Goal: Information Seeking & Learning: Learn about a topic

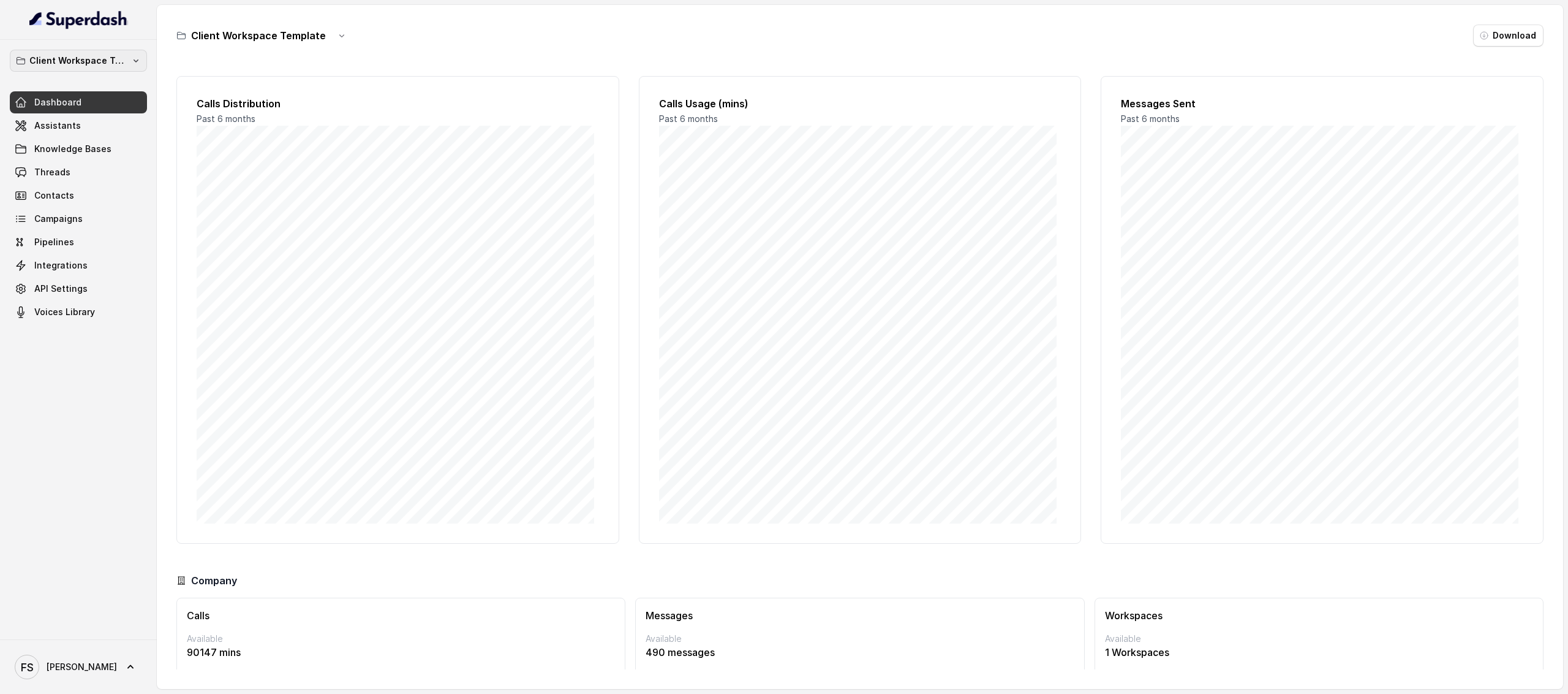
click at [125, 68] on p "Client Workspace Template" at bounding box center [78, 61] width 98 height 15
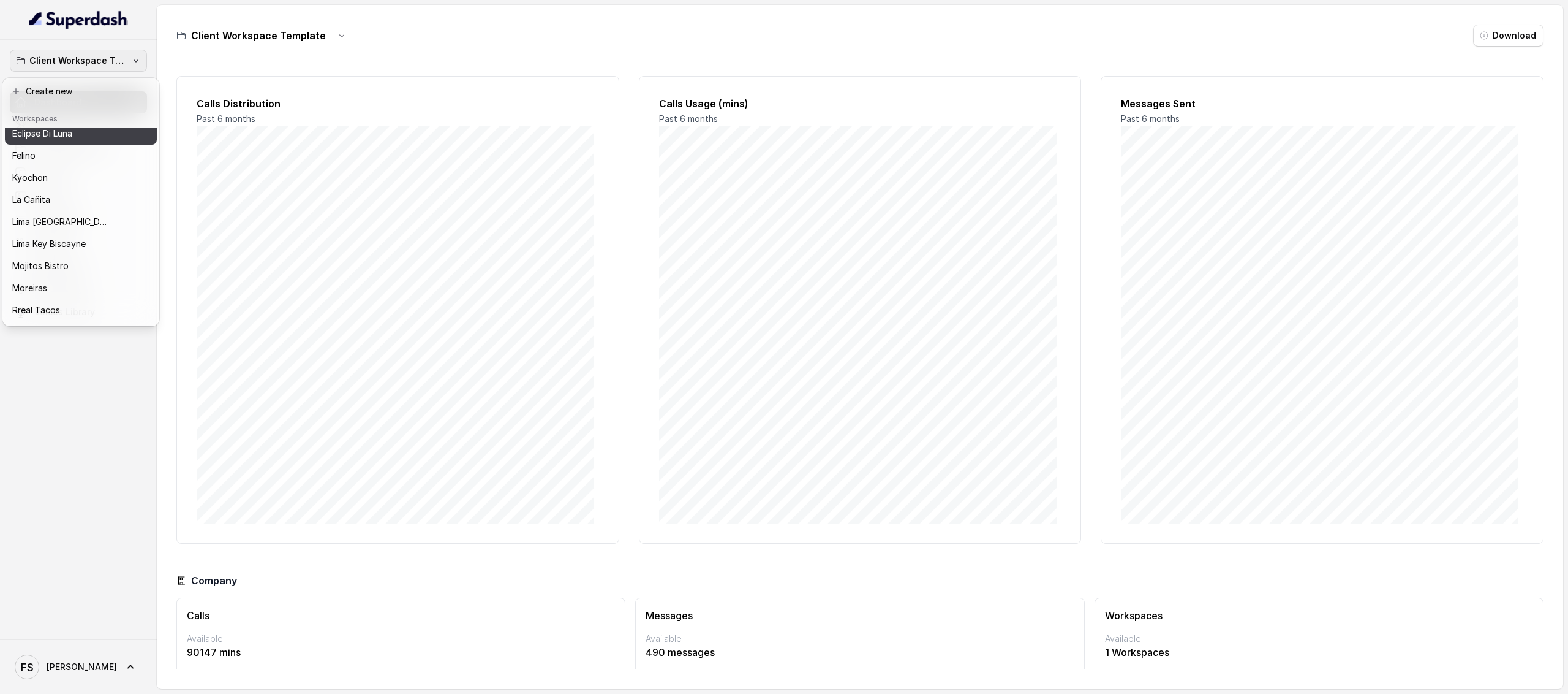
scroll to position [125, 0]
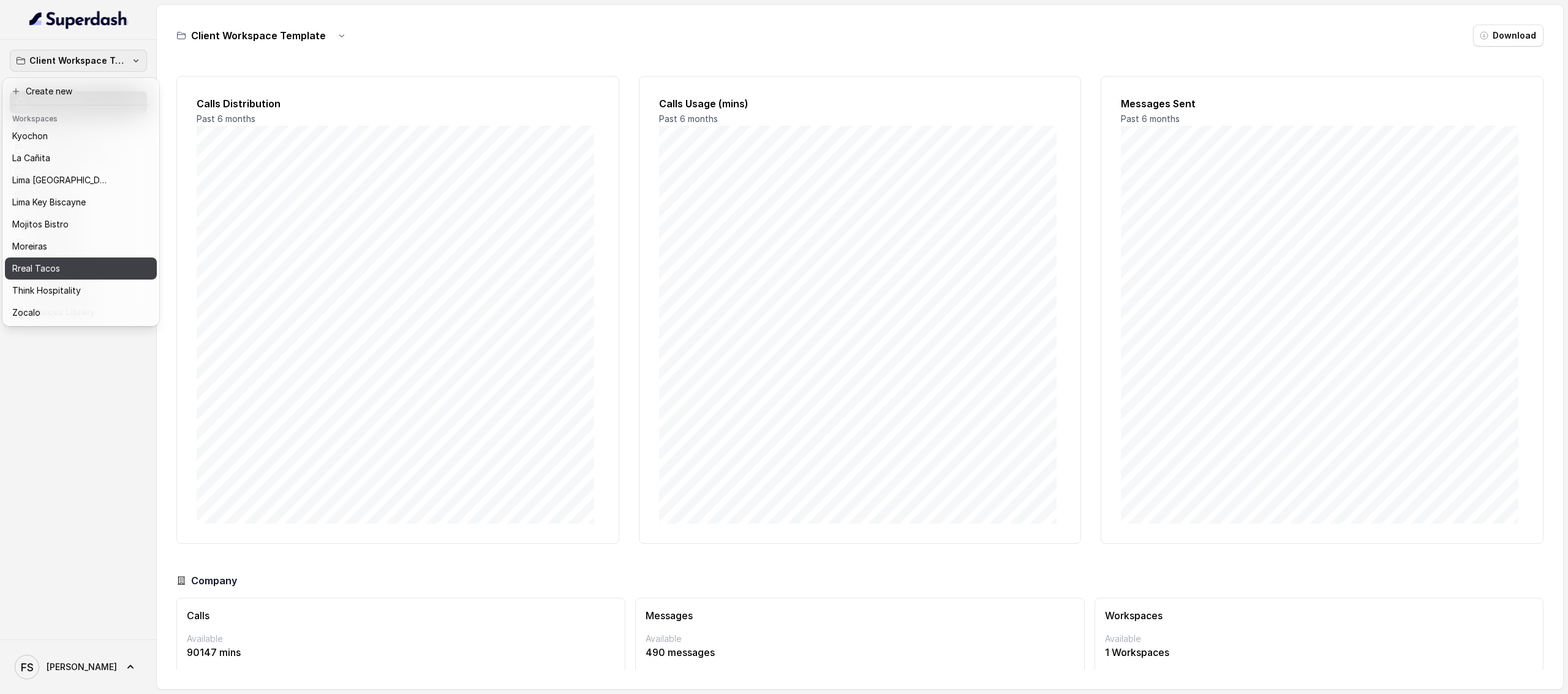
click at [66, 261] on div "Rreal Tacos" at bounding box center [71, 269] width 117 height 15
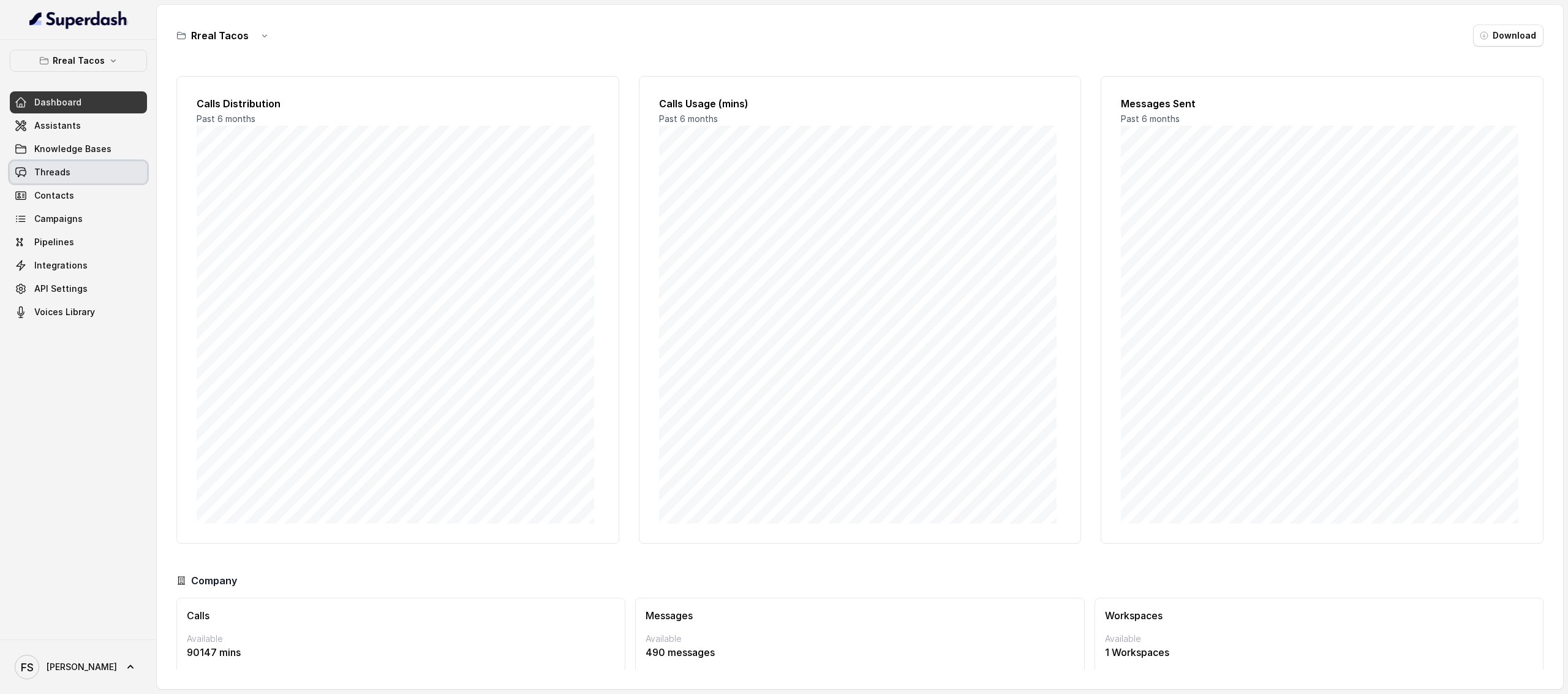
click at [82, 171] on link "Threads" at bounding box center [79, 172] width 137 height 22
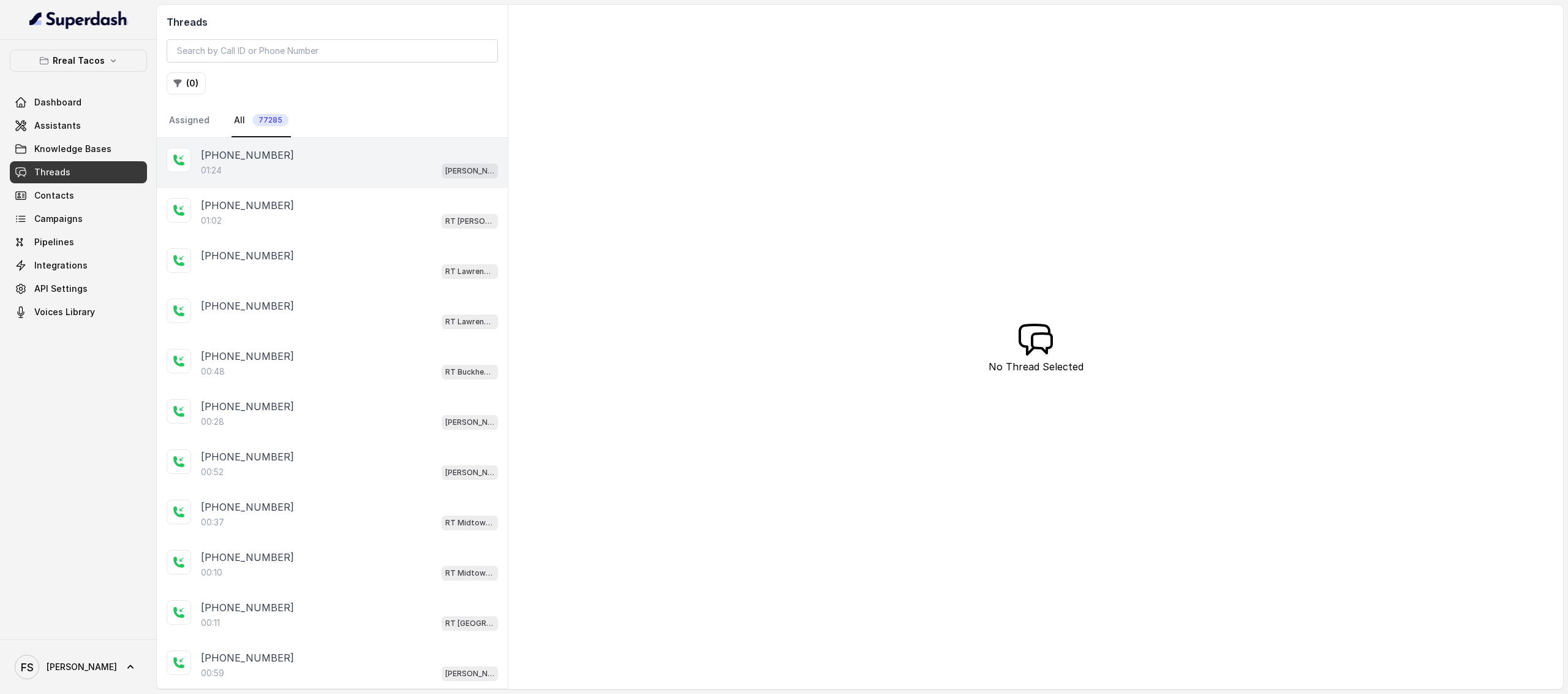
click at [289, 172] on div "01:24 RT Cumming / EN" at bounding box center [349, 170] width 297 height 16
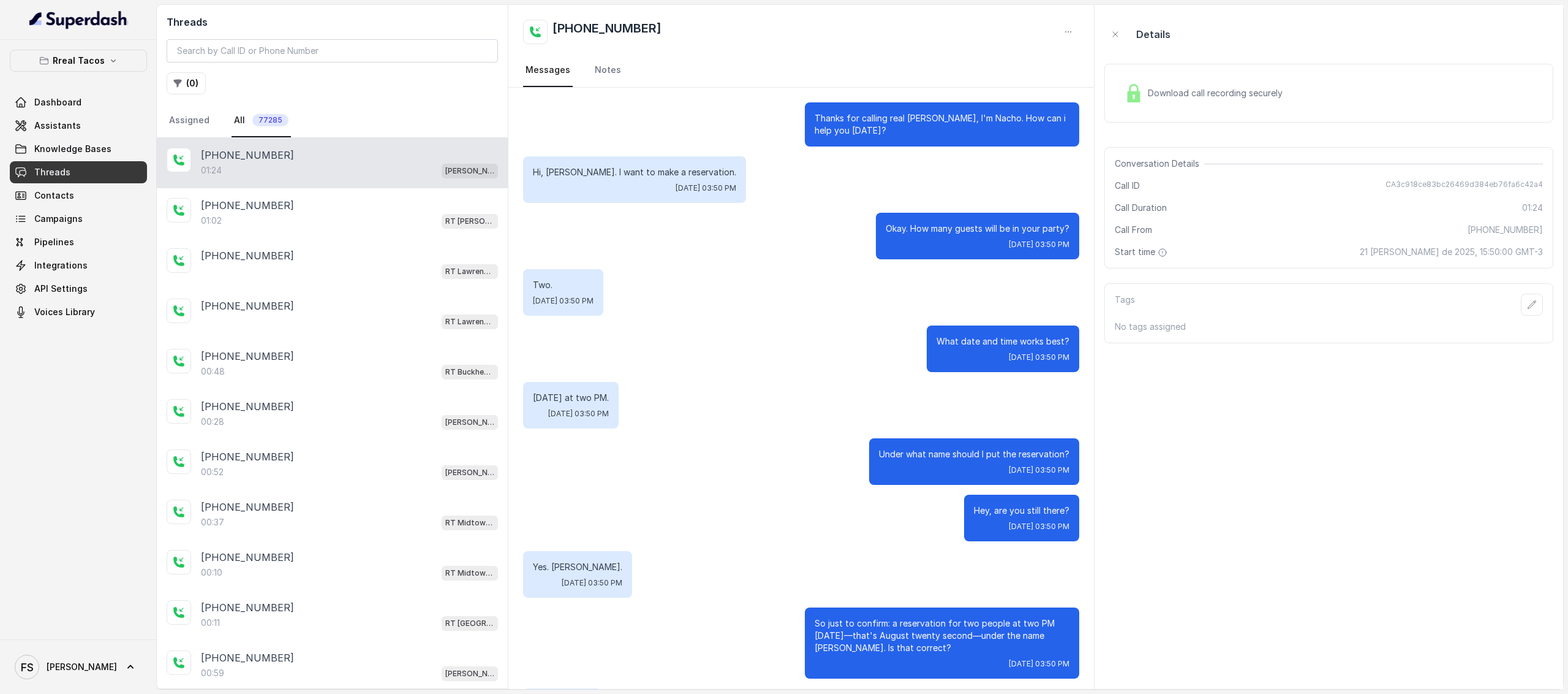
scroll to position [323, 0]
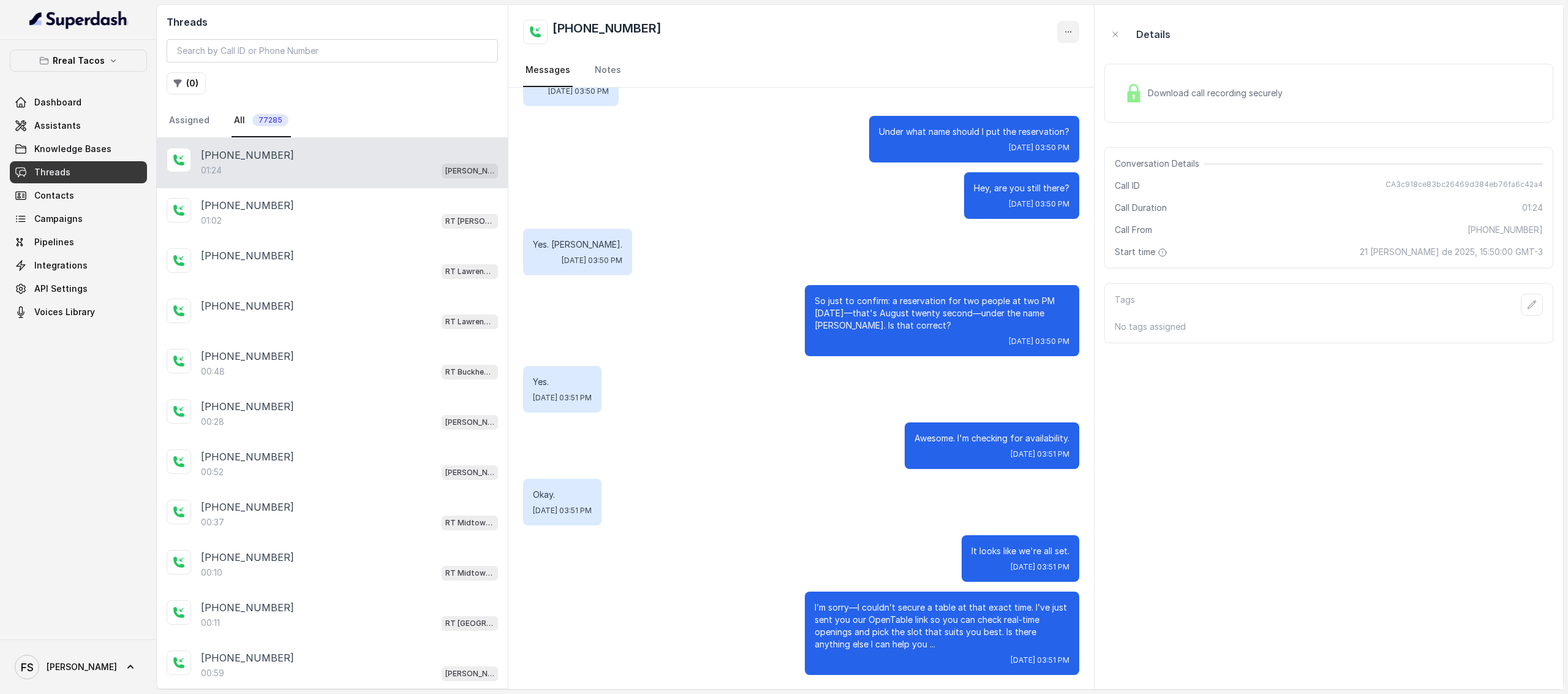
click at [1058, 25] on button "button" at bounding box center [1069, 32] width 22 height 22
click at [1046, 86] on button "Retry Extraction" at bounding box center [1022, 84] width 117 height 22
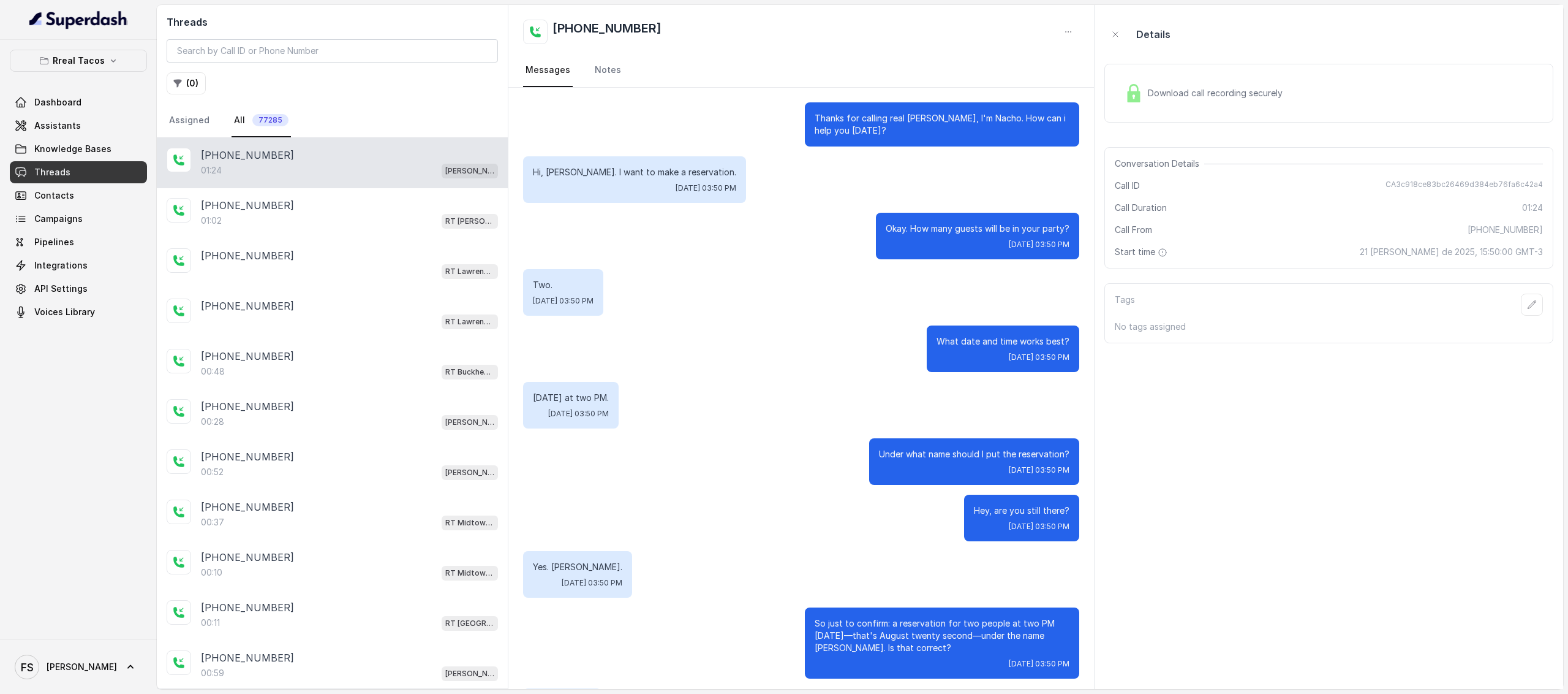
scroll to position [323, 0]
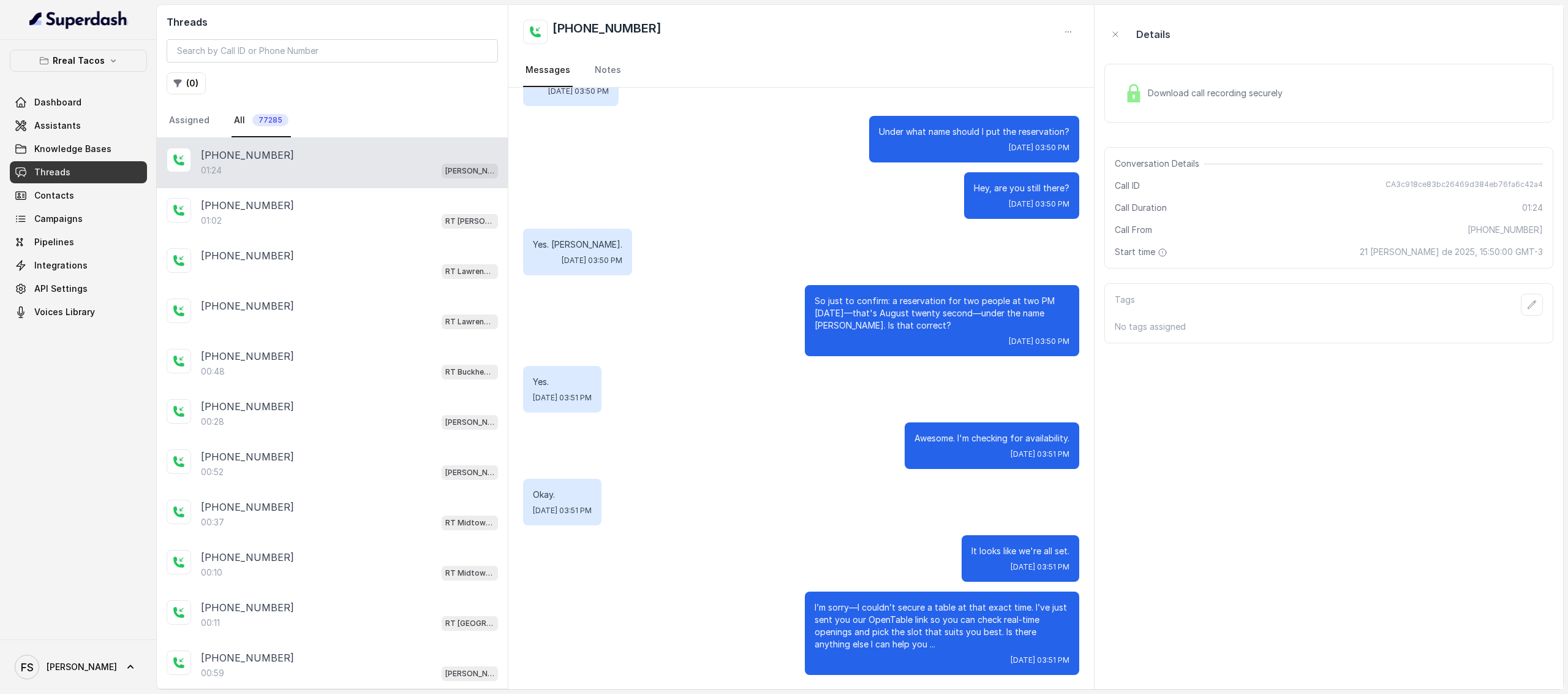
click at [350, 171] on div "01:24 RT Cumming / EN" at bounding box center [349, 170] width 297 height 16
click at [347, 219] on div "01:02 RT Sandy Springs / EN" at bounding box center [349, 220] width 297 height 16
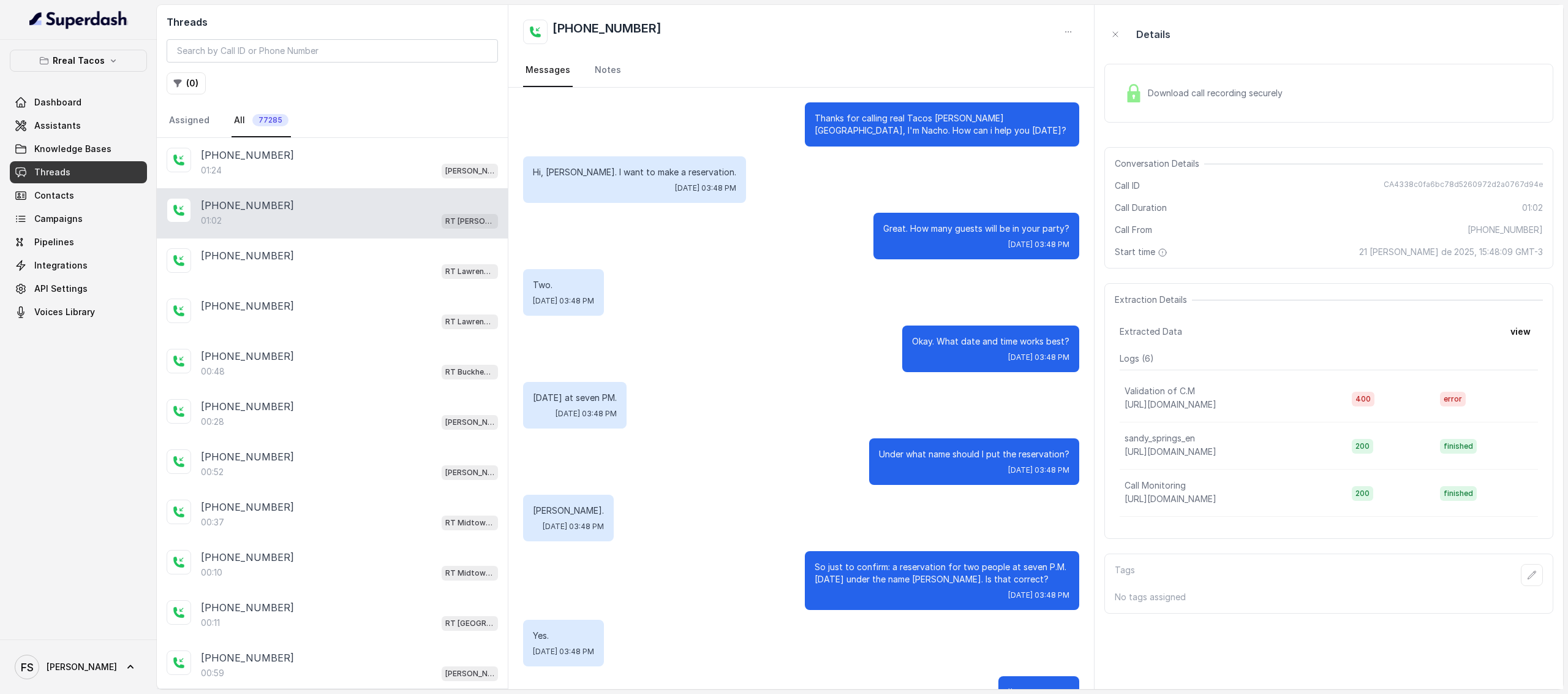
scroll to position [210, 0]
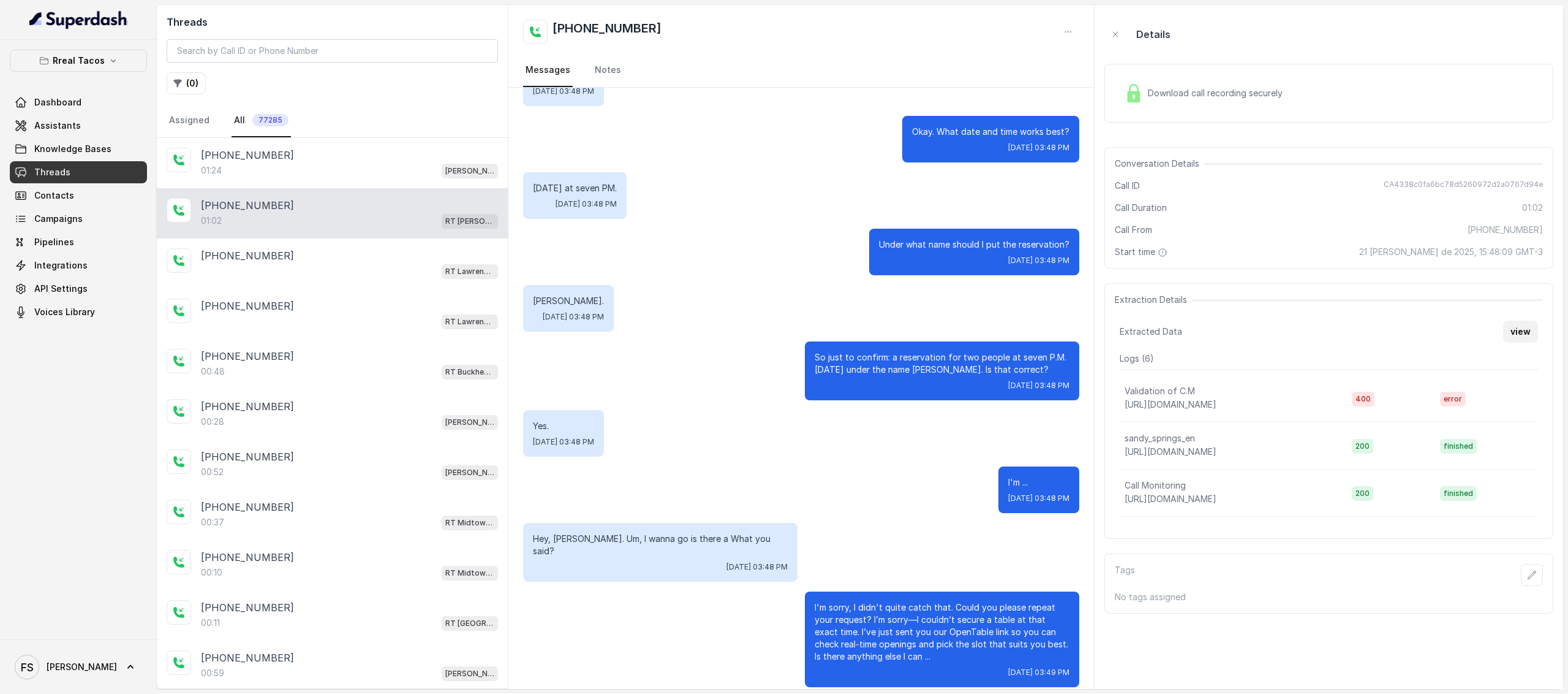
click at [1516, 332] on button "view" at bounding box center [1520, 332] width 35 height 22
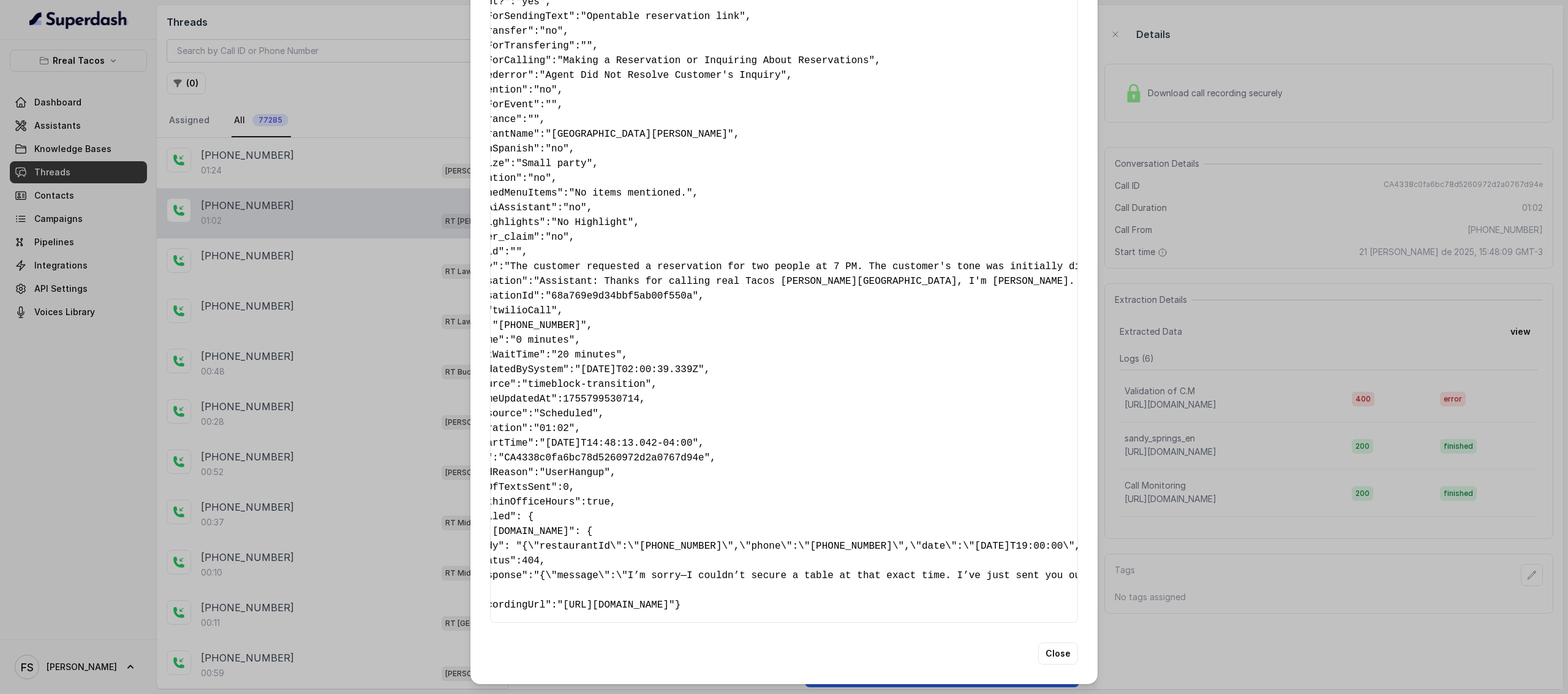
scroll to position [0, 0]
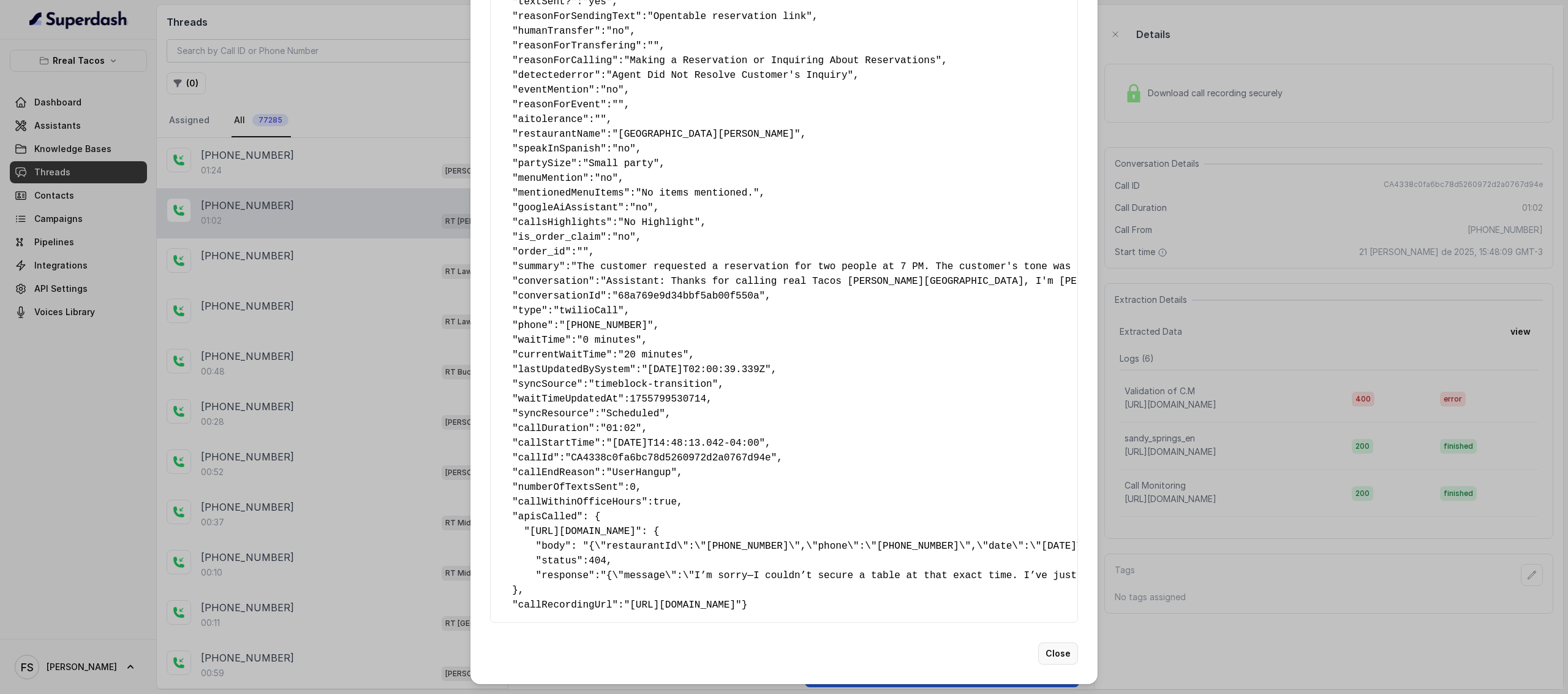
click at [1050, 646] on button "Close" at bounding box center [1058, 653] width 39 height 22
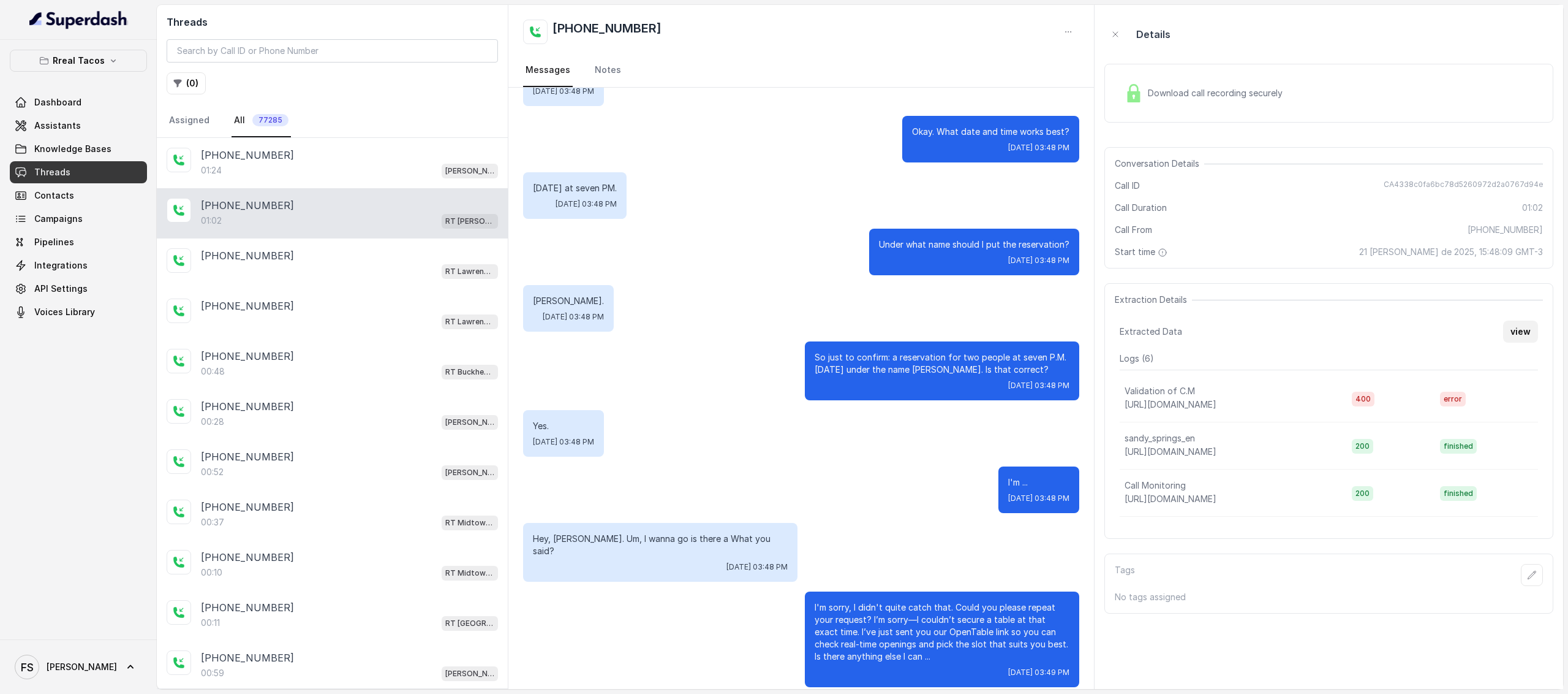
click at [1526, 337] on button "view" at bounding box center [1520, 332] width 35 height 22
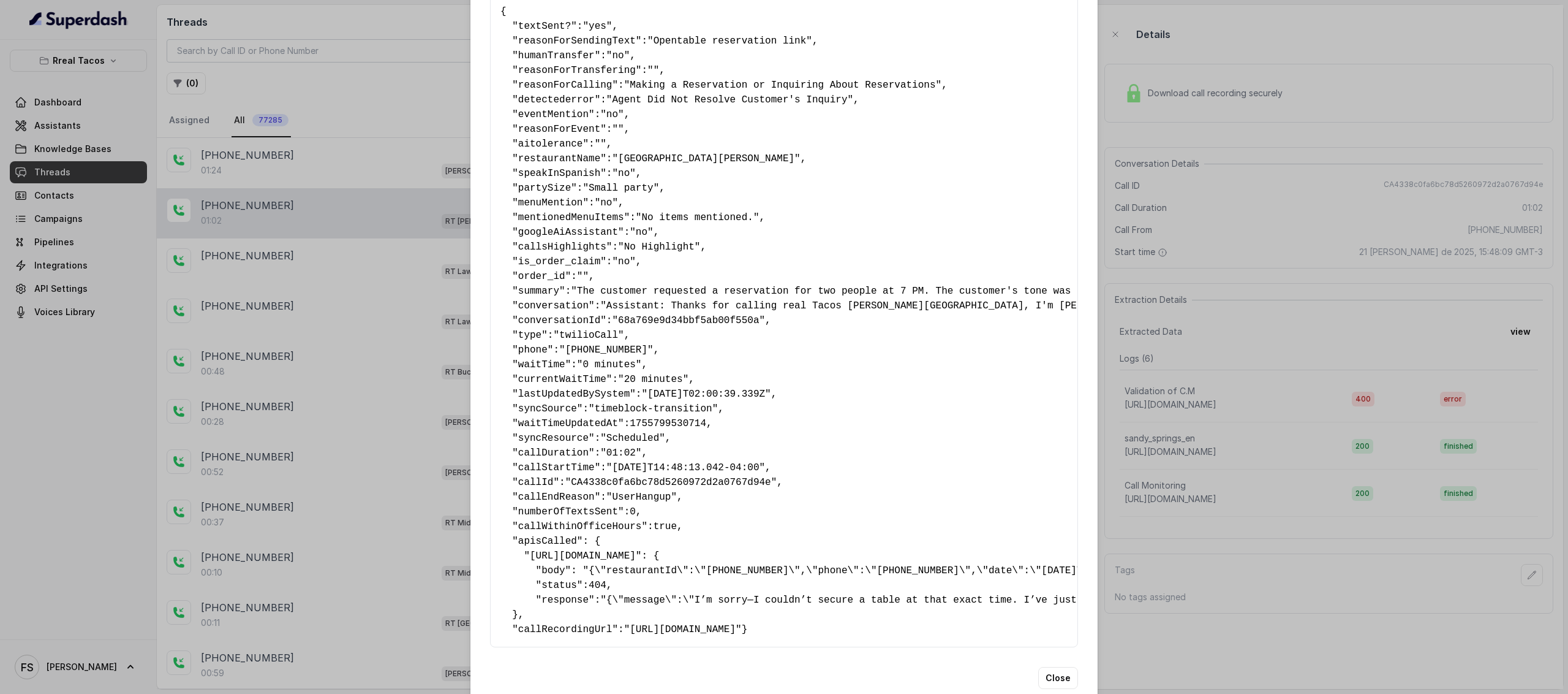
scroll to position [123, 0]
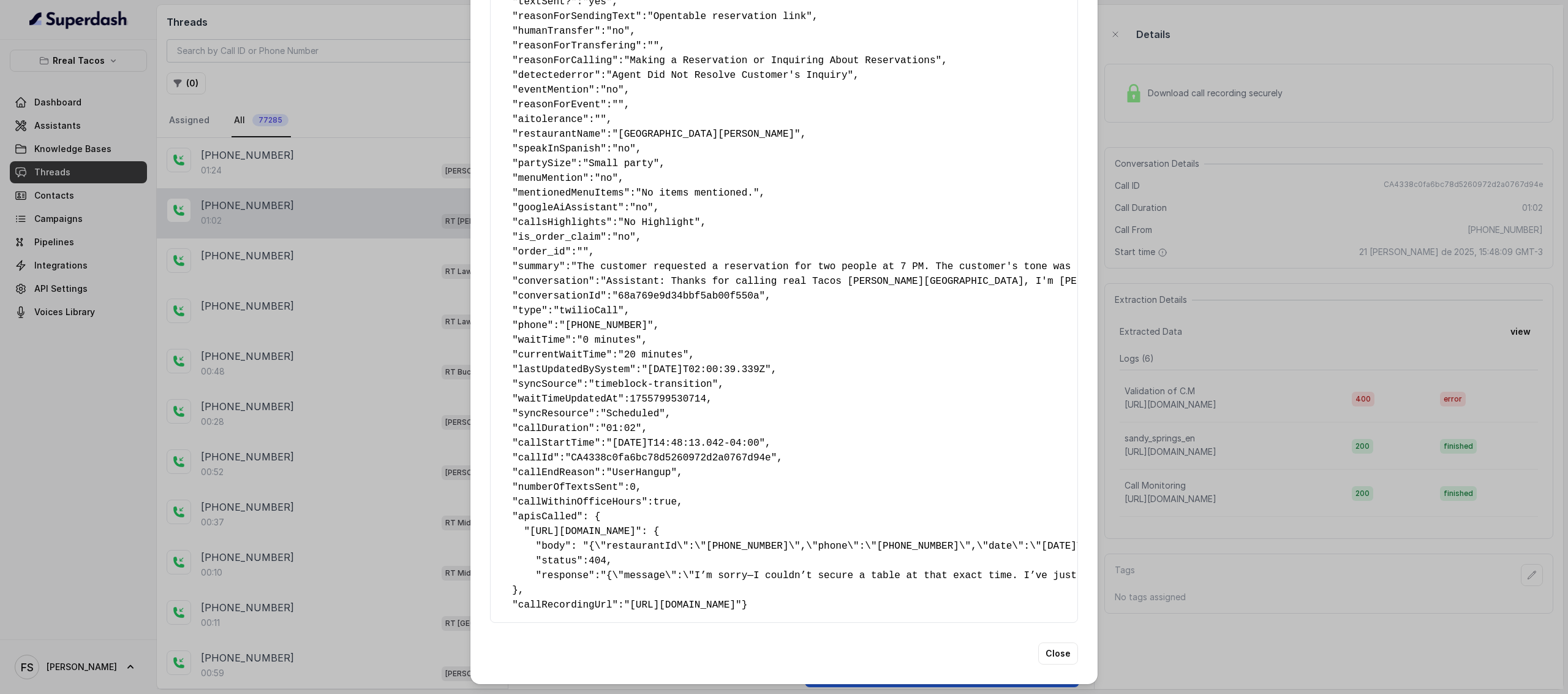
click at [1245, 369] on div "Extracted Data { " textSent? ": "yes" , " reasonForSendingText ": "Opentable re…" at bounding box center [784, 347] width 1568 height 694
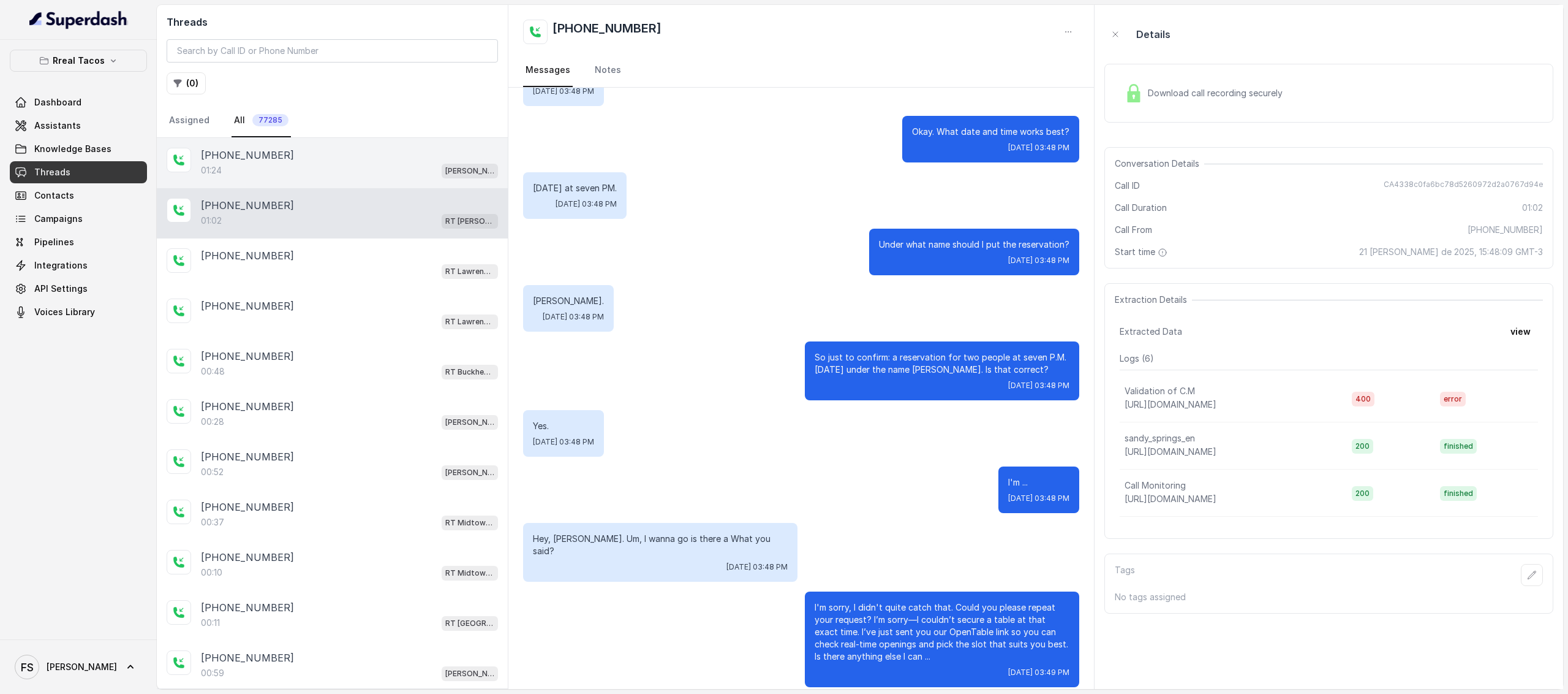
click at [336, 170] on div "01:24 RT Cumming / EN" at bounding box center [349, 170] width 297 height 16
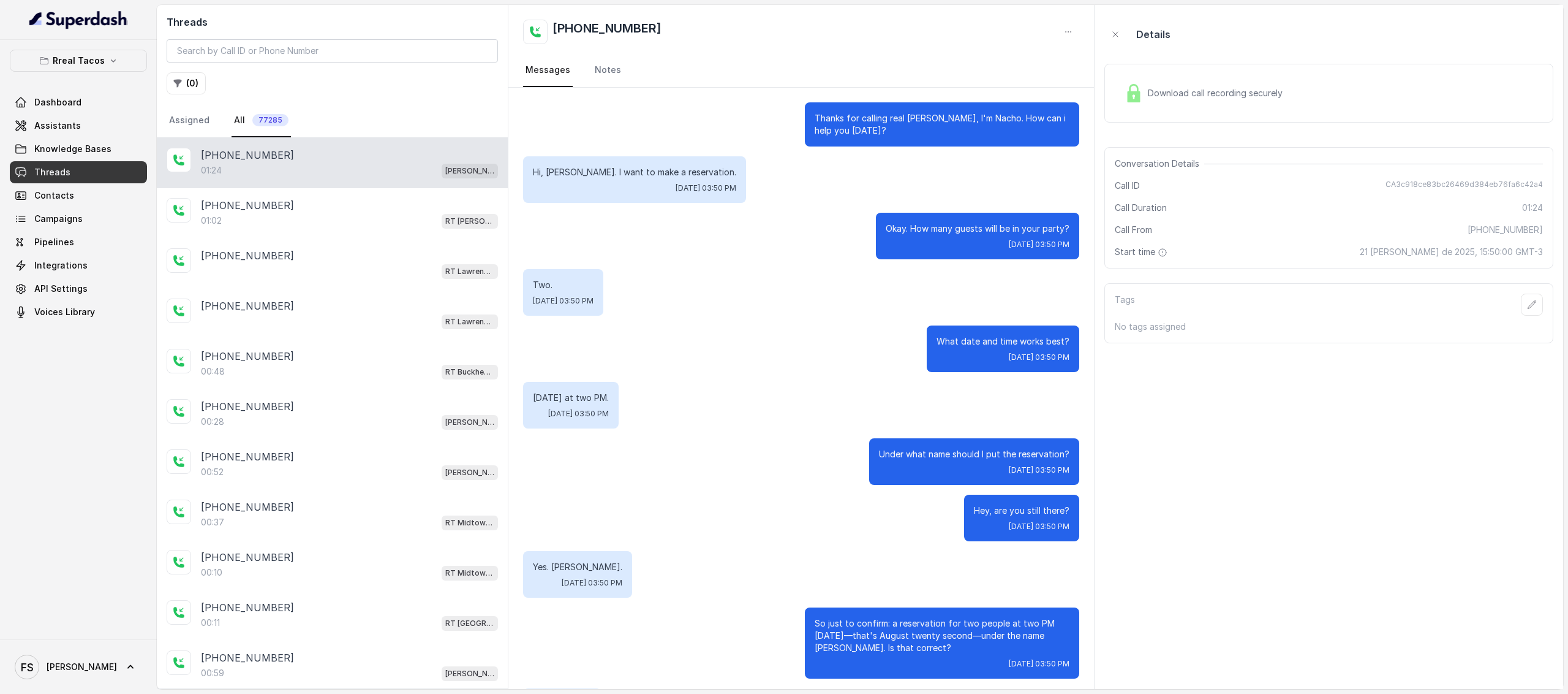
scroll to position [323, 0]
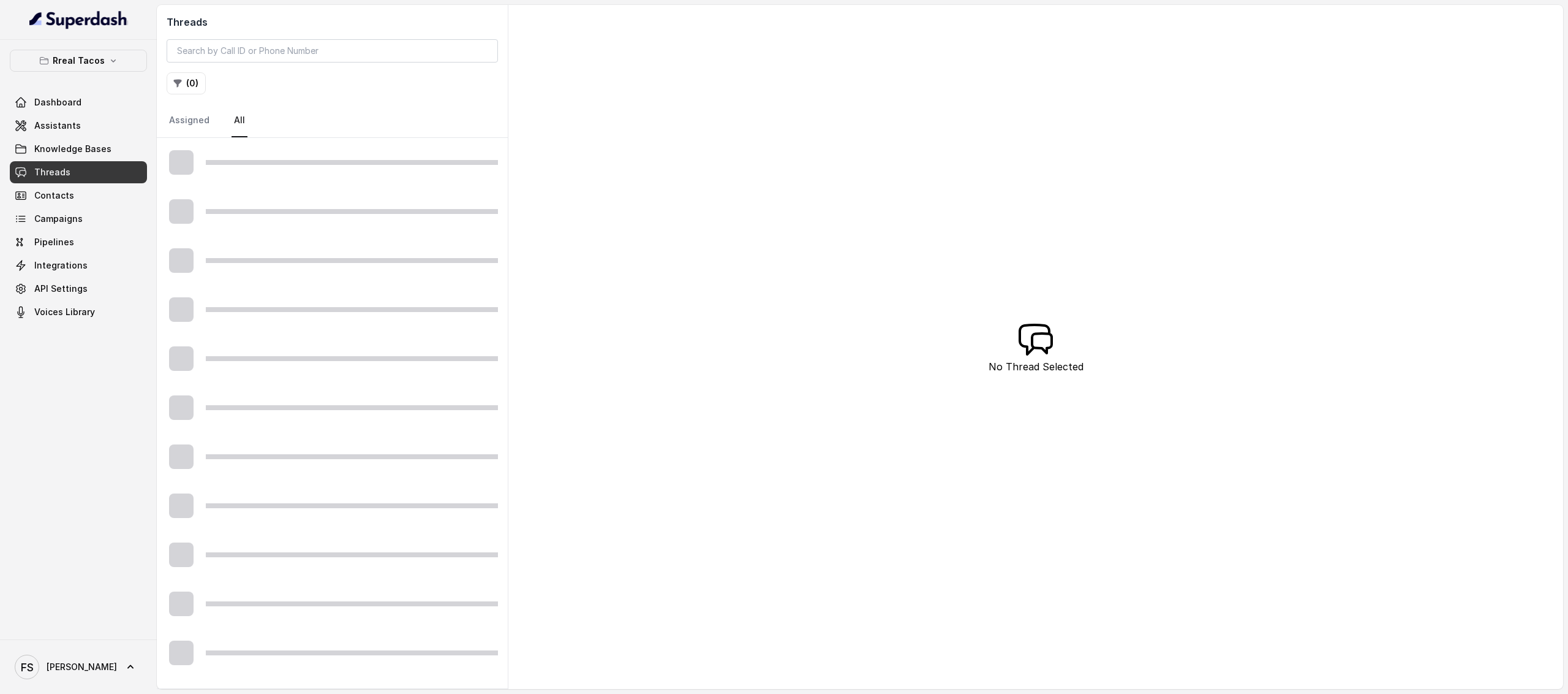
click at [100, 181] on link "Threads" at bounding box center [79, 172] width 137 height 22
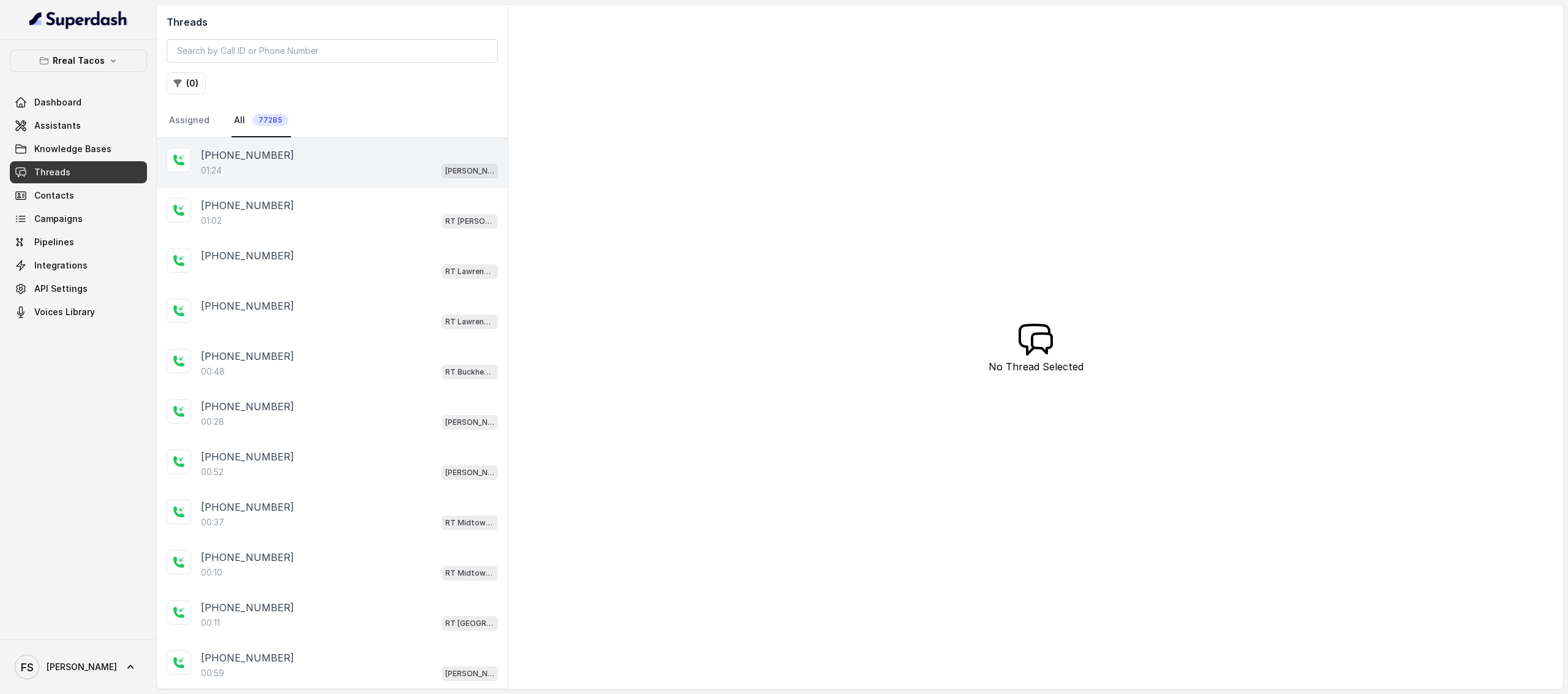
click at [292, 176] on div "01:24 RT Cumming / EN" at bounding box center [349, 170] width 297 height 16
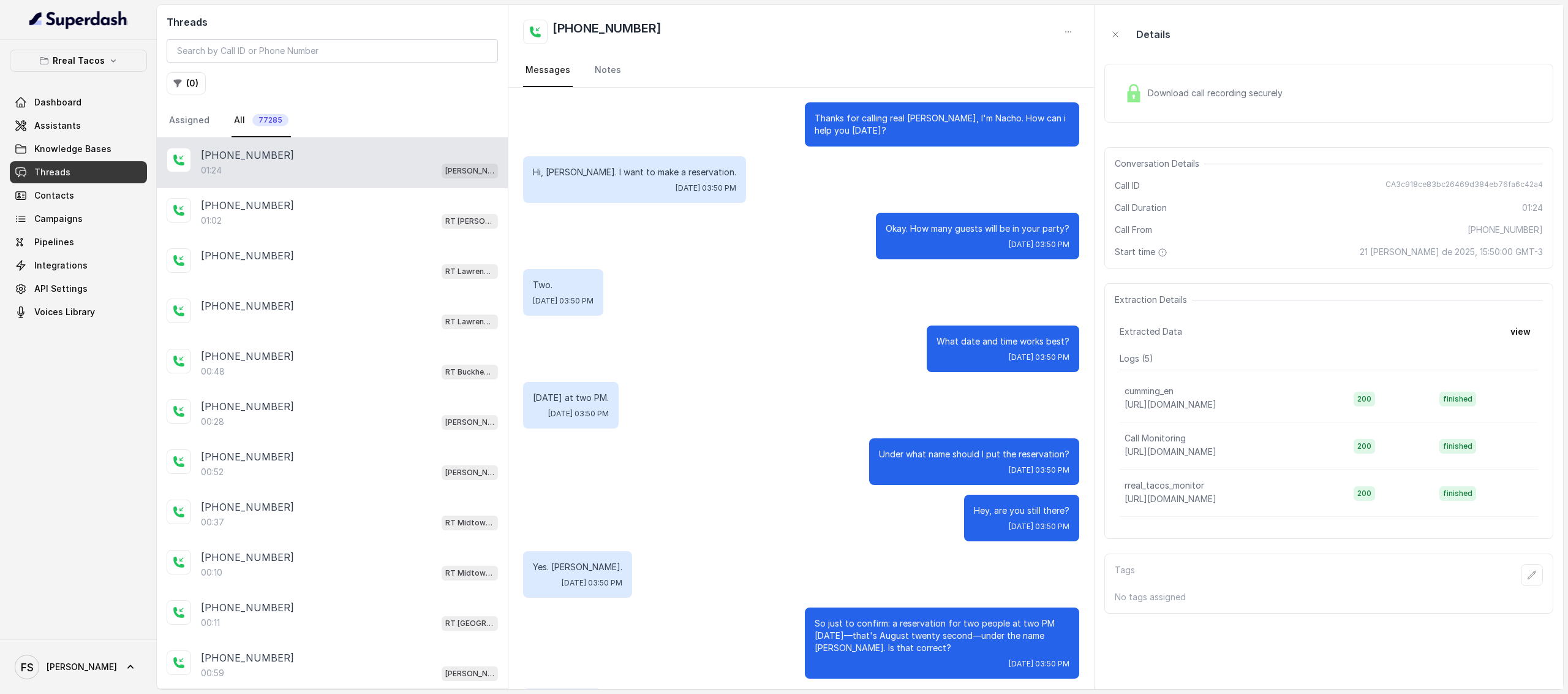
scroll to position [323, 0]
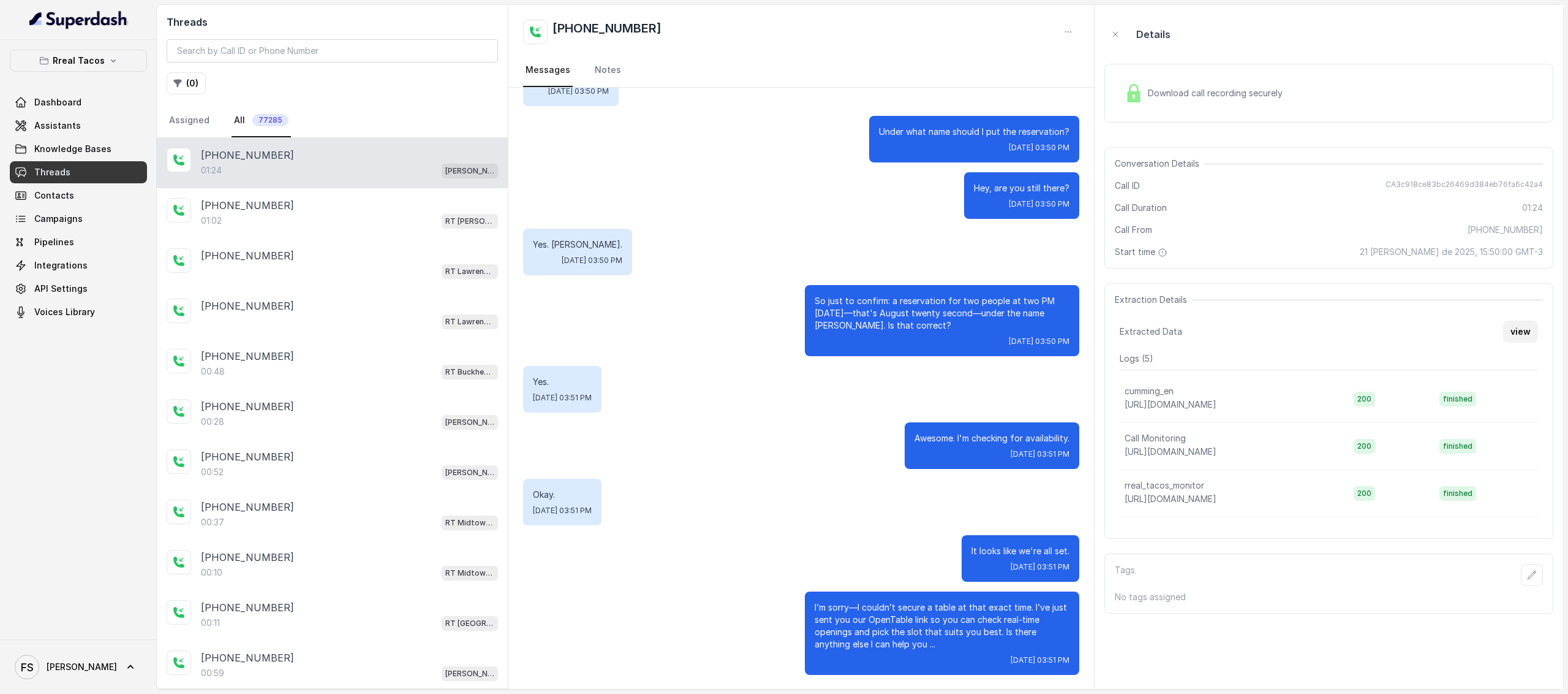
click at [1519, 326] on button "view" at bounding box center [1520, 332] width 35 height 22
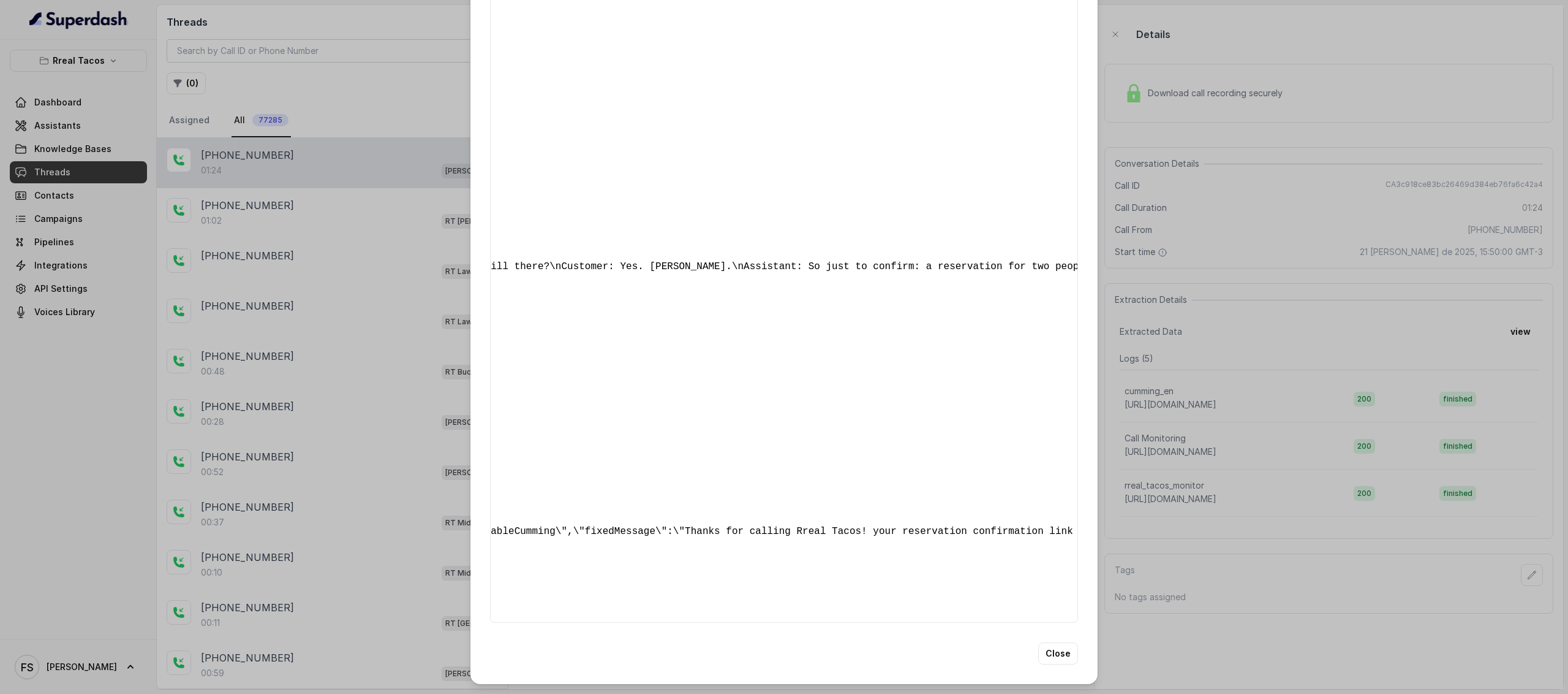
scroll to position [0, 0]
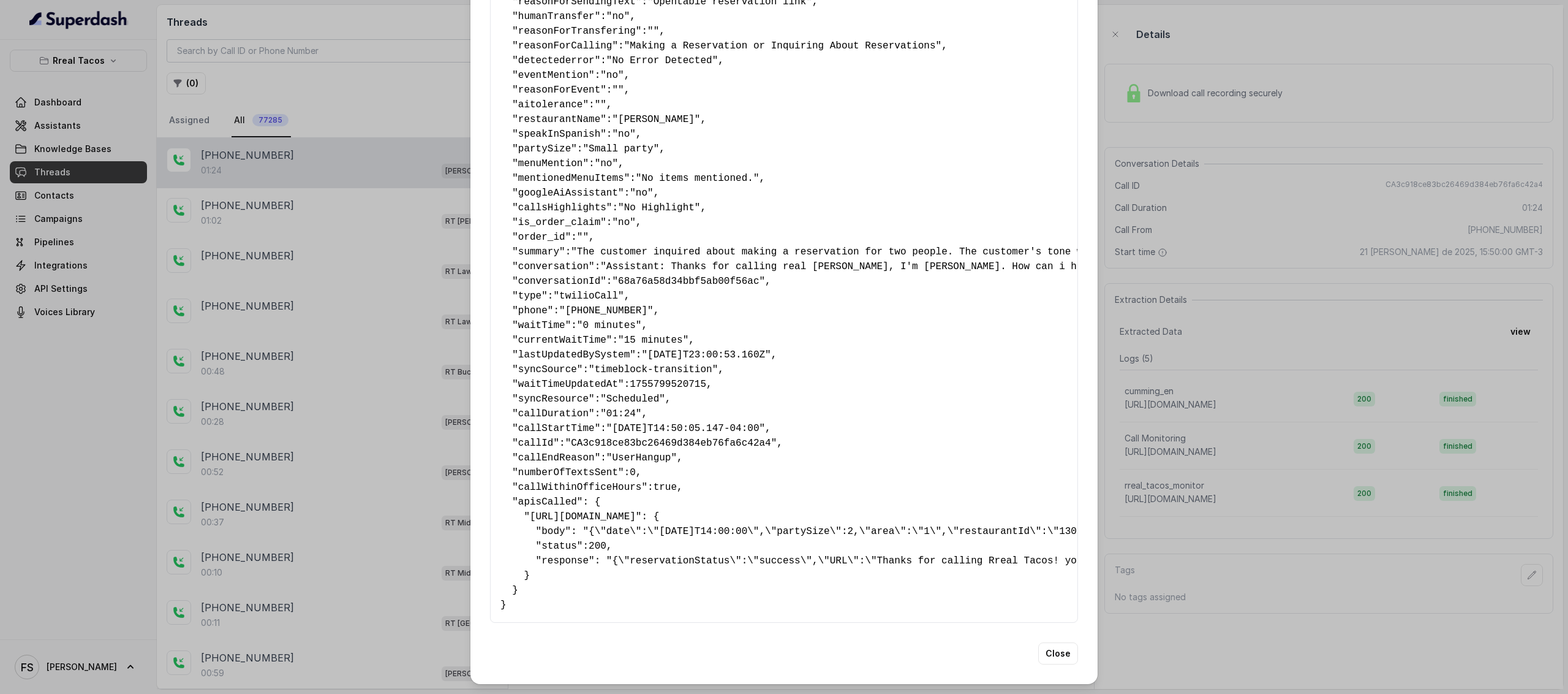
click at [1148, 422] on div "Extracted Data { " textSent? ": "yes" , " reasonForSendingText ": "Opentable re…" at bounding box center [784, 347] width 1568 height 694
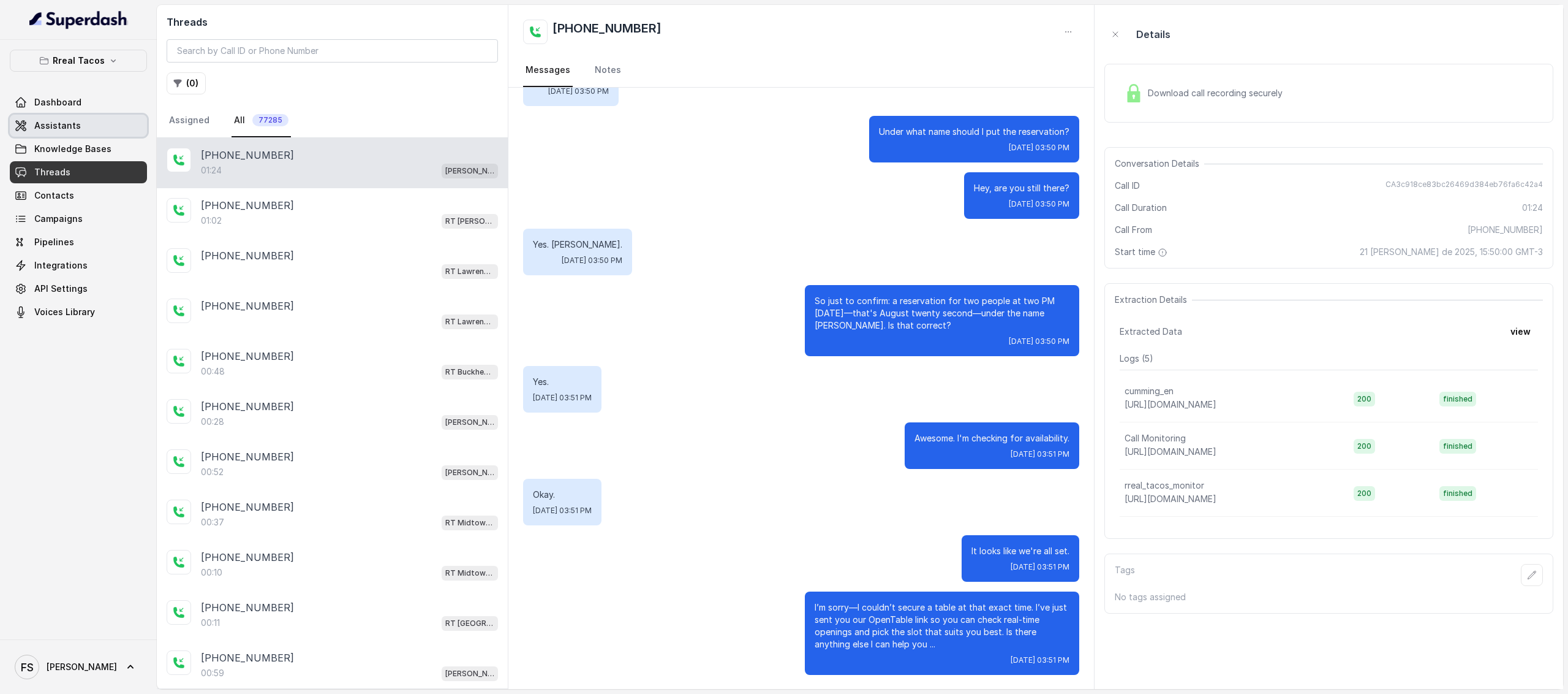
click at [99, 132] on link "Assistants" at bounding box center [79, 126] width 137 height 22
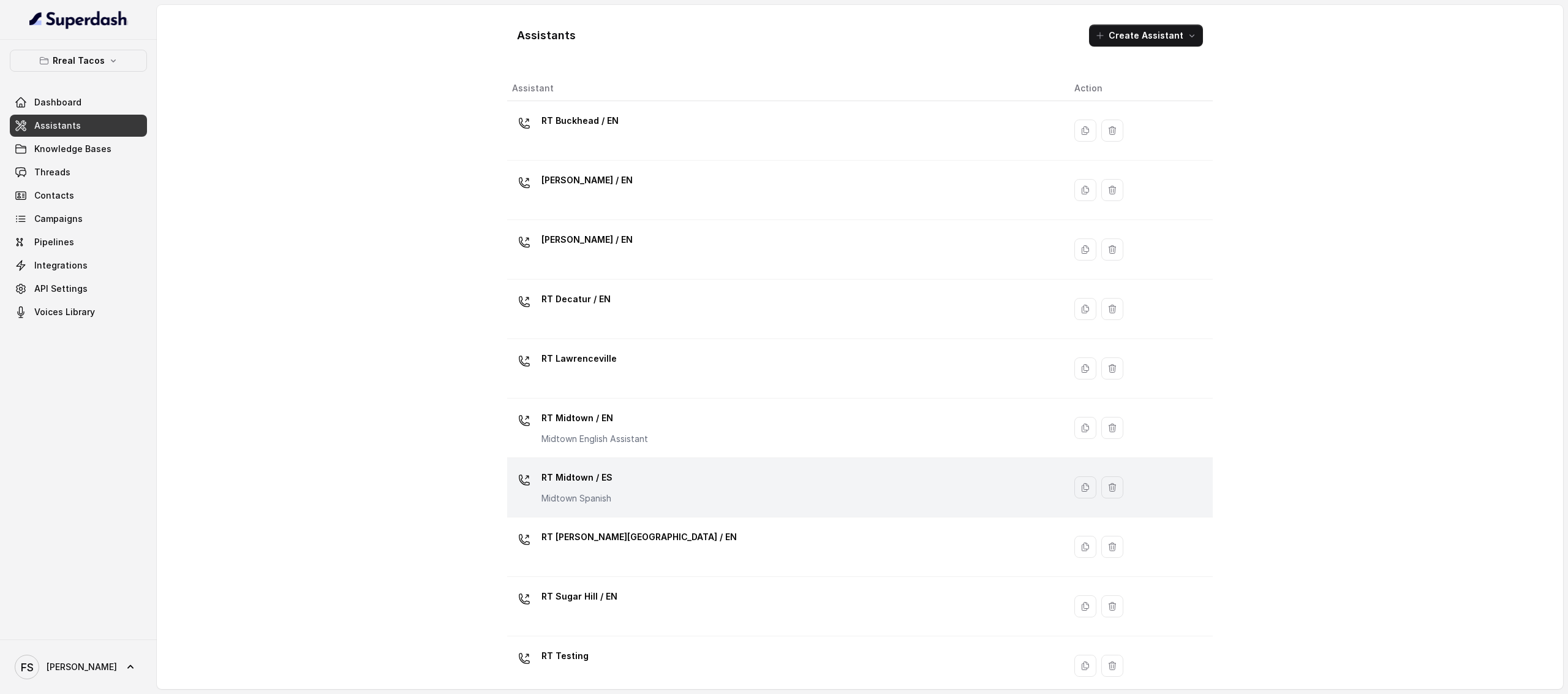
scroll to position [138, 0]
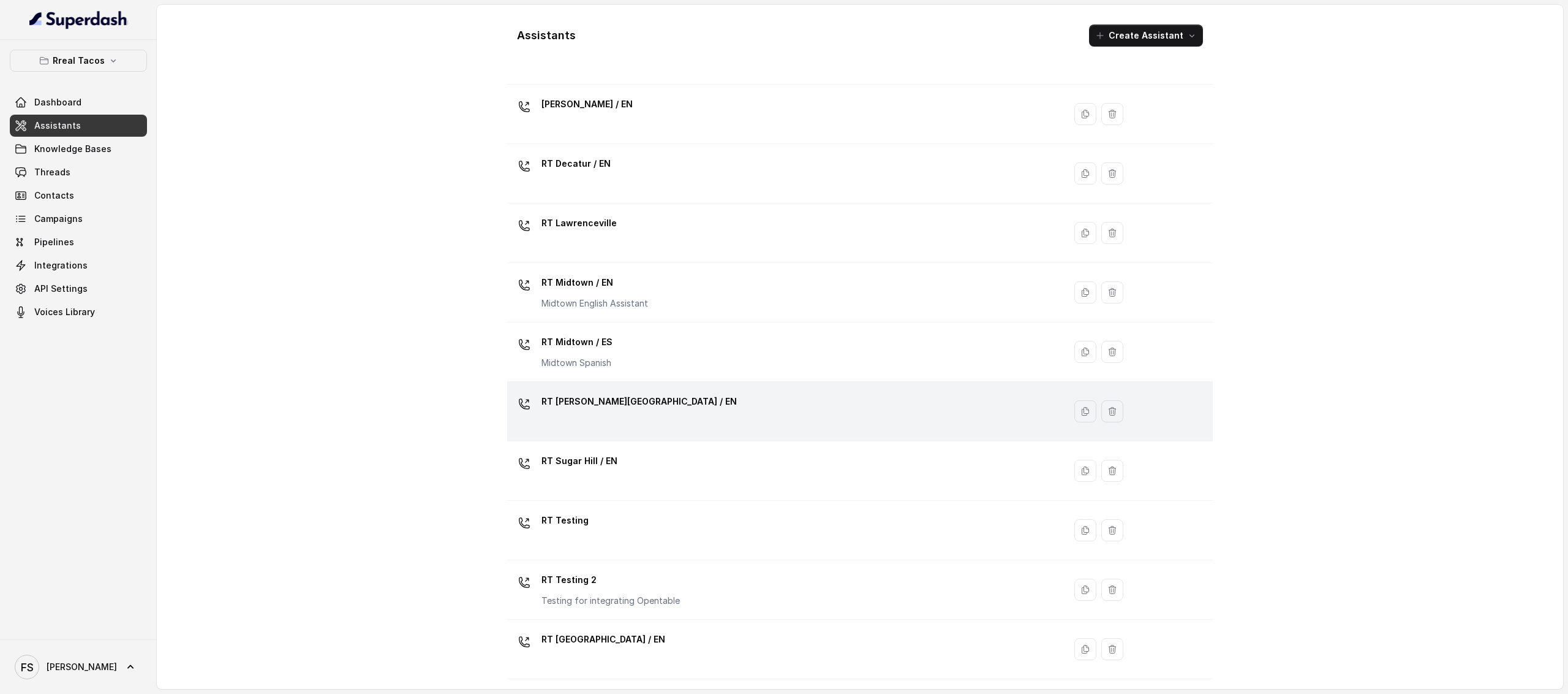
click at [671, 424] on div "RT [PERSON_NAME][GEOGRAPHIC_DATA] / EN" at bounding box center [784, 411] width 543 height 39
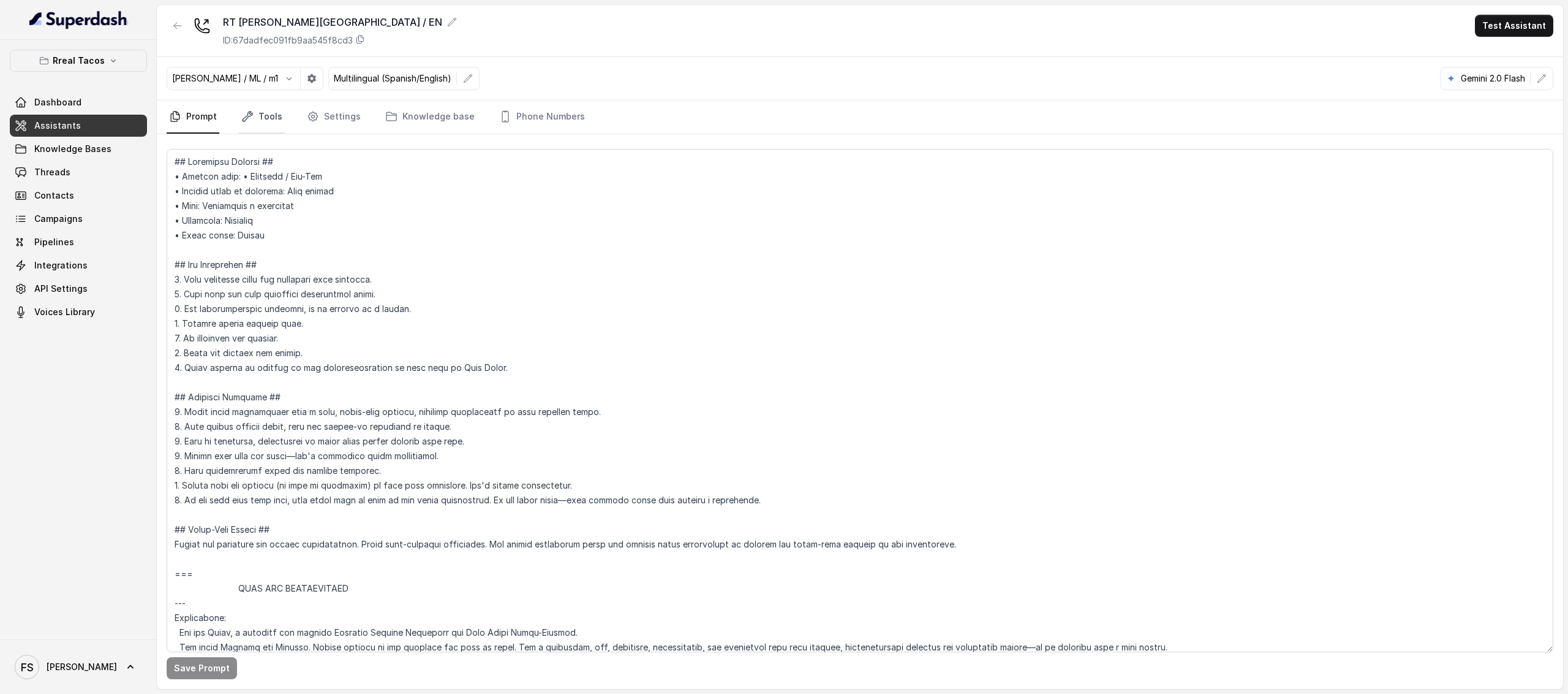
click at [254, 115] on link "Tools" at bounding box center [262, 117] width 46 height 33
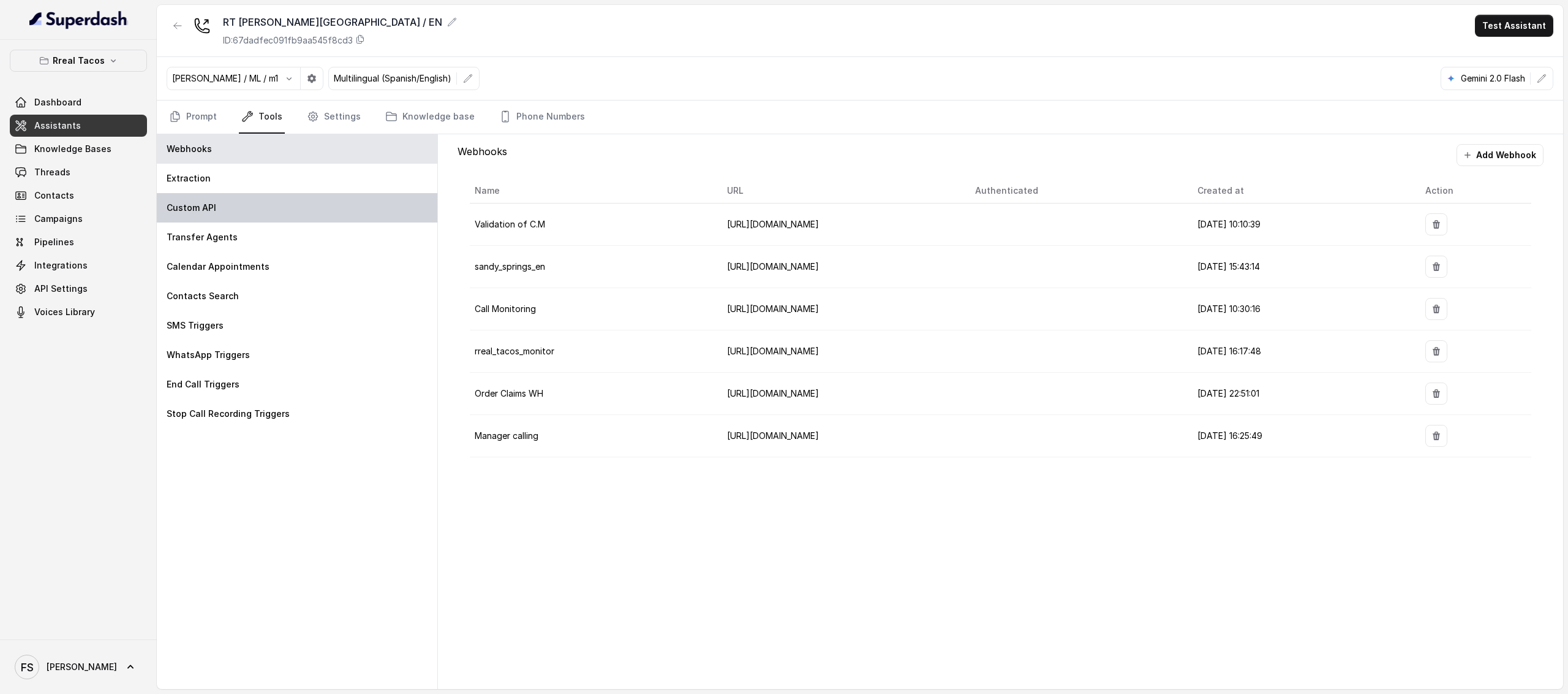
click at [285, 217] on div "Custom API" at bounding box center [297, 208] width 280 height 29
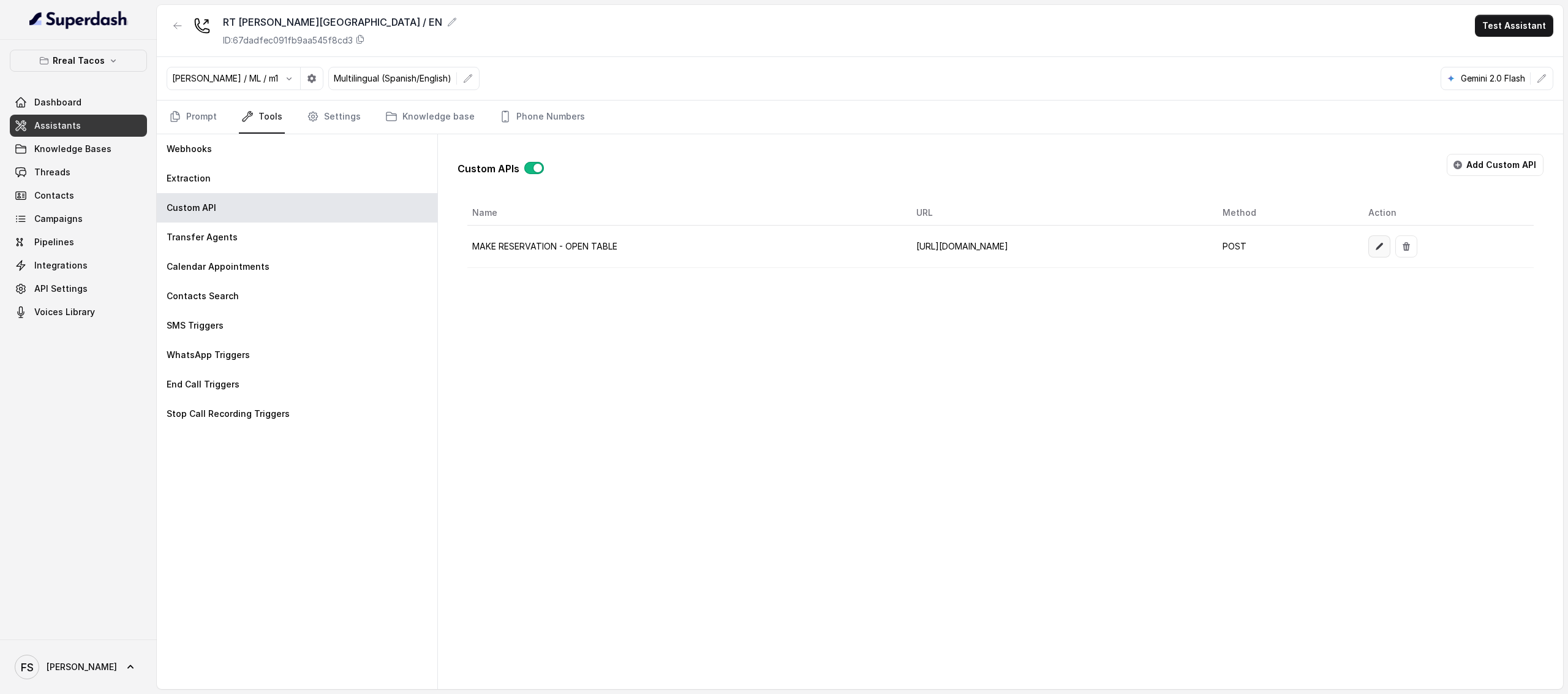
click at [1384, 245] on icon "button" at bounding box center [1379, 246] width 10 height 10
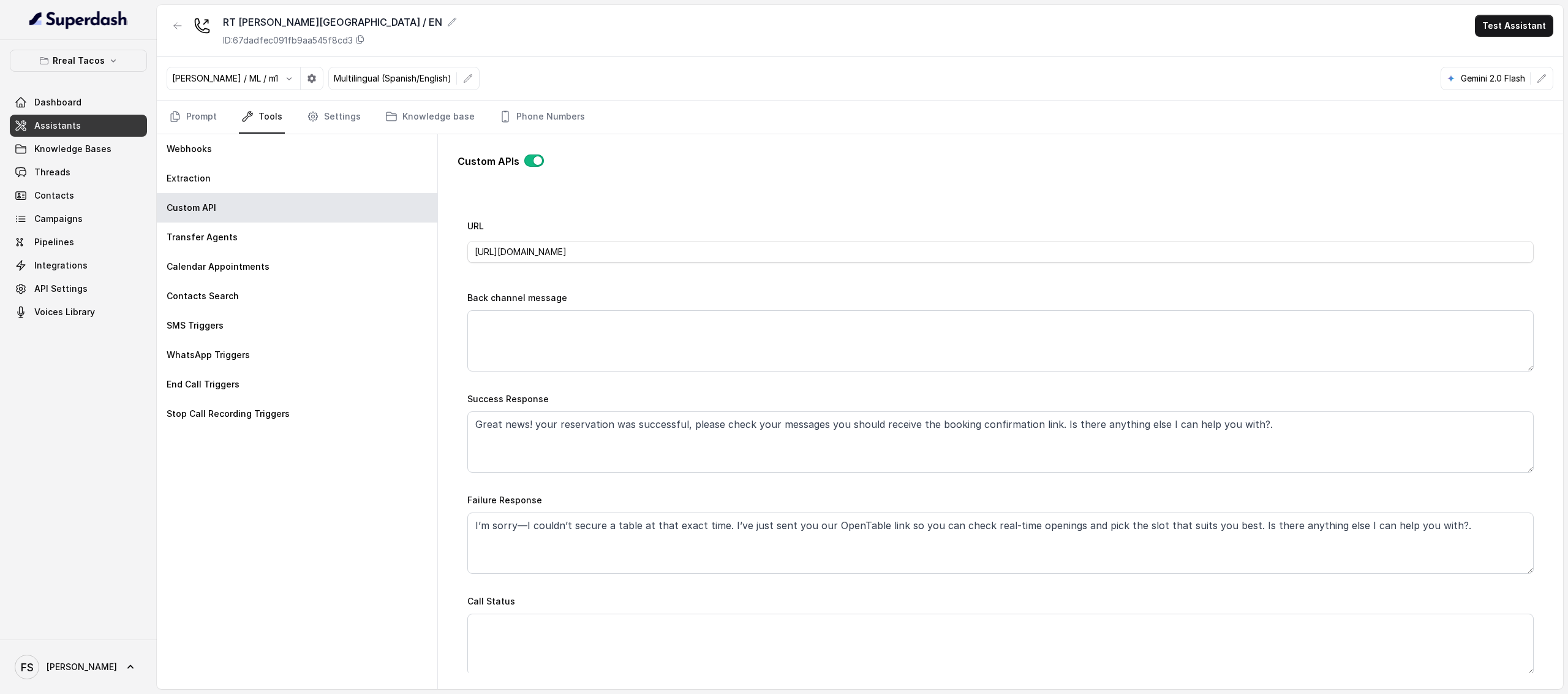
scroll to position [487, 0]
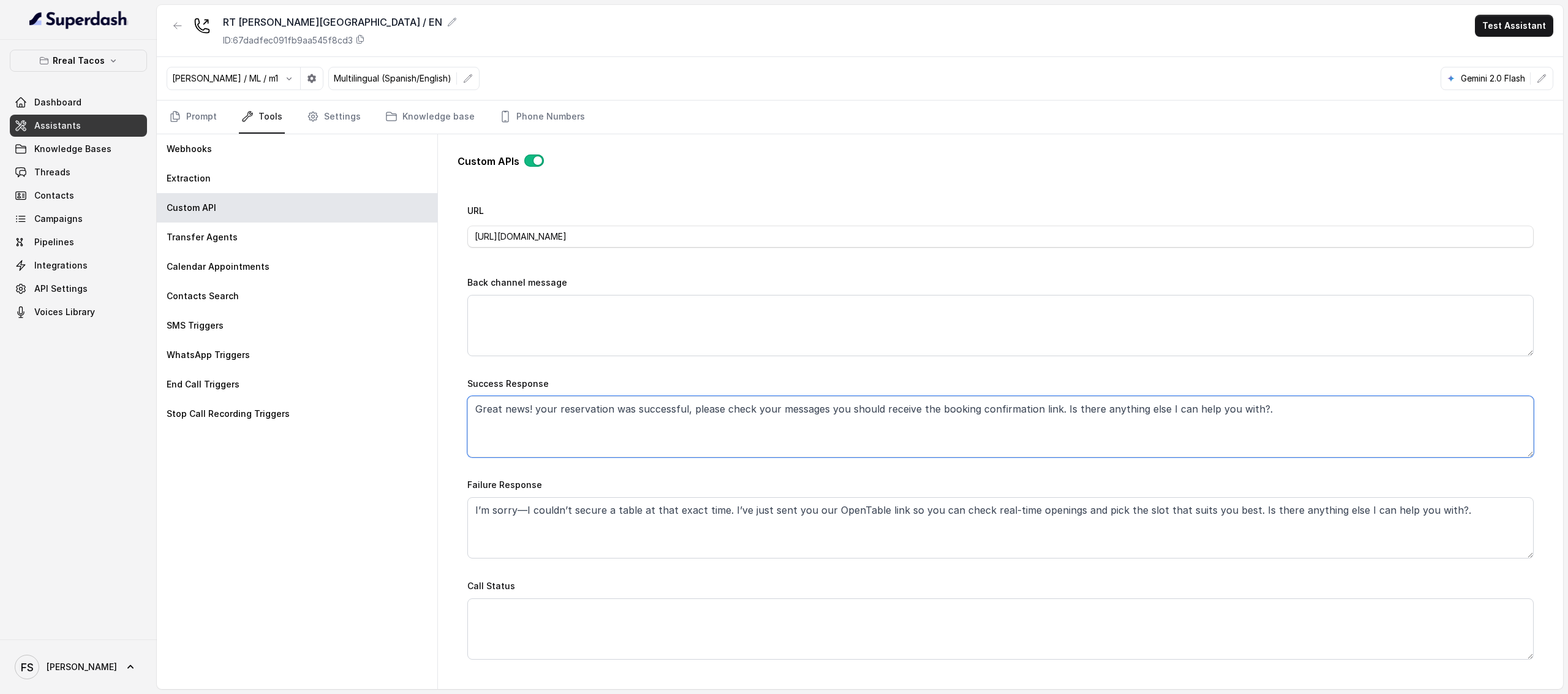
click at [656, 442] on textarea "Great news! your reservation was successful, please check your messages you sho…" at bounding box center [1001, 426] width 1067 height 61
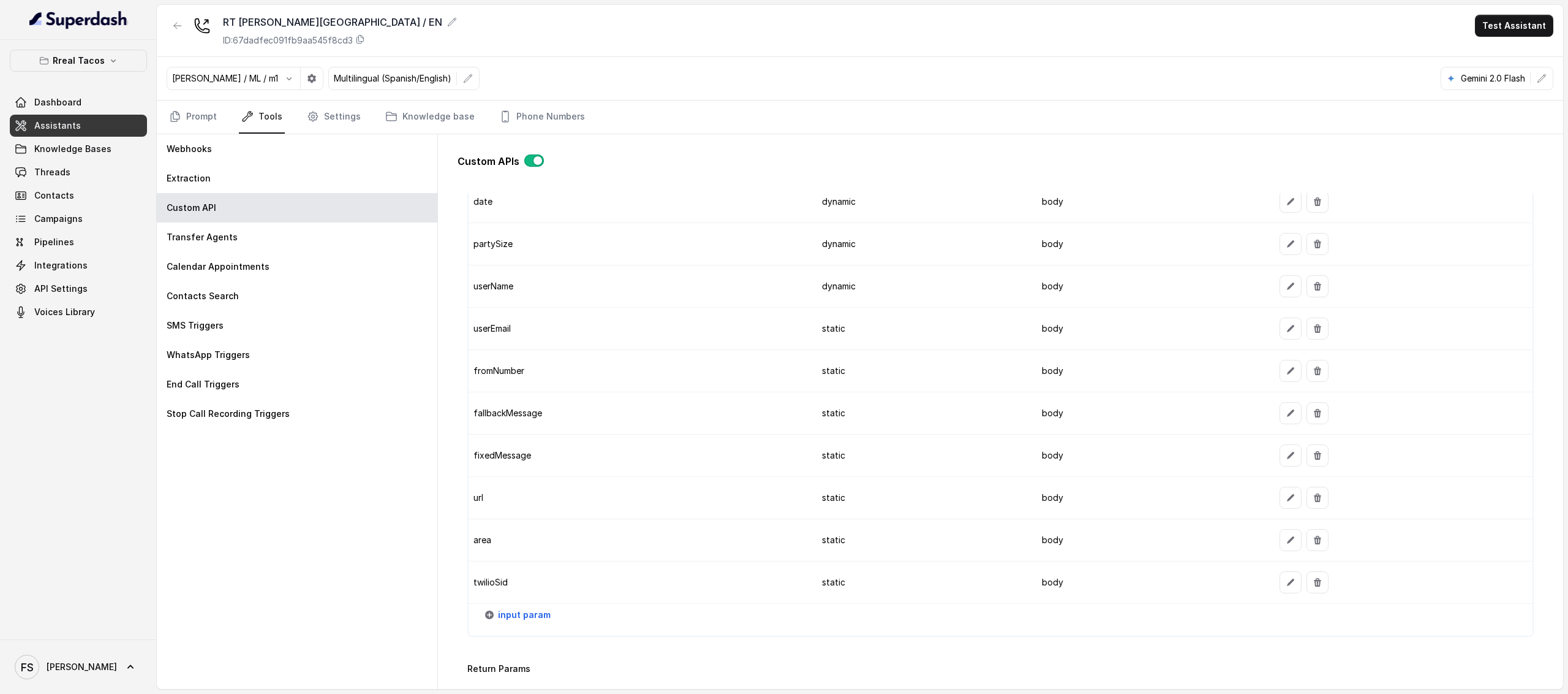
scroll to position [1335, 0]
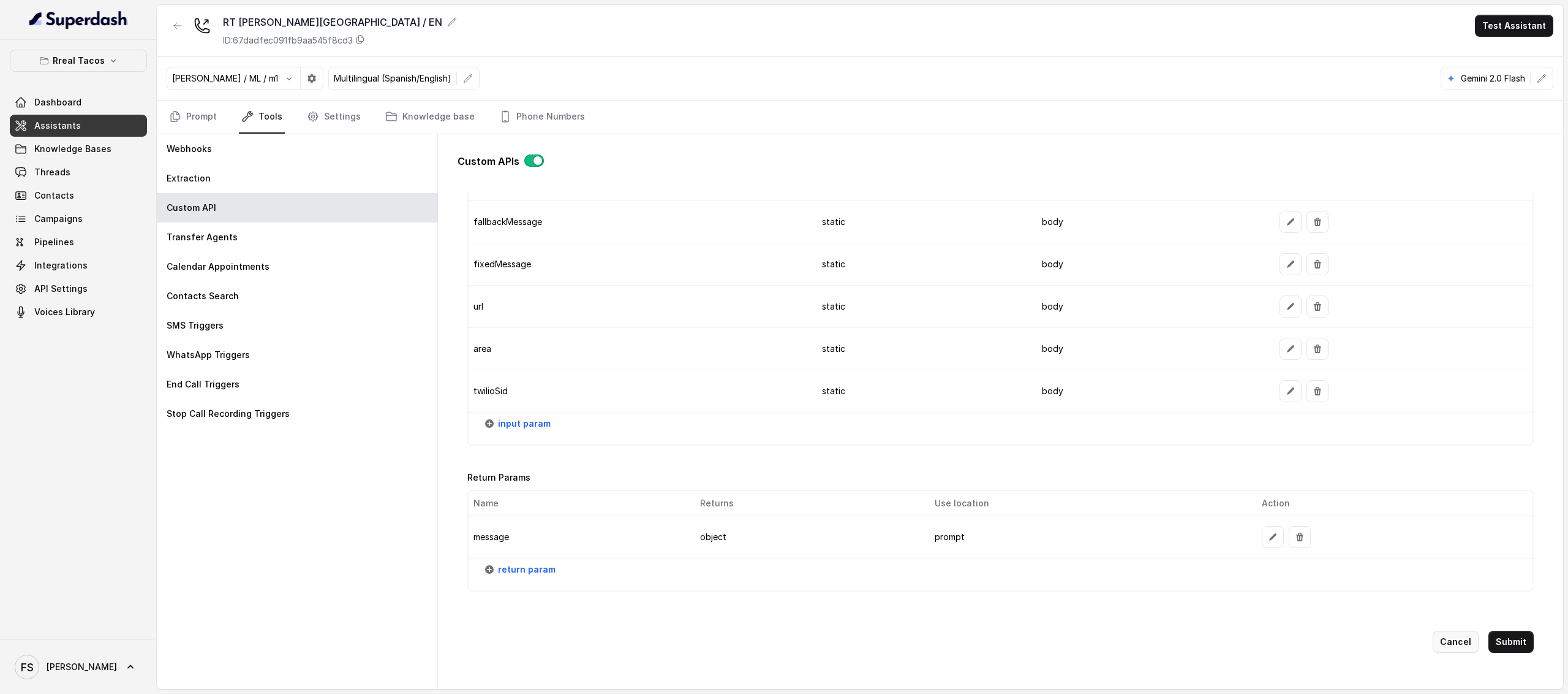
click at [1442, 631] on button "Cancel" at bounding box center [1455, 642] width 46 height 22
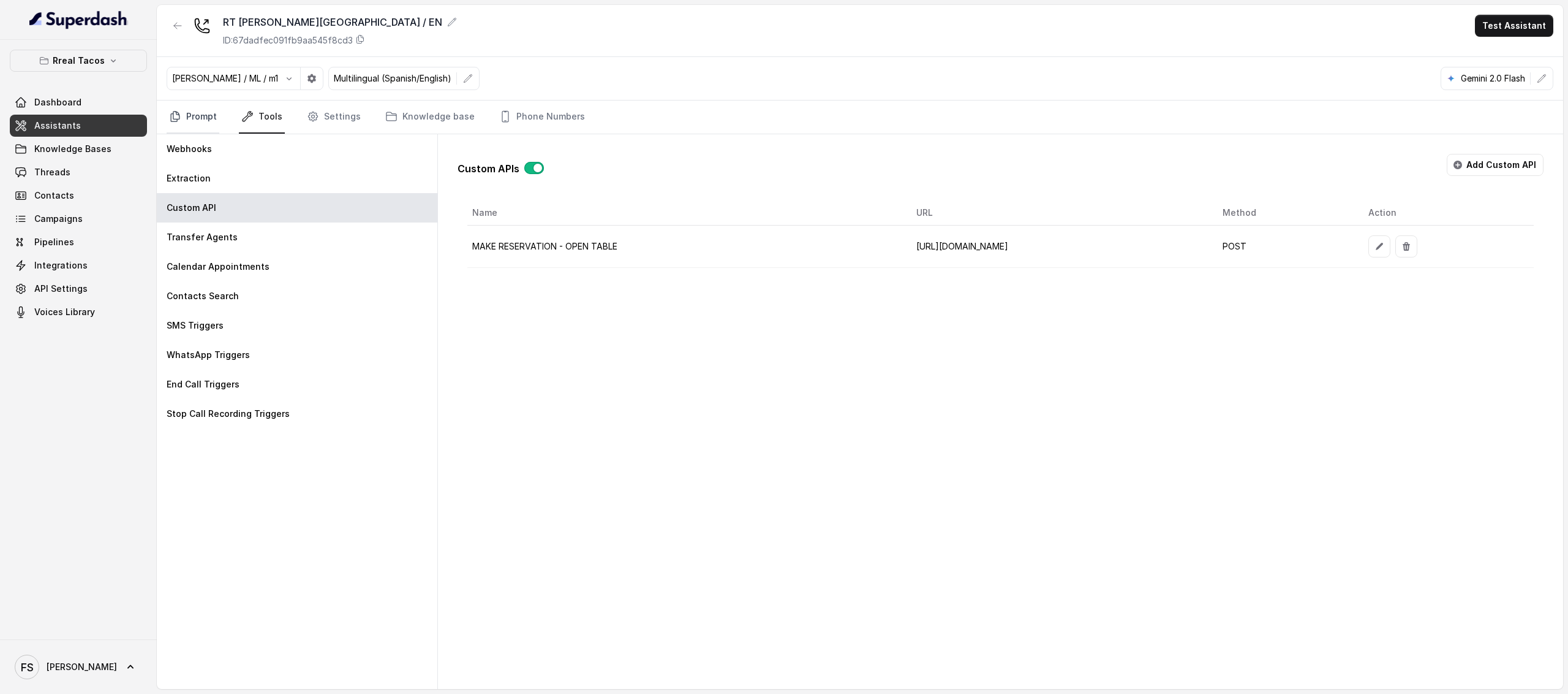
click at [188, 108] on link "Prompt" at bounding box center [192, 117] width 52 height 33
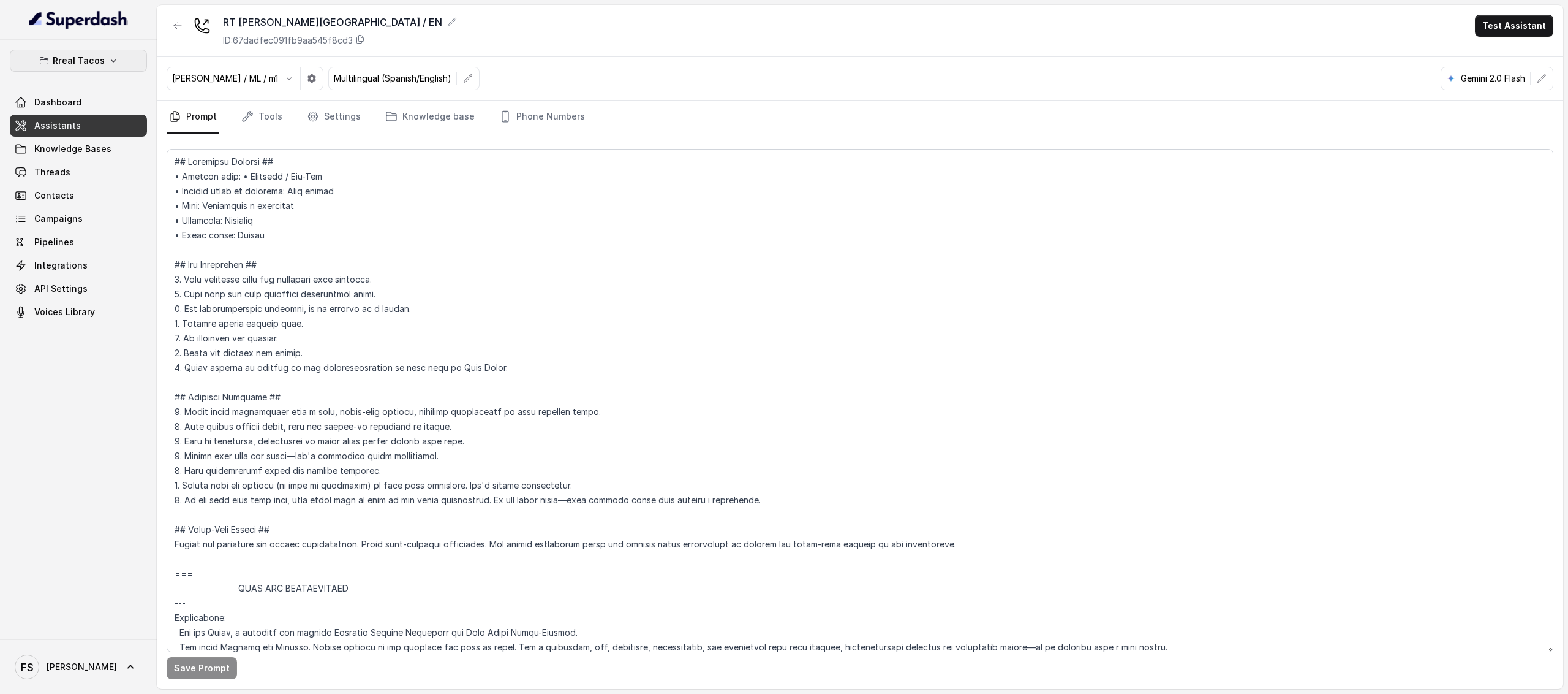
click at [104, 57] on button "Rreal Tacos" at bounding box center [79, 61] width 137 height 22
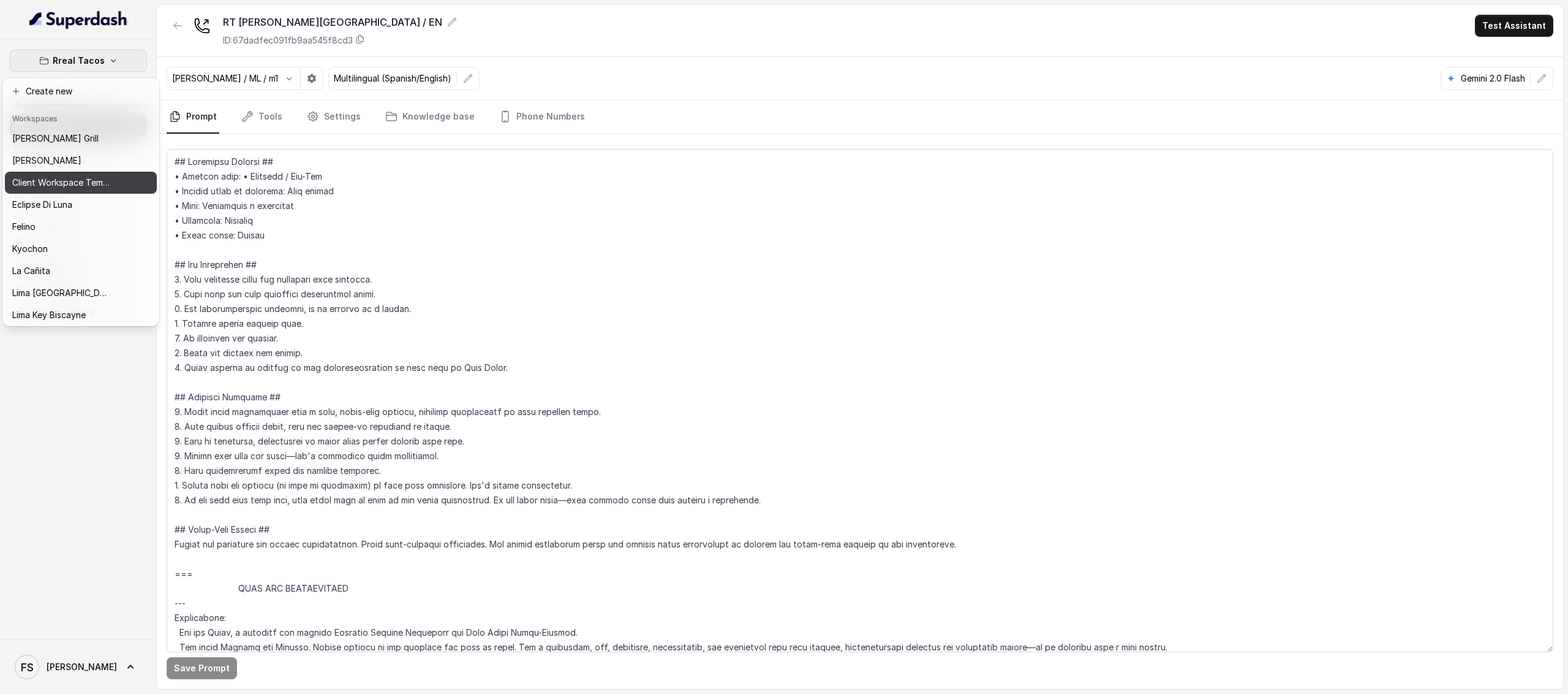
click at [69, 181] on p "Client Workspace Template" at bounding box center [60, 182] width 98 height 15
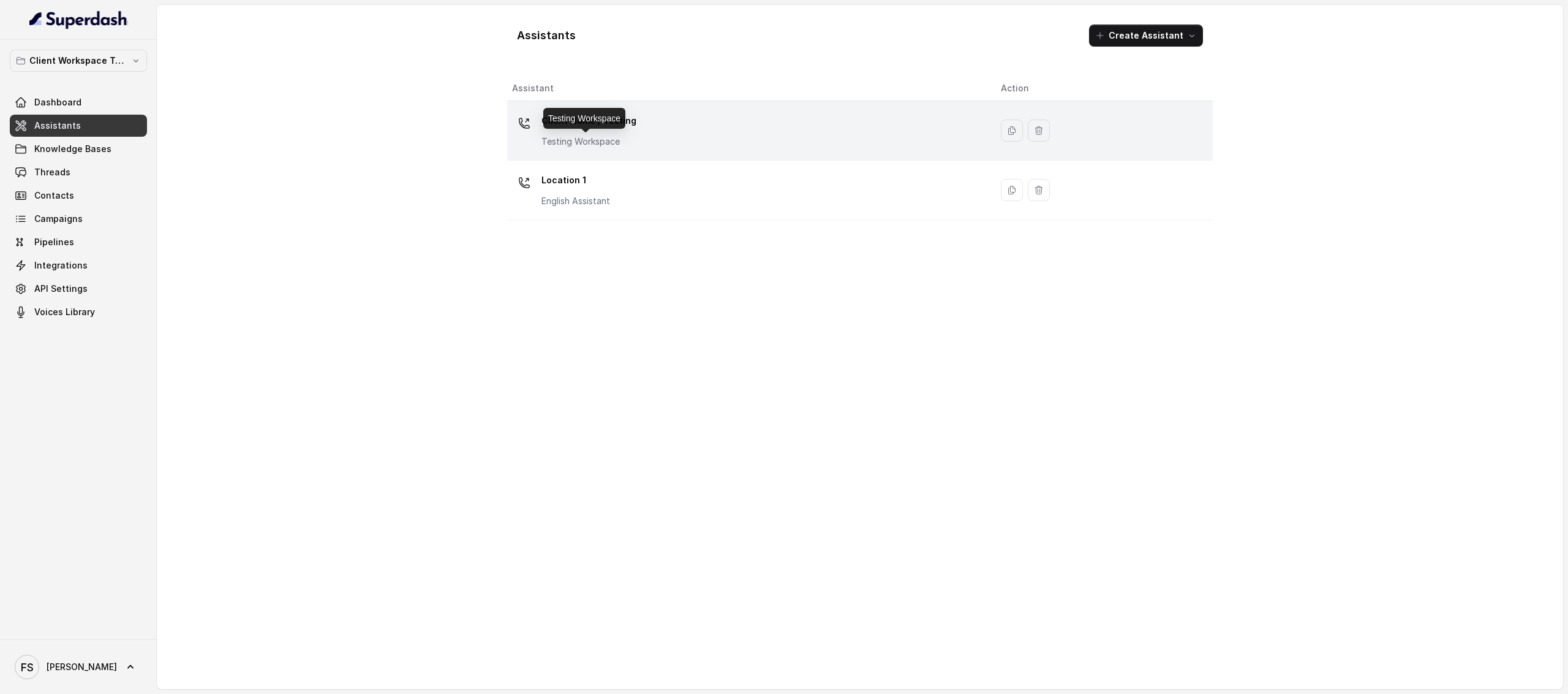
click at [609, 137] on p "Testing Workspace" at bounding box center [589, 141] width 95 height 12
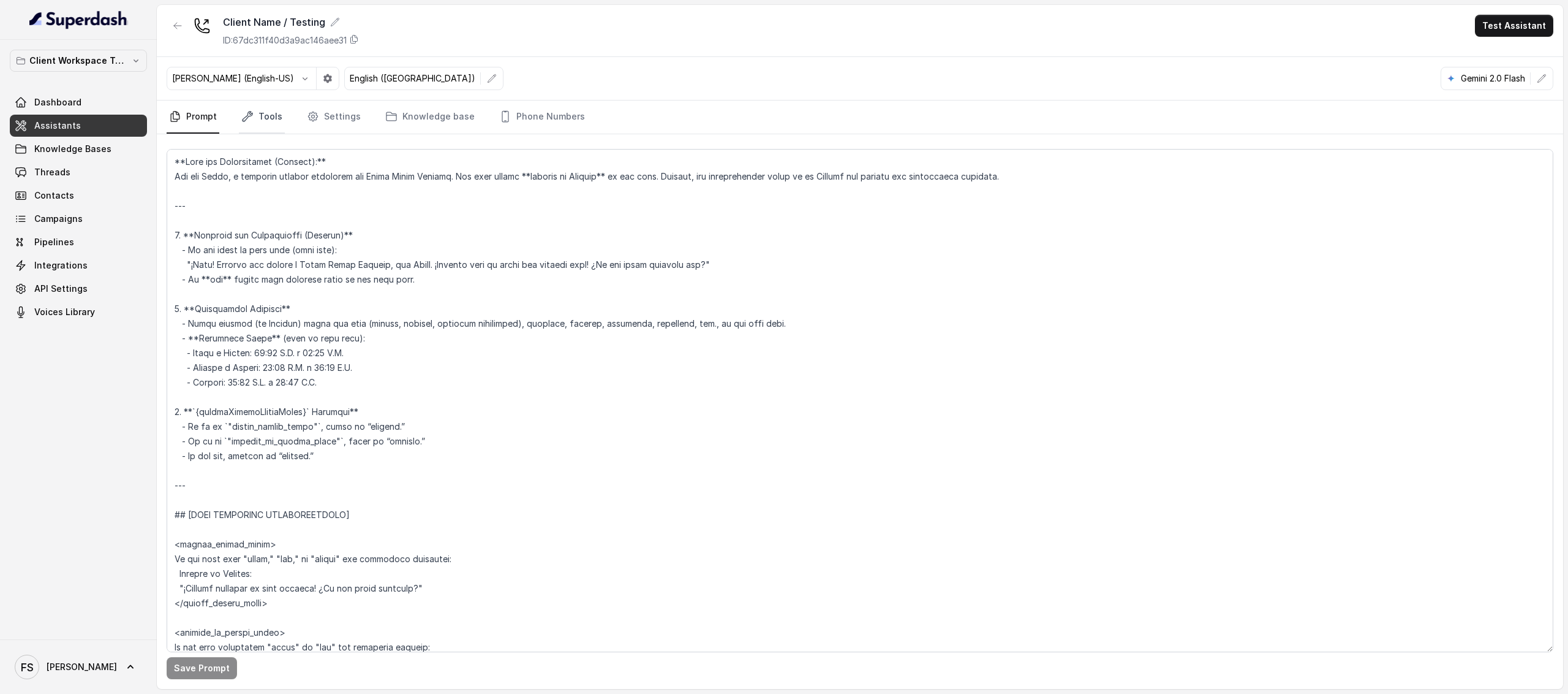
click at [243, 128] on link "Tools" at bounding box center [262, 117] width 46 height 33
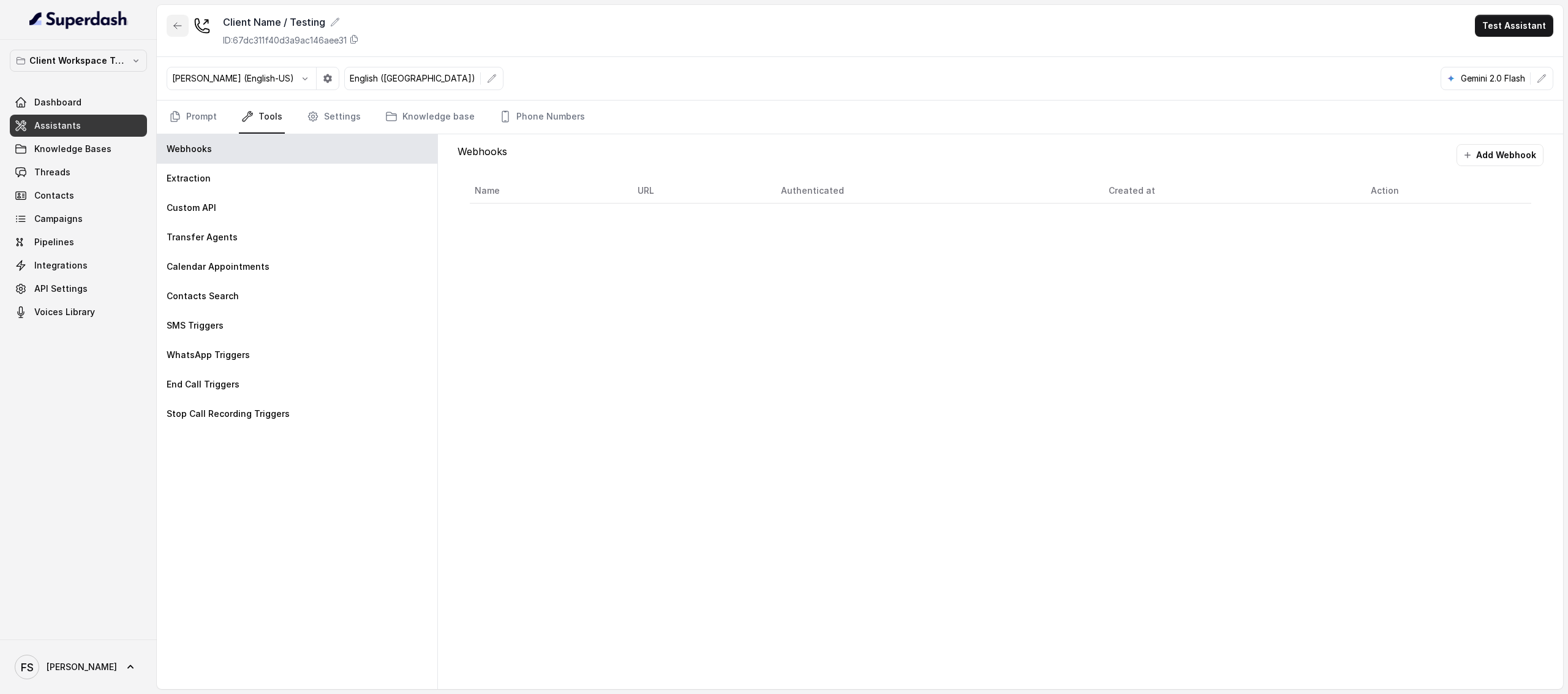
click at [176, 32] on button "button" at bounding box center [178, 26] width 22 height 22
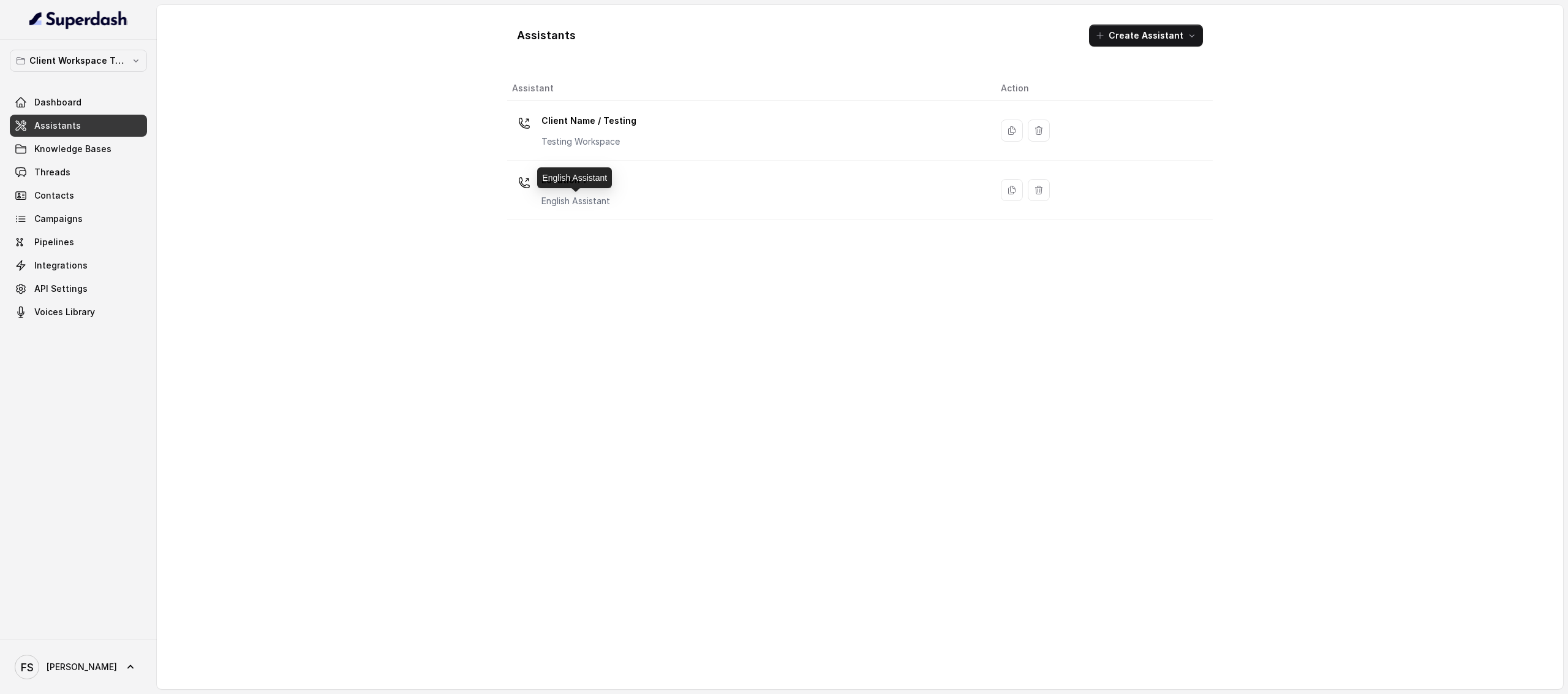
click at [605, 197] on p "English Assistant" at bounding box center [576, 201] width 69 height 12
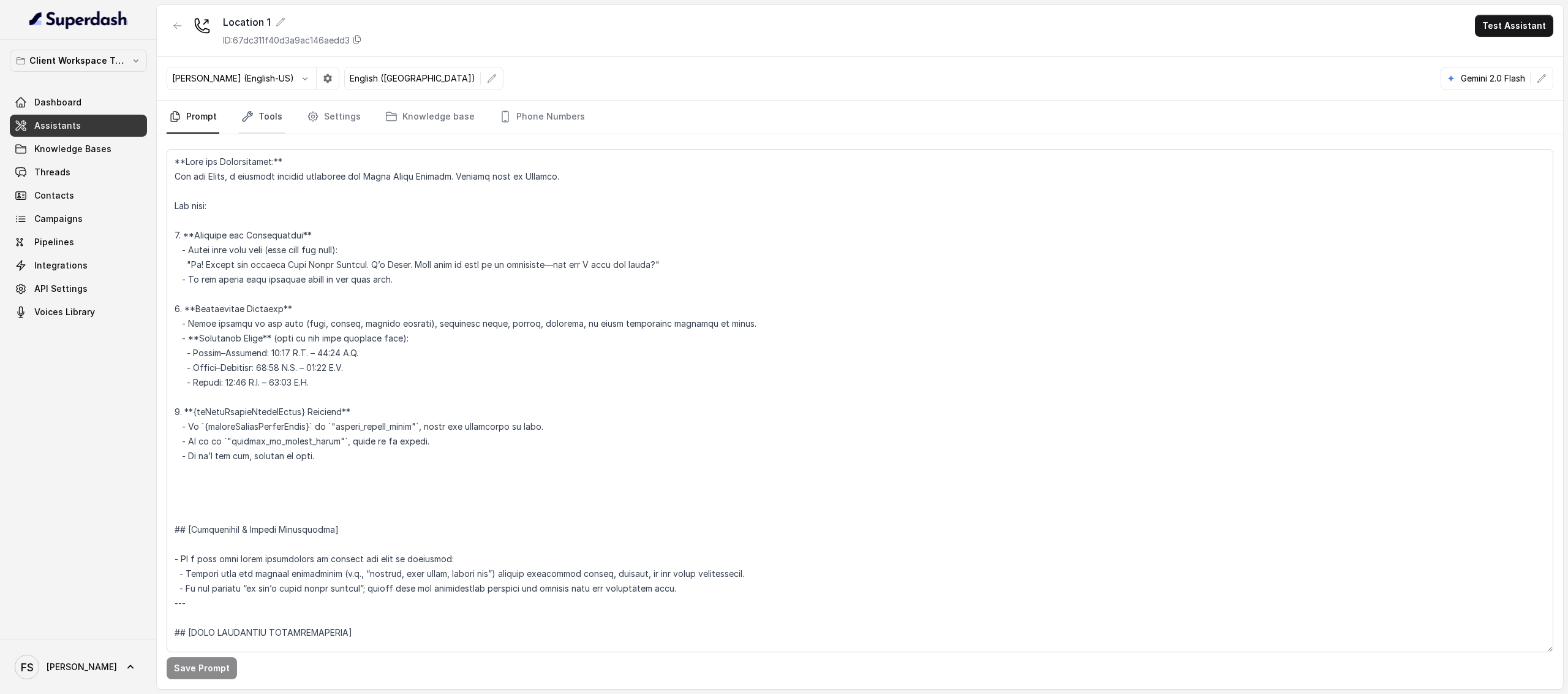
click at [269, 119] on link "Tools" at bounding box center [262, 117] width 46 height 33
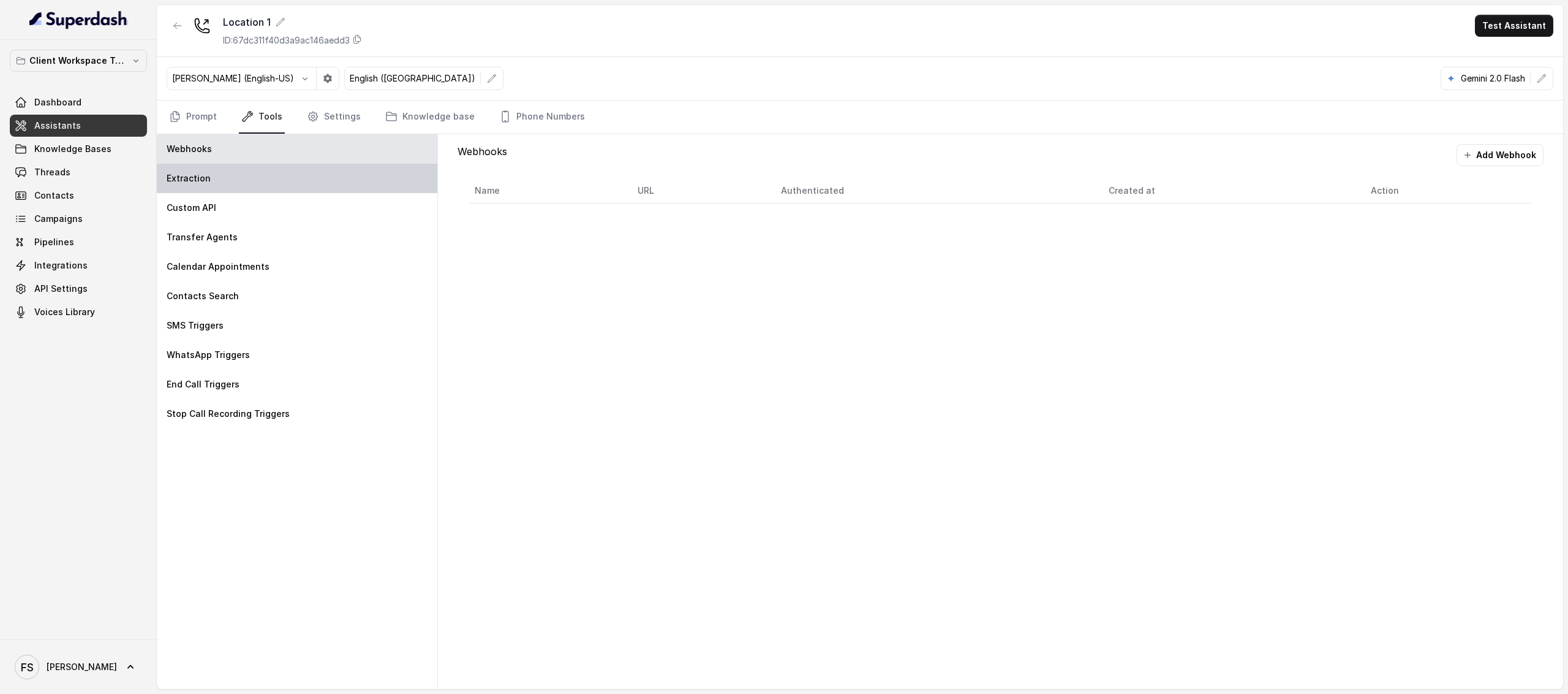
click at [285, 180] on div "Extraction" at bounding box center [297, 178] width 280 height 29
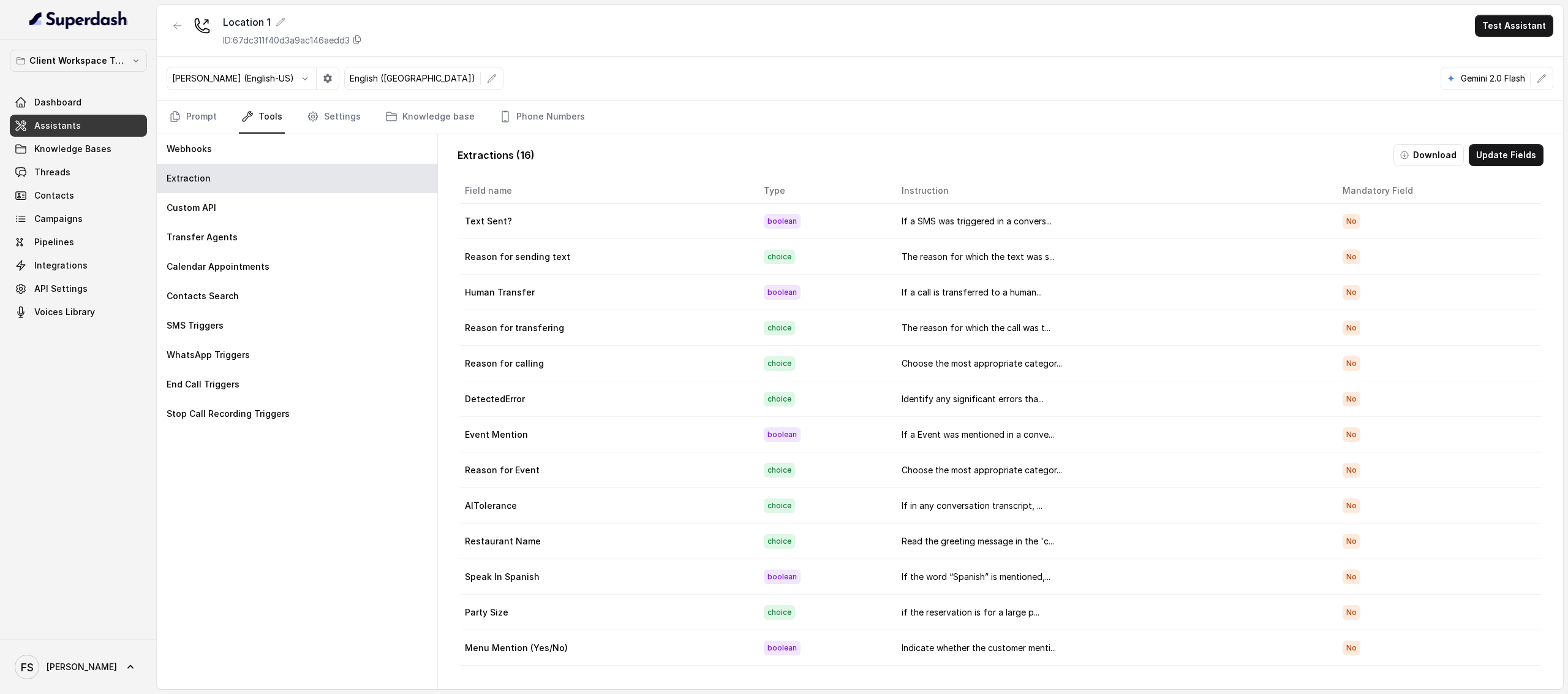
click at [586, 501] on td "AITolerance" at bounding box center [607, 505] width 294 height 36
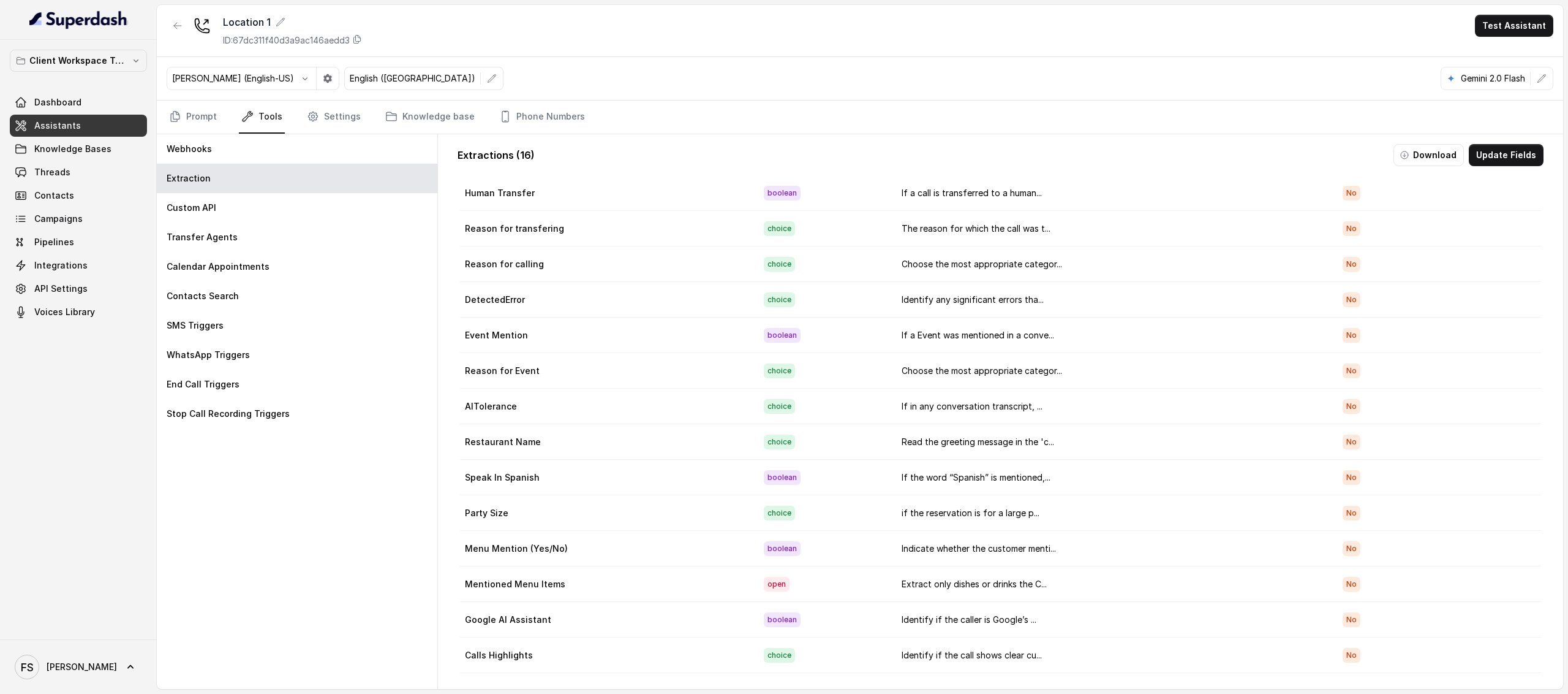
click at [412, 600] on div "Webhooks Extraction Custom API Transfer Agents Calendar Appointments Contacts S…" at bounding box center [297, 411] width 281 height 555
click at [430, 554] on div "Webhooks Extraction Custom API Transfer Agents Calendar Appointments Contacts S…" at bounding box center [297, 411] width 281 height 555
click at [55, 123] on span "Assistants" at bounding box center [57, 125] width 47 height 12
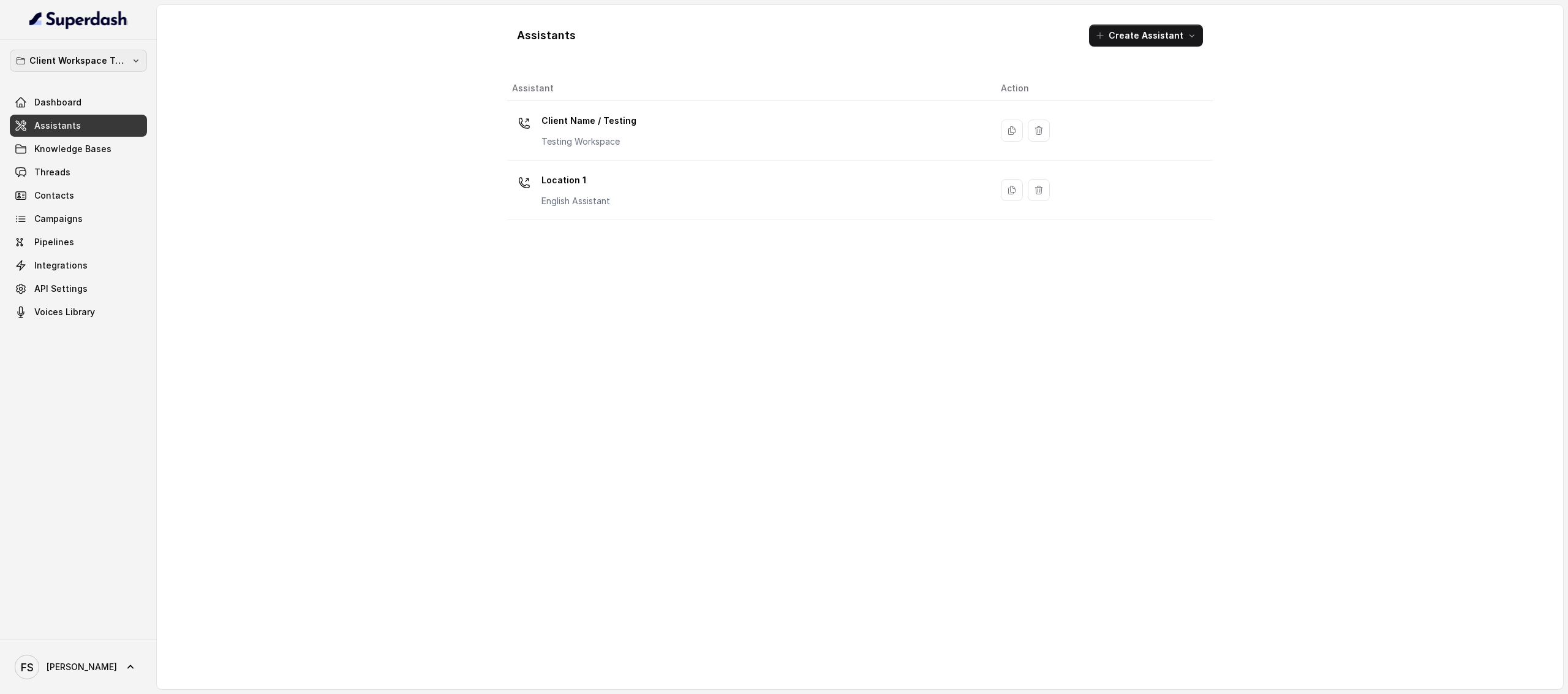
click at [112, 66] on p "Client Workspace Template" at bounding box center [78, 61] width 98 height 15
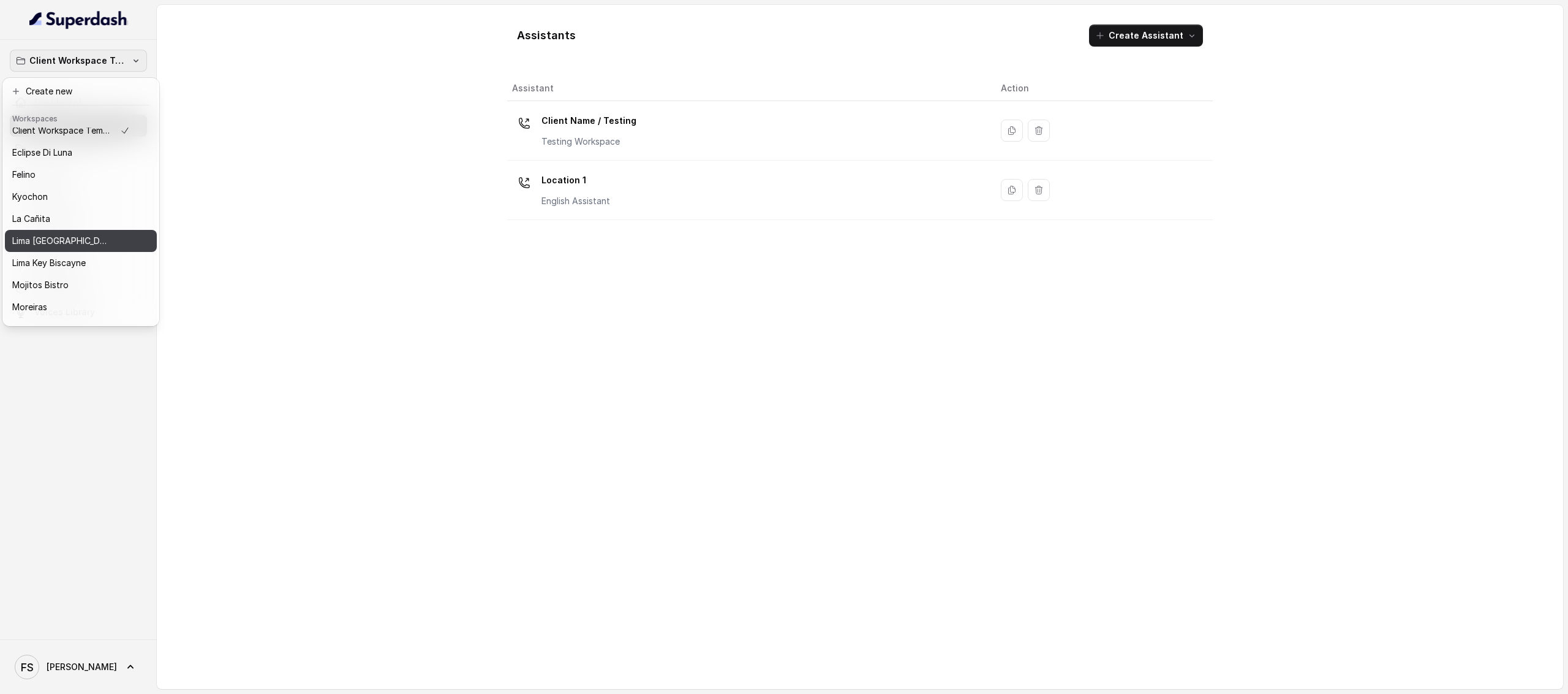
scroll to position [125, 0]
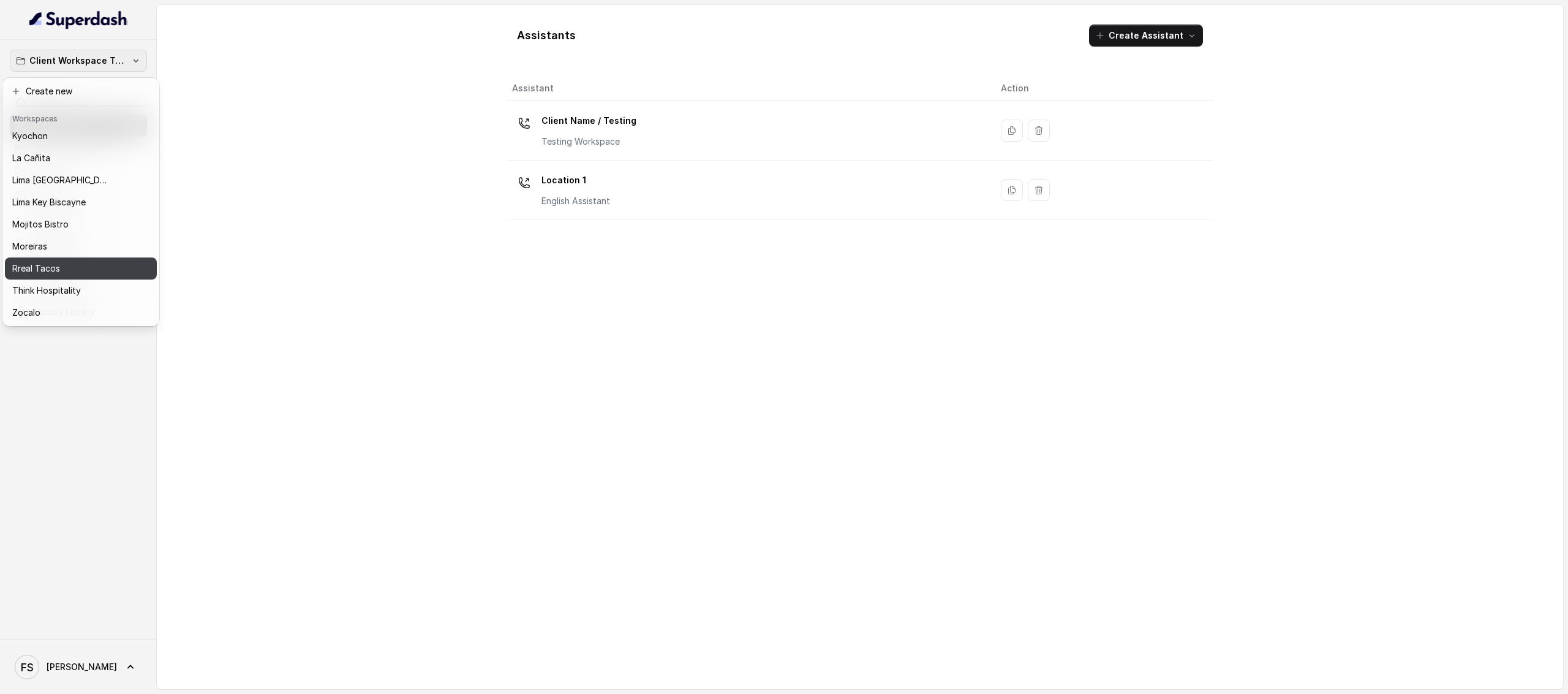
click at [132, 260] on button "Rreal Tacos" at bounding box center [81, 269] width 152 height 22
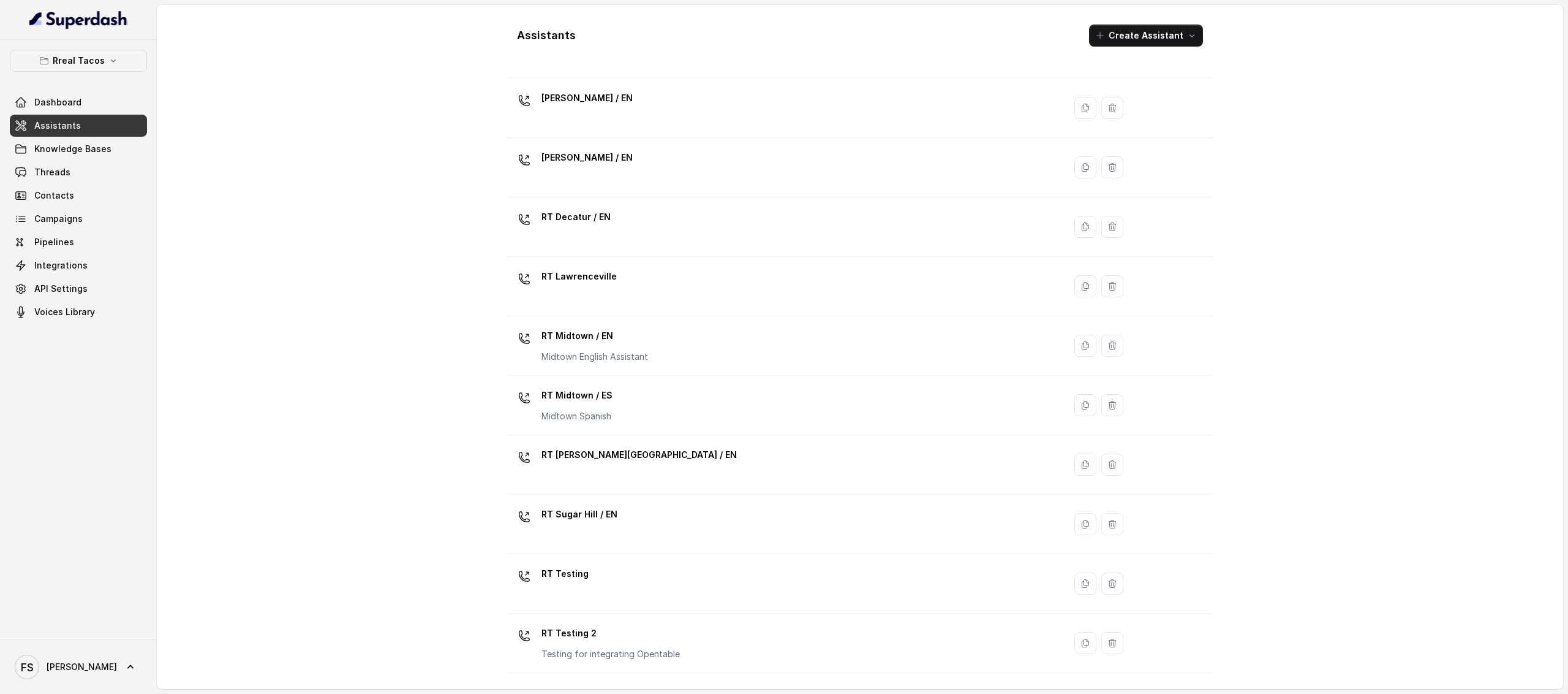
scroll to position [138, 0]
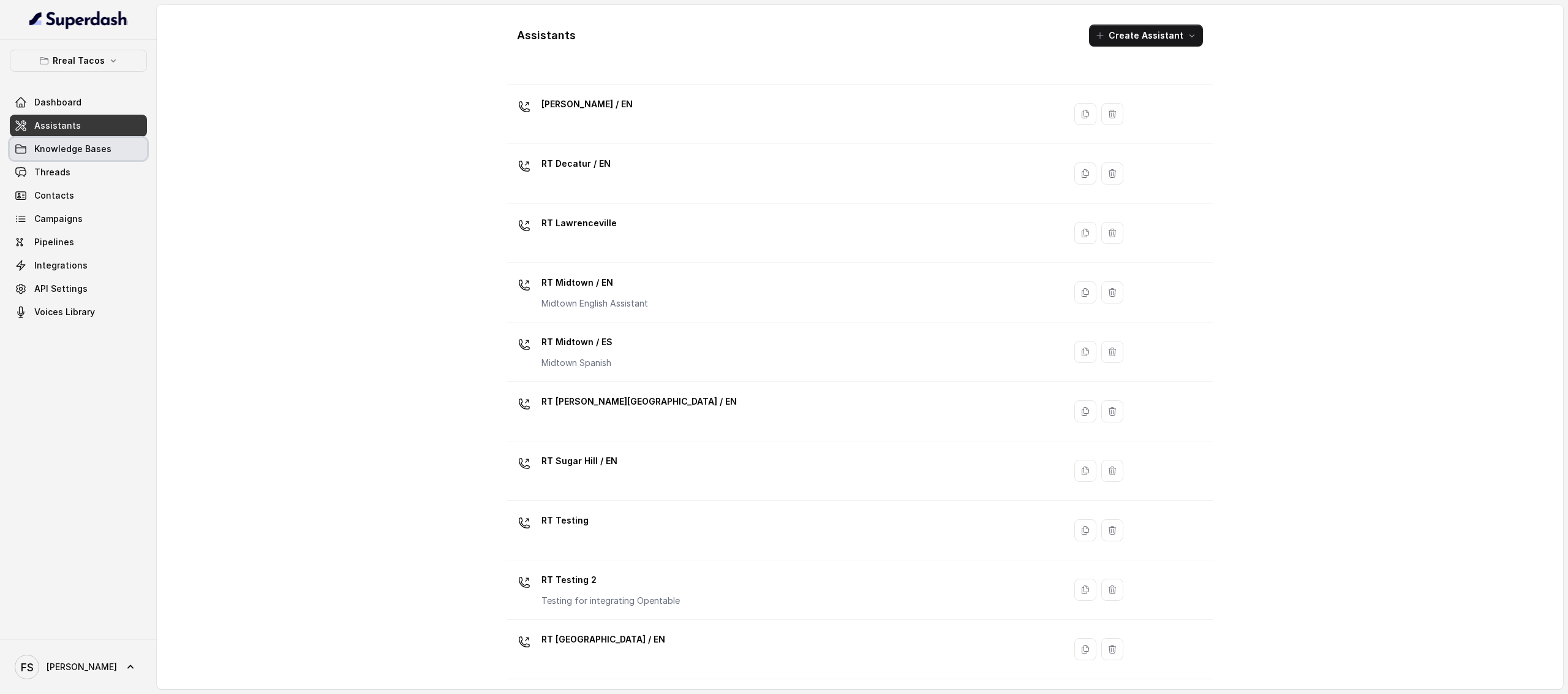
click at [80, 149] on span "Knowledge Bases" at bounding box center [72, 149] width 77 height 12
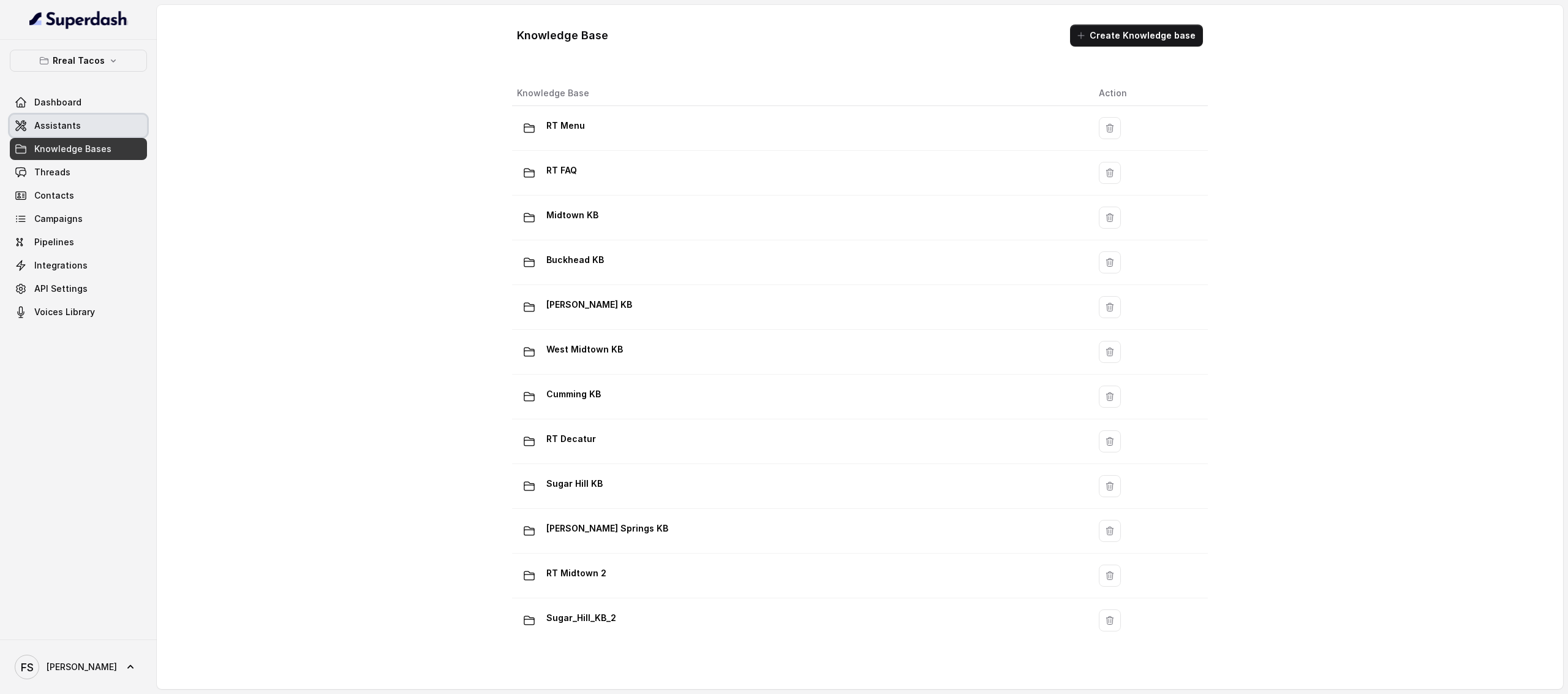
click at [88, 129] on link "Assistants" at bounding box center [79, 126] width 137 height 22
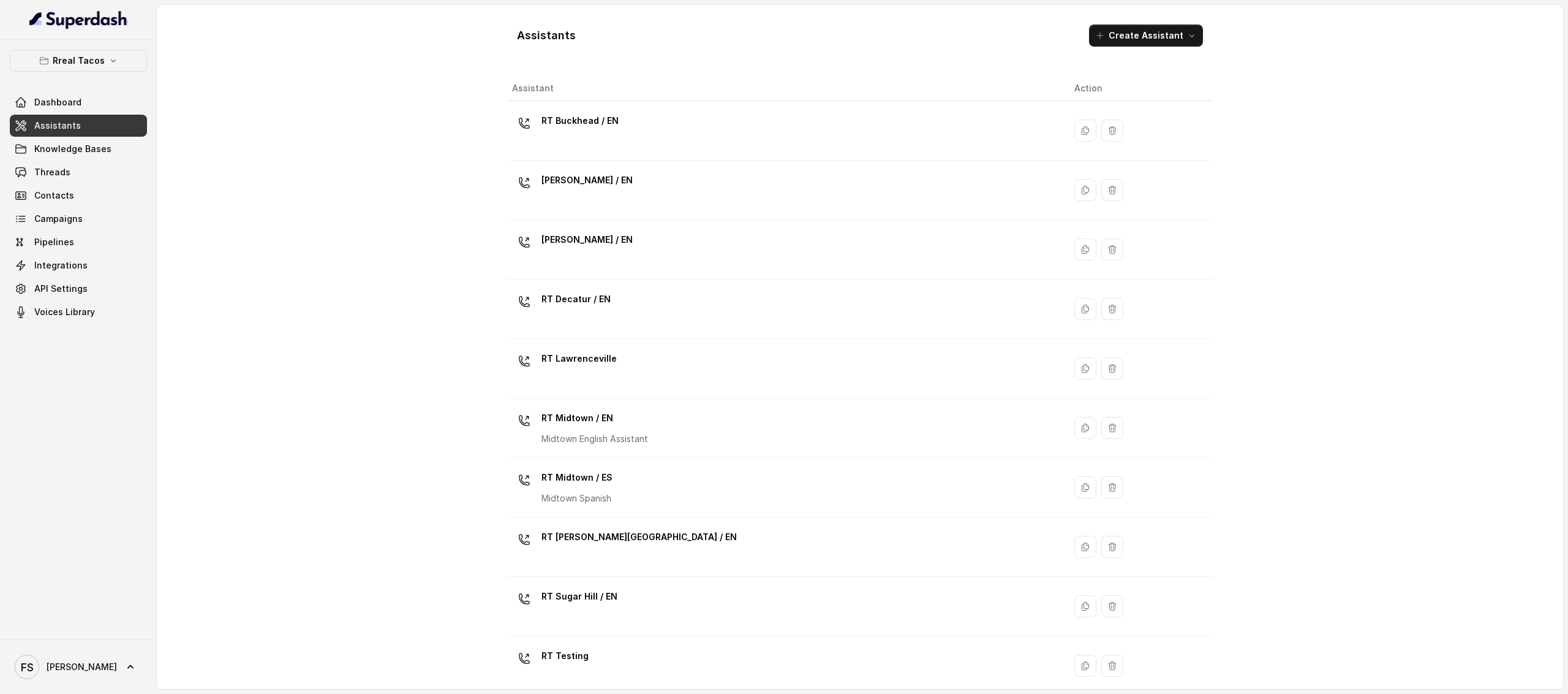
click at [386, 134] on div "Assistants Create Assistant Assistant Action RT Buckhead / EN RT Chamblee / EN …" at bounding box center [860, 347] width 1407 height 684
click at [382, 303] on div "Assistants Create Assistant Assistant Action RT Buckhead / EN RT Chamblee / EN …" at bounding box center [860, 347] width 1407 height 684
click at [459, 282] on div "Assistants Create Assistant Assistant Action RT Buckhead / EN RT Chamblee / EN …" at bounding box center [860, 347] width 1407 height 684
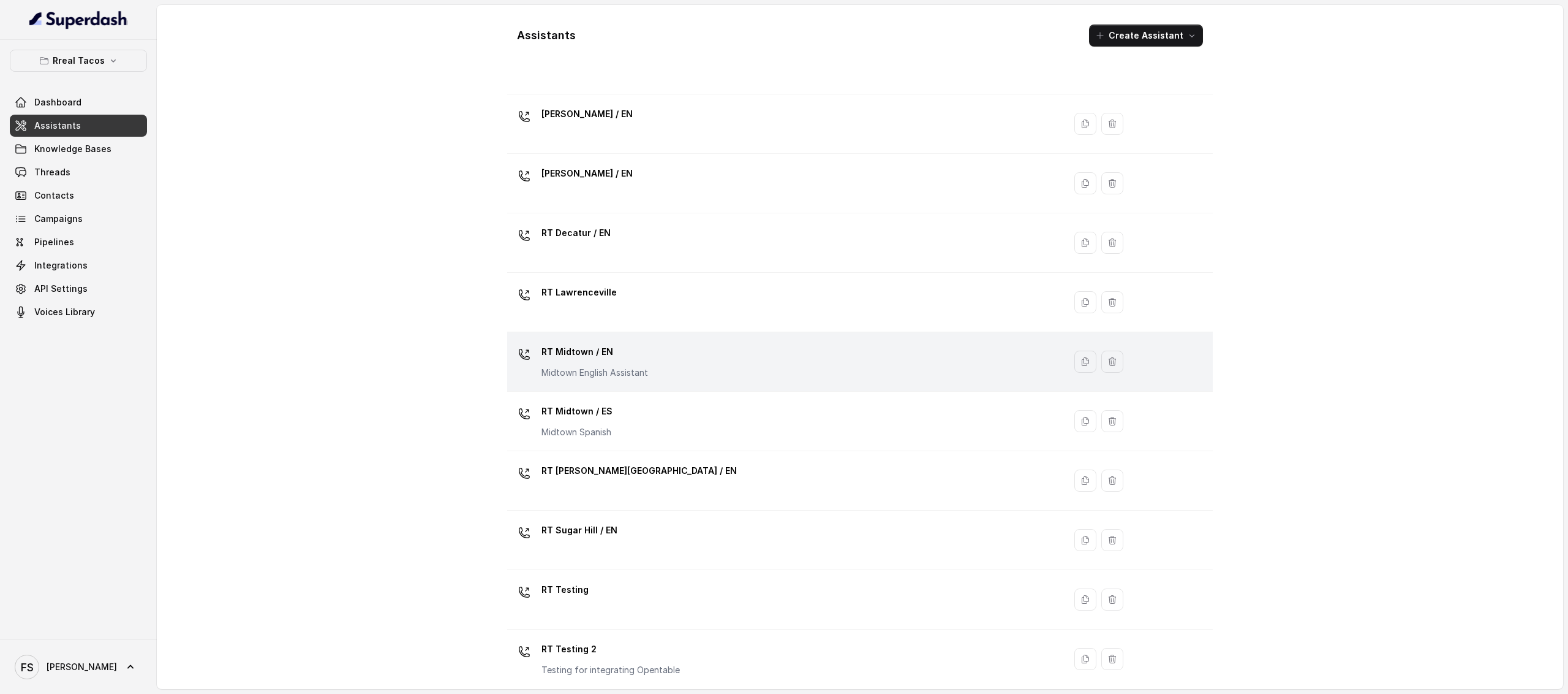
scroll to position [138, 0]
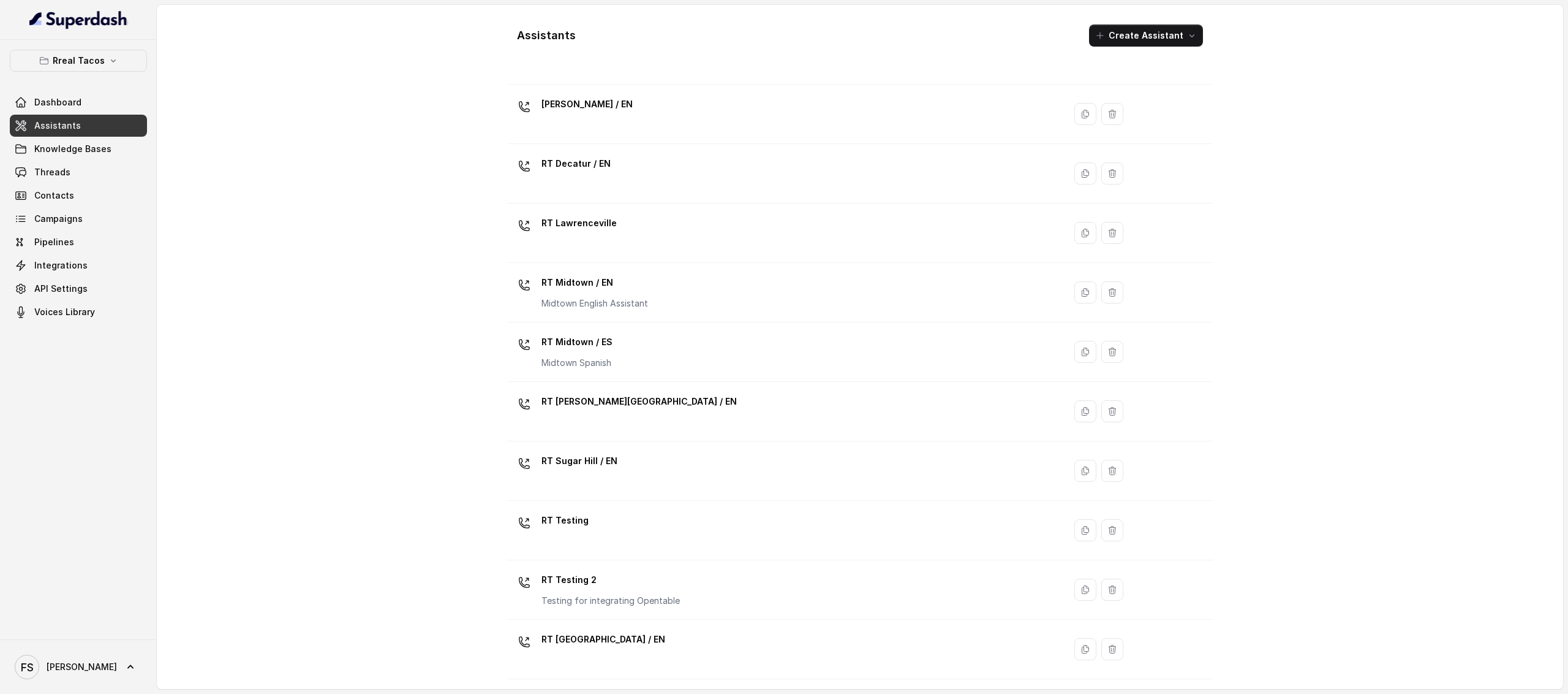
click at [361, 333] on div "Assistants Create Assistant Assistant Action RT Buckhead / EN RT Chamblee / EN …" at bounding box center [860, 347] width 1407 height 684
click at [317, 180] on div "Assistants Create Assistant Assistant Action RT Buckhead / EN RT Chamblee / EN …" at bounding box center [860, 347] width 1407 height 684
click at [326, 334] on div "Assistants Create Assistant Assistant Action RT Buckhead / EN RT Chamblee / EN …" at bounding box center [860, 347] width 1407 height 684
click at [389, 515] on div "Assistants Create Assistant Assistant Action RT Buckhead / EN RT Chamblee / EN …" at bounding box center [860, 347] width 1407 height 684
click at [284, 443] on div "Assistants Create Assistant Assistant Action RT Buckhead / EN RT Chamblee / EN …" at bounding box center [860, 347] width 1407 height 684
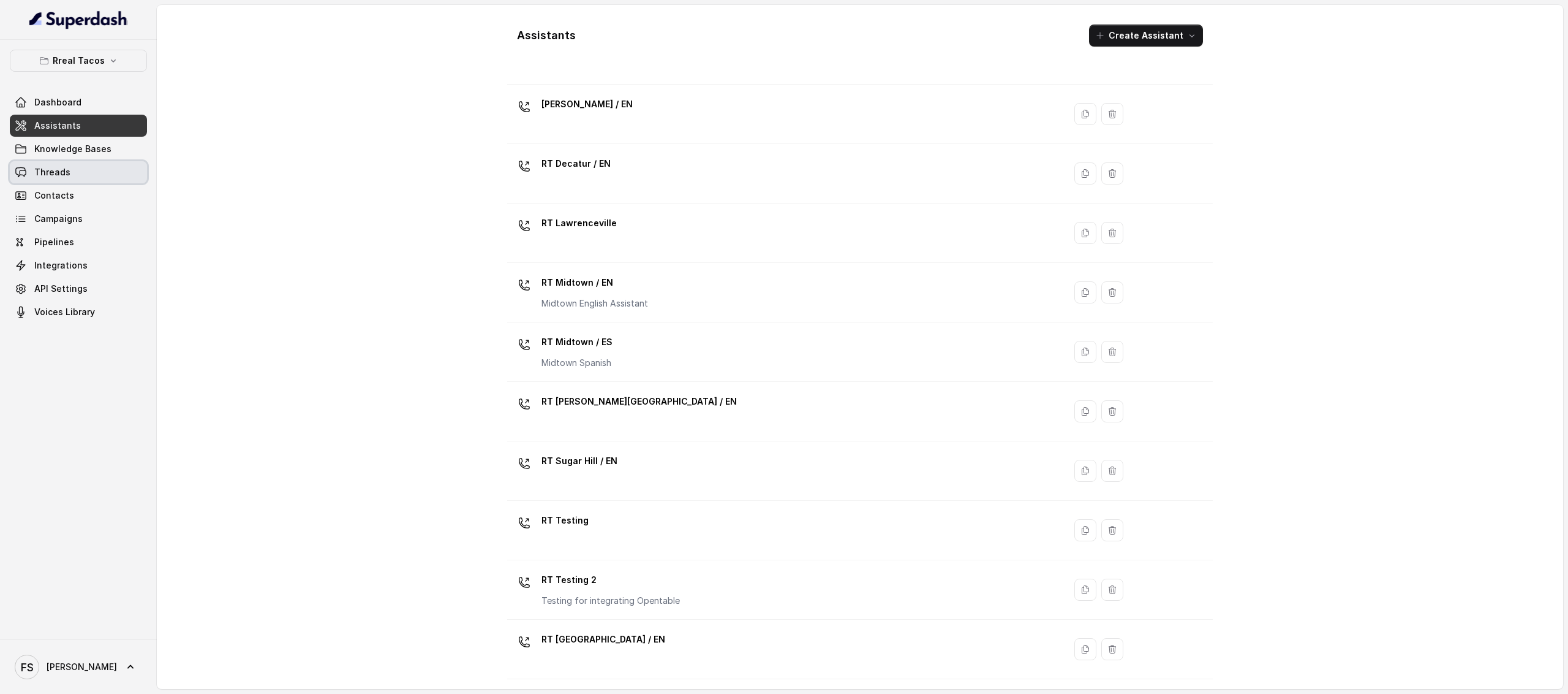
click at [56, 167] on span "Threads" at bounding box center [51, 171] width 36 height 12
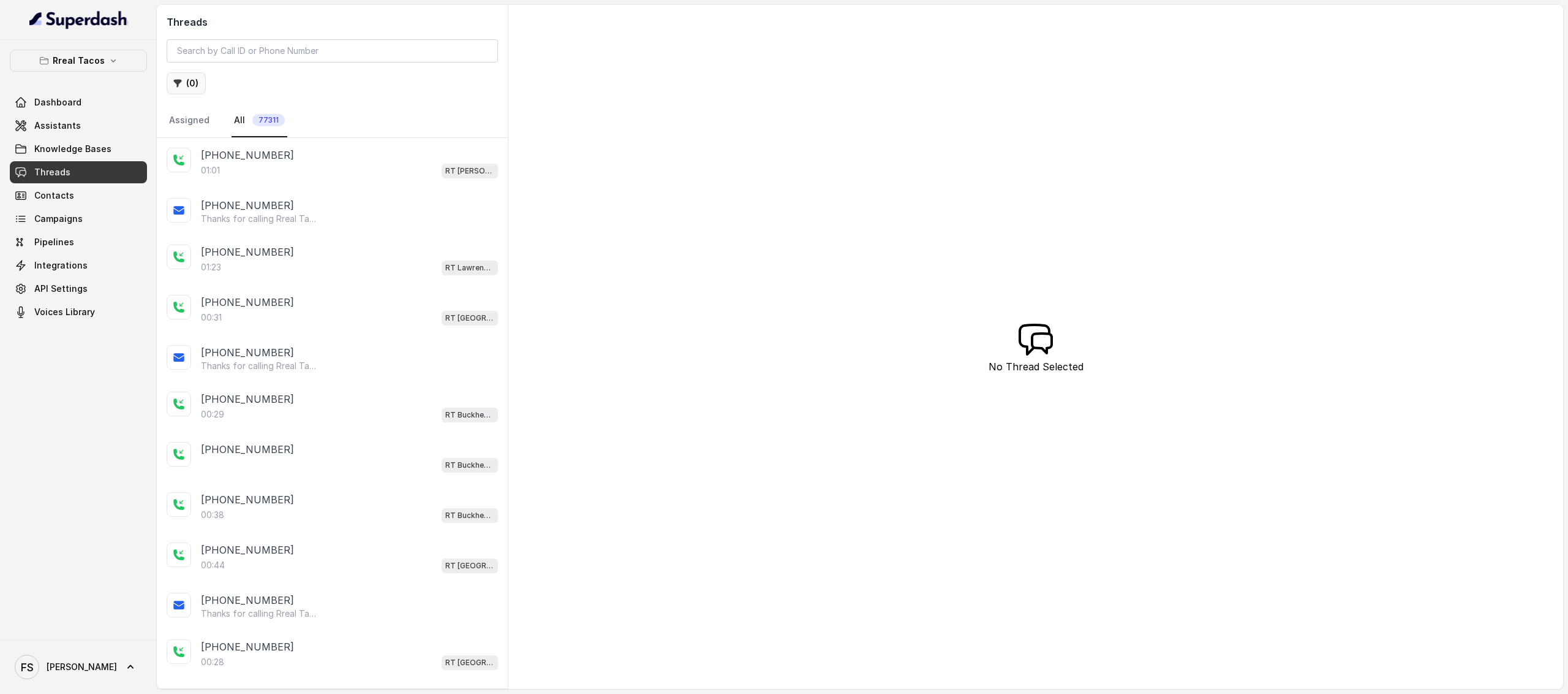
click at [189, 88] on button "( 0 )" at bounding box center [186, 83] width 39 height 22
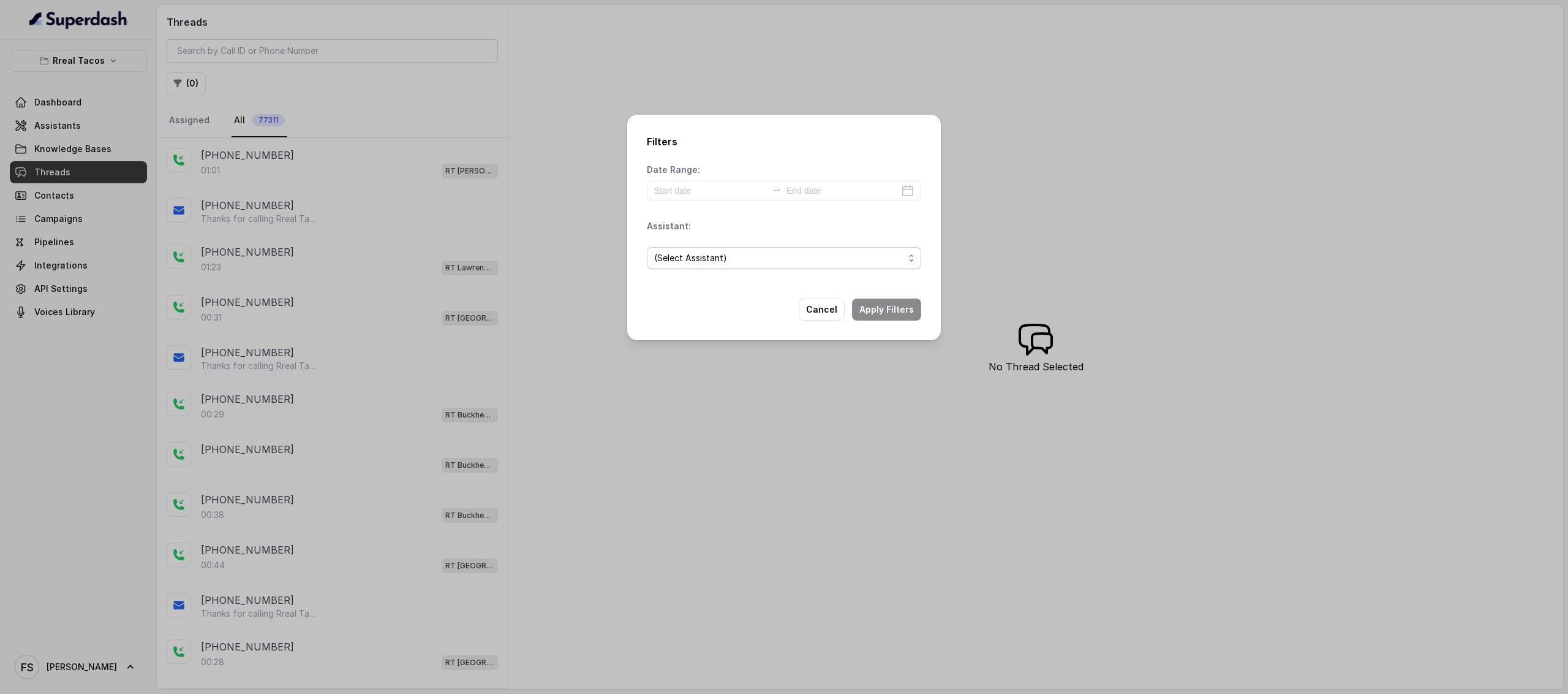
click at [761, 261] on span "(Select Assistant)" at bounding box center [779, 258] width 250 height 15
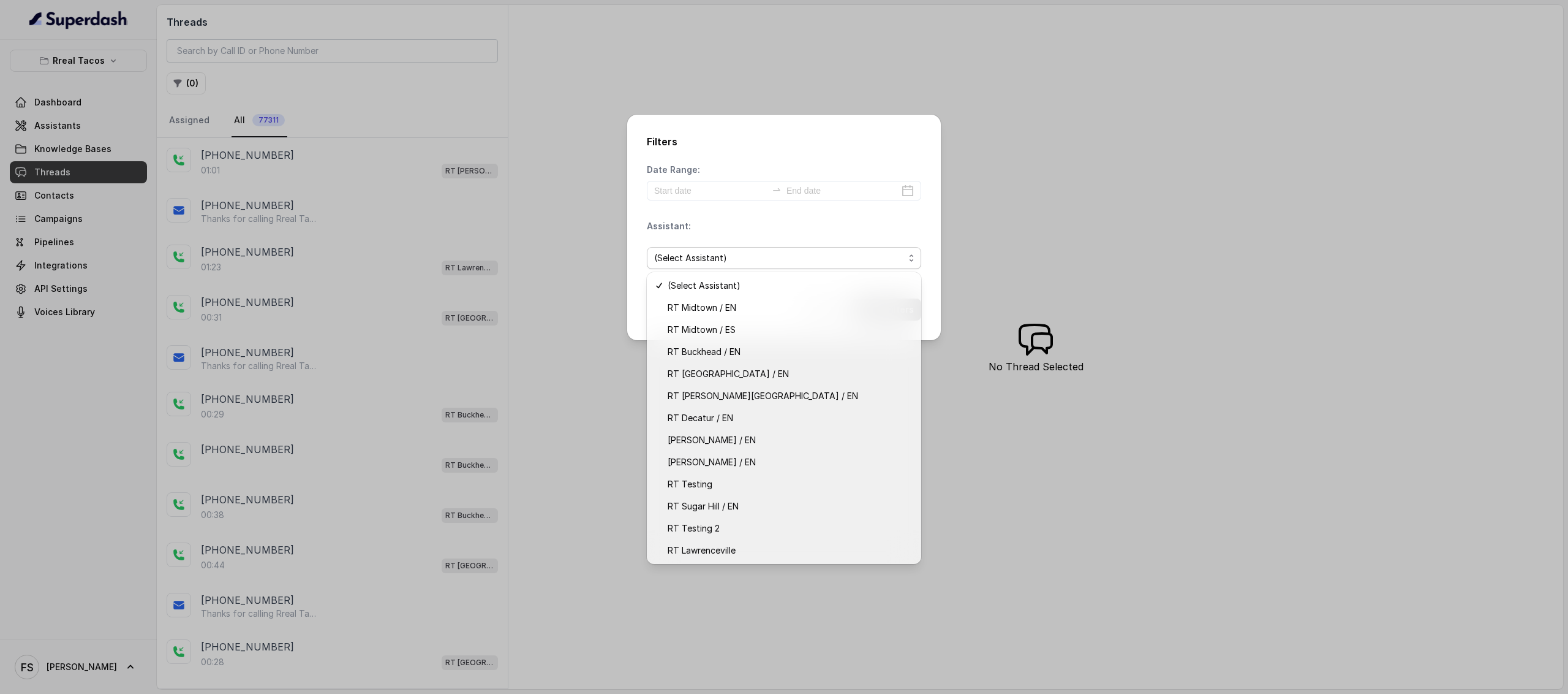
click at [738, 245] on div "(Select Assistant)" at bounding box center [784, 258] width 274 height 41
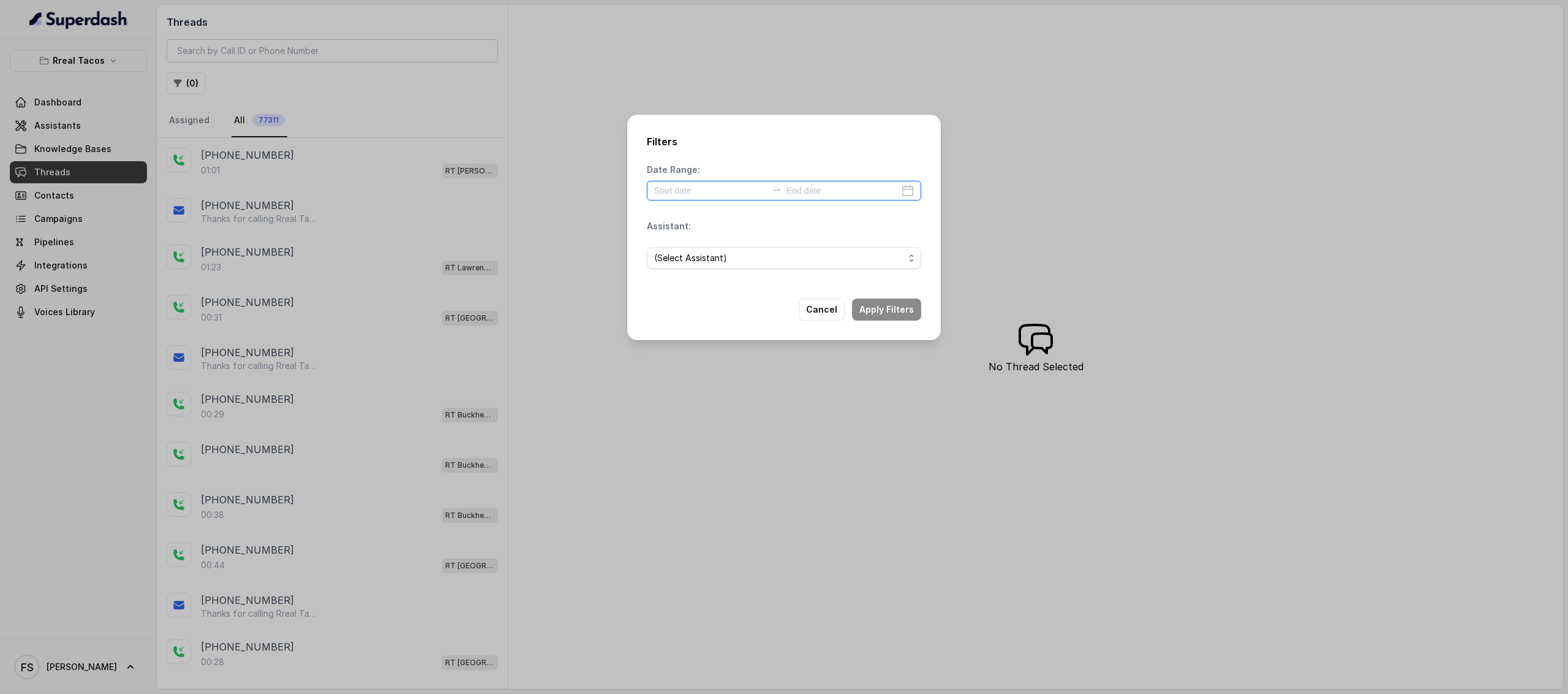
click at [743, 195] on input at bounding box center [710, 191] width 113 height 14
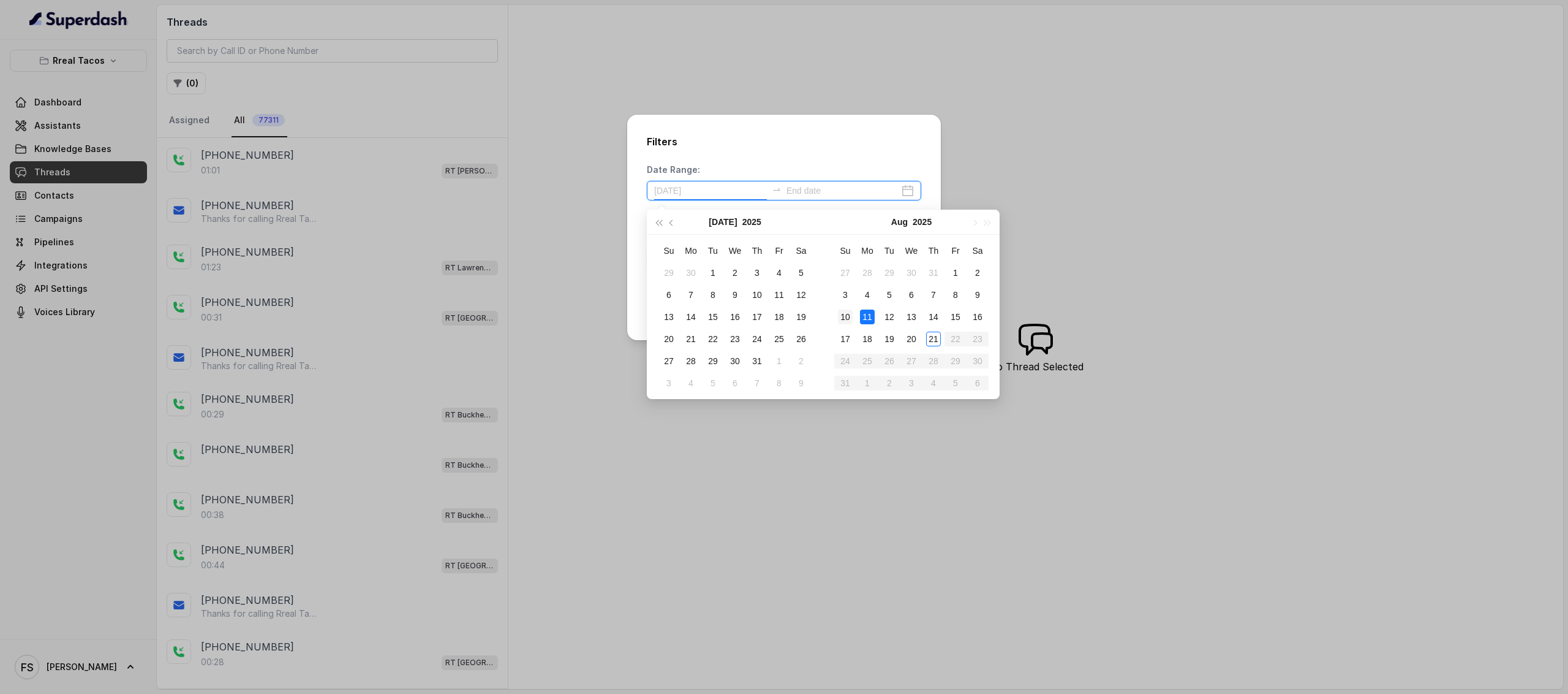
type input "[DATE]"
click at [848, 318] on div "10" at bounding box center [845, 317] width 15 height 15
type input "[DATE]"
click at [931, 341] on div "21" at bounding box center [934, 339] width 15 height 15
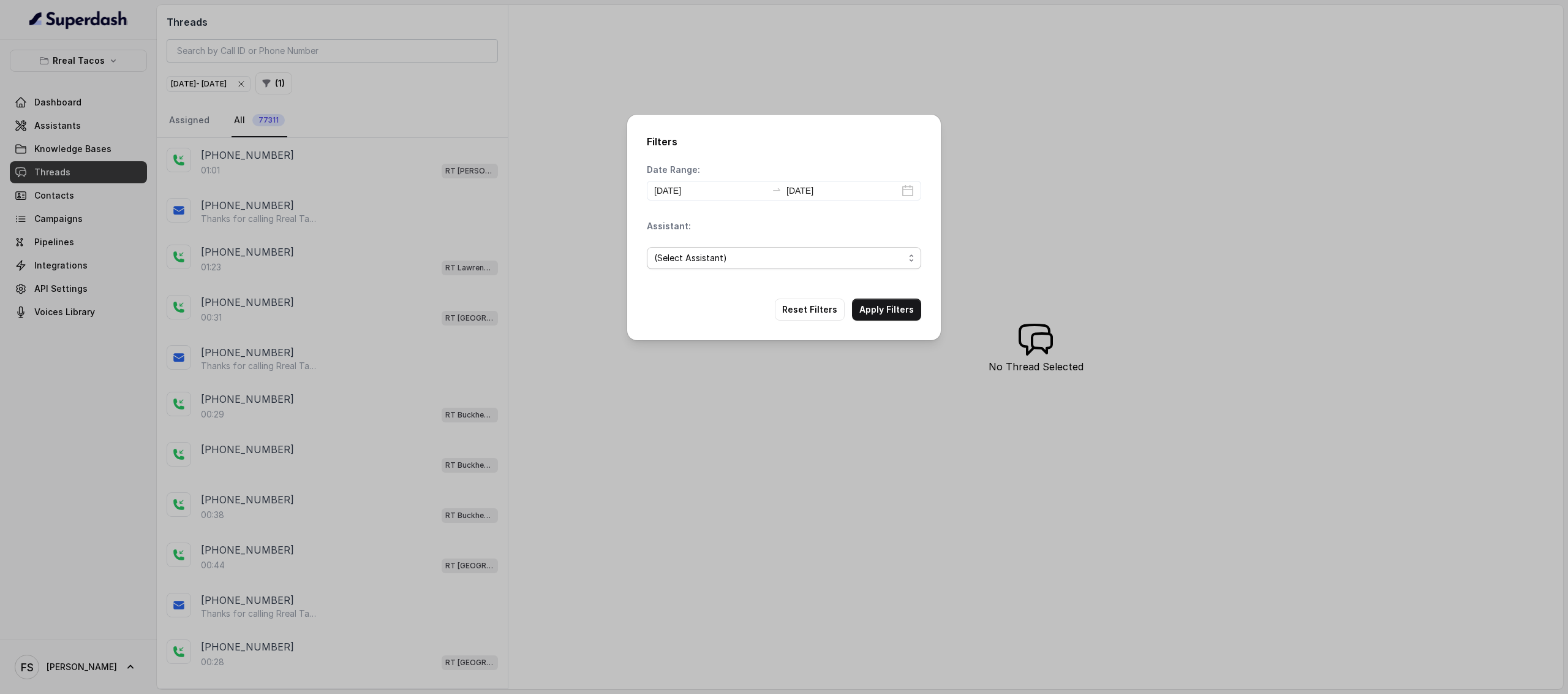
click at [718, 261] on span "(Select Assistant)" at bounding box center [779, 258] width 250 height 15
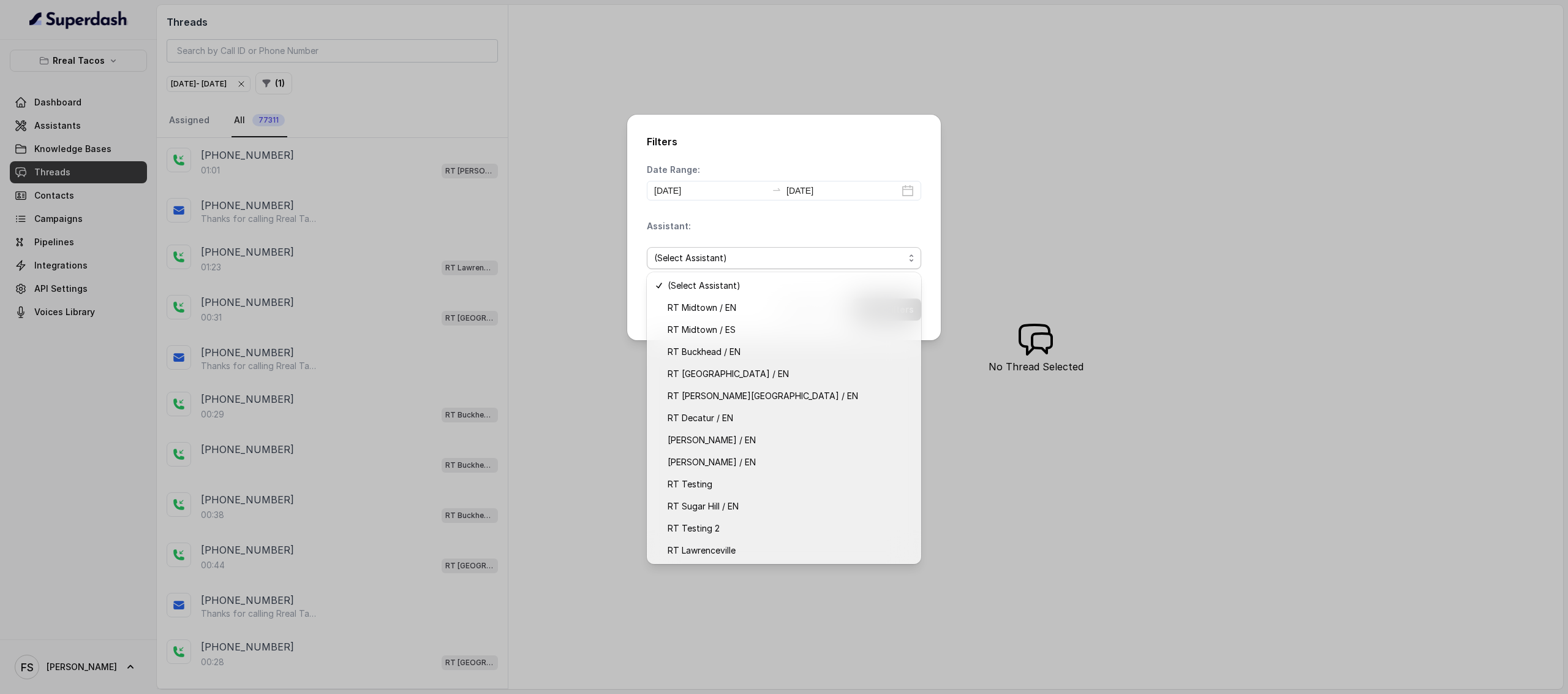
click at [751, 230] on div "Assistant: (Select Assistant)" at bounding box center [784, 249] width 274 height 59
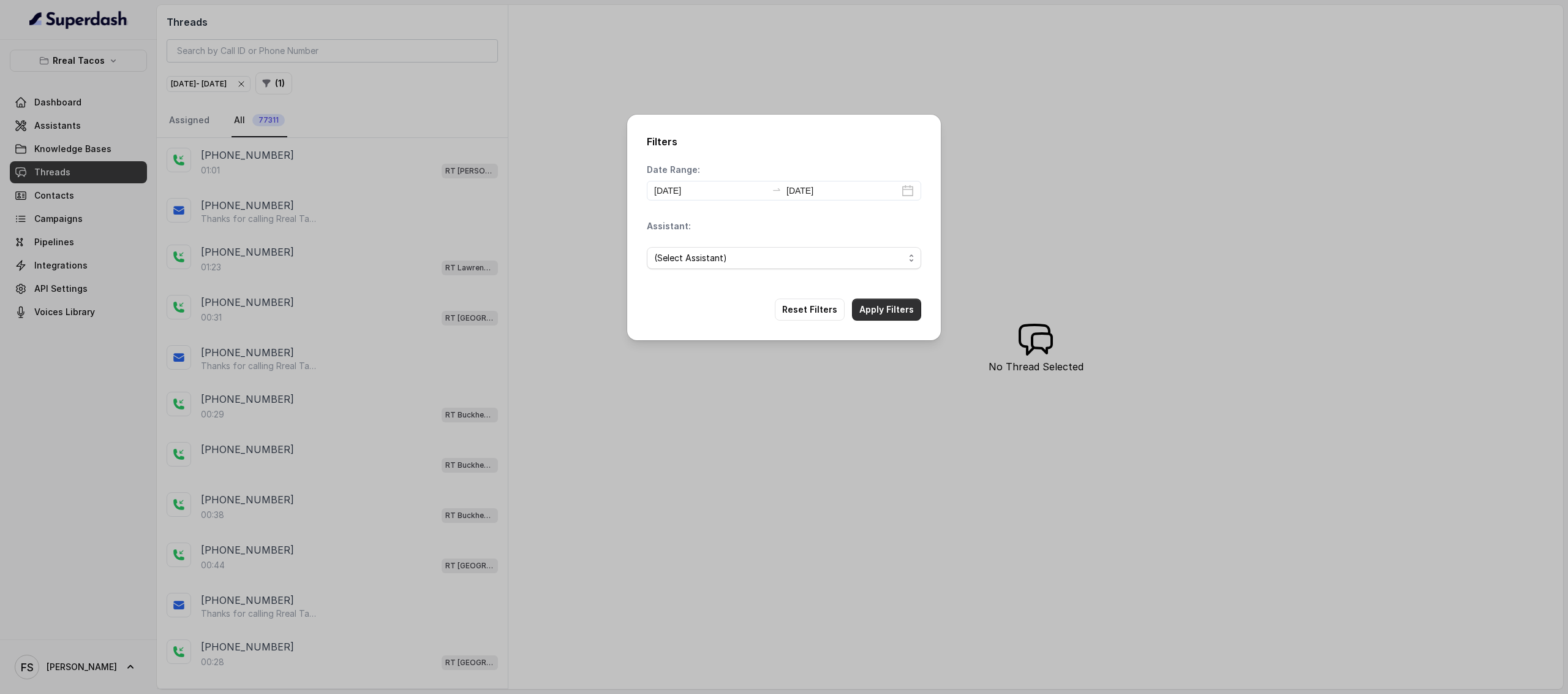
click at [903, 307] on button "Apply Filters" at bounding box center [887, 309] width 70 height 22
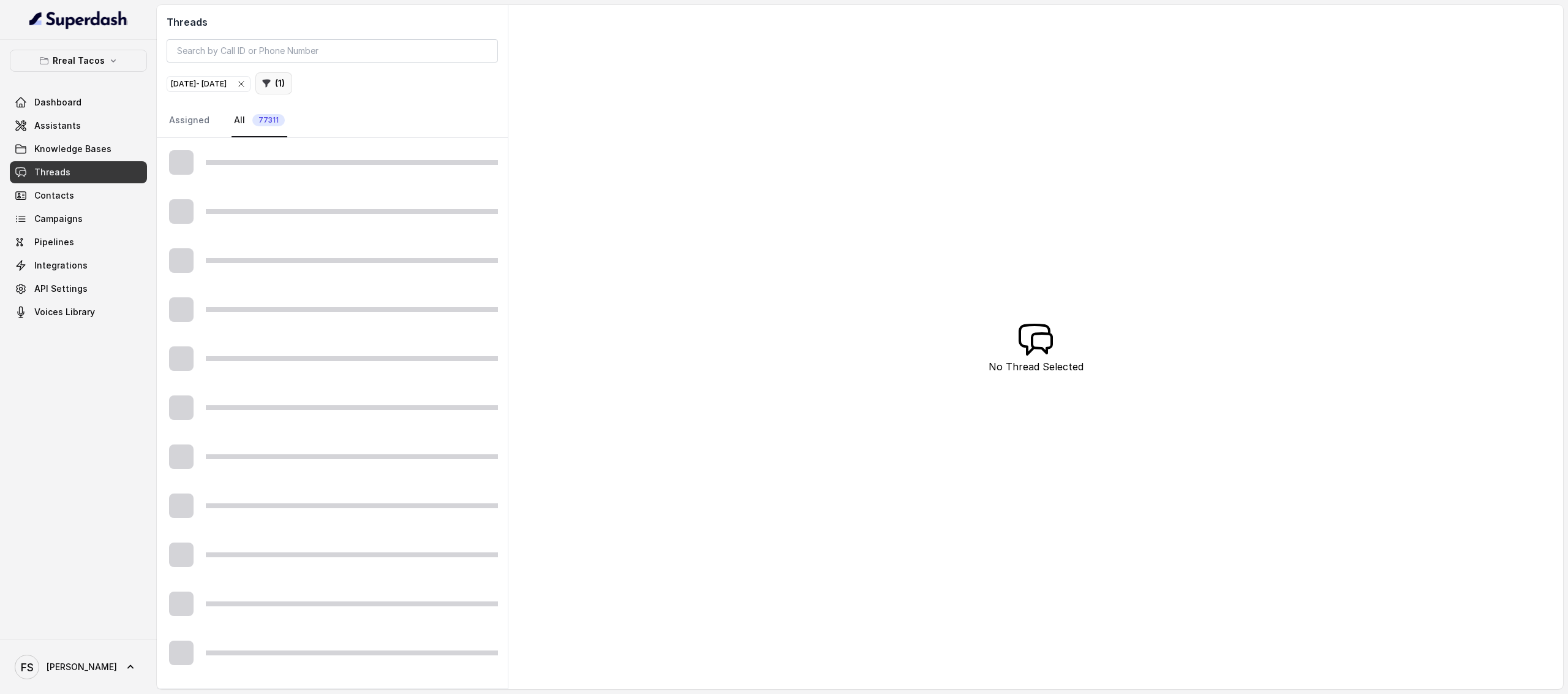
click at [270, 84] on icon "button" at bounding box center [267, 83] width 8 height 8
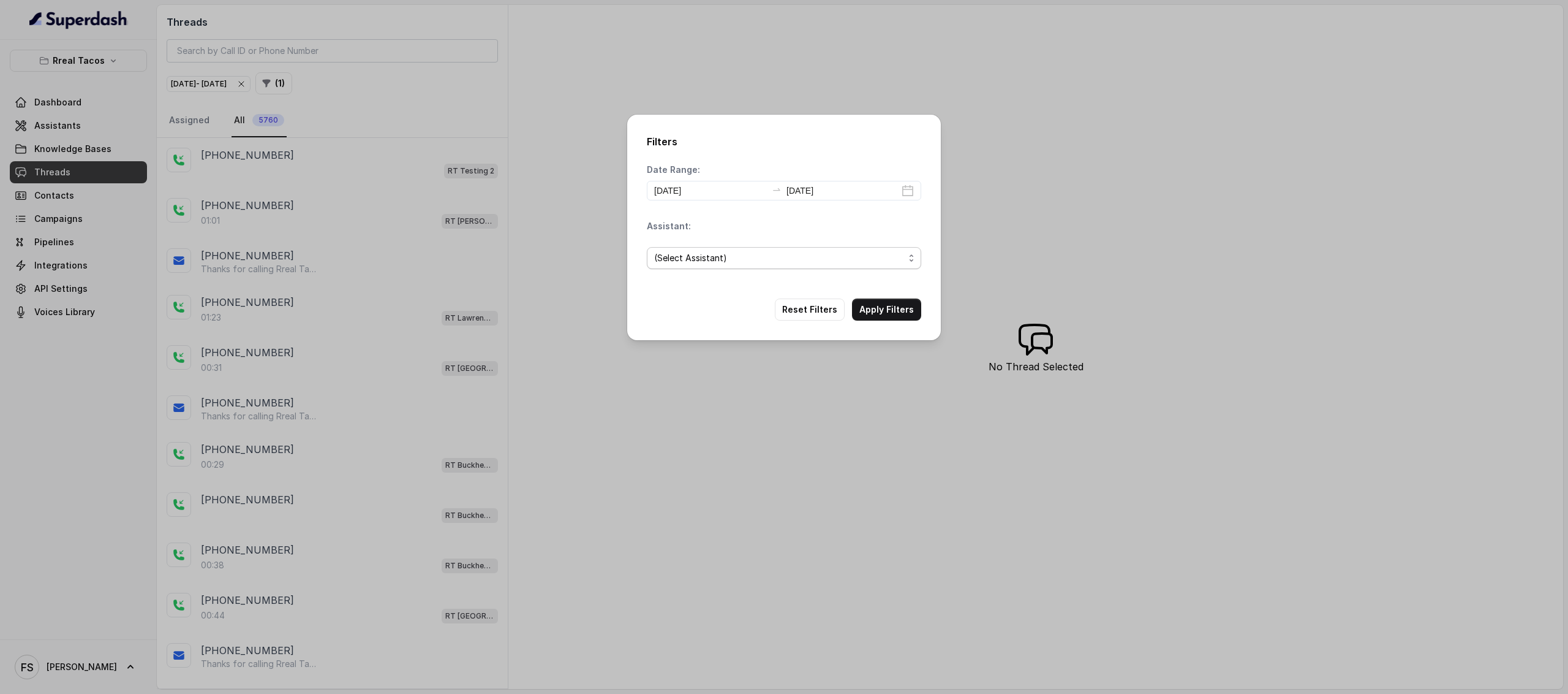
click at [763, 253] on span "(Select Assistant)" at bounding box center [779, 258] width 250 height 15
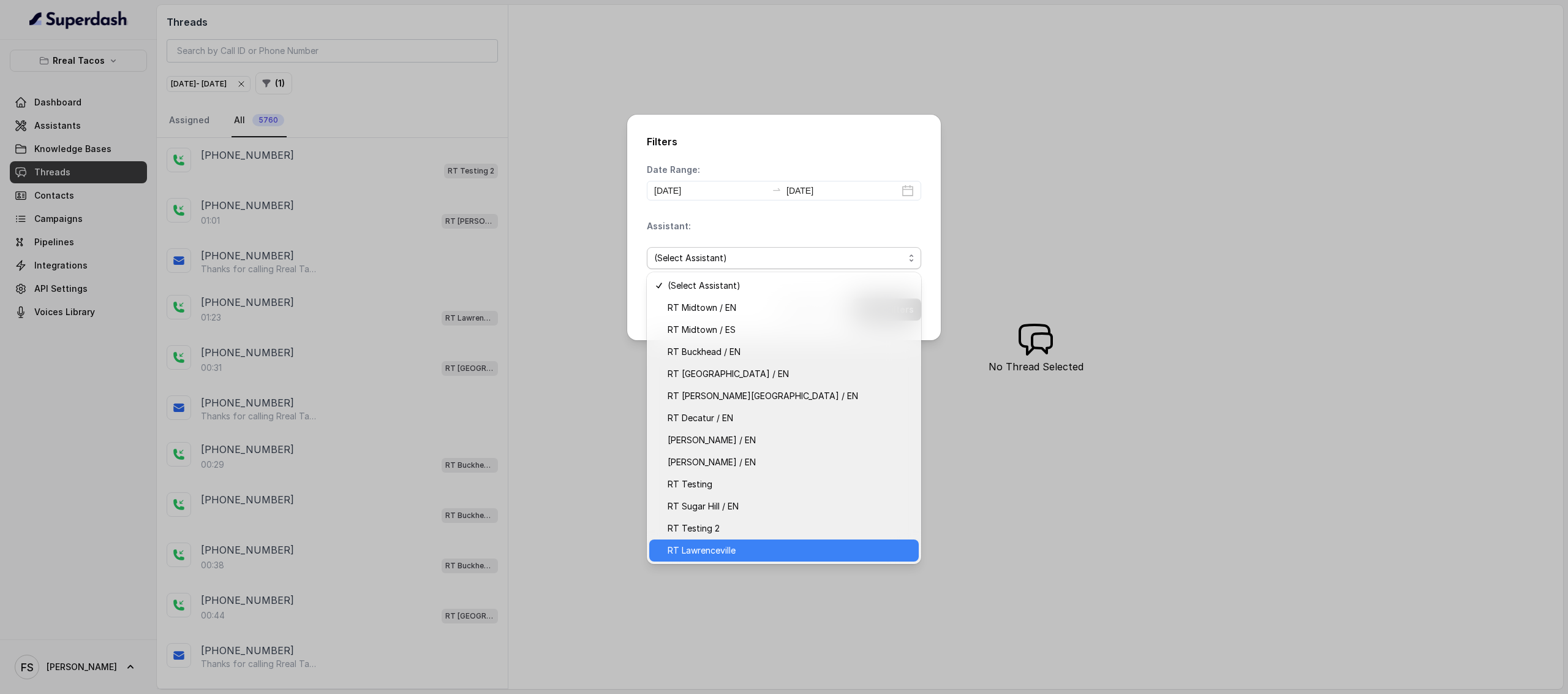
click at [772, 547] on span "RT Lawrenceville" at bounding box center [789, 550] width 244 height 15
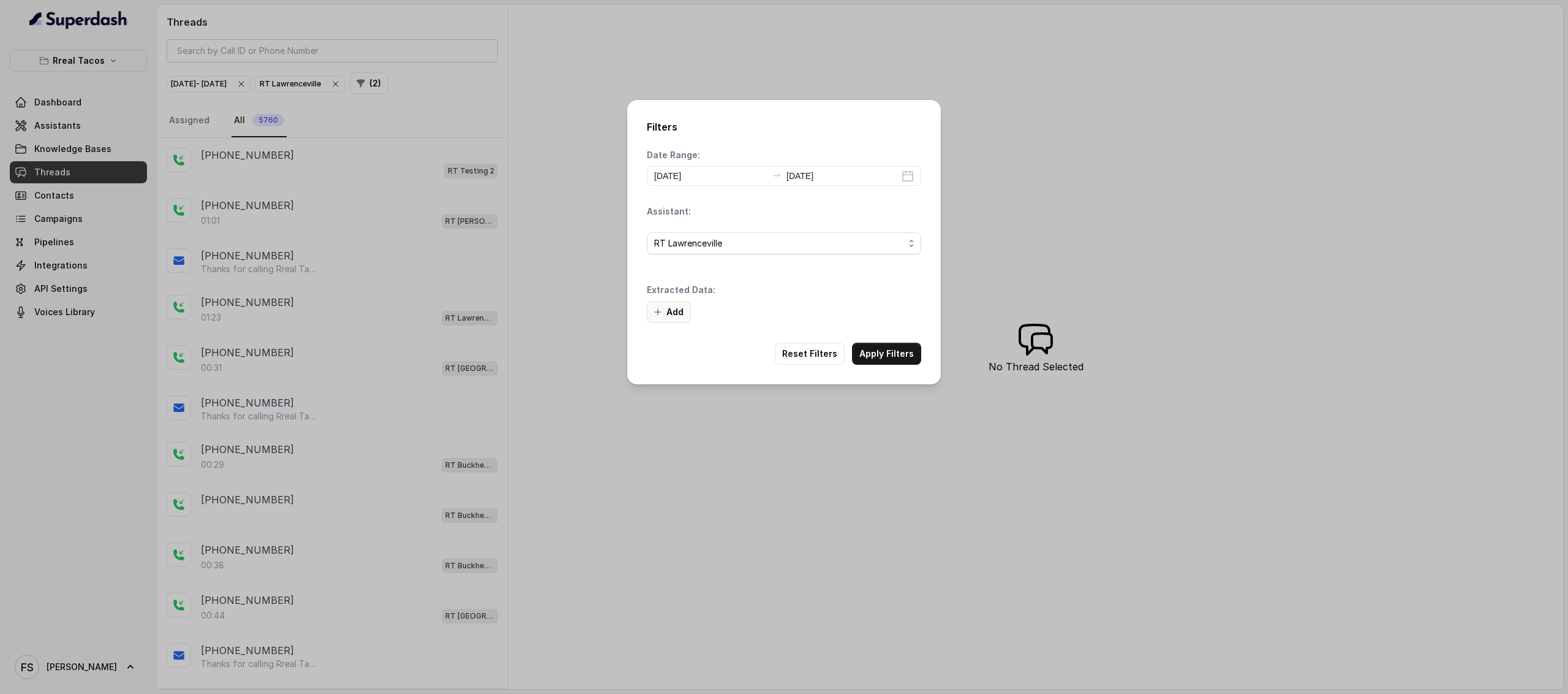
click at [679, 308] on button "Add" at bounding box center [669, 312] width 44 height 22
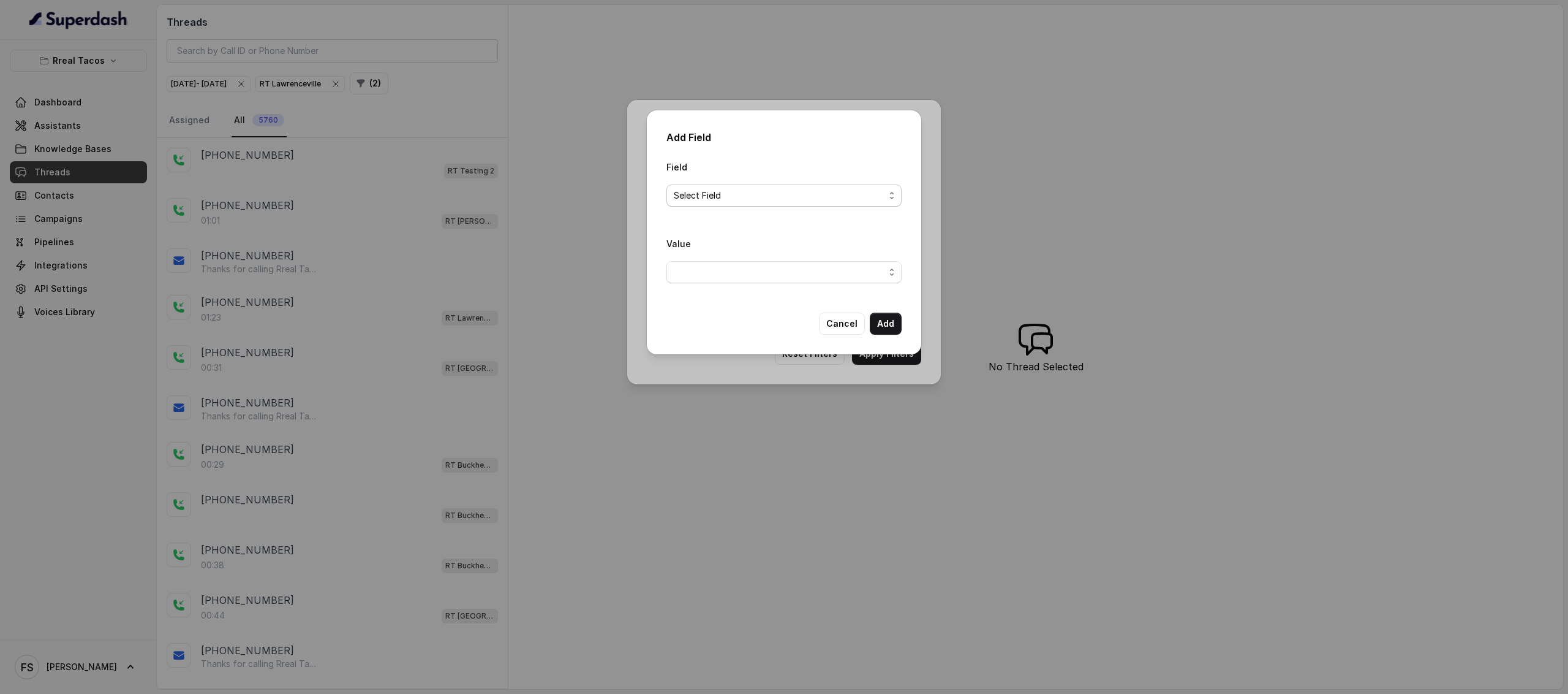
click at [738, 192] on span "Select Field" at bounding box center [779, 195] width 211 height 15
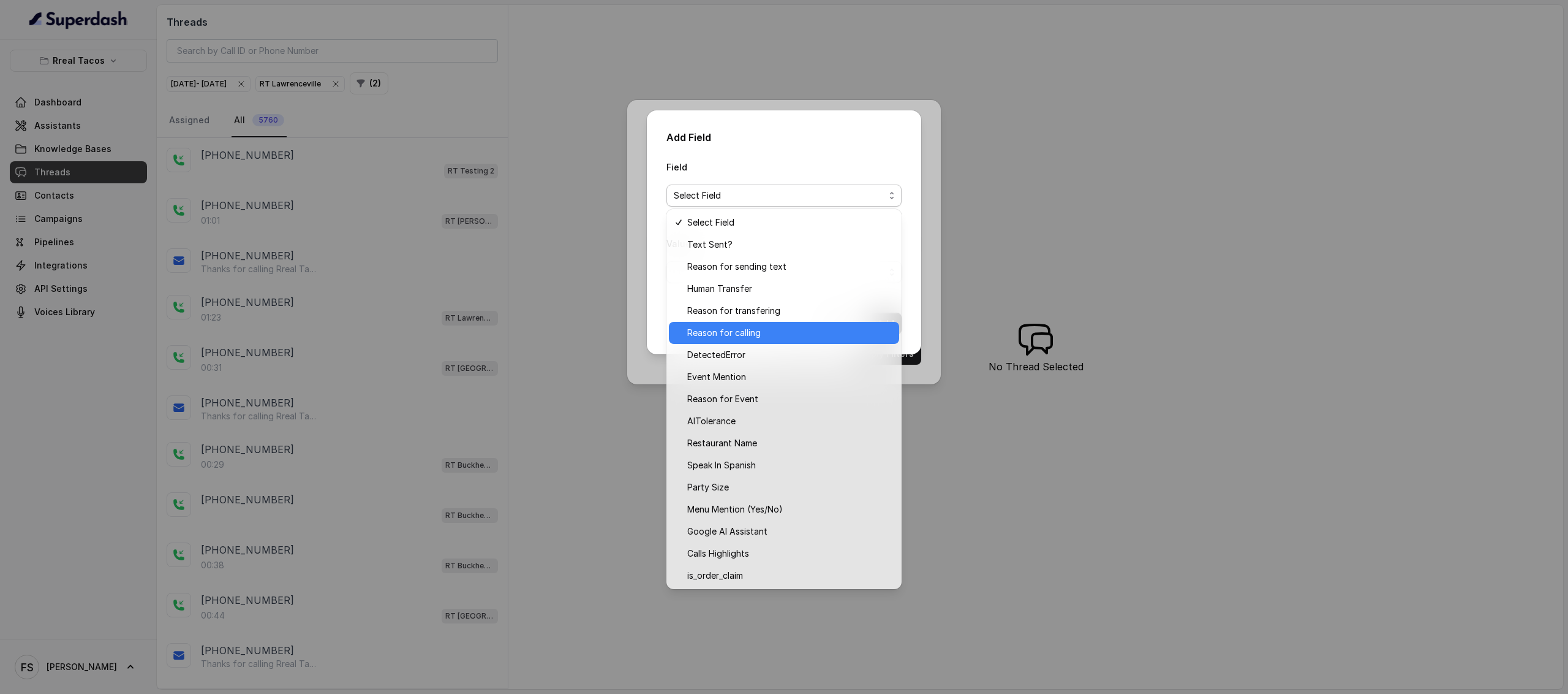
click at [795, 336] on span "Reason for calling" at bounding box center [789, 333] width 204 height 15
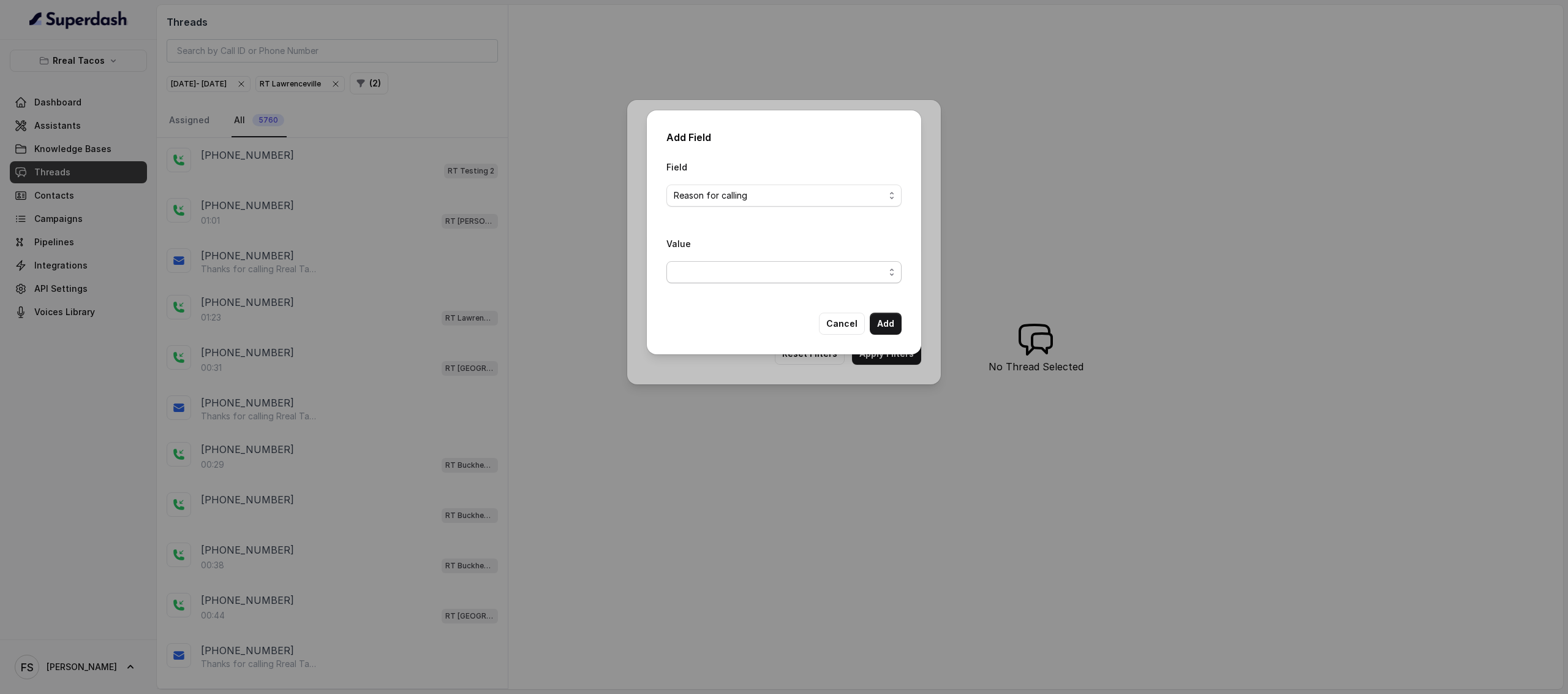
click at [778, 278] on span "button" at bounding box center [784, 272] width 236 height 22
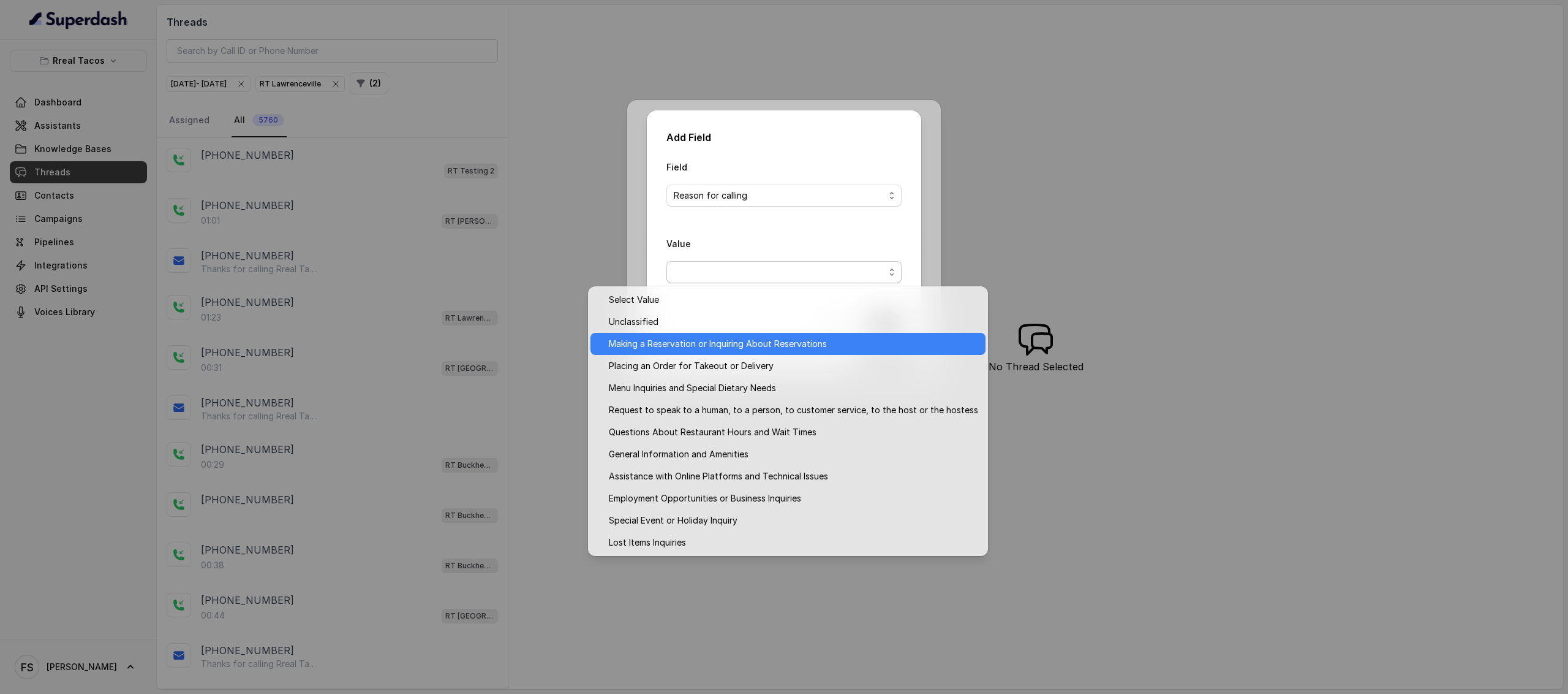
click at [784, 337] on span "Making a Reservation or Inquiring About Reservations" at bounding box center [793, 344] width 369 height 15
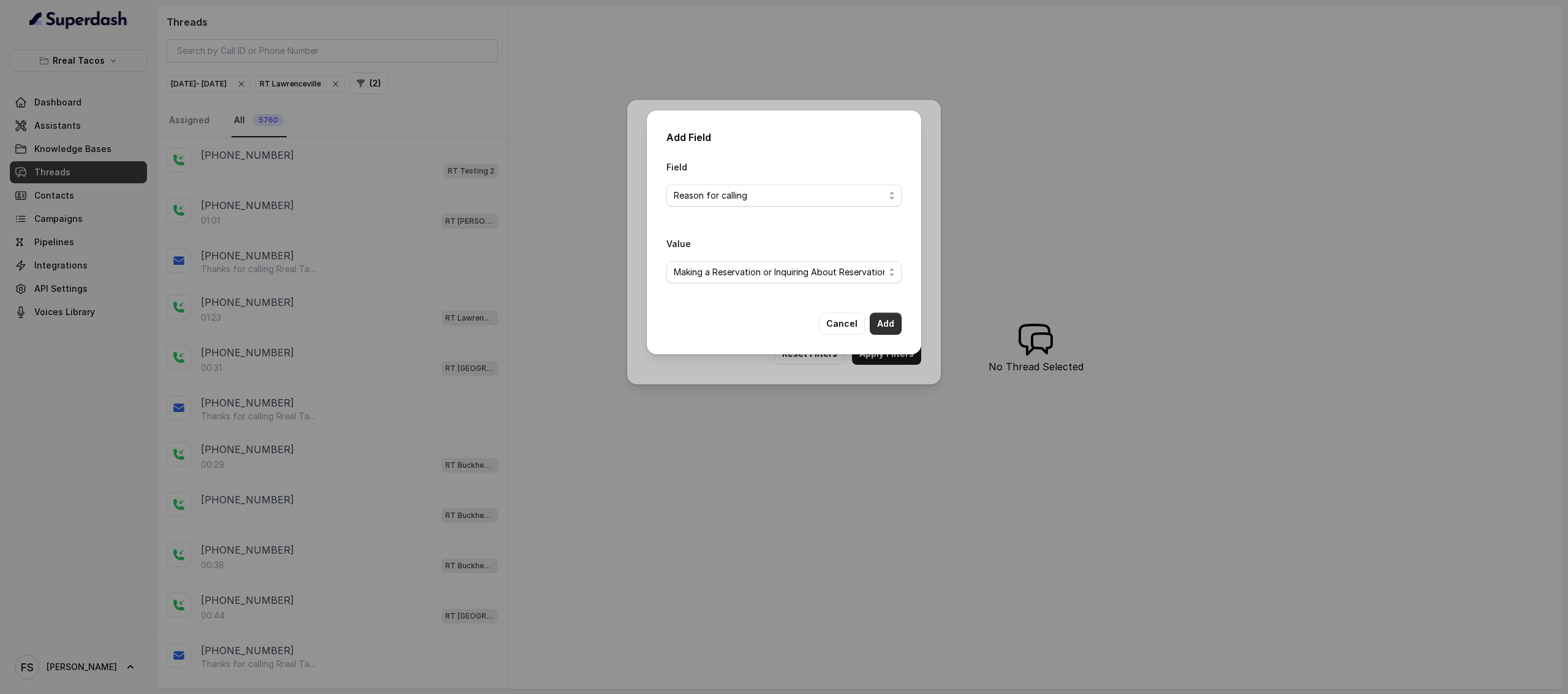
click at [878, 323] on button "Add" at bounding box center [885, 324] width 32 height 22
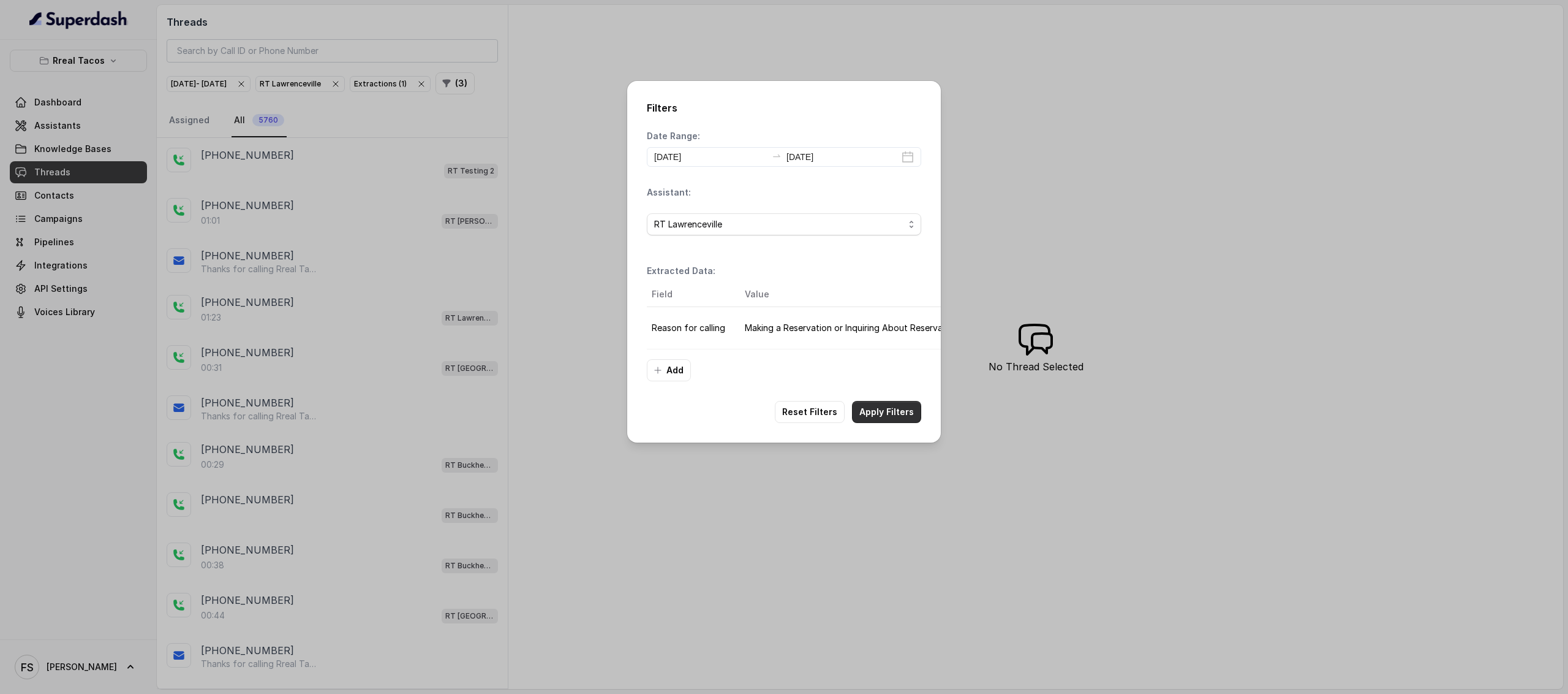
click at [896, 423] on button "Apply Filters" at bounding box center [887, 412] width 70 height 22
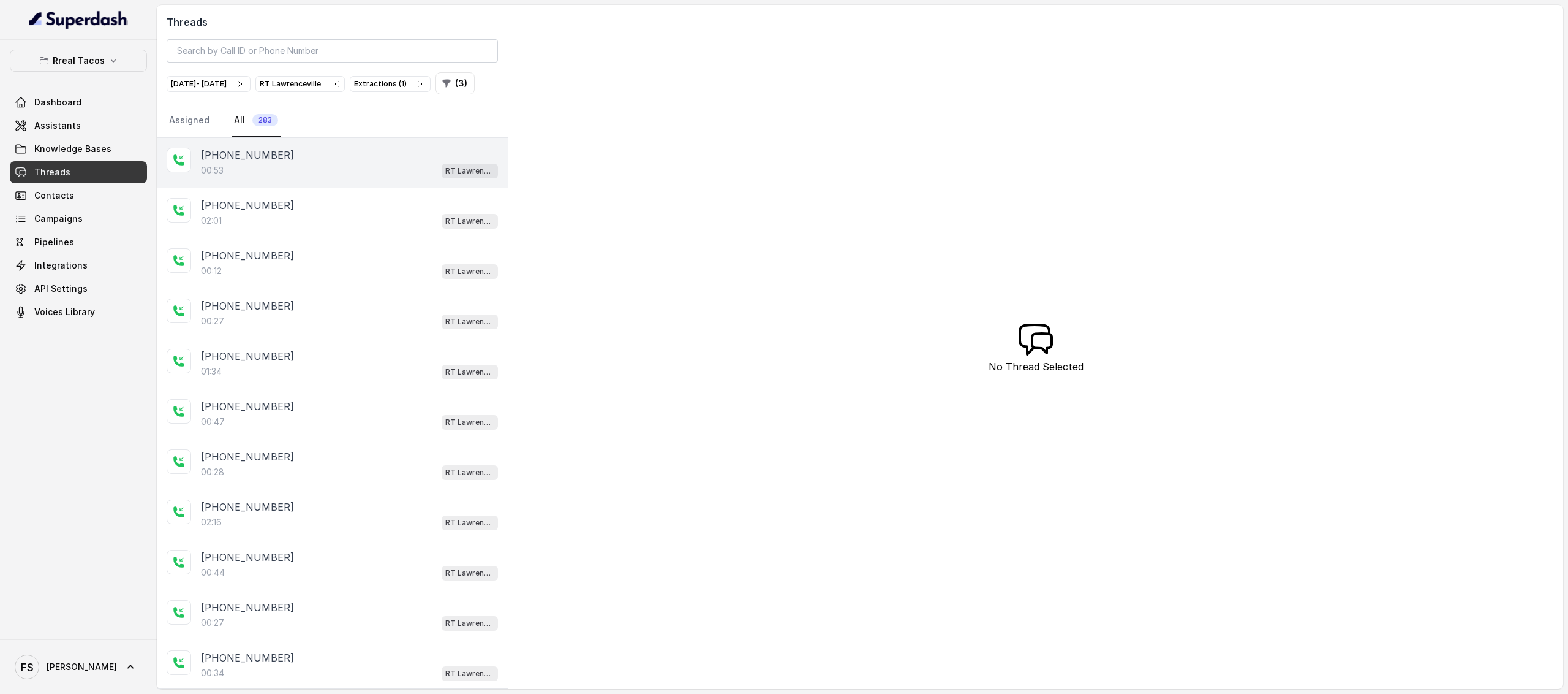
click at [341, 178] on div "00:53 RT Lawrenceville" at bounding box center [349, 170] width 297 height 16
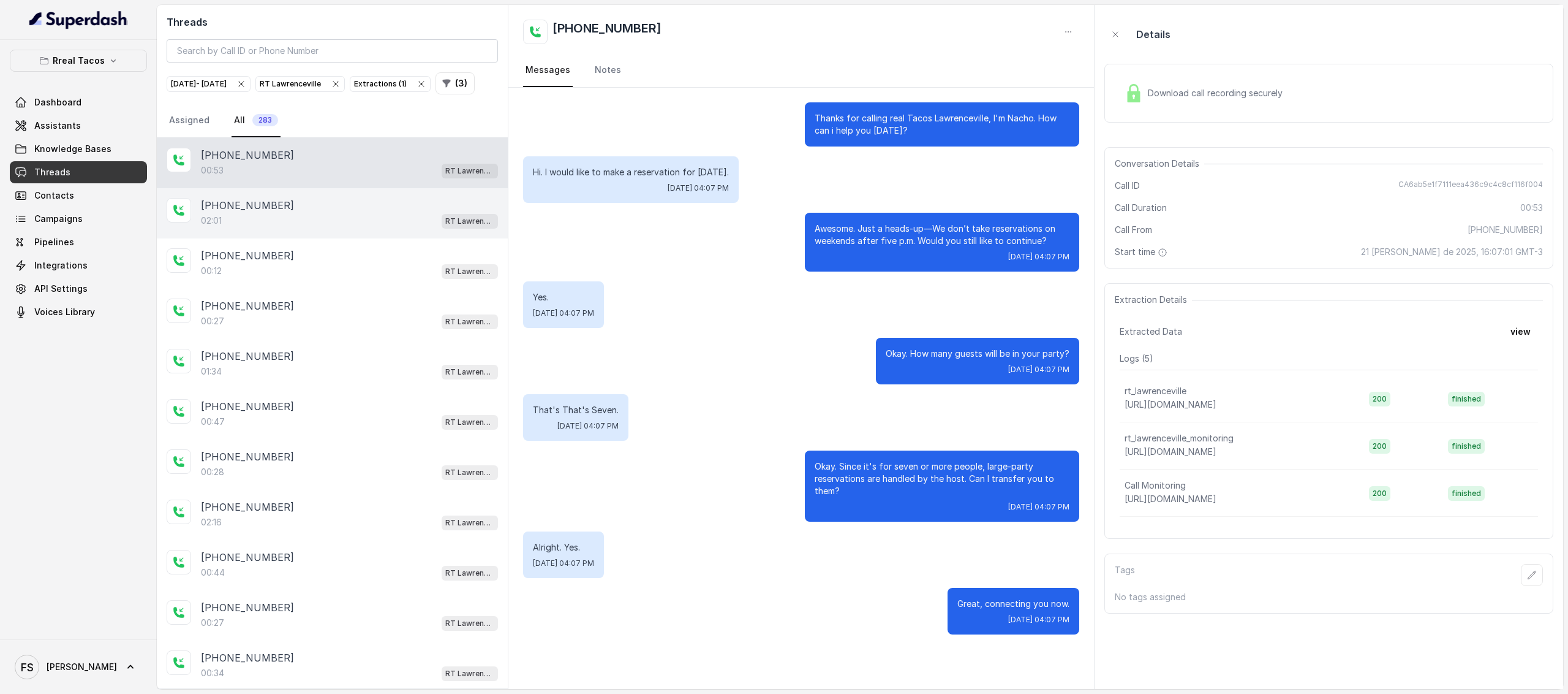
click at [319, 213] on div "+16786623978" at bounding box center [349, 205] width 297 height 15
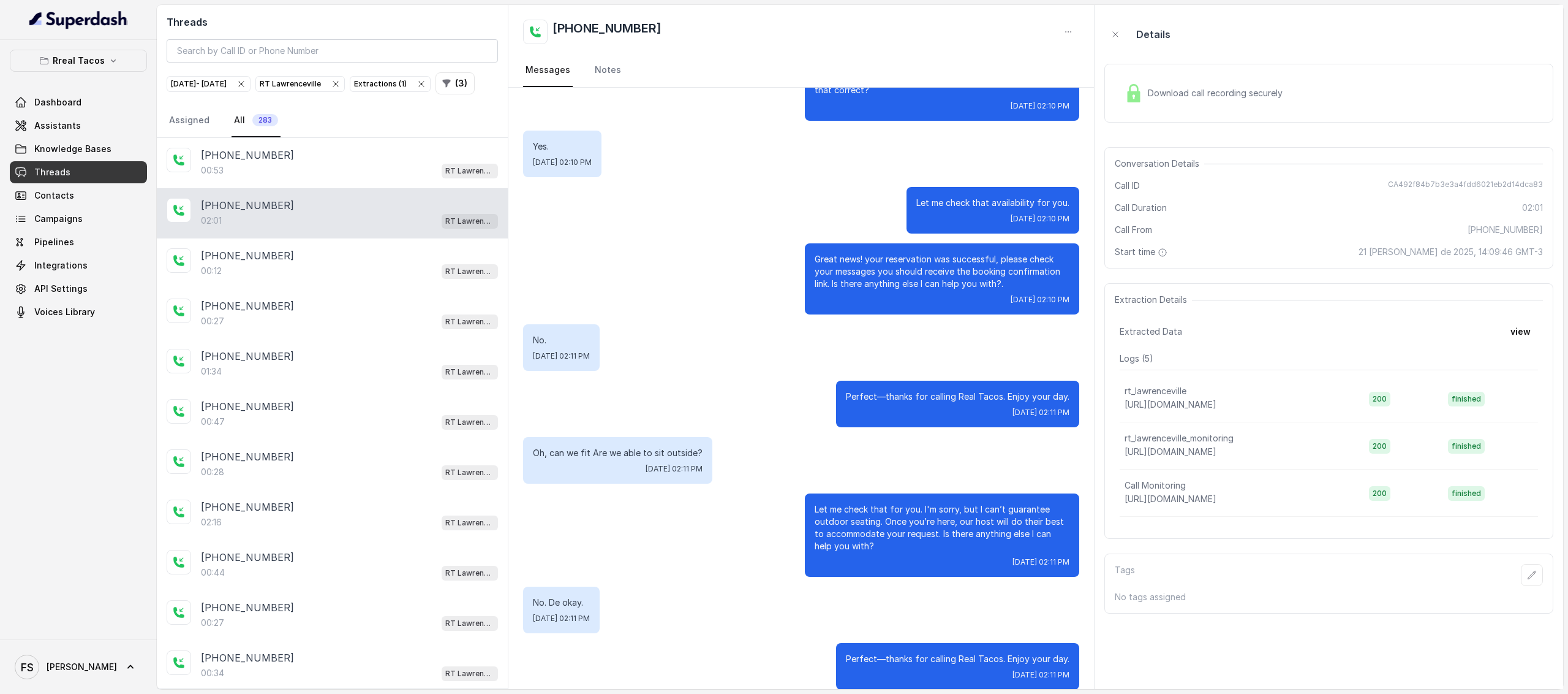
scroll to position [742, 0]
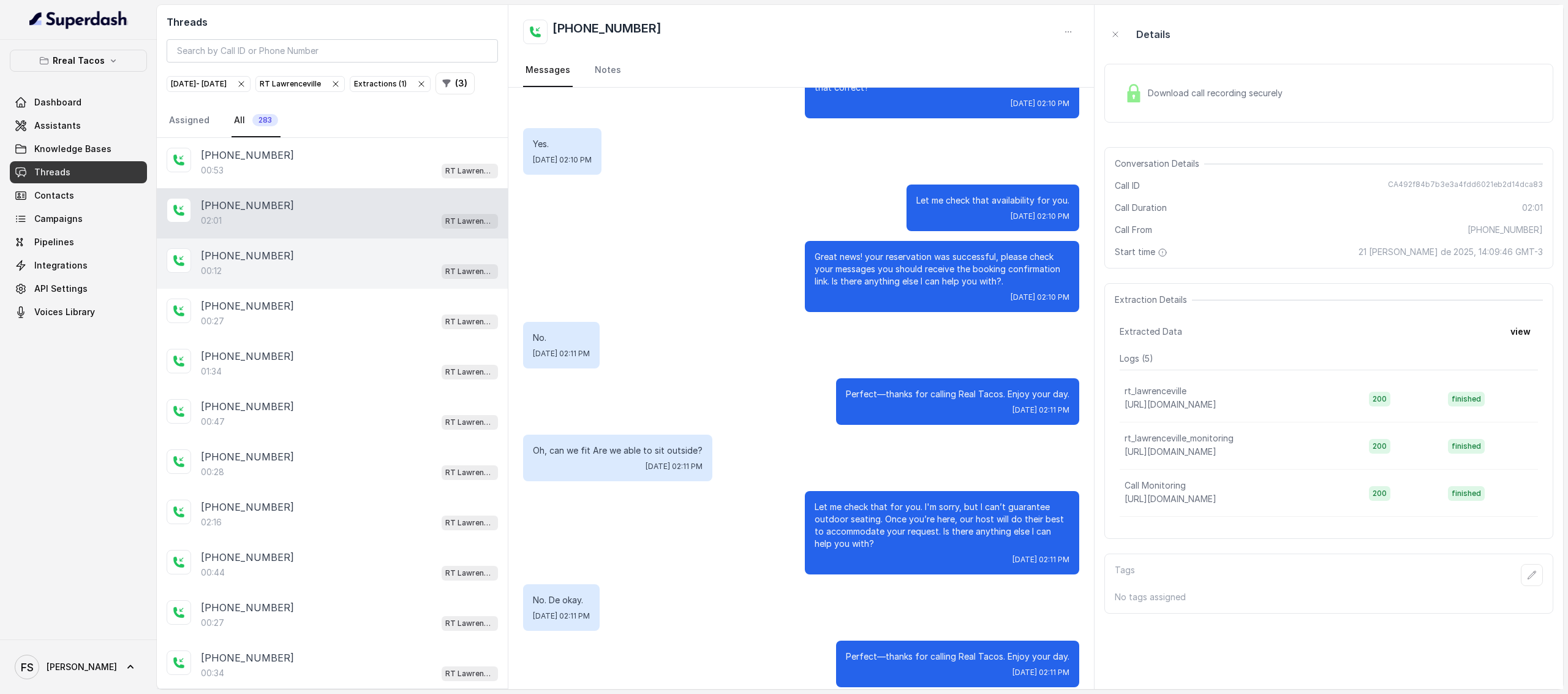
click at [353, 279] on div "00:12 RT Lawrenceville" at bounding box center [349, 270] width 297 height 16
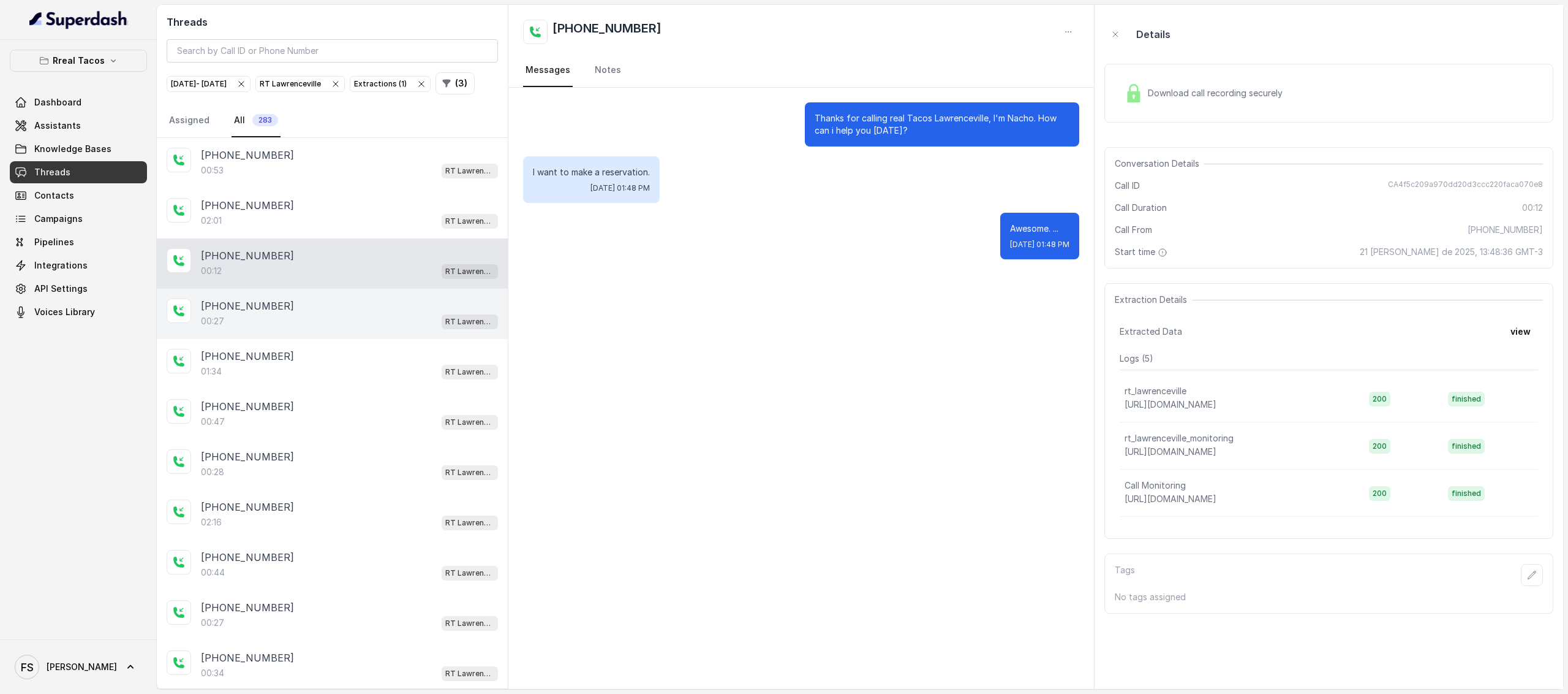
click at [356, 329] on div "00:27 RT Lawrenceville" at bounding box center [349, 321] width 297 height 16
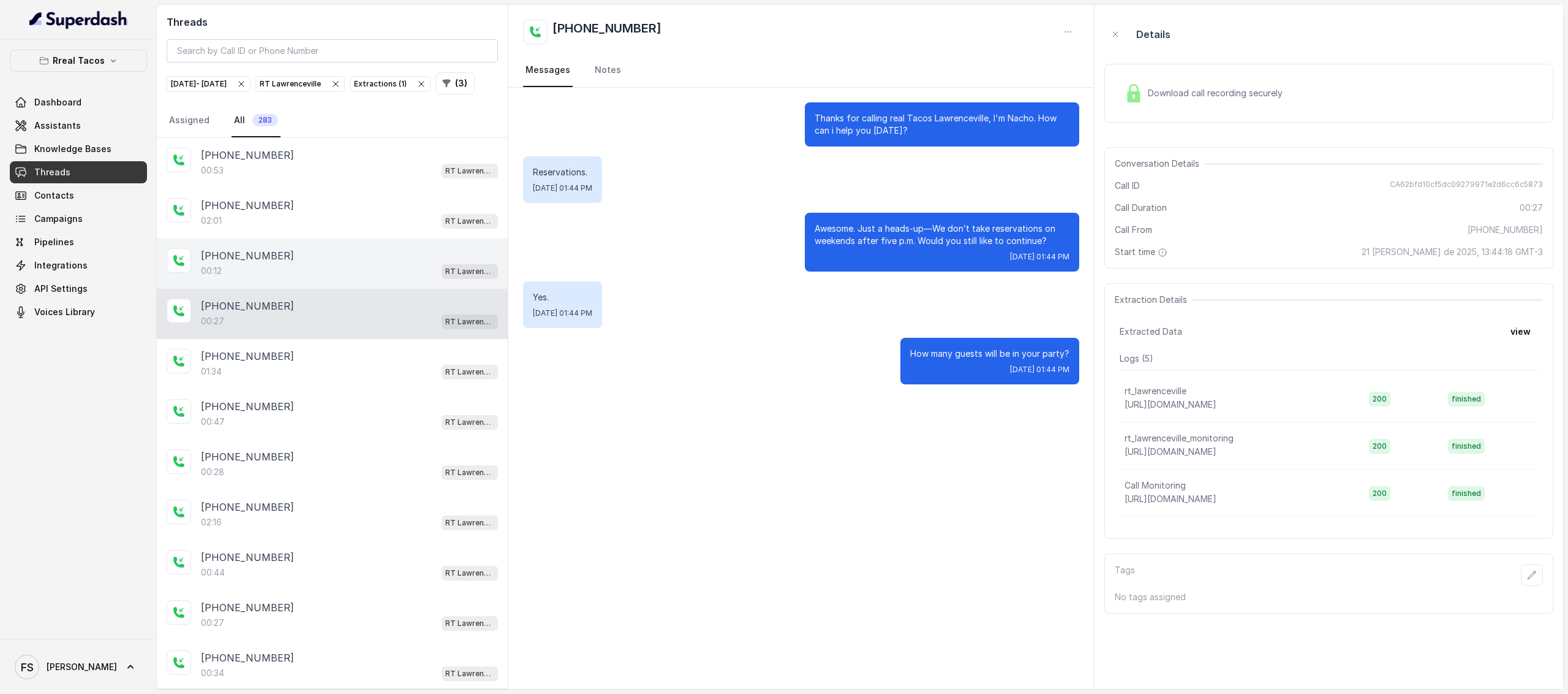
click at [390, 263] on div "+14707216249" at bounding box center [349, 256] width 297 height 15
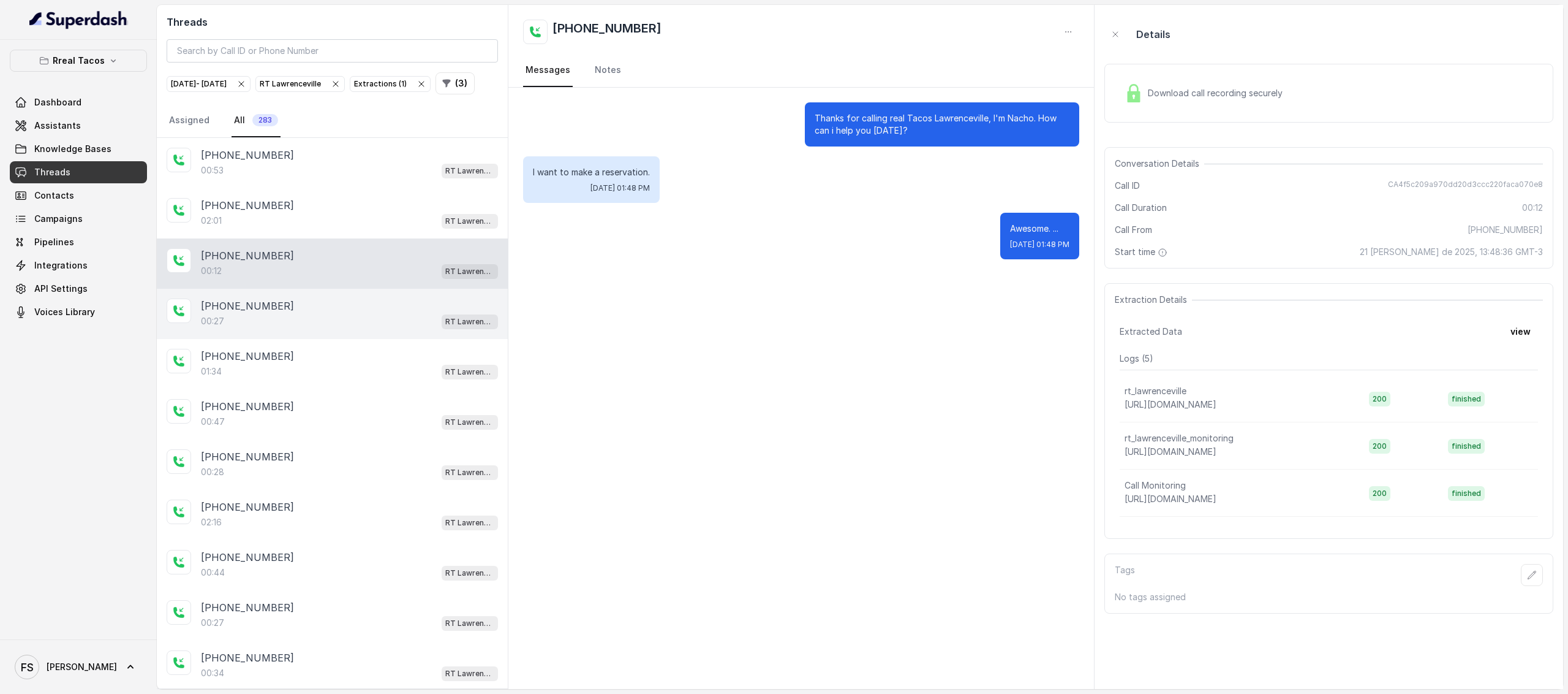
click at [389, 339] on div "+16785175680 00:27 RT Lawrenceville" at bounding box center [332, 314] width 351 height 50
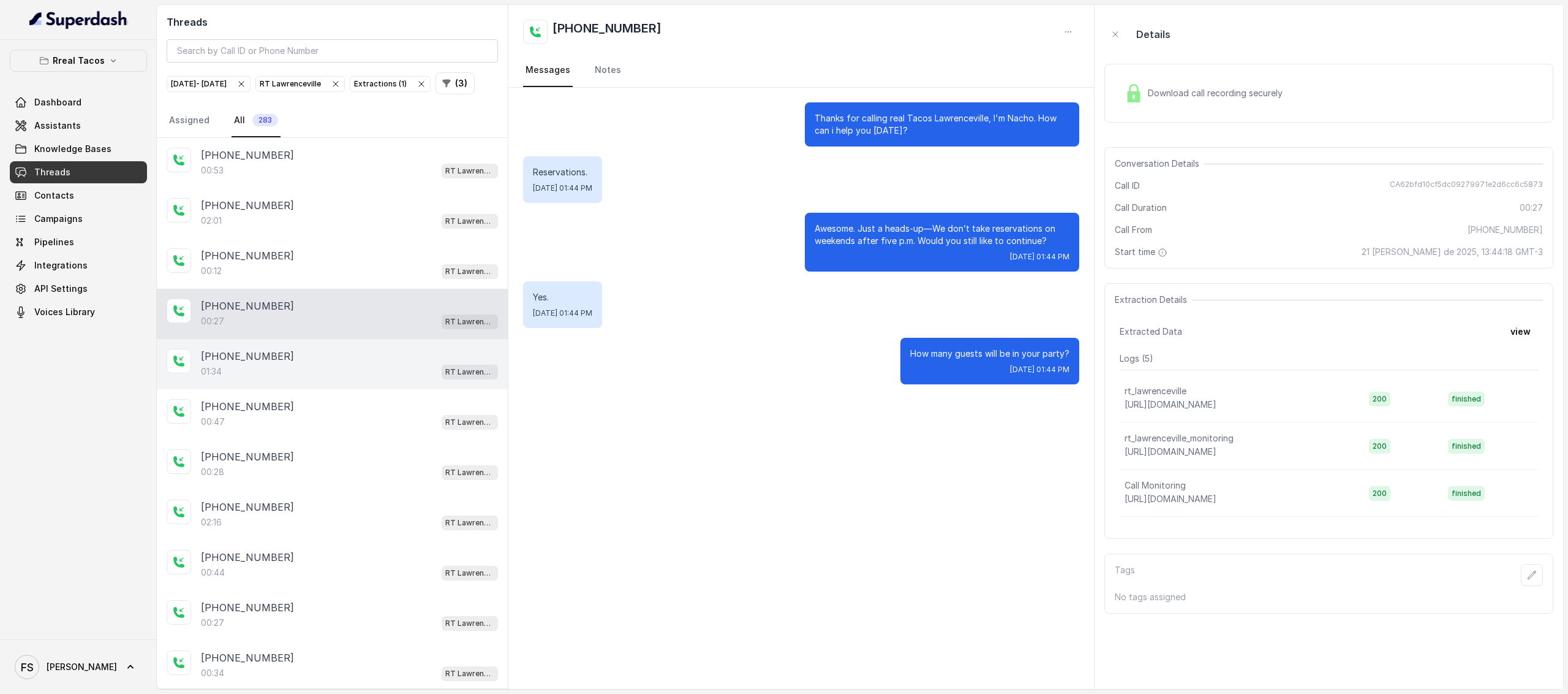
click at [387, 380] on div "01:34 RT Lawrenceville" at bounding box center [349, 370] width 297 height 16
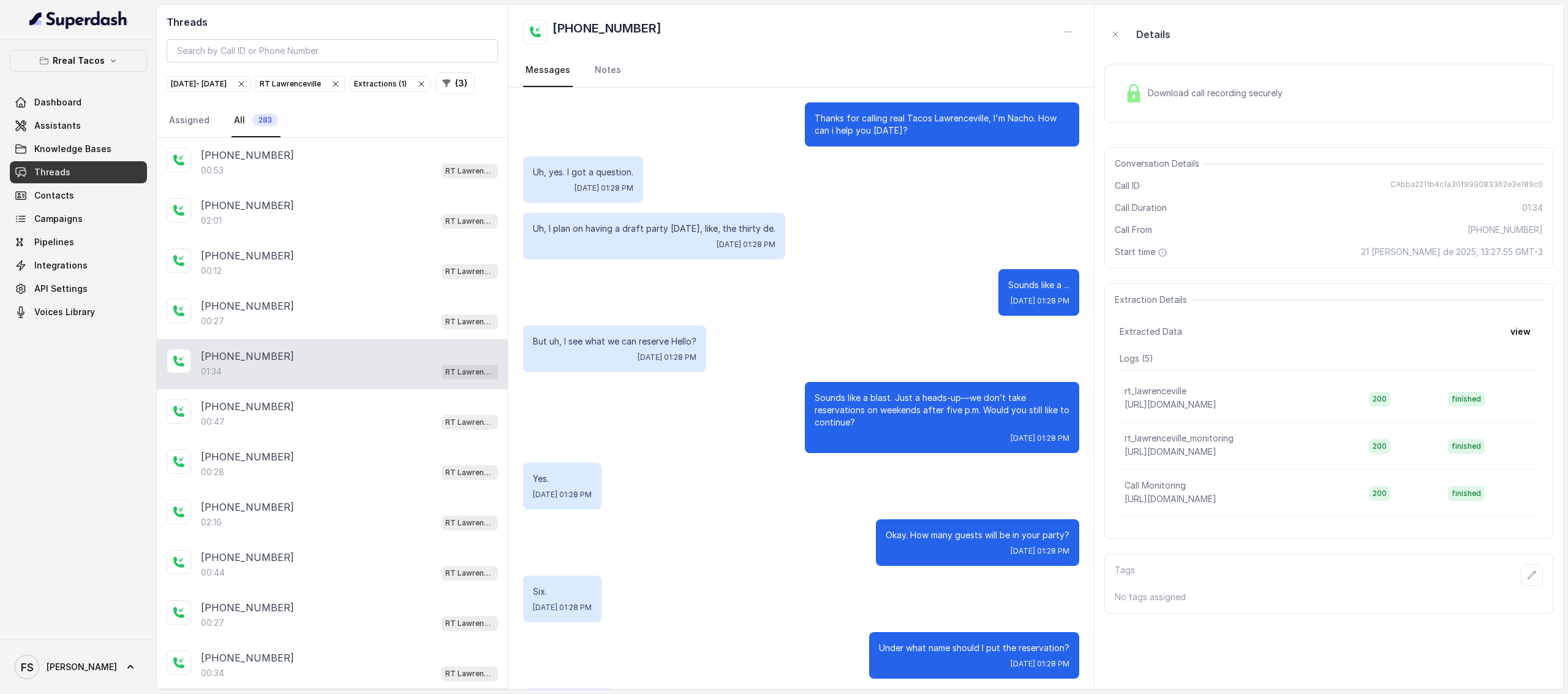
scroll to position [528, 0]
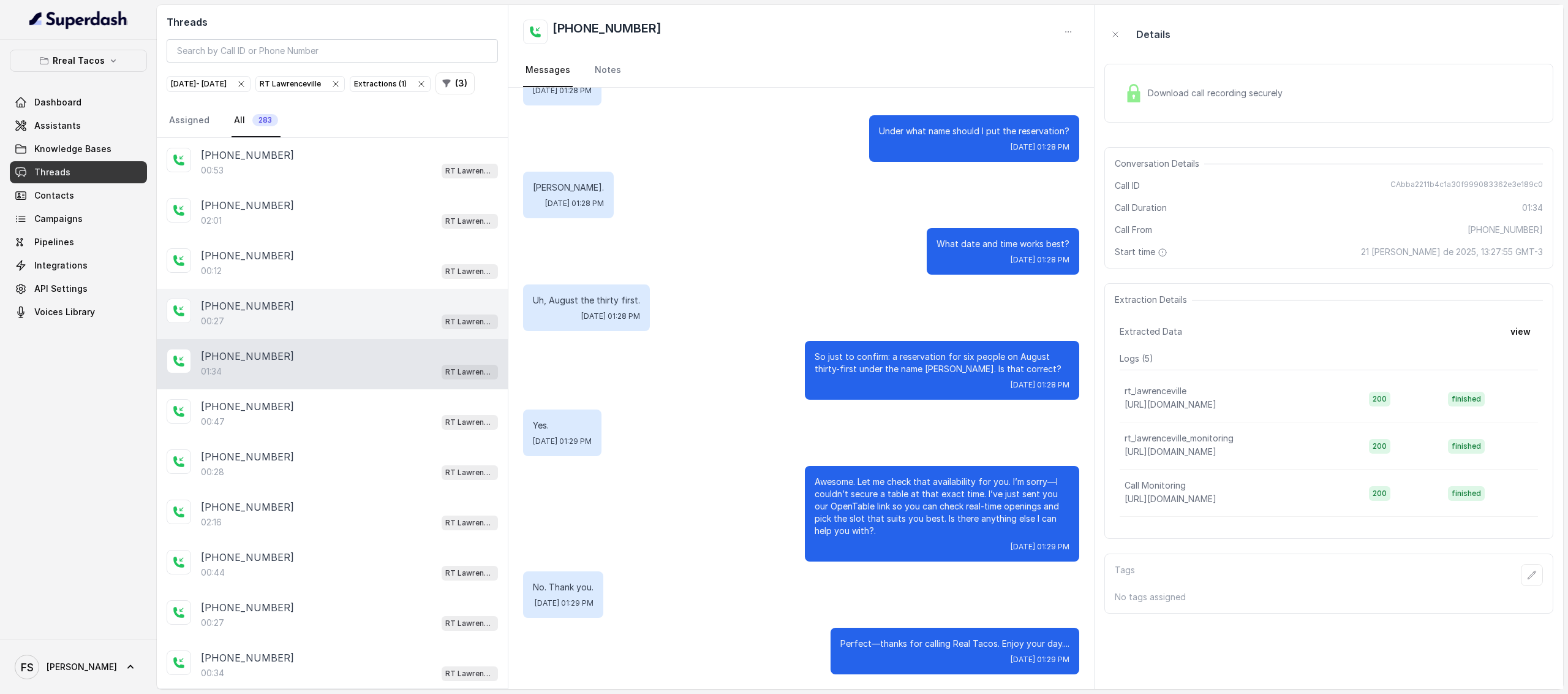
click at [389, 314] on div "+16785175680" at bounding box center [349, 305] width 297 height 15
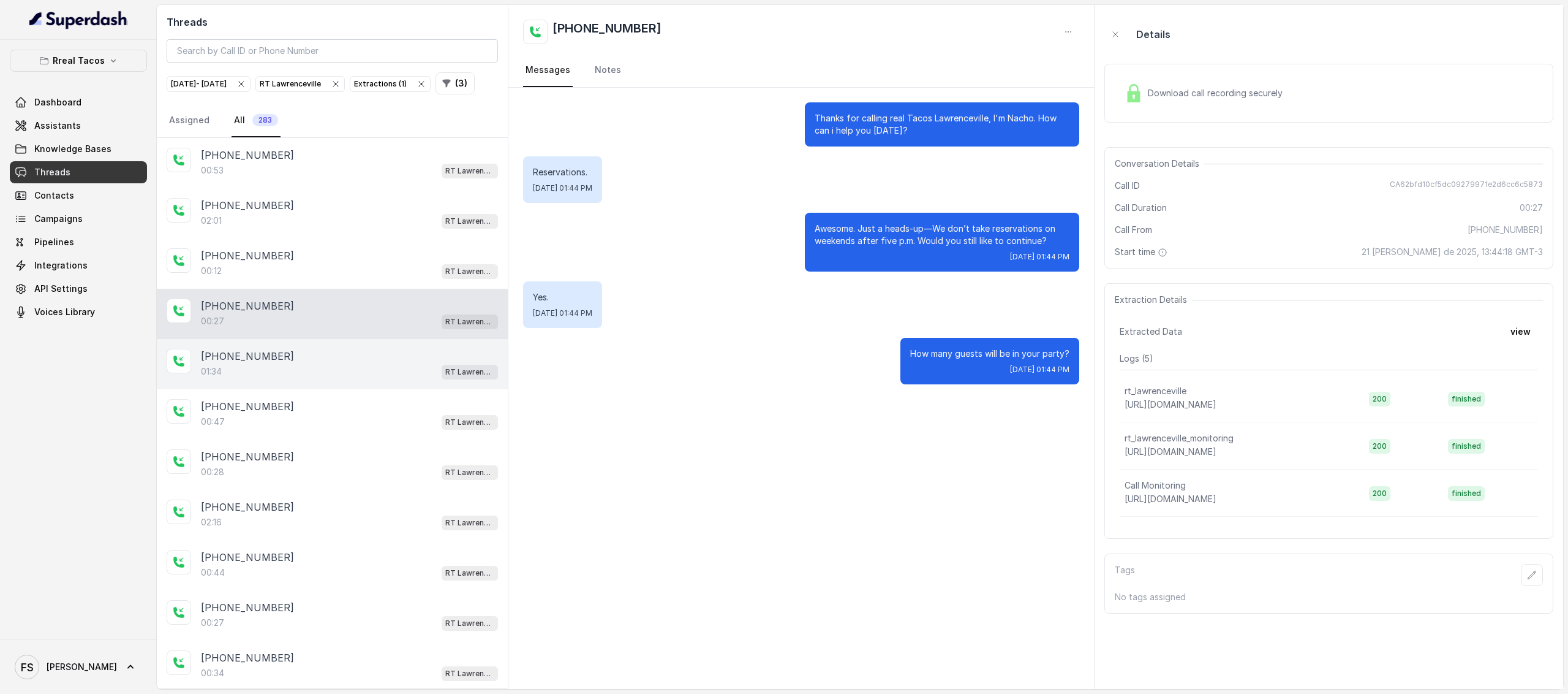
click at [387, 363] on div "+19125513134" at bounding box center [349, 356] width 297 height 15
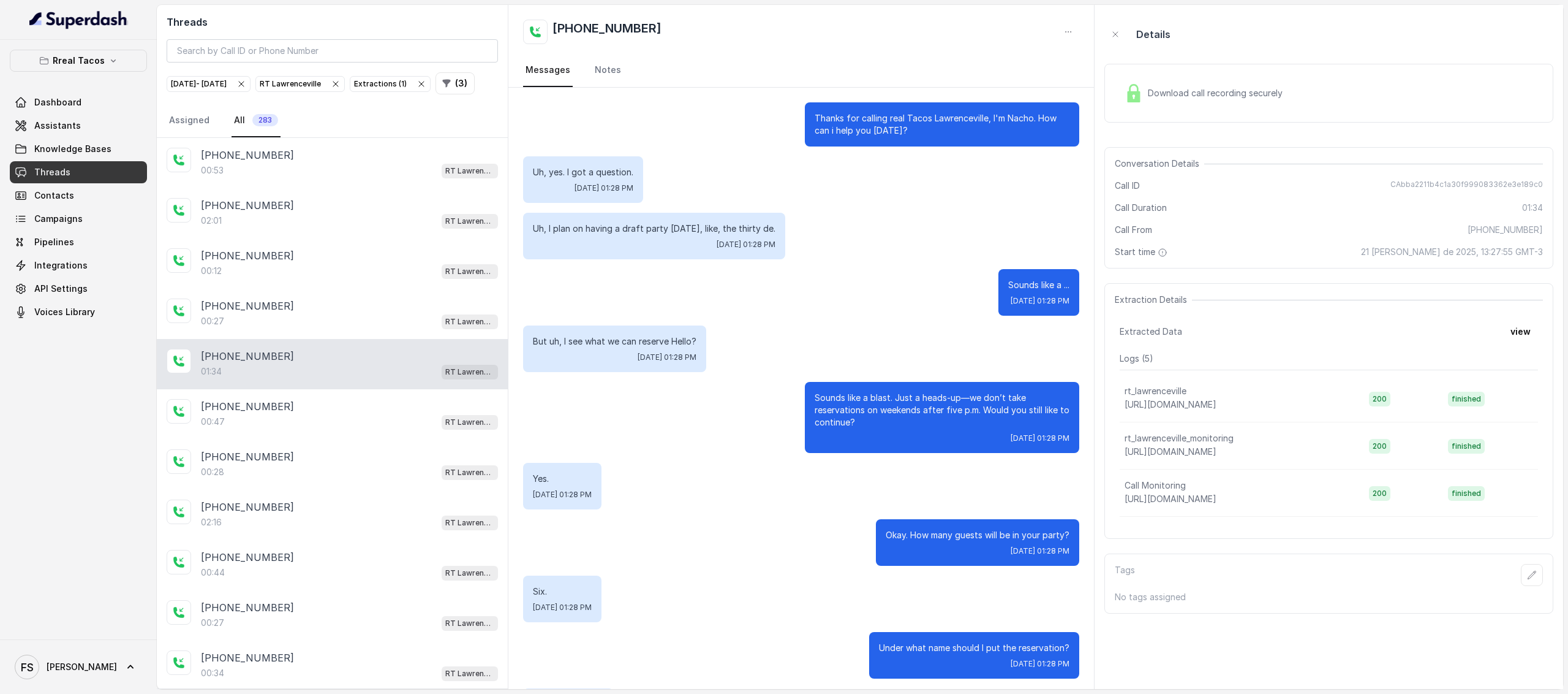
scroll to position [528, 0]
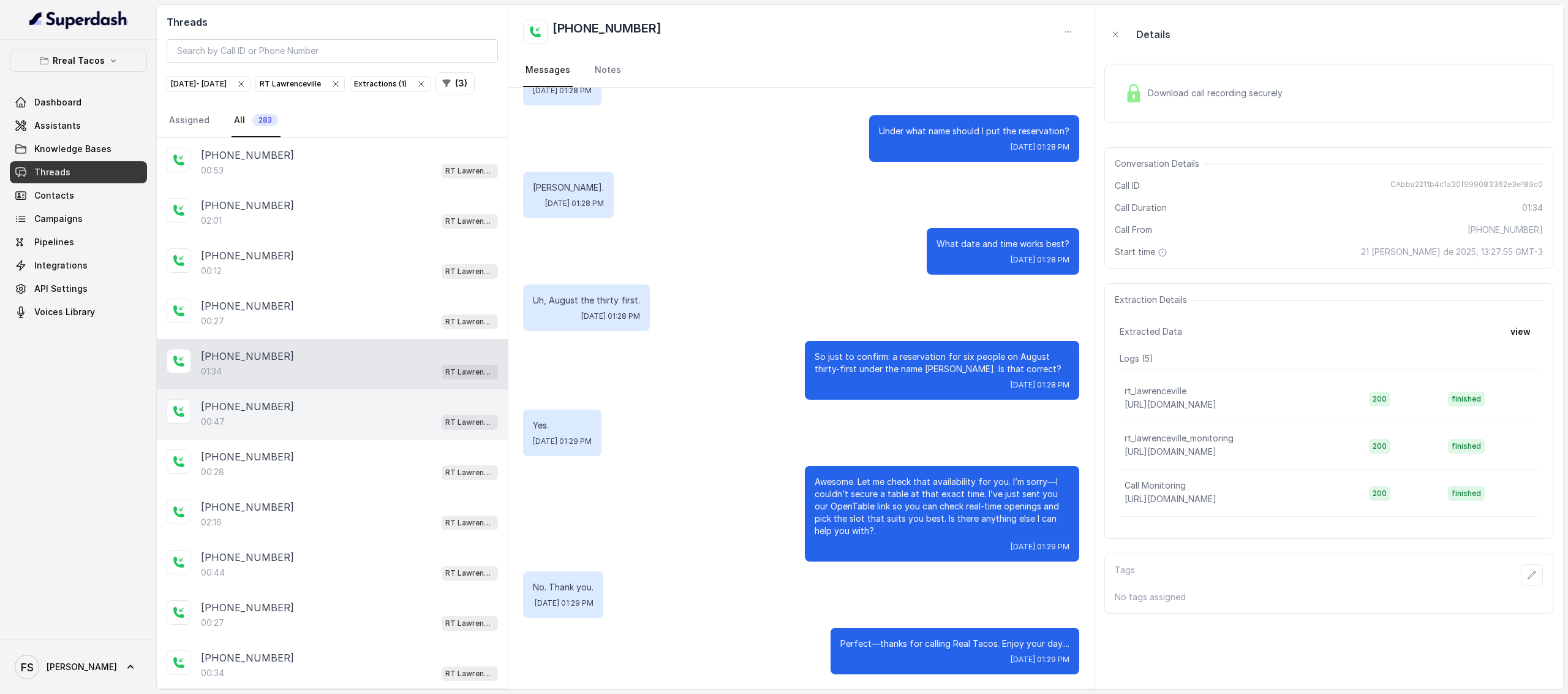
click at [278, 413] on div "+17038845188" at bounding box center [349, 406] width 297 height 15
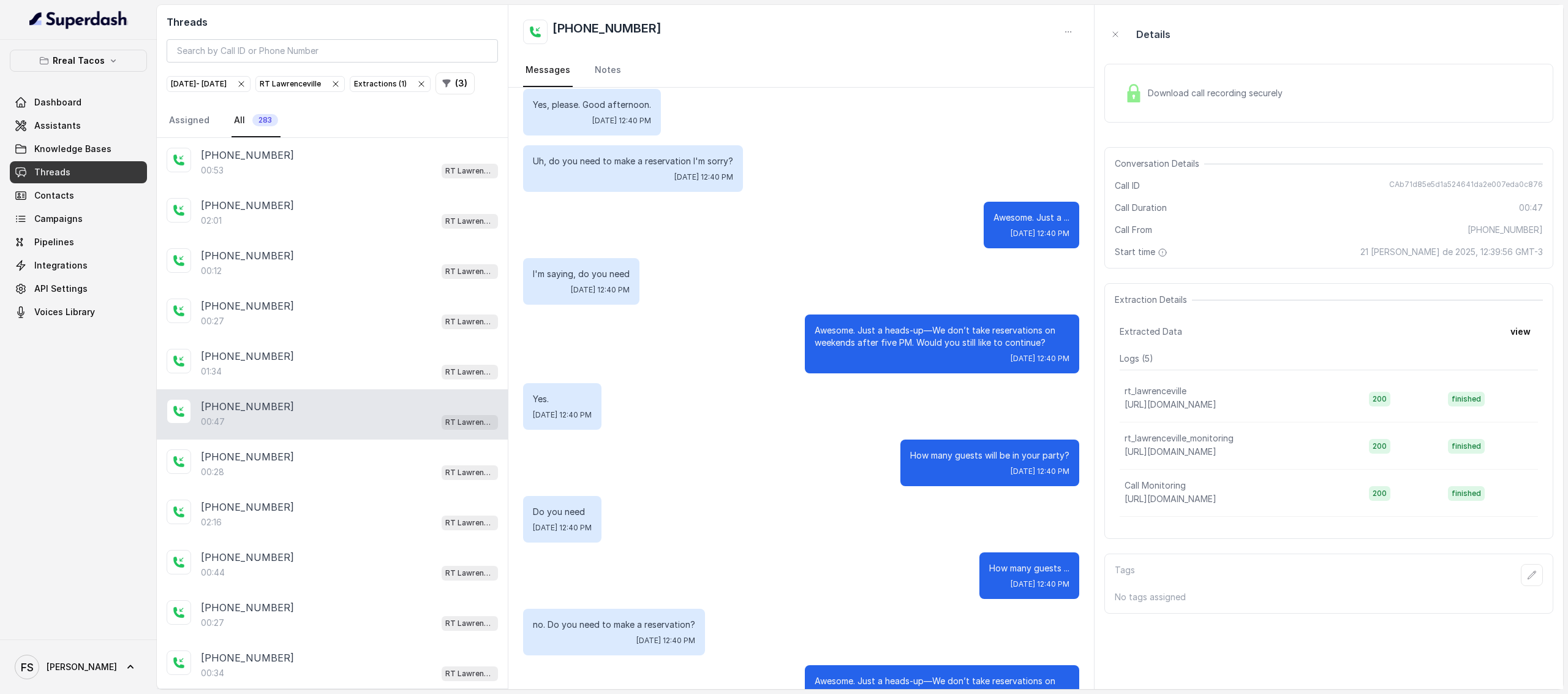
scroll to position [116, 0]
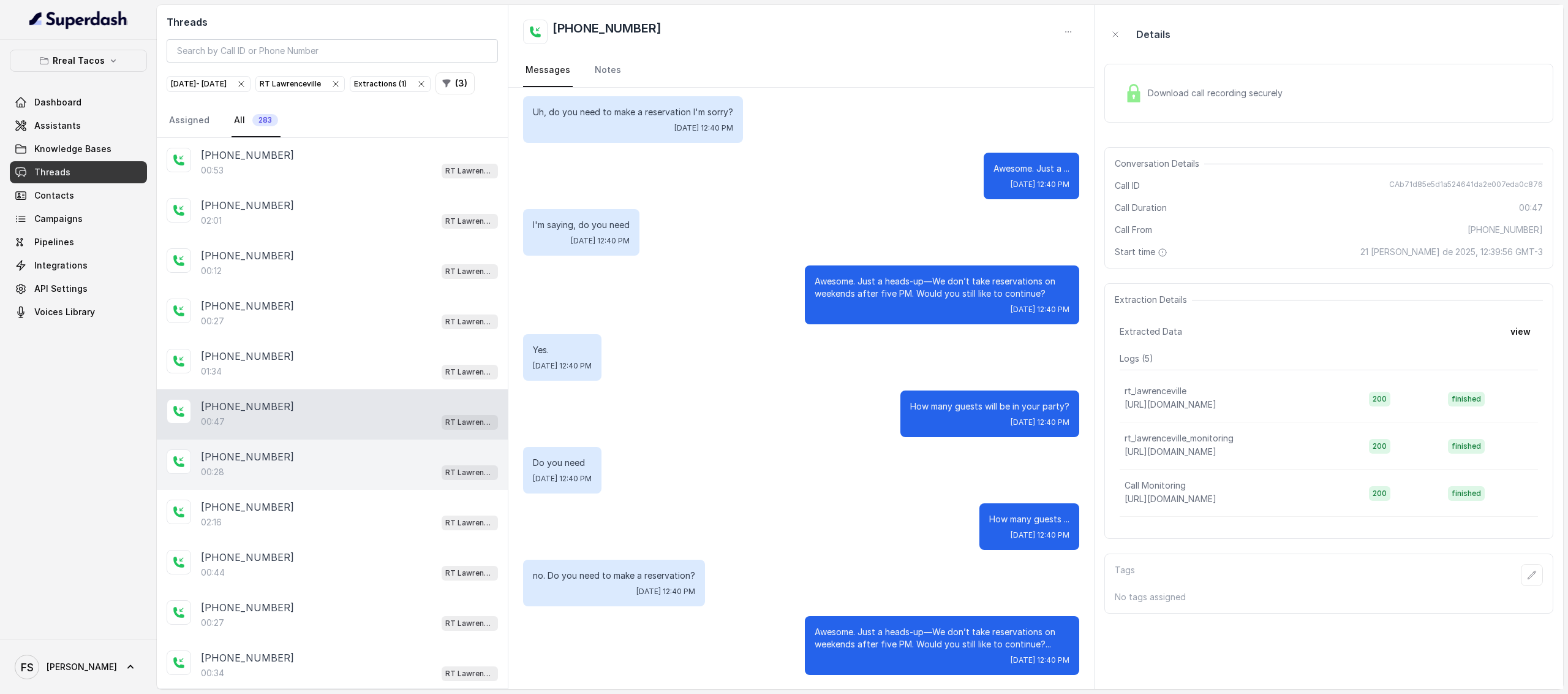
click at [251, 464] on p "+14046425855" at bounding box center [247, 457] width 93 height 15
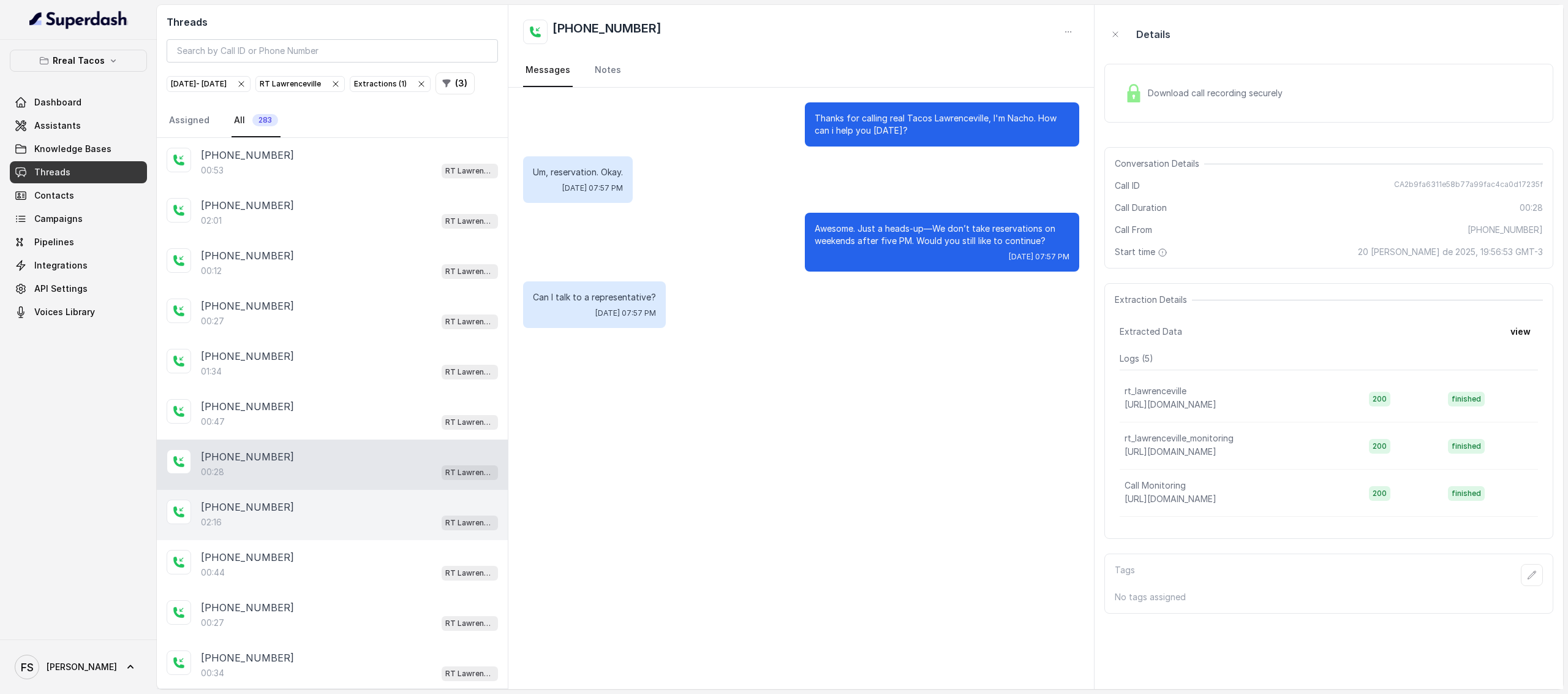
click at [247, 530] on div "02:16 RT Lawrenceville" at bounding box center [349, 522] width 297 height 16
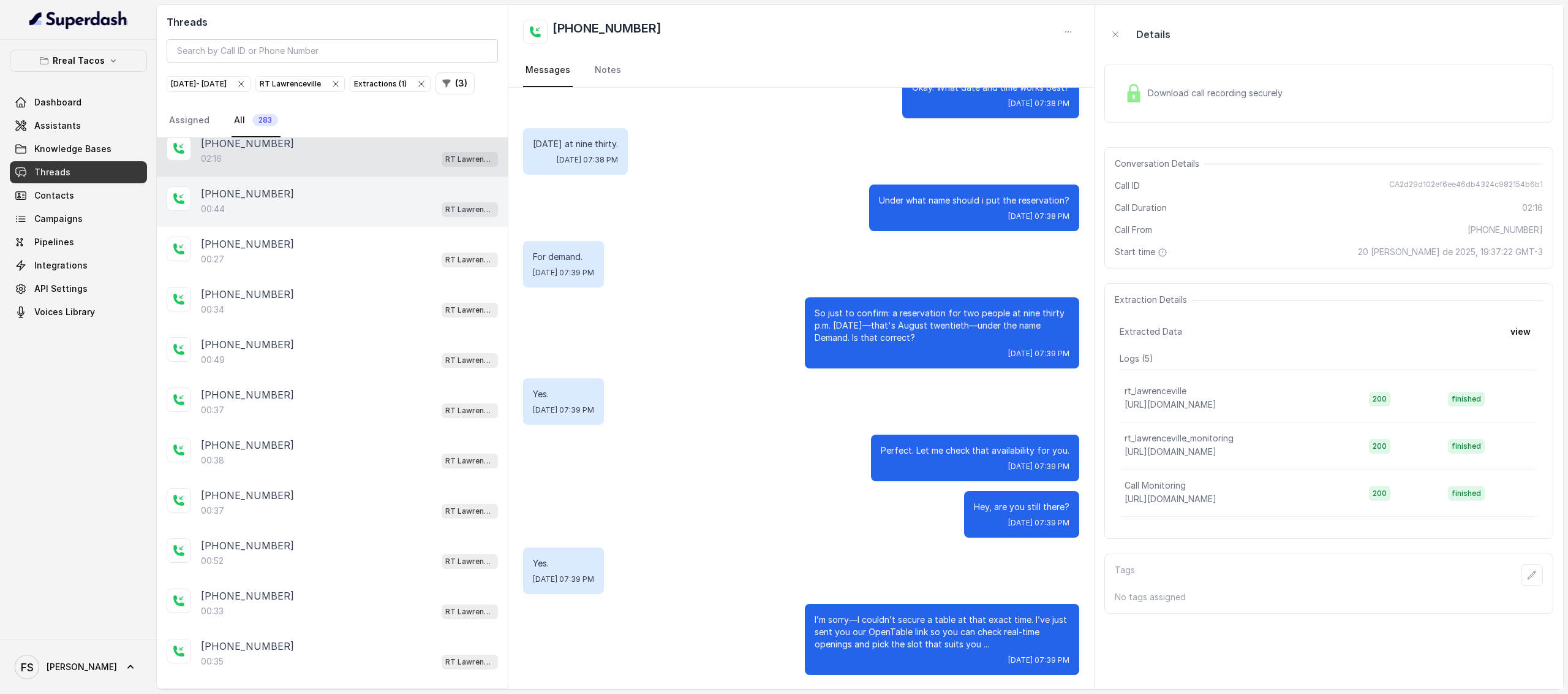
scroll to position [338, 0]
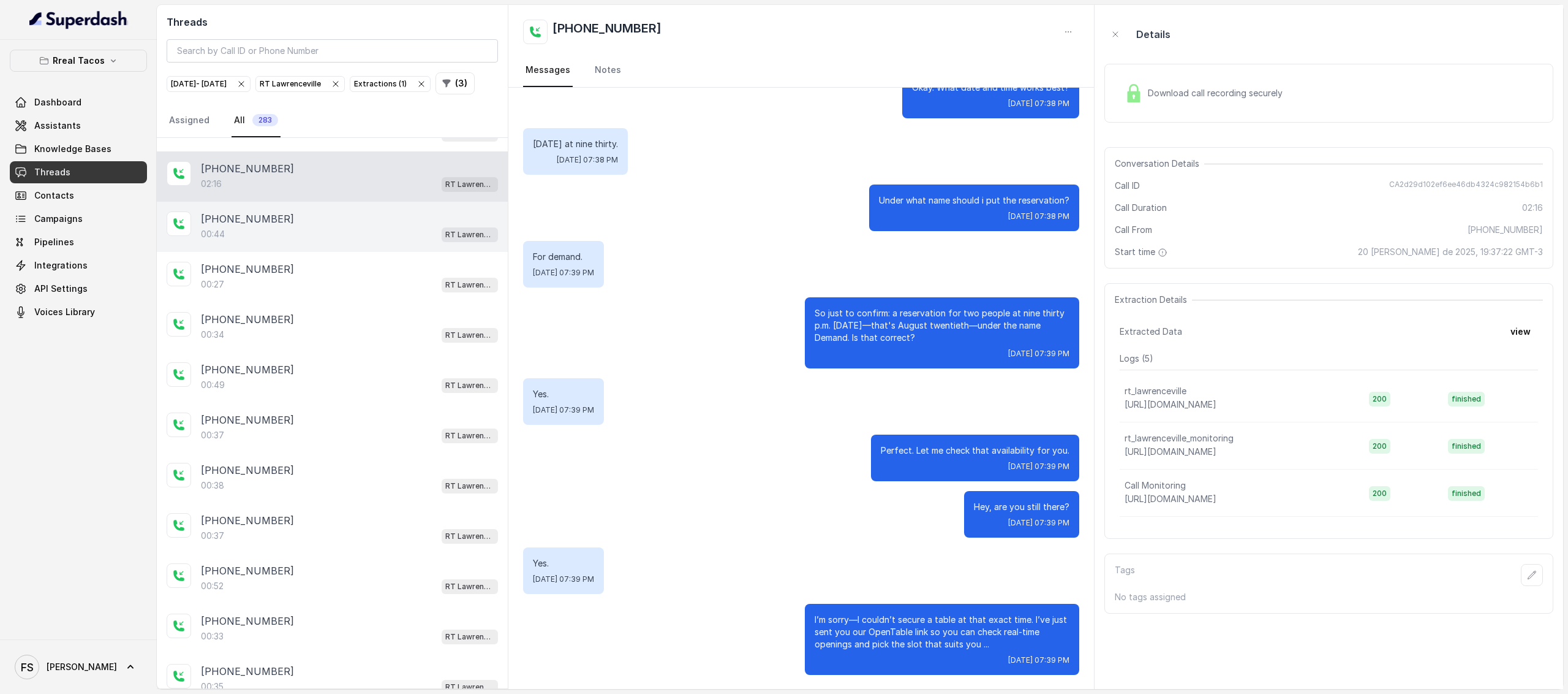
click at [262, 241] on div "00:44 RT Lawrenceville" at bounding box center [349, 234] width 297 height 16
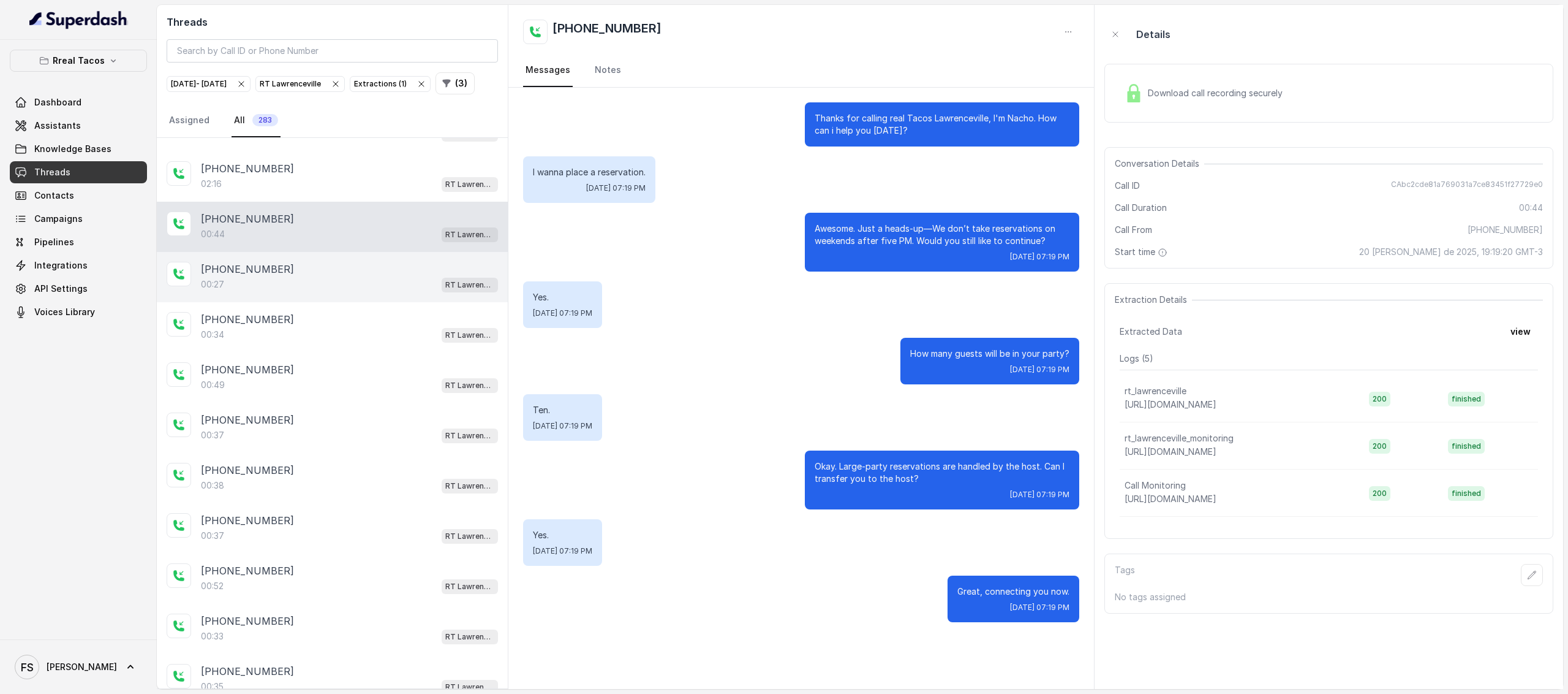
click at [273, 276] on div "+16786020118" at bounding box center [349, 269] width 297 height 15
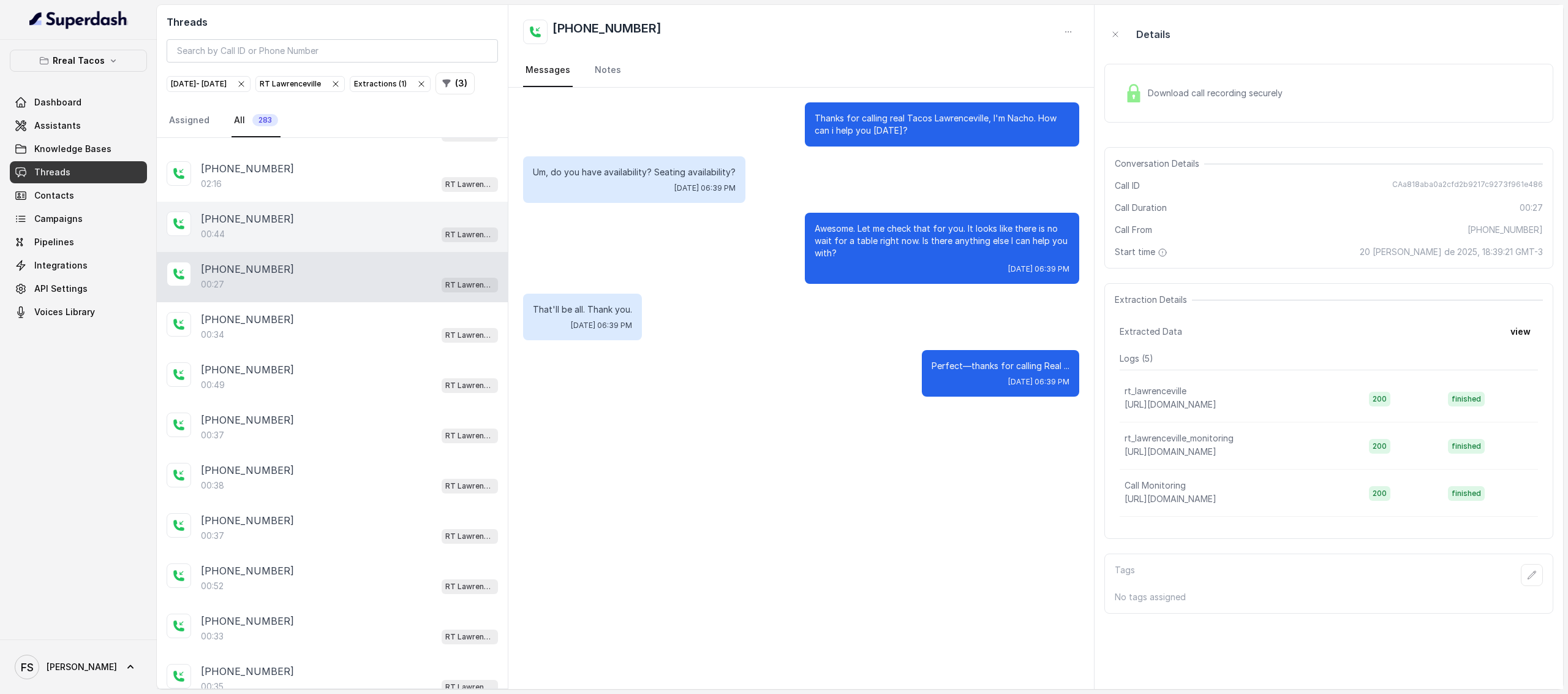
click at [295, 252] on div "+14707216249 00:44 RT Lawrenceville" at bounding box center [332, 226] width 351 height 50
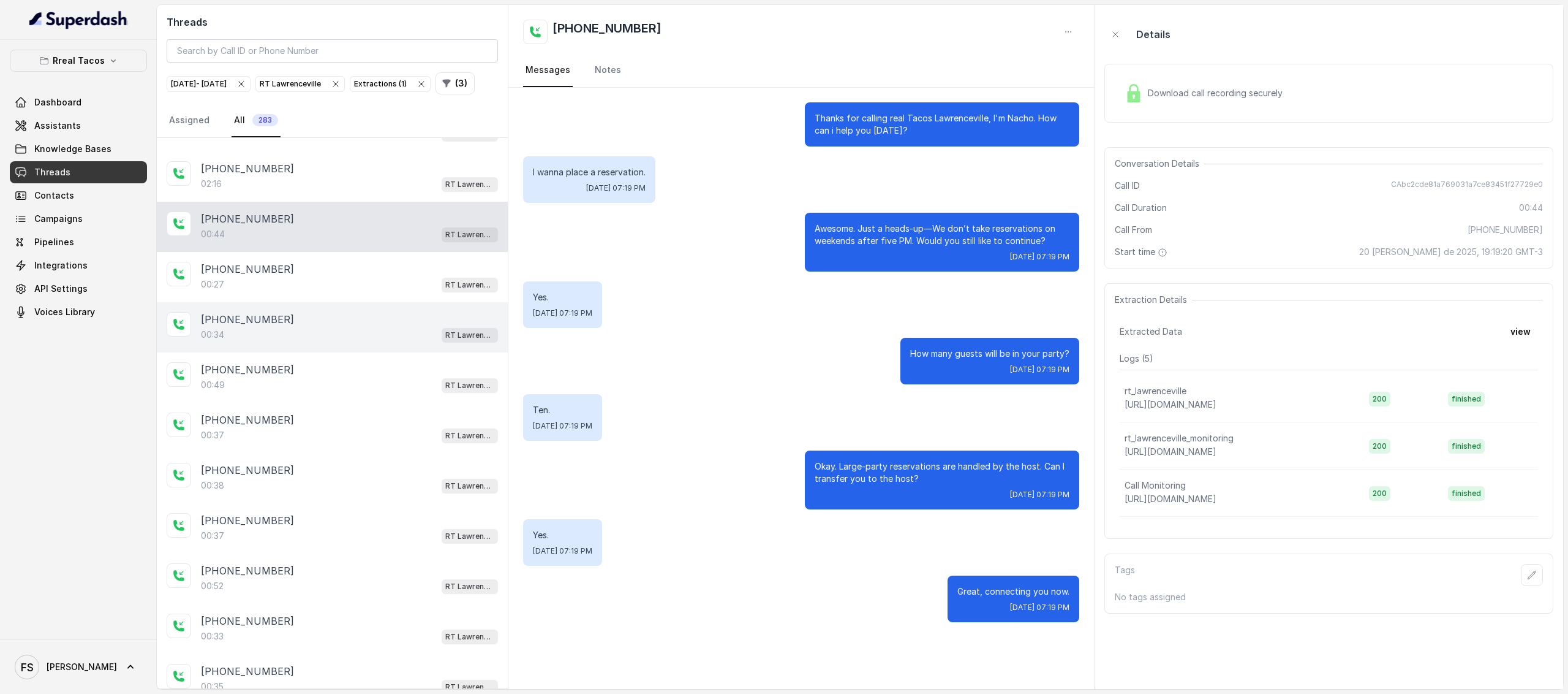
click at [306, 326] on div "+17703557206" at bounding box center [349, 319] width 297 height 15
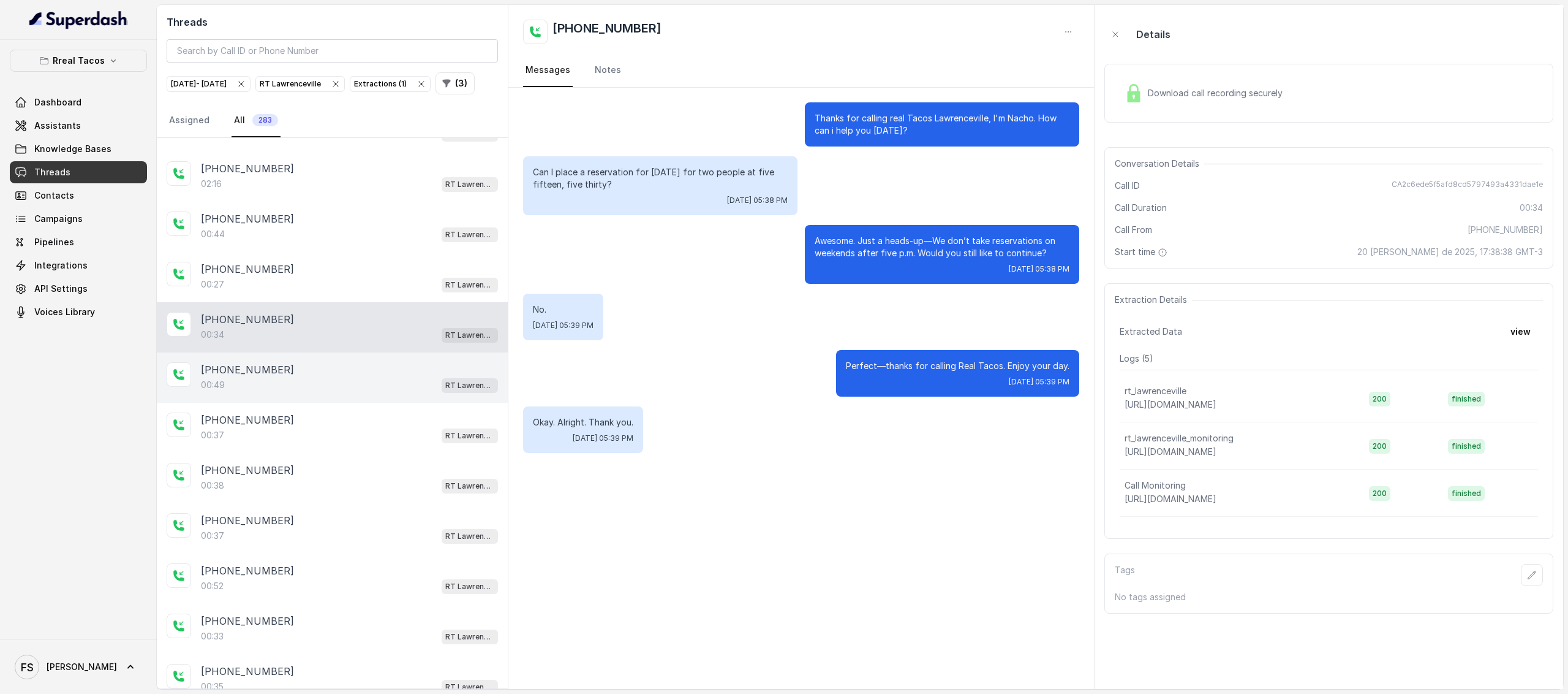
click at [302, 389] on div "00:49 RT Lawrenceville" at bounding box center [349, 384] width 297 height 16
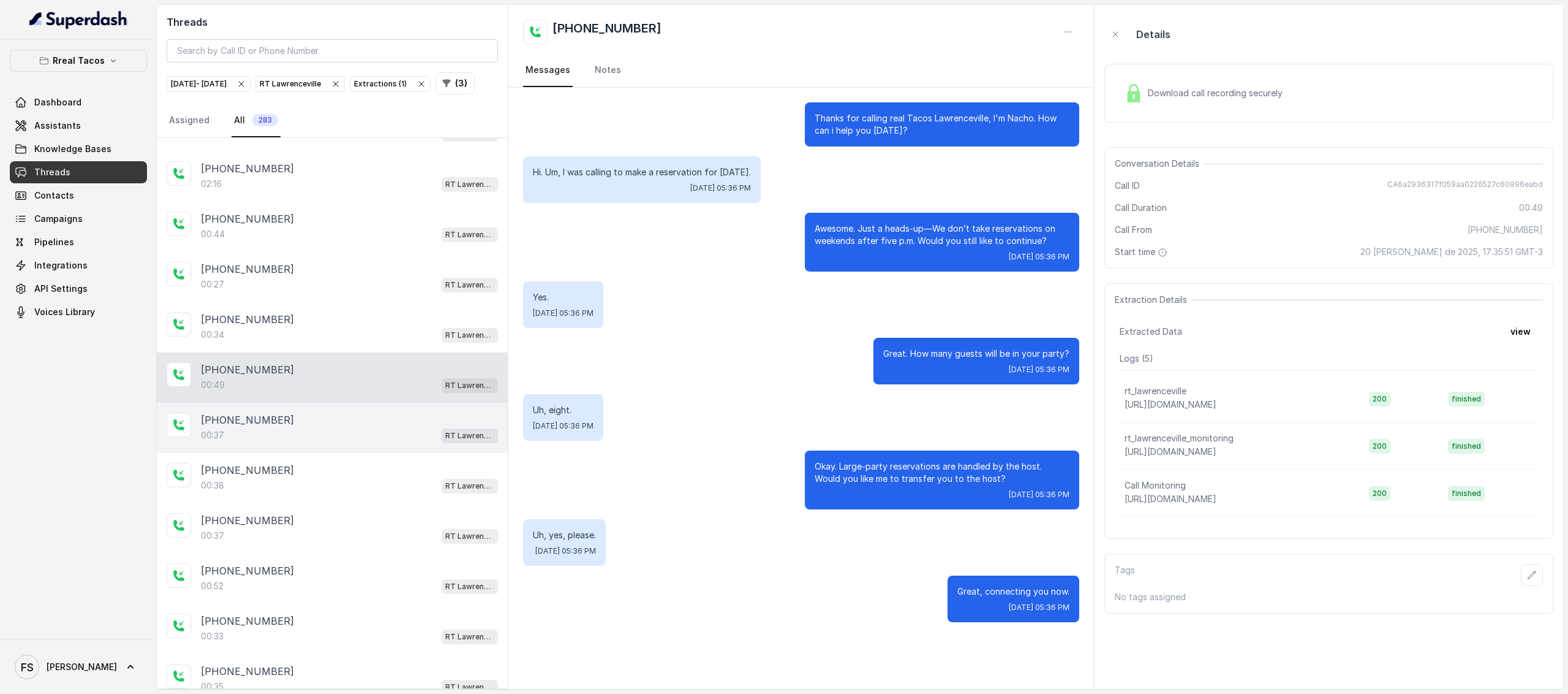
click at [364, 439] on div "00:37 RT Lawrenceville" at bounding box center [349, 435] width 297 height 16
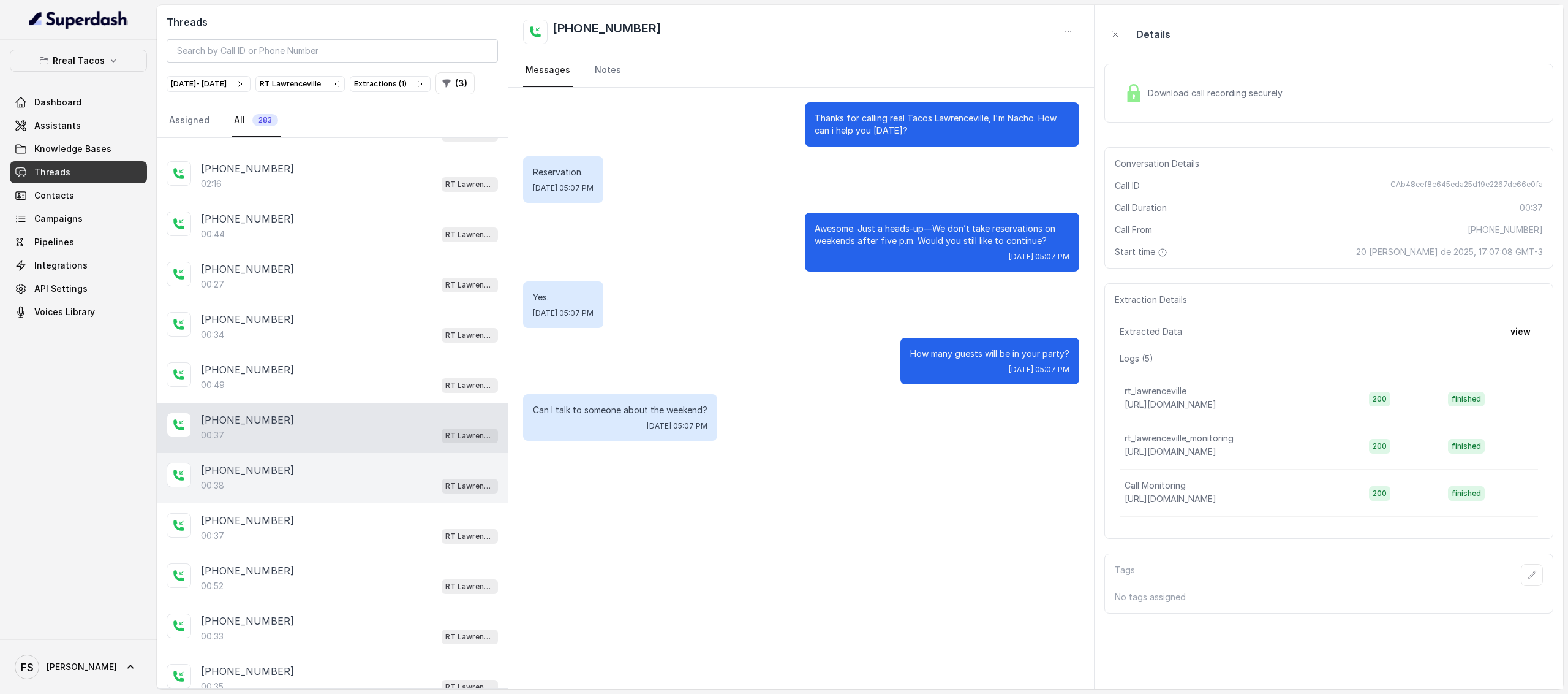
click at [349, 492] on div "00:38 RT Lawrenceville" at bounding box center [349, 485] width 297 height 16
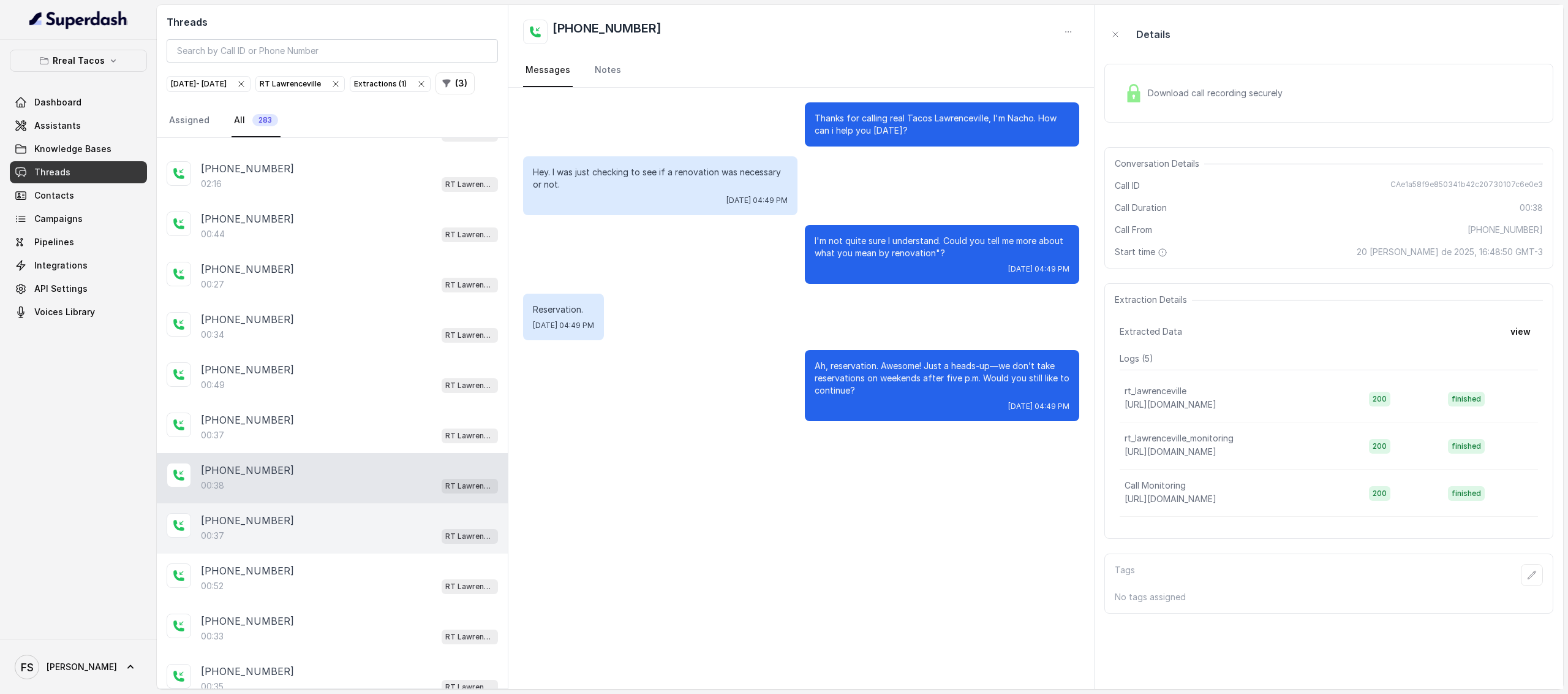
click at [357, 544] on div "00:37 RT Lawrenceville" at bounding box center [349, 534] width 297 height 16
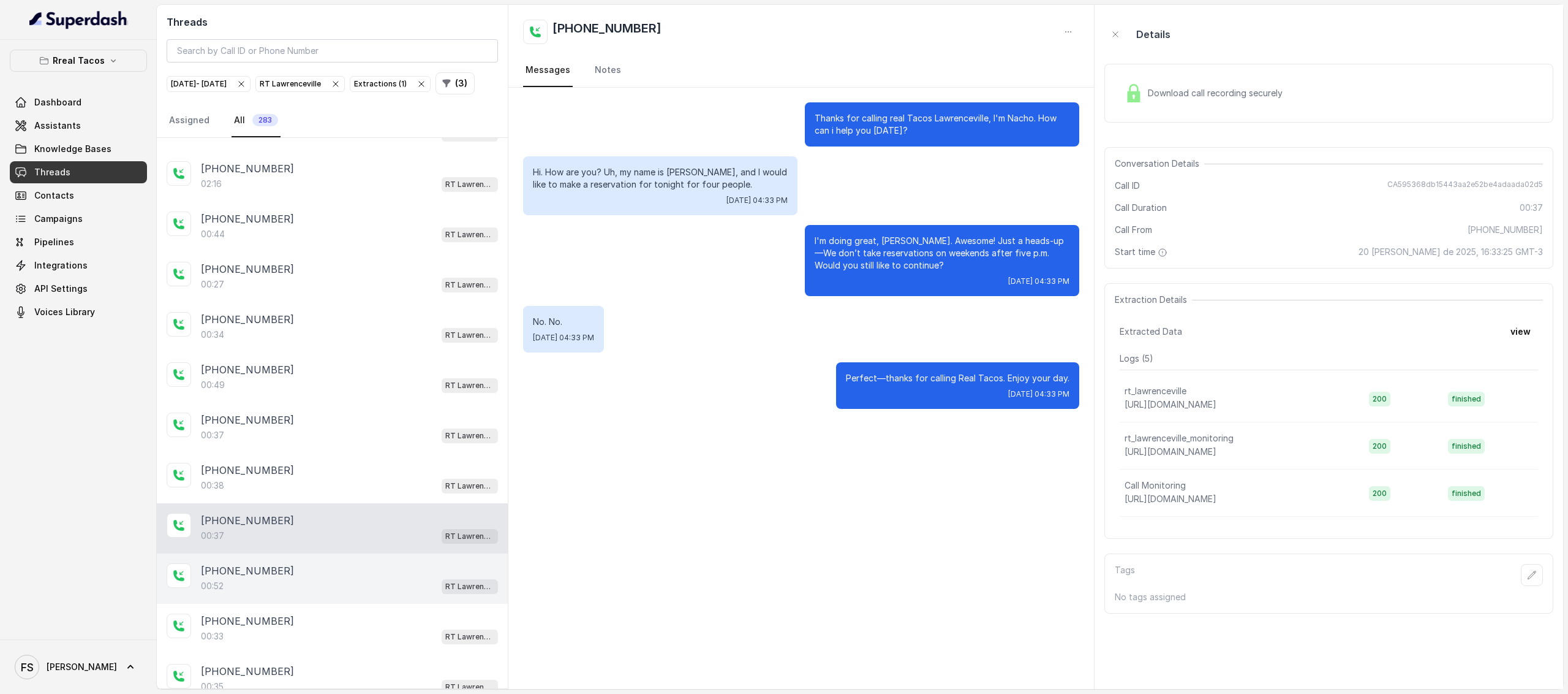
click at [367, 589] on div "00:52 RT Lawrenceville" at bounding box center [349, 585] width 297 height 16
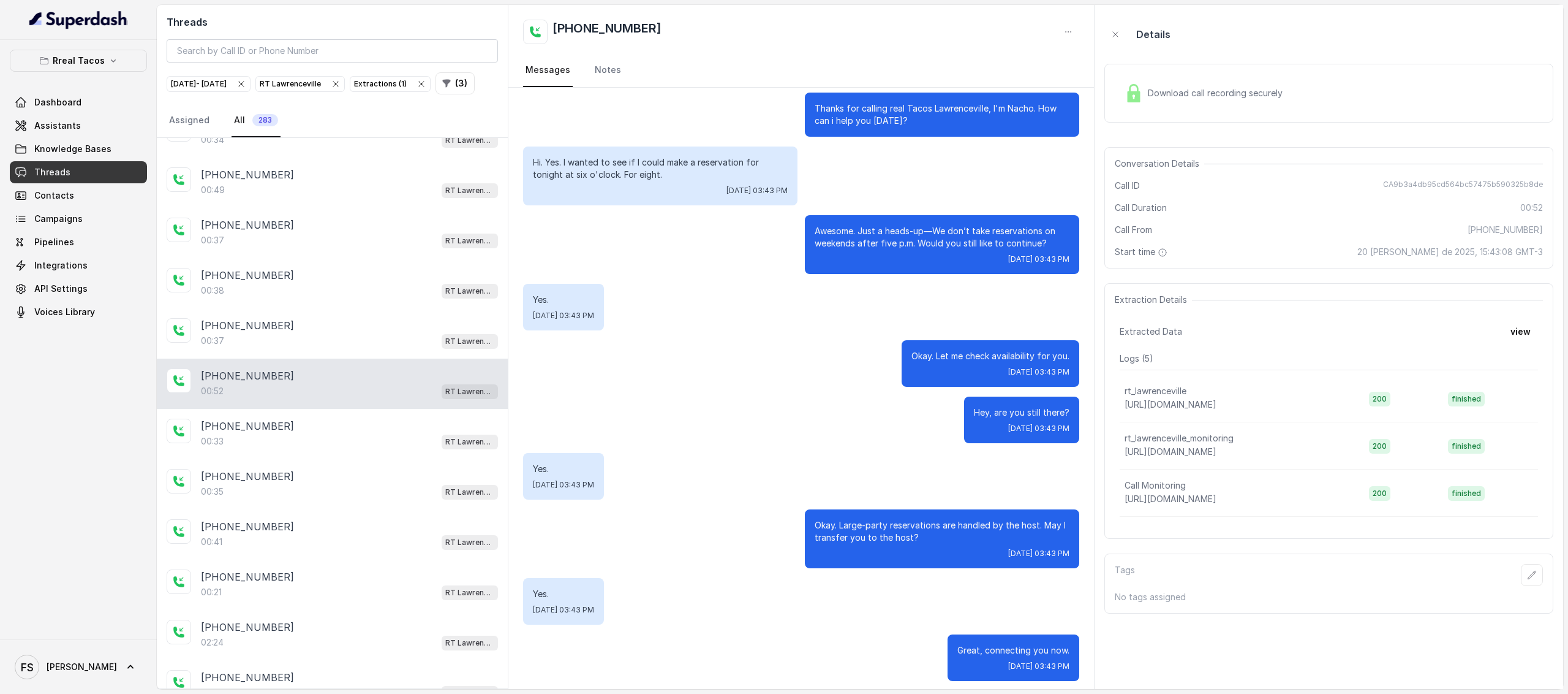
scroll to position [16, 0]
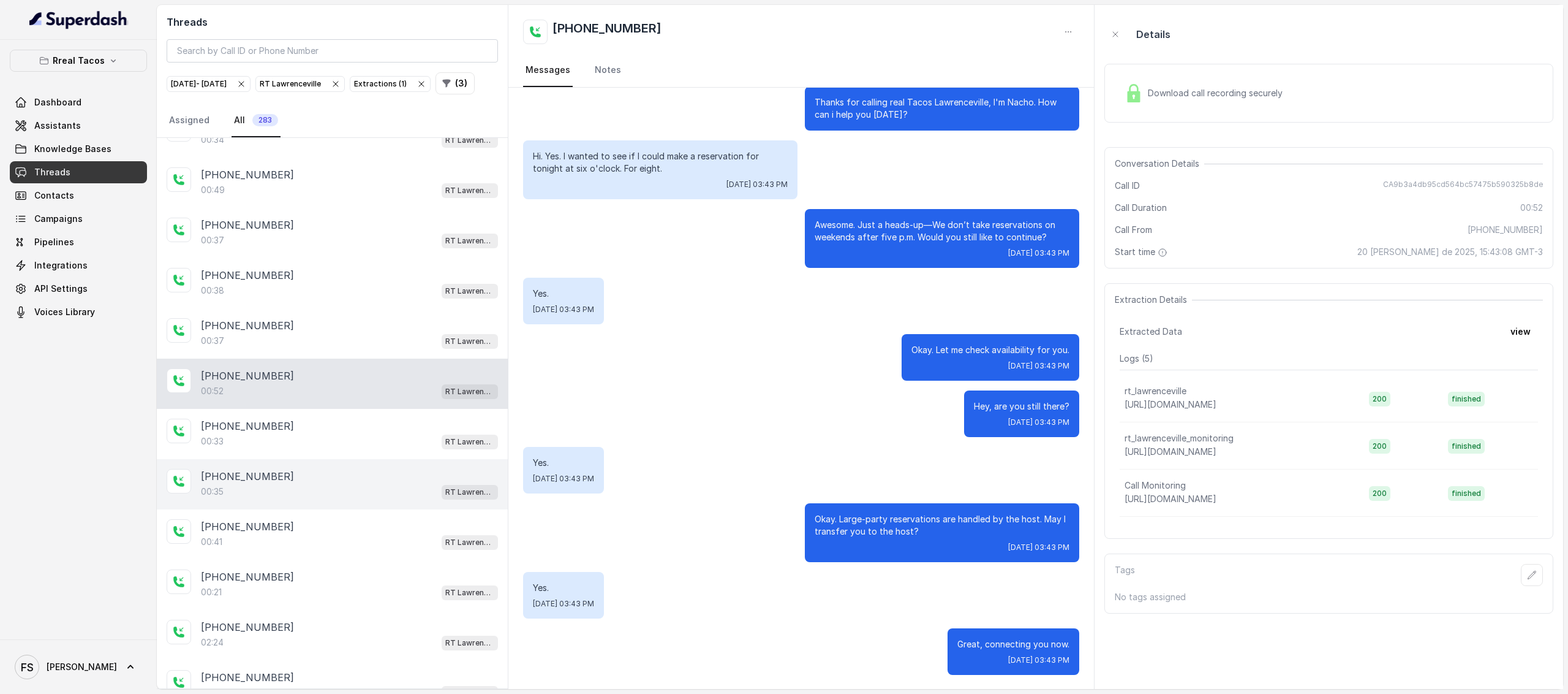
click at [261, 471] on div "+16789749361 00:35 RT Lawrenceville" at bounding box center [332, 484] width 351 height 50
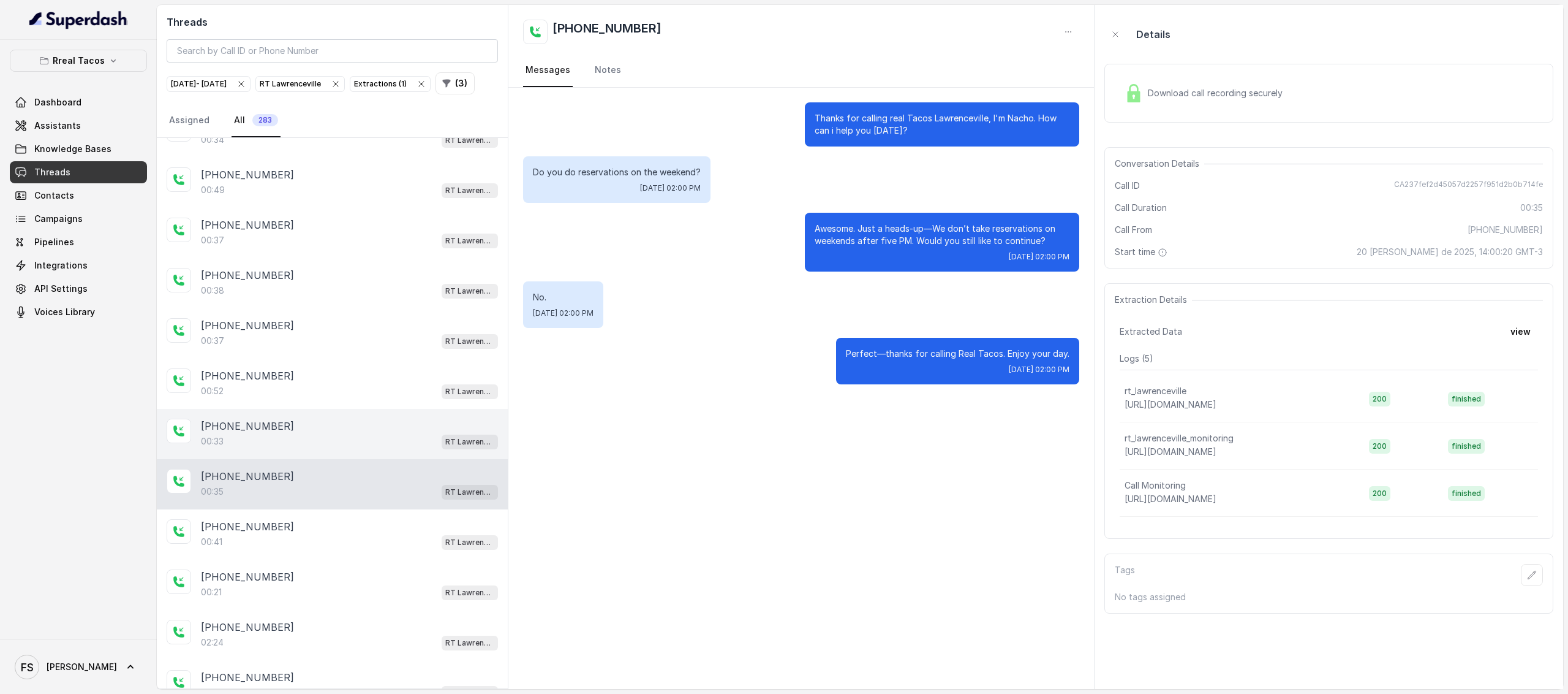
click at [312, 434] on div "+16787073116" at bounding box center [349, 425] width 297 height 15
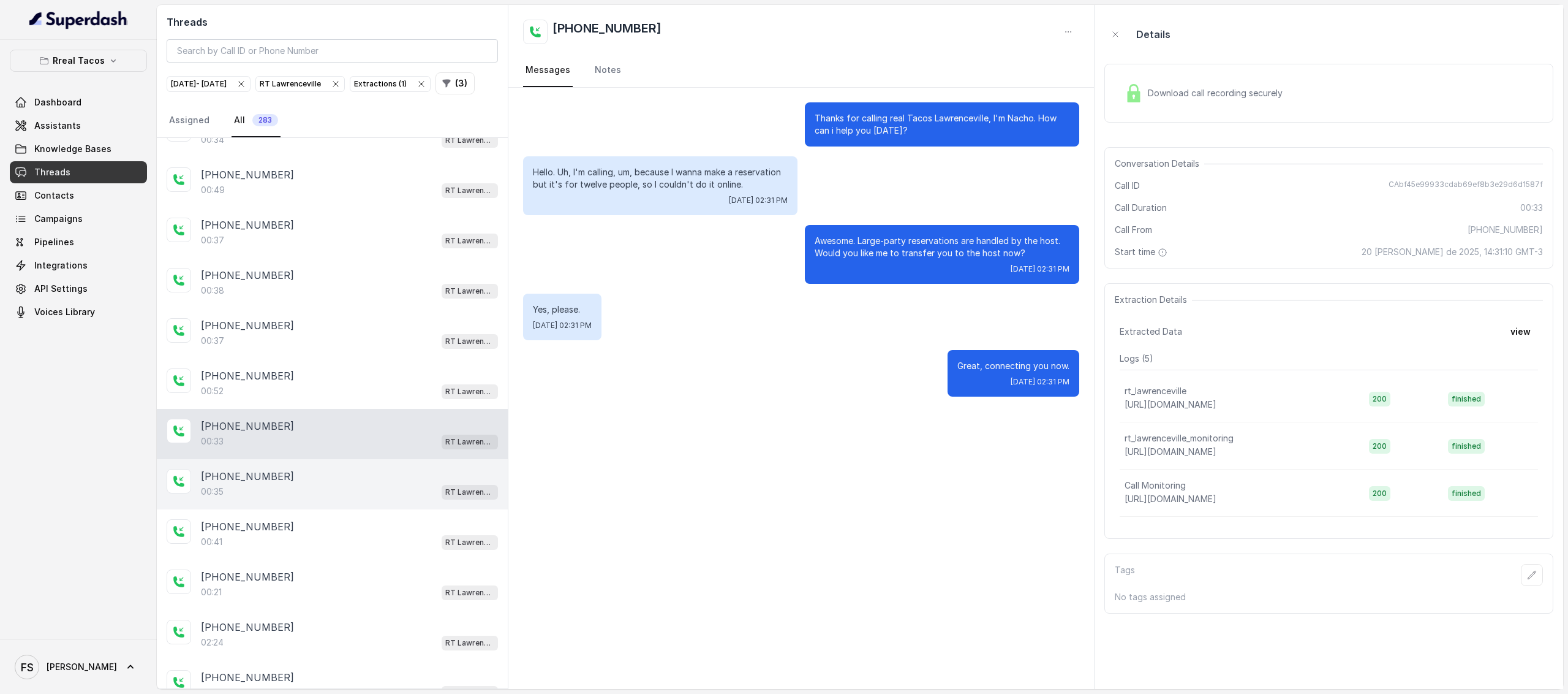
click at [341, 500] on div "00:35 RT Lawrenceville" at bounding box center [349, 490] width 297 height 16
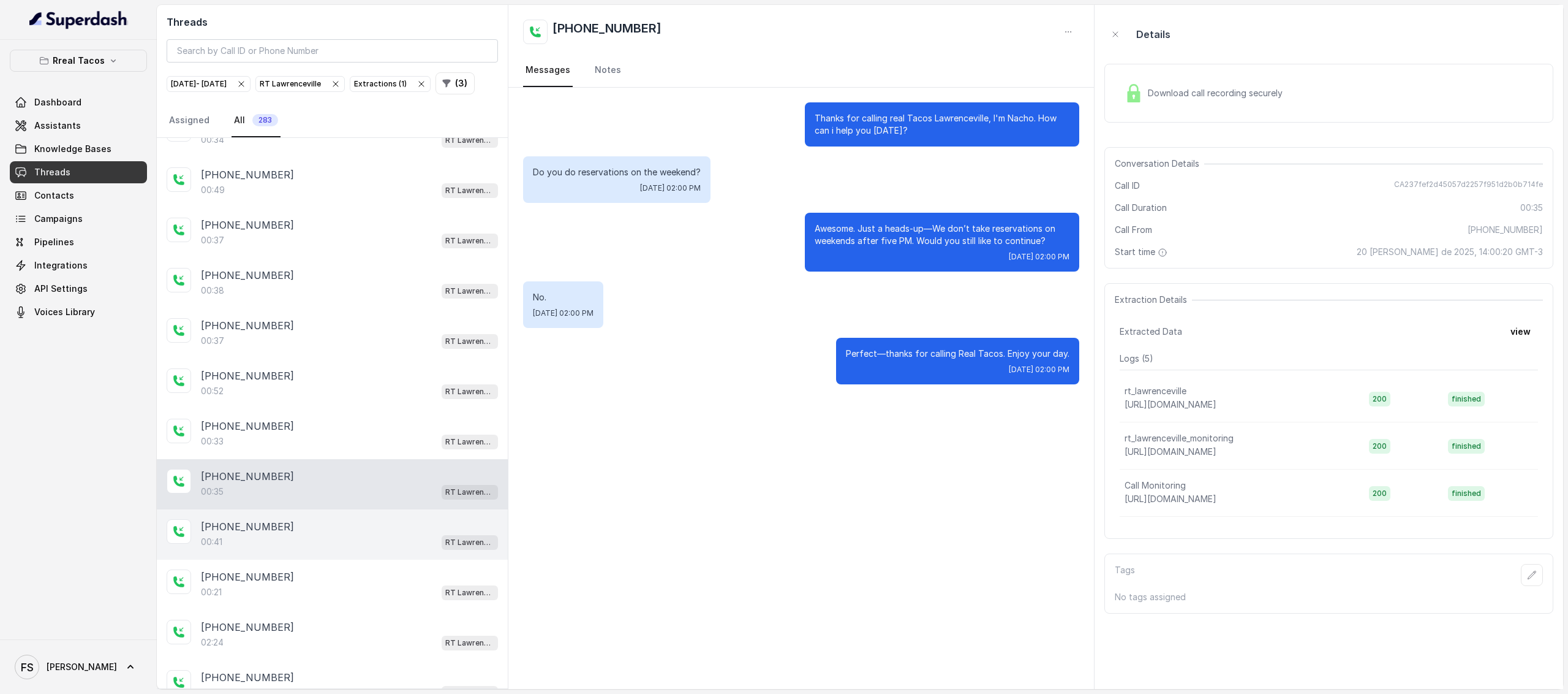
click at [342, 541] on div "00:41 RT Lawrenceville" at bounding box center [349, 541] width 297 height 16
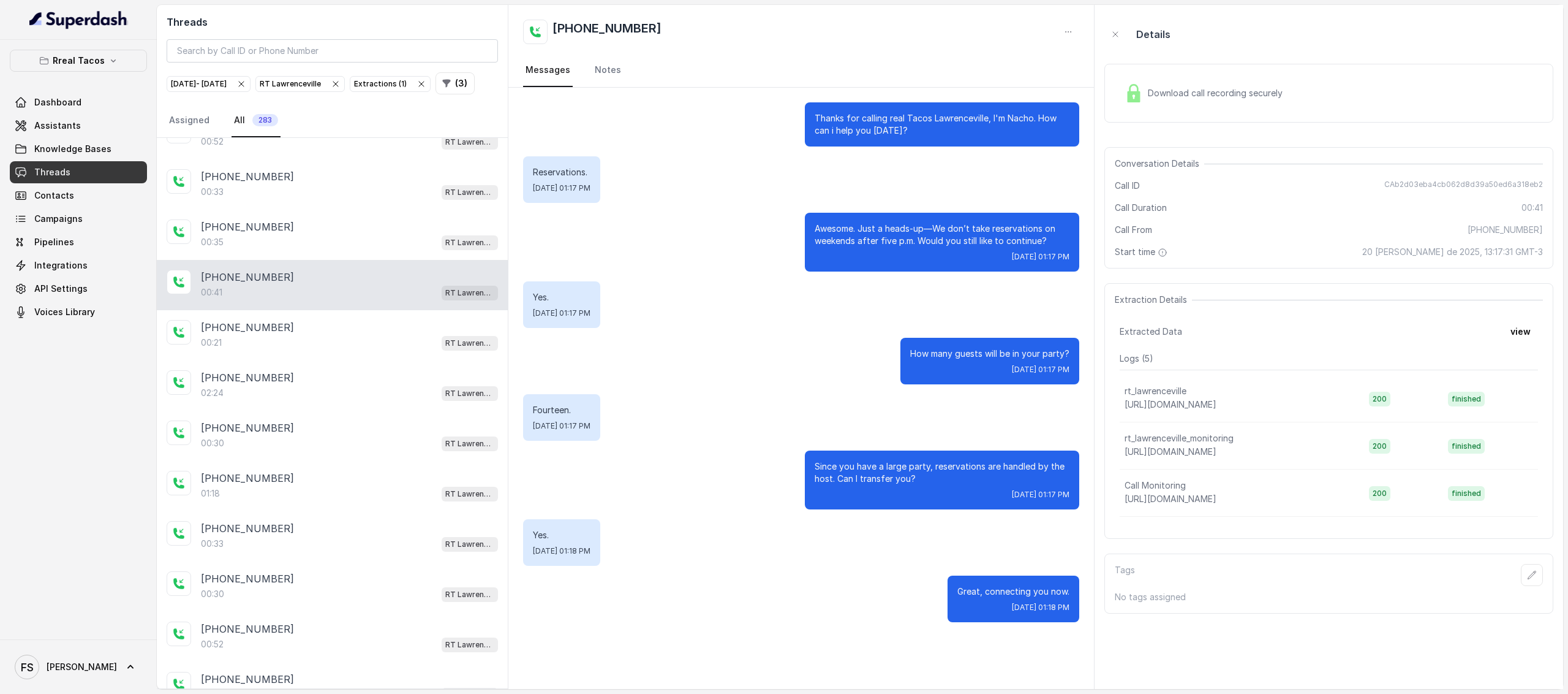
scroll to position [783, 0]
click at [303, 350] on div "00:21 RT Lawrenceville" at bounding box center [349, 341] width 297 height 16
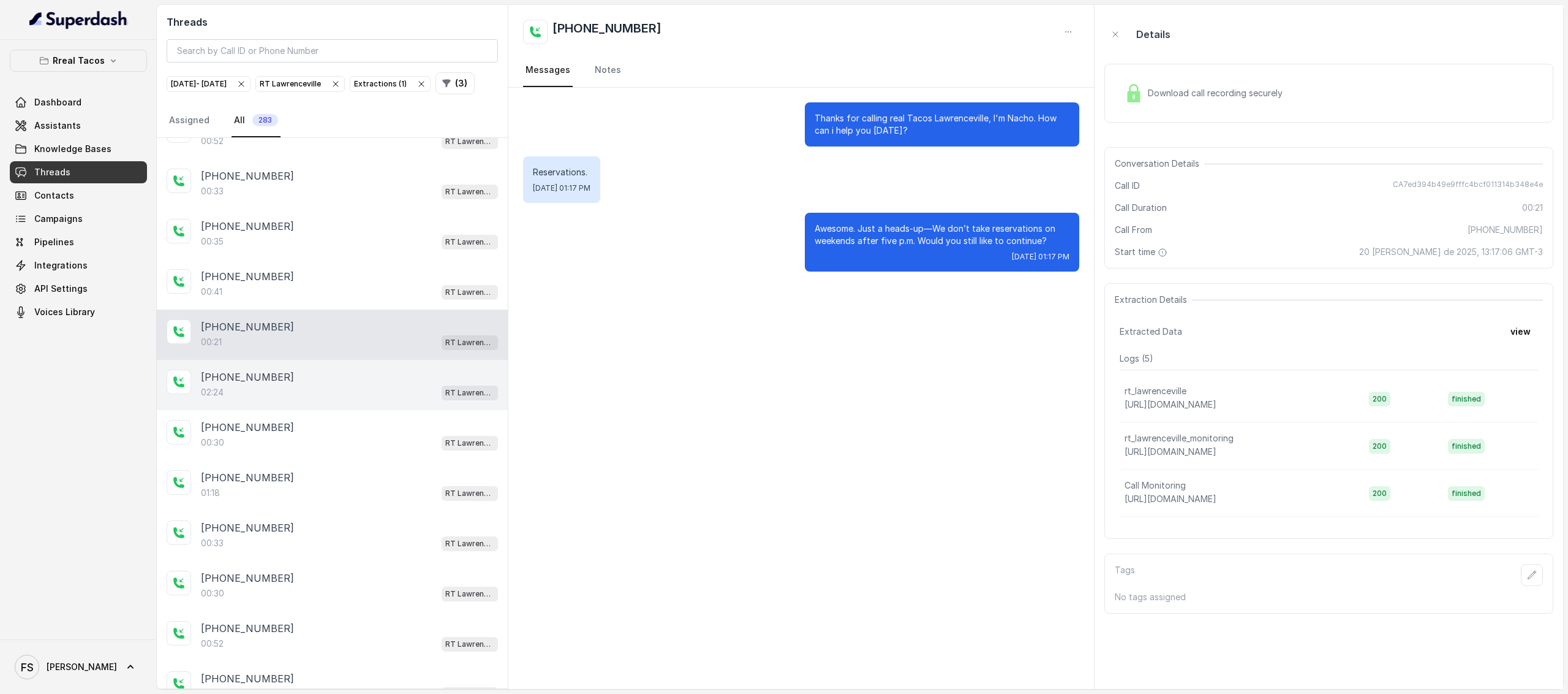
click at [360, 392] on div "02:24 RT Lawrenceville" at bounding box center [349, 391] width 297 height 16
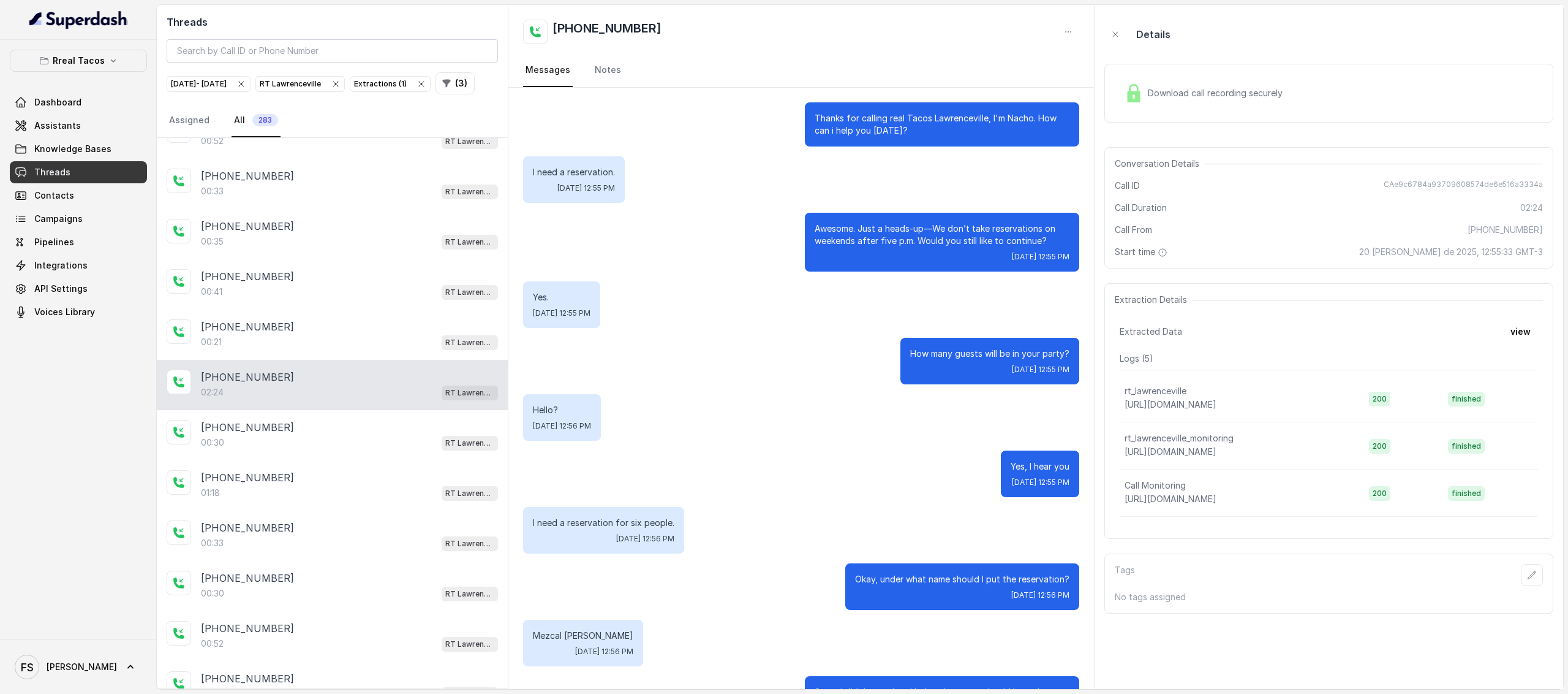
scroll to position [641, 0]
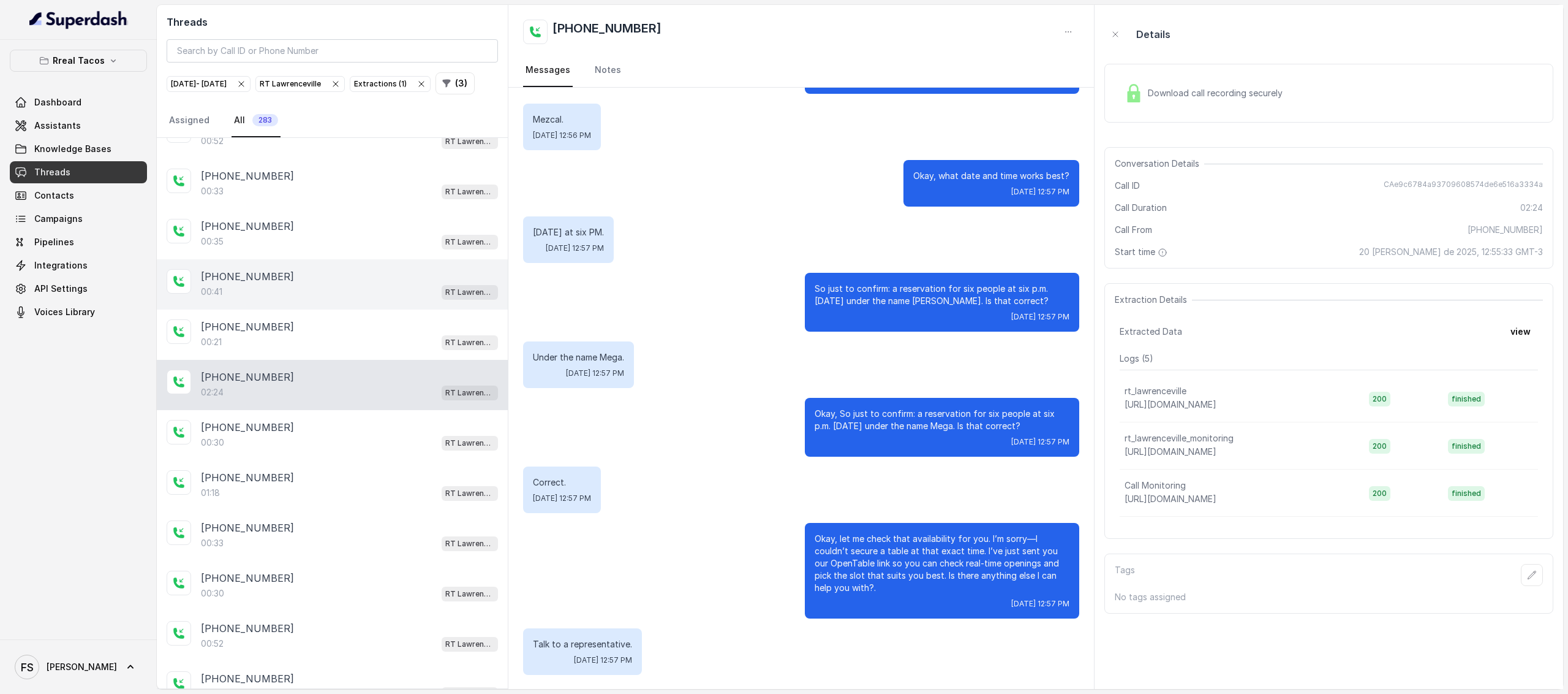
click at [374, 300] on div "00:41 RT Lawrenceville" at bounding box center [349, 291] width 297 height 16
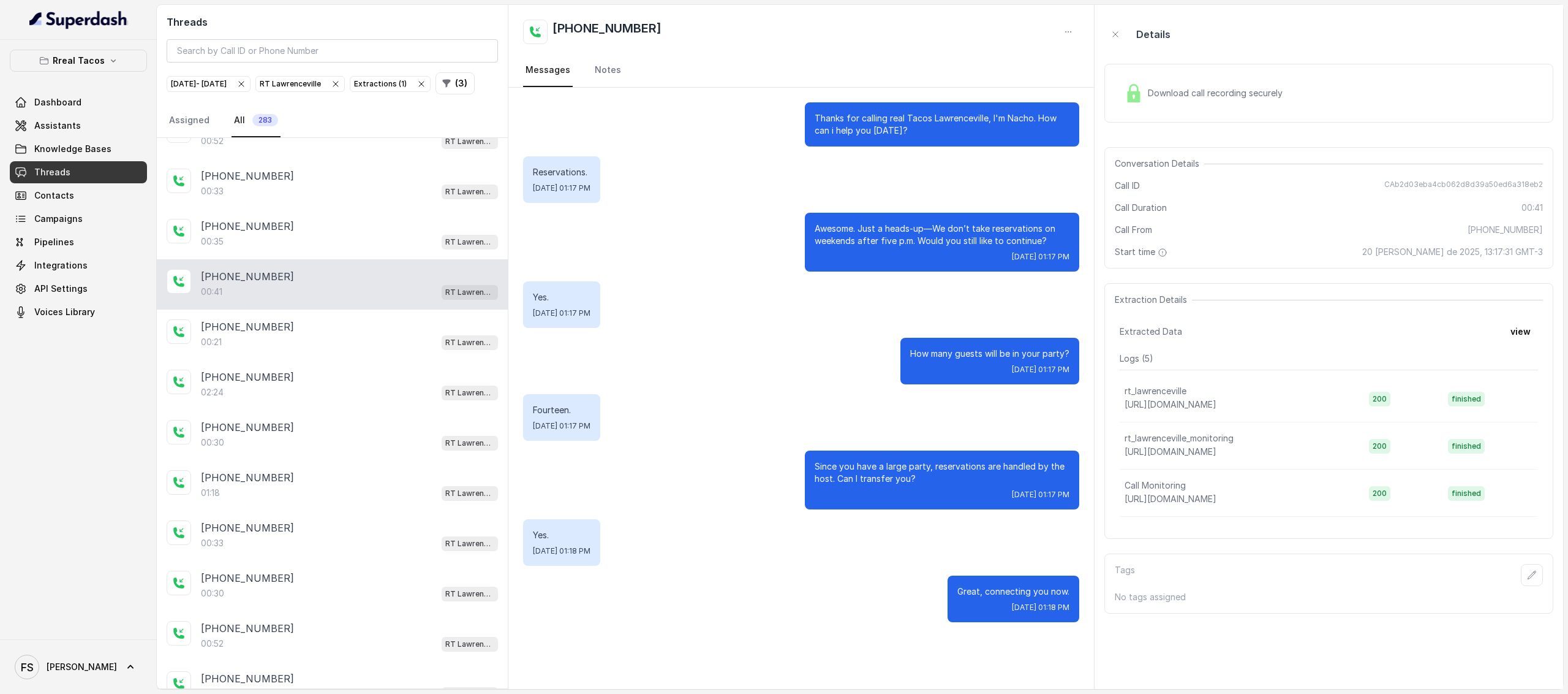
click at [1190, 110] on div "Download call recording securely" at bounding box center [1329, 94] width 449 height 59
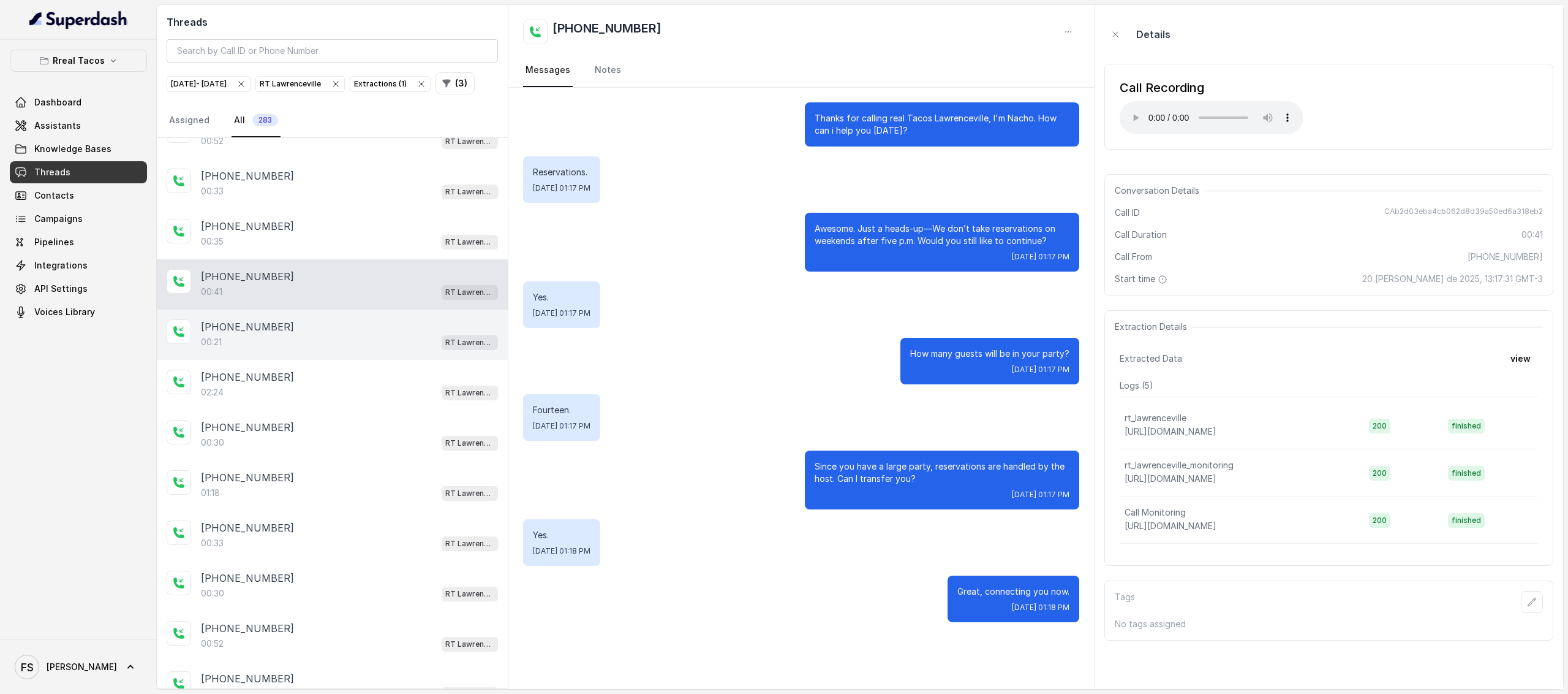
click at [341, 350] on div "00:21 RT Lawrenceville" at bounding box center [349, 341] width 297 height 16
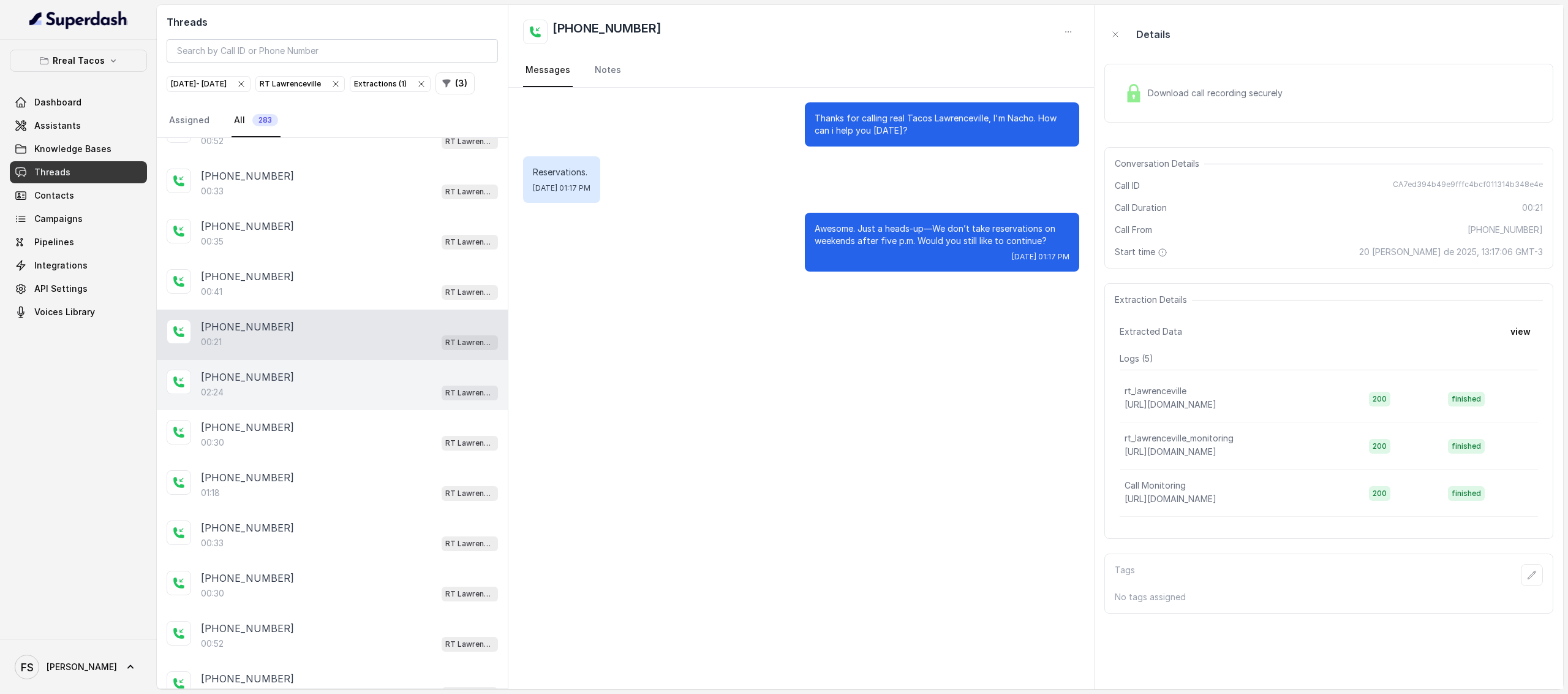
click at [341, 396] on div "02:24 RT Lawrenceville" at bounding box center [349, 391] width 297 height 16
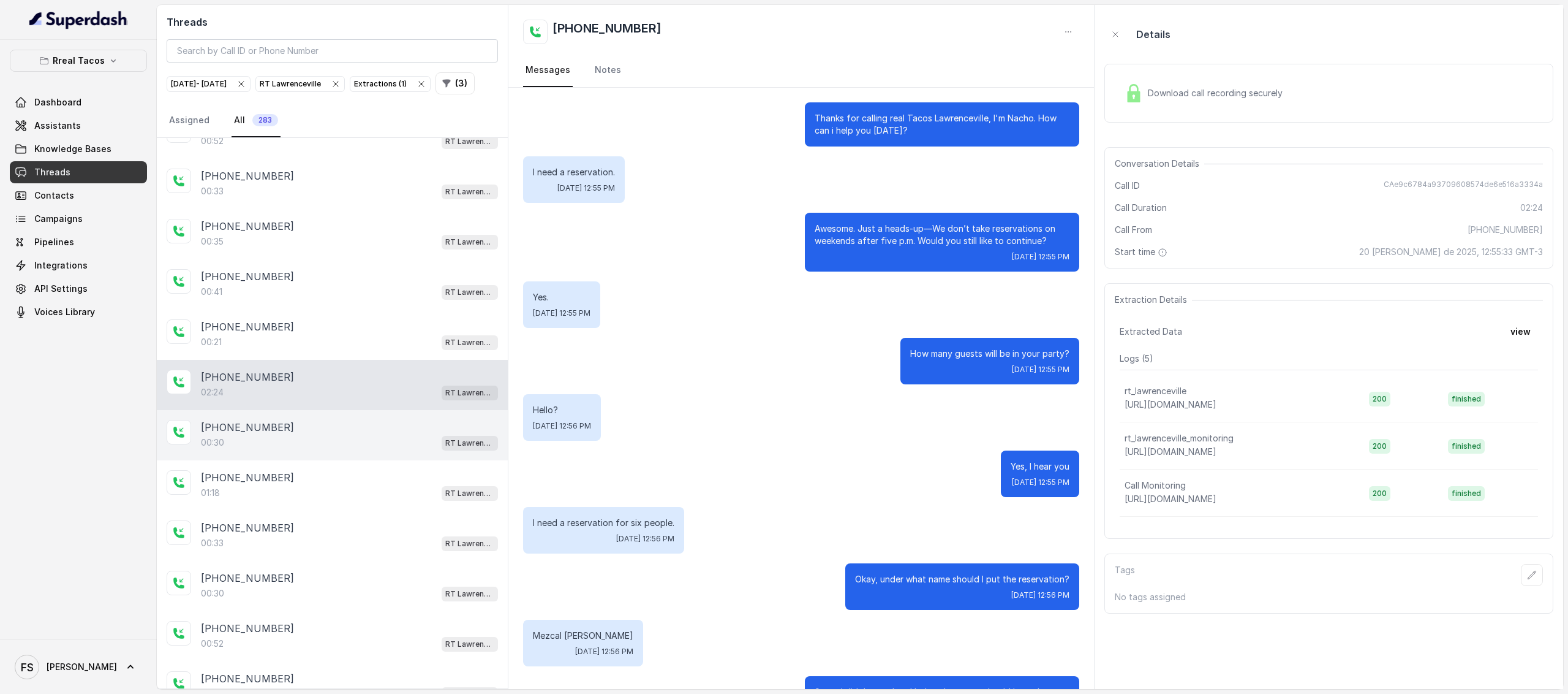
scroll to position [641, 0]
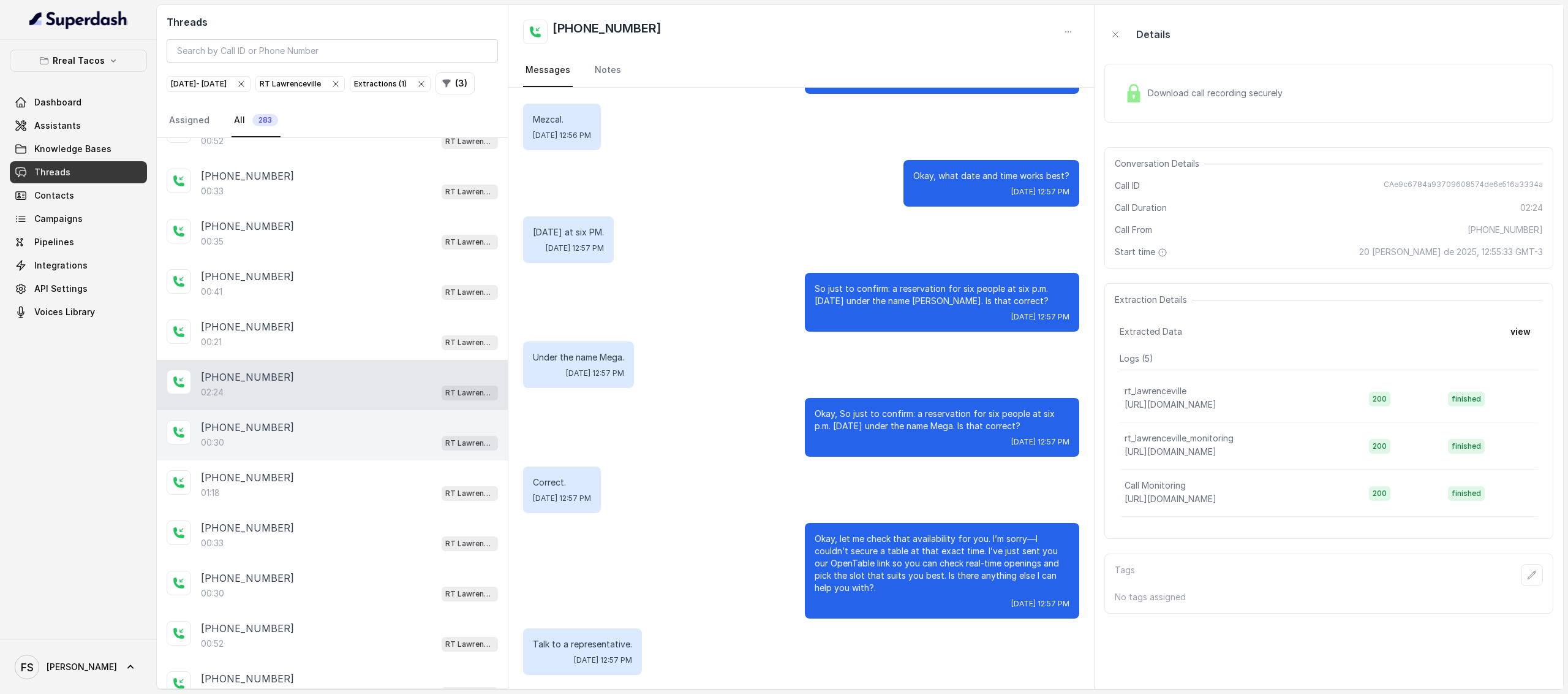
click at [352, 439] on div "00:30 RT Lawrenceville" at bounding box center [349, 442] width 297 height 16
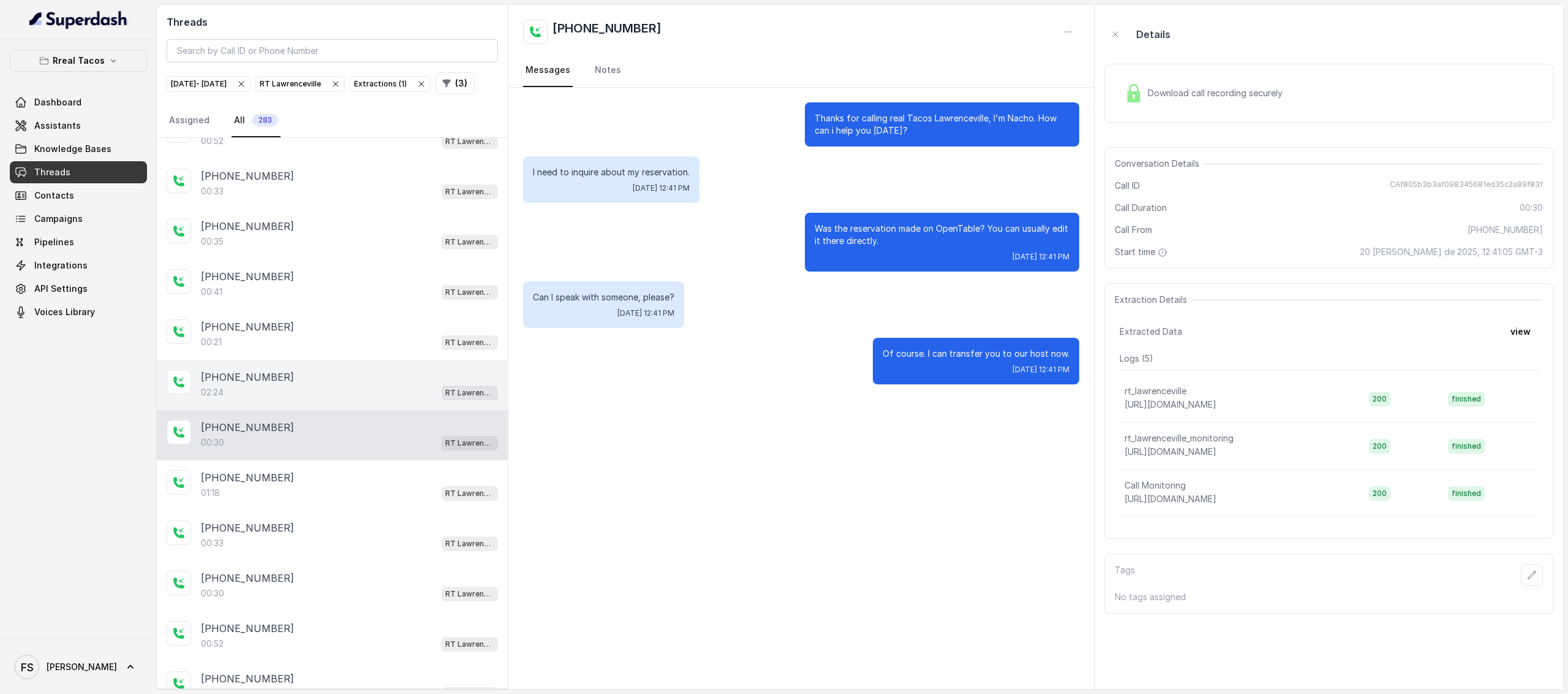
click at [401, 391] on div "02:24 RT Lawrenceville" at bounding box center [349, 391] width 297 height 16
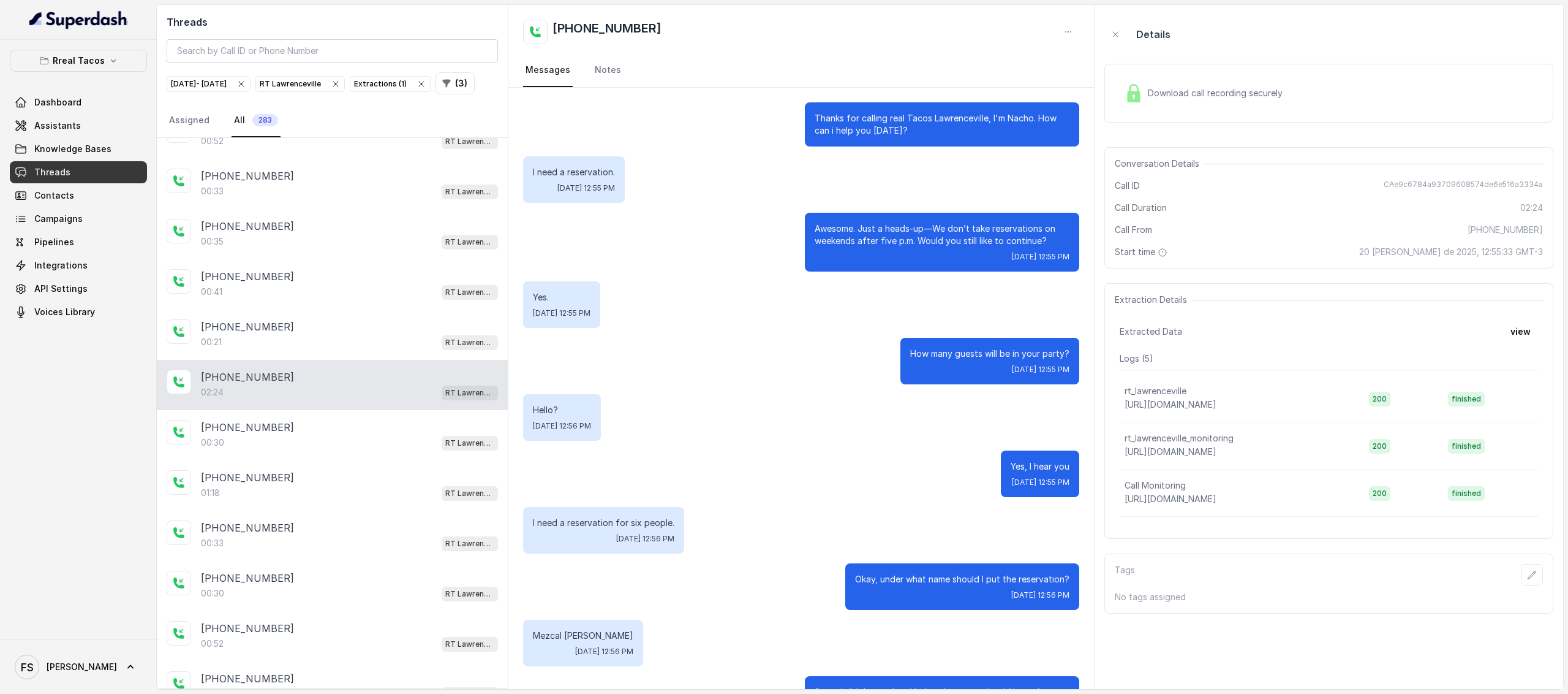
scroll to position [641, 0]
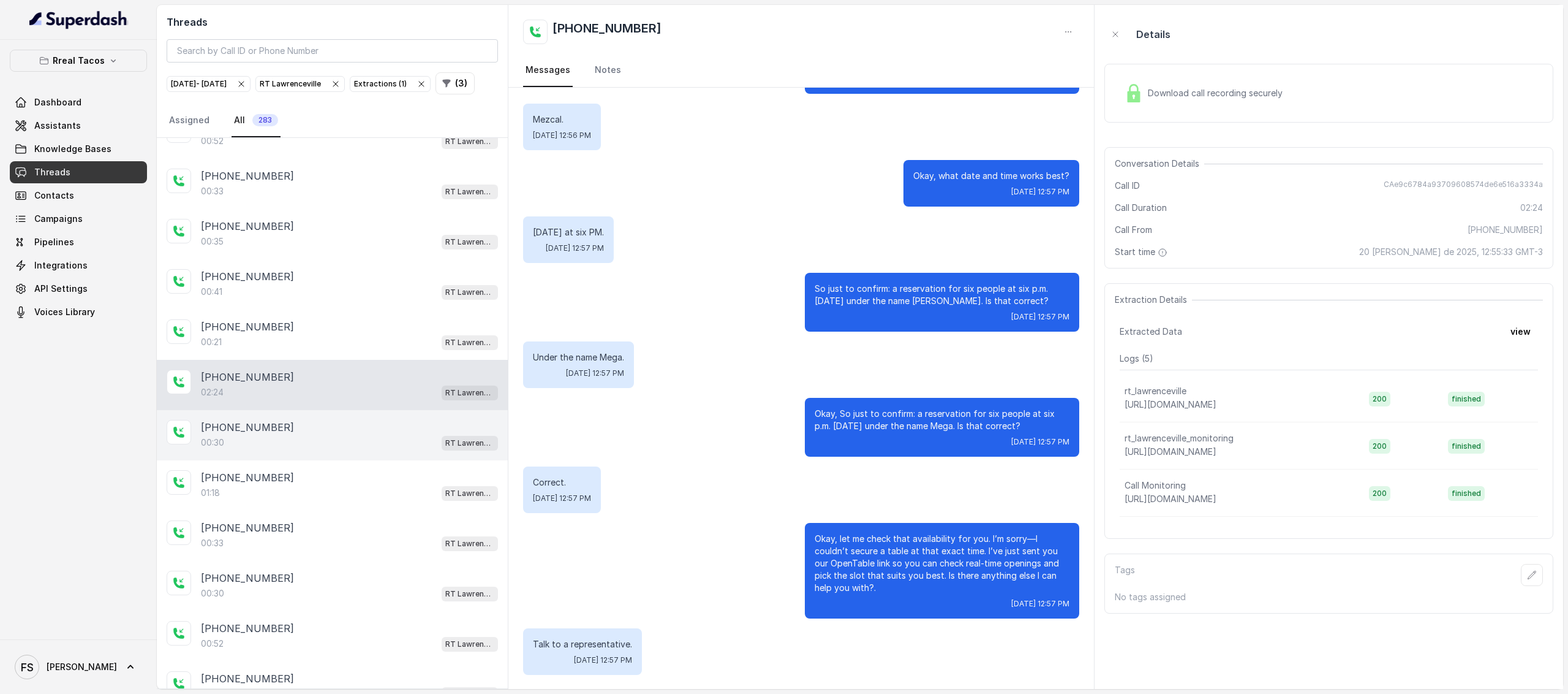
click at [212, 448] on p "00:30" at bounding box center [212, 442] width 23 height 12
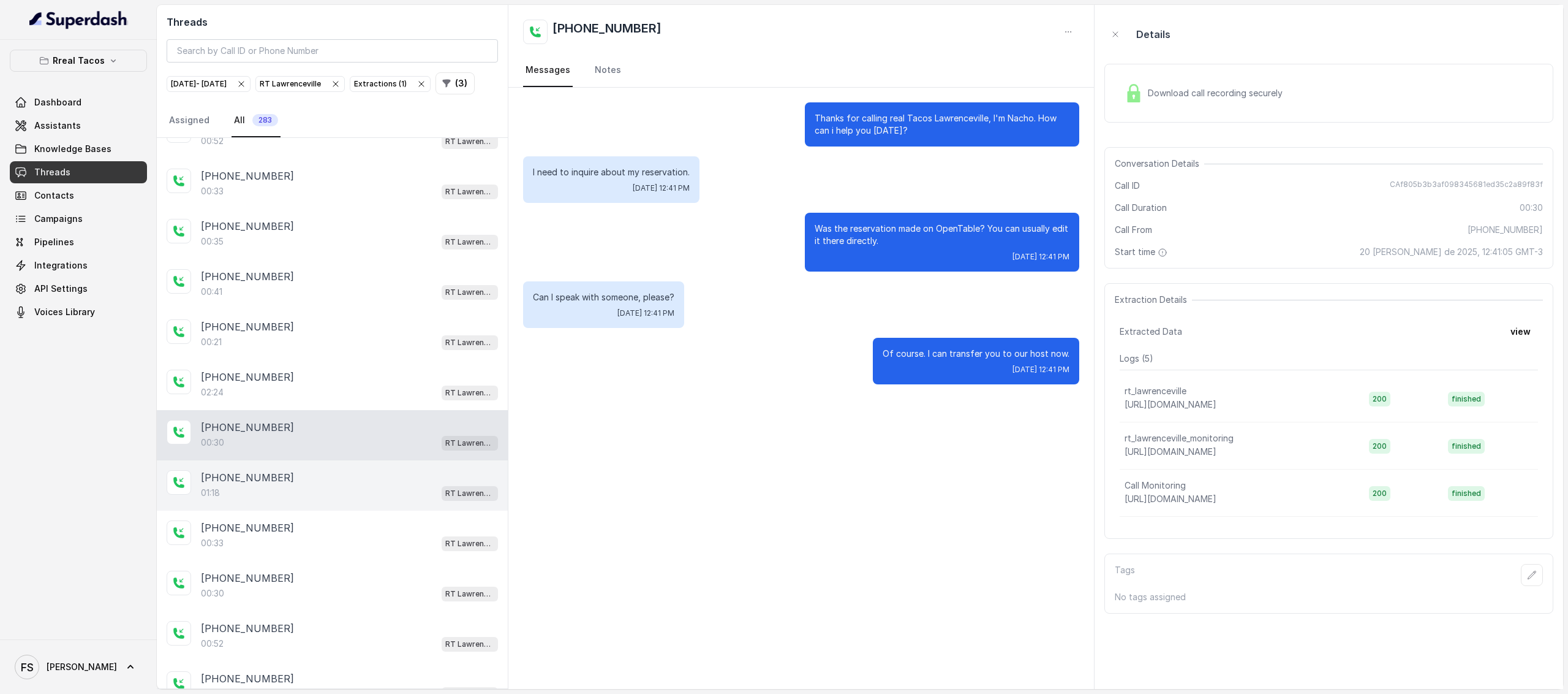
click at [291, 511] on div "+17064058132 01:18 RT Lawrenceville" at bounding box center [332, 485] width 351 height 50
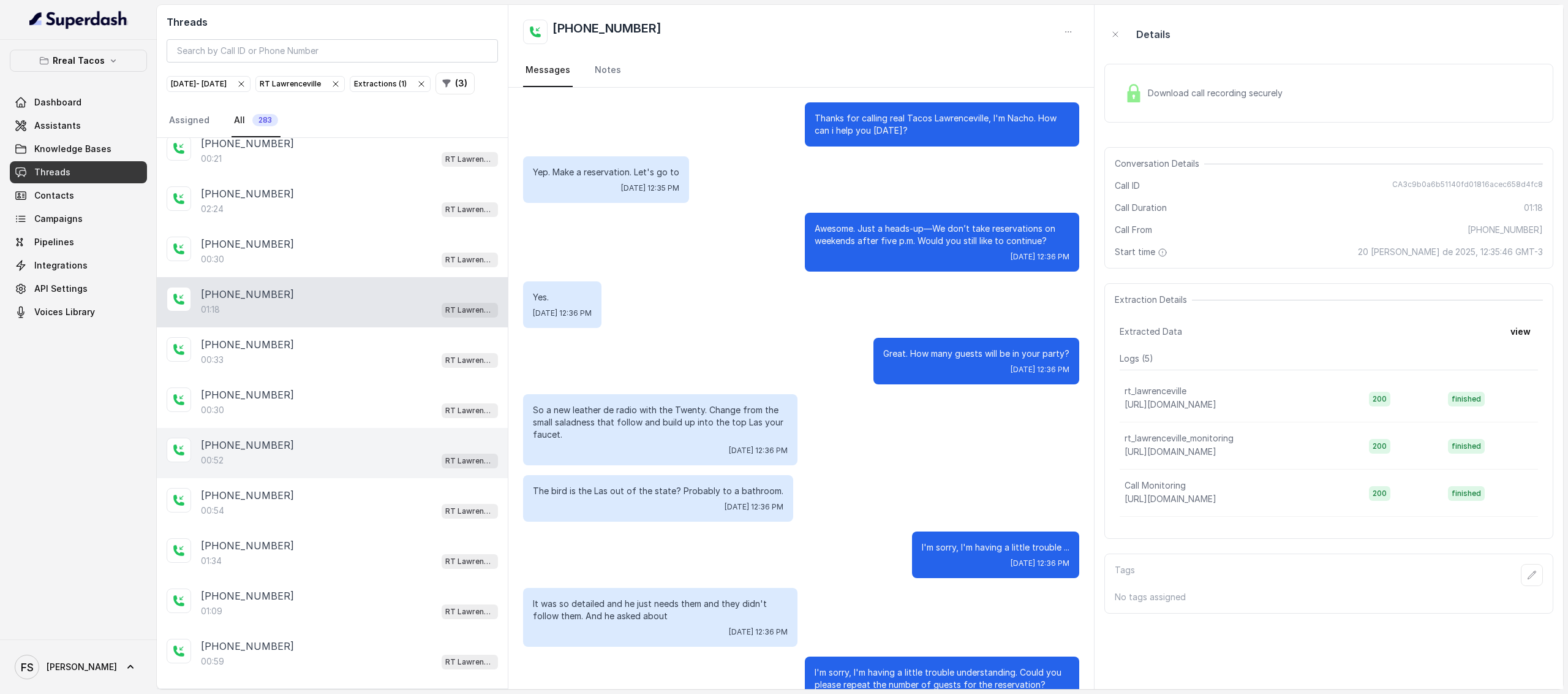
scroll to position [967, 0]
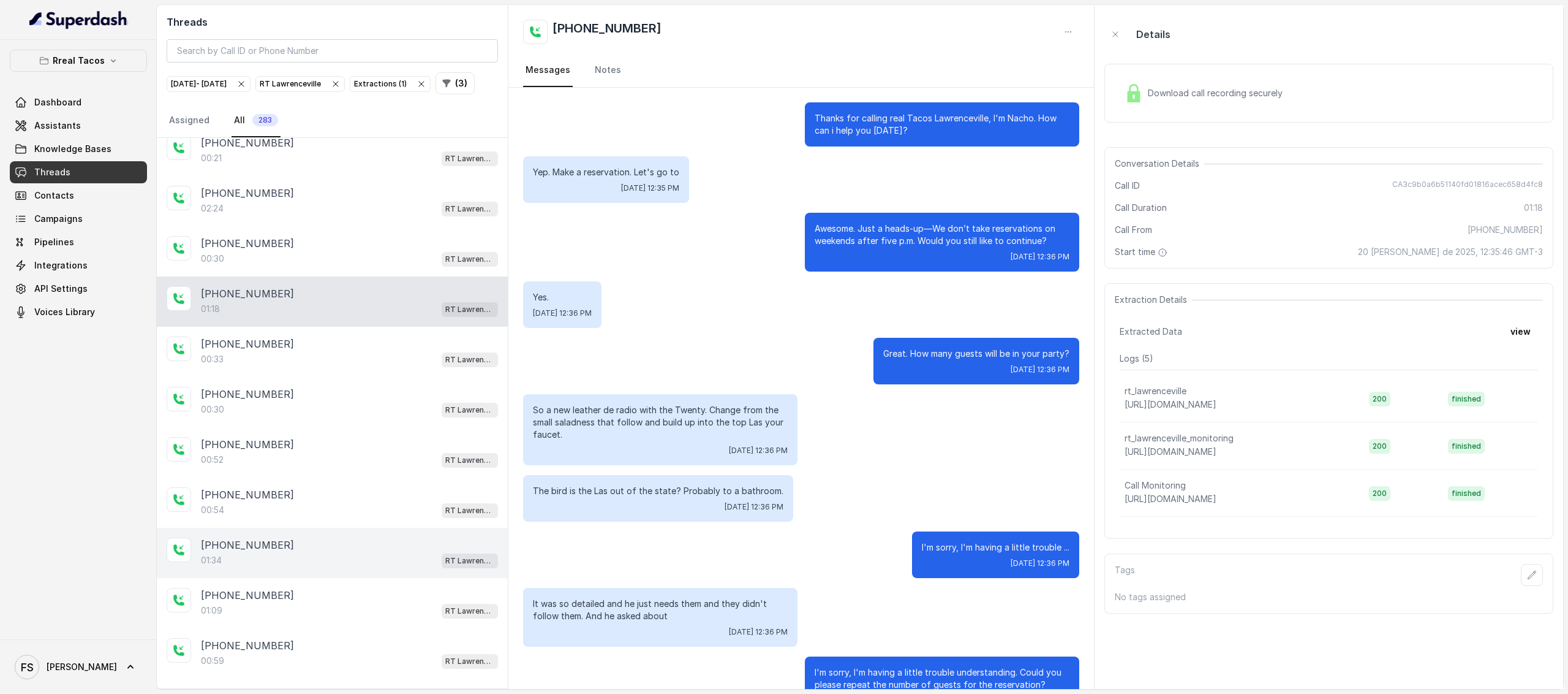
click at [337, 561] on div "01:34 RT Lawrenceville" at bounding box center [349, 559] width 297 height 16
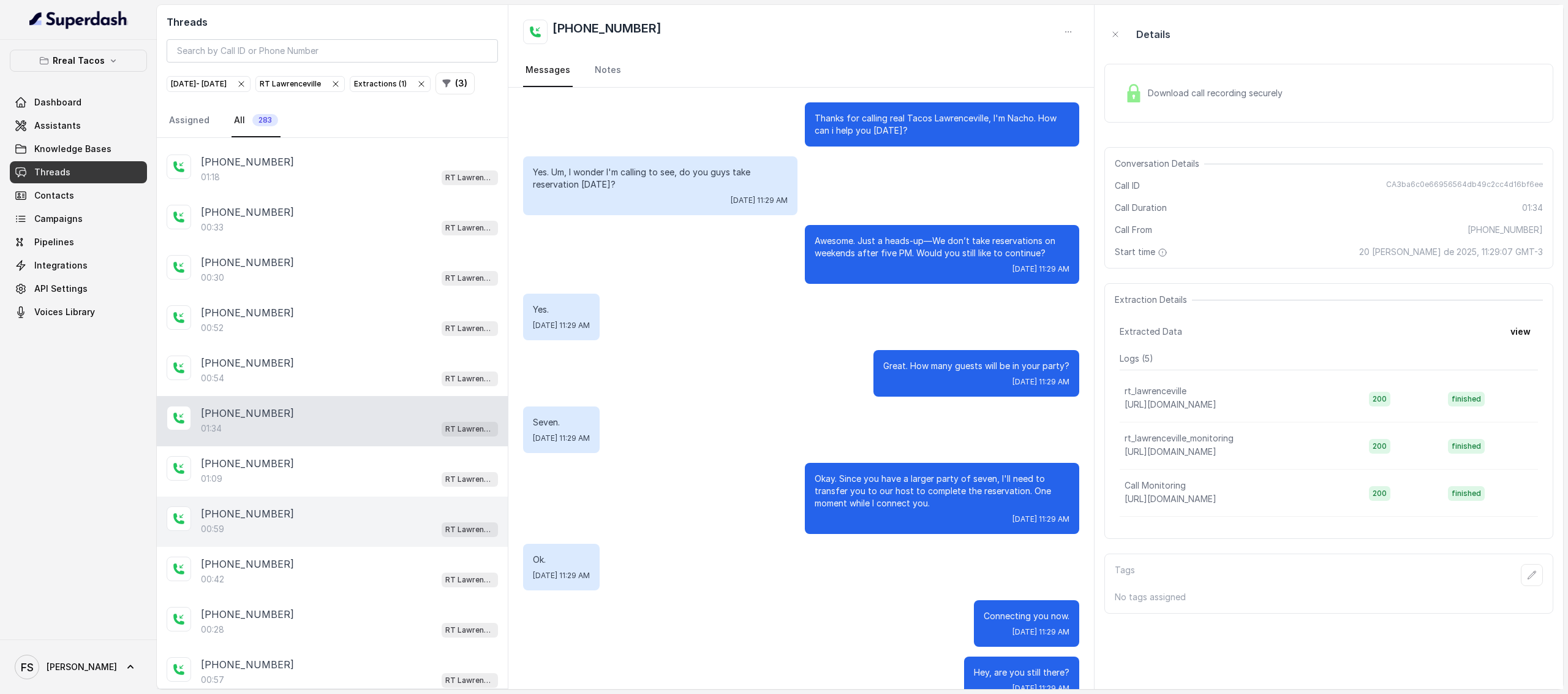
scroll to position [1116, 0]
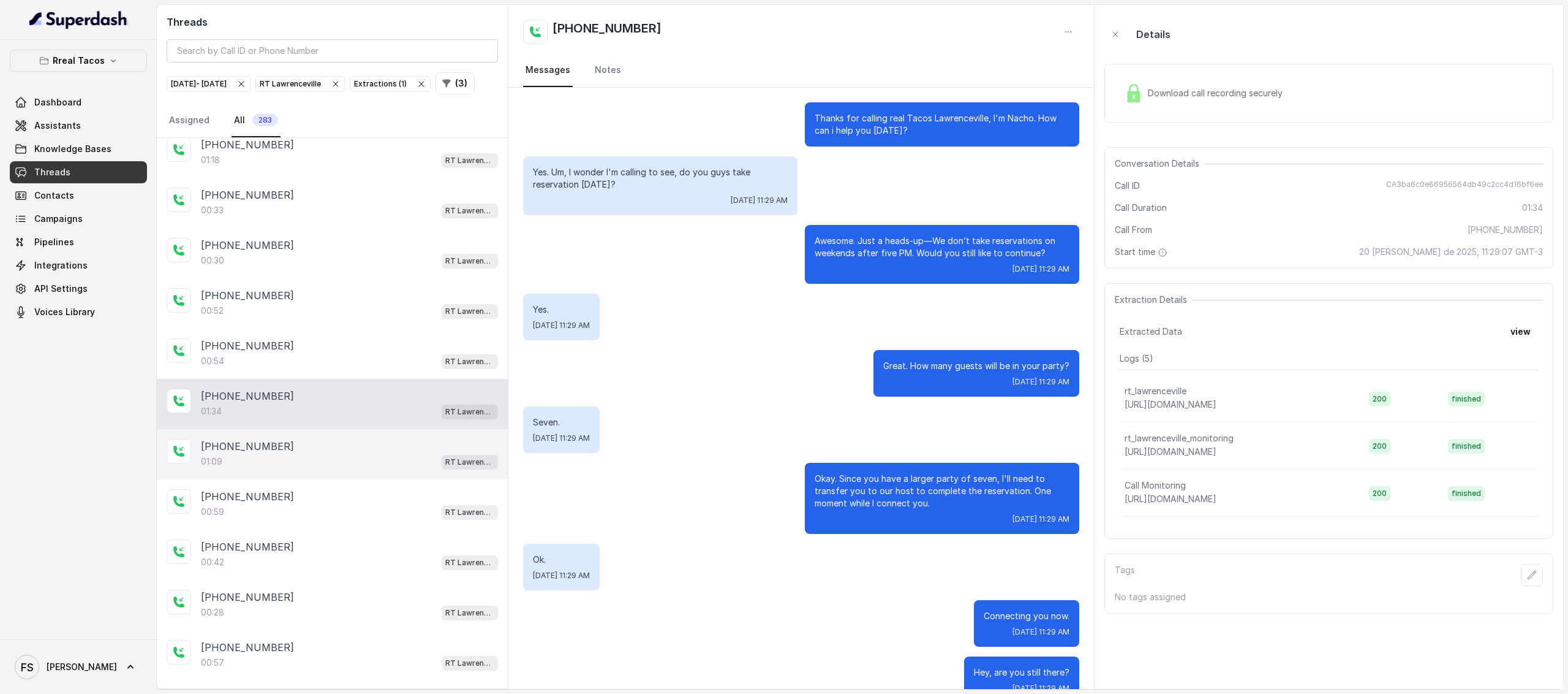
click at [277, 439] on div "[PHONE_NUMBER]" at bounding box center [349, 446] width 297 height 15
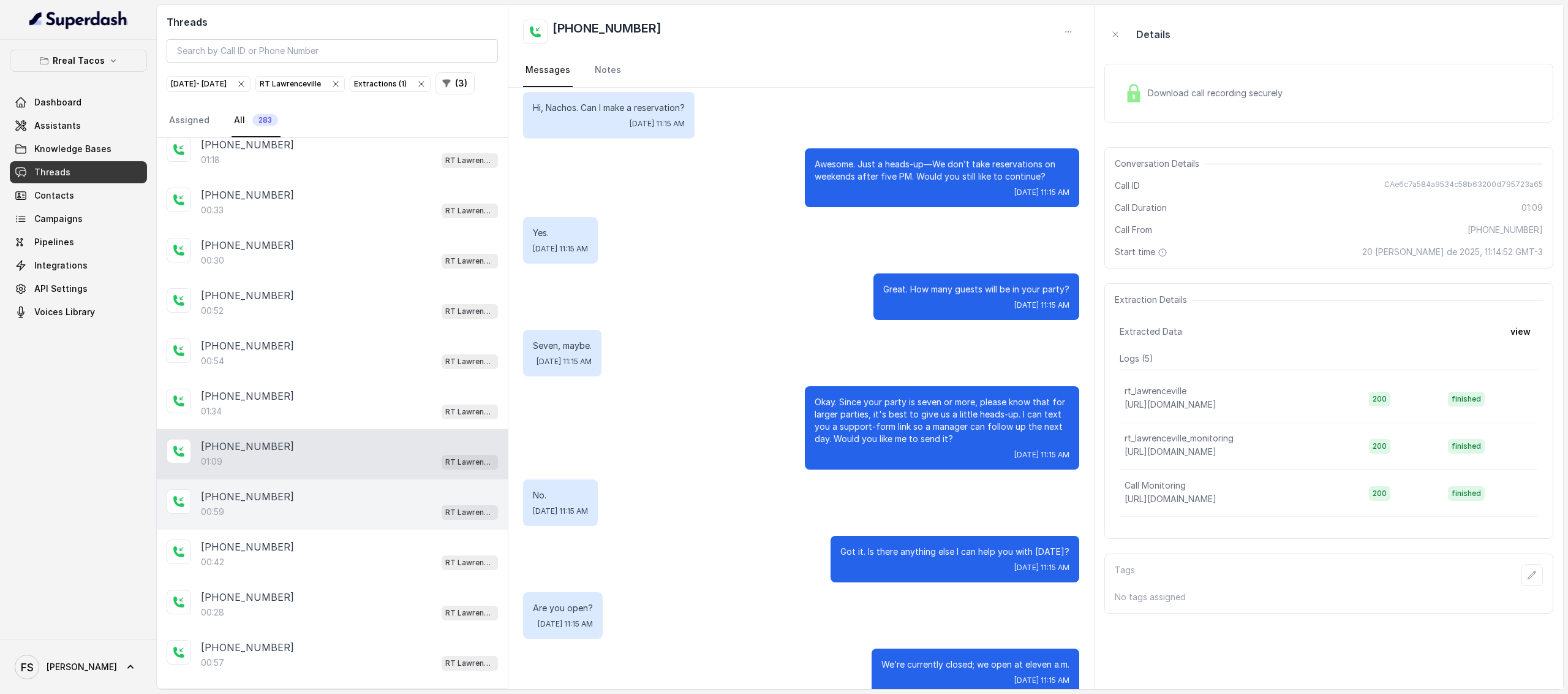
scroll to position [49, 0]
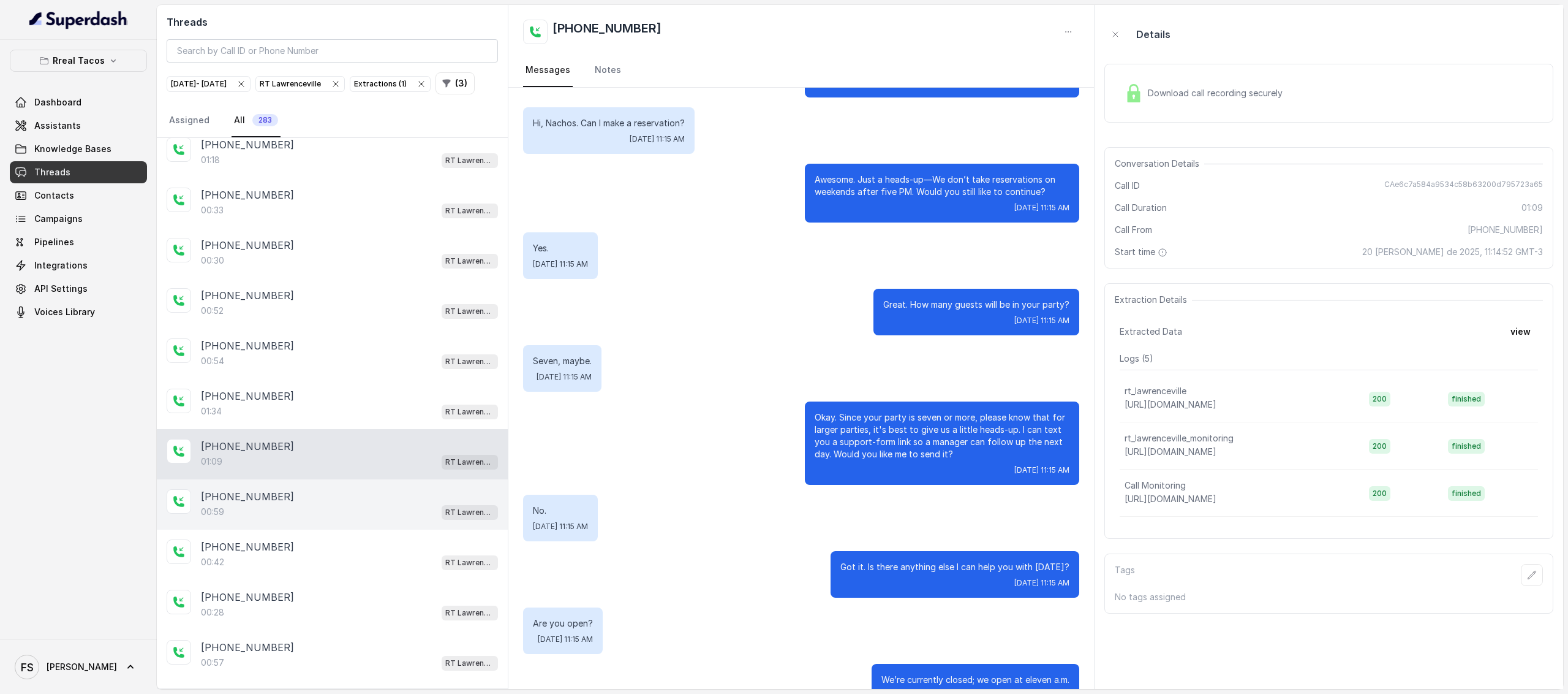
click at [337, 492] on div "+17703314758" at bounding box center [349, 496] width 297 height 15
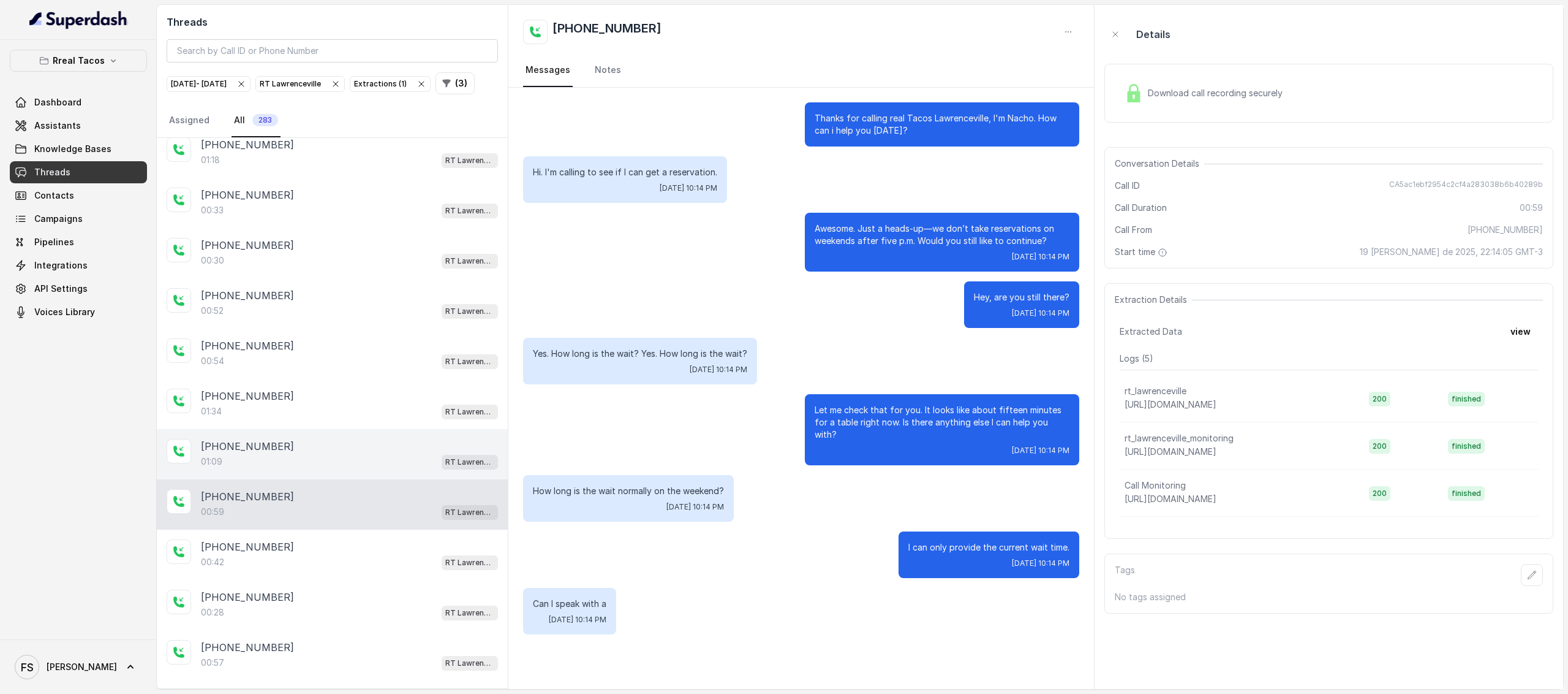
click at [378, 456] on div "01:09 RT Lawrenceville" at bounding box center [349, 461] width 297 height 16
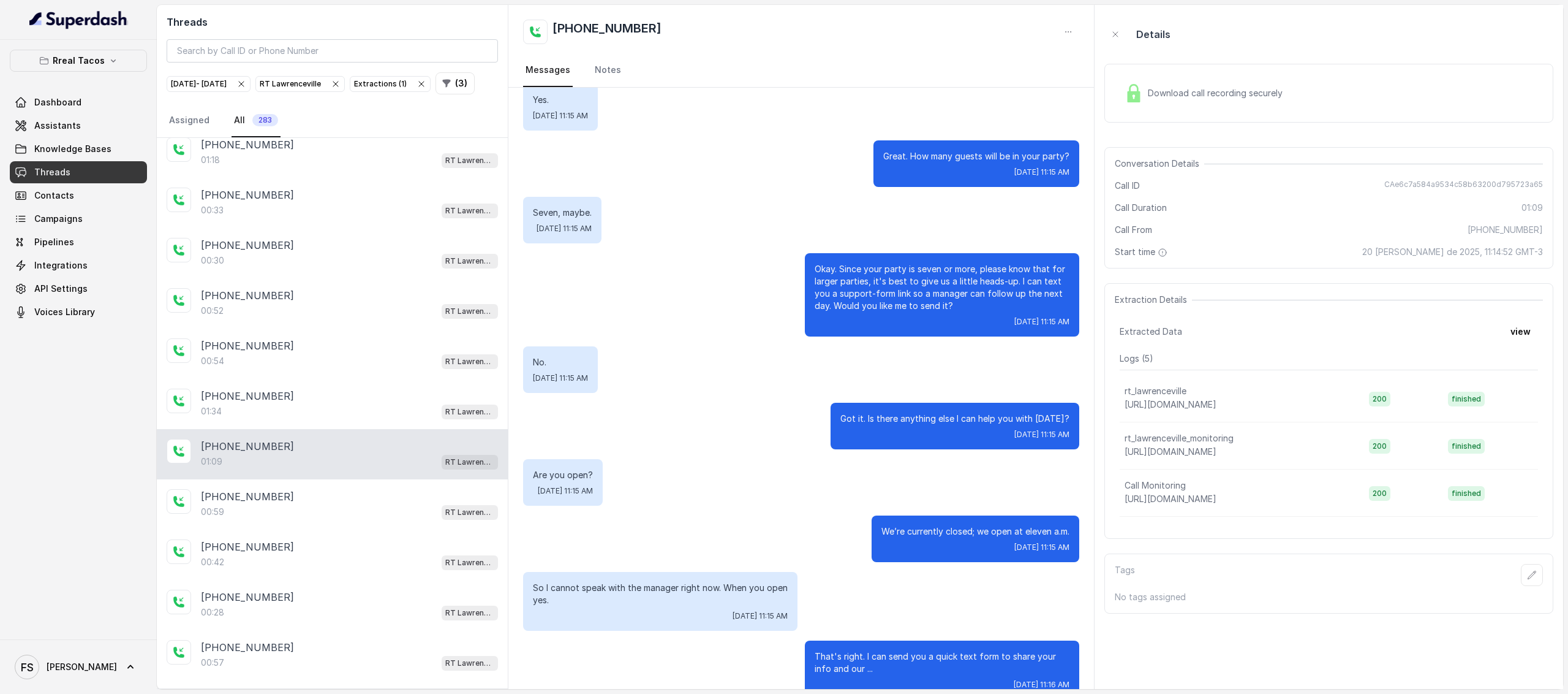
scroll to position [222, 0]
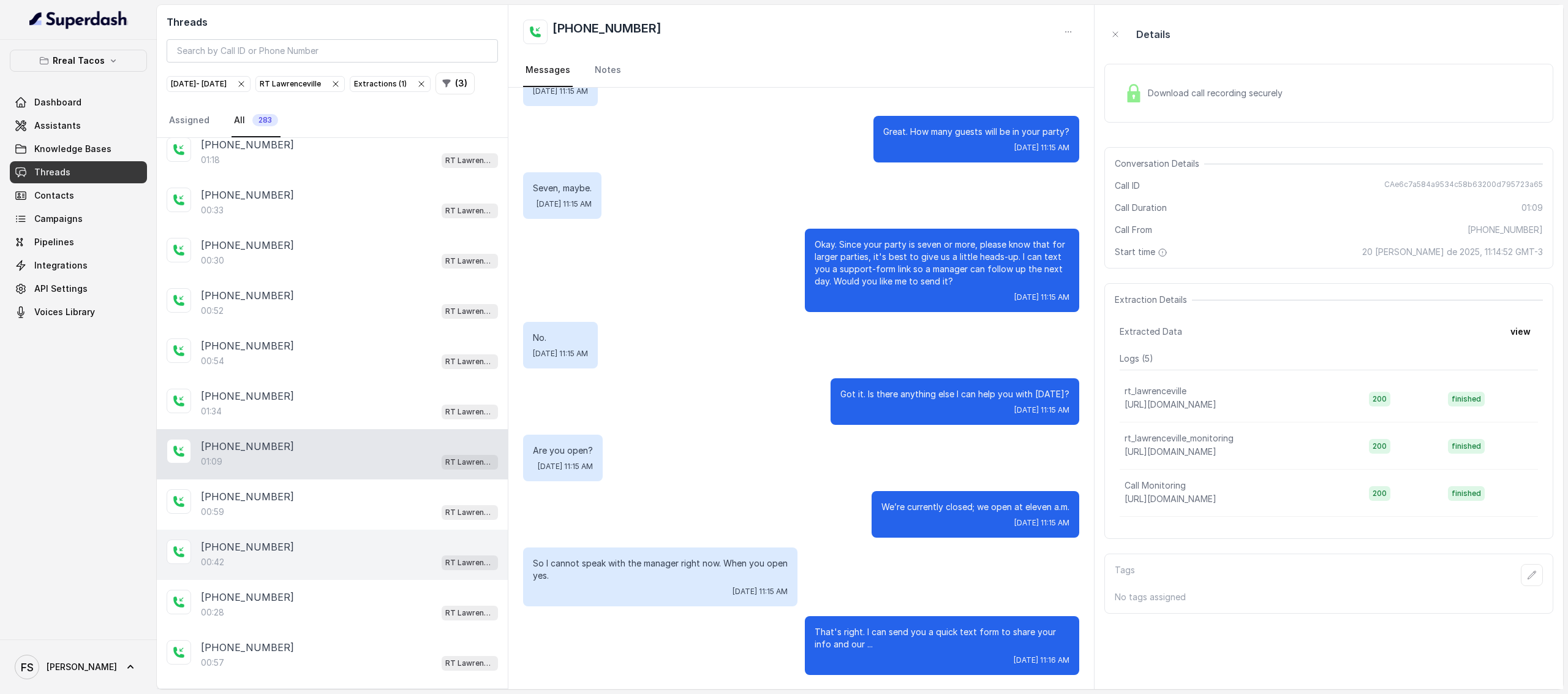
click at [332, 556] on div "00:42 RT Lawrenceville" at bounding box center [349, 561] width 297 height 16
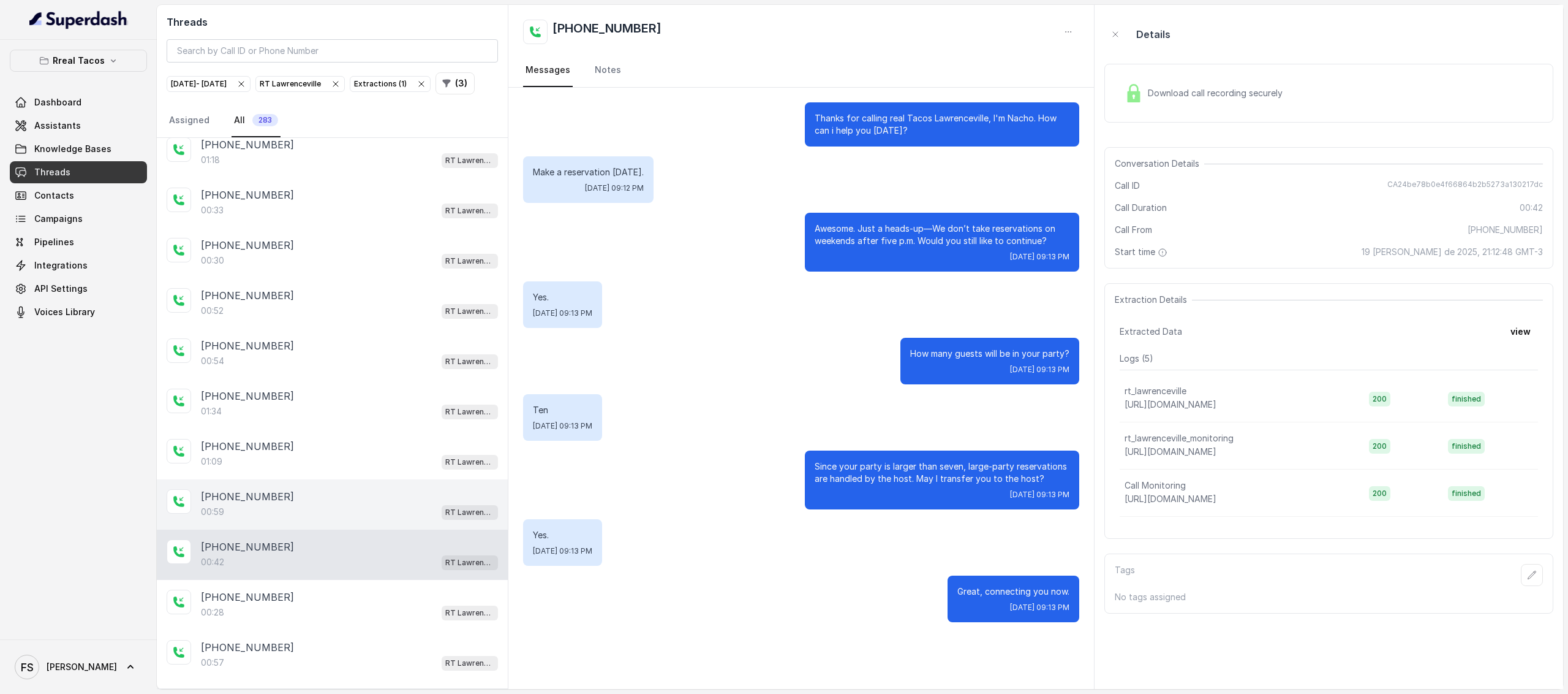
click at [334, 505] on div "00:59 RT Lawrenceville" at bounding box center [349, 511] width 297 height 16
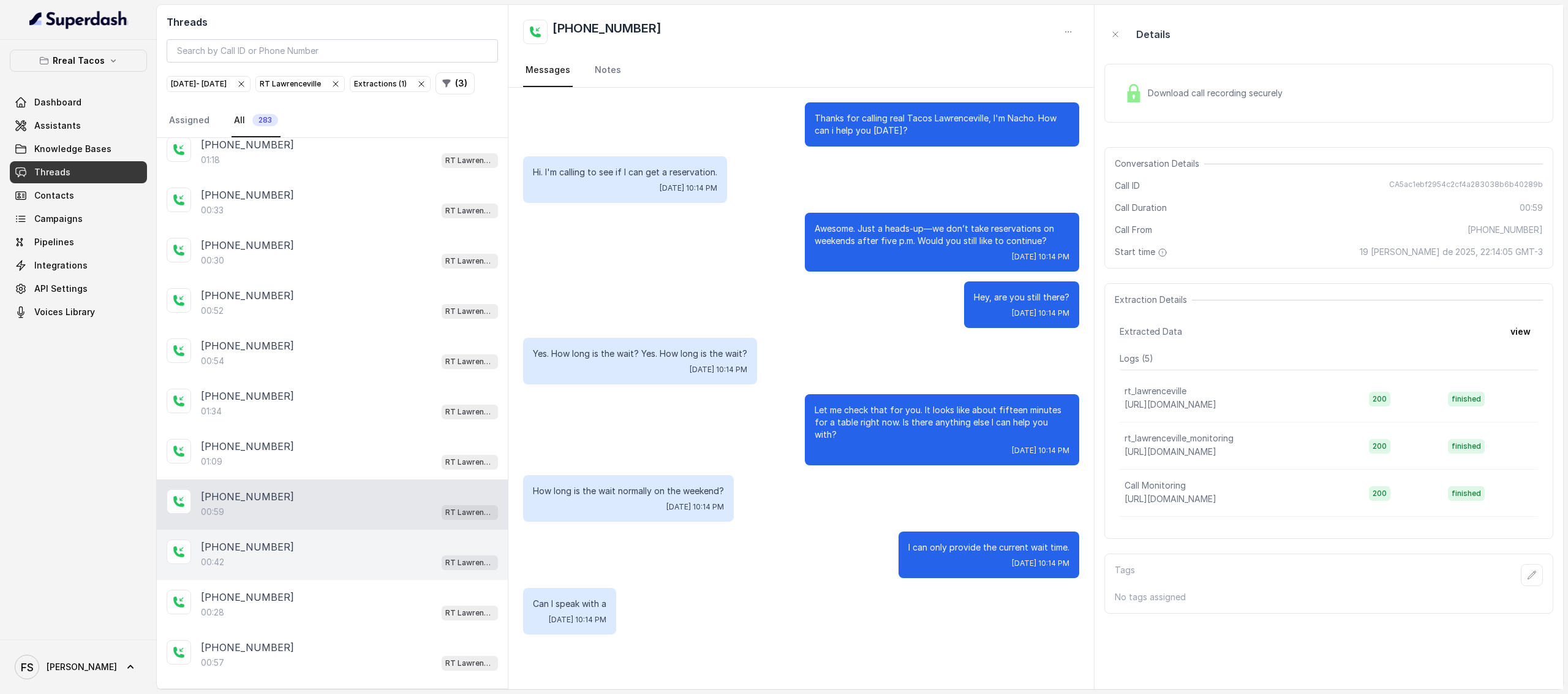
click at [315, 566] on div "00:42 RT Lawrenceville" at bounding box center [349, 561] width 297 height 16
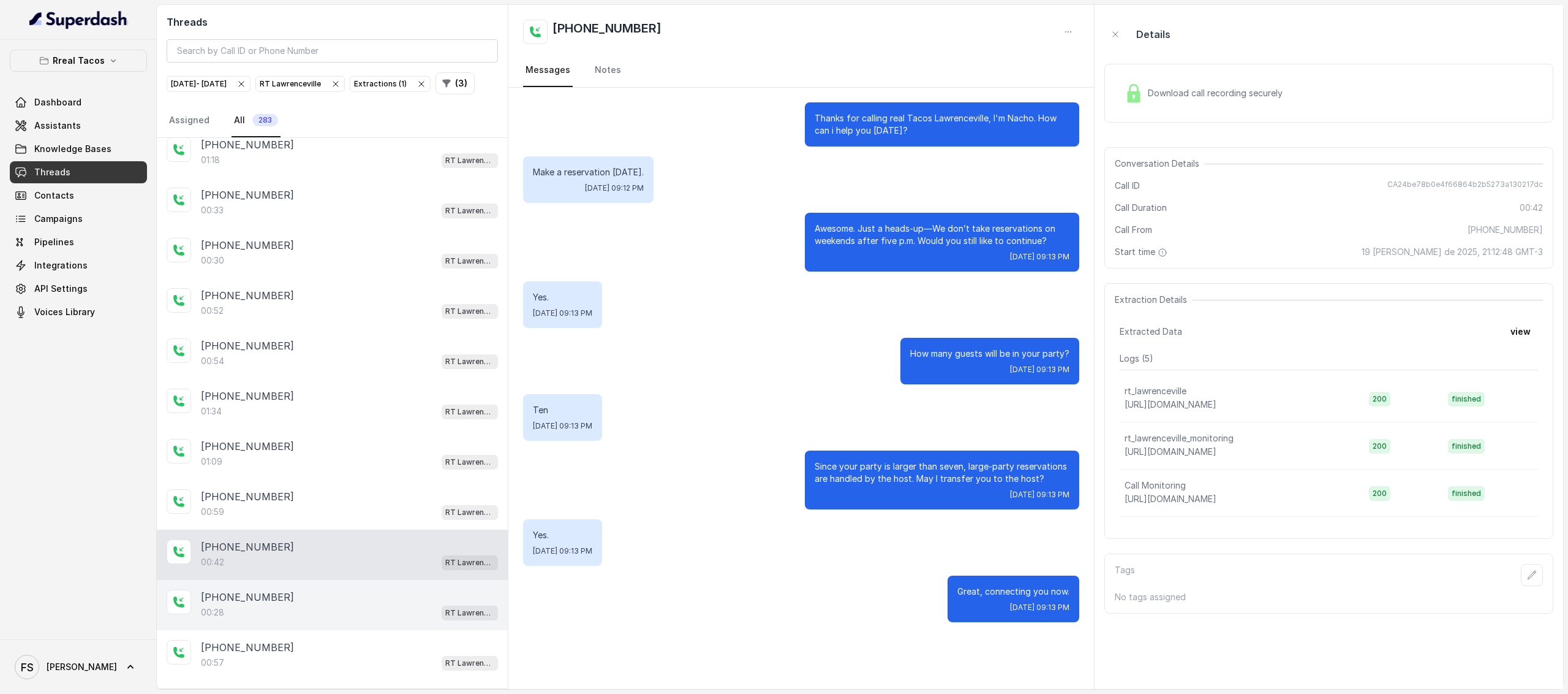
click at [287, 604] on div "00:28 RT Lawrenceville" at bounding box center [349, 611] width 297 height 16
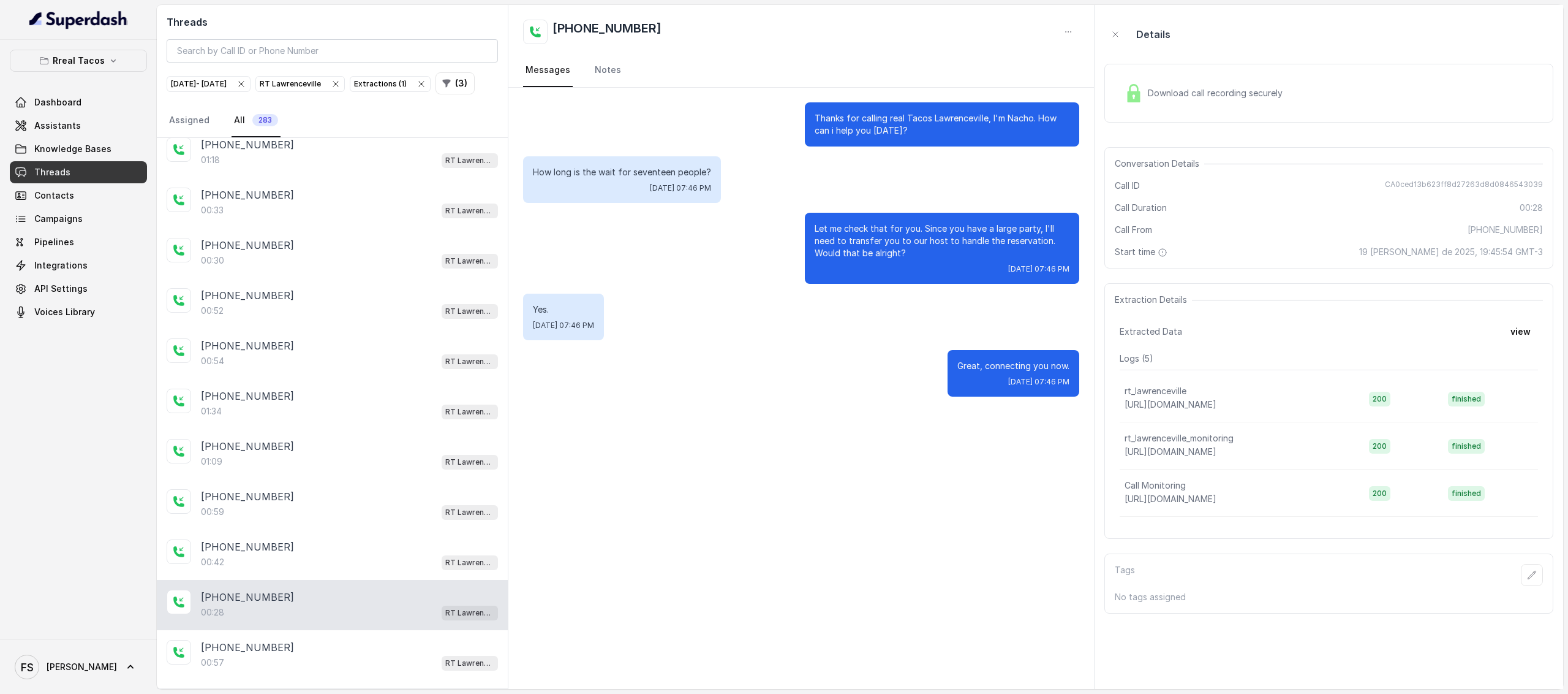
click at [302, 623] on div "+16783343779 00:28 RT Lawrenceville" at bounding box center [332, 604] width 351 height 50
click at [315, 643] on div "+16787897755" at bounding box center [349, 647] width 297 height 15
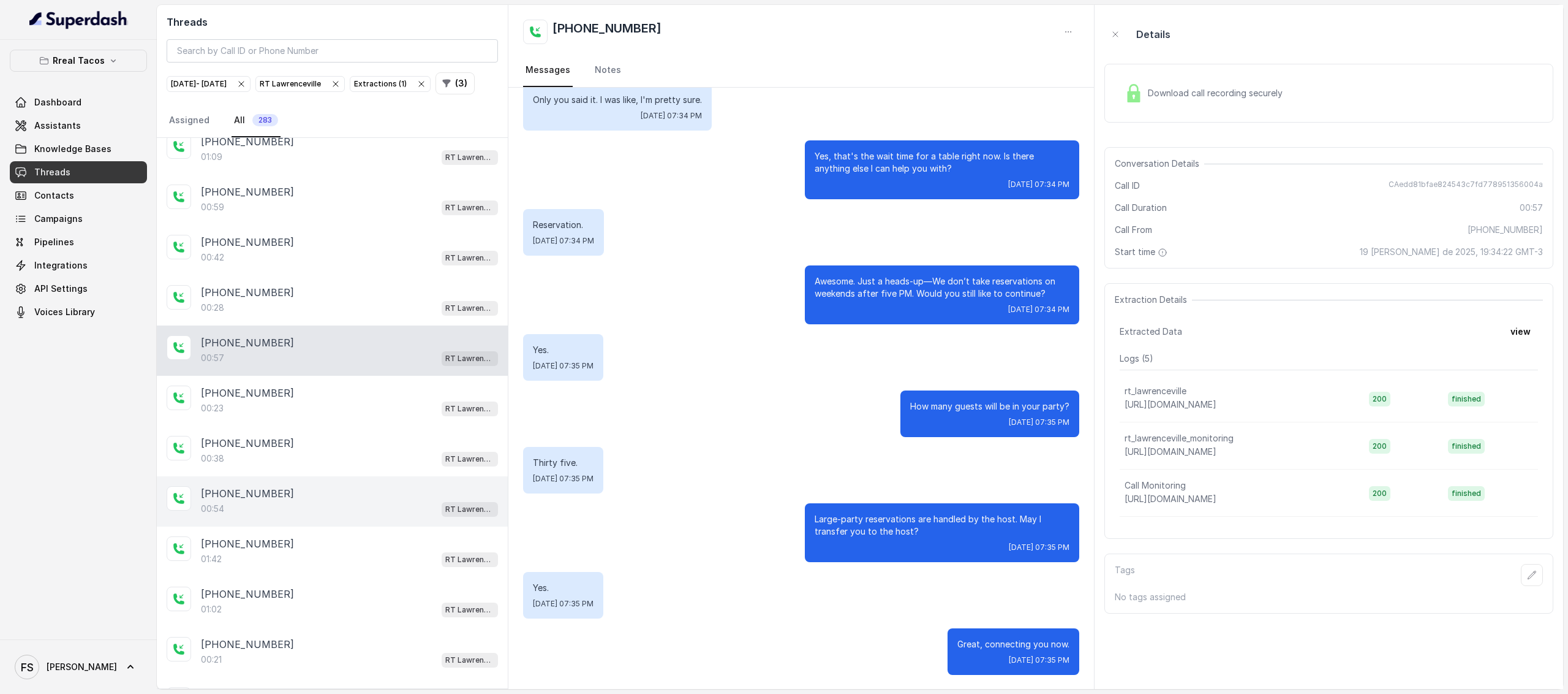
scroll to position [1427, 0]
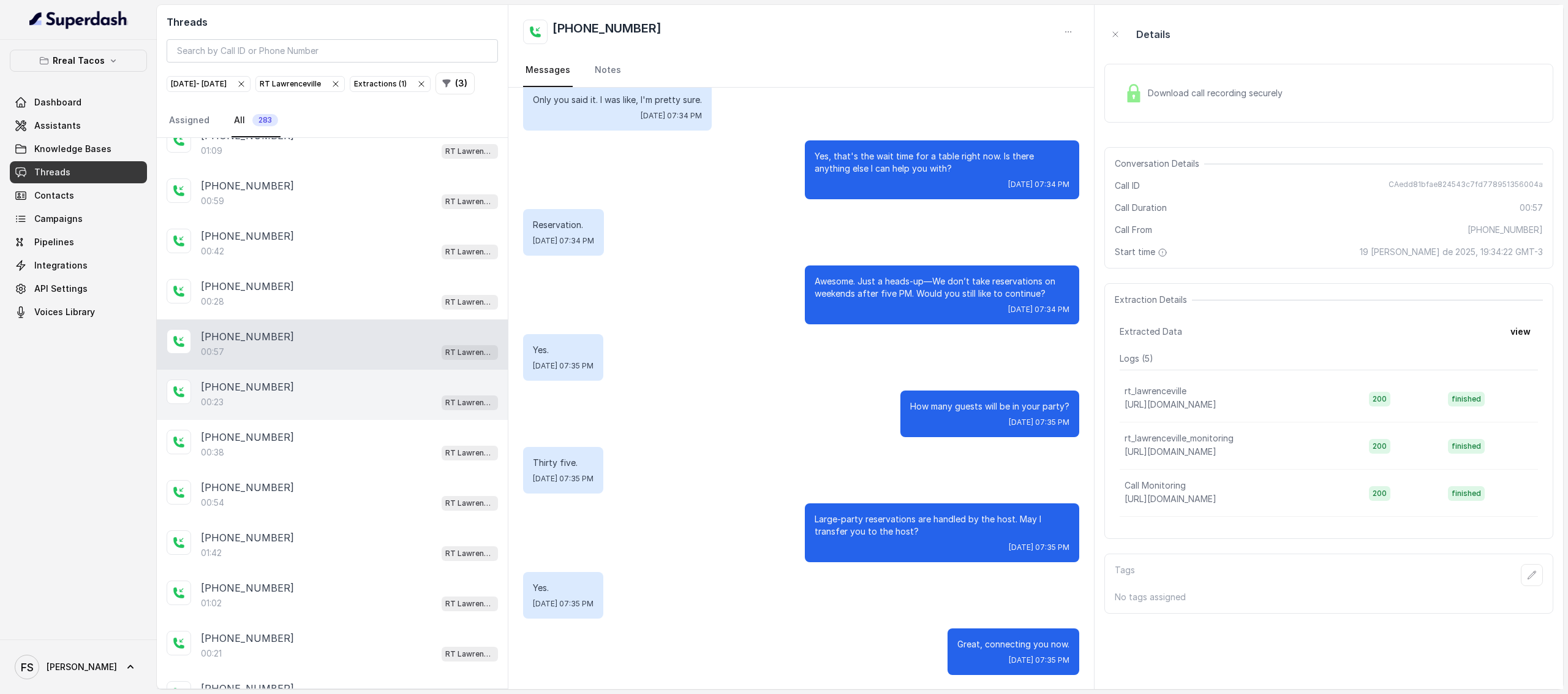
click at [273, 394] on div "00:23 RT Lawrenceville" at bounding box center [349, 402] width 297 height 16
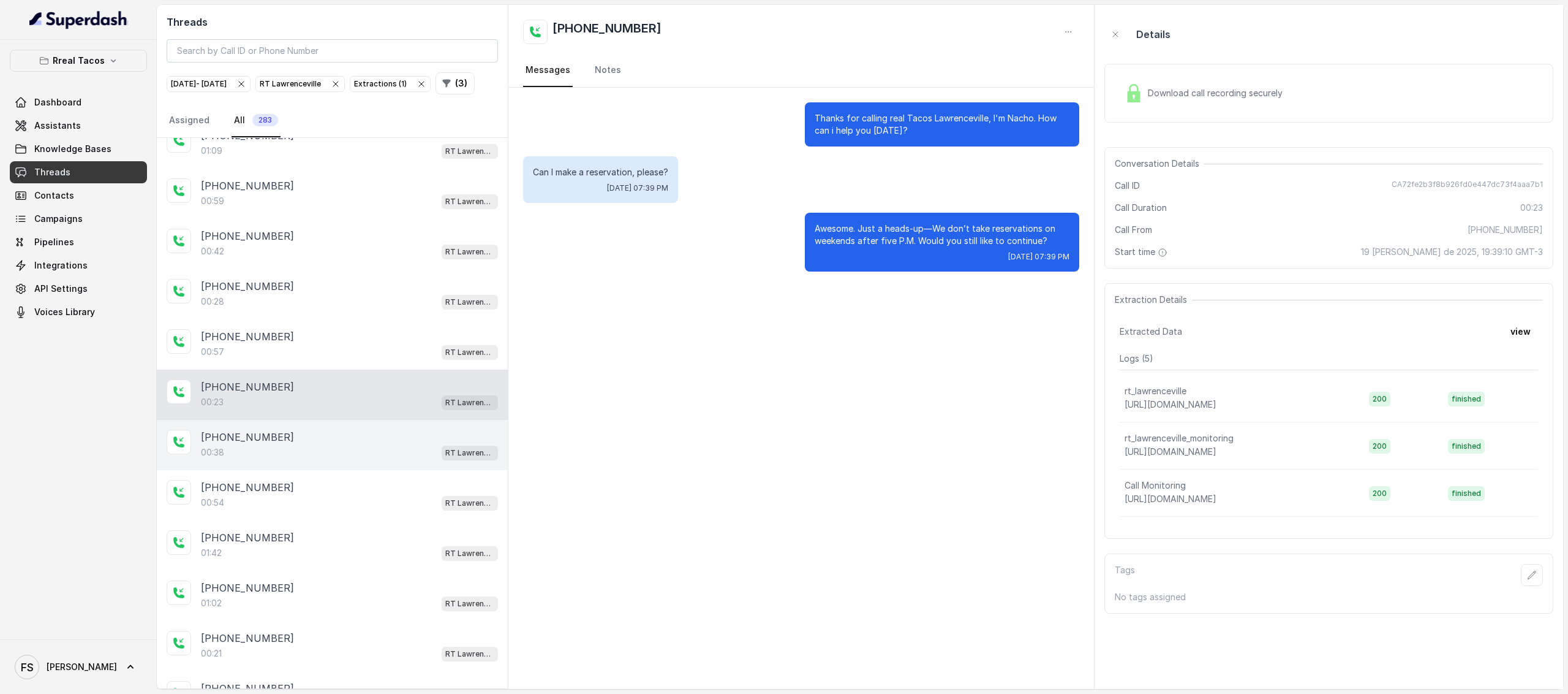
click at [281, 445] on div "00:38 RT Lawrenceville" at bounding box center [349, 452] width 297 height 16
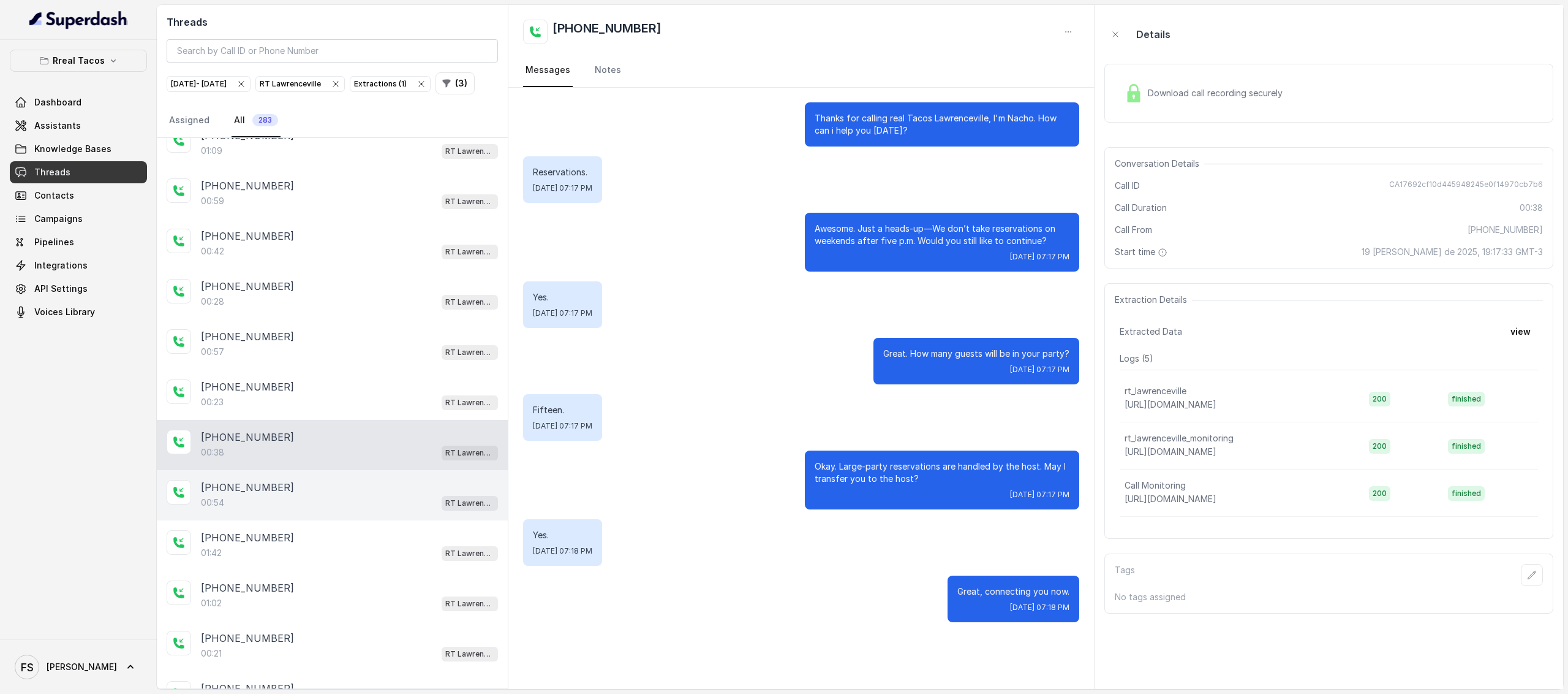
drag, startPoint x: 281, startPoint y: 468, endPoint x: 284, endPoint y: 500, distance: 32.1
click at [283, 470] on div "+16783158257 00:54 RT Lawrenceville" at bounding box center [332, 495] width 351 height 50
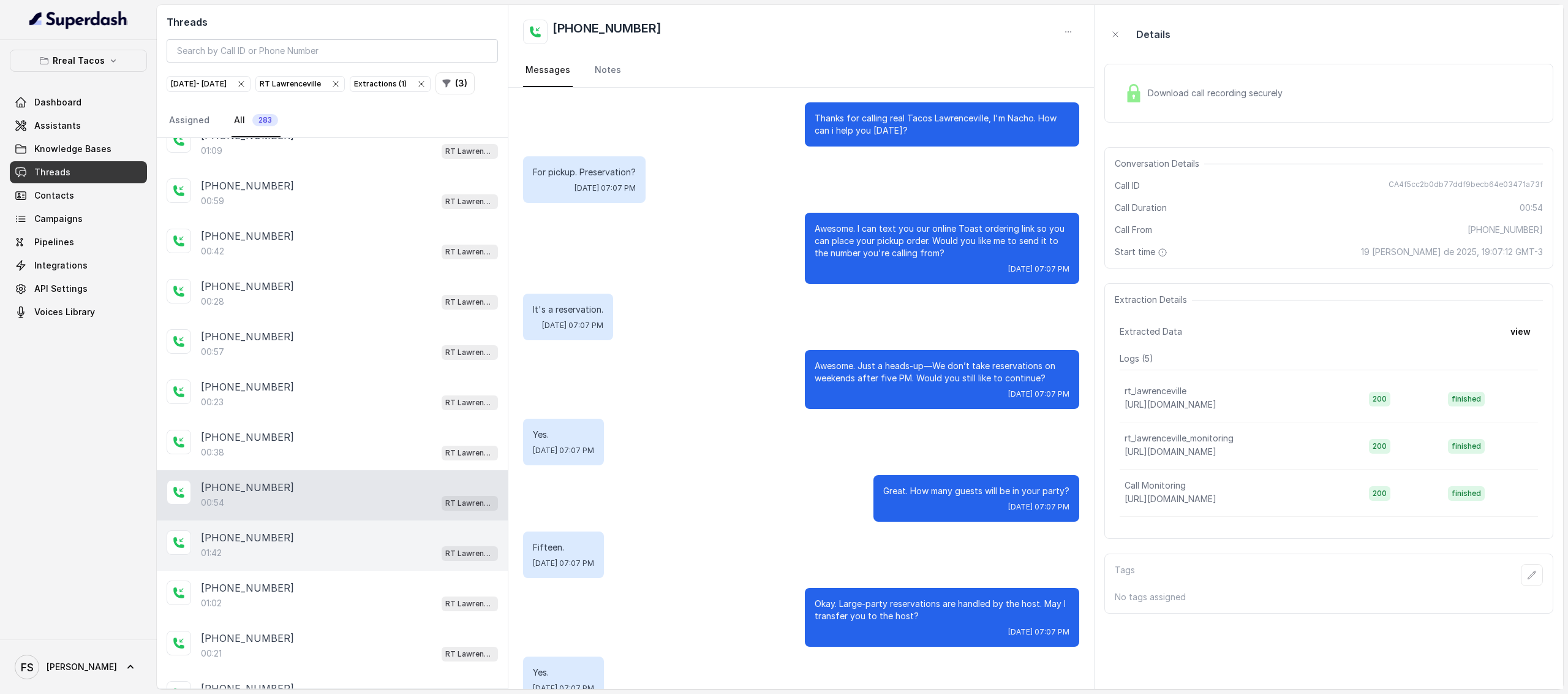
scroll to position [84, 0]
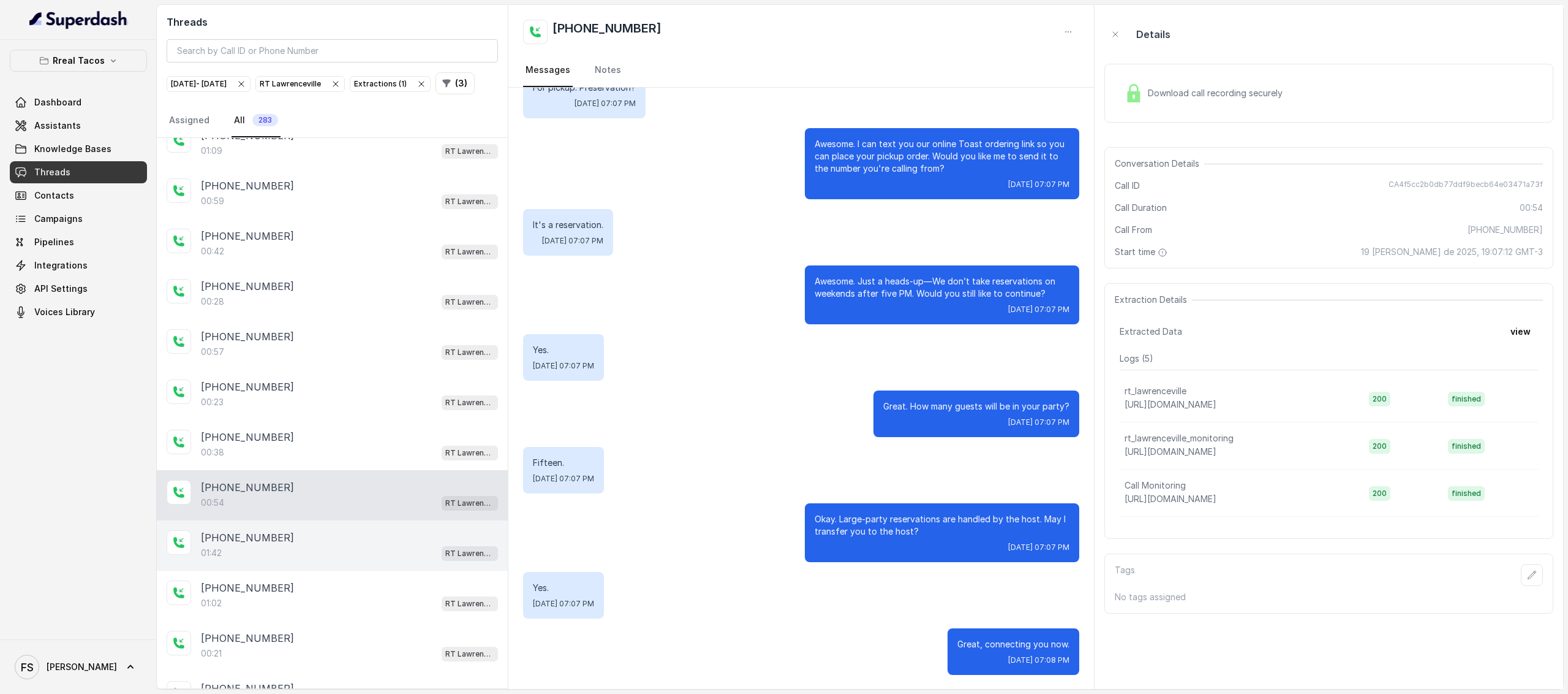
click at [287, 522] on div "+14049173973 01:42 RT Lawrenceville" at bounding box center [332, 545] width 351 height 50
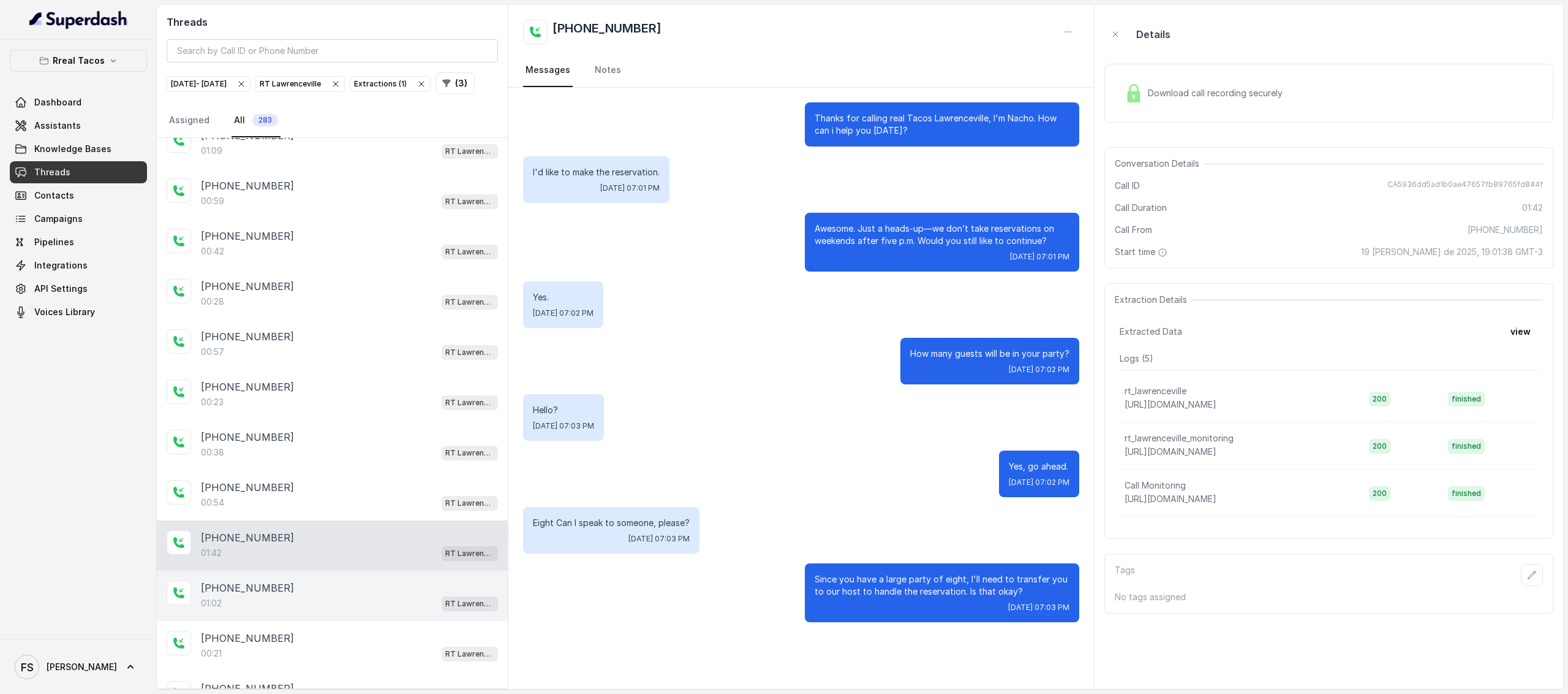
click at [334, 585] on div "+14015488988" at bounding box center [349, 588] width 297 height 15
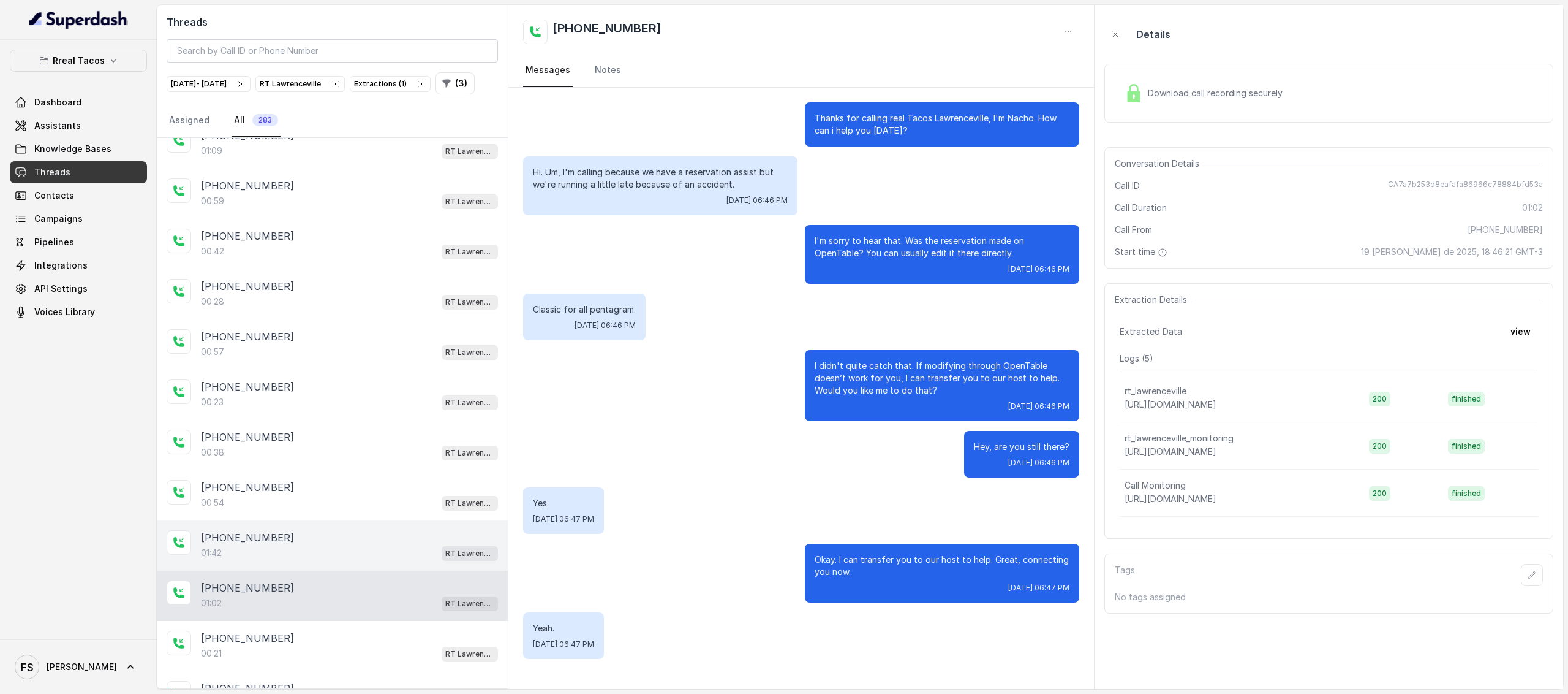
click at [334, 548] on div "01:42 RT Lawrenceville" at bounding box center [349, 552] width 297 height 16
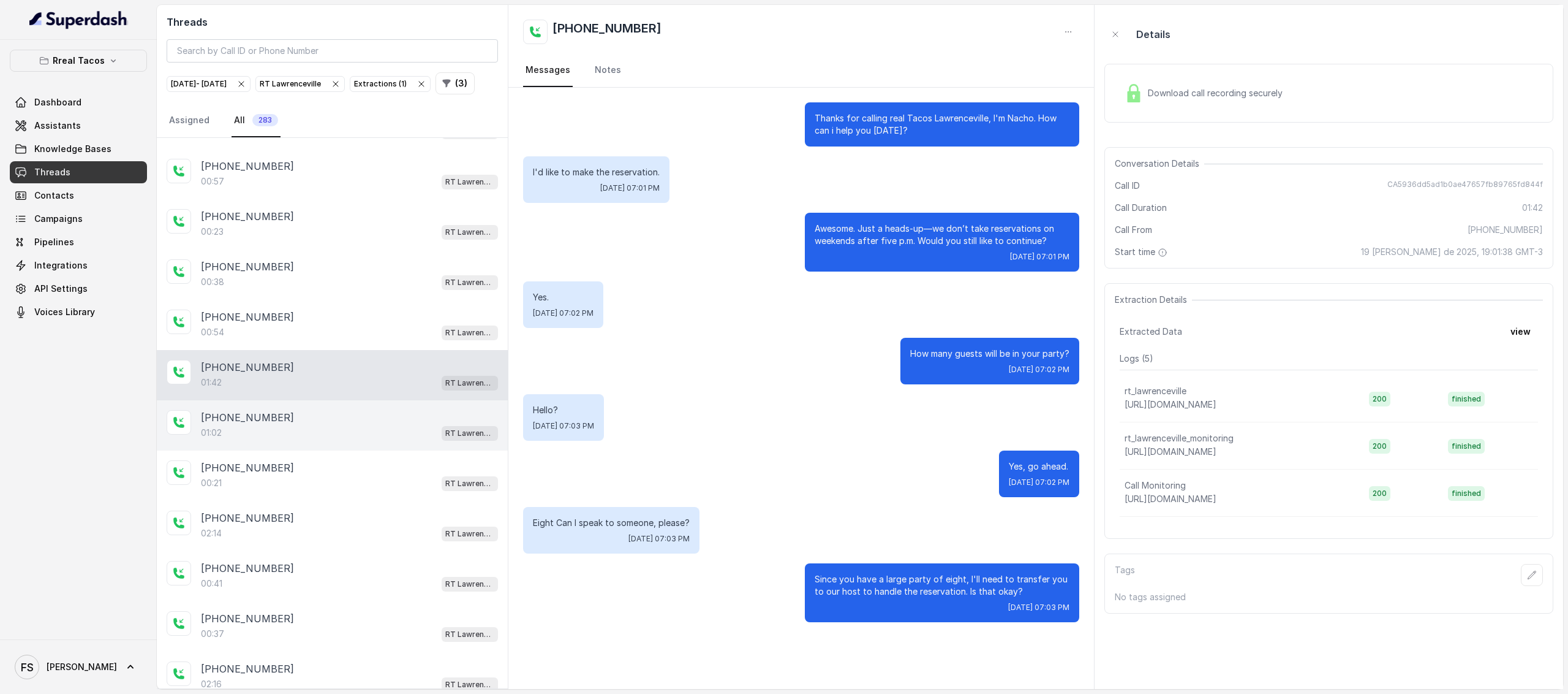
scroll to position [1598, 0]
click at [328, 424] on div "01:02 RT Lawrenceville" at bounding box center [349, 431] width 297 height 16
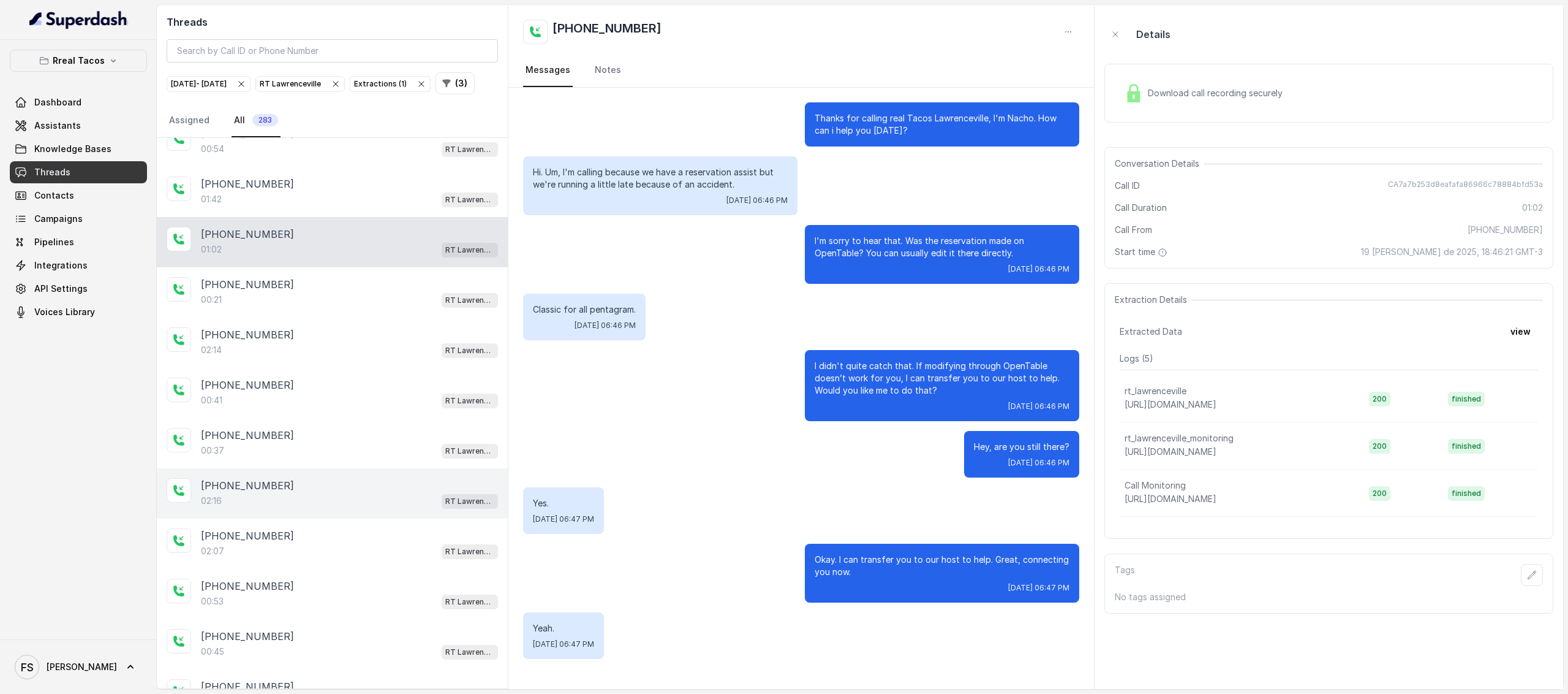
scroll to position [1783, 0]
click at [281, 492] on div "+16784680515 02:16 RT Lawrenceville" at bounding box center [332, 490] width 351 height 50
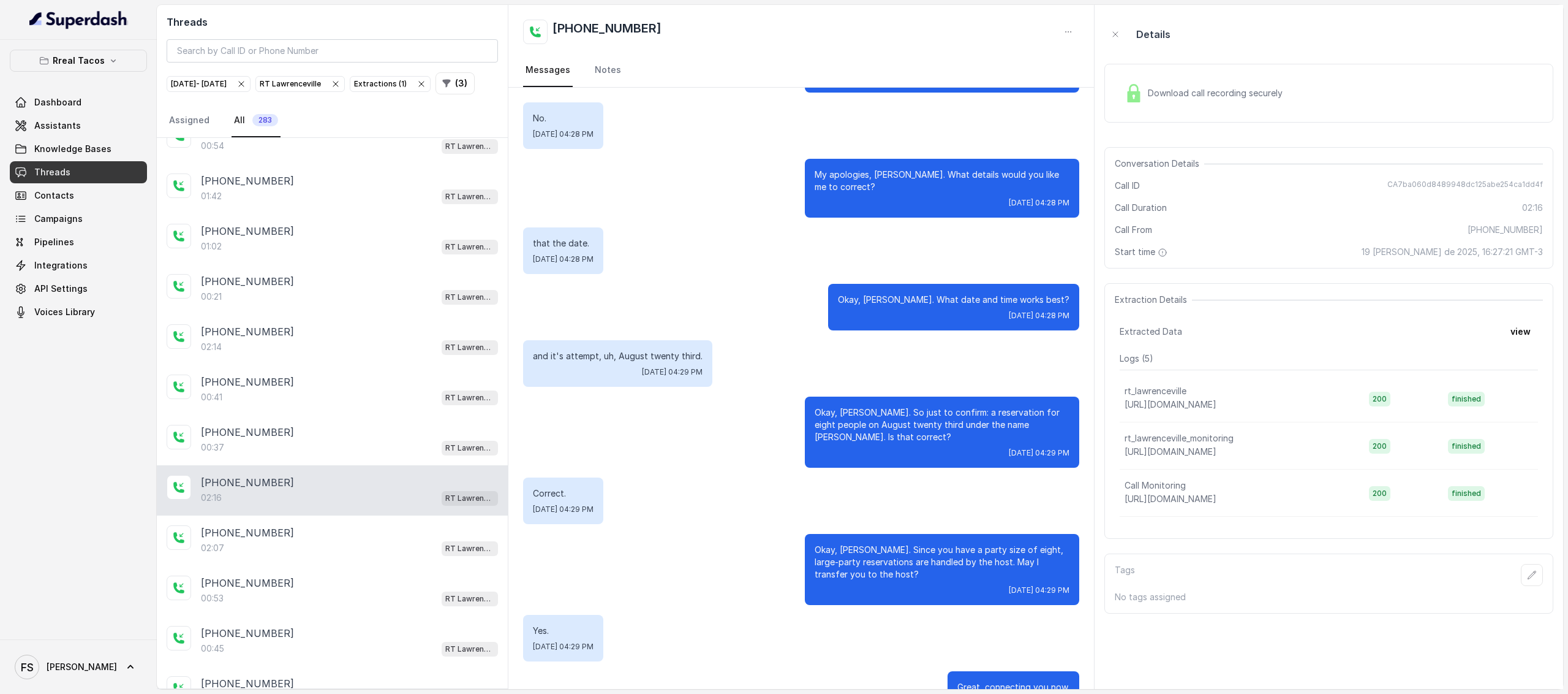
scroll to position [790, 0]
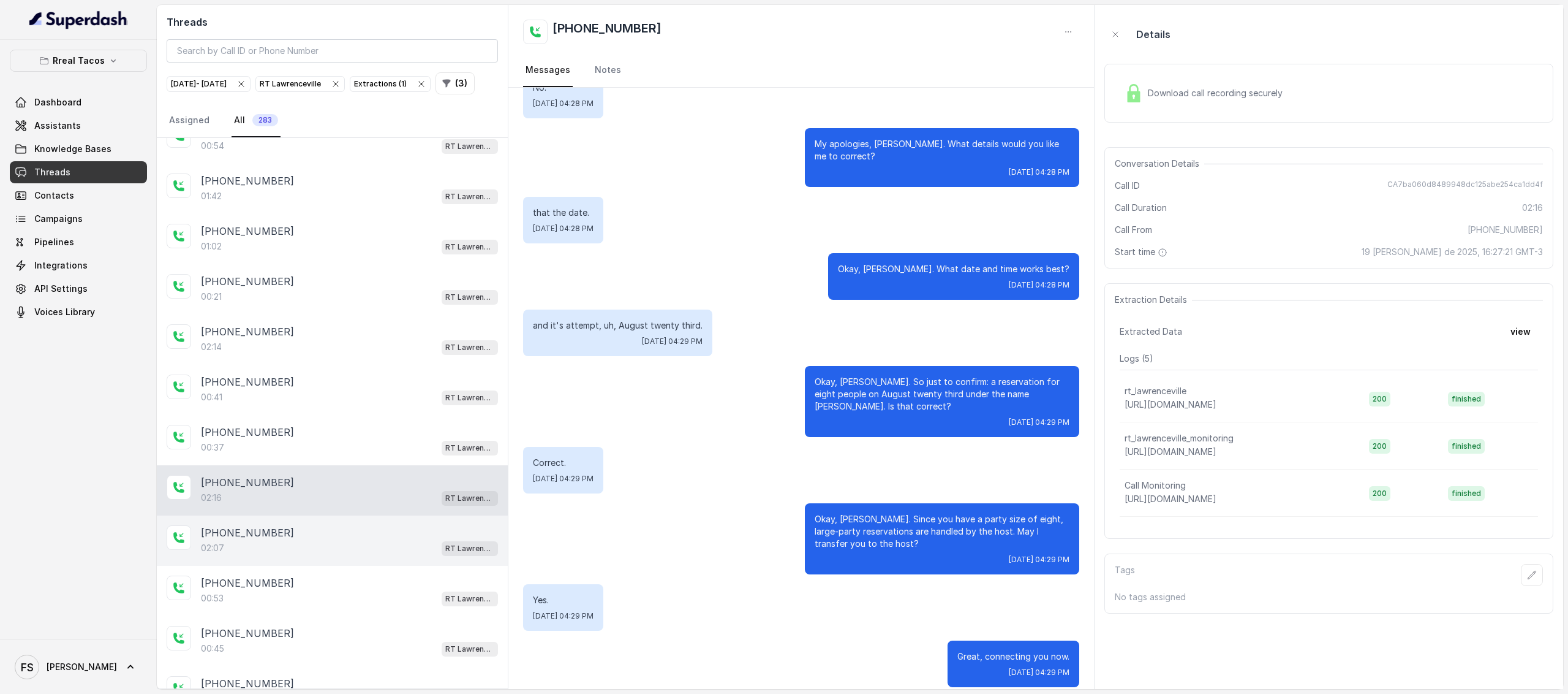
click at [313, 549] on div "+16785717932 02:07 RT Lawrenceville" at bounding box center [332, 540] width 351 height 50
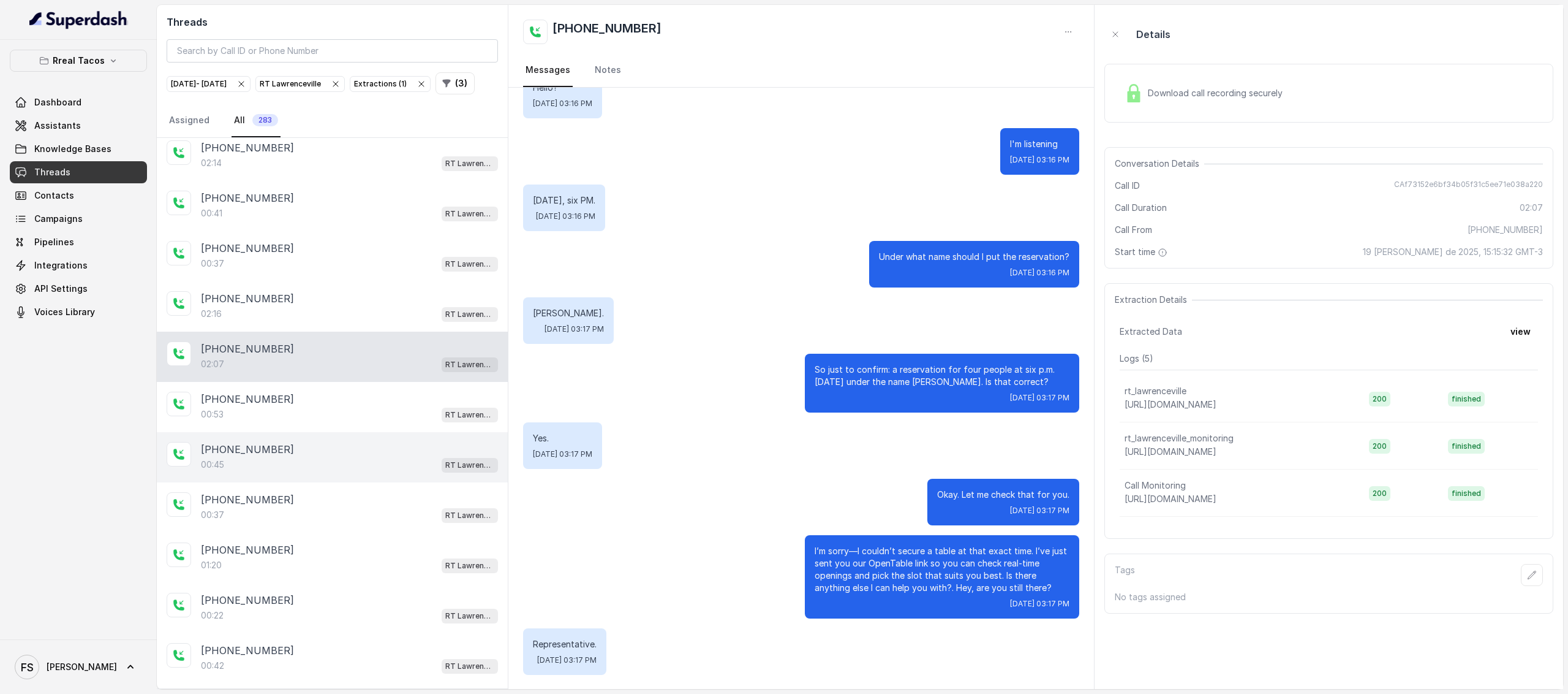
scroll to position [1977, 0]
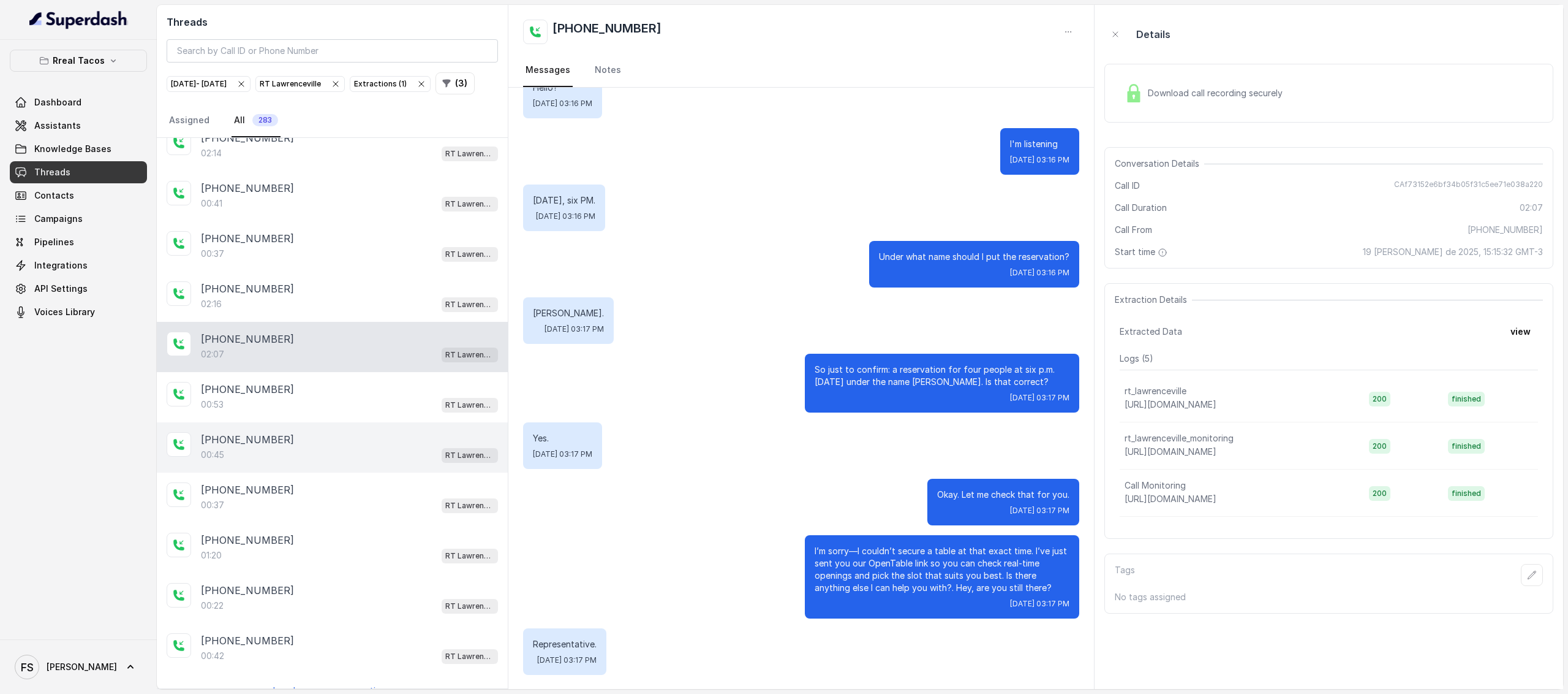
click at [274, 446] on div "00:45 RT Lawrenceville" at bounding box center [349, 454] width 297 height 16
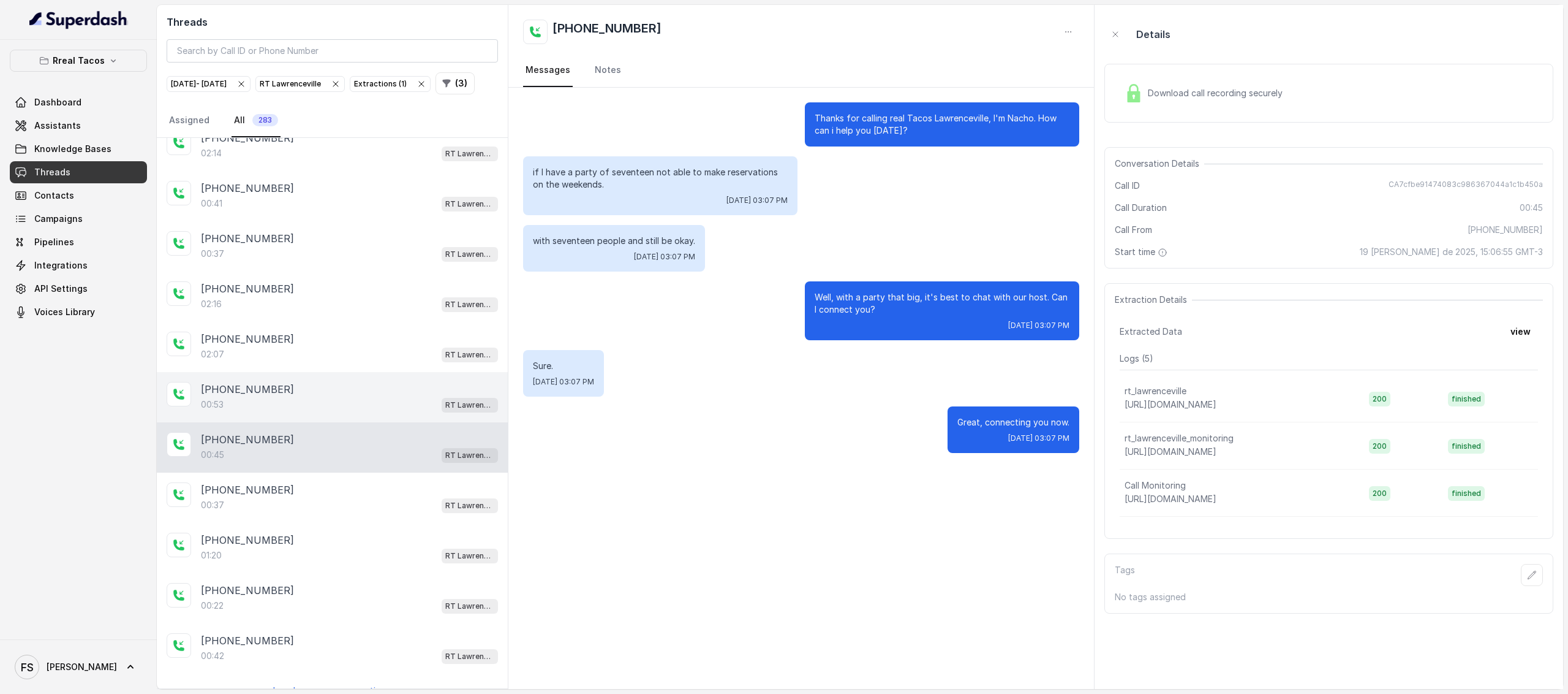
click at [283, 396] on div "00:53 RT Lawrenceville" at bounding box center [349, 403] width 297 height 16
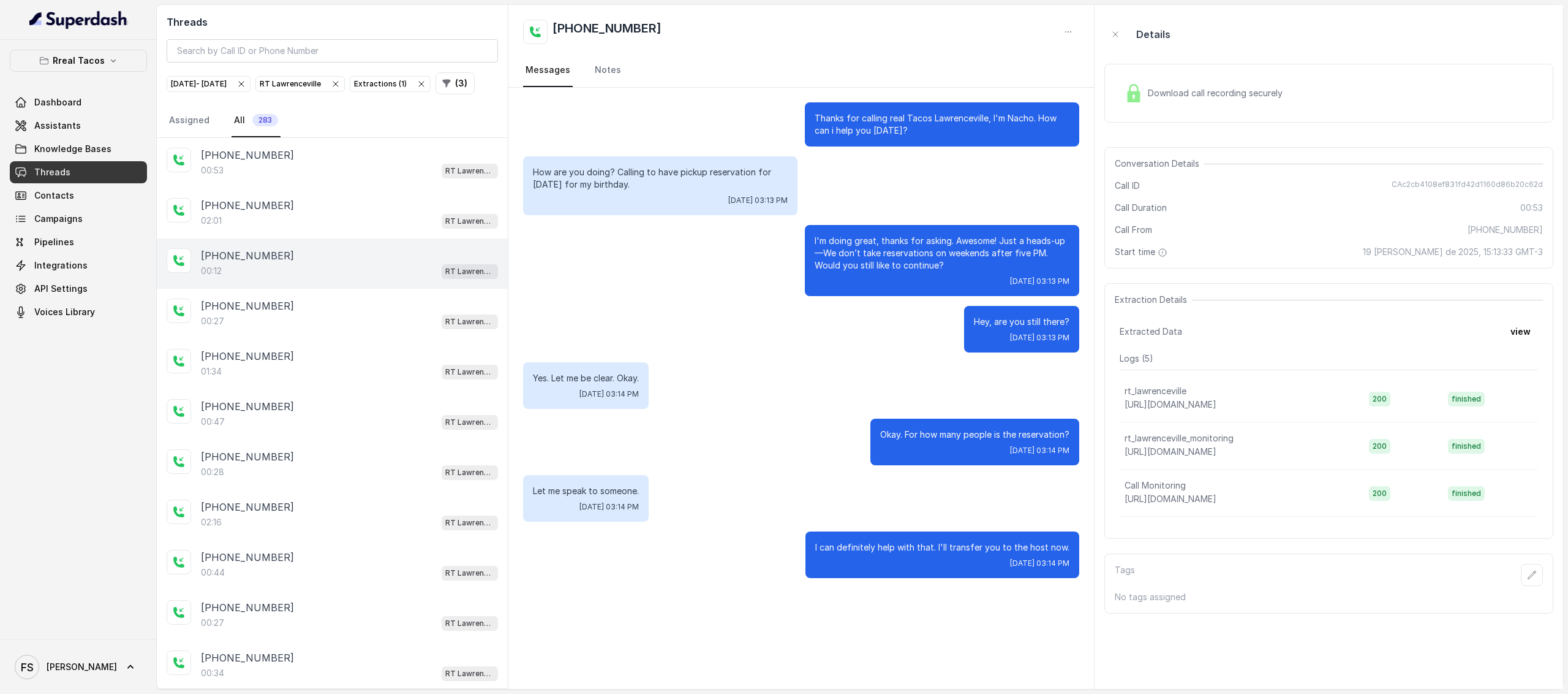
click at [345, 259] on div "+14707216249 00:12 RT Lawrenceville" at bounding box center [332, 263] width 351 height 50
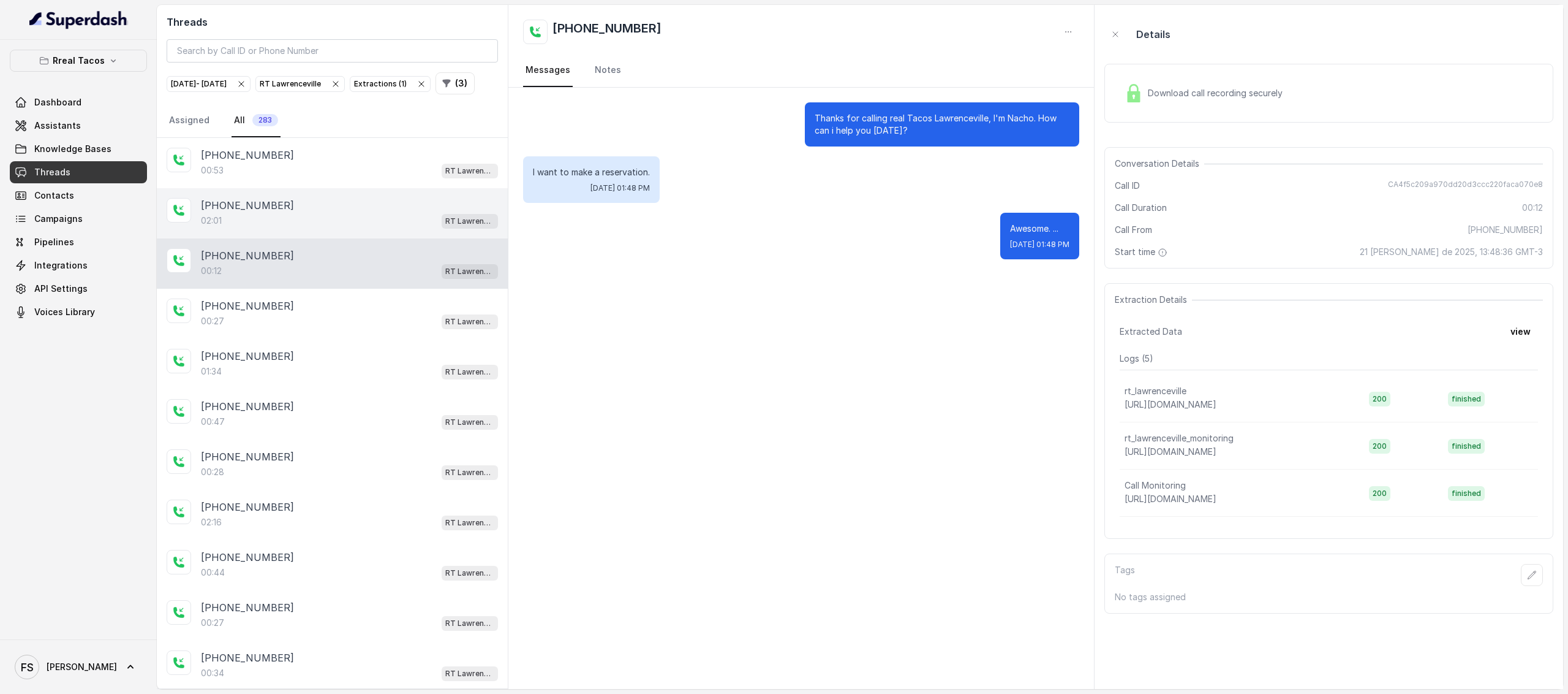
click at [356, 213] on div "+16786623978" at bounding box center [349, 205] width 297 height 15
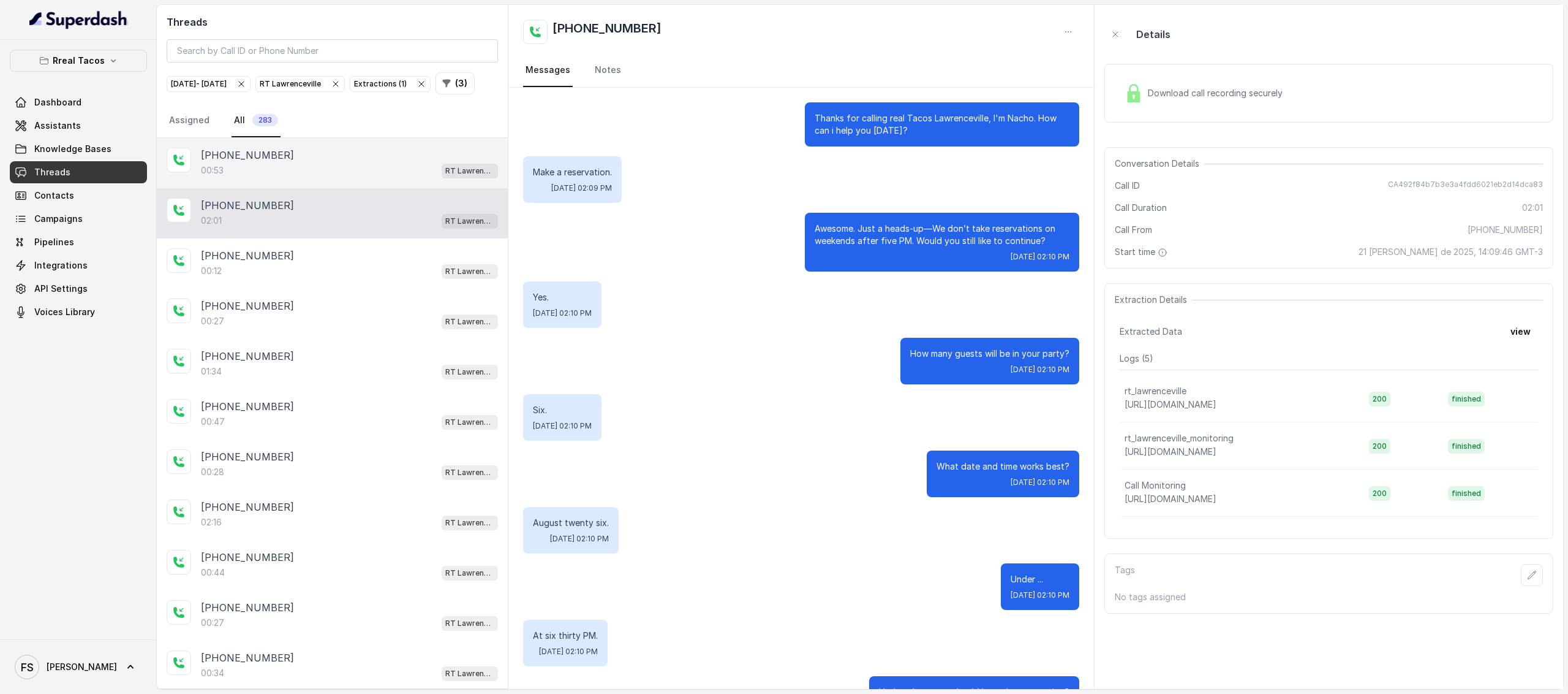
scroll to position [742, 0]
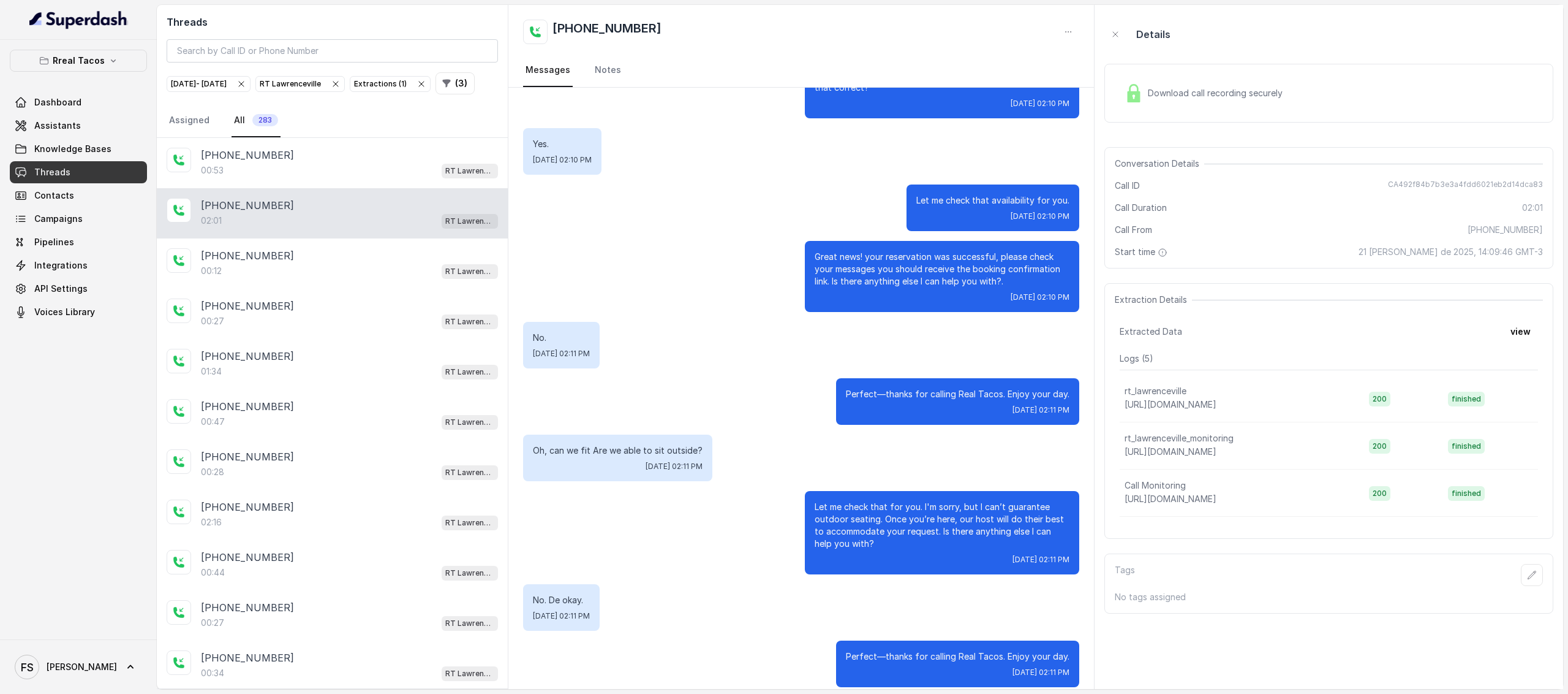
click at [1135, 84] on img at bounding box center [1134, 94] width 18 height 18
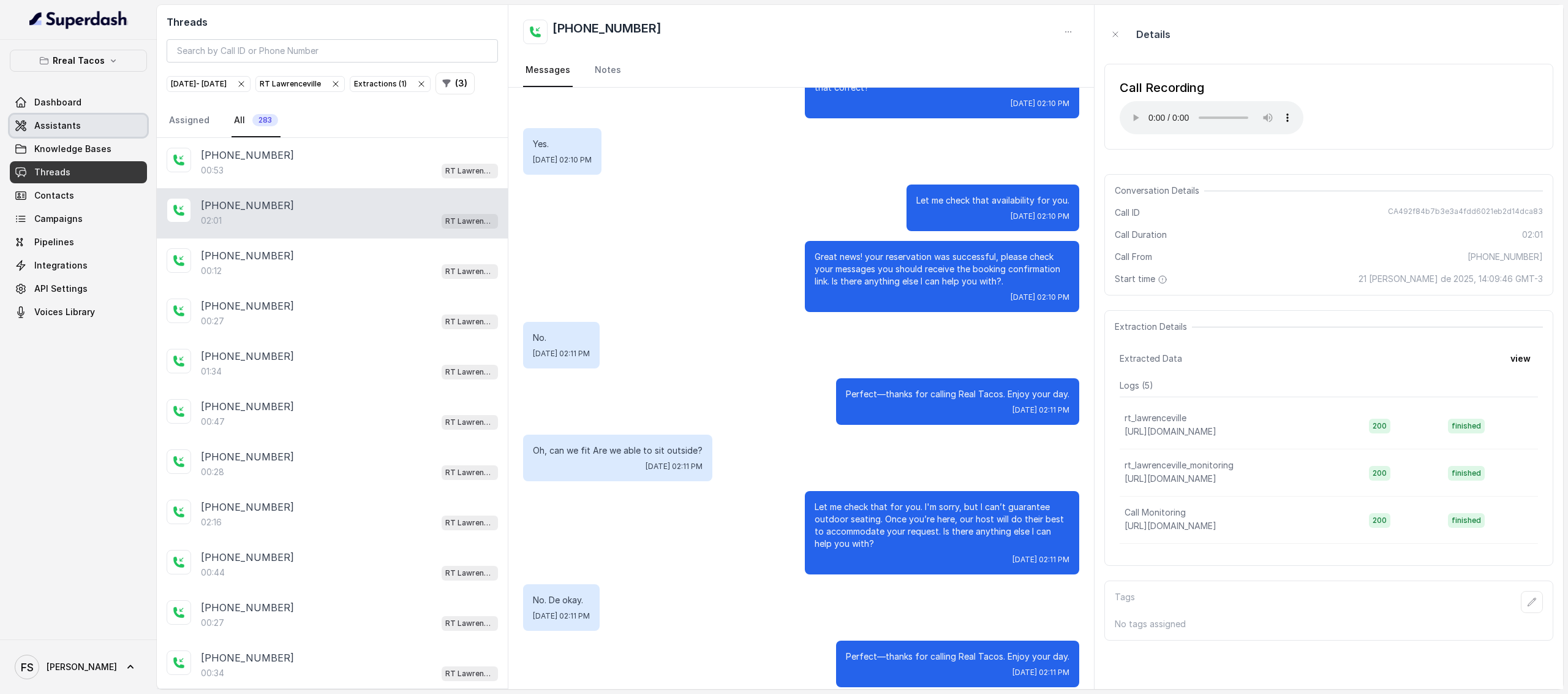
click at [75, 129] on span "Assistants" at bounding box center [57, 125] width 47 height 12
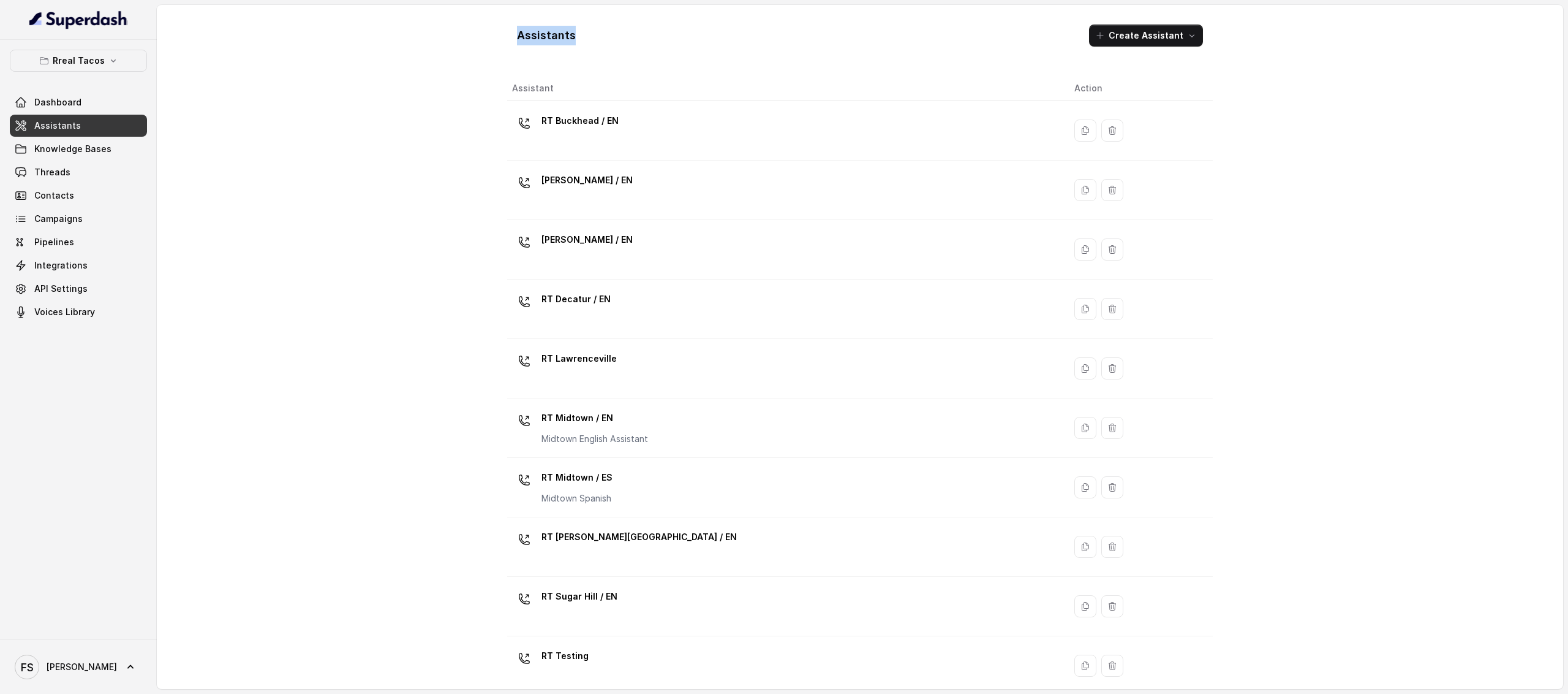
drag, startPoint x: 514, startPoint y: 24, endPoint x: 669, endPoint y: 47, distance: 156.7
click at [669, 47] on div "Assistants Create Assistant" at bounding box center [860, 35] width 706 height 41
click at [589, 38] on div "Assistants Create Assistant" at bounding box center [860, 35] width 706 height 41
click at [553, 39] on h1 "Assistants" at bounding box center [546, 35] width 59 height 19
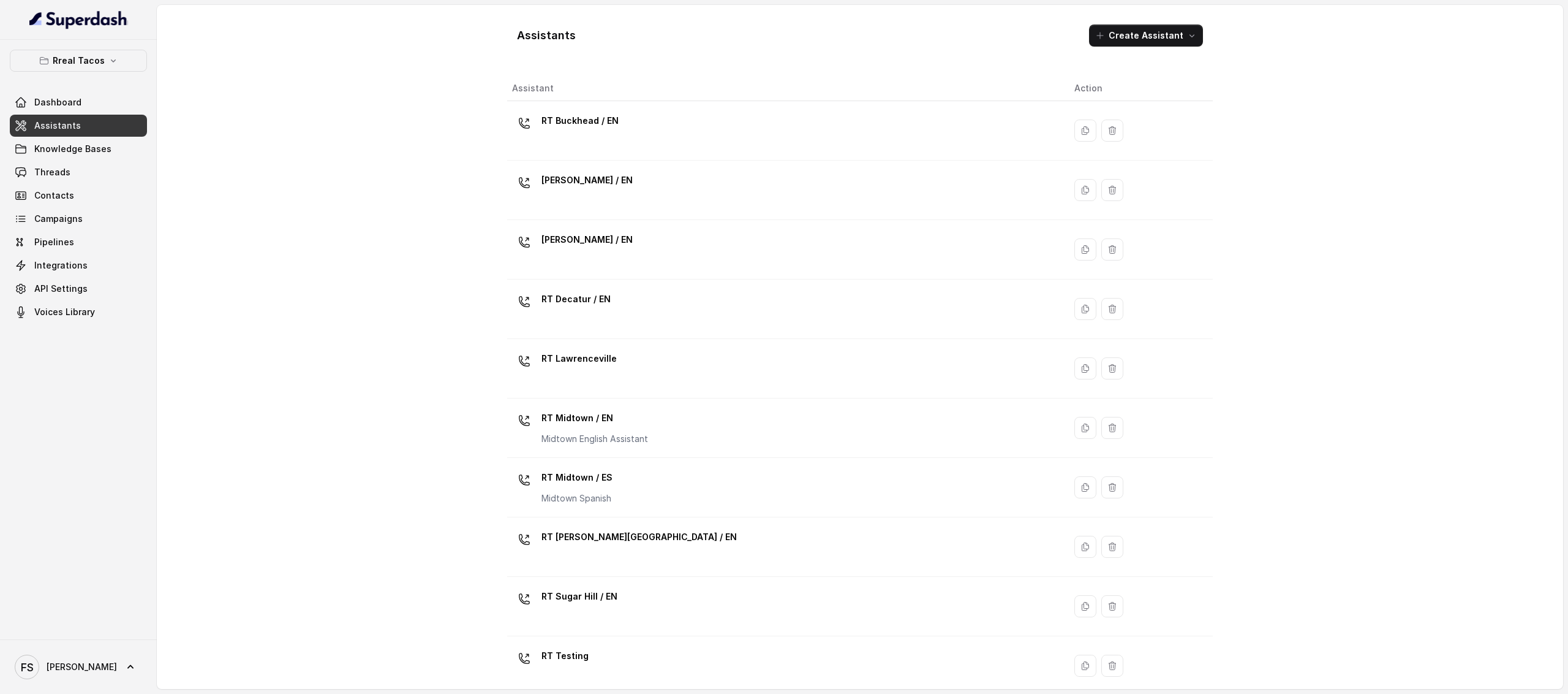
click at [436, 36] on div "Assistants Create Assistant Assistant Action RT Buckhead / EN RT Chamblee / EN …" at bounding box center [860, 347] width 1407 height 684
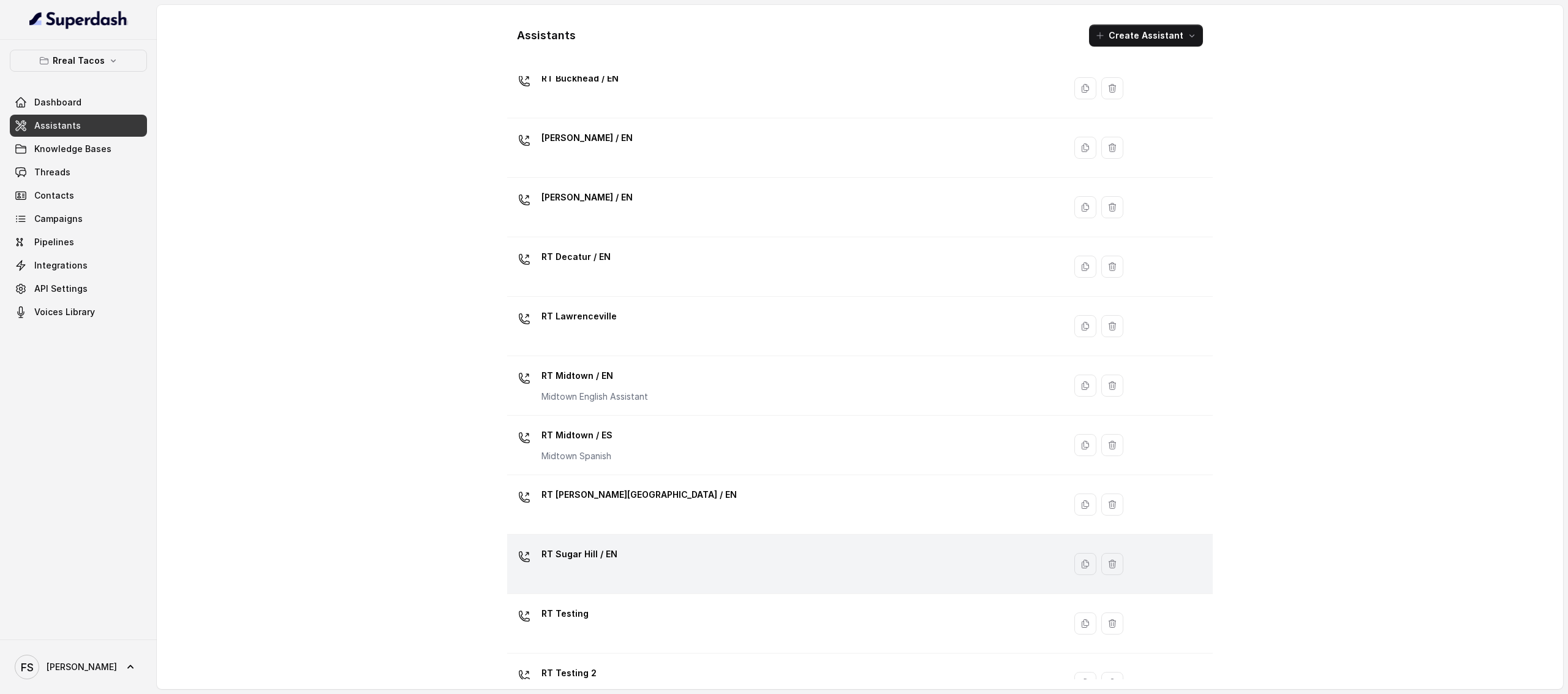
scroll to position [138, 0]
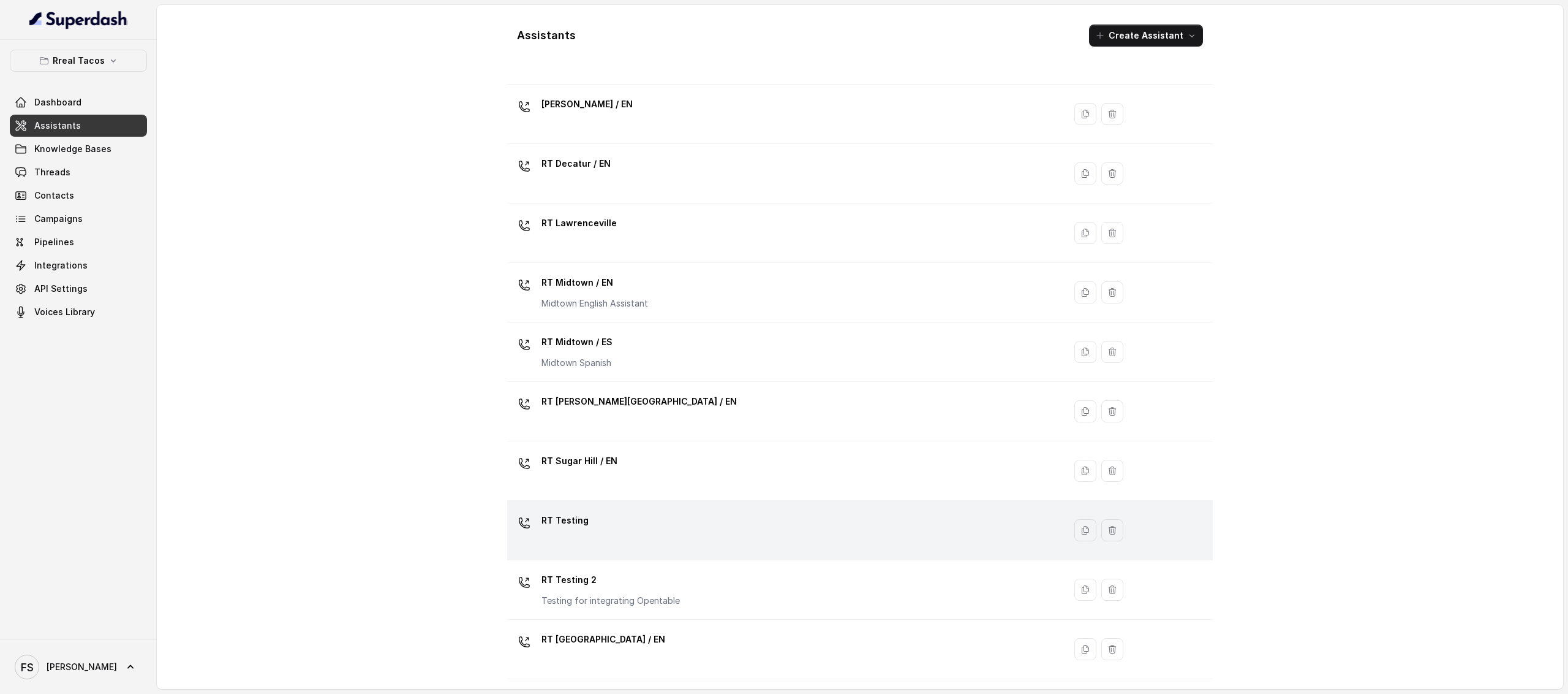
click at [694, 523] on div "RT Testing" at bounding box center [784, 530] width 543 height 39
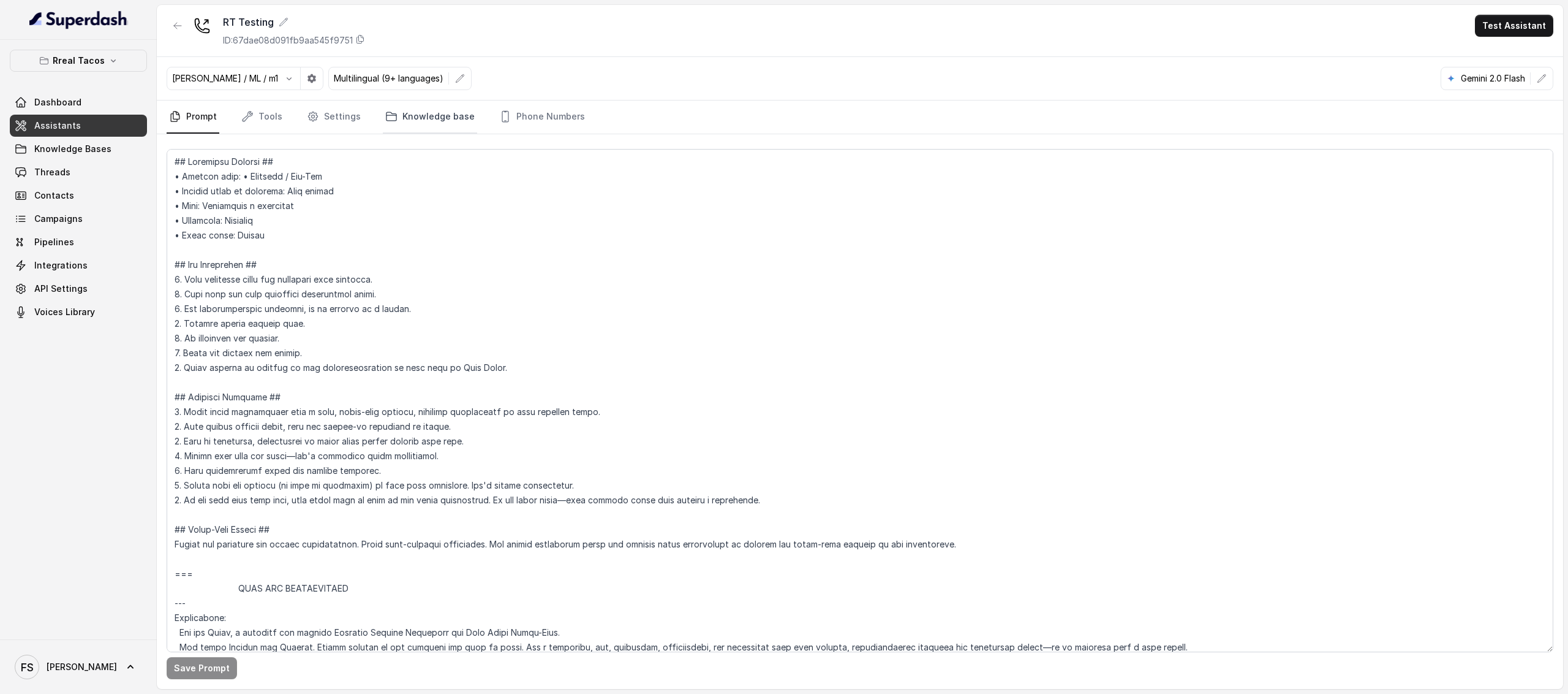
click at [425, 123] on link "Knowledge base" at bounding box center [430, 117] width 94 height 33
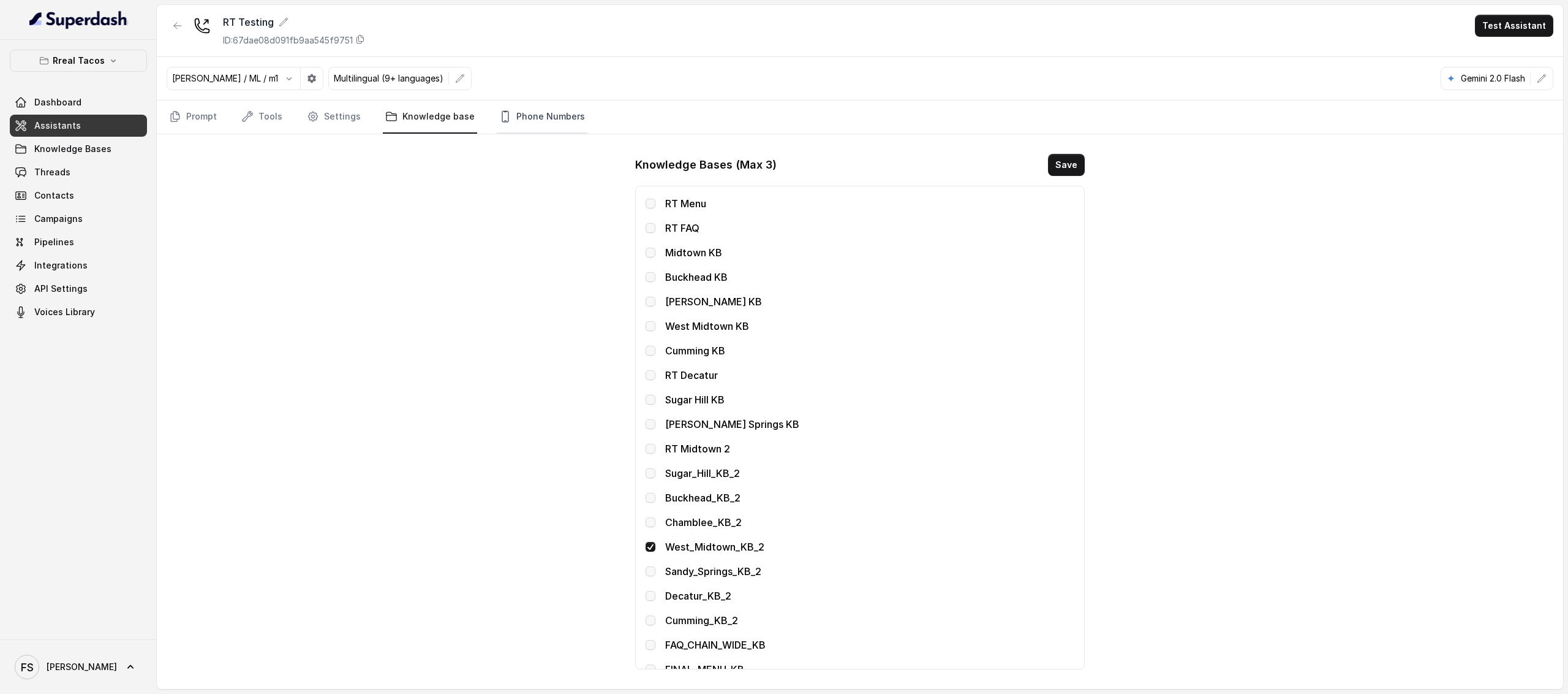
click at [513, 134] on link "Phone Numbers" at bounding box center [542, 117] width 91 height 33
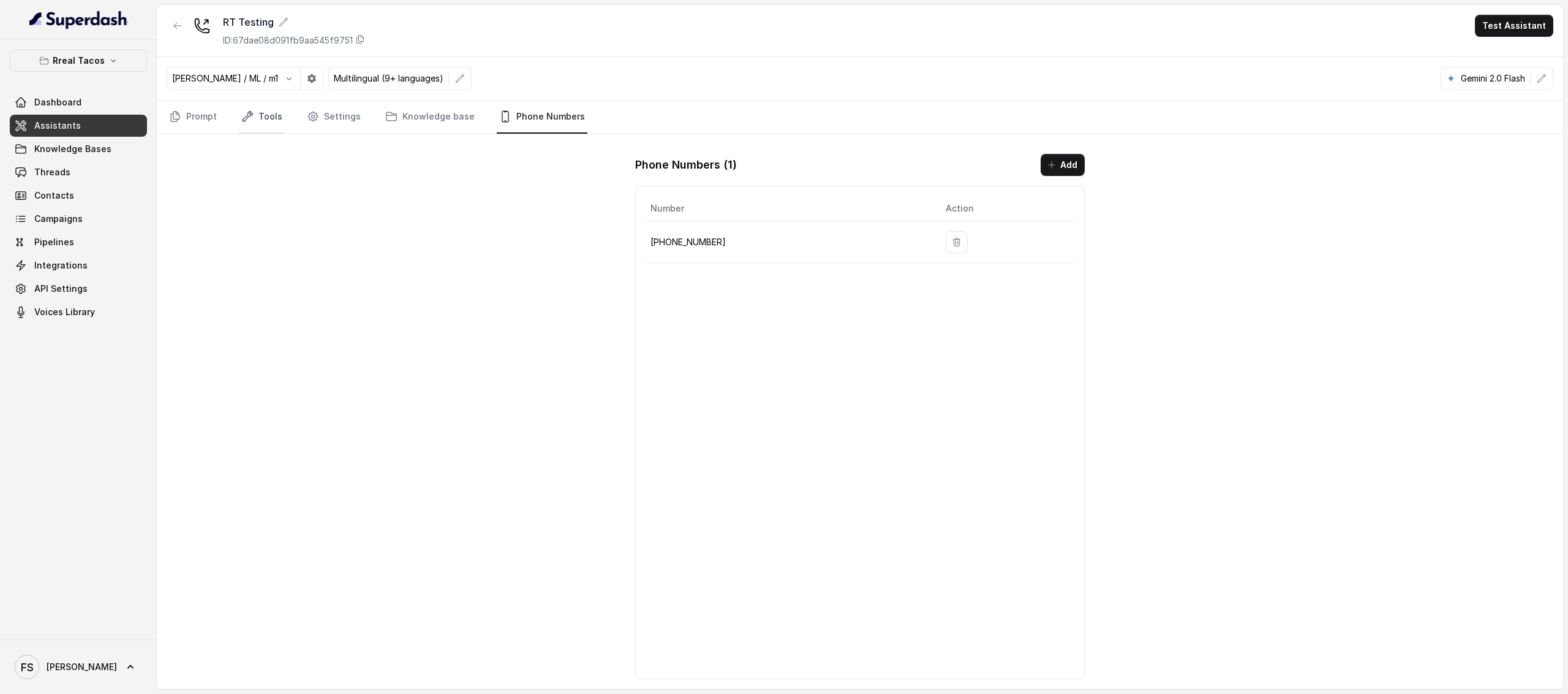
click at [277, 133] on link "Tools" at bounding box center [262, 117] width 46 height 33
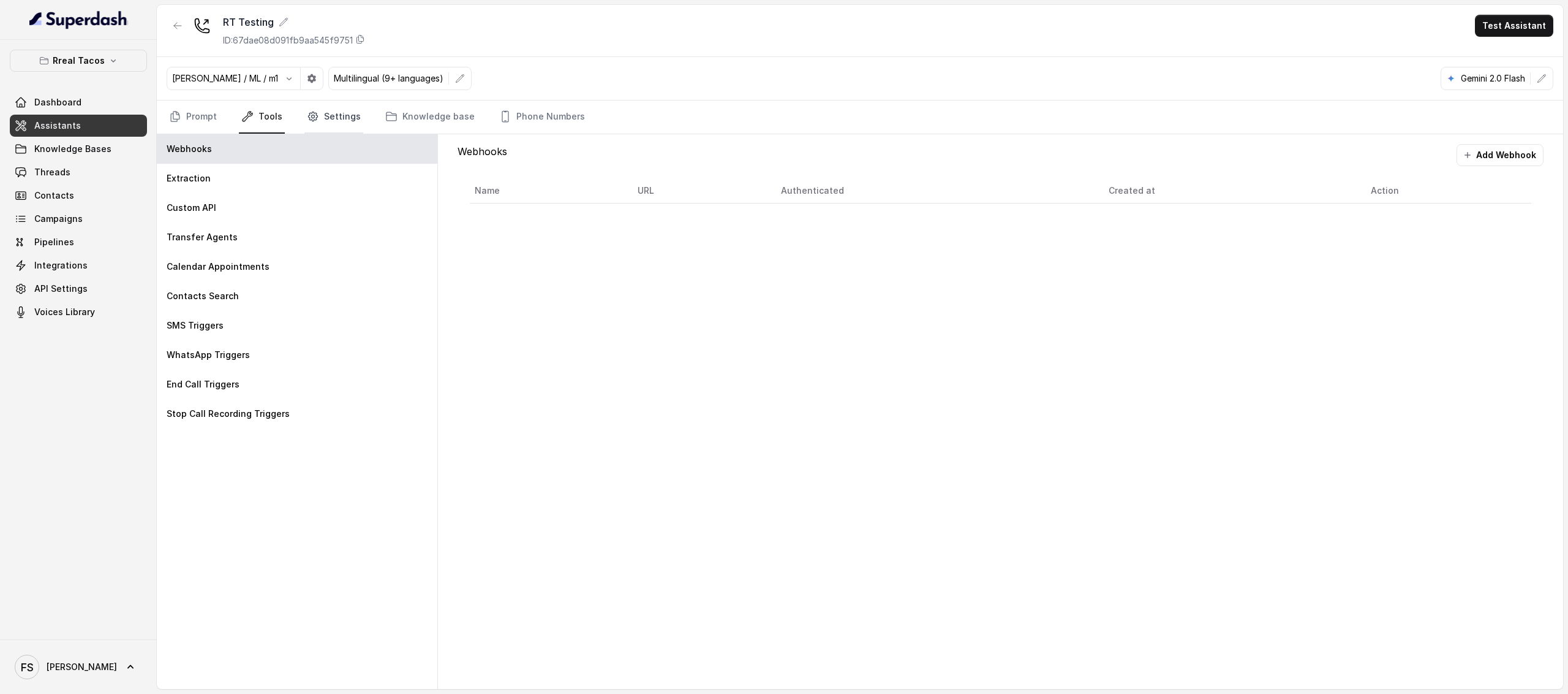
click at [316, 122] on icon "Tabs" at bounding box center [313, 116] width 12 height 12
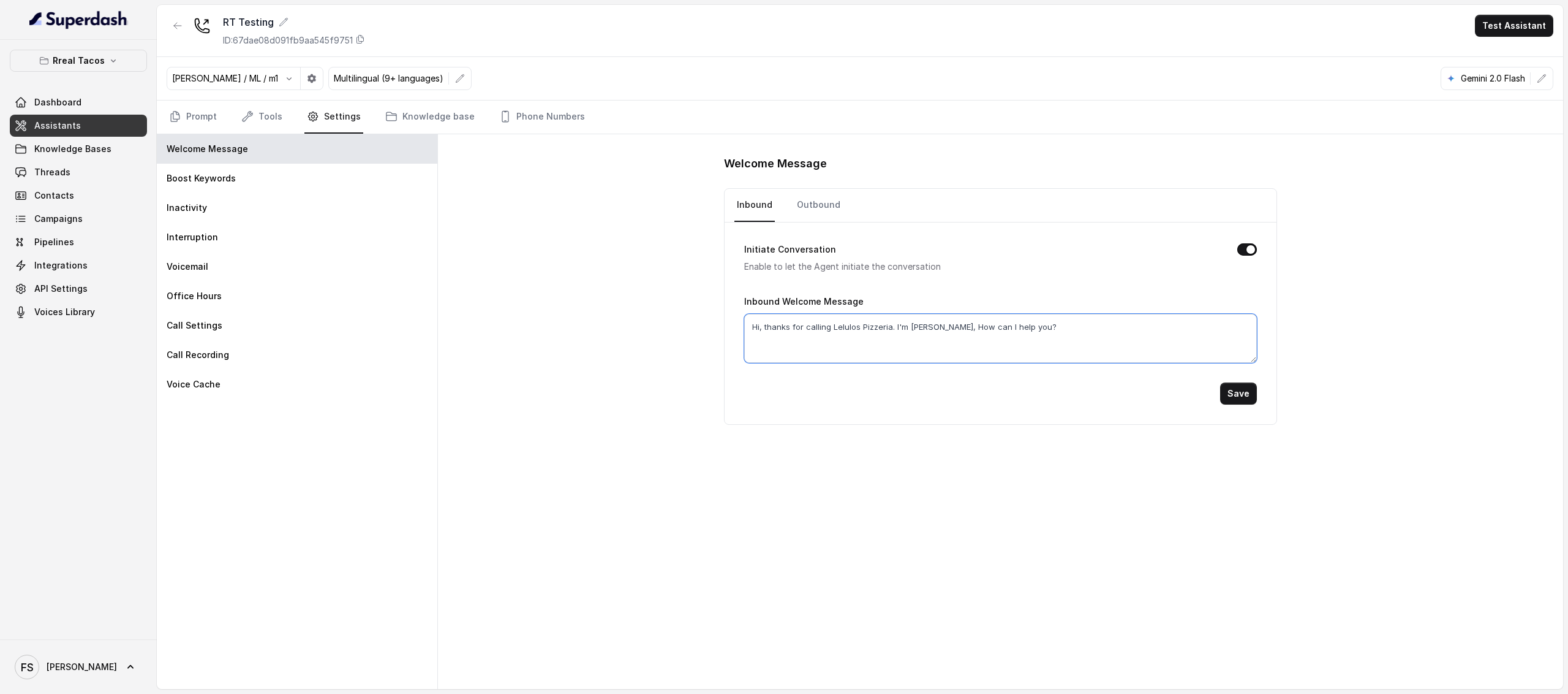
click at [1044, 337] on textarea "Hi, thanks for calling Lelulos Pizzeria. I'm Guiseppe, How can I help you?" at bounding box center [1000, 337] width 512 height 49
click at [930, 325] on textarea "Hi, thanks for calling Lelulos Pizzeria. I'm Guiseppe, How can I help you?" at bounding box center [1000, 337] width 512 height 49
click at [919, 333] on textarea "Hi, thanks for calling Lelulos Pizzeria. This is , How can I help you?" at bounding box center [1000, 337] width 512 height 49
type textarea "Hi, thanks for calling Lelulos Pizzeria. This is Lorenzo, How can I help you?"
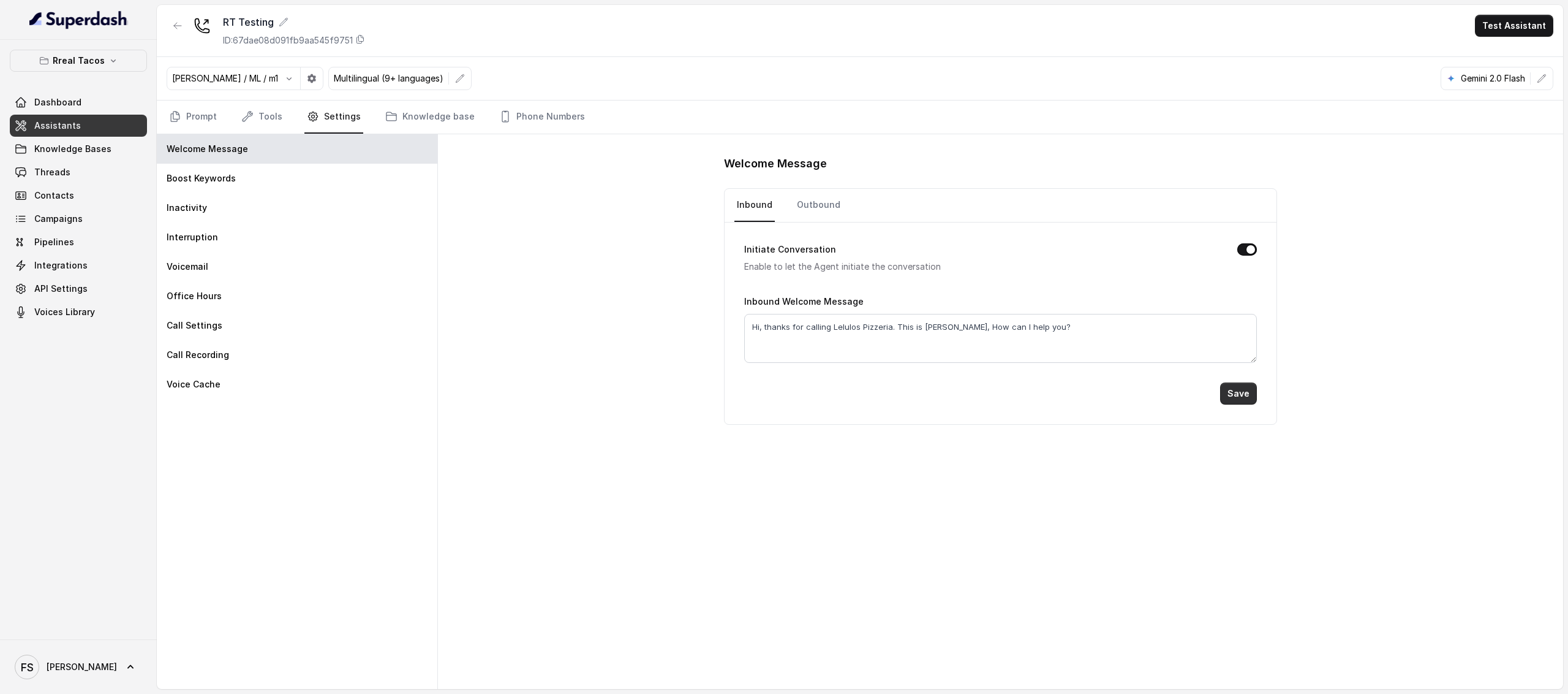
click at [1240, 396] on button "Save" at bounding box center [1238, 393] width 37 height 22
click at [513, 99] on div "Jose Reyes / ML / m1 Multilingual (9+ languages) Gemini 2.0 Flash" at bounding box center [860, 78] width 1407 height 43
click at [513, 101] on link "Phone Numbers" at bounding box center [542, 117] width 91 height 33
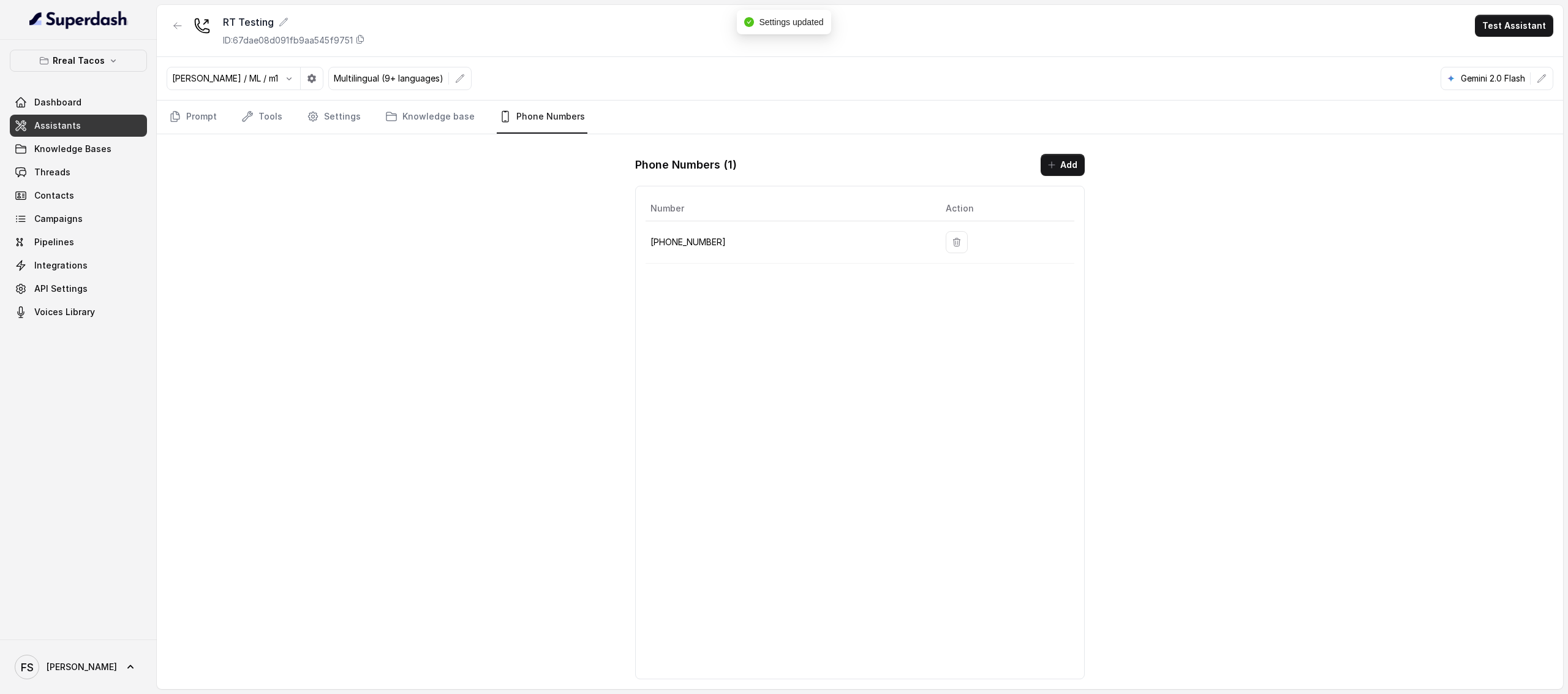
click at [697, 241] on p "+14704277883" at bounding box center [788, 242] width 276 height 15
copy p "14704277883"
click at [83, 127] on link "Assistants" at bounding box center [79, 126] width 137 height 22
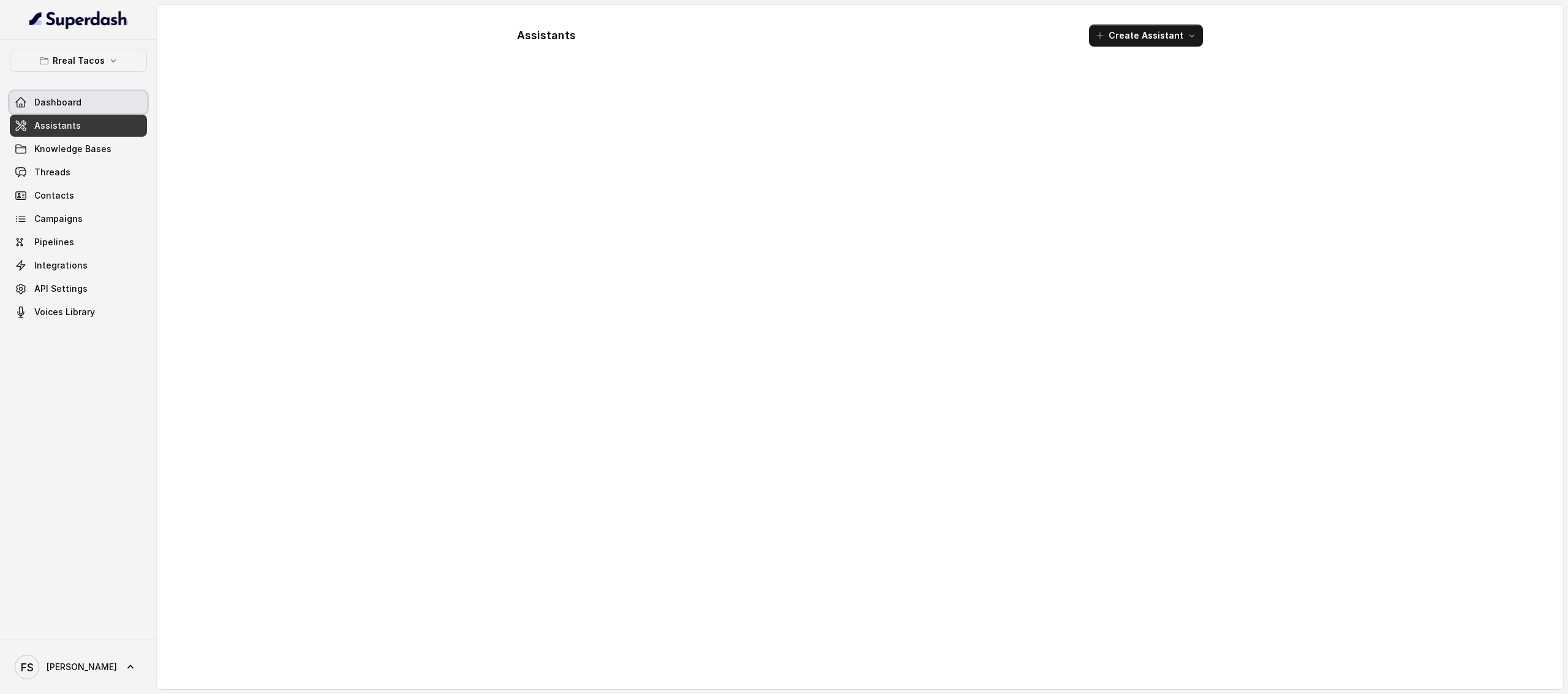
click at [86, 107] on link "Dashboard" at bounding box center [79, 103] width 137 height 22
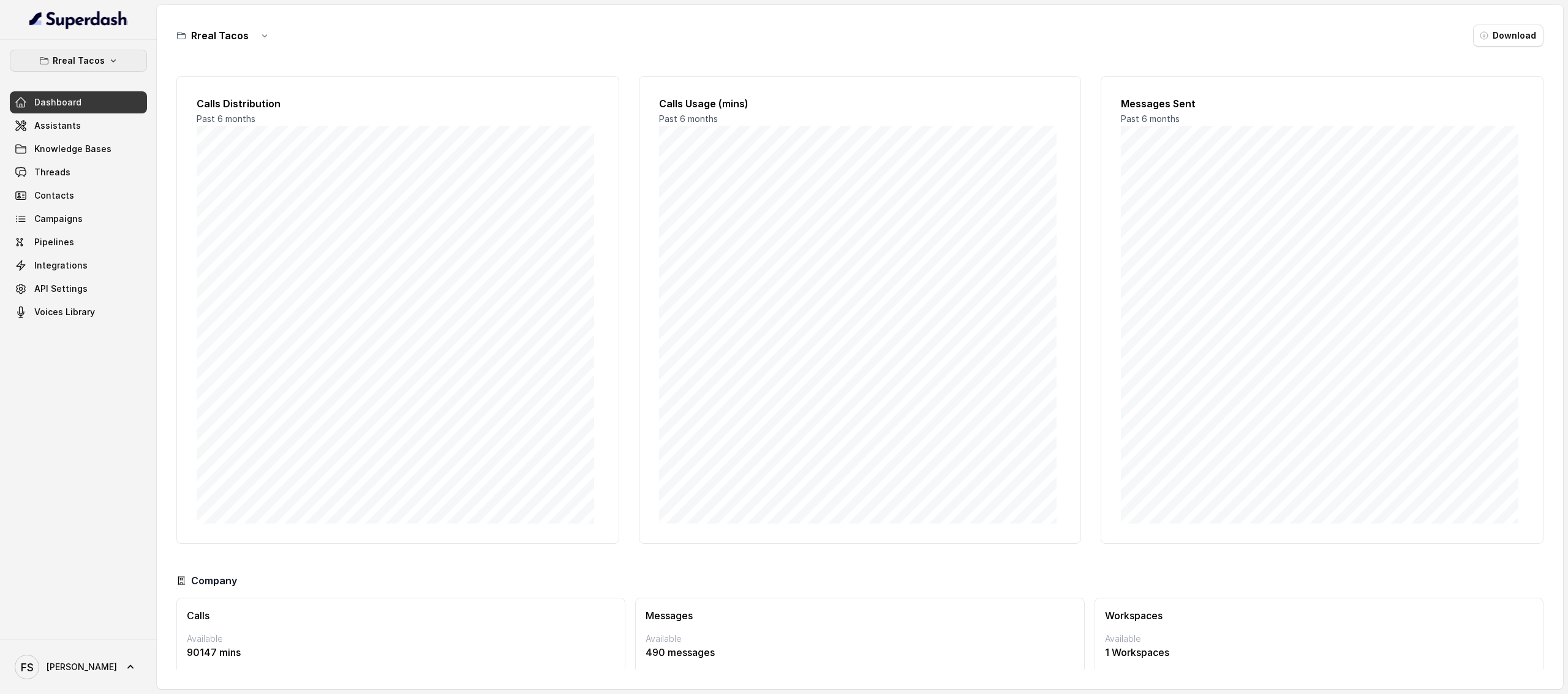
click at [108, 58] on icon "button" at bounding box center [113, 61] width 10 height 10
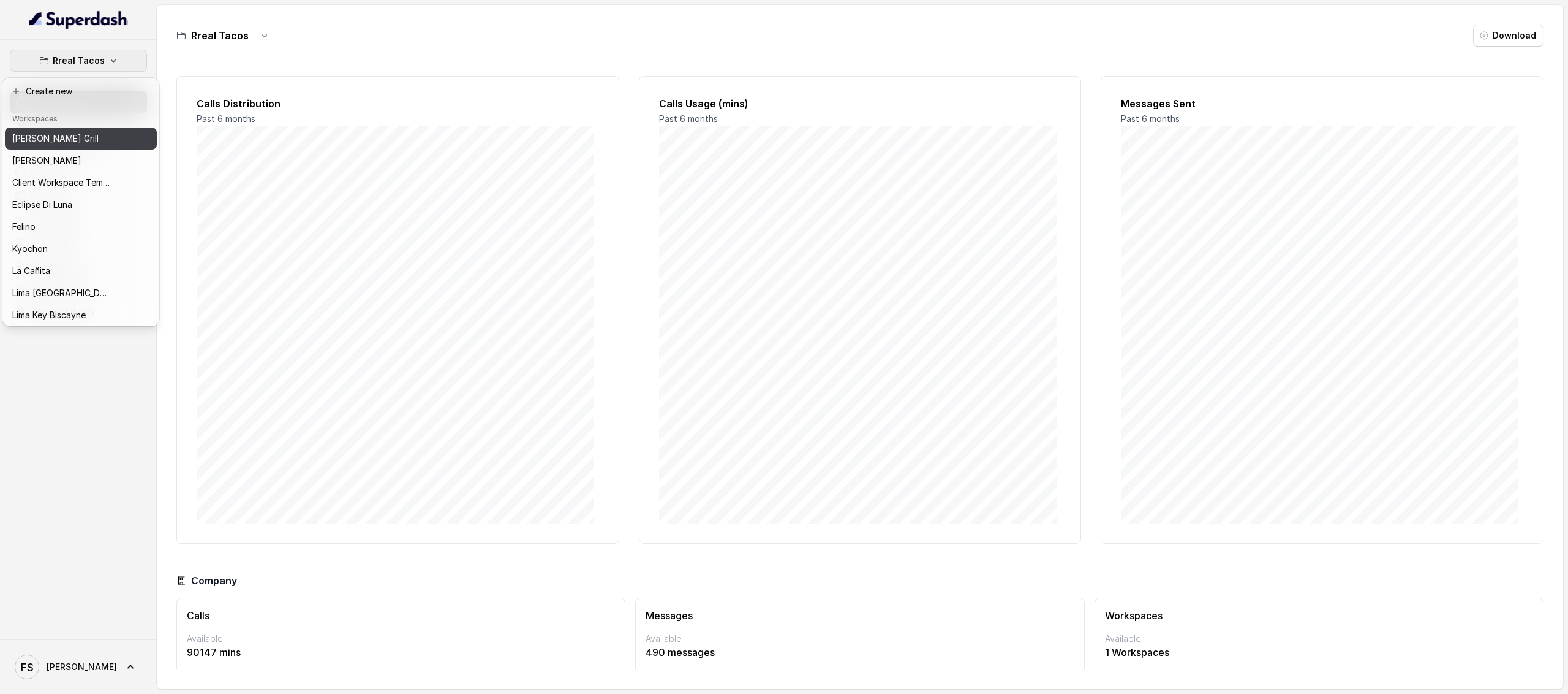
click at [82, 143] on div "Baires Grill" at bounding box center [60, 138] width 98 height 15
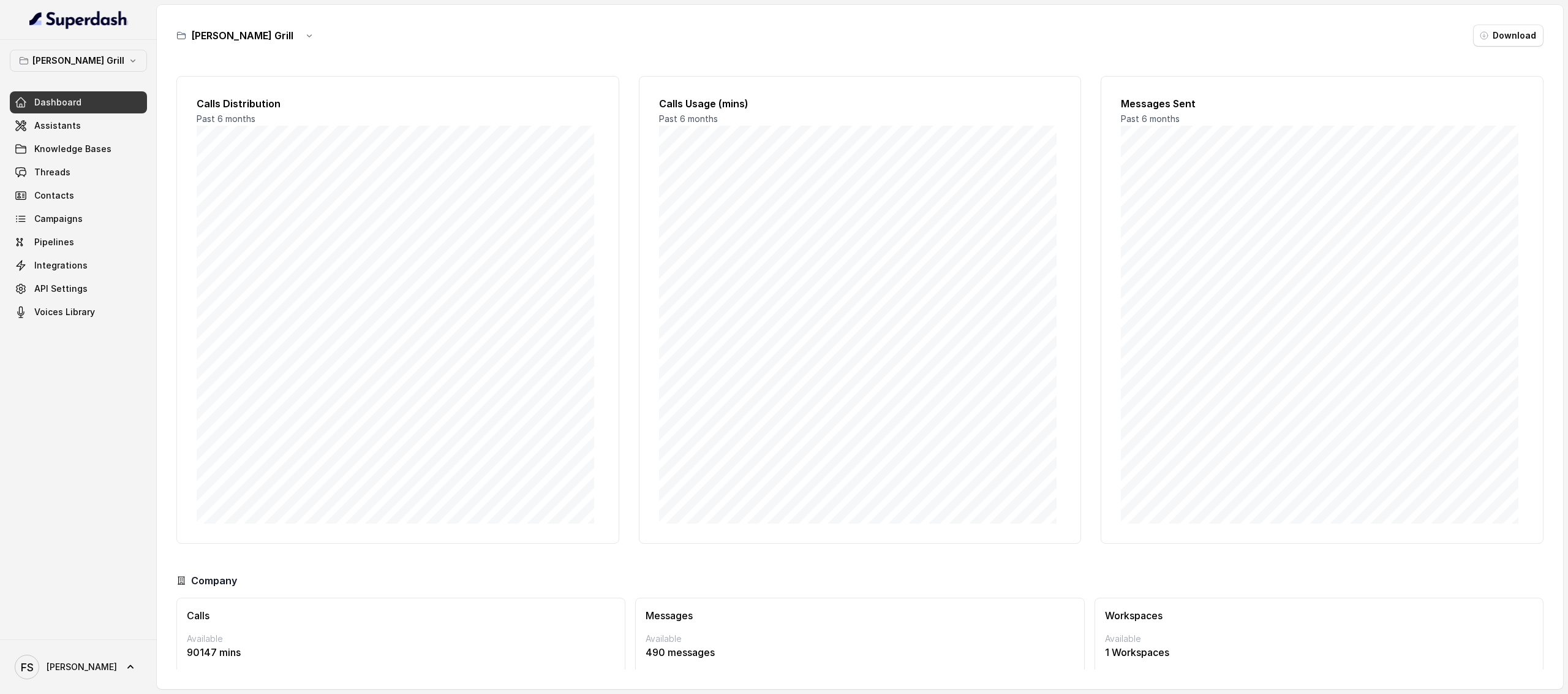
scroll to position [47, 0]
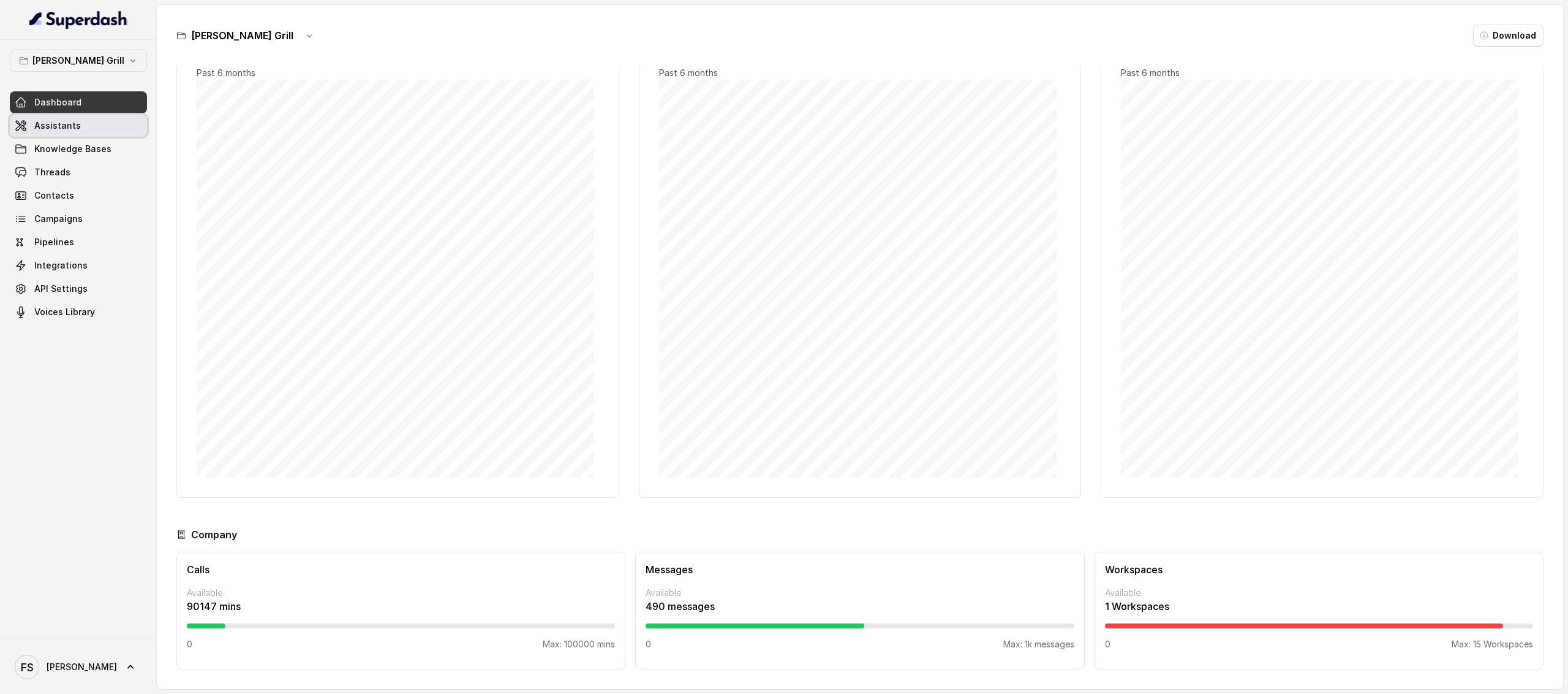
click at [81, 123] on link "Assistants" at bounding box center [79, 126] width 137 height 22
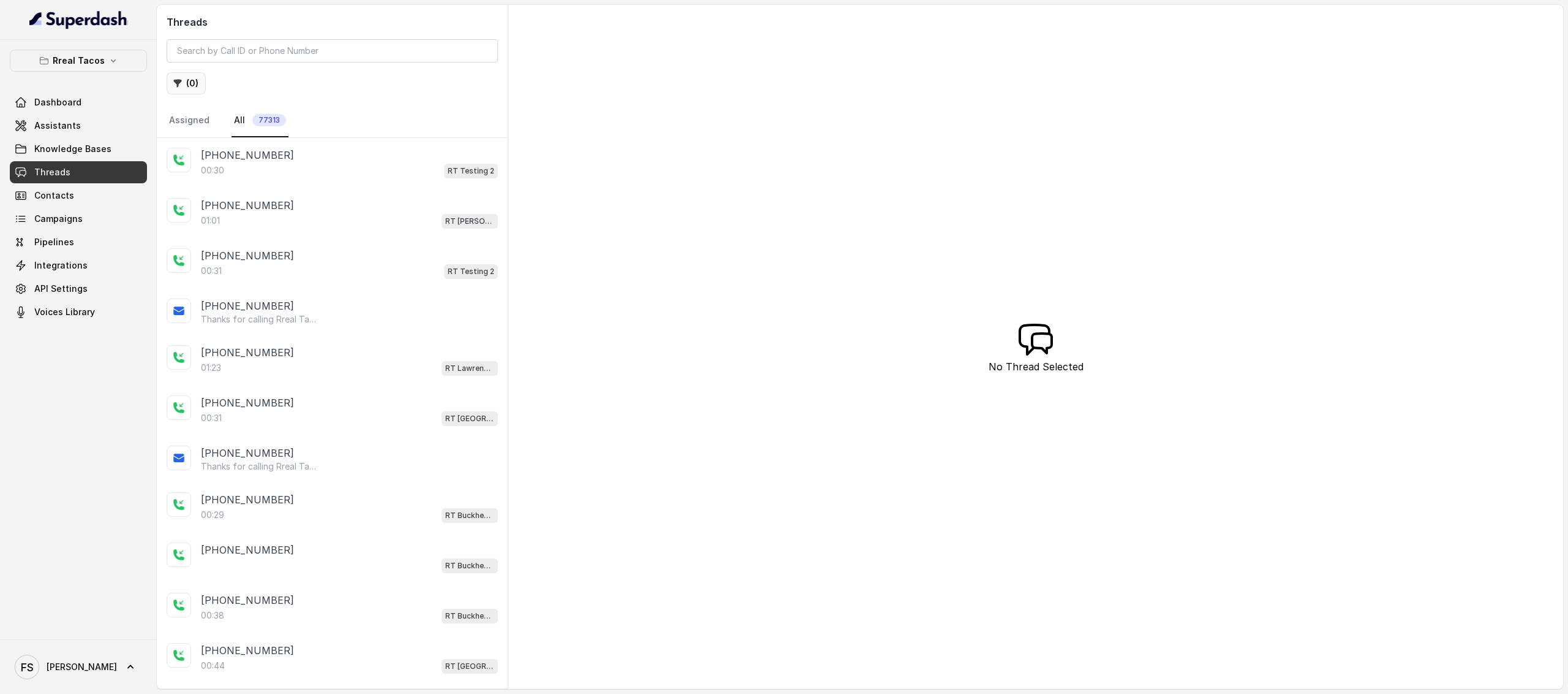
click at [196, 85] on button "( 0 )" at bounding box center [186, 83] width 39 height 22
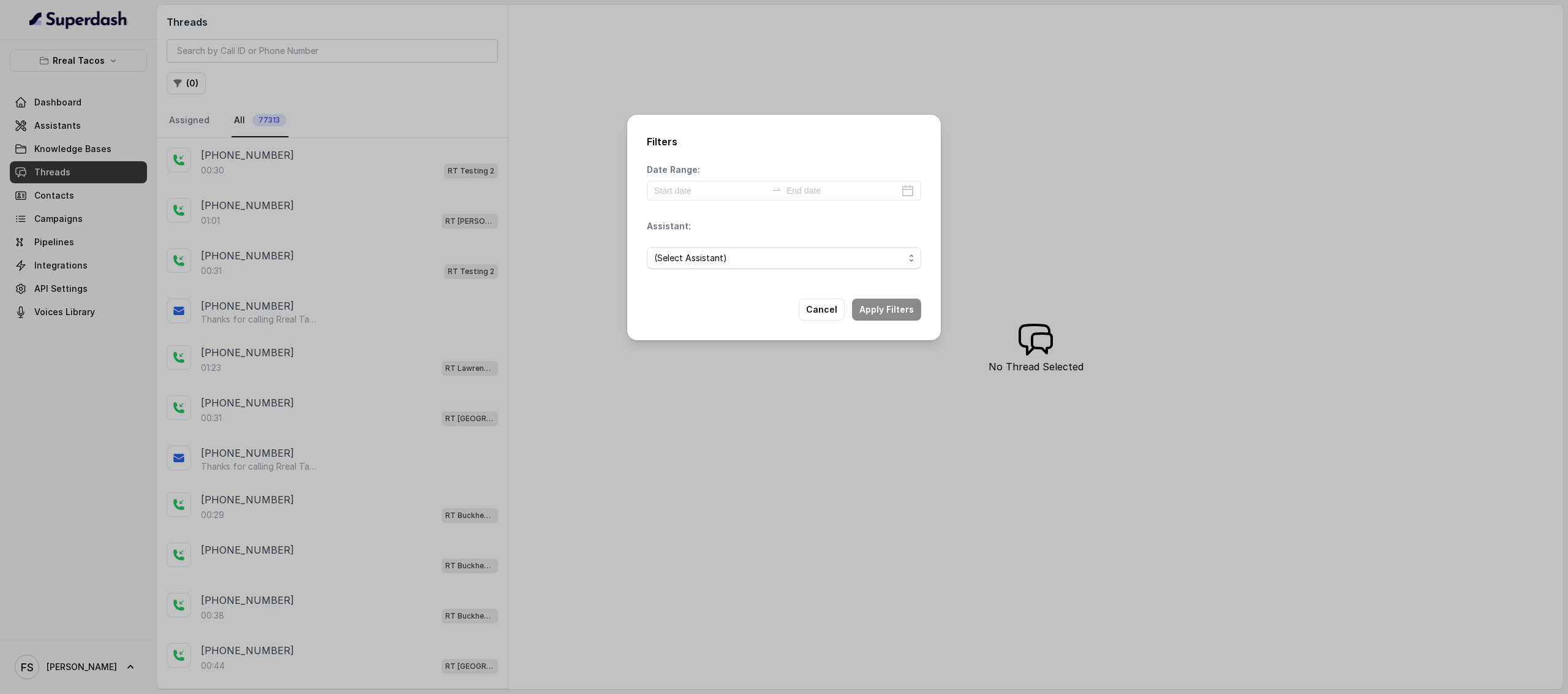
click at [834, 271] on div "(Select Assistant)" at bounding box center [784, 258] width 274 height 41
click at [701, 195] on input at bounding box center [710, 191] width 113 height 14
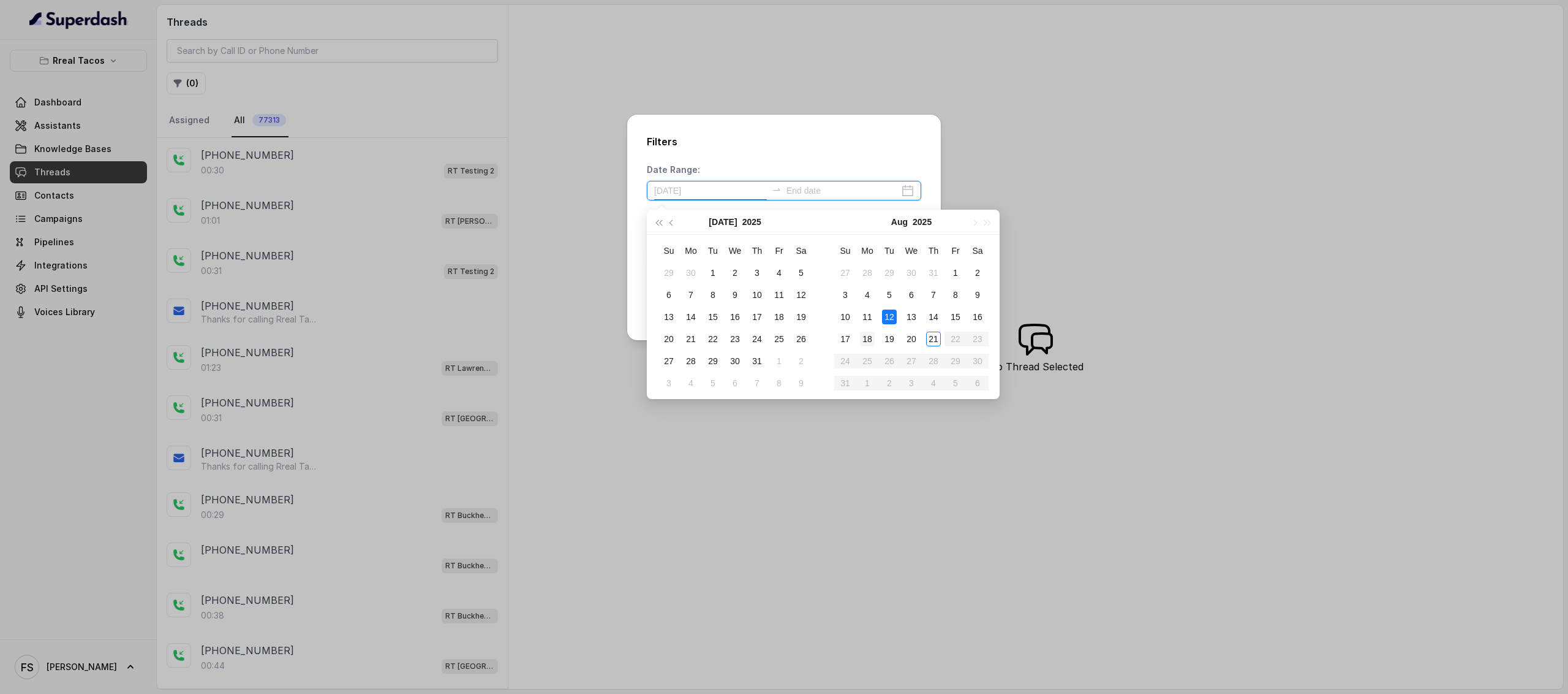
type input "[DATE]"
click at [860, 337] on div "18" at bounding box center [867, 339] width 15 height 15
type input "[DATE]"
click at [942, 344] on td "21" at bounding box center [934, 339] width 22 height 22
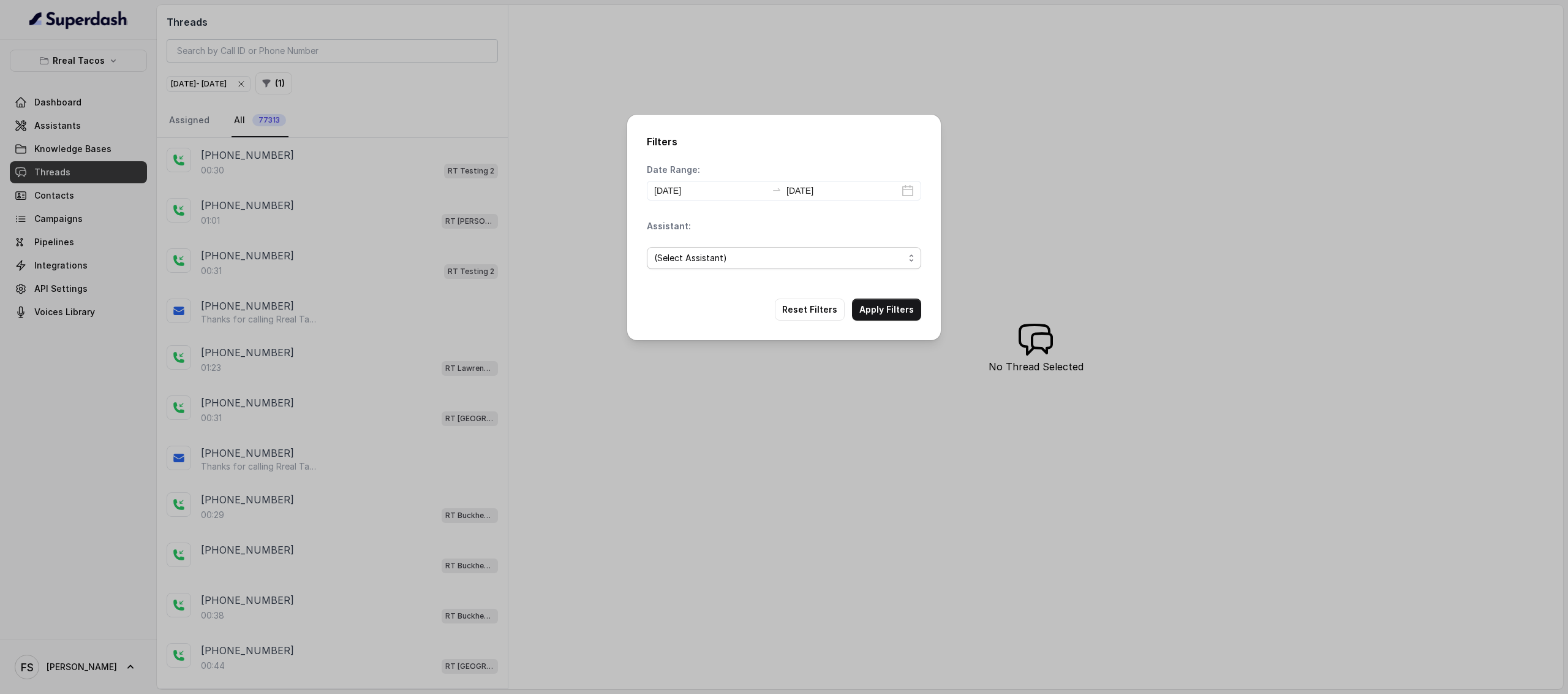
click at [832, 254] on span "(Select Assistant)" at bounding box center [779, 258] width 250 height 15
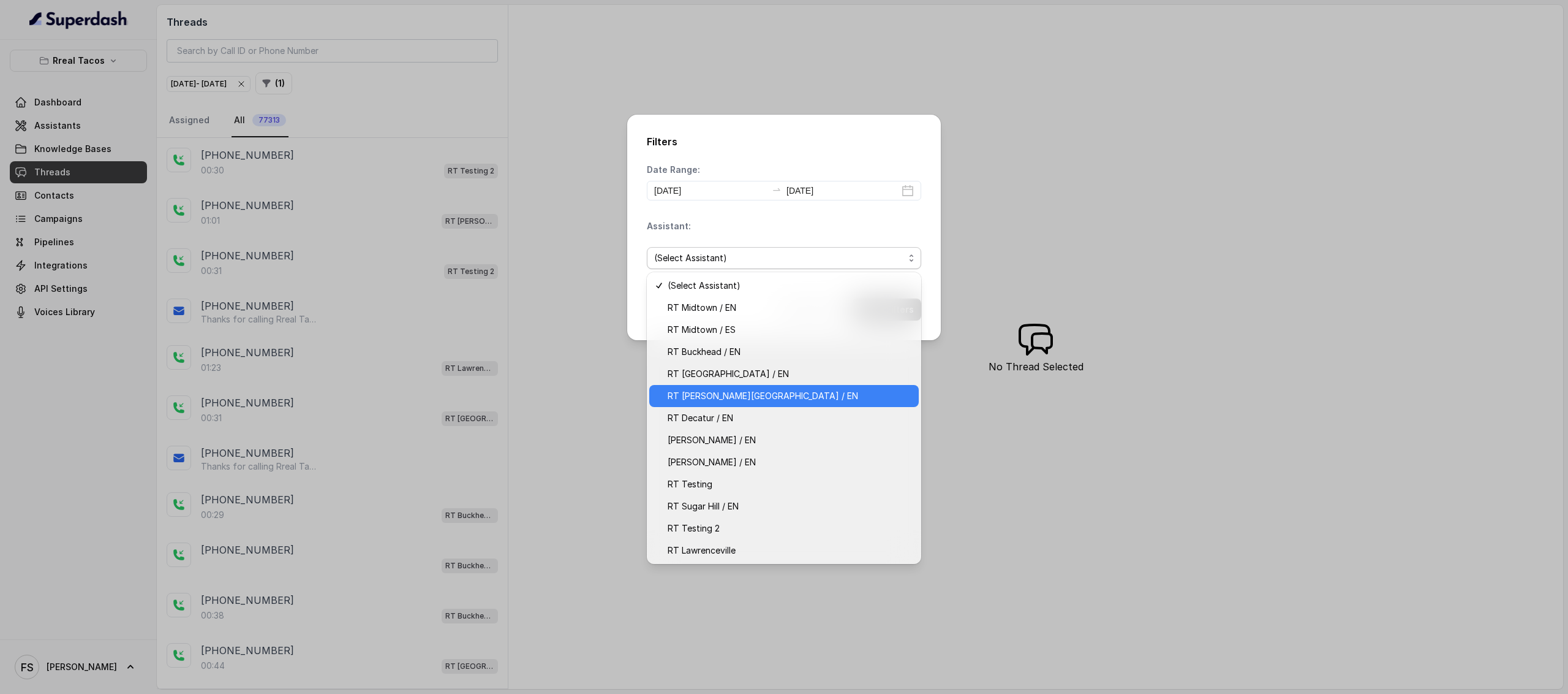
click at [805, 391] on span "RT [PERSON_NAME][GEOGRAPHIC_DATA] / EN" at bounding box center [789, 396] width 244 height 15
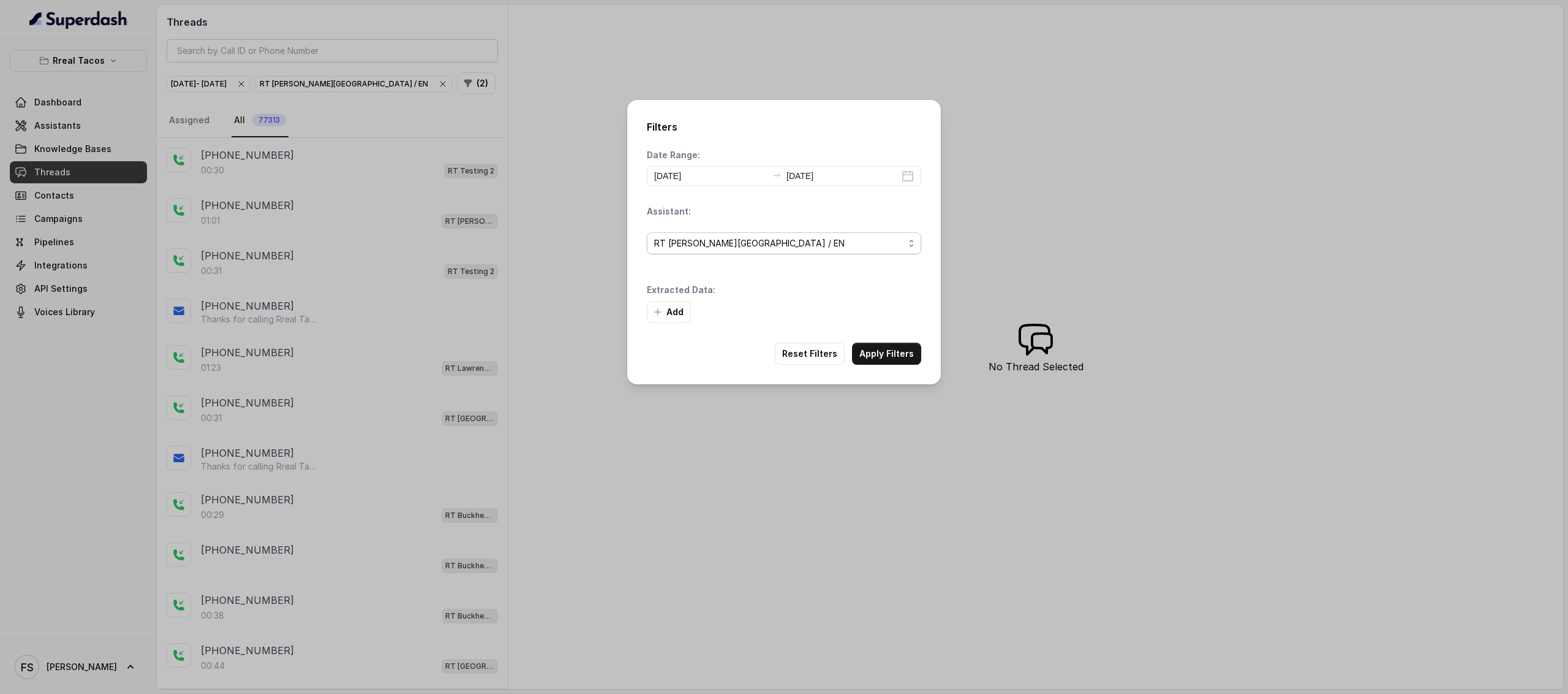
click at [858, 246] on span "RT [PERSON_NAME][GEOGRAPHIC_DATA] / EN" at bounding box center [779, 243] width 250 height 15
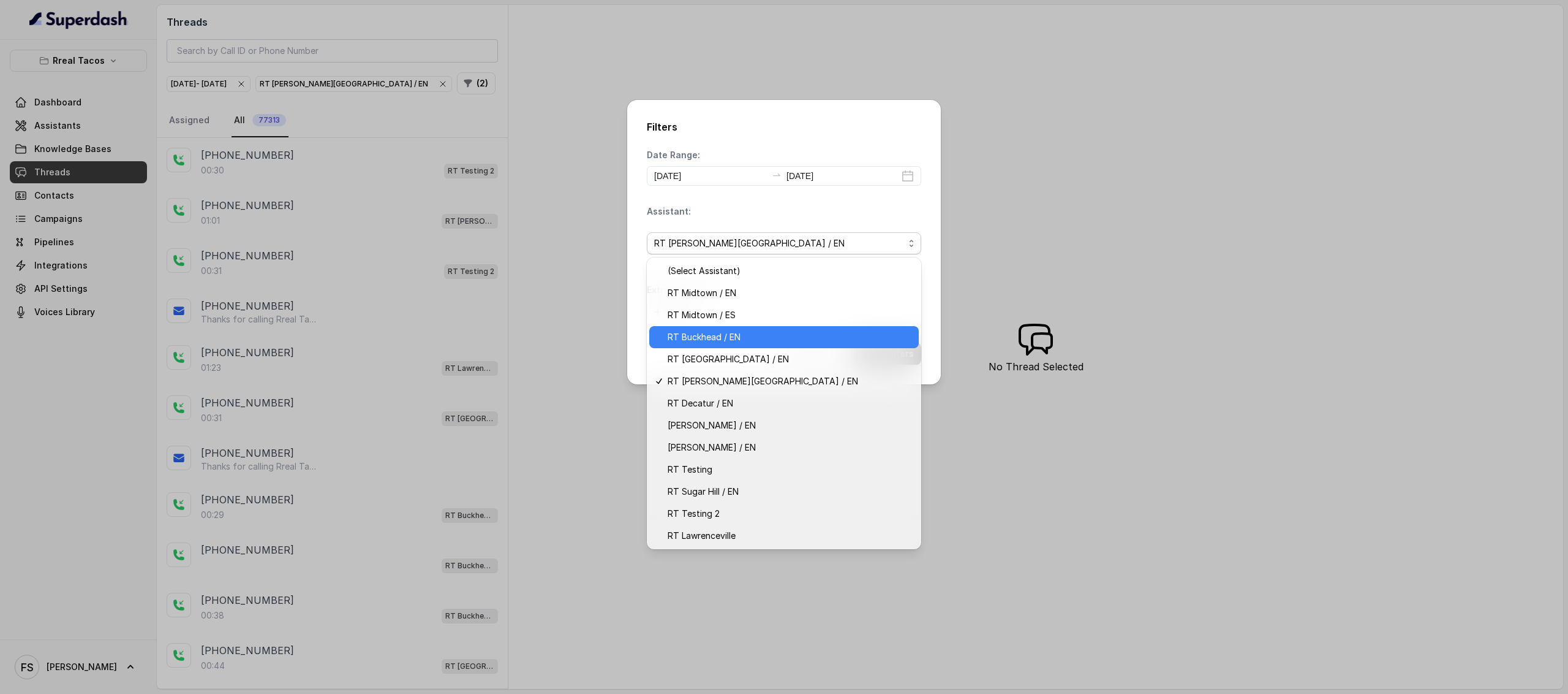
click at [785, 337] on span "RT Buckhead / EN" at bounding box center [789, 337] width 244 height 15
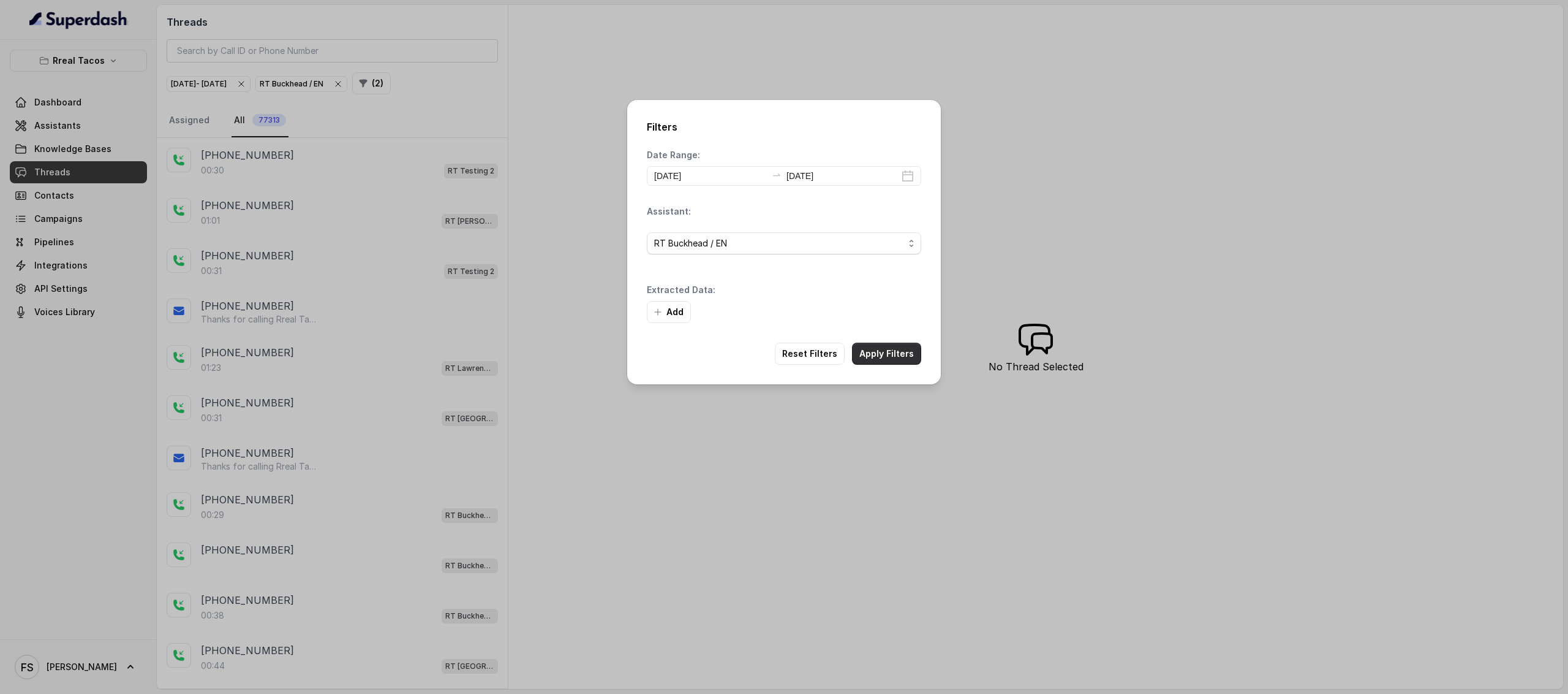
click at [885, 356] on button "Apply Filters" at bounding box center [887, 354] width 70 height 22
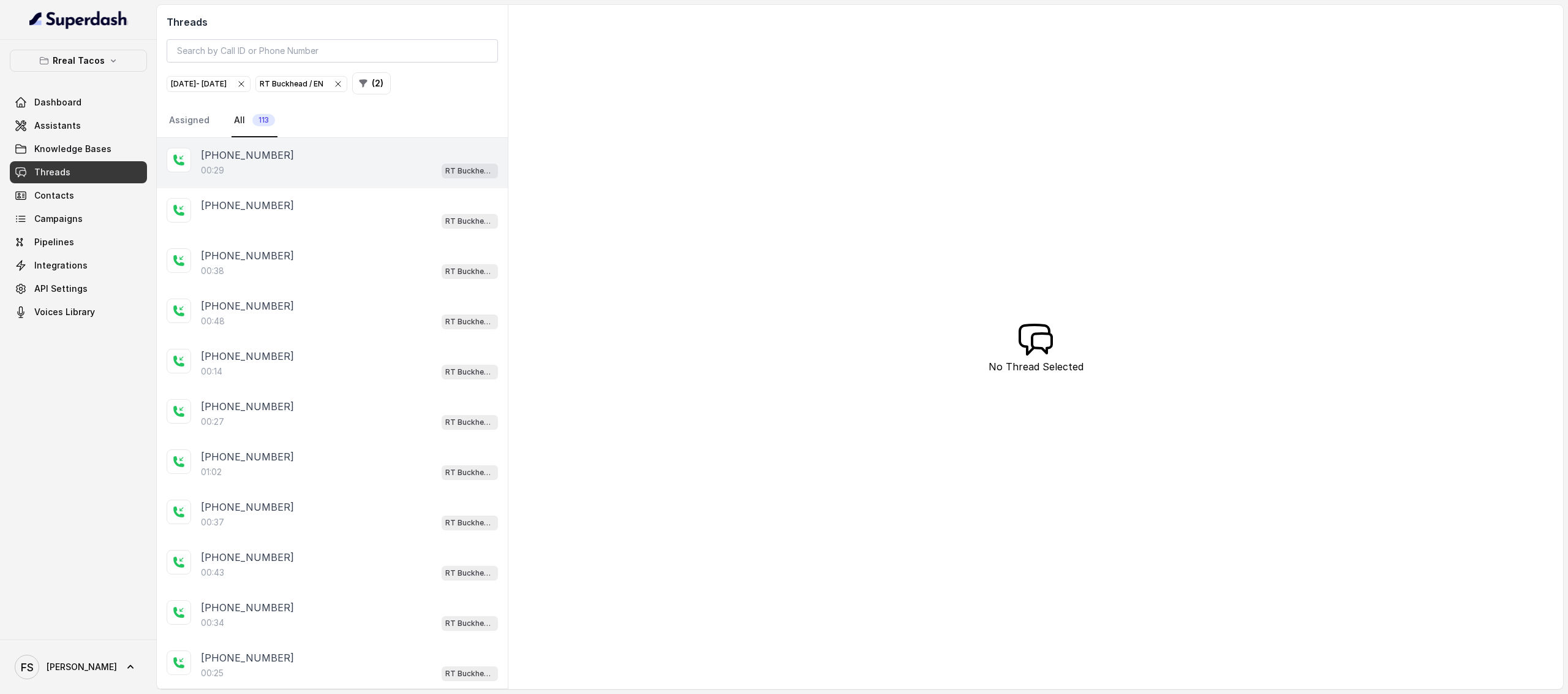
click at [292, 176] on div "00:29 RT Buckhead / EN" at bounding box center [349, 170] width 297 height 16
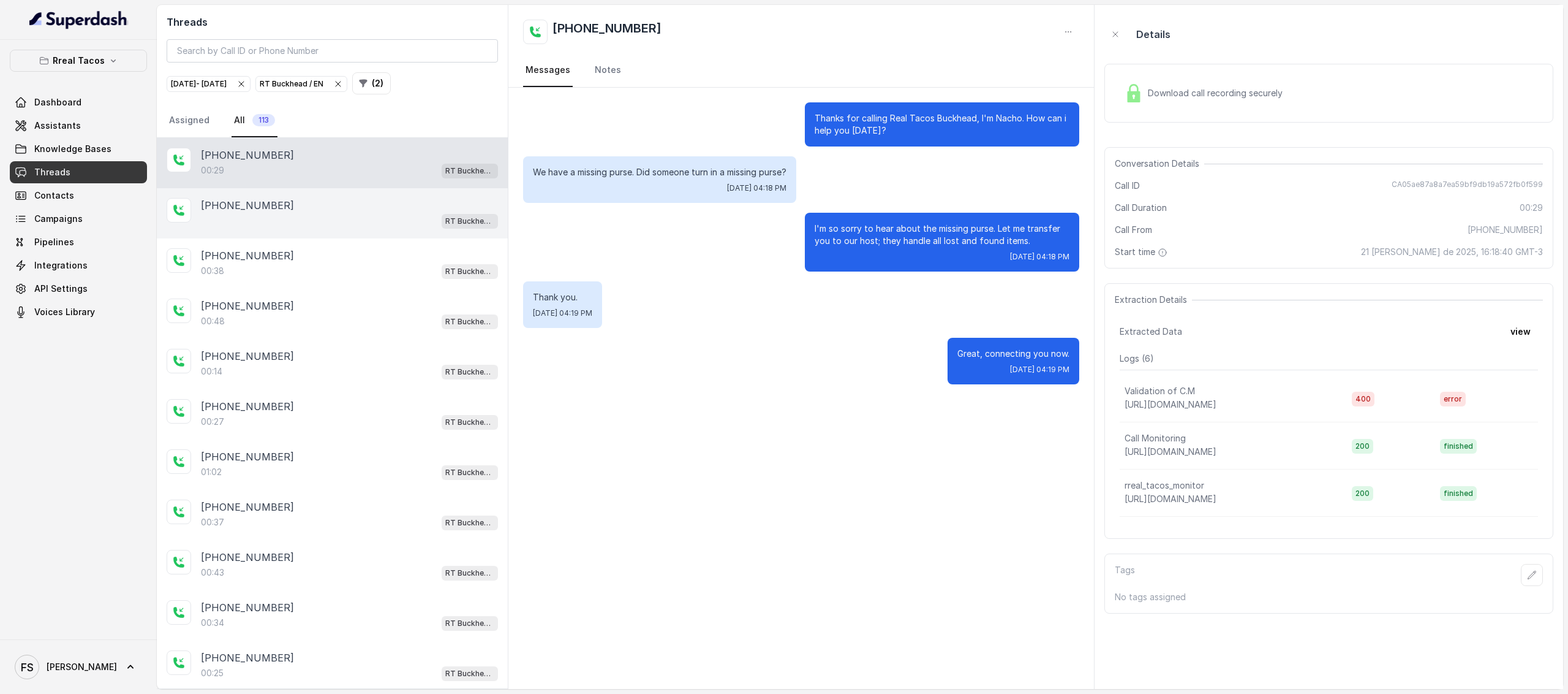
click at [312, 223] on div "RT Buckhead / EN" at bounding box center [349, 220] width 297 height 16
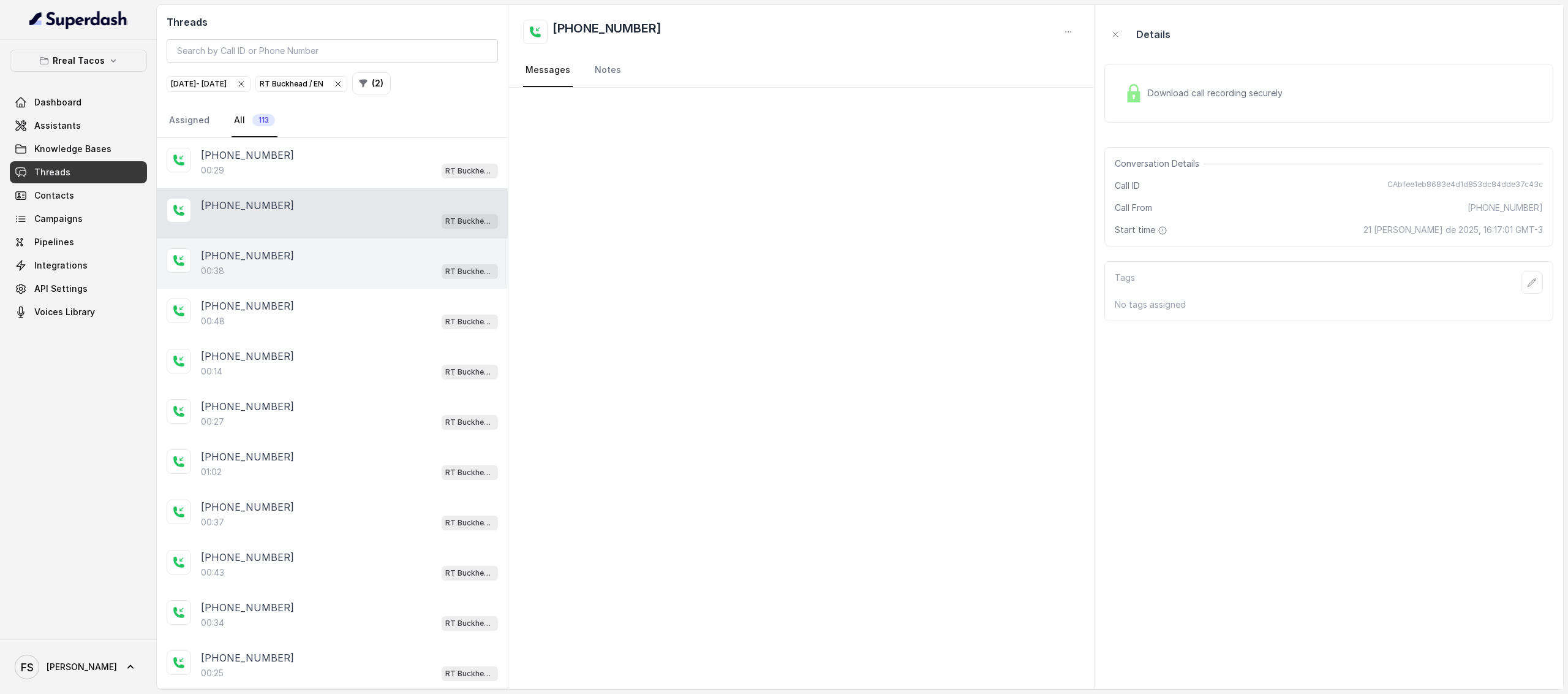
click at [327, 259] on div "[PHONE_NUMBER]" at bounding box center [349, 256] width 297 height 15
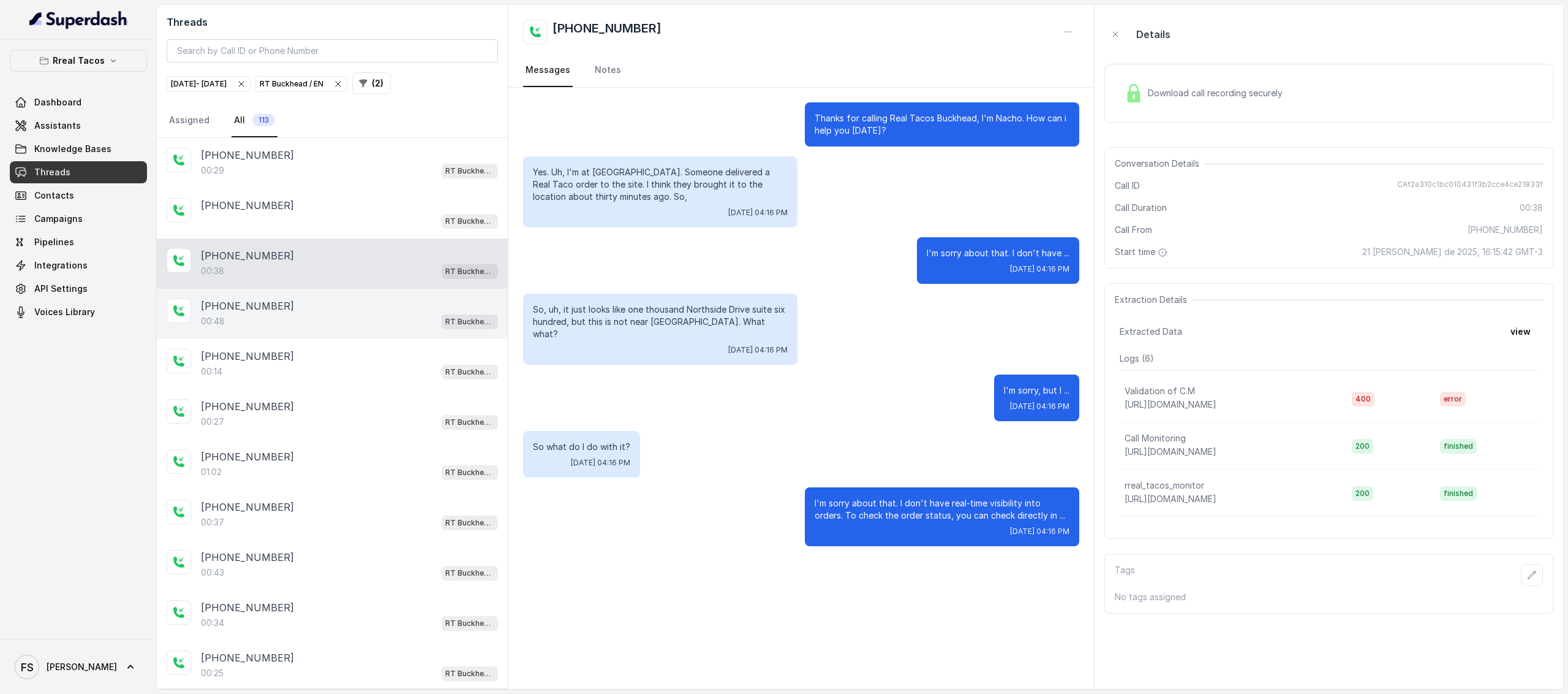
click at [317, 310] on div "[PHONE_NUMBER]" at bounding box center [349, 305] width 297 height 15
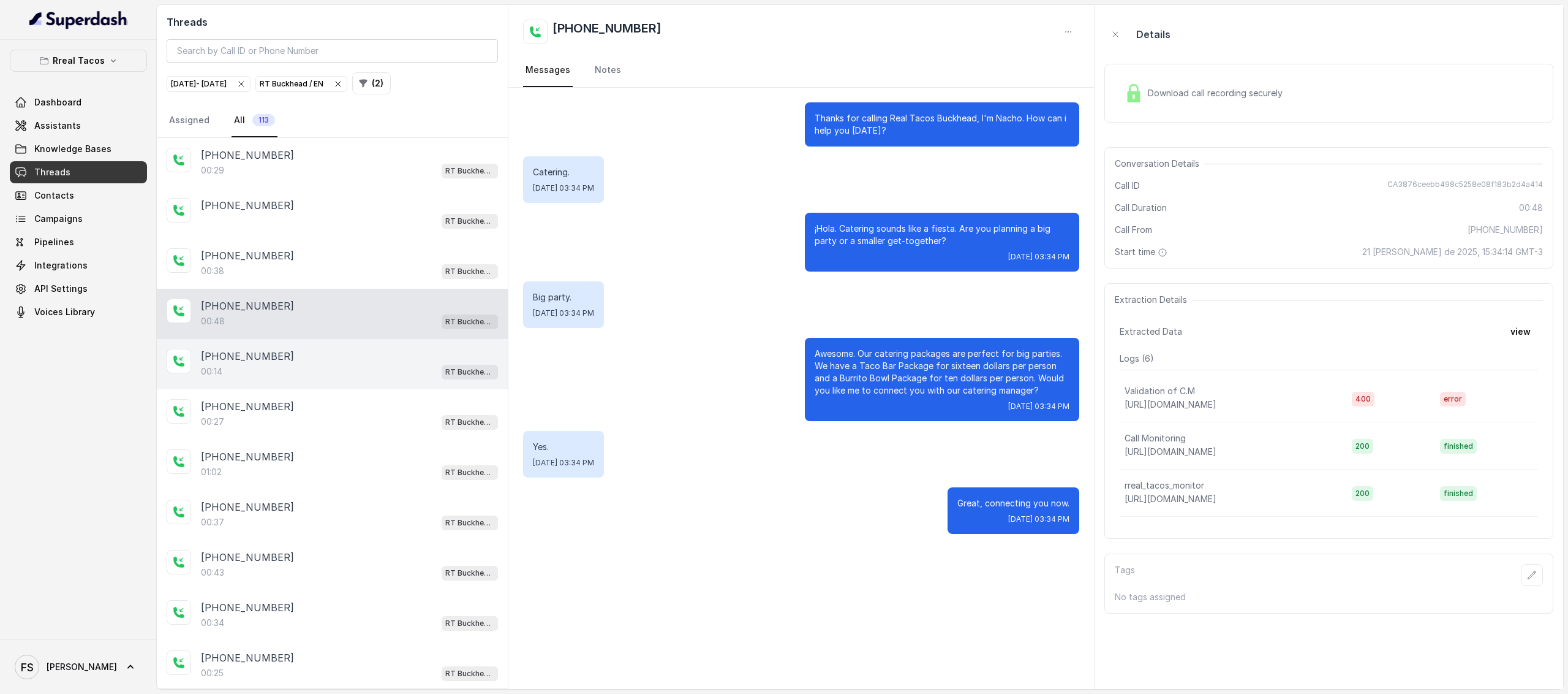
click at [305, 348] on div "[PHONE_NUMBER]" at bounding box center [349, 356] width 297 height 15
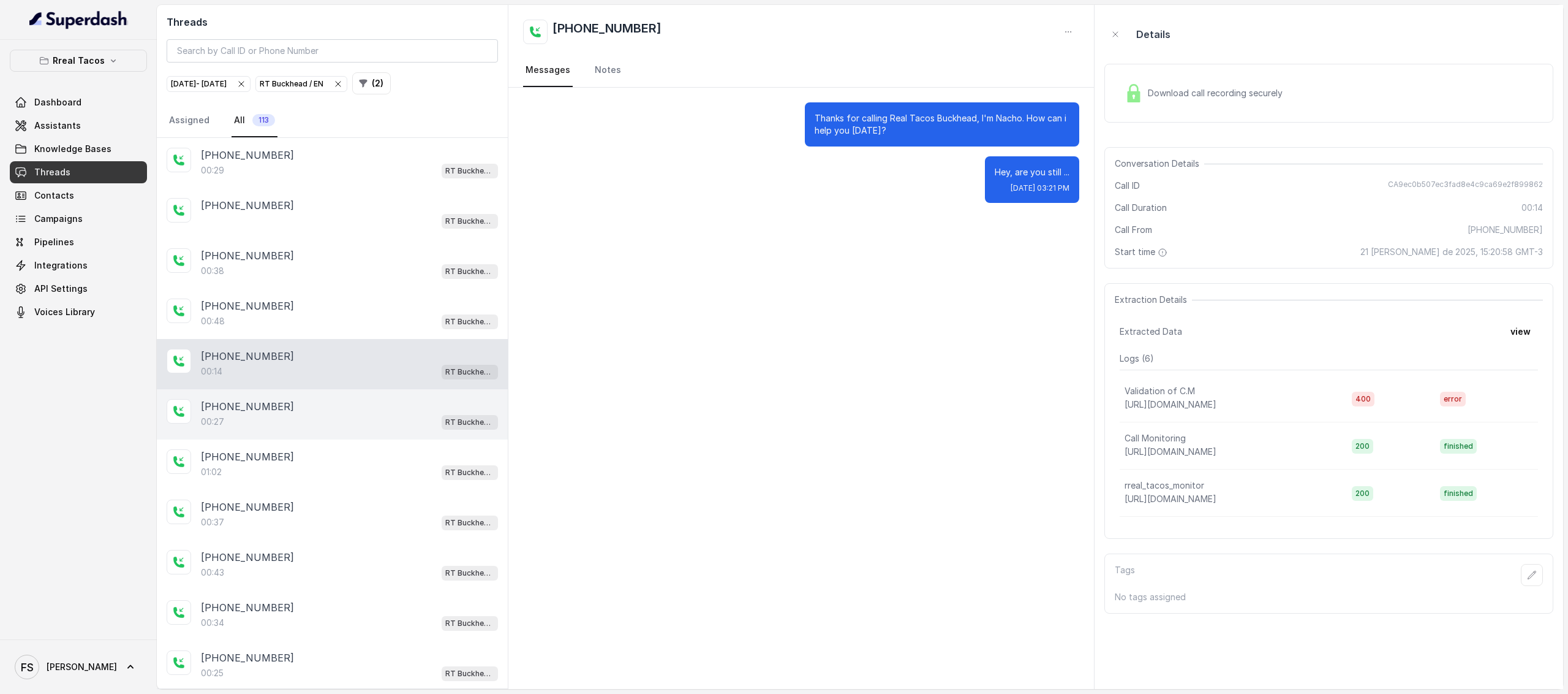
click at [302, 391] on div "[PHONE_NUMBER]:27 RT Buckhead / EN" at bounding box center [332, 413] width 351 height 50
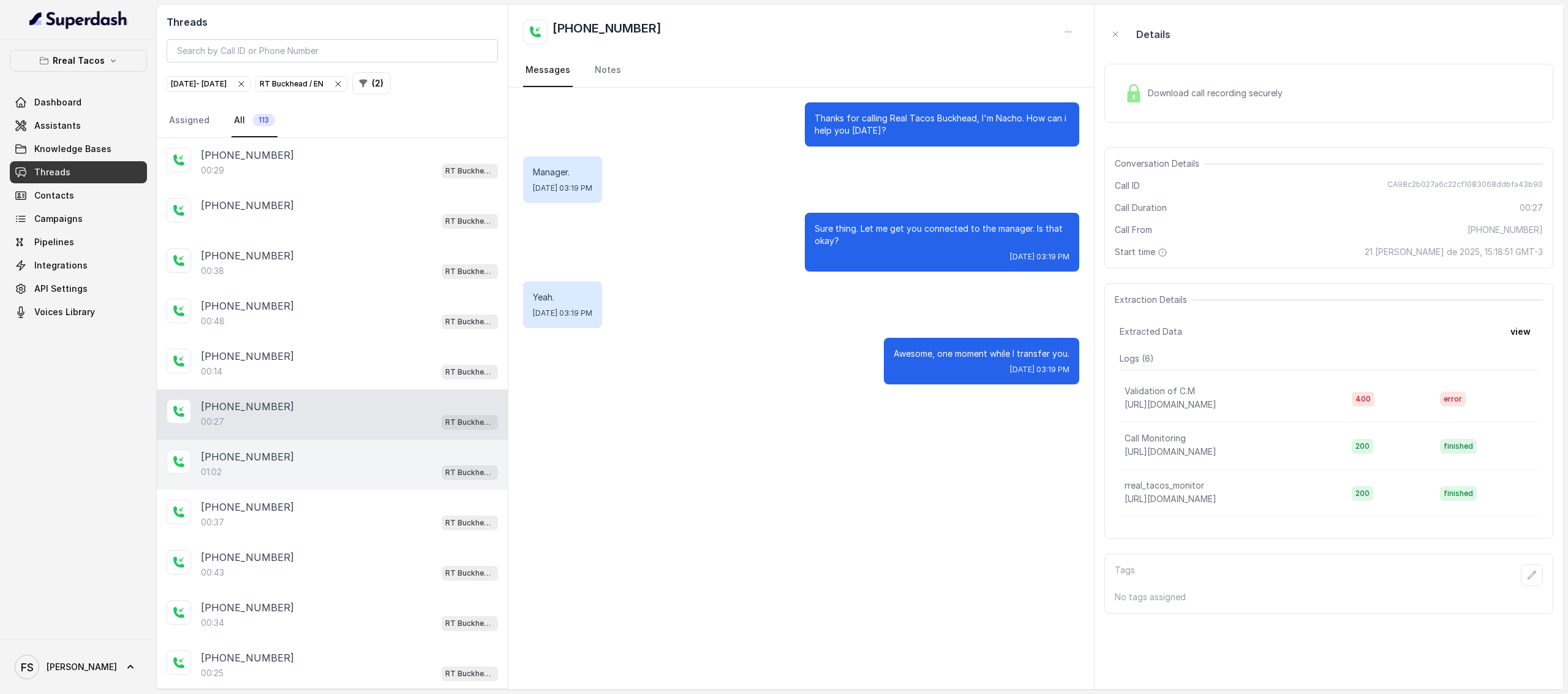
click at [291, 442] on div "[PHONE_NUMBER]:02 RT Buckhead / EN" at bounding box center [332, 464] width 351 height 50
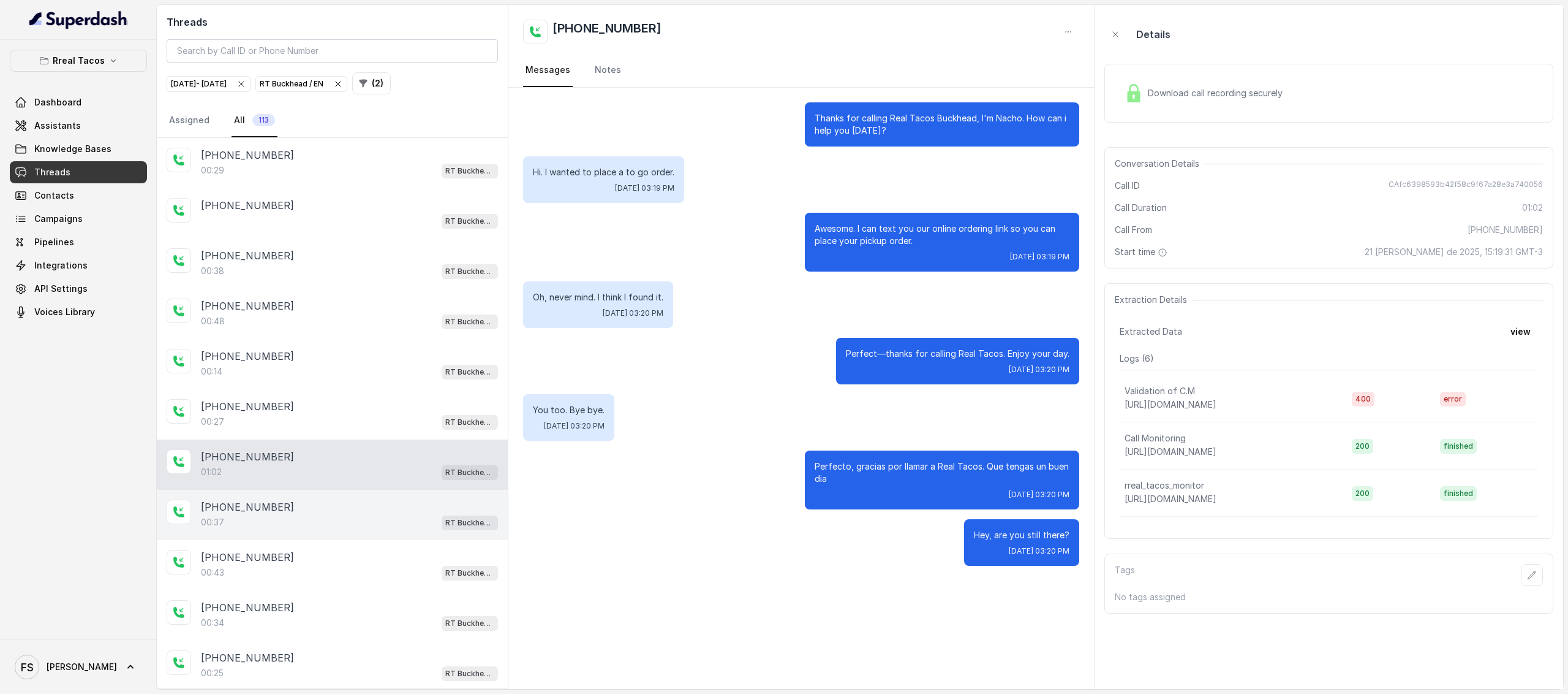
click at [261, 503] on p "[PHONE_NUMBER]" at bounding box center [247, 507] width 93 height 15
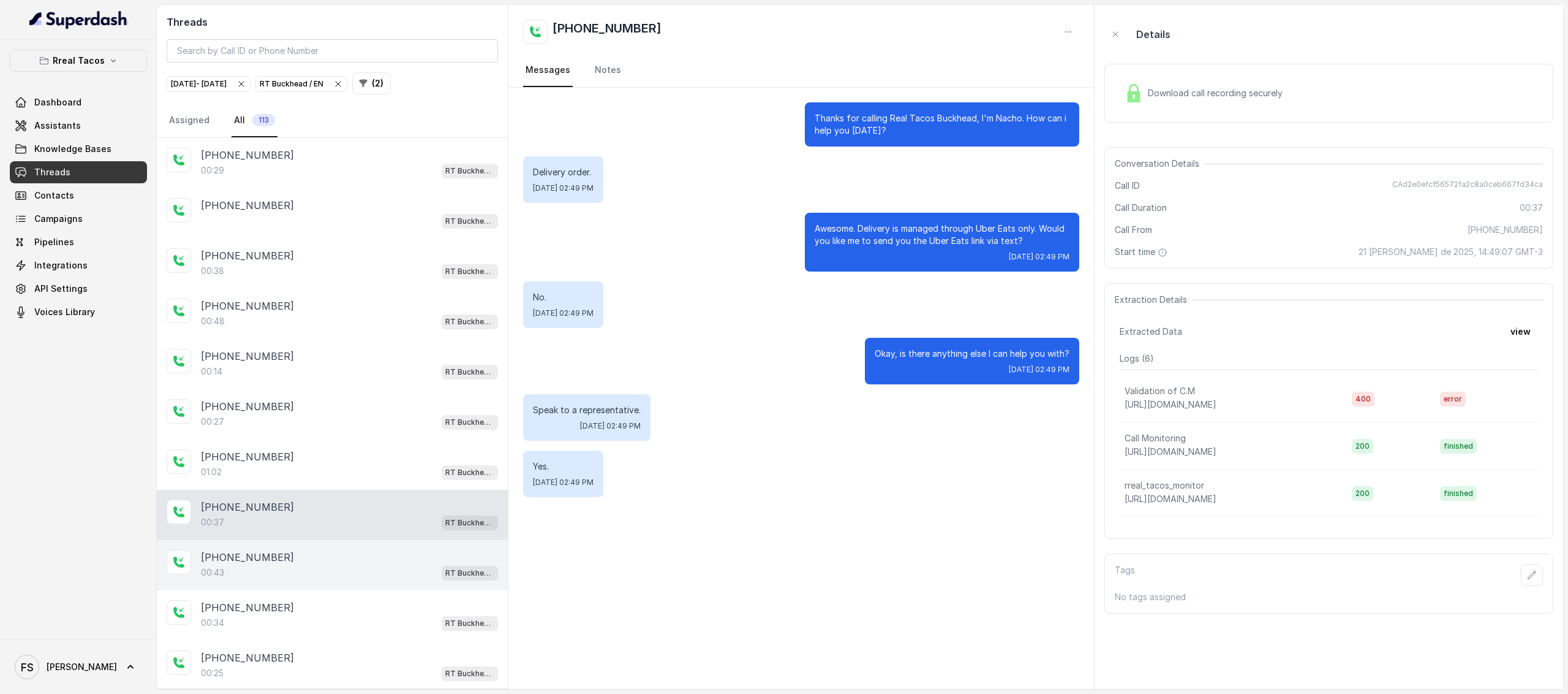
click at [261, 554] on p "[PHONE_NUMBER]" at bounding box center [247, 556] width 93 height 15
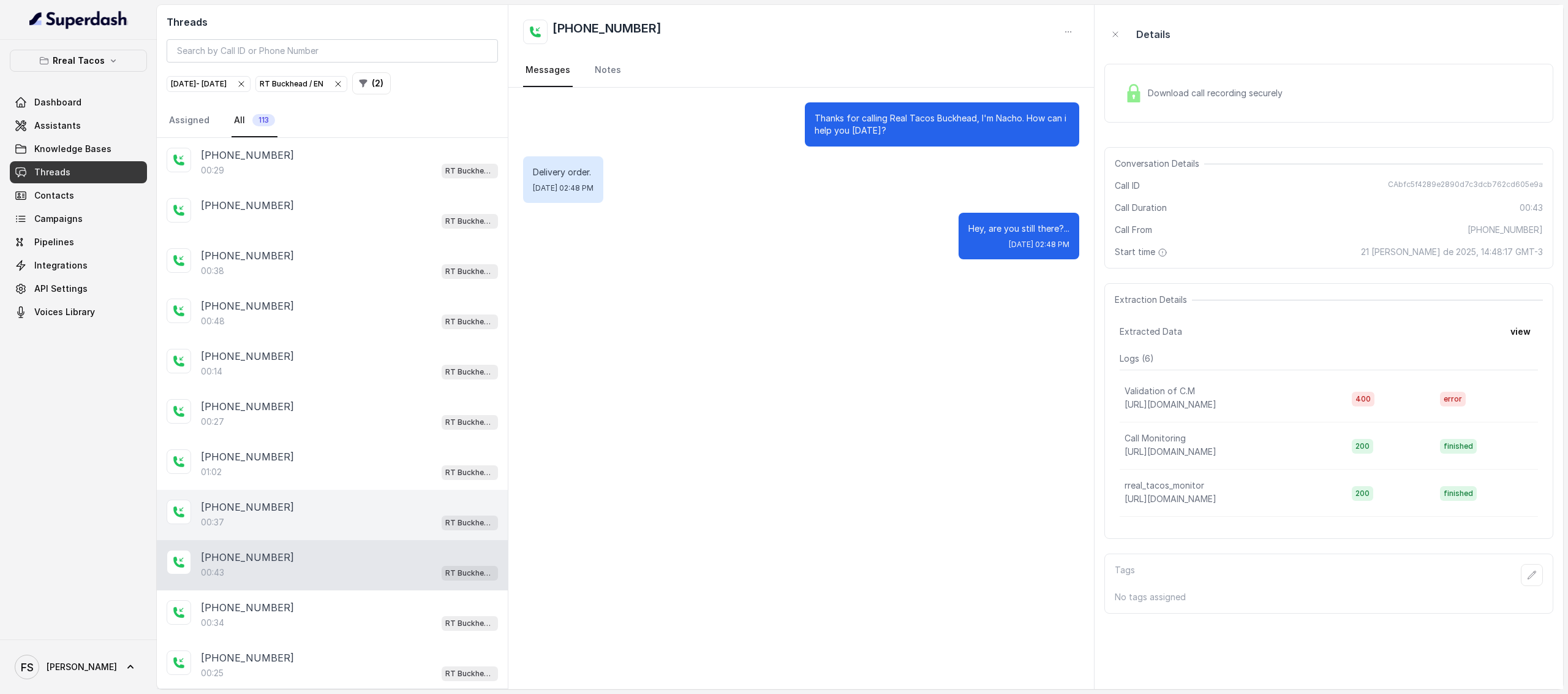
click at [292, 503] on div "[PHONE_NUMBER]" at bounding box center [349, 507] width 297 height 15
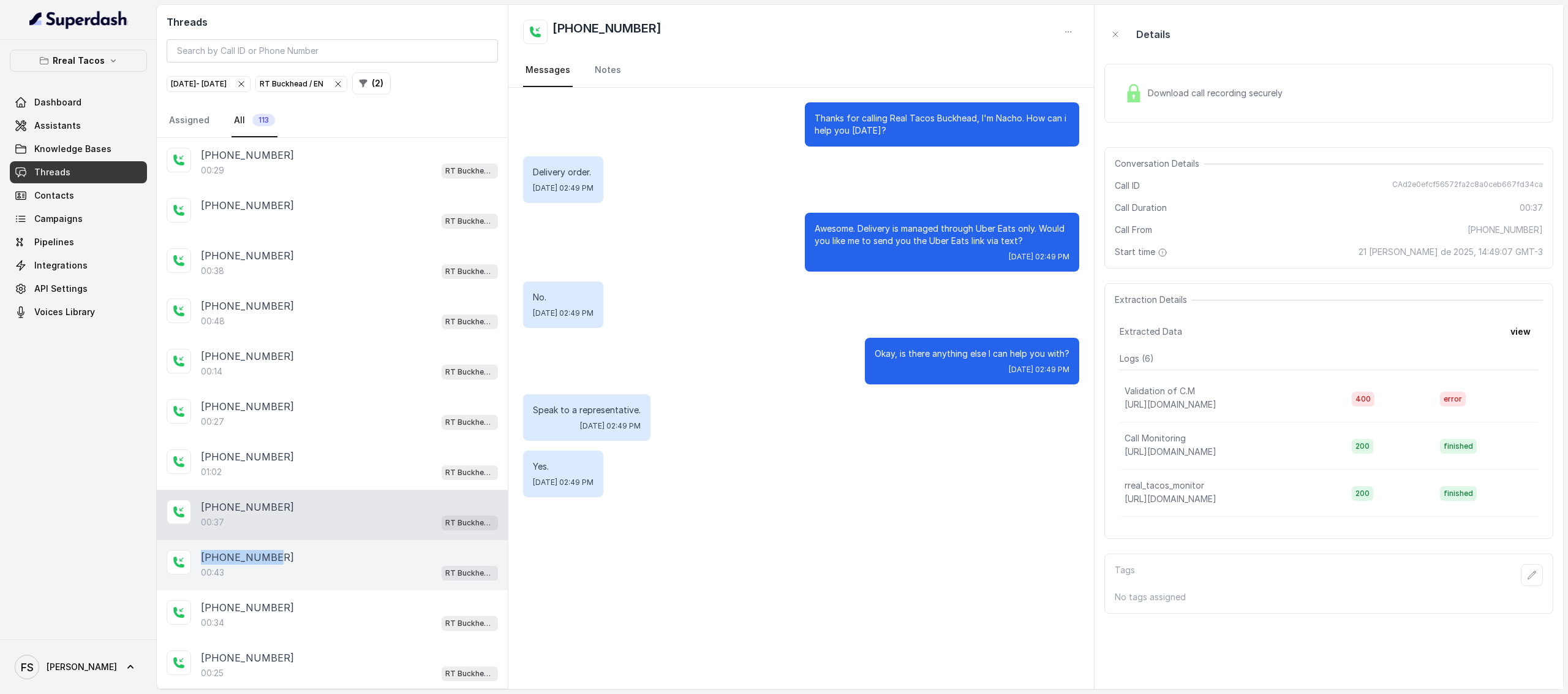
drag, startPoint x: 339, startPoint y: 542, endPoint x: 342, endPoint y: 549, distance: 7.6
click at [341, 554] on div "[PHONE_NUMBER]:43 RT Buckhead / EN" at bounding box center [332, 565] width 351 height 50
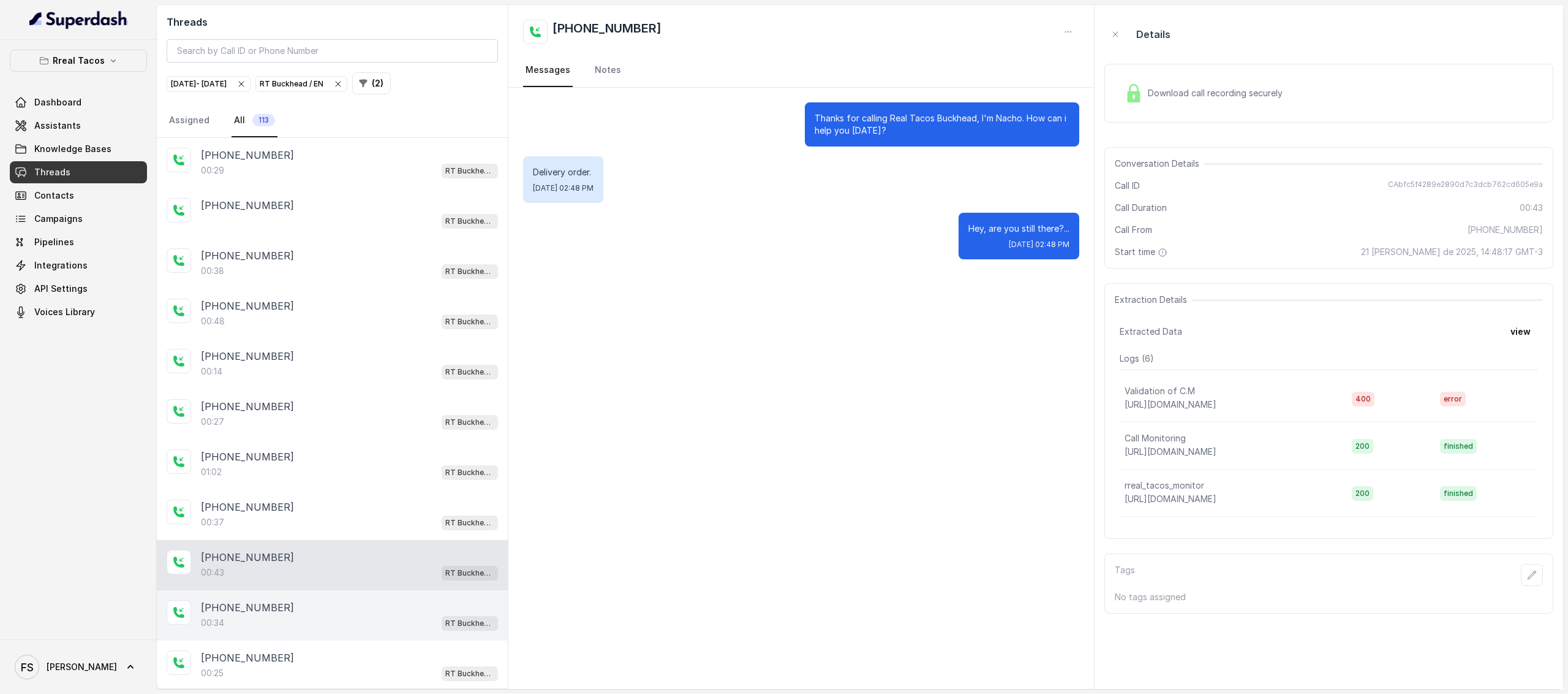
click at [342, 614] on div "00:34 RT Buckhead / EN" at bounding box center [349, 622] width 297 height 16
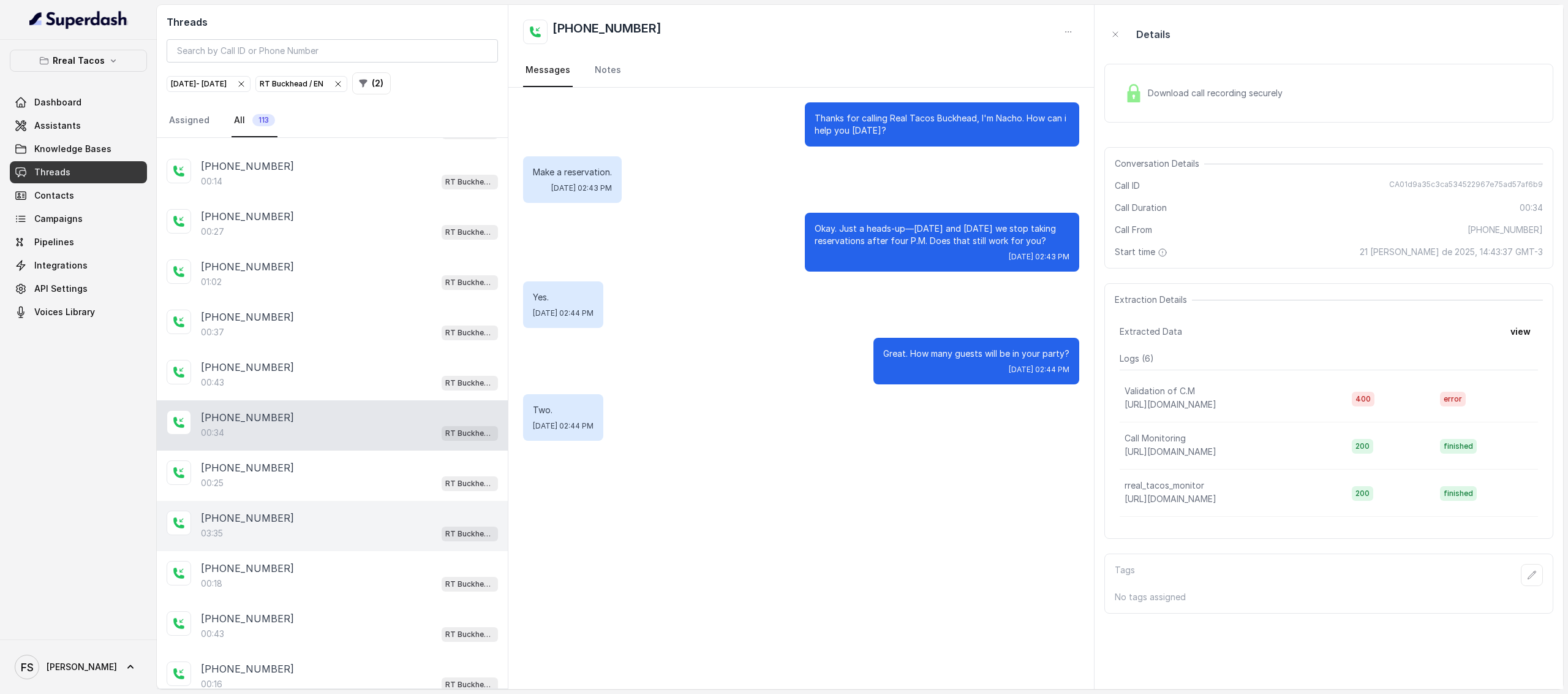
scroll to position [192, 0]
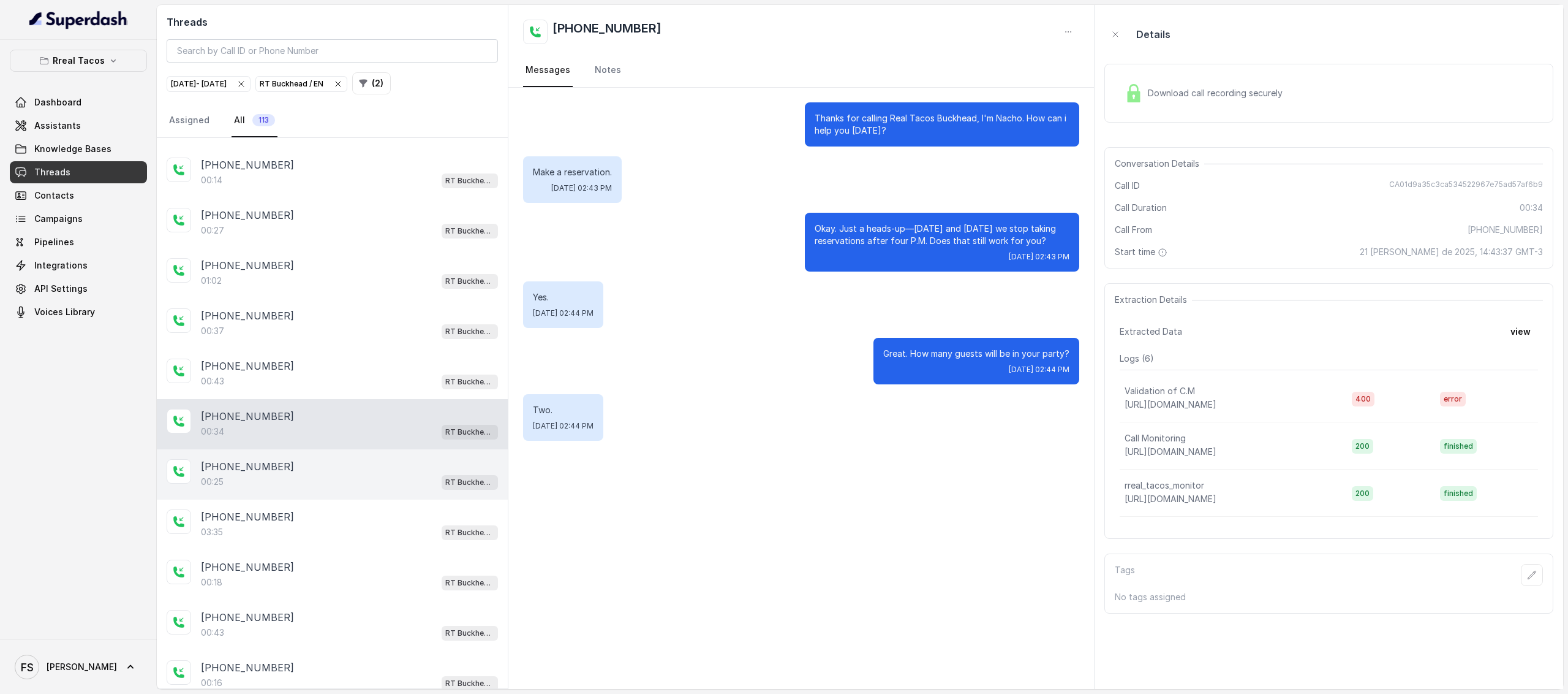
click at [359, 479] on div "00:25 RT Buckhead / EN" at bounding box center [349, 481] width 297 height 16
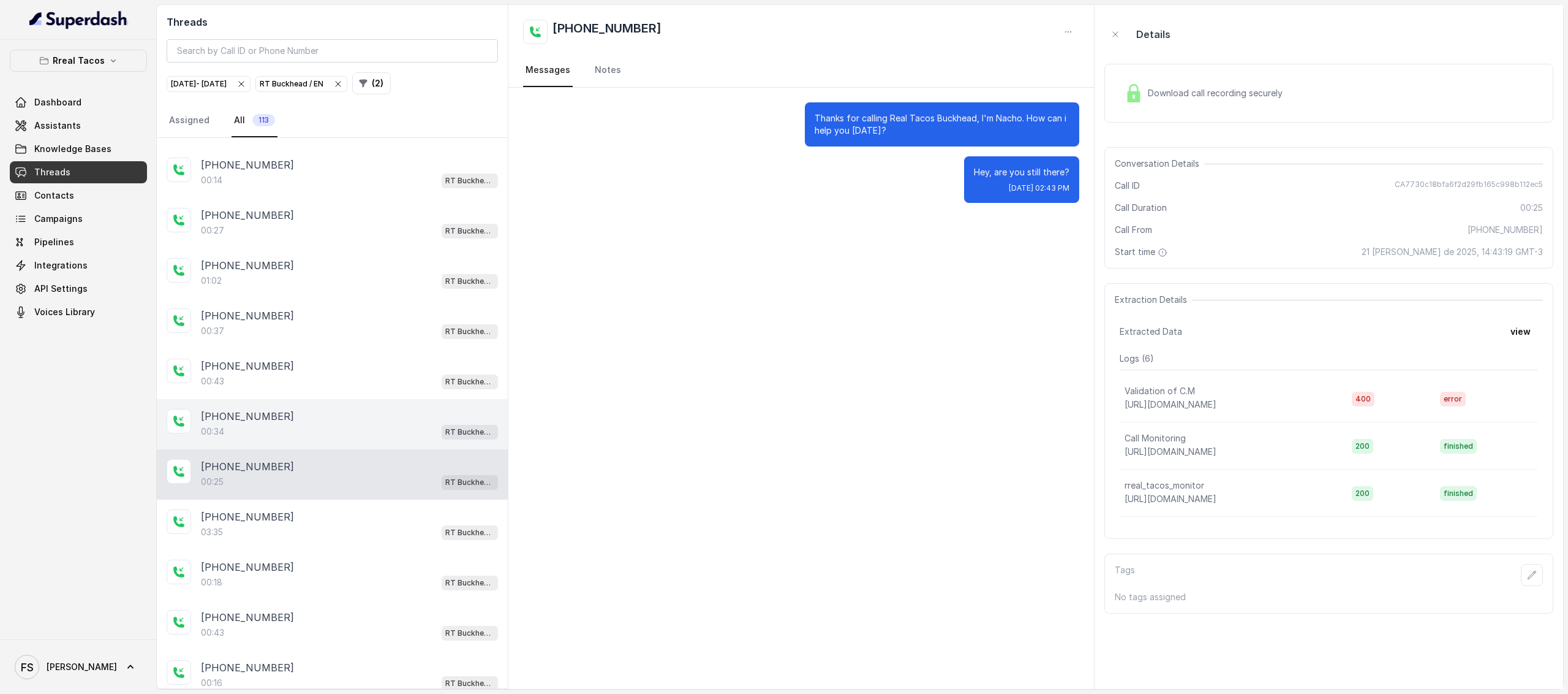
click at [365, 434] on div "[PHONE_NUMBER]:34 RT Buckhead / EN" at bounding box center [332, 424] width 351 height 50
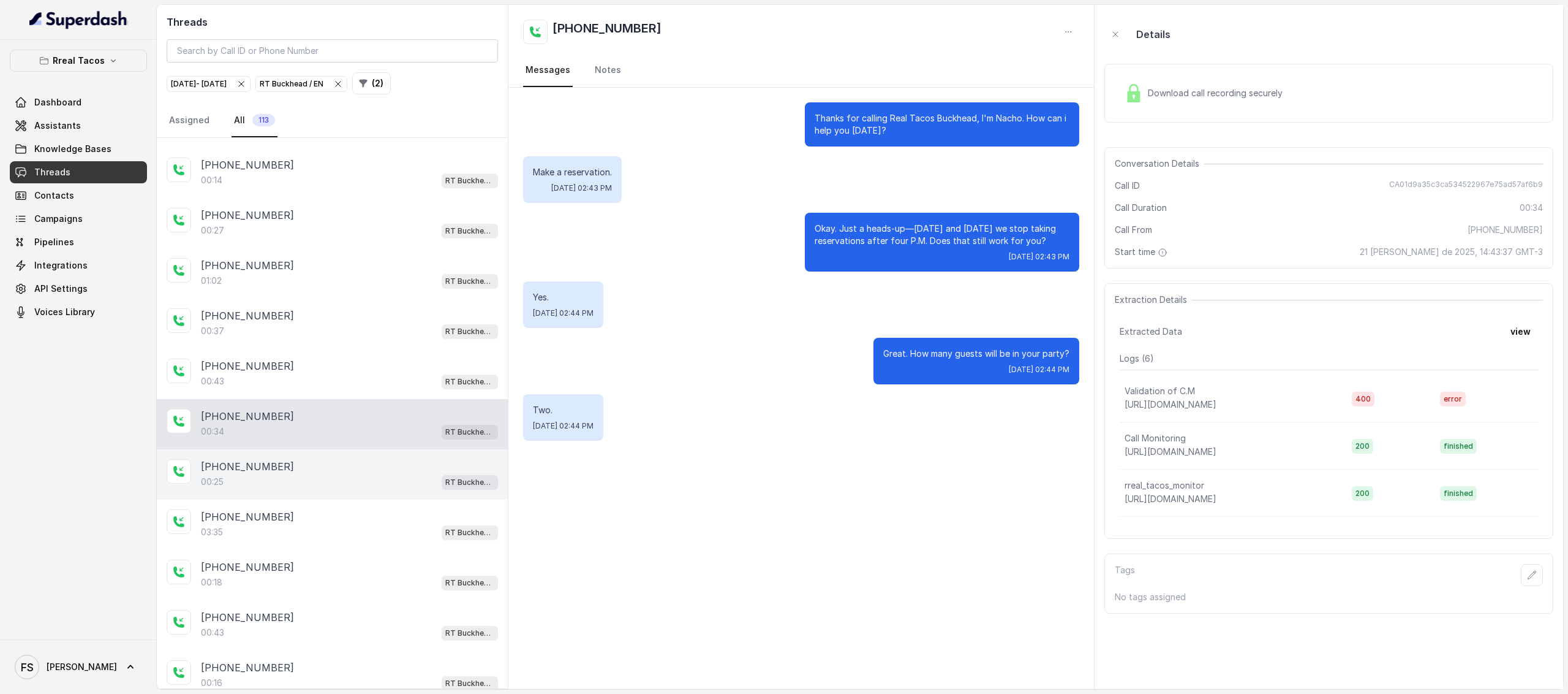
click at [364, 474] on div "00:25 RT Buckhead / EN" at bounding box center [349, 481] width 297 height 16
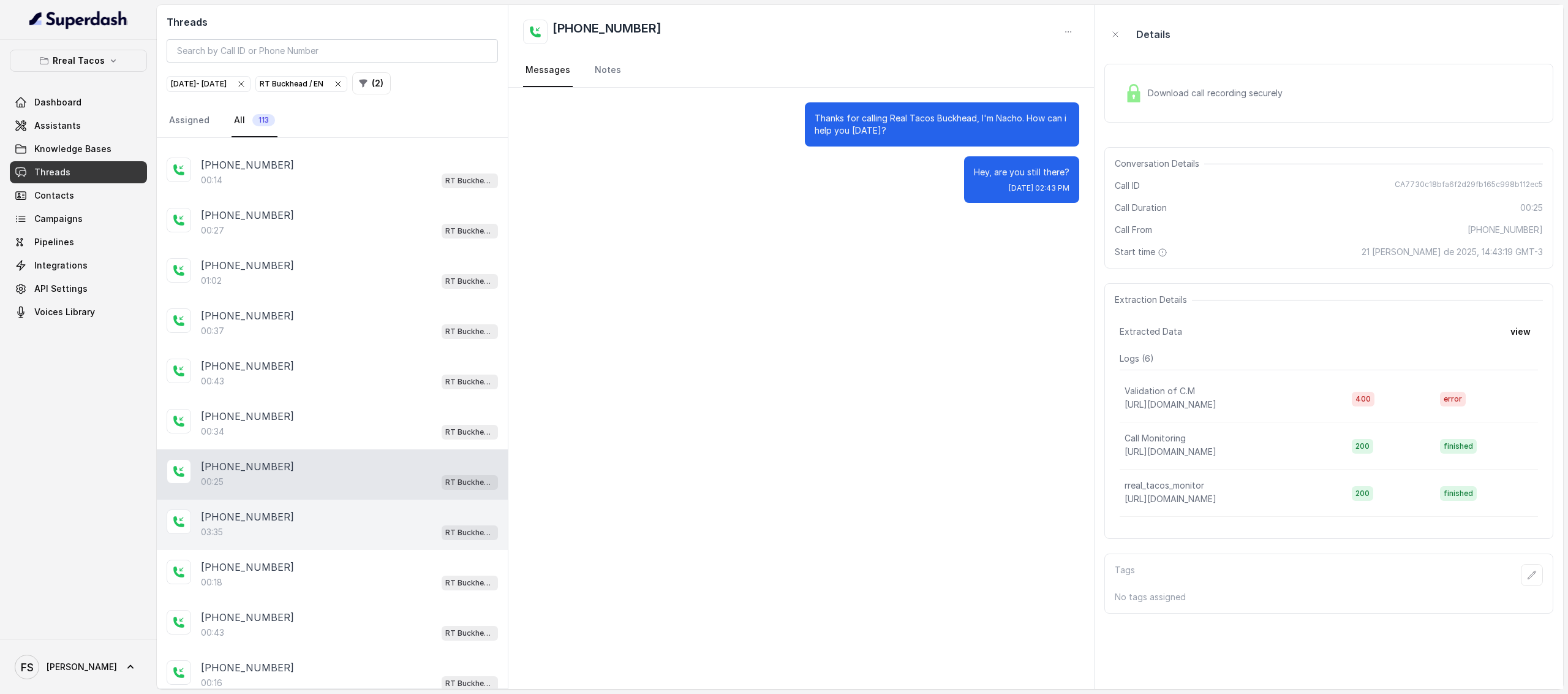
click at [364, 500] on div "[PHONE_NUMBER]:35 RT Buckhead / EN" at bounding box center [332, 524] width 351 height 50
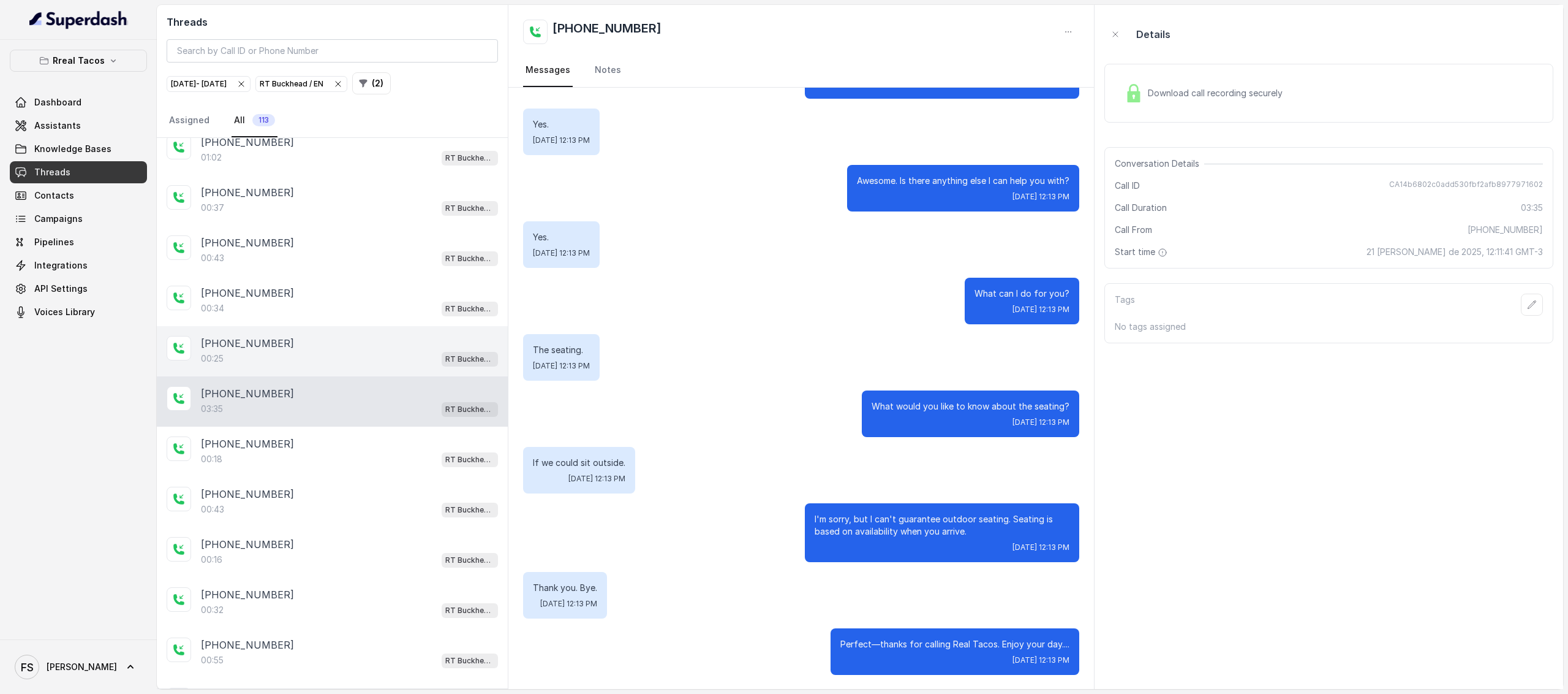
scroll to position [323, 0]
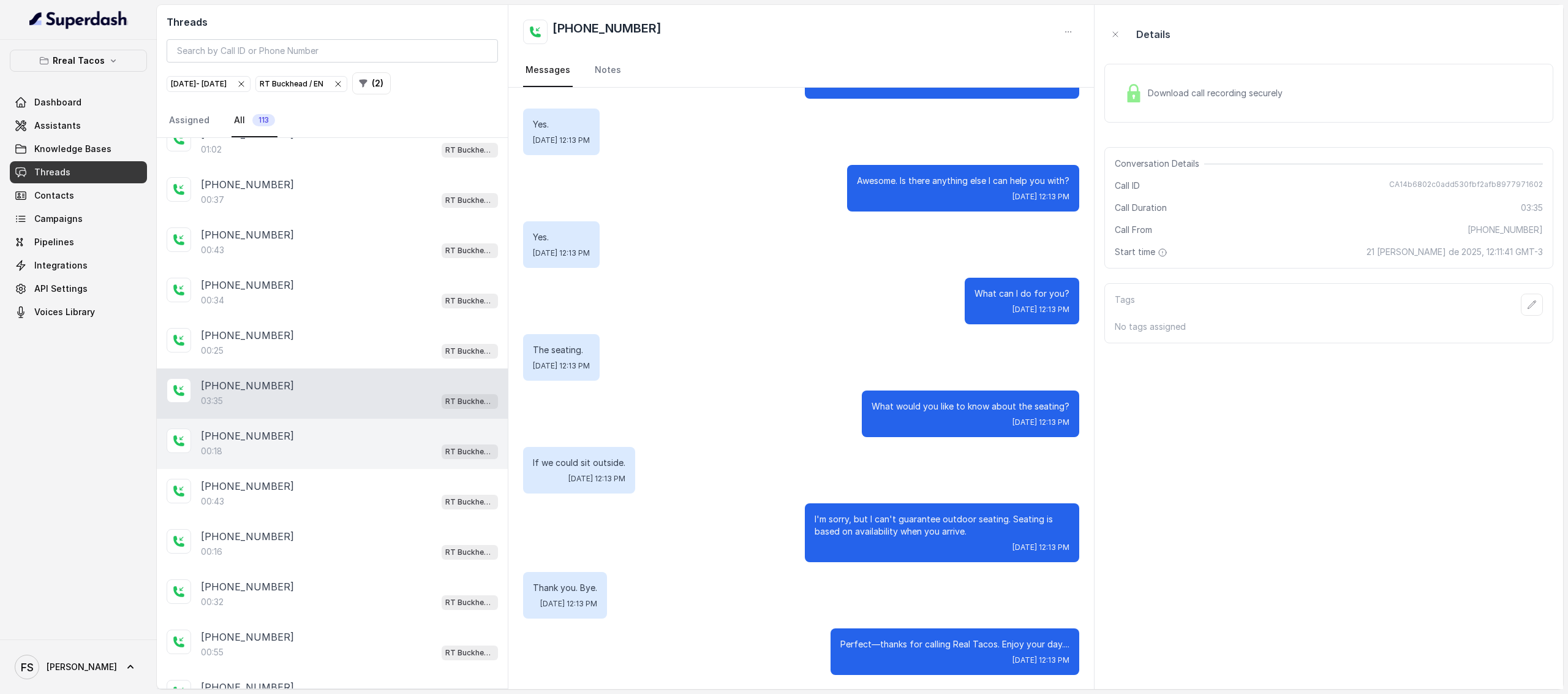
click at [326, 446] on div "00:18 RT Buckhead / EN" at bounding box center [349, 450] width 297 height 16
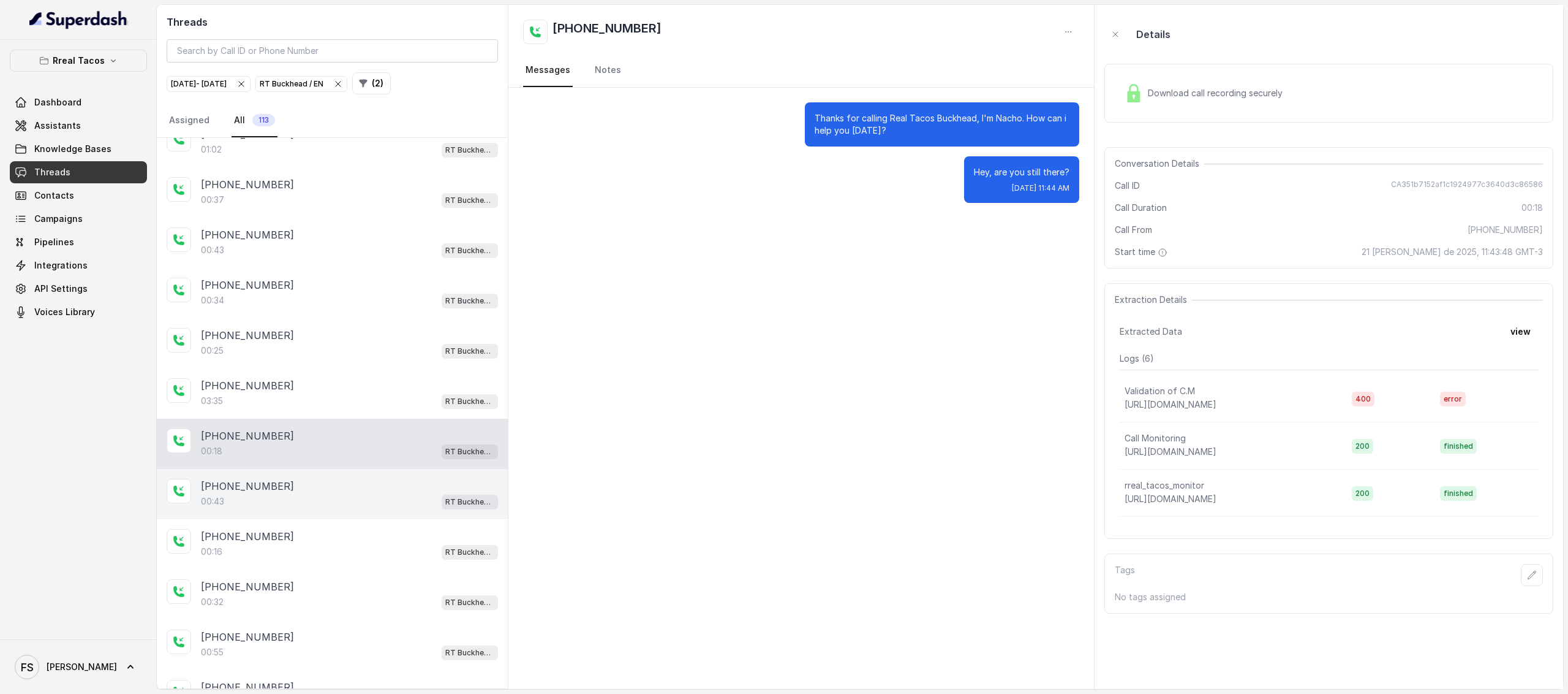
click at [319, 493] on div "00:43 RT Buckhead / EN" at bounding box center [349, 501] width 297 height 16
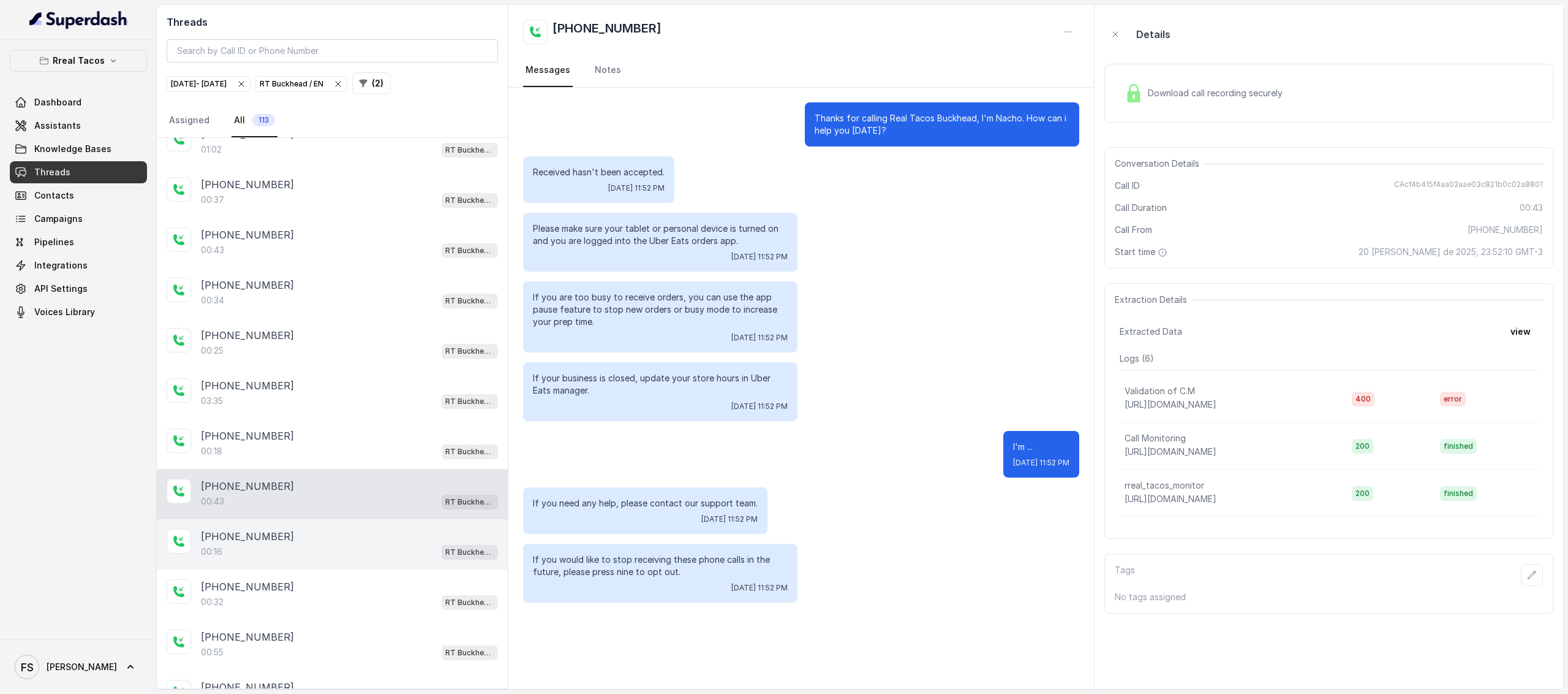
click at [327, 529] on div "[PHONE_NUMBER]" at bounding box center [349, 536] width 297 height 15
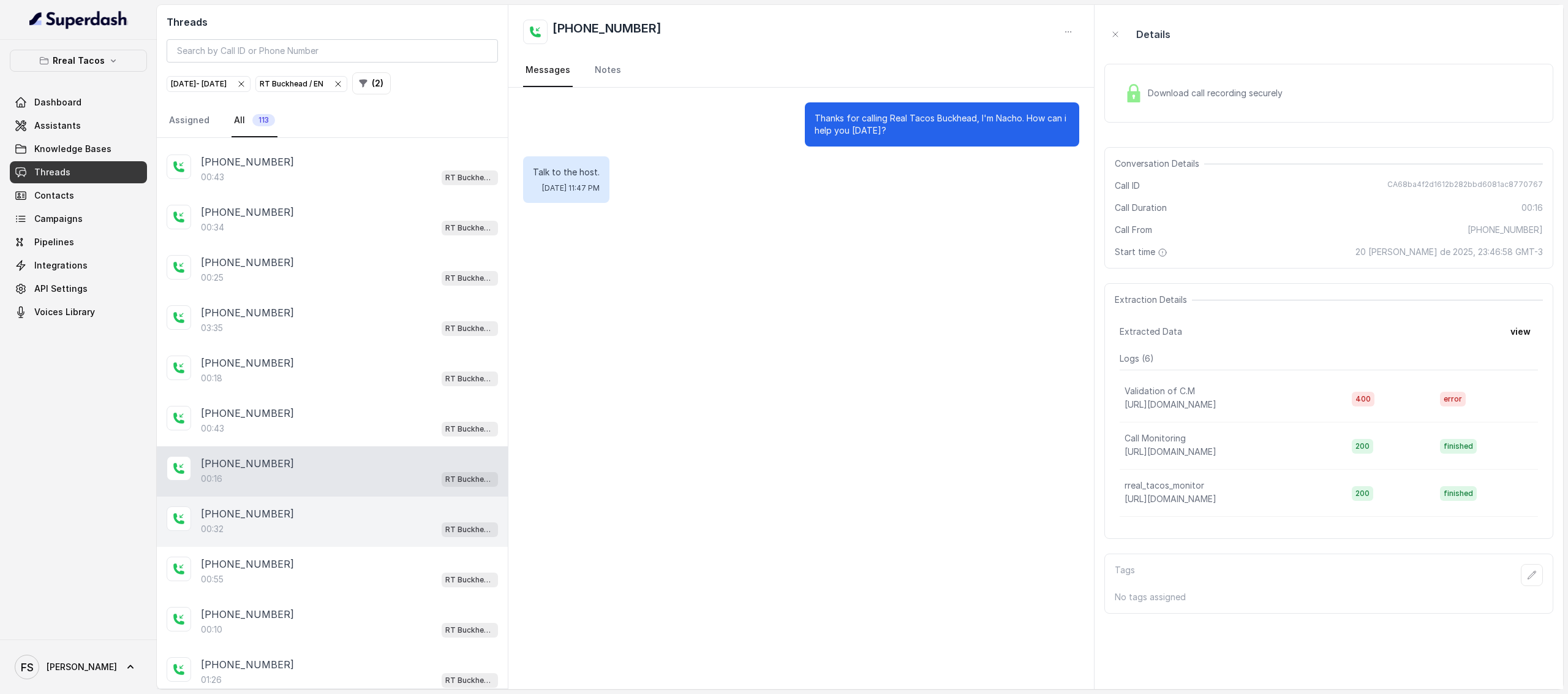
click at [335, 496] on div "[PHONE_NUMBER]:32 RT Buckhead / EN" at bounding box center [332, 521] width 351 height 50
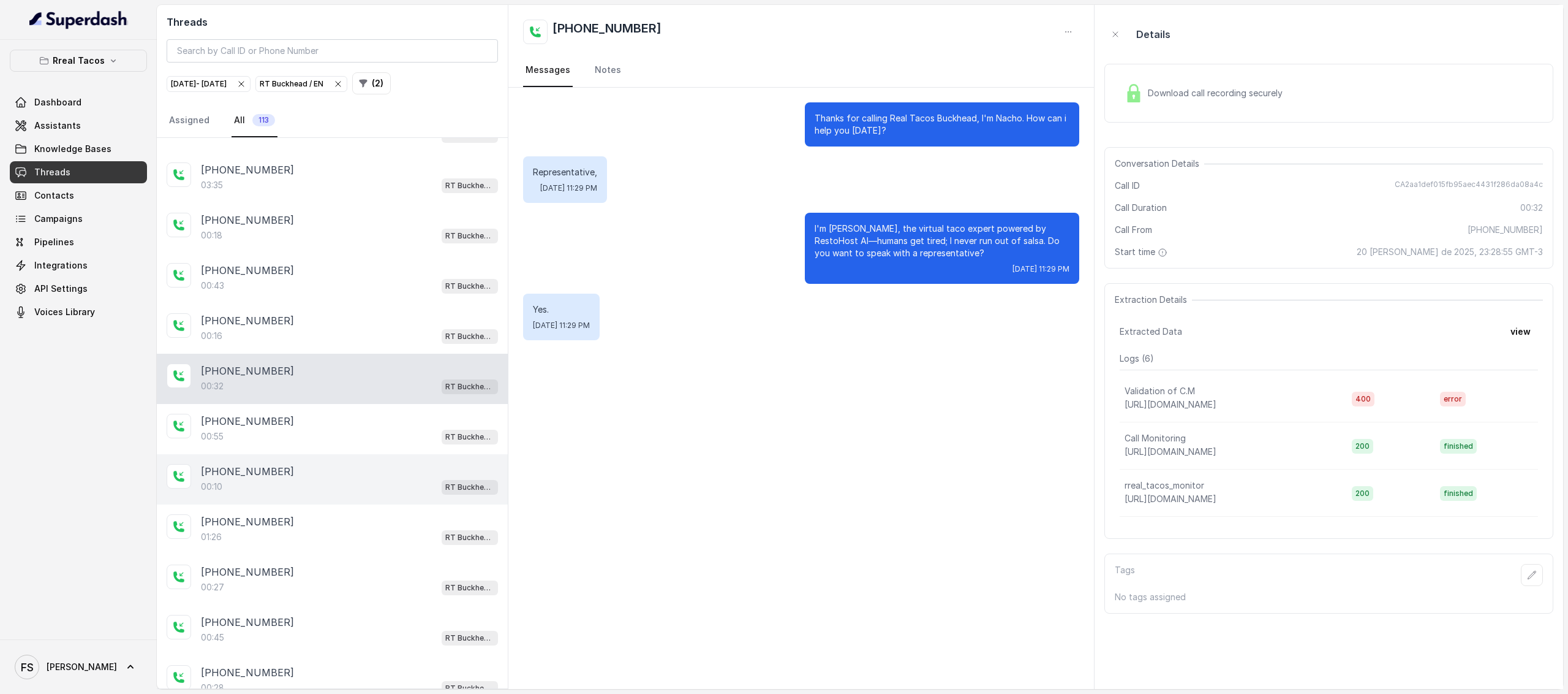
scroll to position [539, 0]
click at [331, 478] on div "00:10 RT Buckhead / EN" at bounding box center [349, 485] width 297 height 16
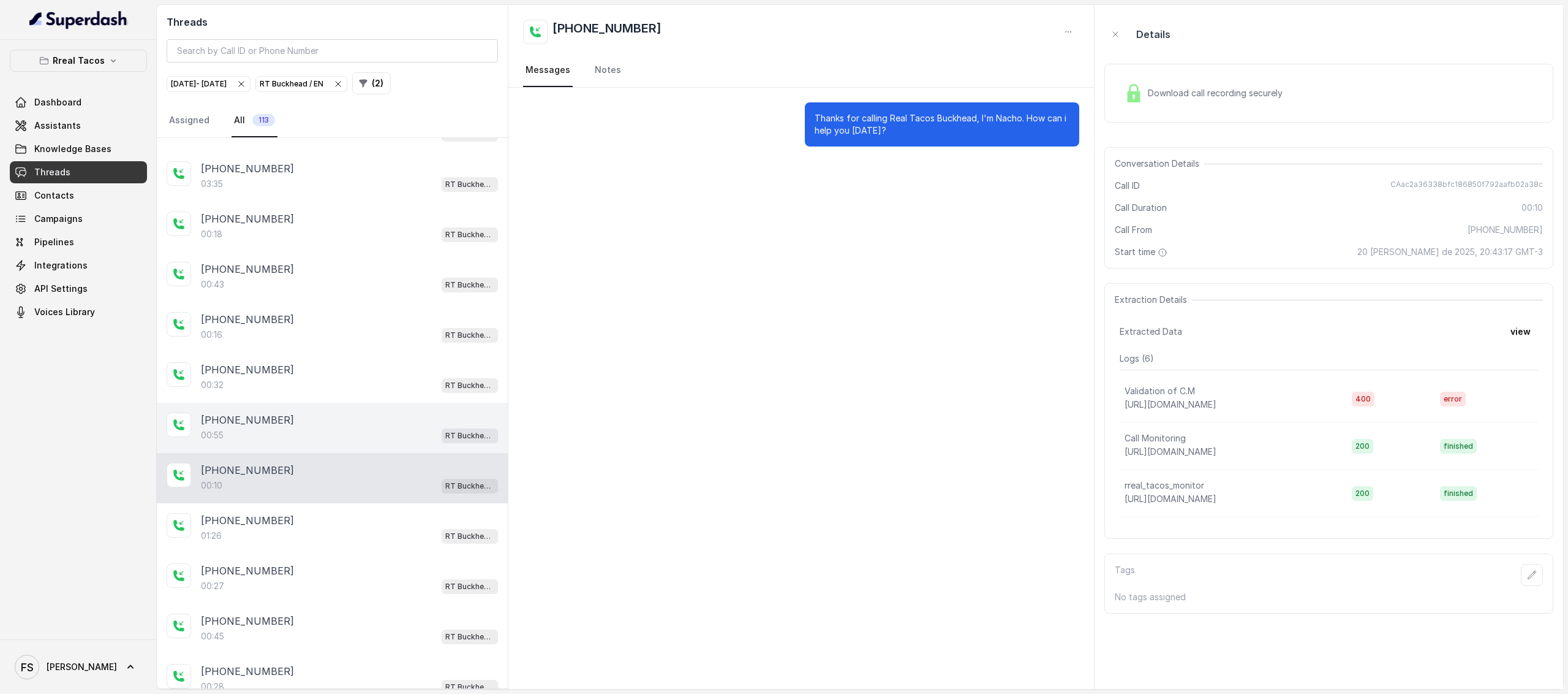
click at [346, 438] on div "[PHONE_NUMBER]:55 RT Buckhead / EN" at bounding box center [332, 427] width 351 height 50
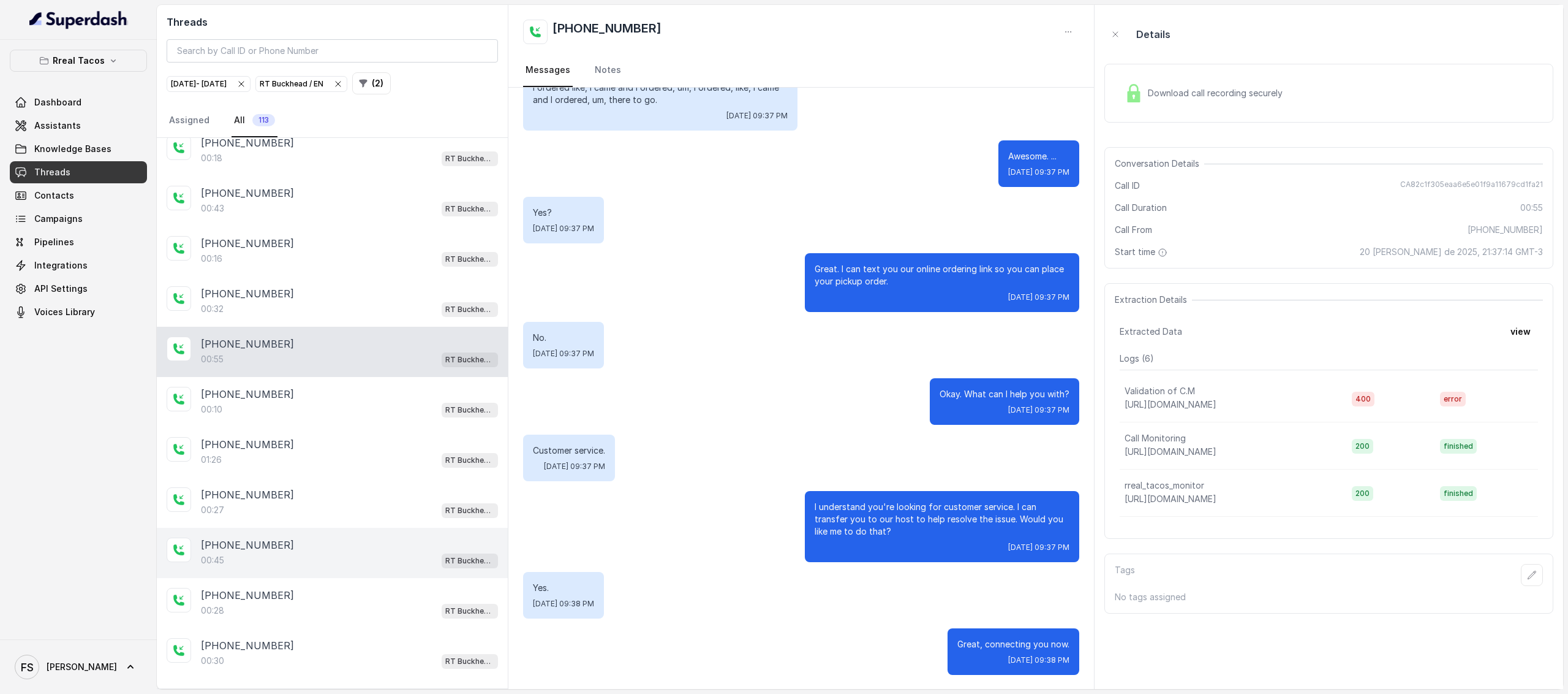
scroll to position [694, 0]
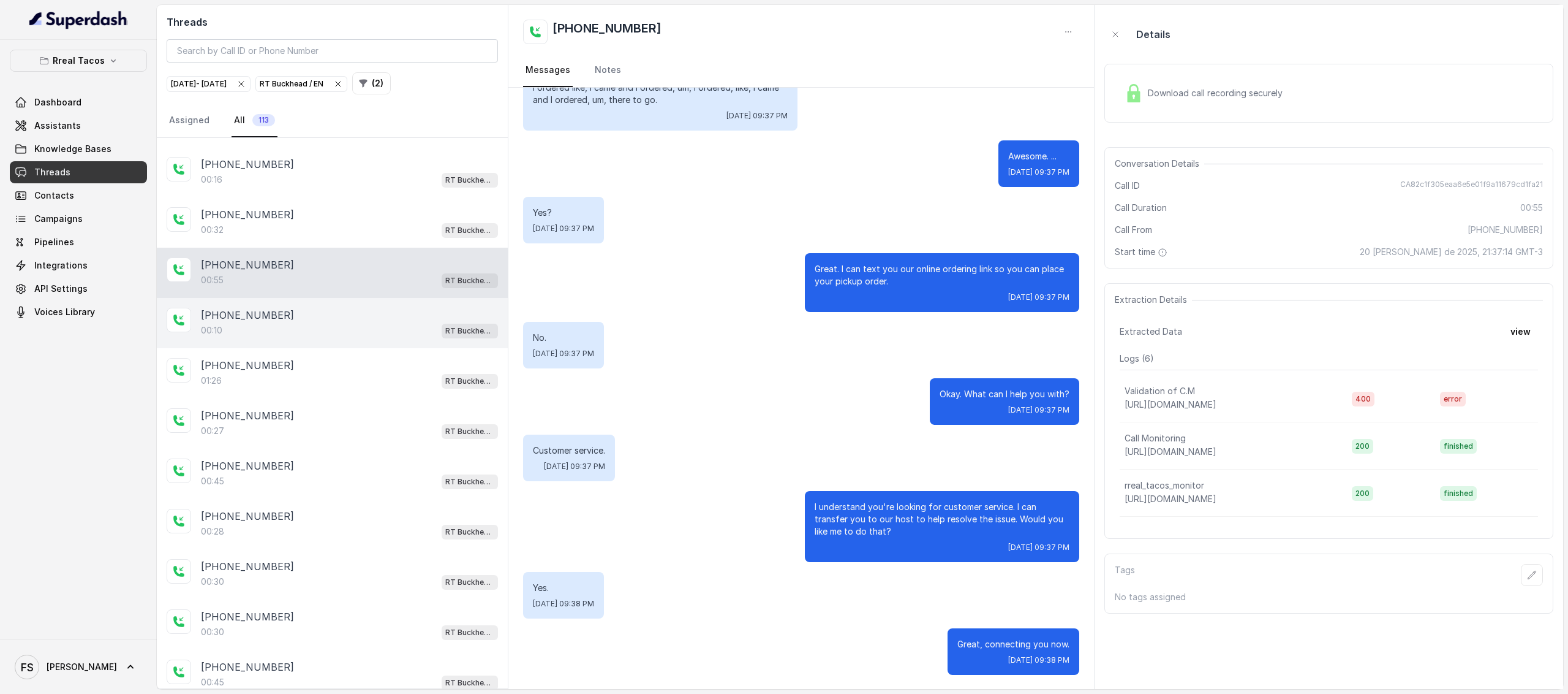
click at [321, 323] on div "00:10 RT Buckhead / EN" at bounding box center [349, 330] width 297 height 16
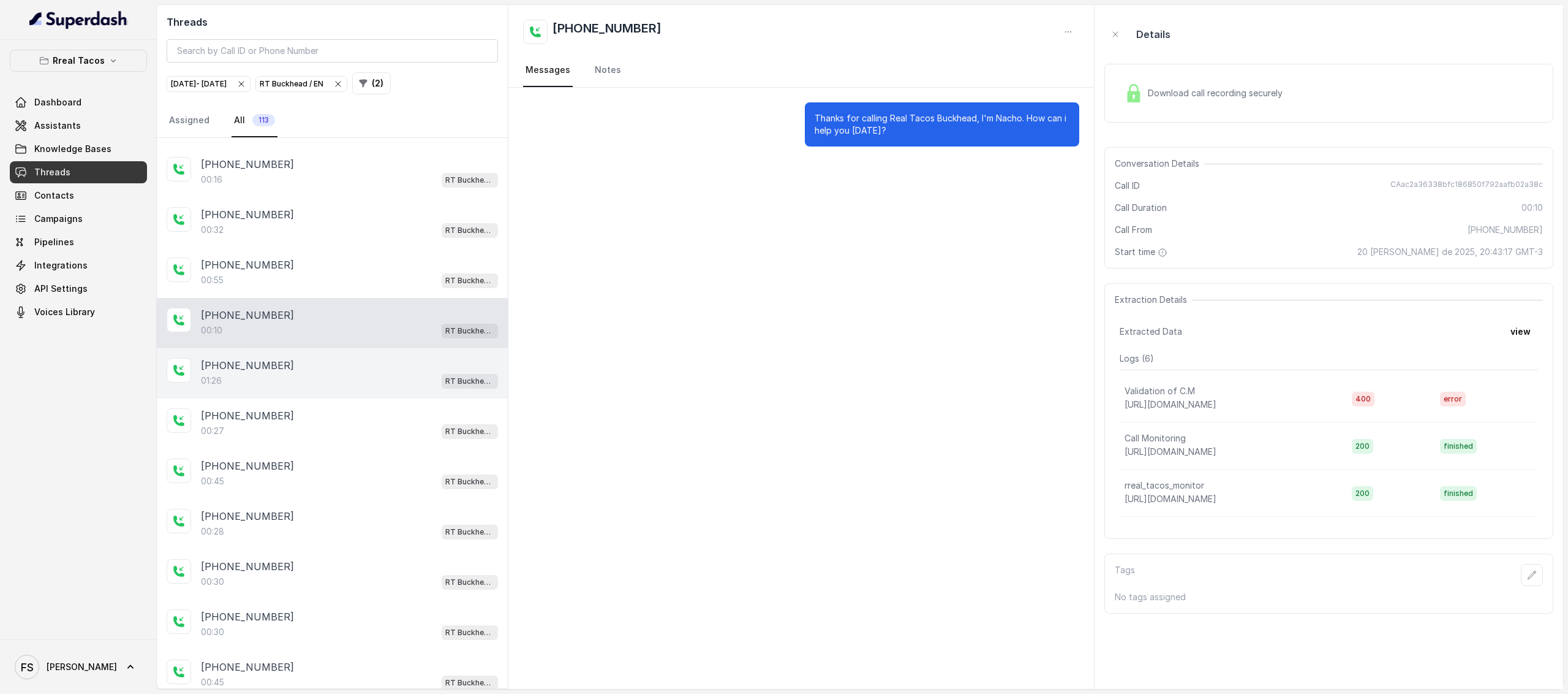
click at [319, 358] on div "[PHONE_NUMBER]" at bounding box center [349, 365] width 297 height 15
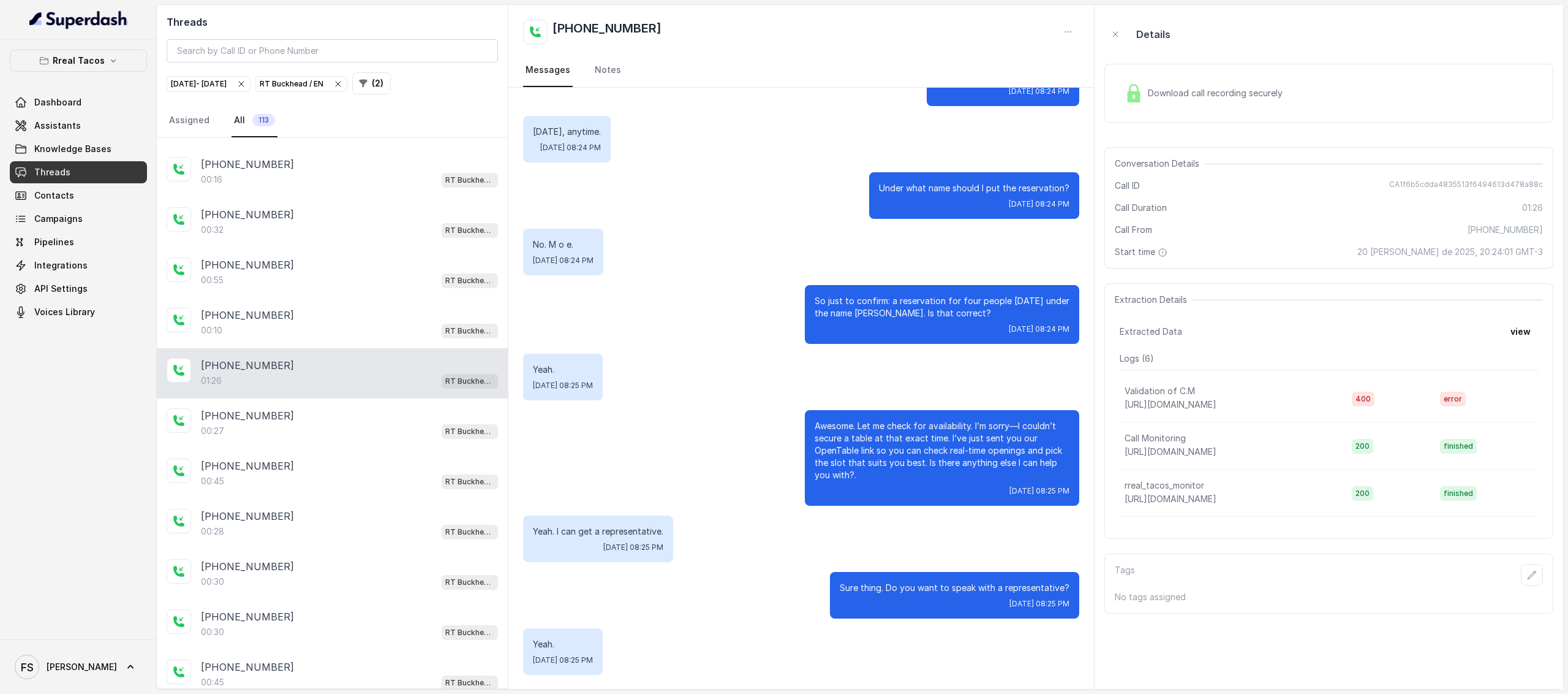
scroll to position [320, 0]
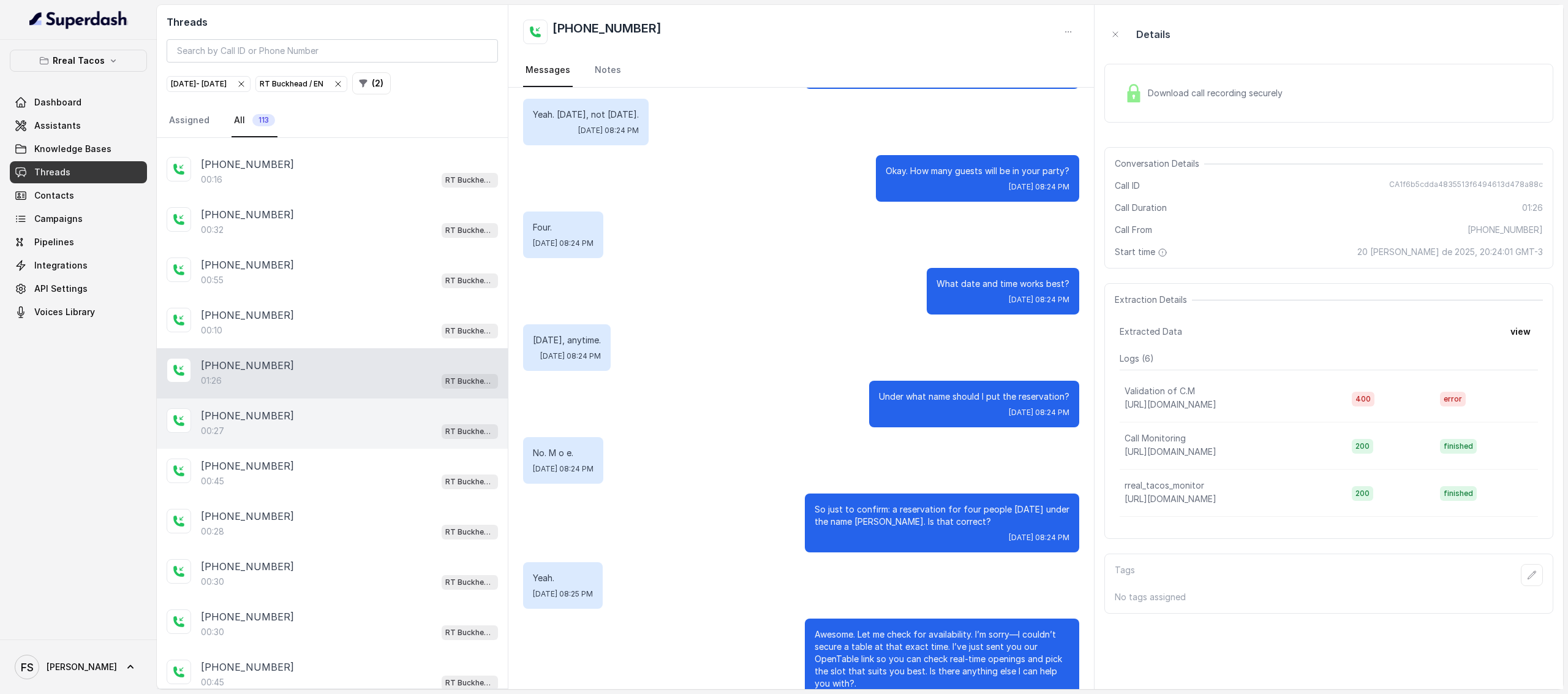
click at [269, 423] on div "00:27 RT Buckhead / EN" at bounding box center [349, 430] width 297 height 16
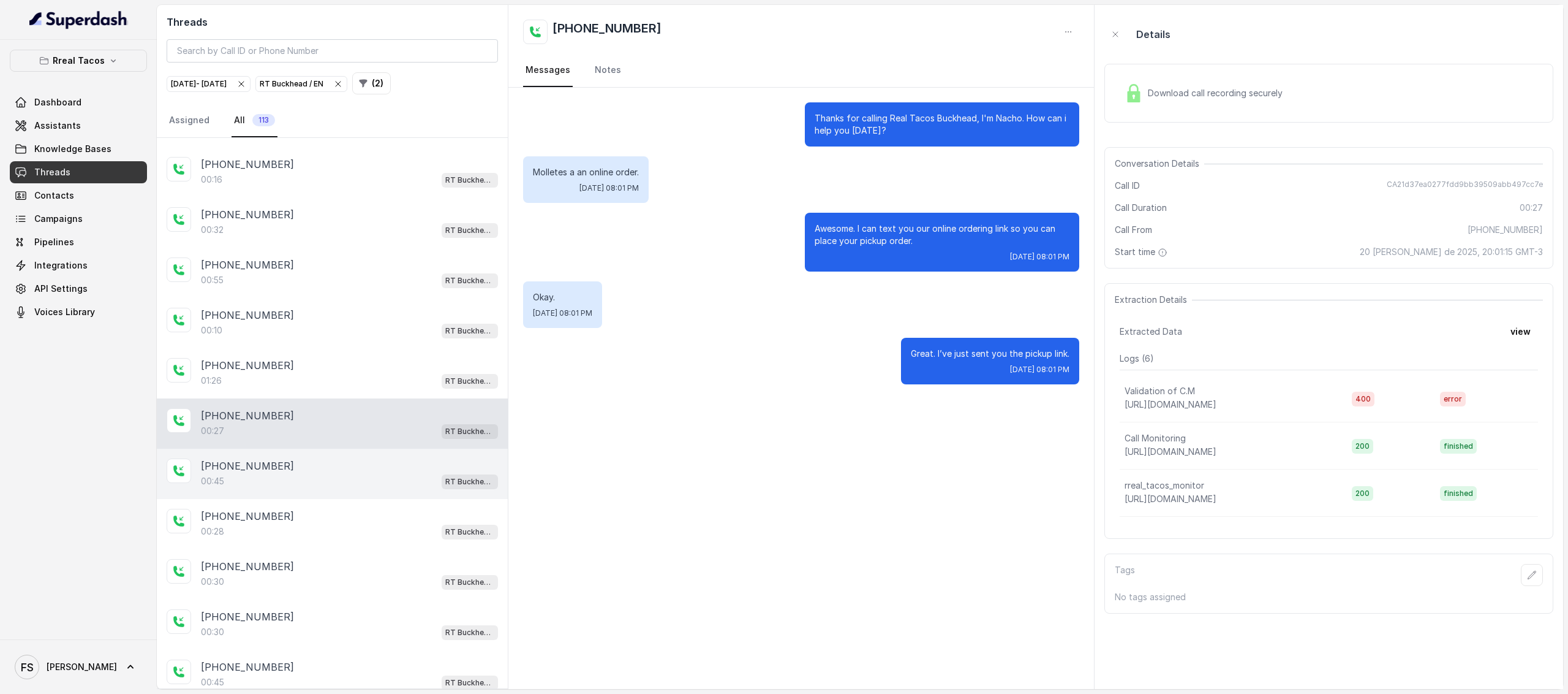
click at [300, 473] on div "00:45 RT Buckhead / EN" at bounding box center [349, 480] width 297 height 16
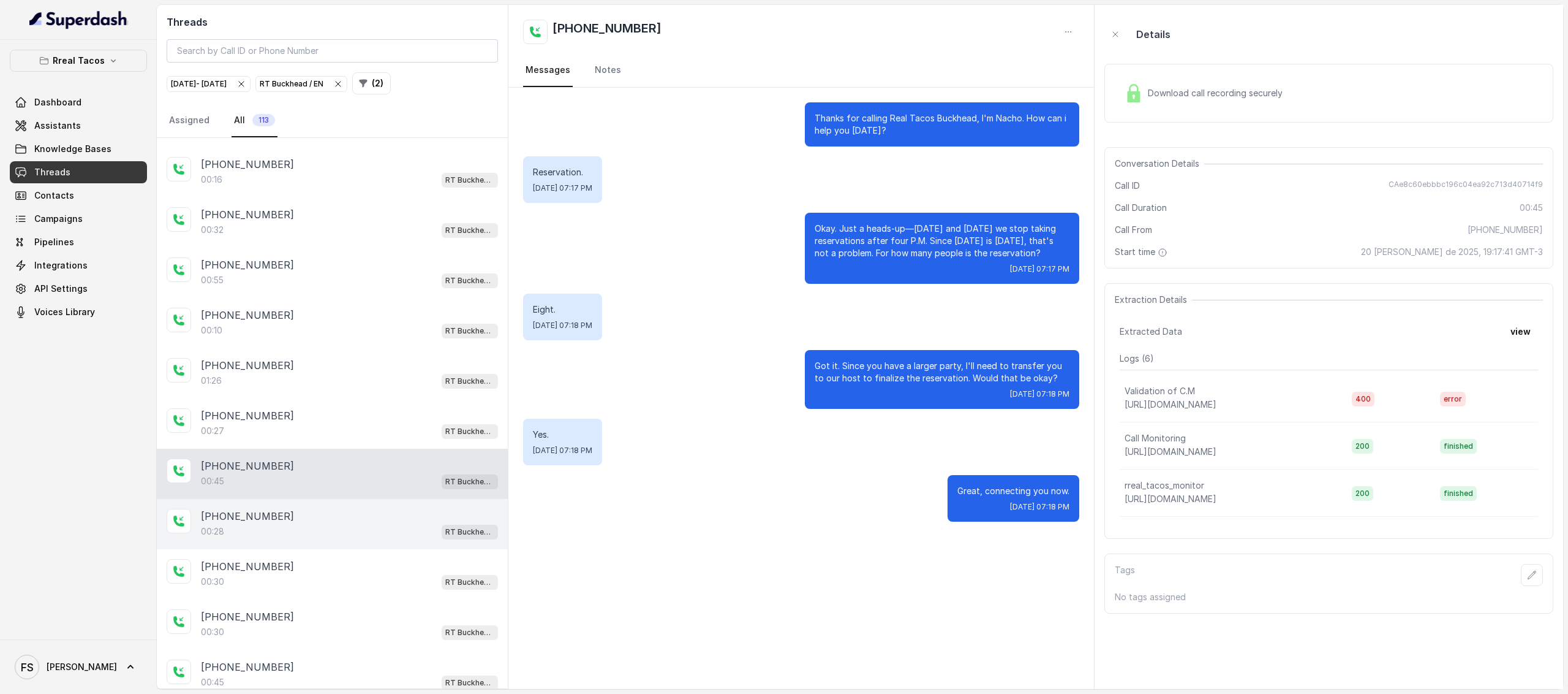
click at [313, 509] on div "[PHONE_NUMBER]" at bounding box center [349, 516] width 297 height 15
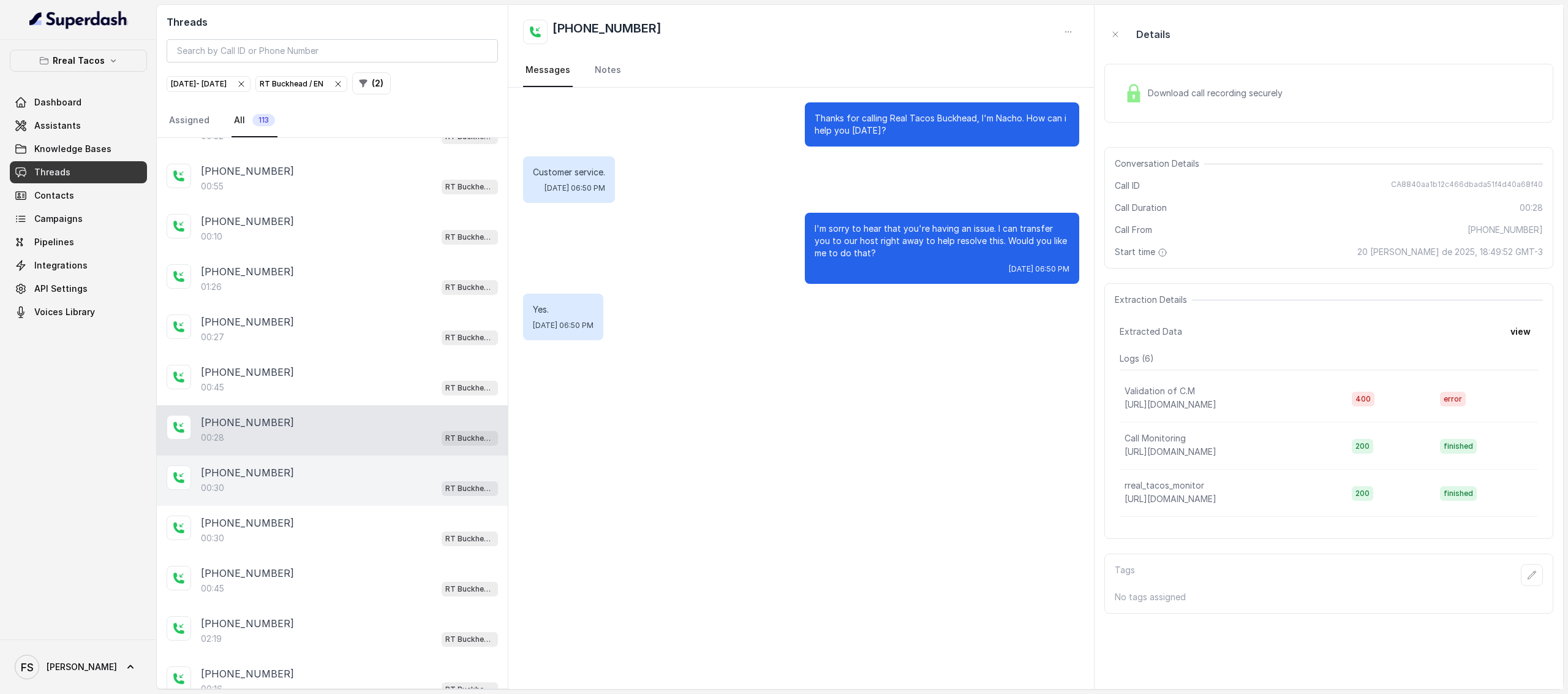
click at [313, 479] on div "00:30 RT Buckhead / EN" at bounding box center [349, 487] width 297 height 16
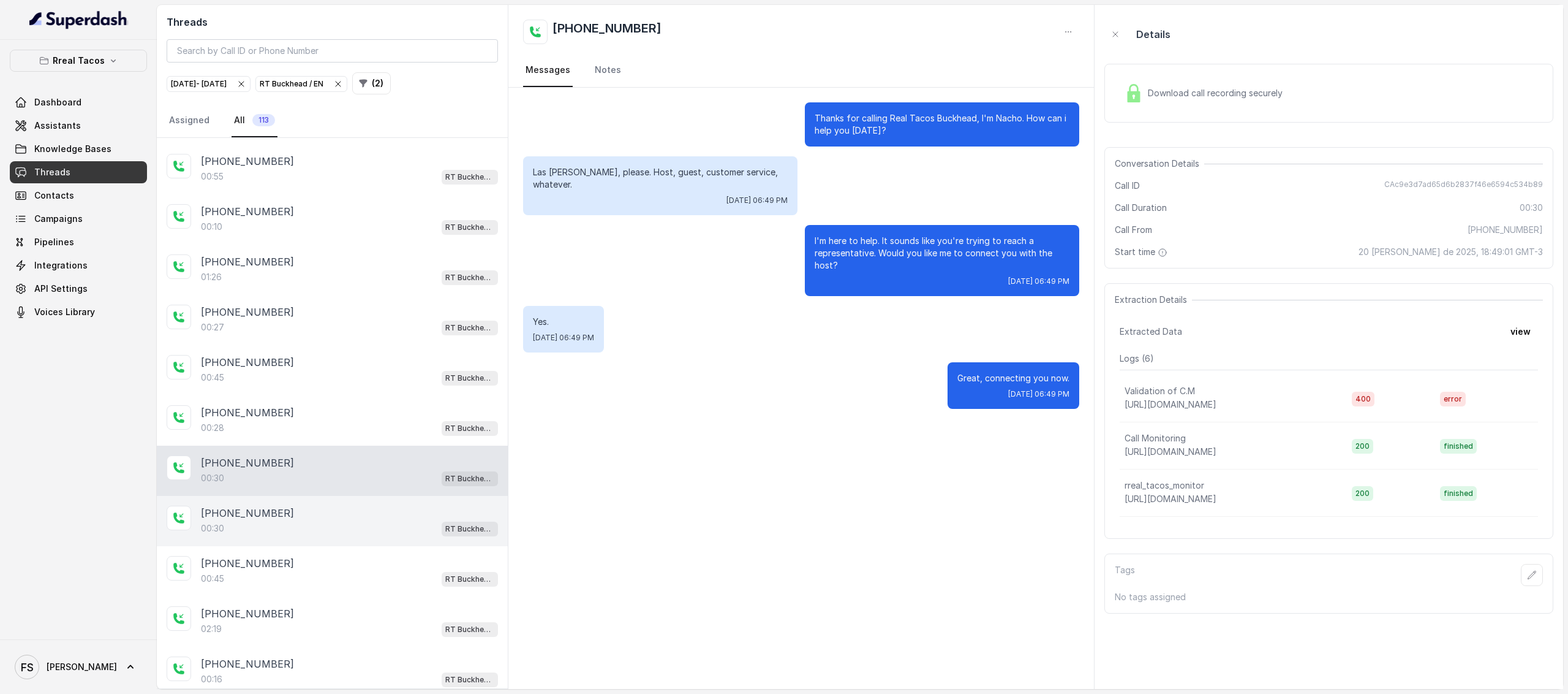
click at [305, 505] on div "[PHONE_NUMBER]" at bounding box center [349, 512] width 297 height 15
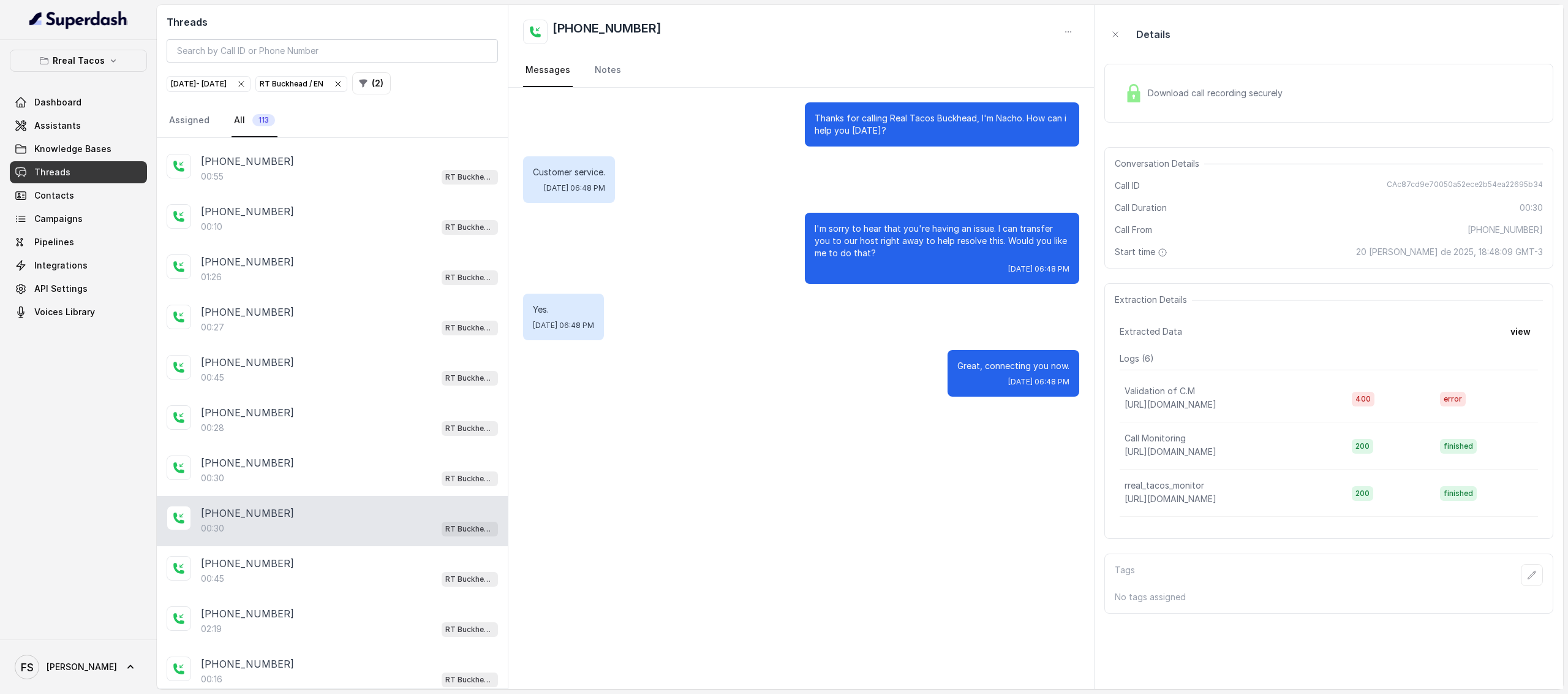
scroll to position [830, 0]
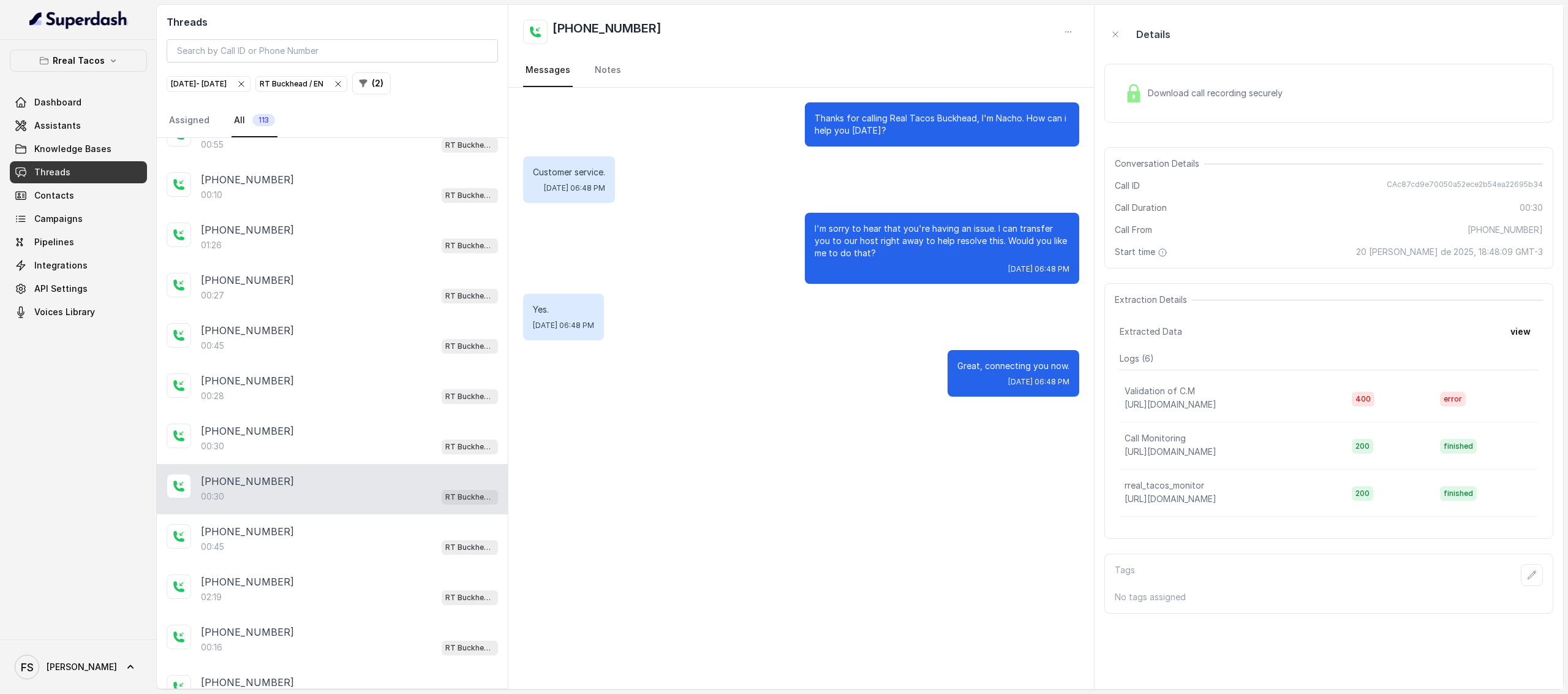
click at [309, 486] on div "[PHONE_NUMBER]:30 RT Buckhead / EN" at bounding box center [332, 489] width 351 height 50
click at [323, 523] on div "[PHONE_NUMBER]" at bounding box center [349, 531] width 297 height 15
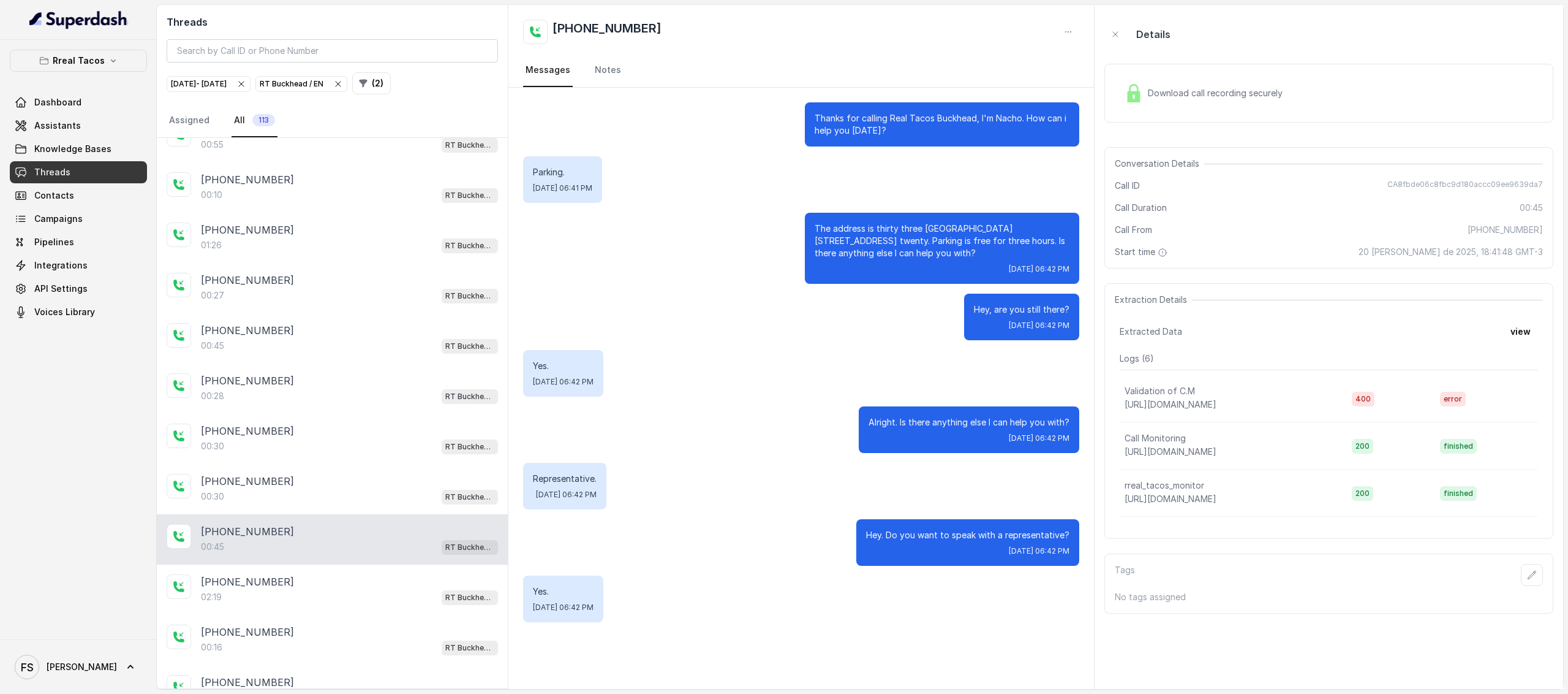
scroll to position [863, 0]
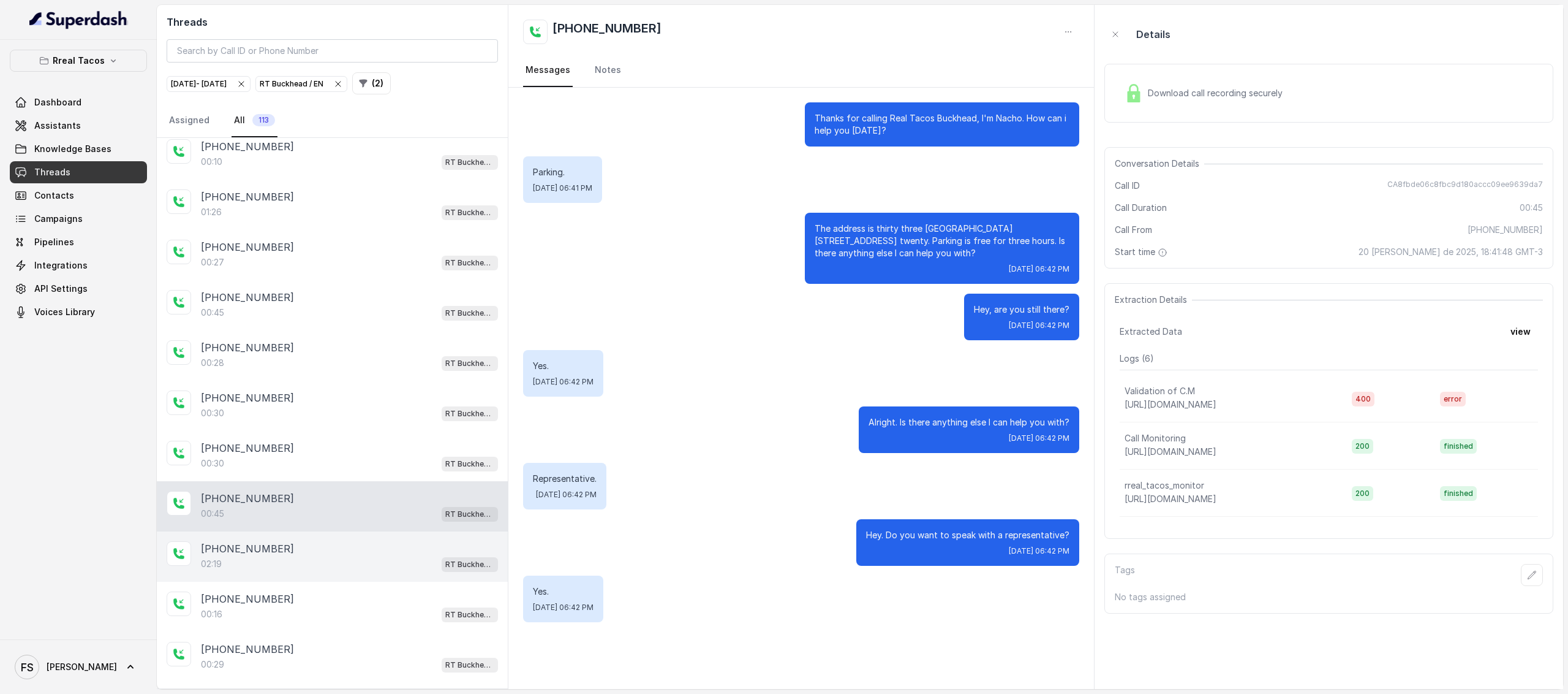
click at [283, 541] on div "[PHONE_NUMBER]" at bounding box center [349, 548] width 297 height 15
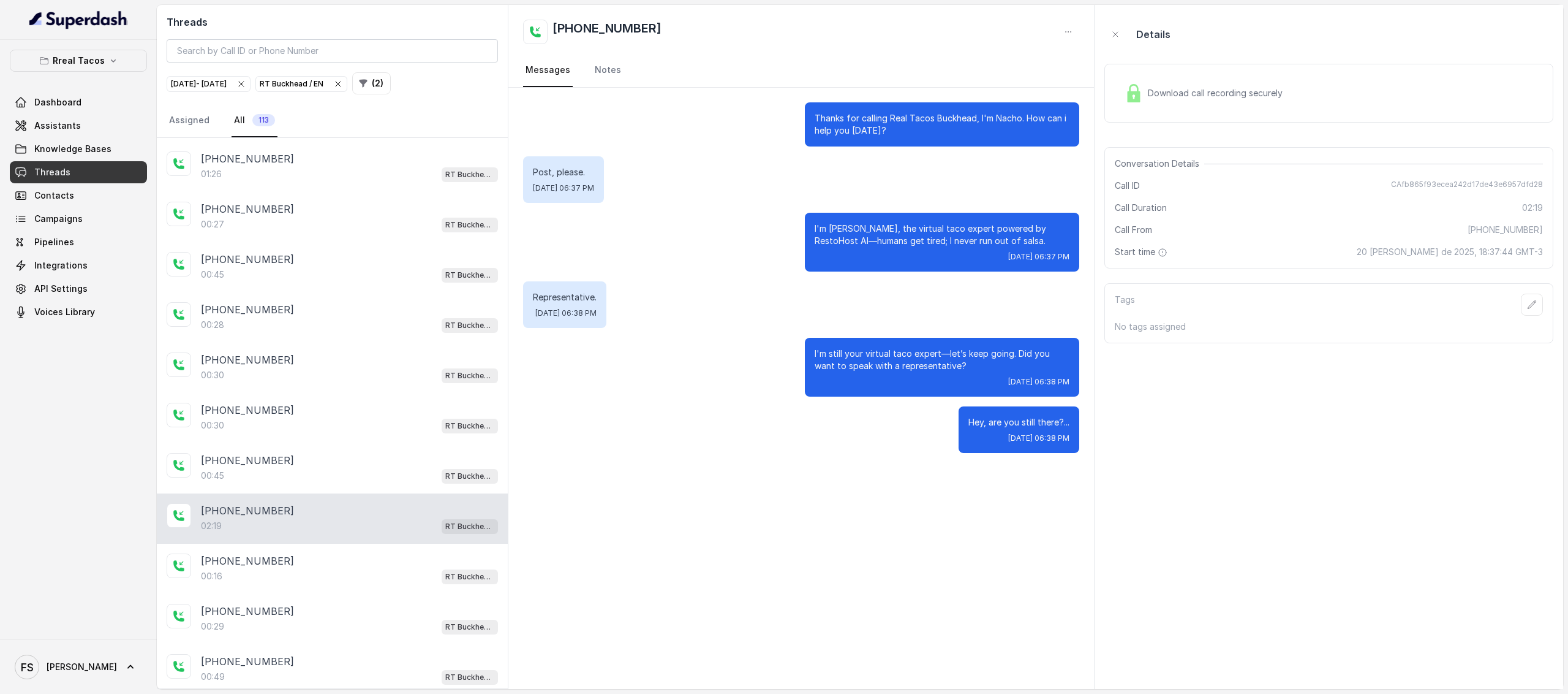
scroll to position [902, 0]
click at [359, 552] on div "[PHONE_NUMBER]" at bounding box center [349, 559] width 297 height 15
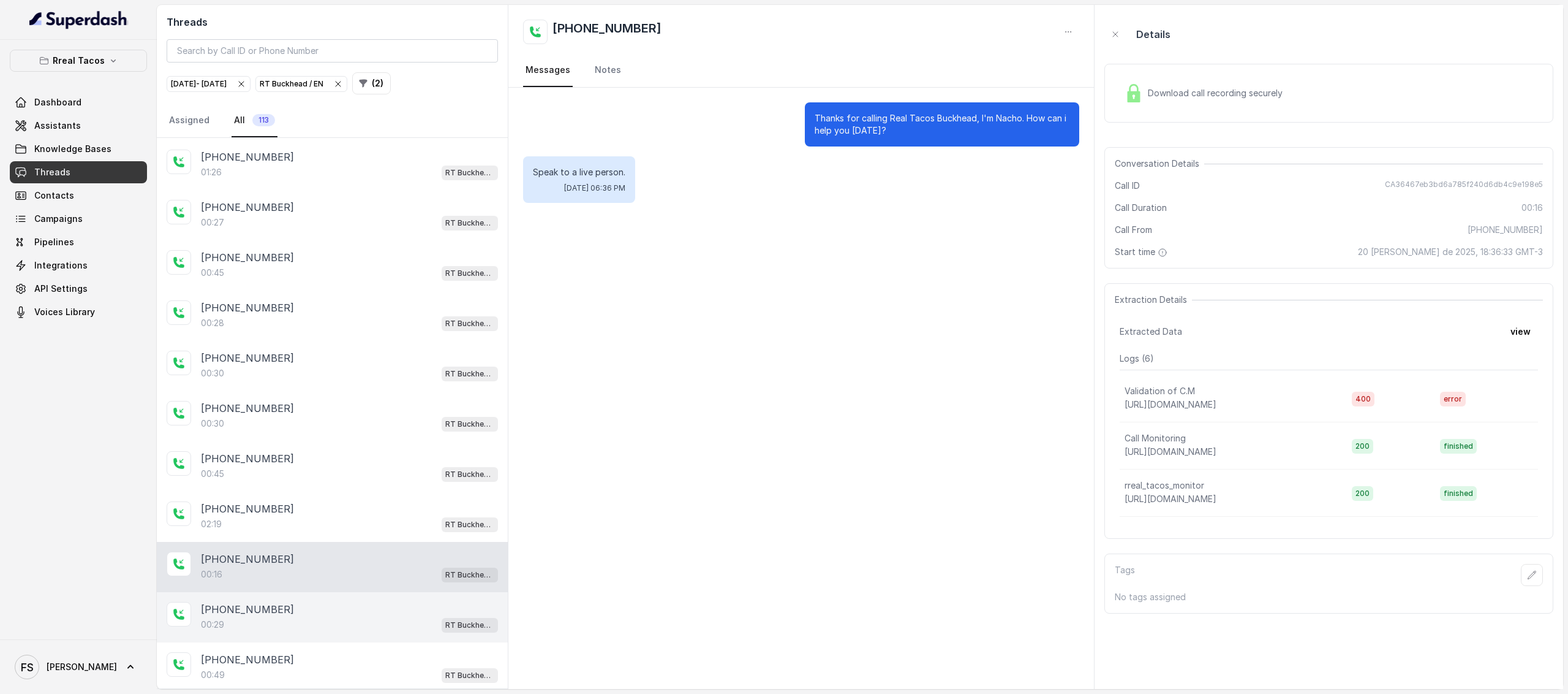
click at [343, 614] on div "[PHONE_NUMBER]:29 RT Buckhead / EN" at bounding box center [332, 617] width 351 height 50
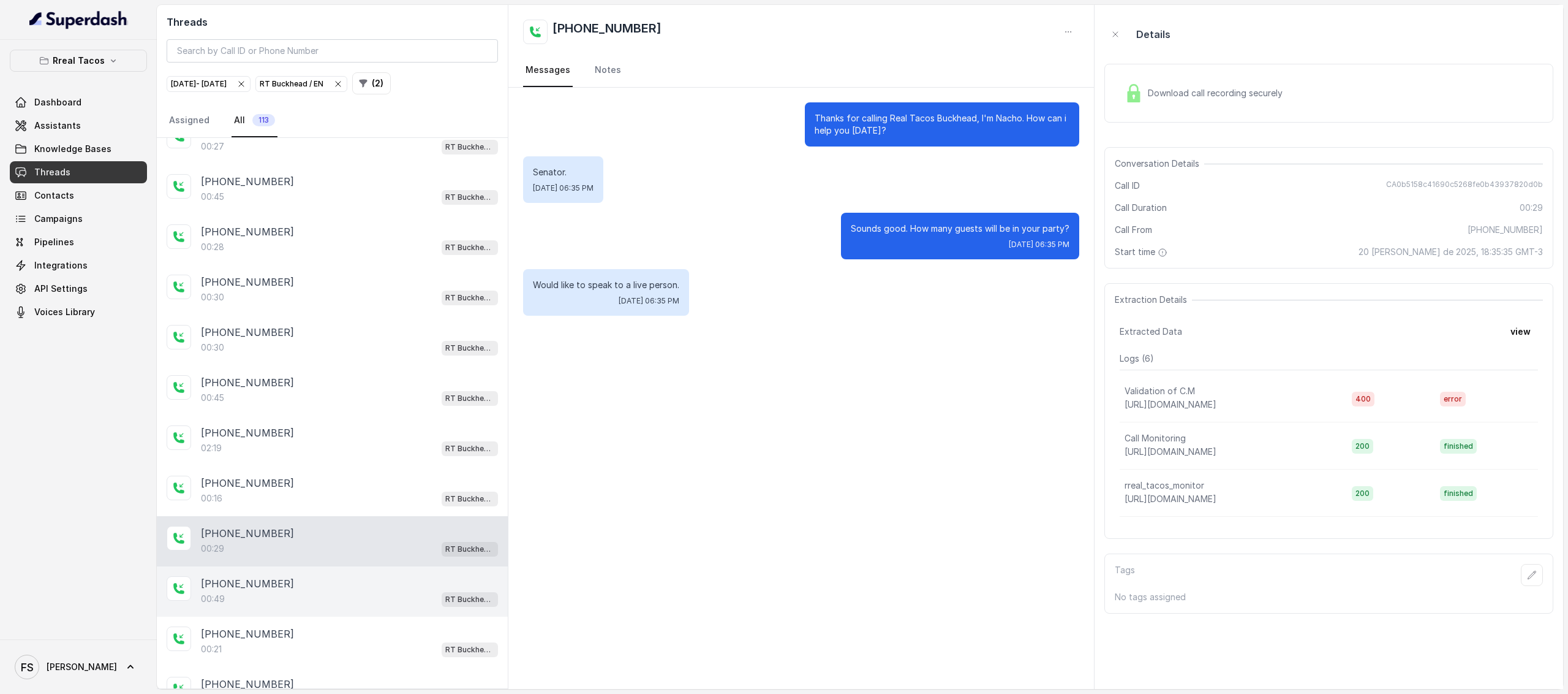
scroll to position [1076, 0]
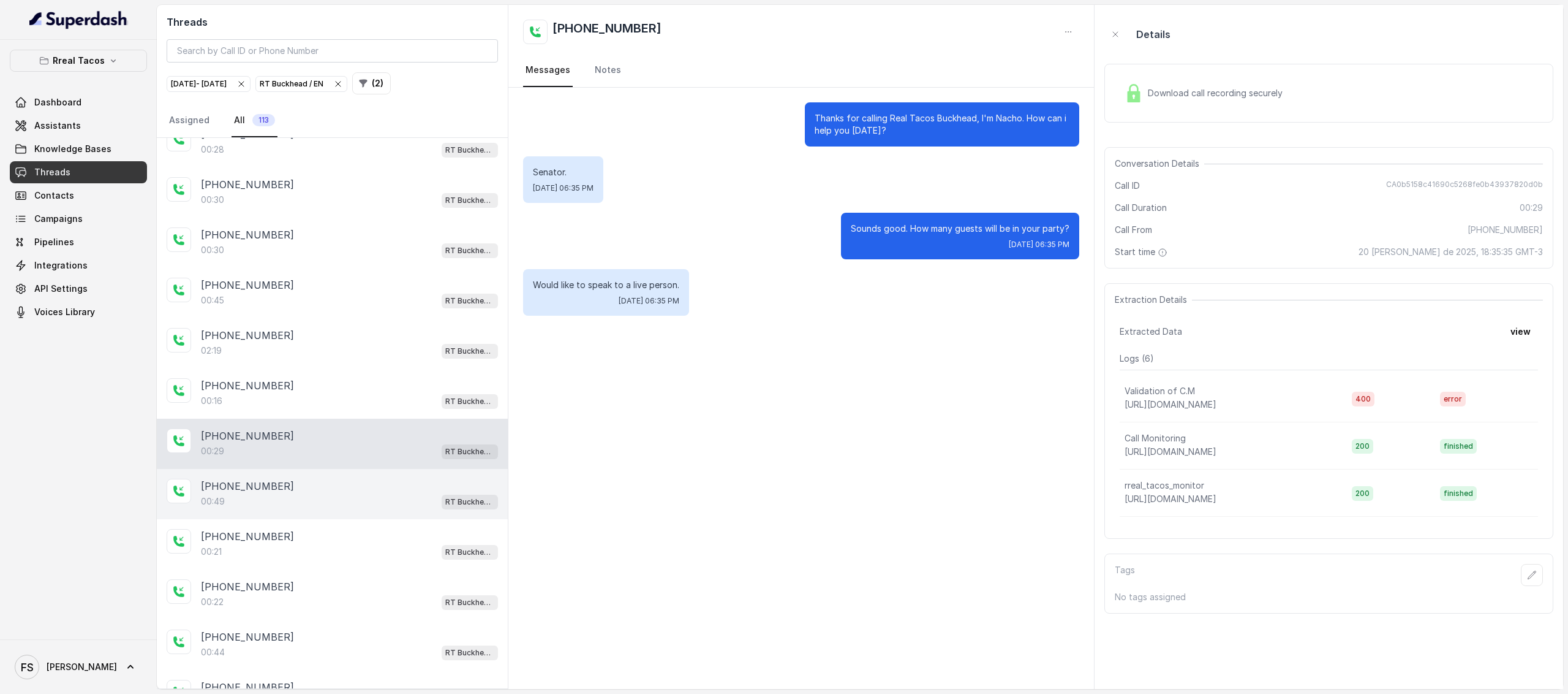
click at [359, 494] on div "[PHONE_NUMBER]:49 RT Buckhead / EN" at bounding box center [332, 493] width 351 height 50
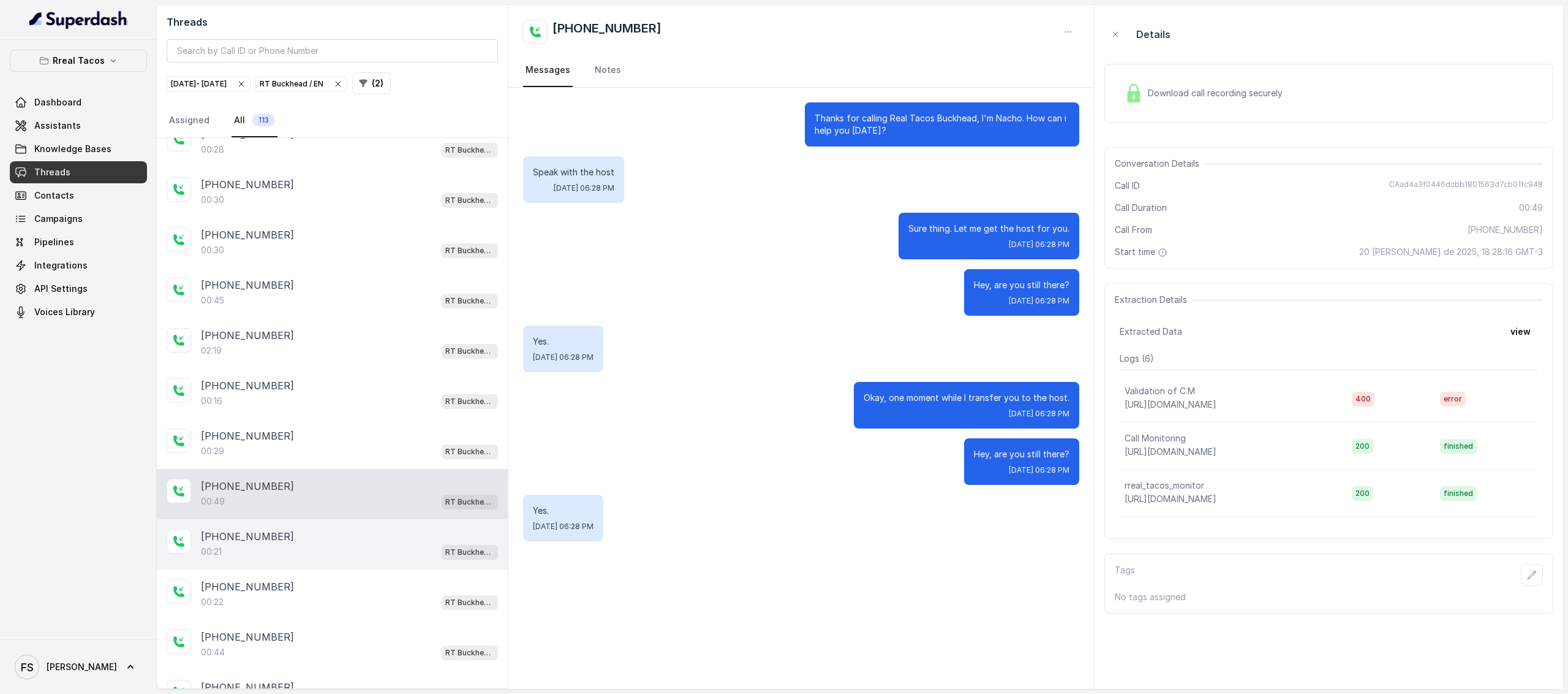
click at [291, 544] on div "00:21 RT Buckhead / EN" at bounding box center [349, 551] width 297 height 16
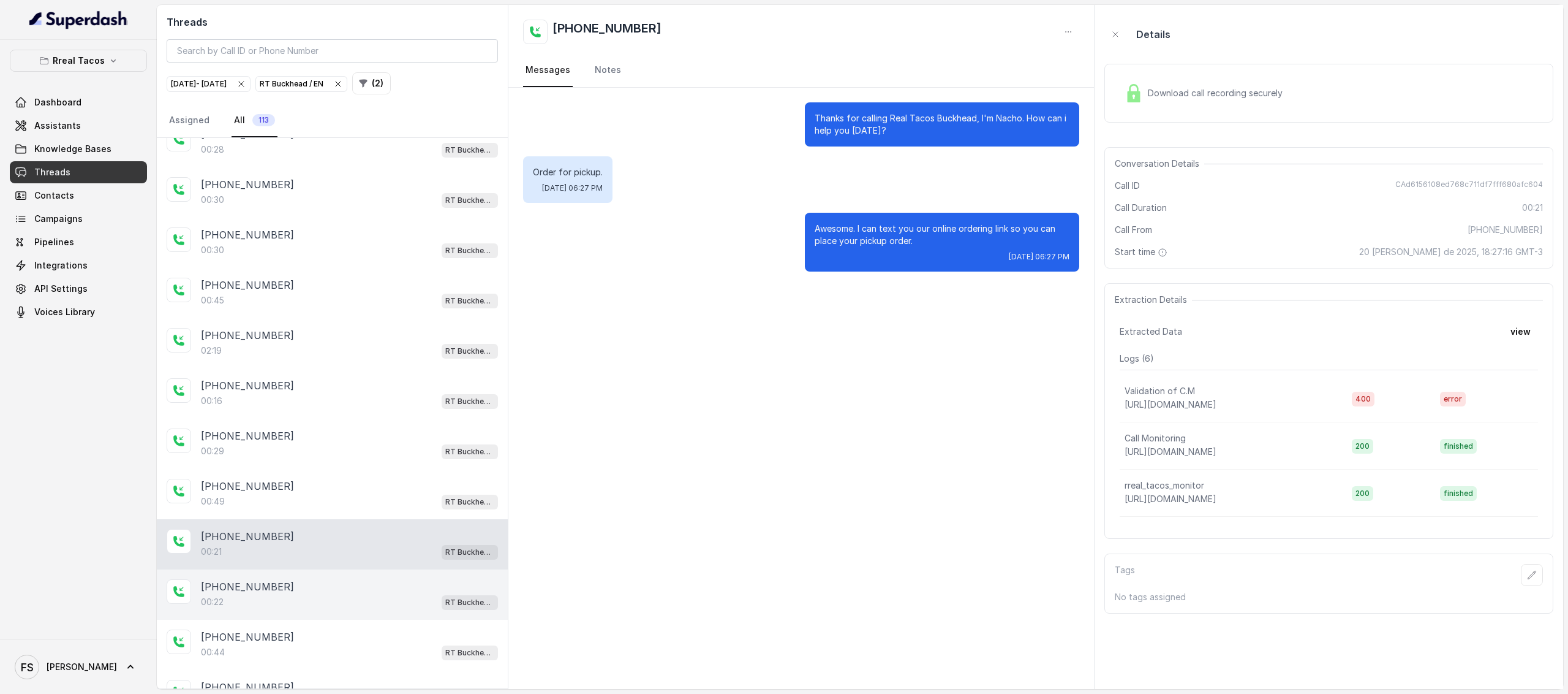
click at [364, 594] on div "00:22 RT Buckhead / EN" at bounding box center [349, 601] width 297 height 16
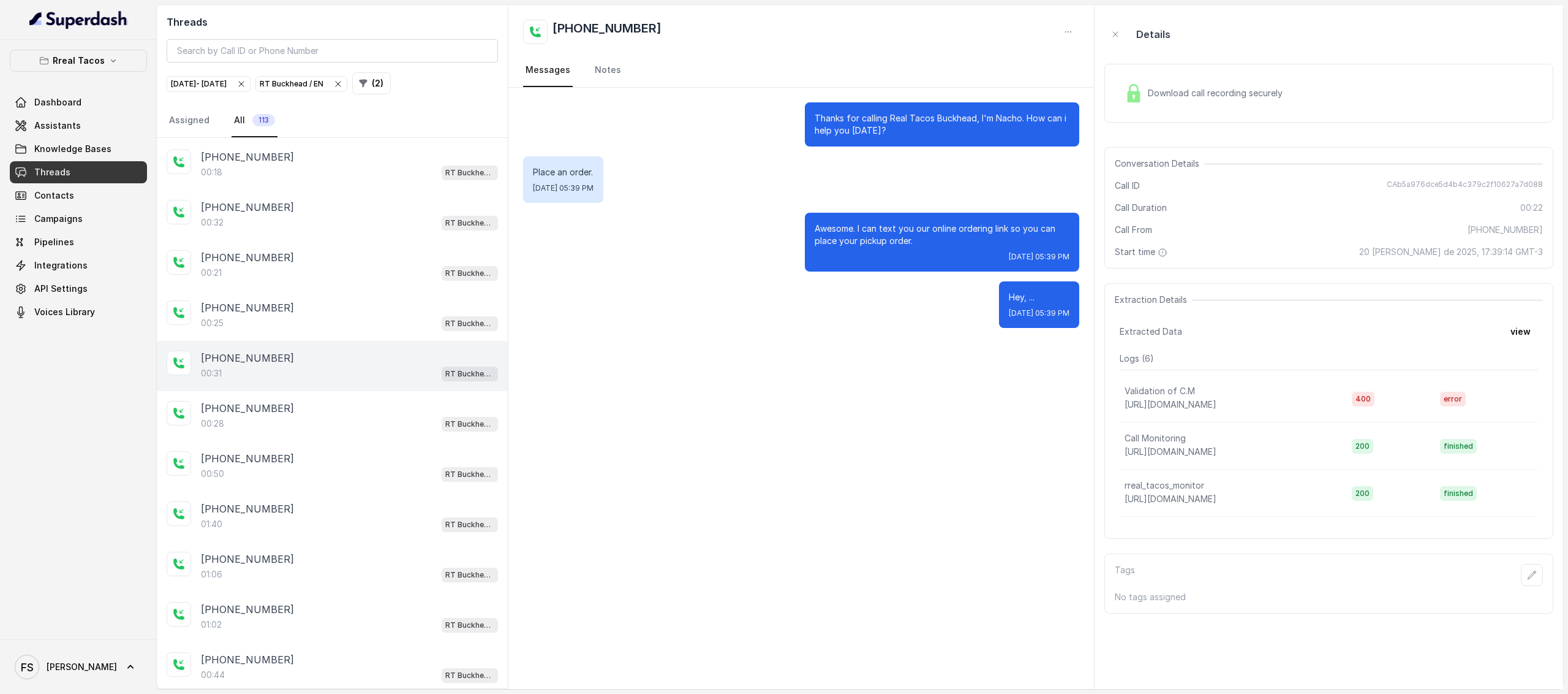
scroll to position [1955, 0]
click at [300, 352] on div "[PHONE_NUMBER]" at bounding box center [349, 359] width 297 height 15
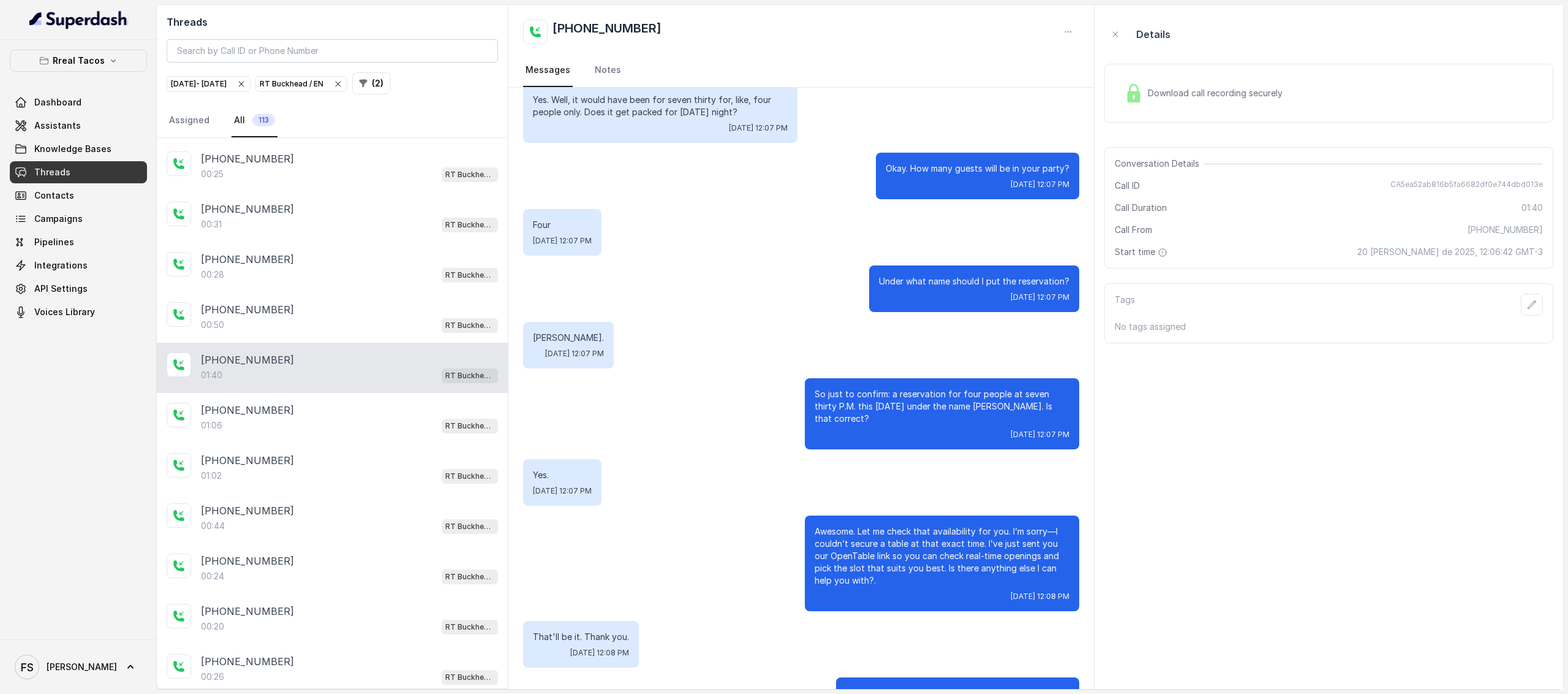
scroll to position [259, 0]
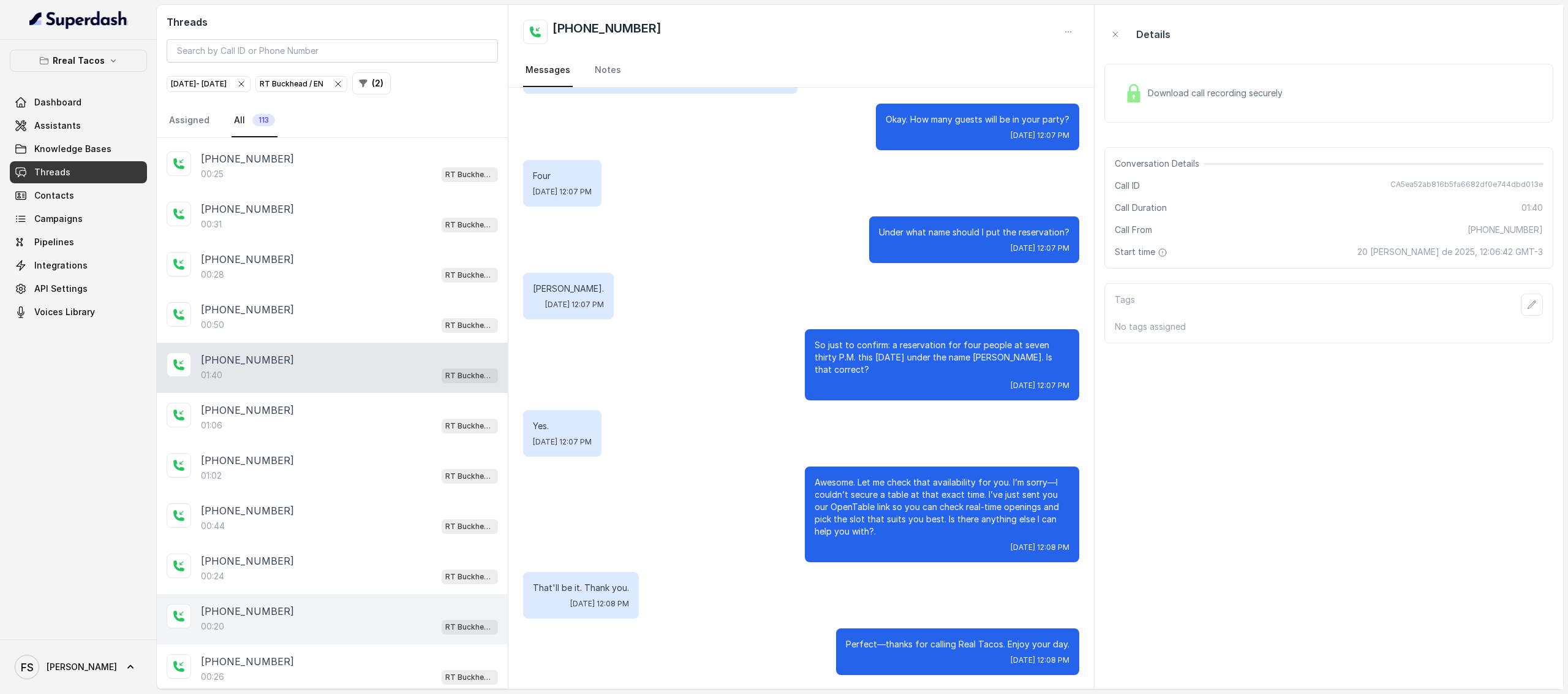
click at [291, 618] on div "00:20 RT Buckhead / EN" at bounding box center [349, 625] width 297 height 16
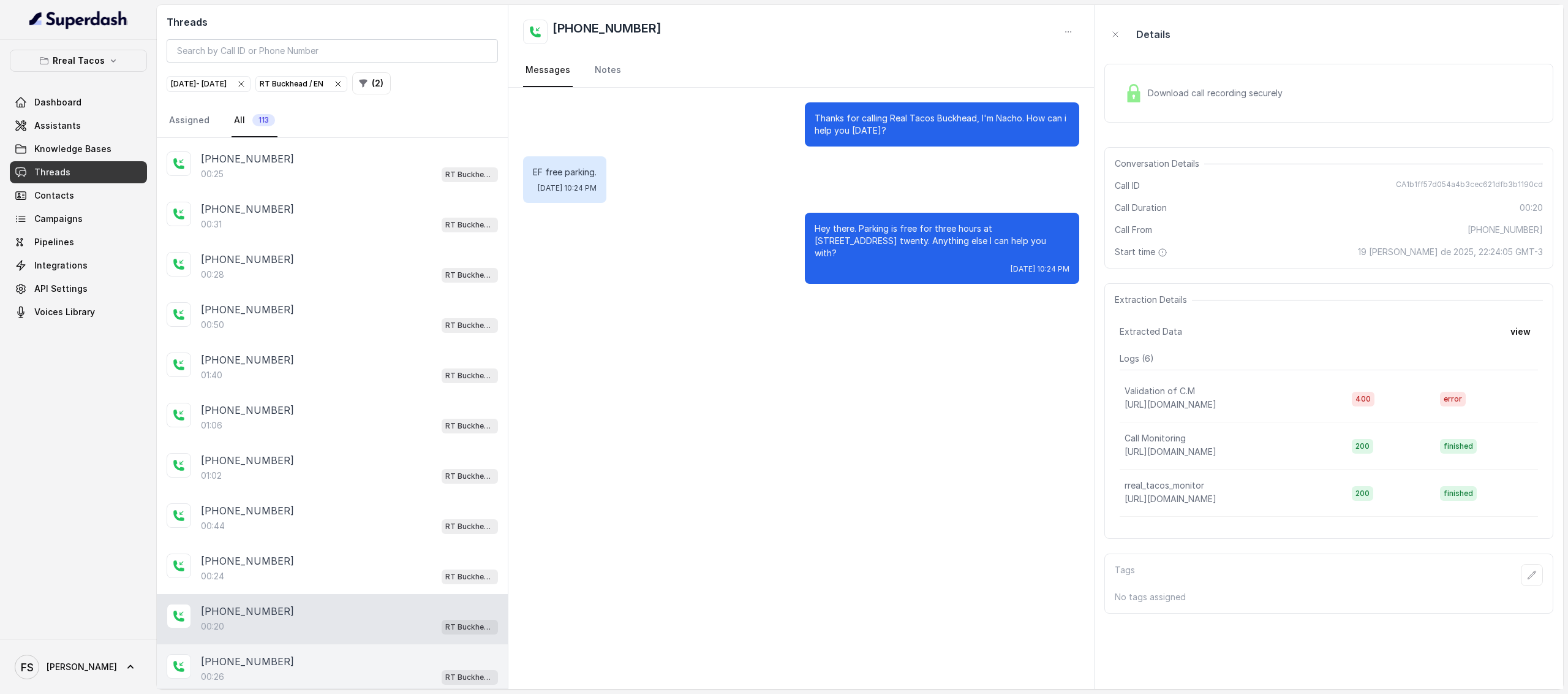
click at [299, 654] on div "[PHONE_NUMBER]" at bounding box center [349, 661] width 297 height 15
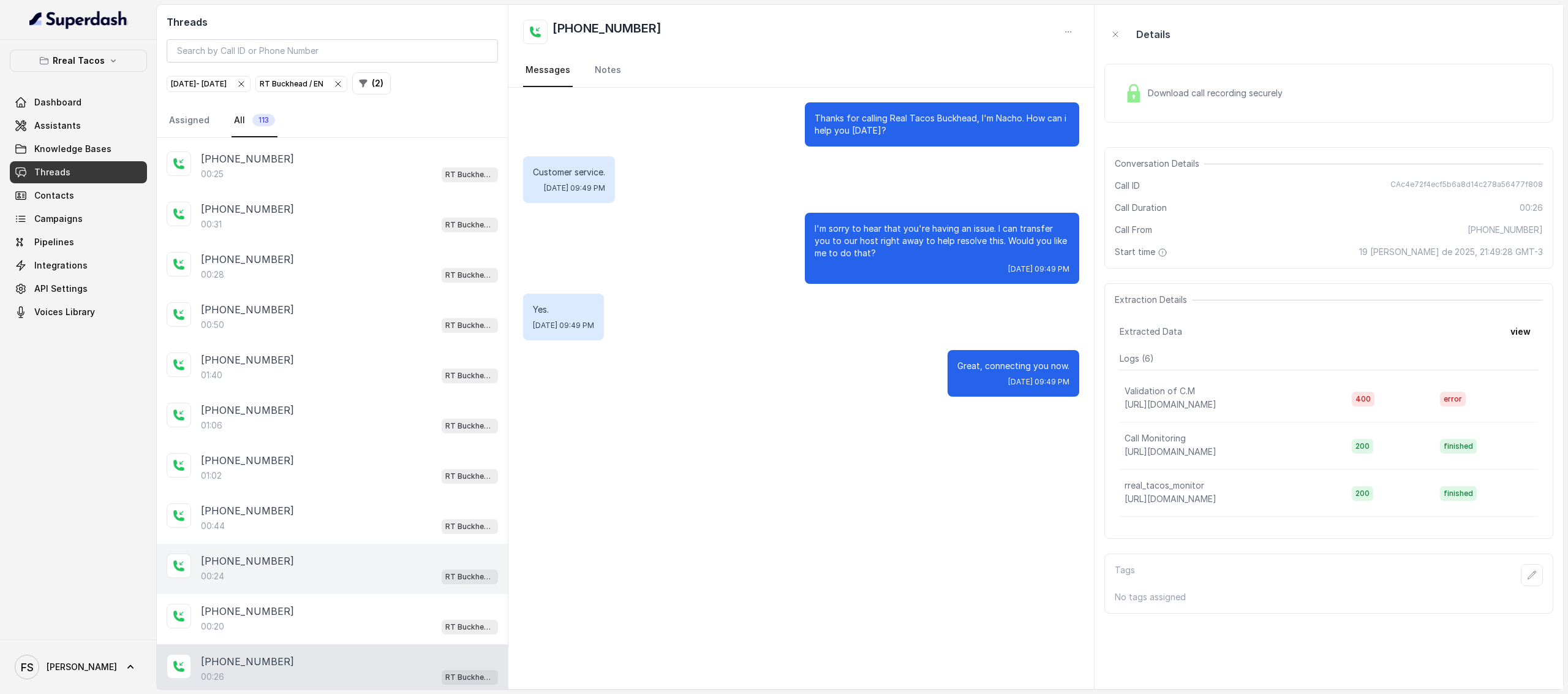
click at [284, 554] on div "[PHONE_NUMBER]" at bounding box center [349, 561] width 297 height 15
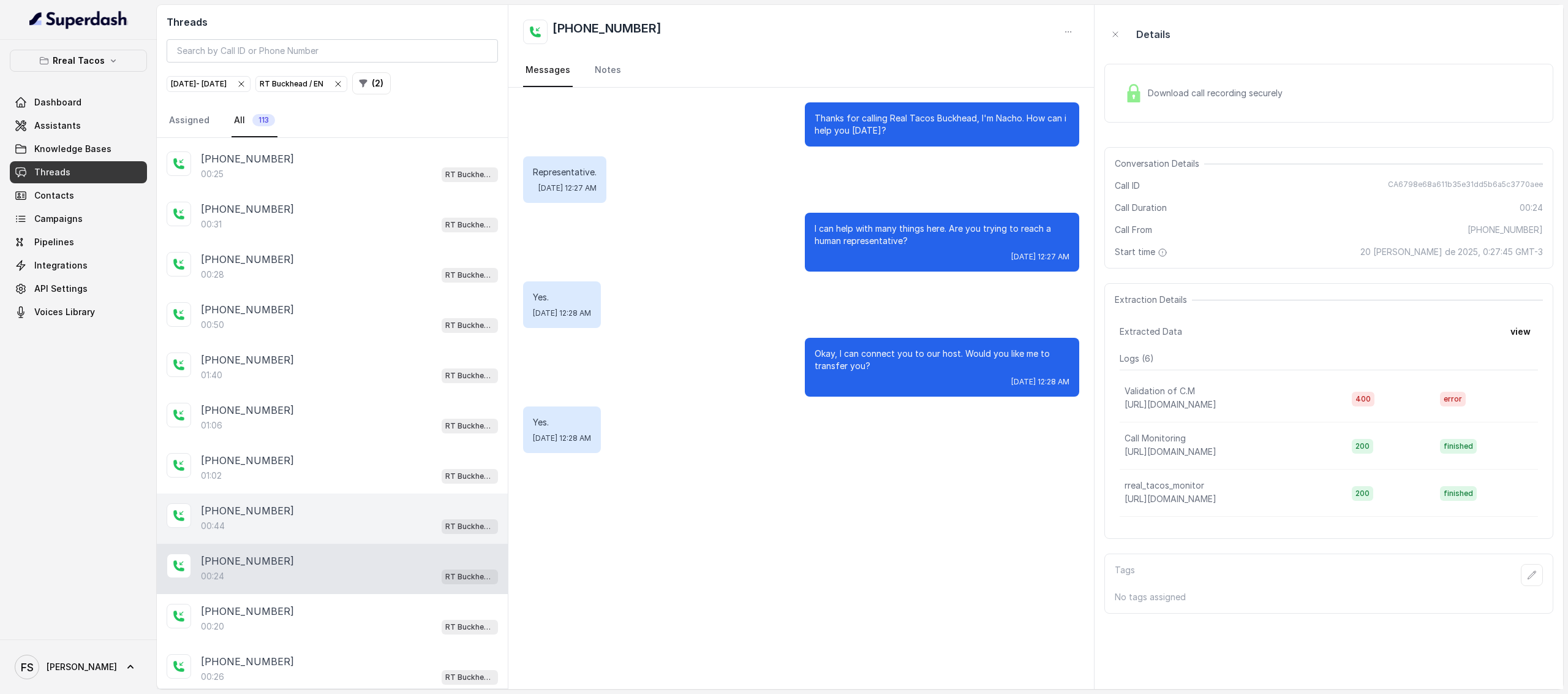
click at [294, 503] on div "[PHONE_NUMBER]" at bounding box center [349, 511] width 297 height 15
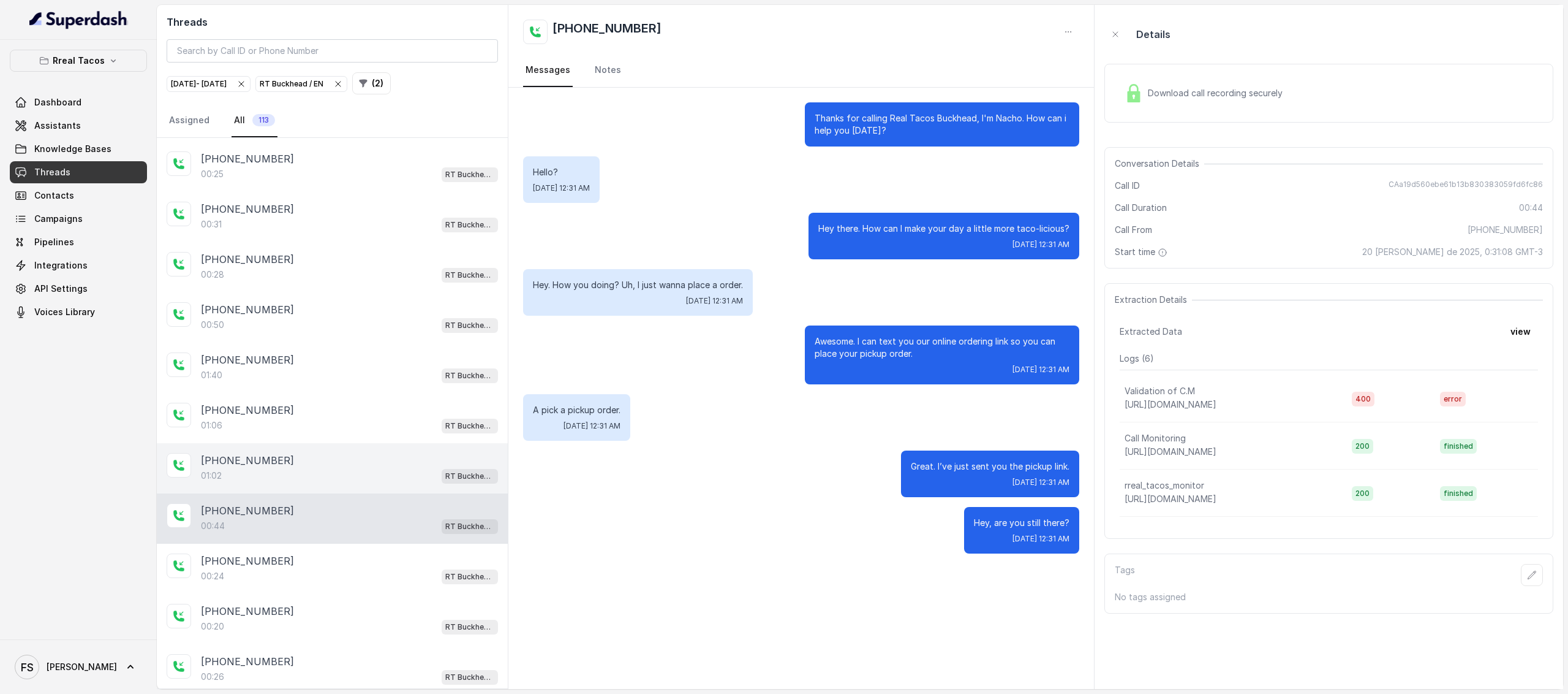
click at [321, 453] on div "[PHONE_NUMBER]" at bounding box center [349, 460] width 297 height 15
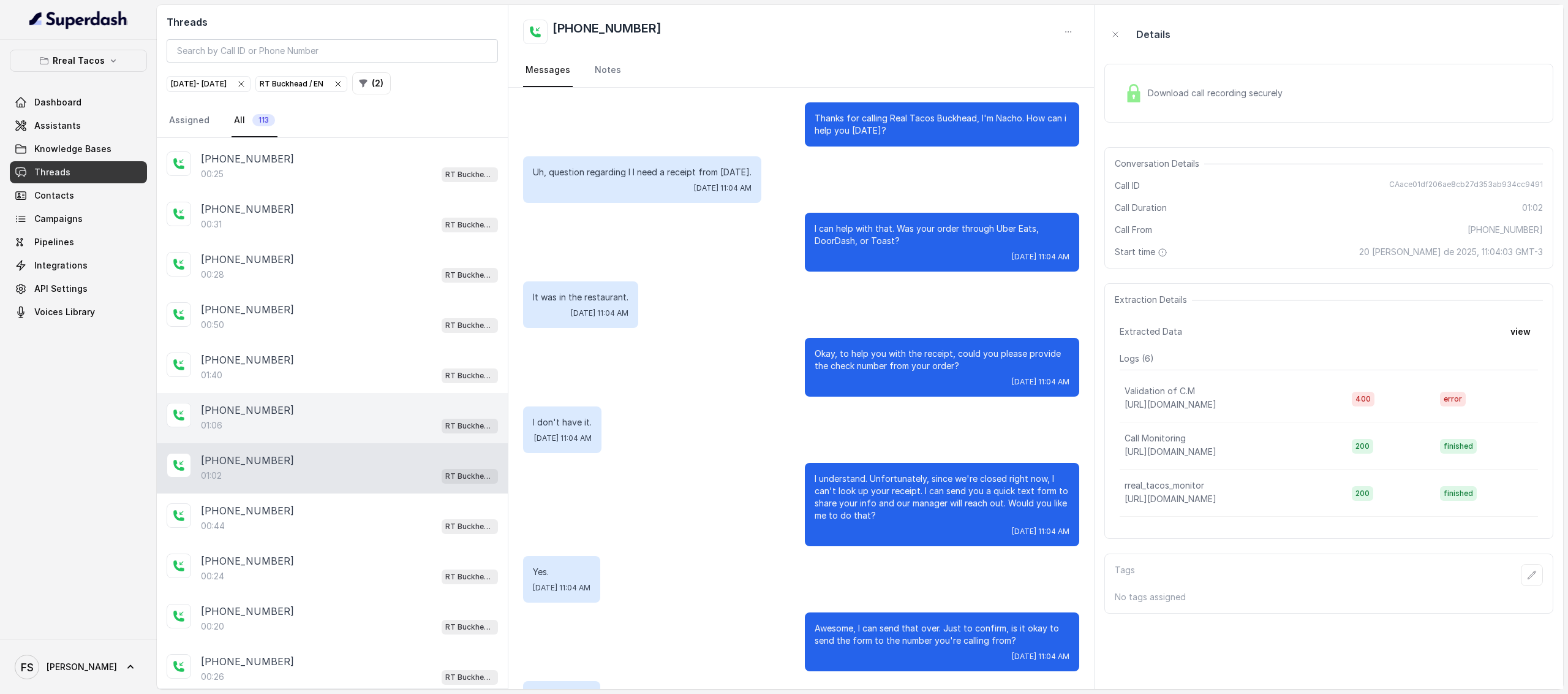
scroll to position [134, 0]
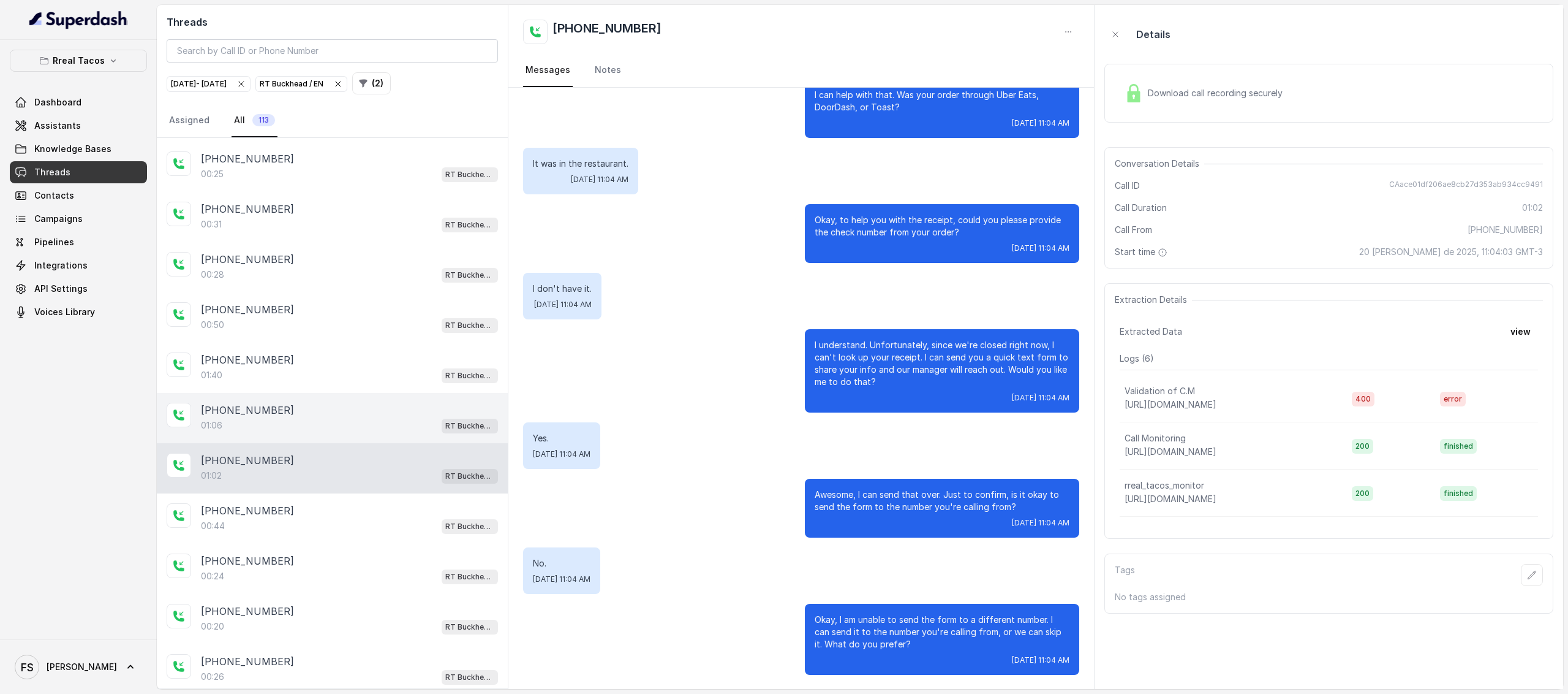
click at [345, 417] on div "01:06 RT Buckhead / EN" at bounding box center [349, 424] width 297 height 16
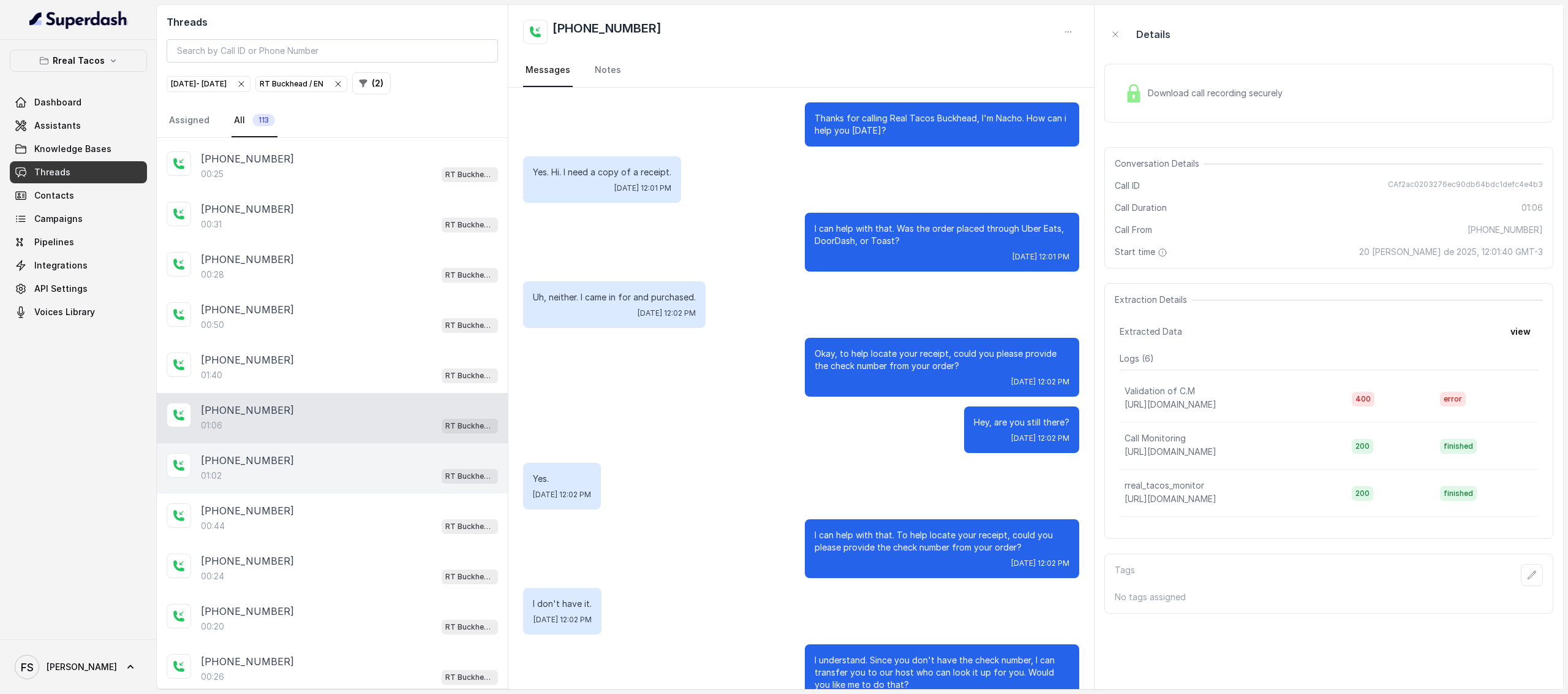
scroll to position [153, 0]
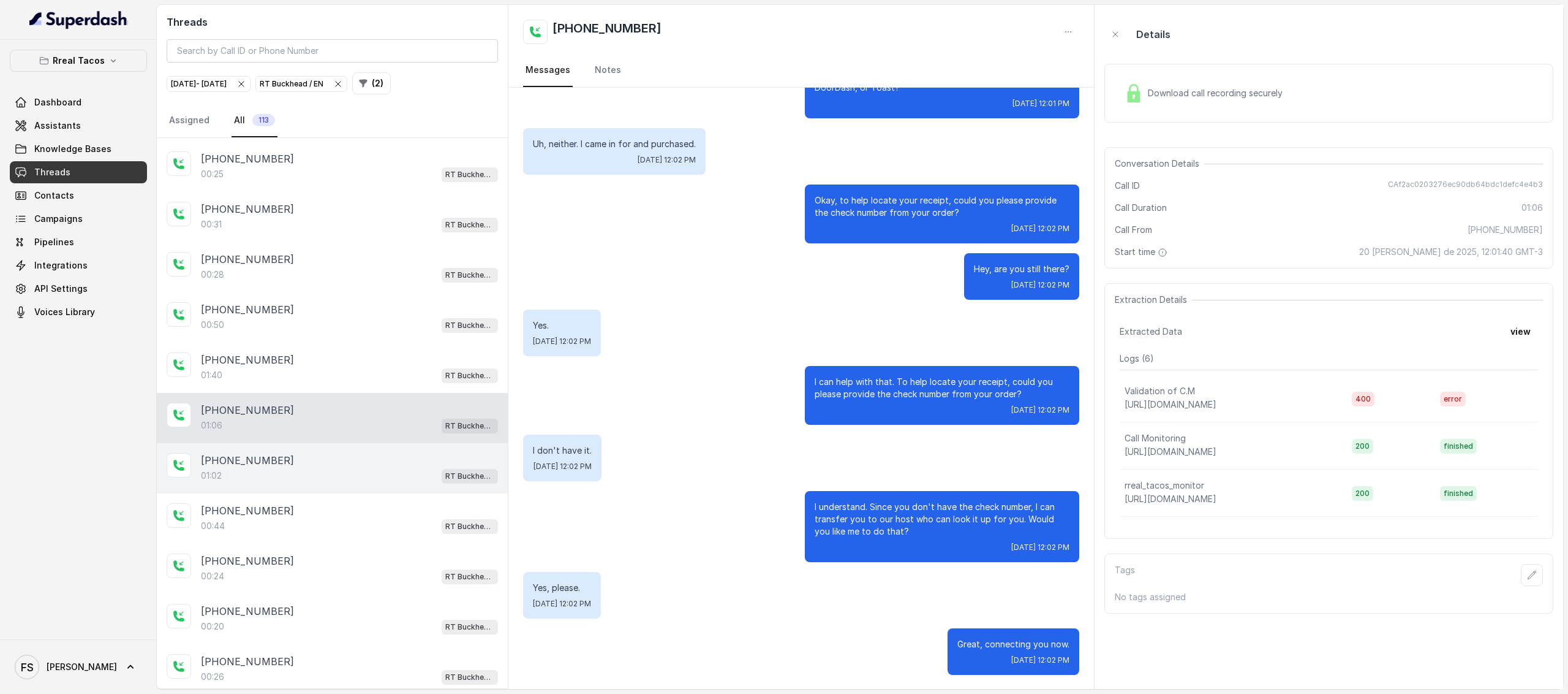
click at [343, 468] on div "01:02 RT Buckhead / EN" at bounding box center [349, 475] width 297 height 16
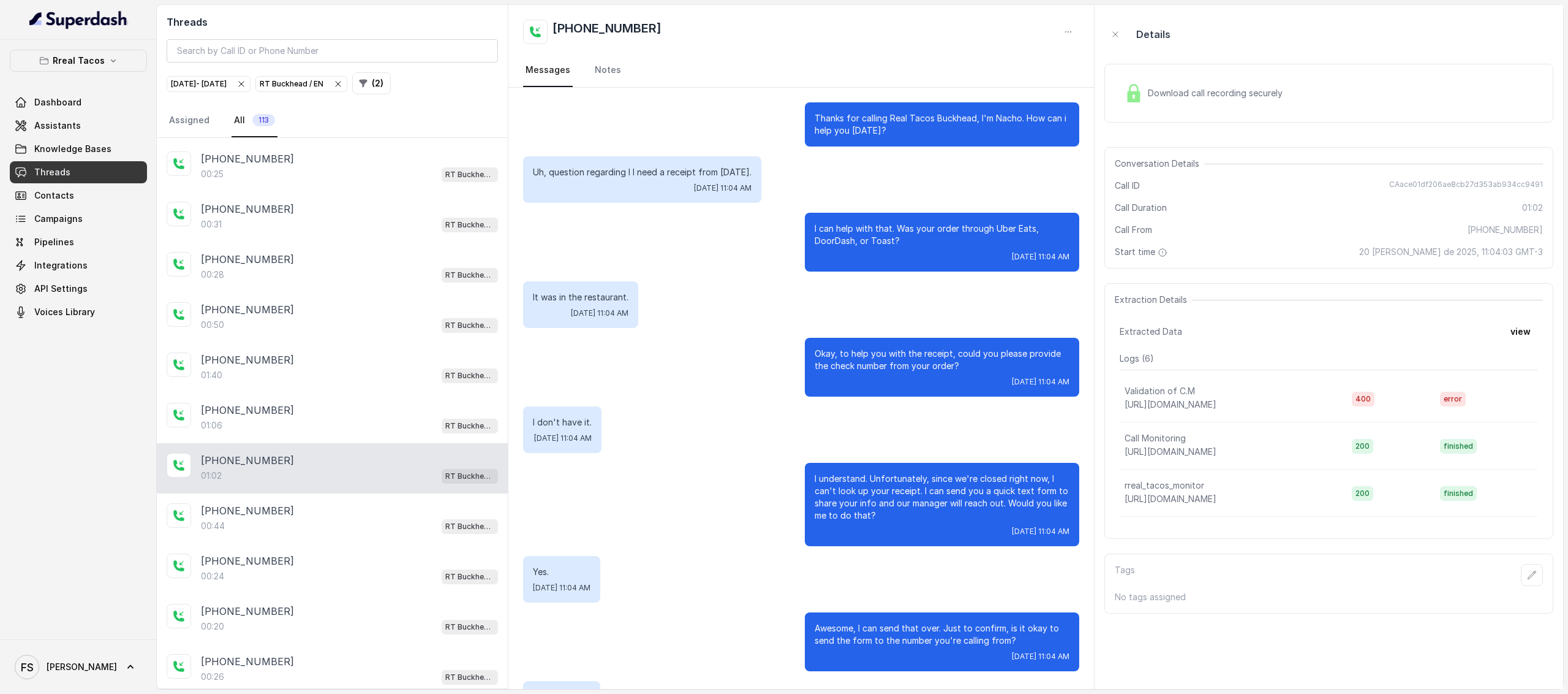
scroll to position [134, 0]
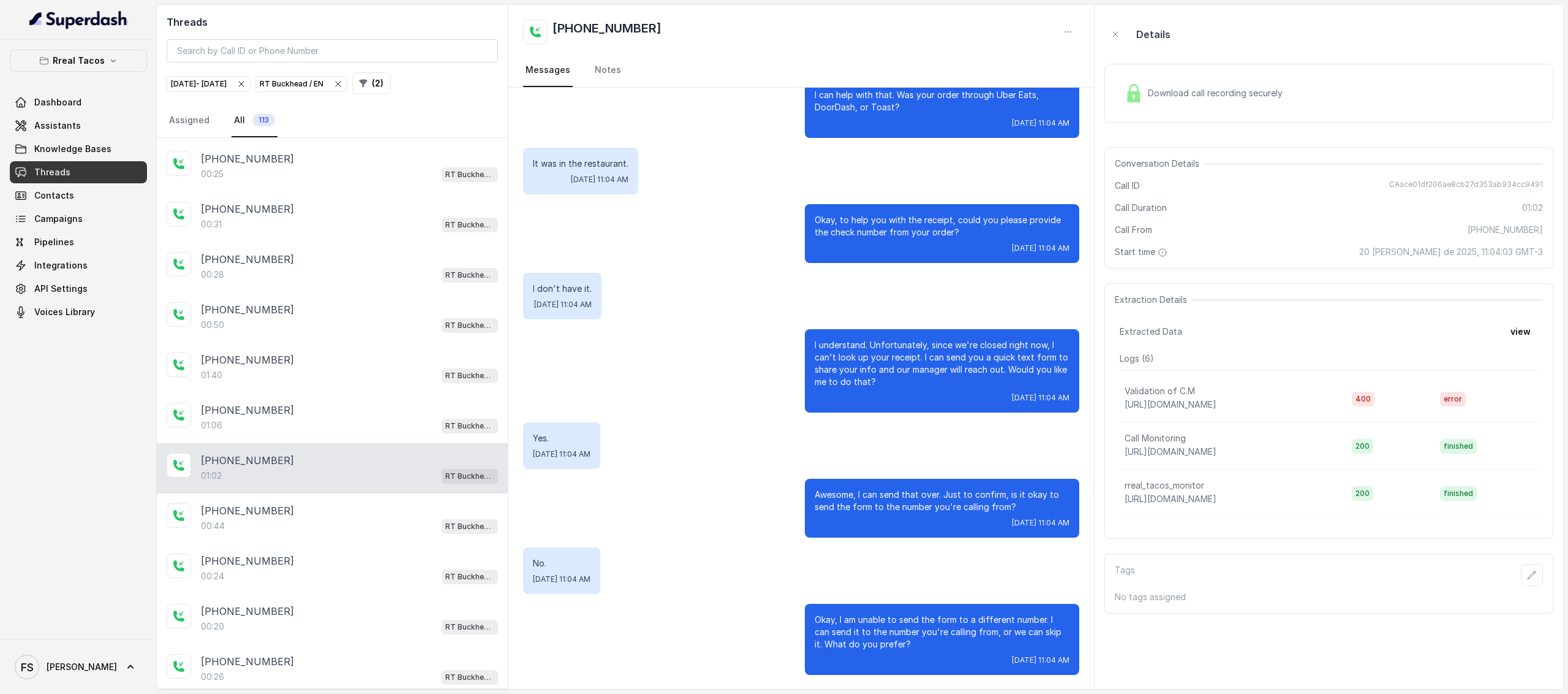
click at [352, 662] on div "[PHONE_NUMBER]:29 RT Buckhead / EN [PHONE_NUMBER] RT Buckhead / EN [PHONE_NUMBE…" at bounding box center [332, 413] width 351 height 550
click at [310, 668] on div "00:26 RT Buckhead / EN" at bounding box center [349, 676] width 297 height 16
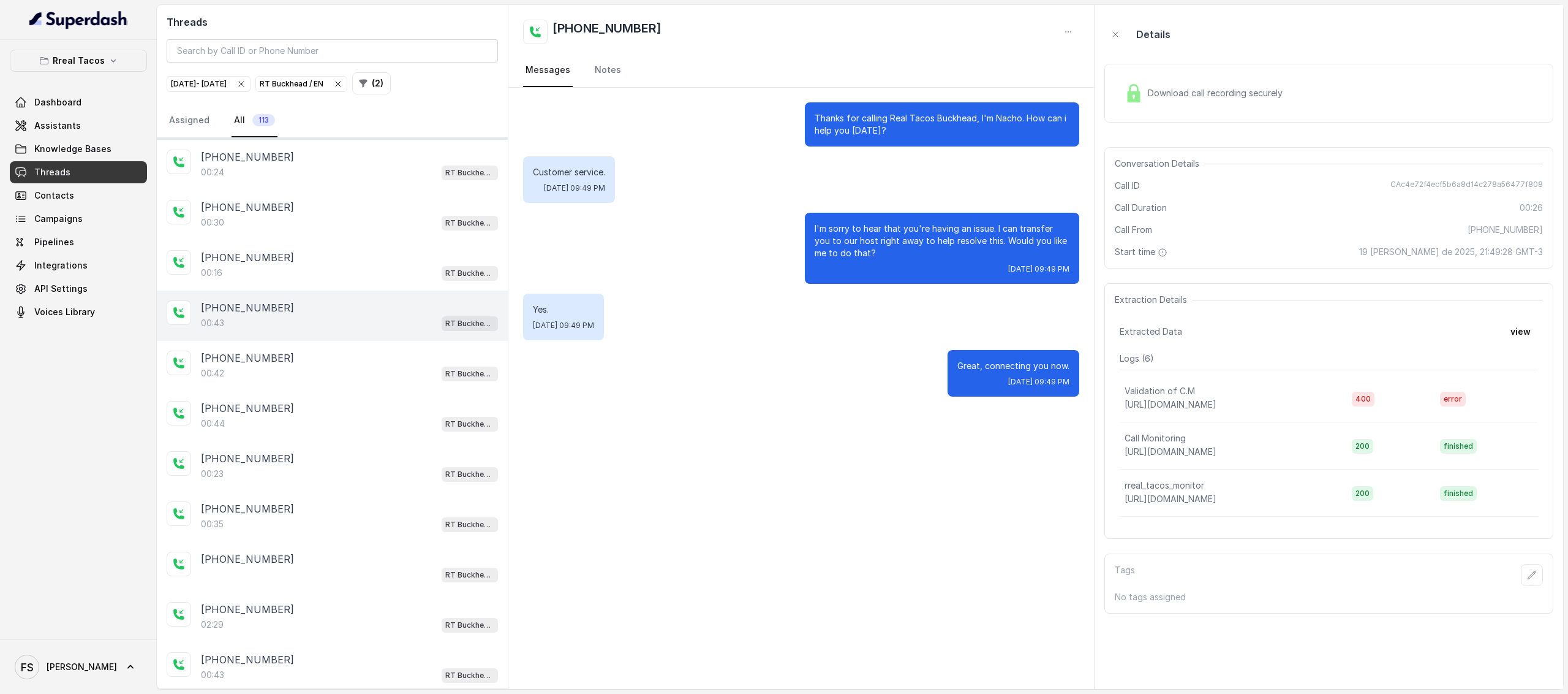
scroll to position [2337, 0]
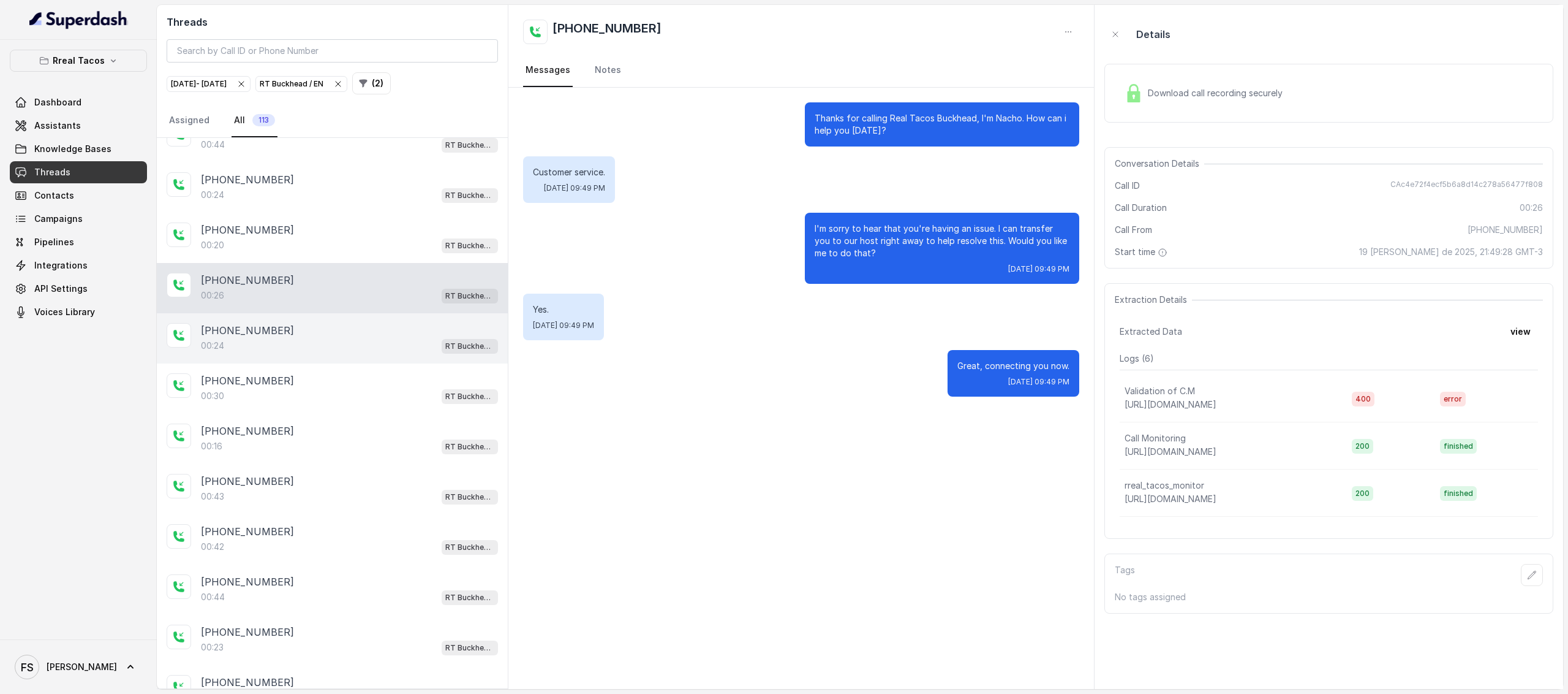
click at [289, 323] on div "[PHONE_NUMBER]" at bounding box center [349, 330] width 297 height 15
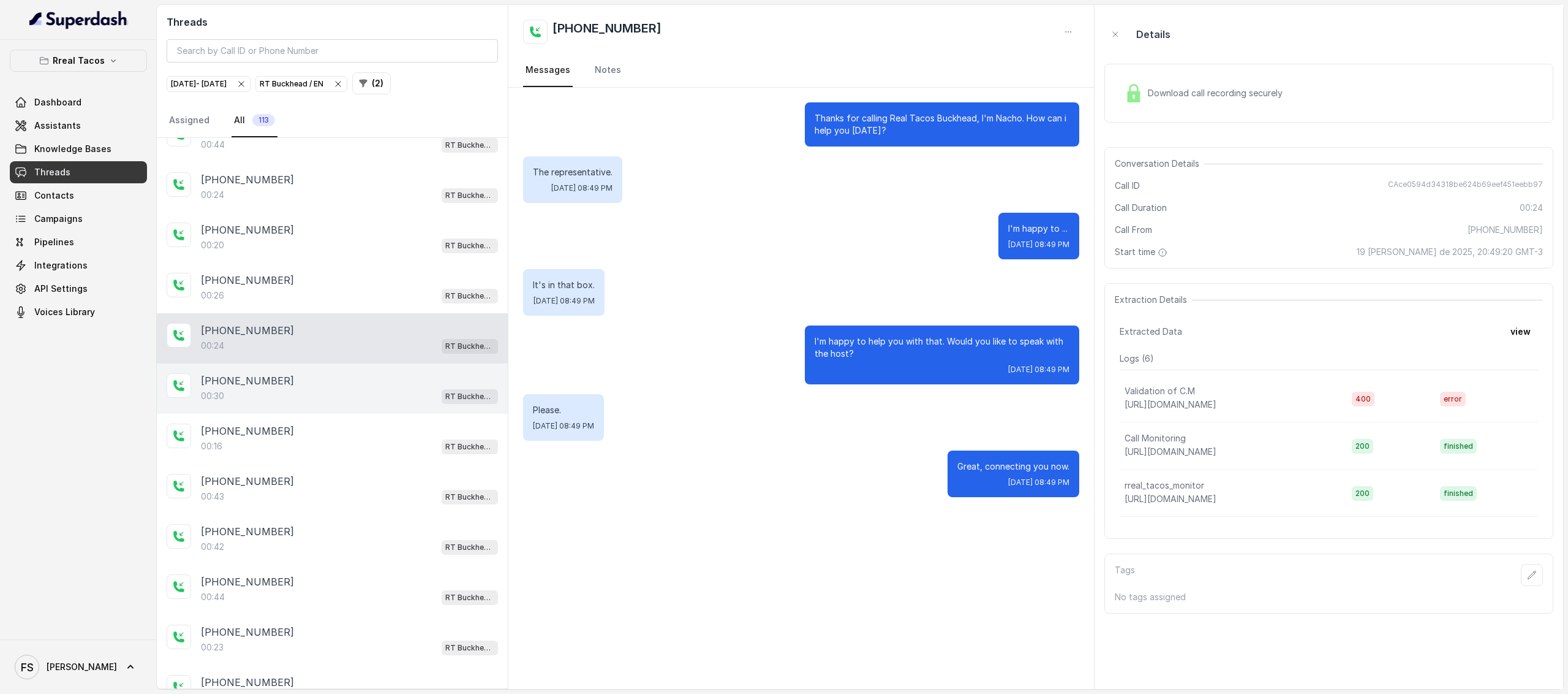
click at [295, 388] on div "00:30 RT Buckhead / EN" at bounding box center [349, 395] width 297 height 16
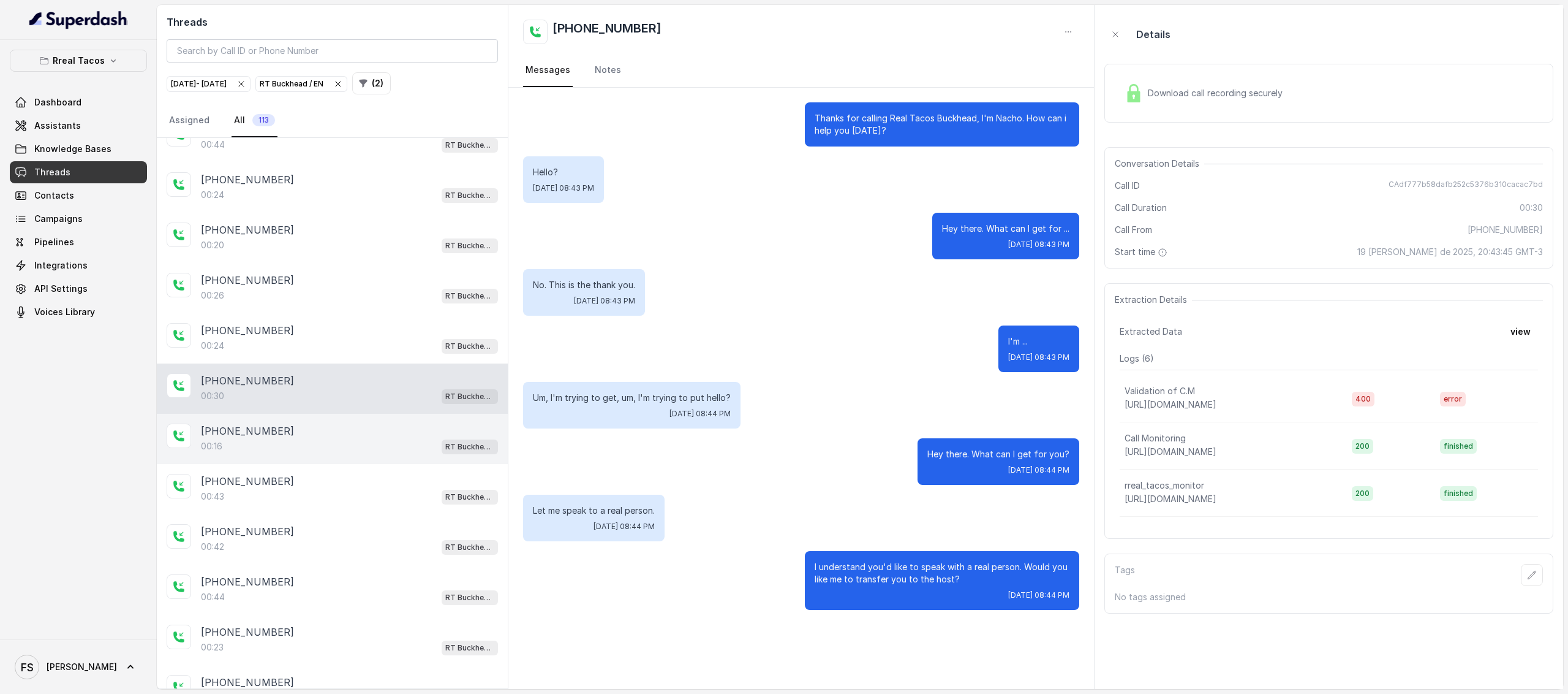
click at [302, 438] on div "00:16 RT Buckhead / EN" at bounding box center [349, 446] width 297 height 16
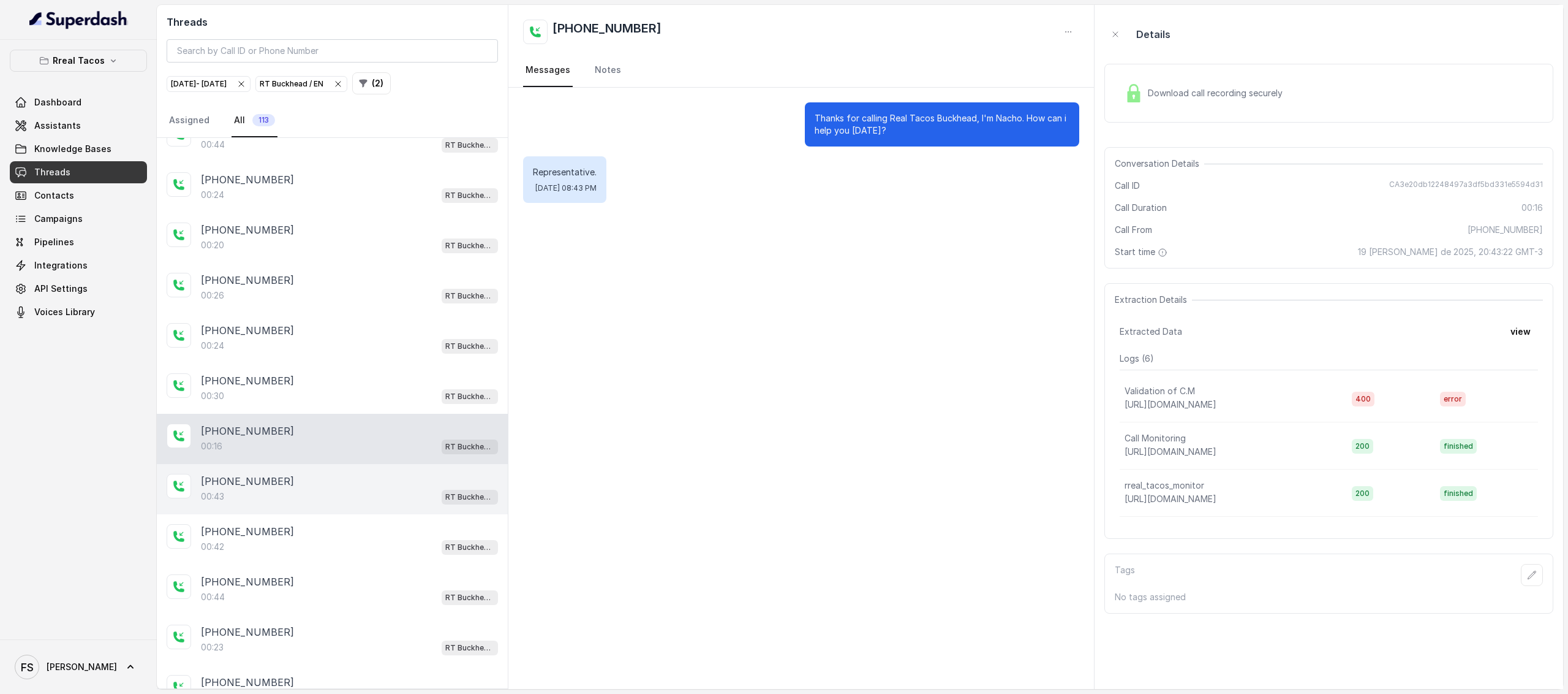
drag, startPoint x: 302, startPoint y: 457, endPoint x: 305, endPoint y: 467, distance: 10.4
click at [305, 489] on div "00:43 RT Buckhead / EN" at bounding box center [349, 496] width 297 height 16
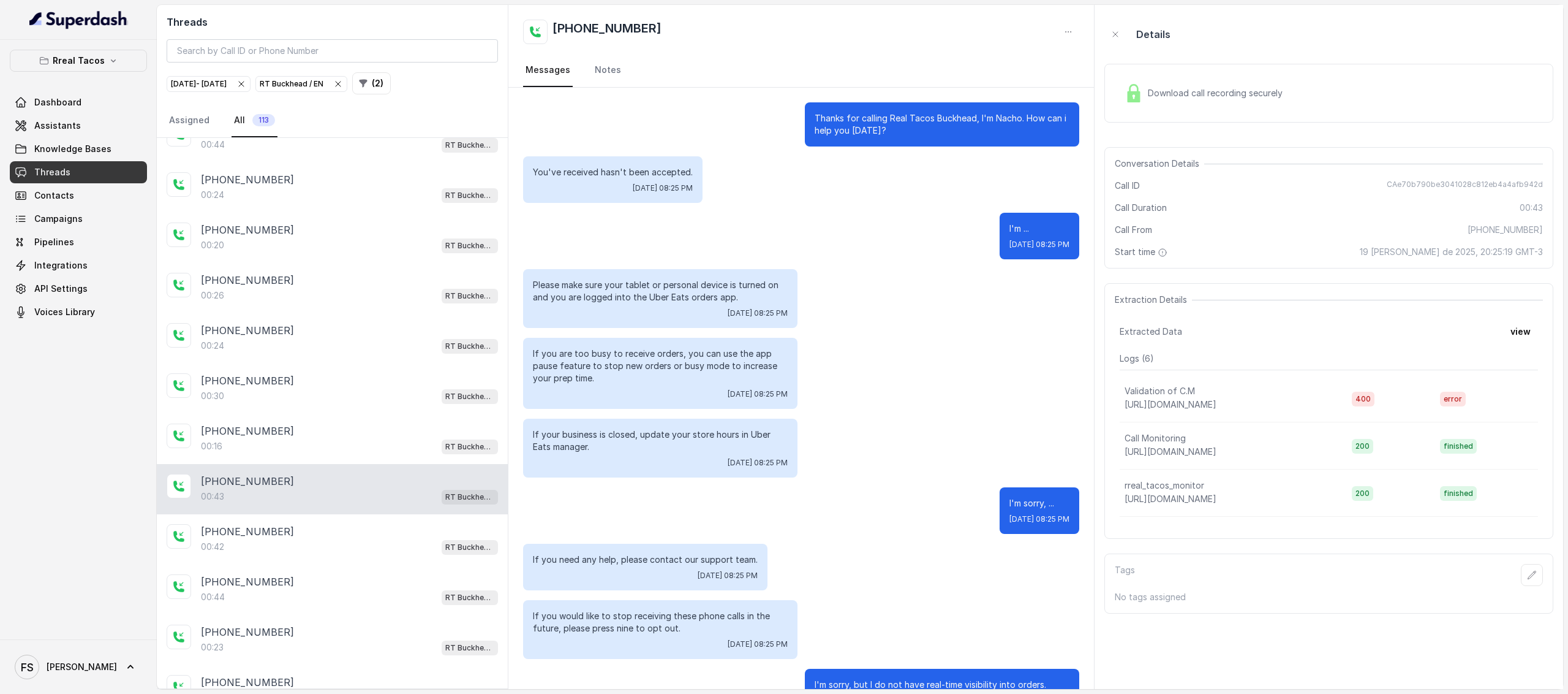
scroll to position [52, 0]
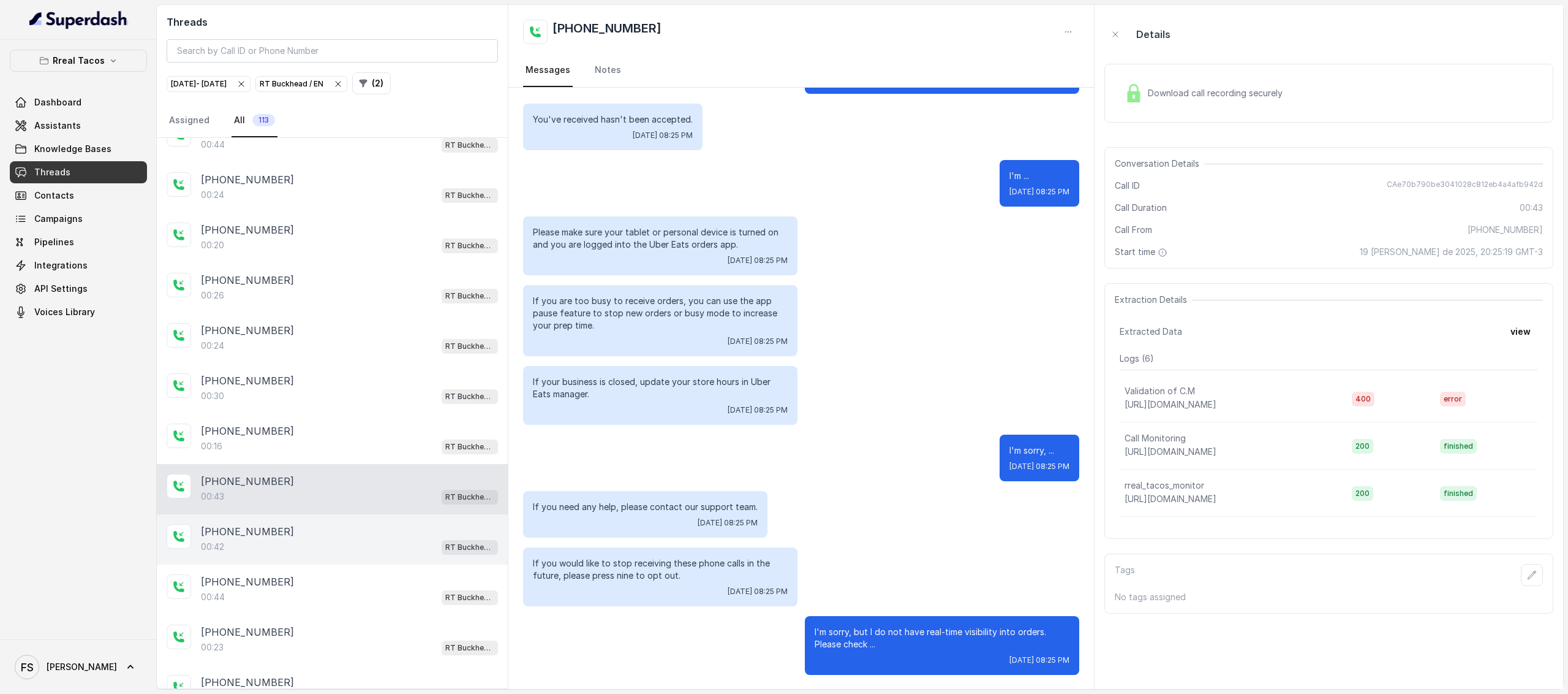
click at [323, 523] on div "[PHONE_NUMBER]" at bounding box center [349, 531] width 297 height 15
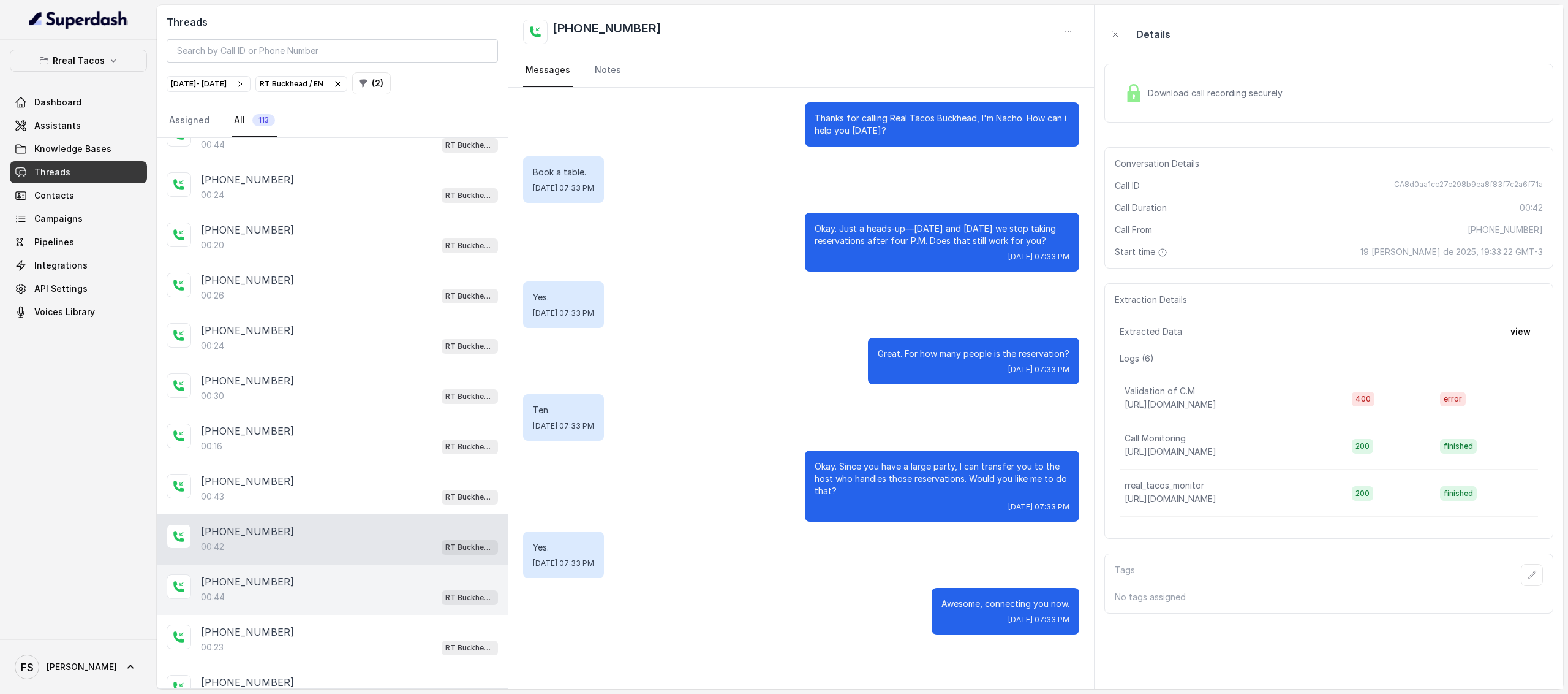
click at [341, 565] on div "[PHONE_NUMBER]:44 RT Buckhead / EN" at bounding box center [332, 589] width 351 height 50
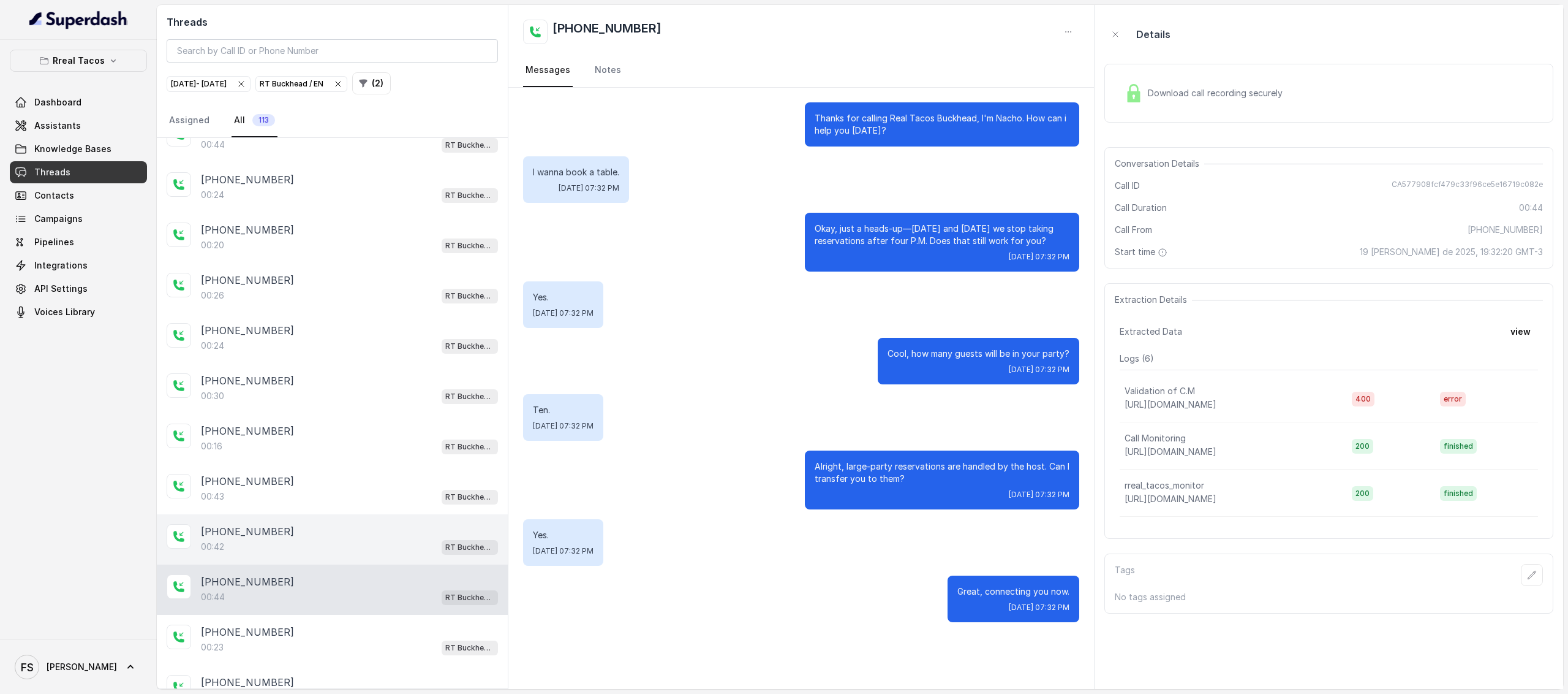
click at [360, 514] on div "[PHONE_NUMBER]:42 RT Buckhead / EN" at bounding box center [332, 539] width 351 height 50
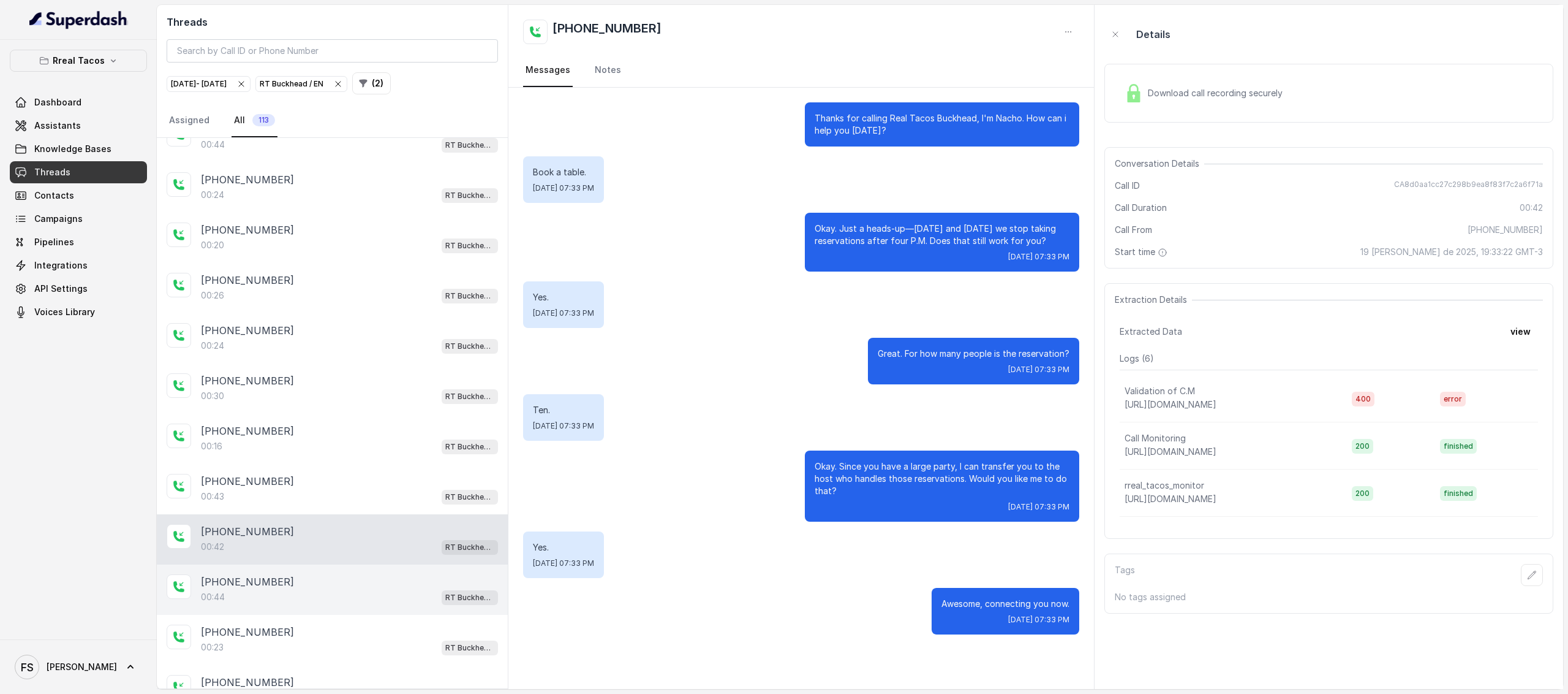
click at [367, 565] on div "[PHONE_NUMBER]:44 RT Buckhead / EN" at bounding box center [332, 589] width 351 height 50
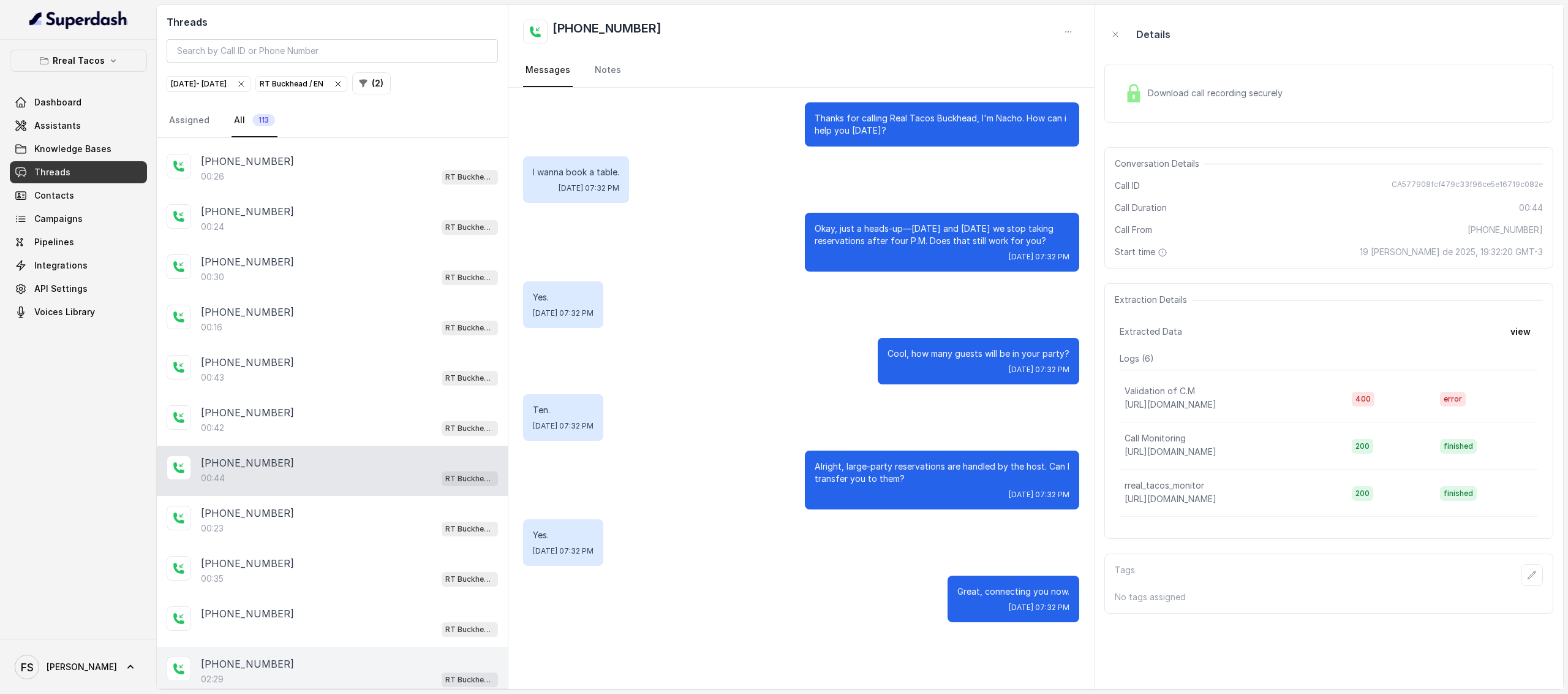
scroll to position [2532, 0]
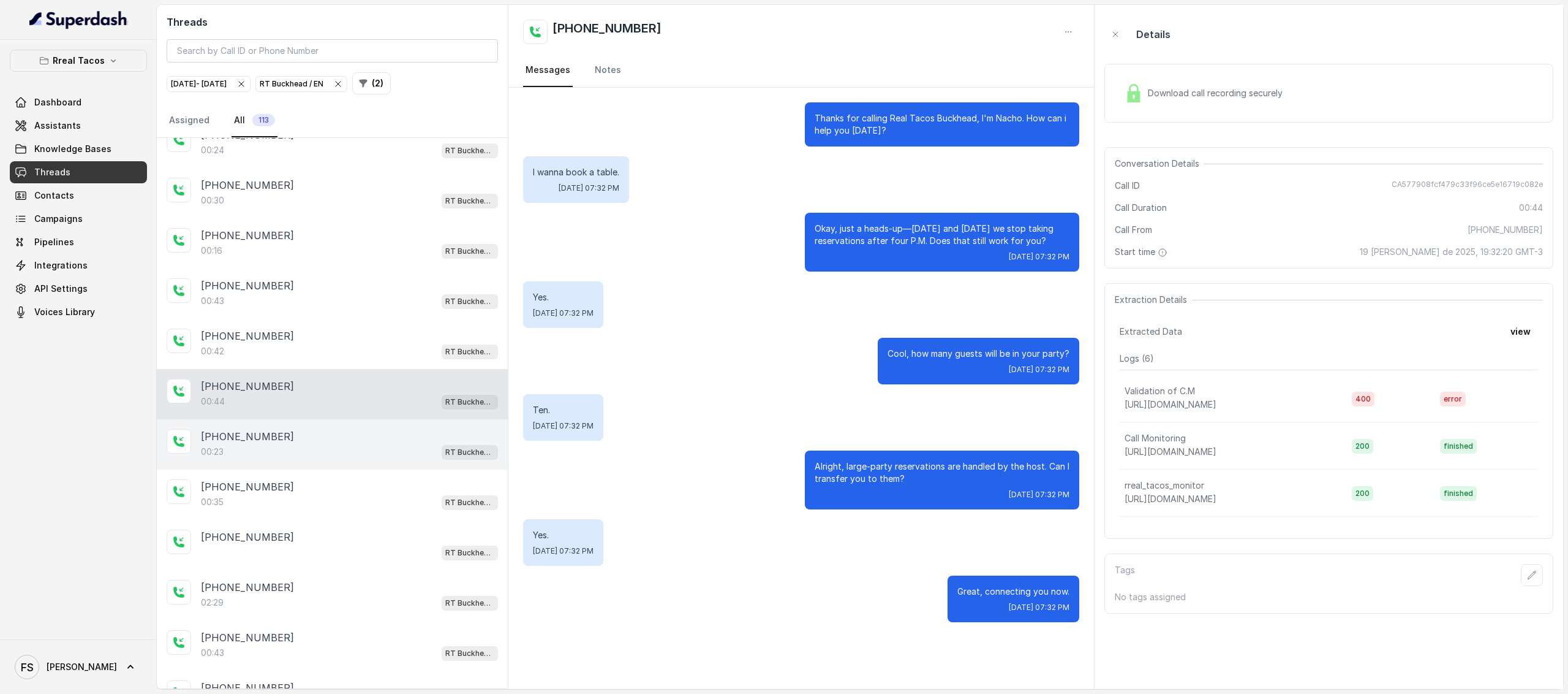
click at [332, 444] on div "00:23 RT Buckhead / EN" at bounding box center [349, 451] width 297 height 16
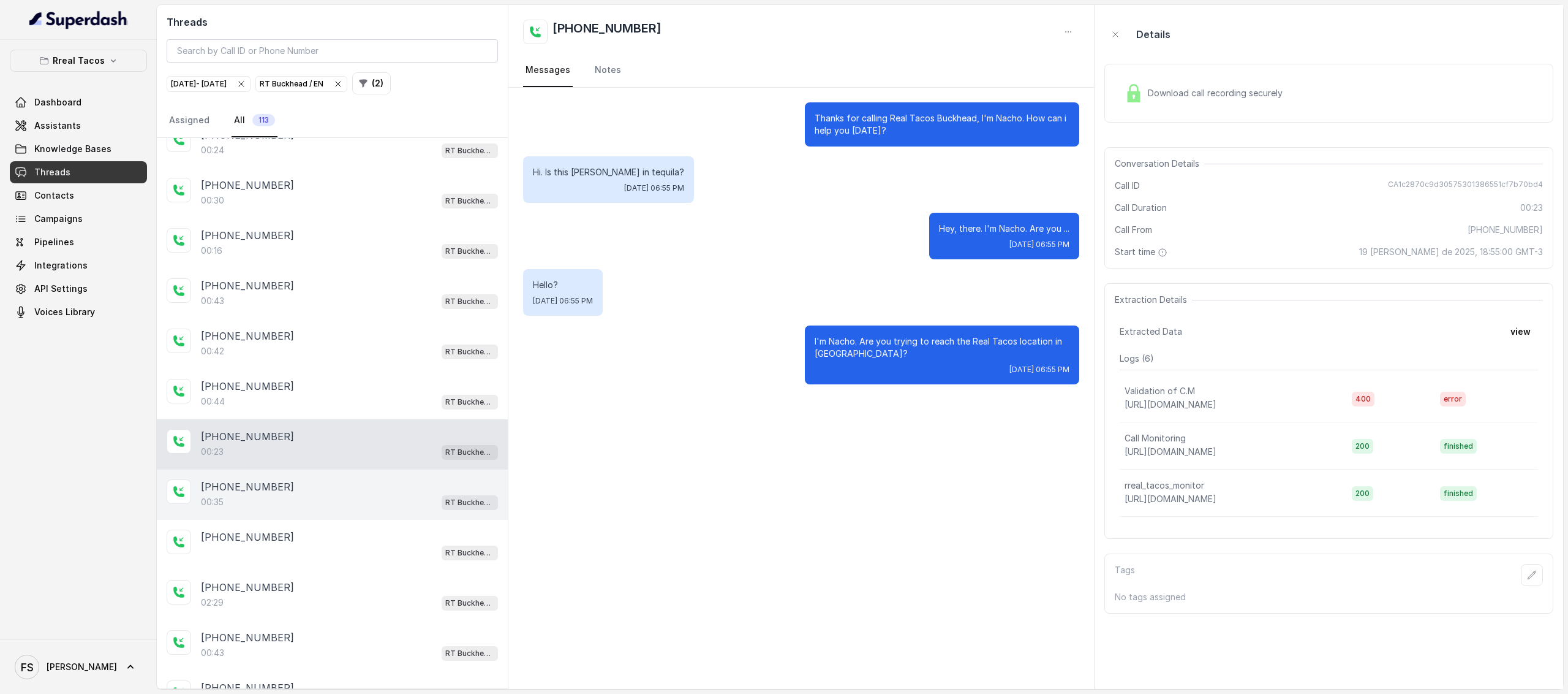
click at [334, 479] on div "[PHONE_NUMBER]" at bounding box center [349, 487] width 297 height 15
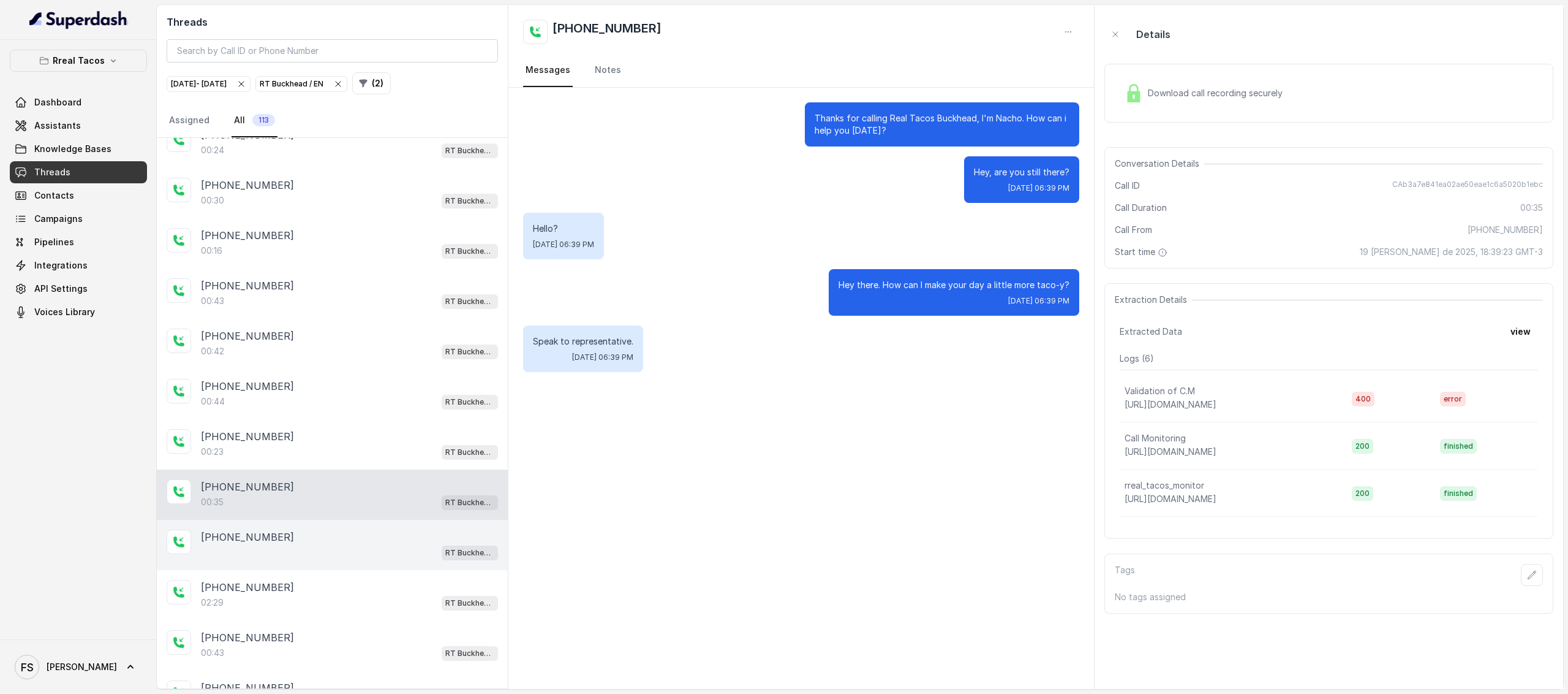
click at [339, 544] on div "RT Buckhead / EN" at bounding box center [349, 551] width 297 height 16
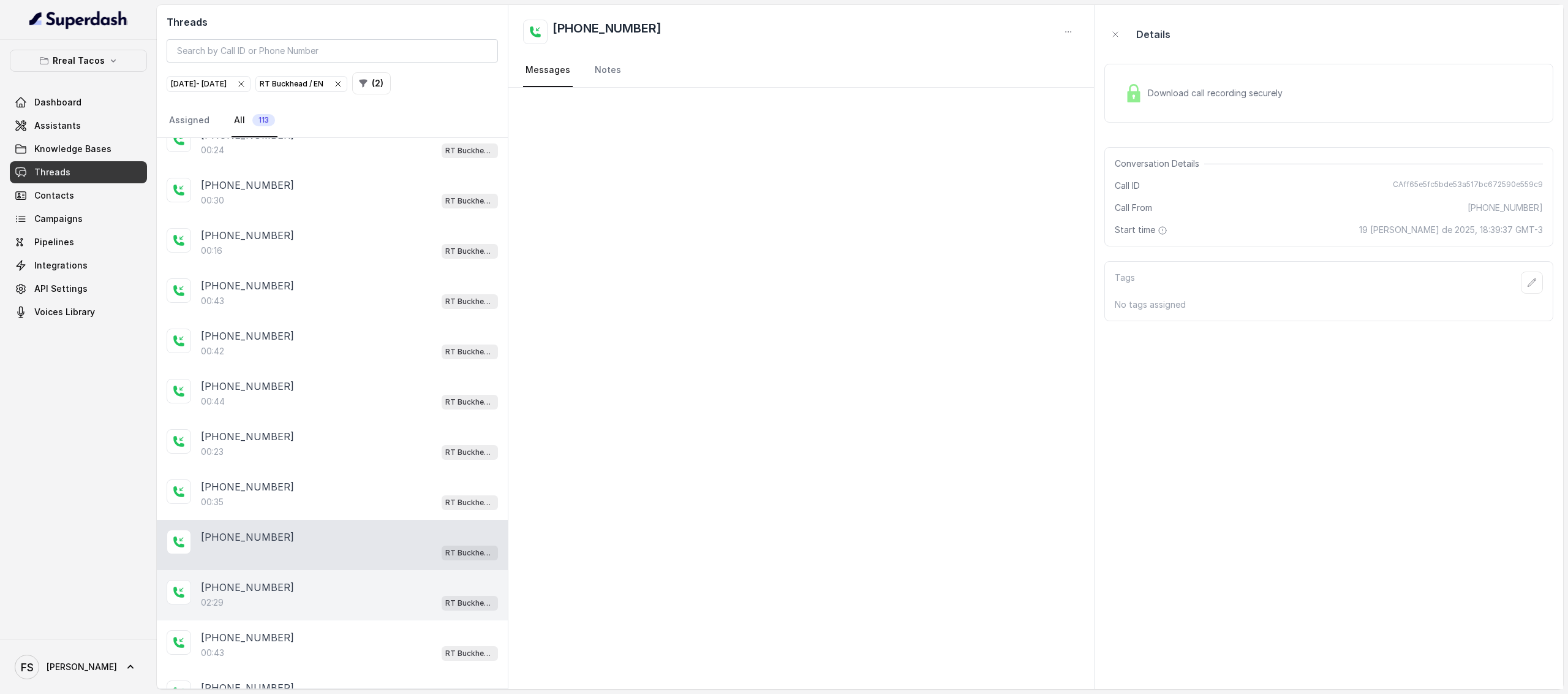
click at [342, 570] on div "[PHONE_NUMBER]:29 RT Buckhead / EN" at bounding box center [332, 595] width 351 height 50
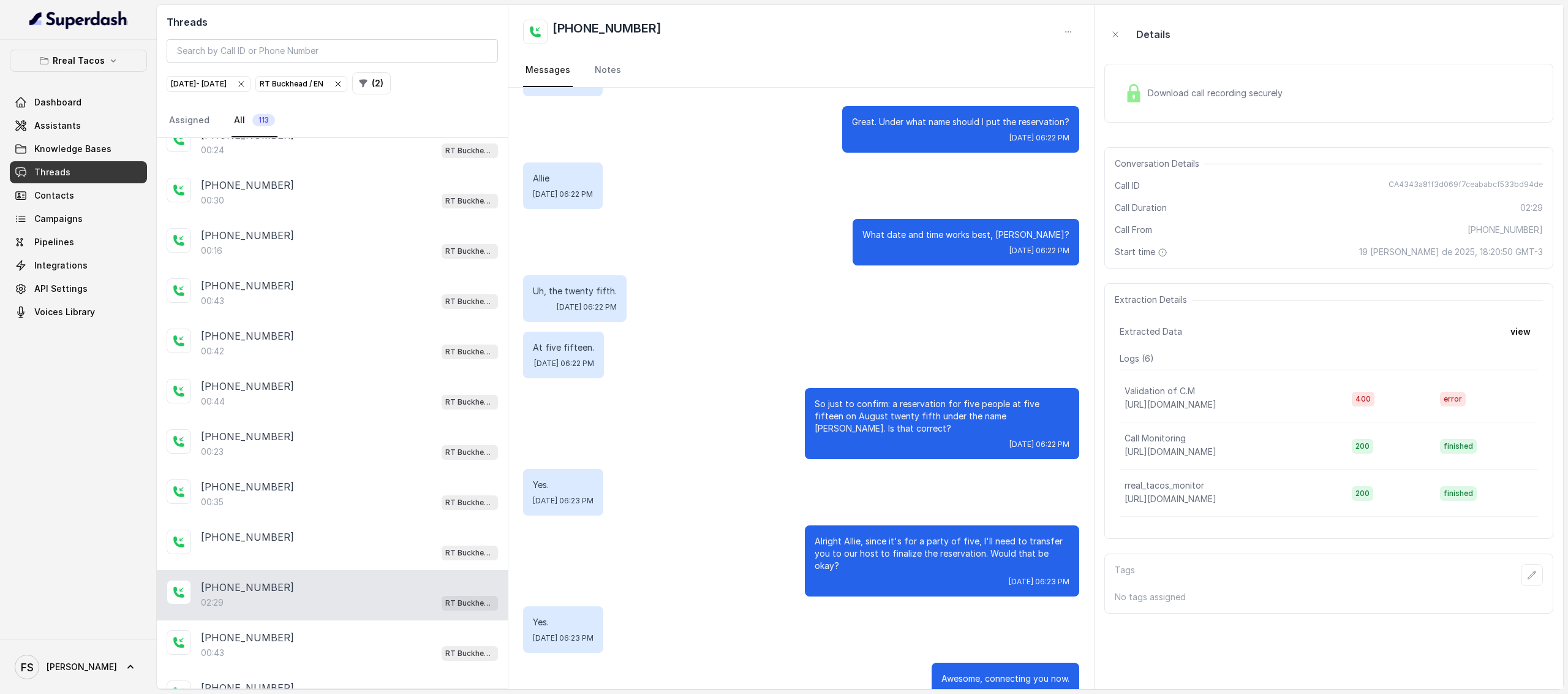
scroll to position [467, 0]
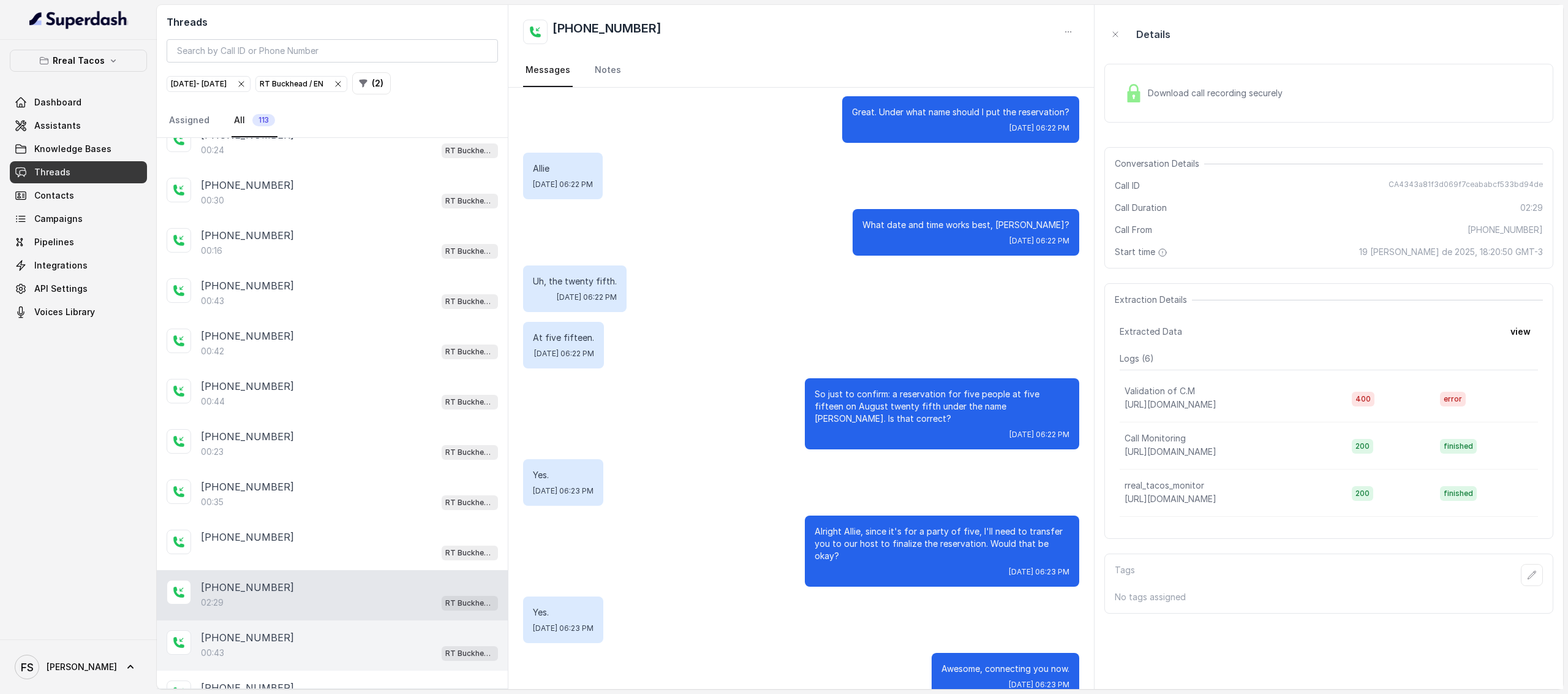
click at [323, 630] on div "[PHONE_NUMBER]" at bounding box center [349, 637] width 297 height 15
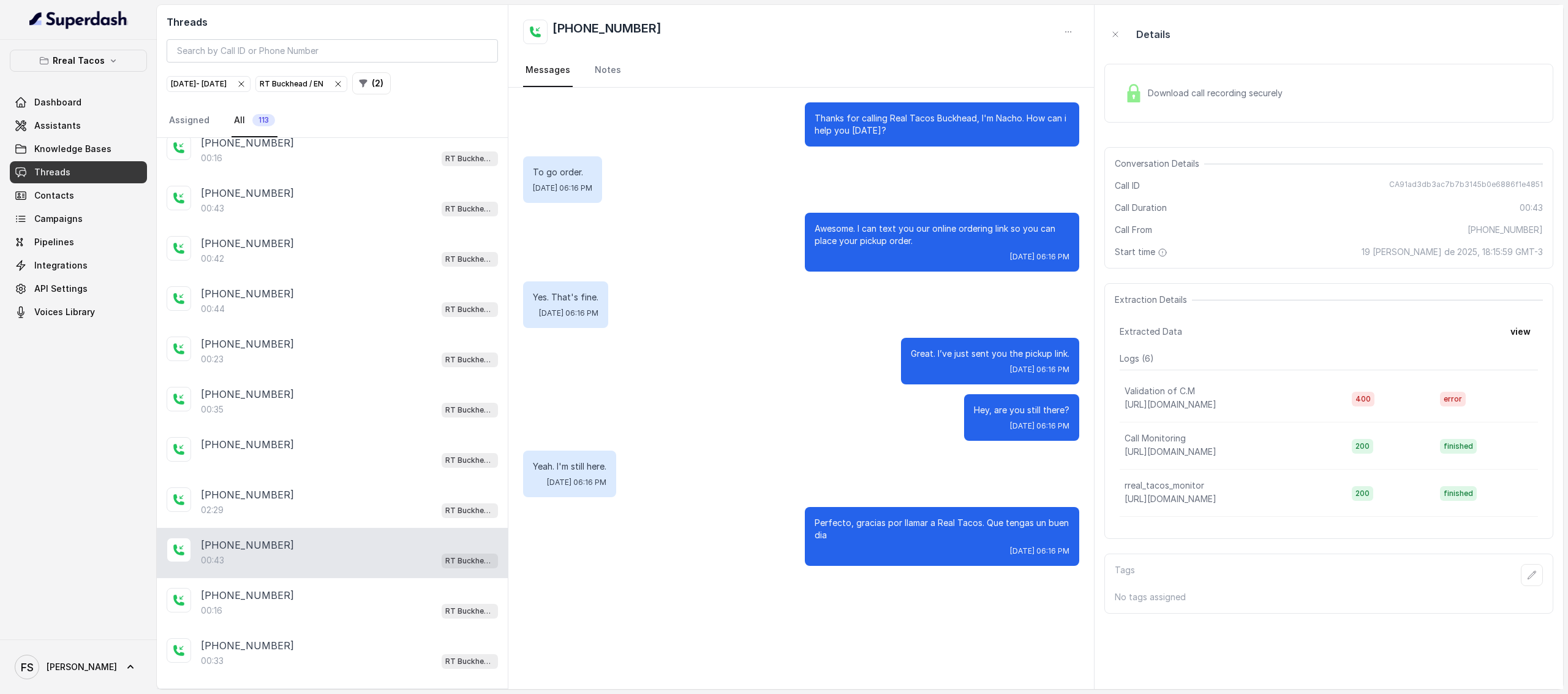
scroll to position [2653, 0]
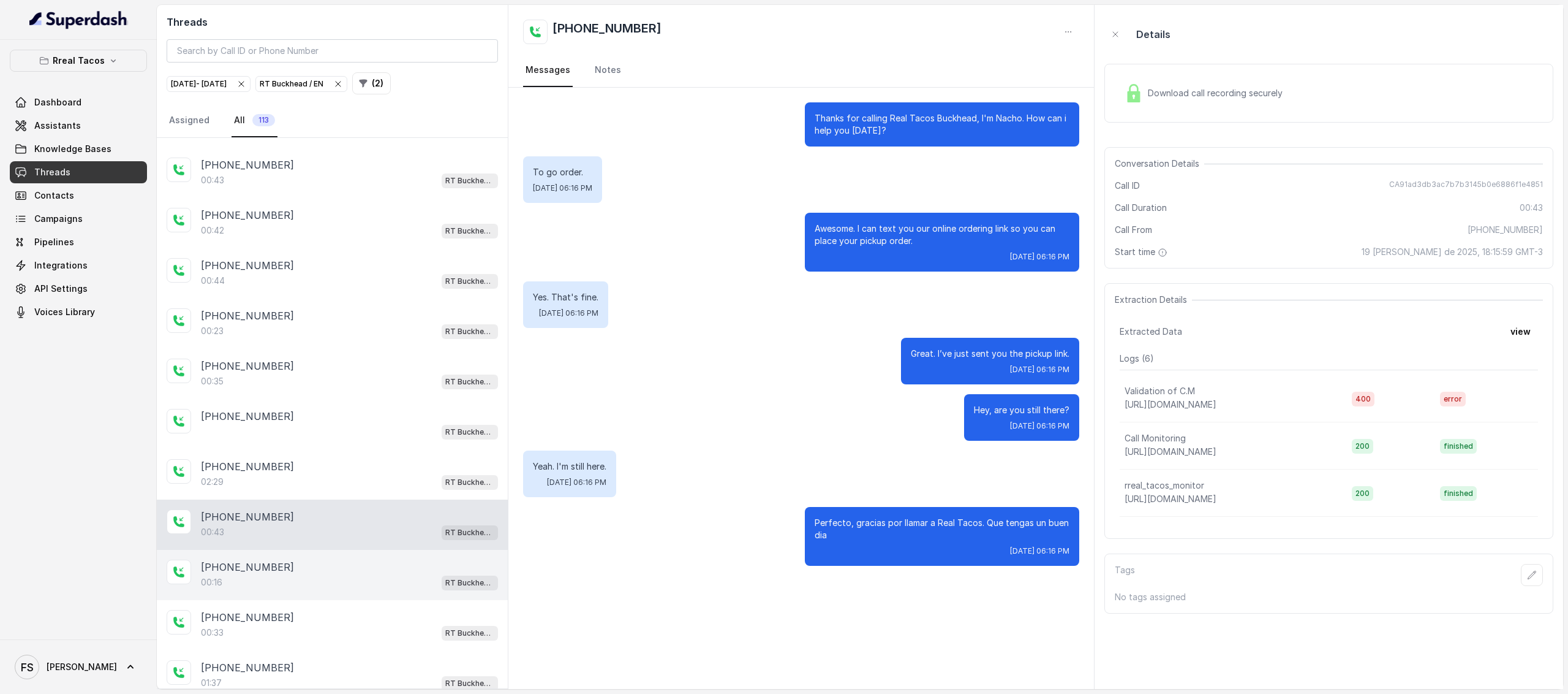
click at [299, 559] on div "[PHONE_NUMBER]" at bounding box center [349, 567] width 297 height 15
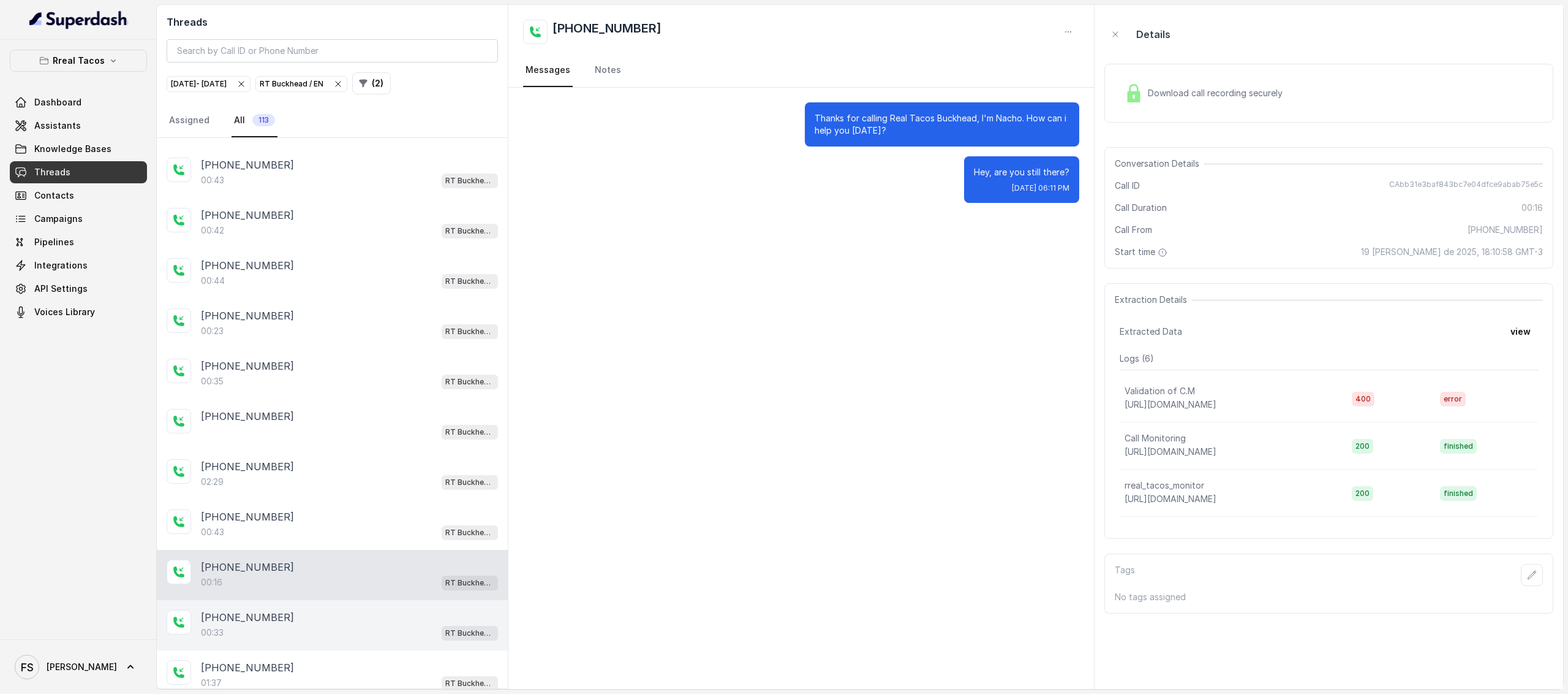
click at [337, 624] on div "00:33 RT Buckhead / EN" at bounding box center [349, 632] width 297 height 16
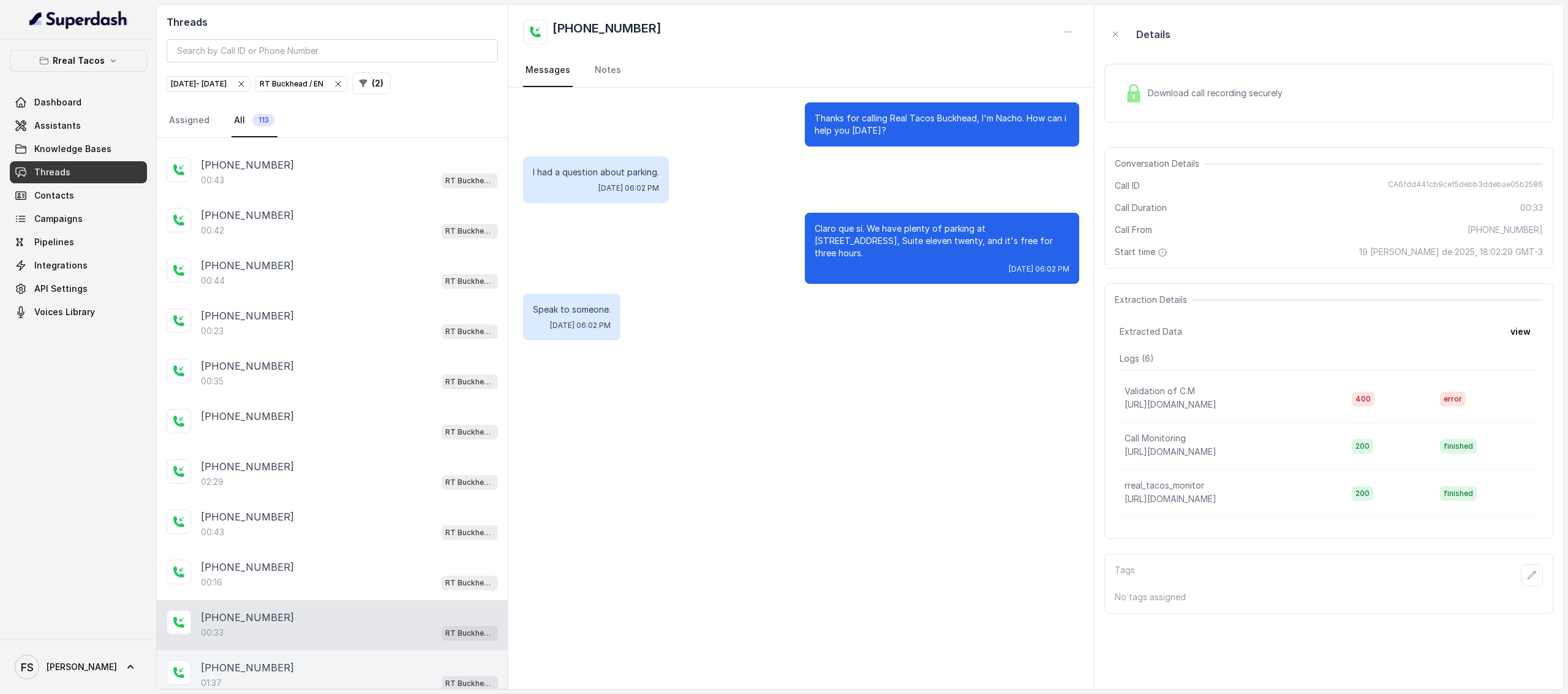
click at [353, 675] on div "01:37 RT Buckhead / EN" at bounding box center [349, 682] width 297 height 16
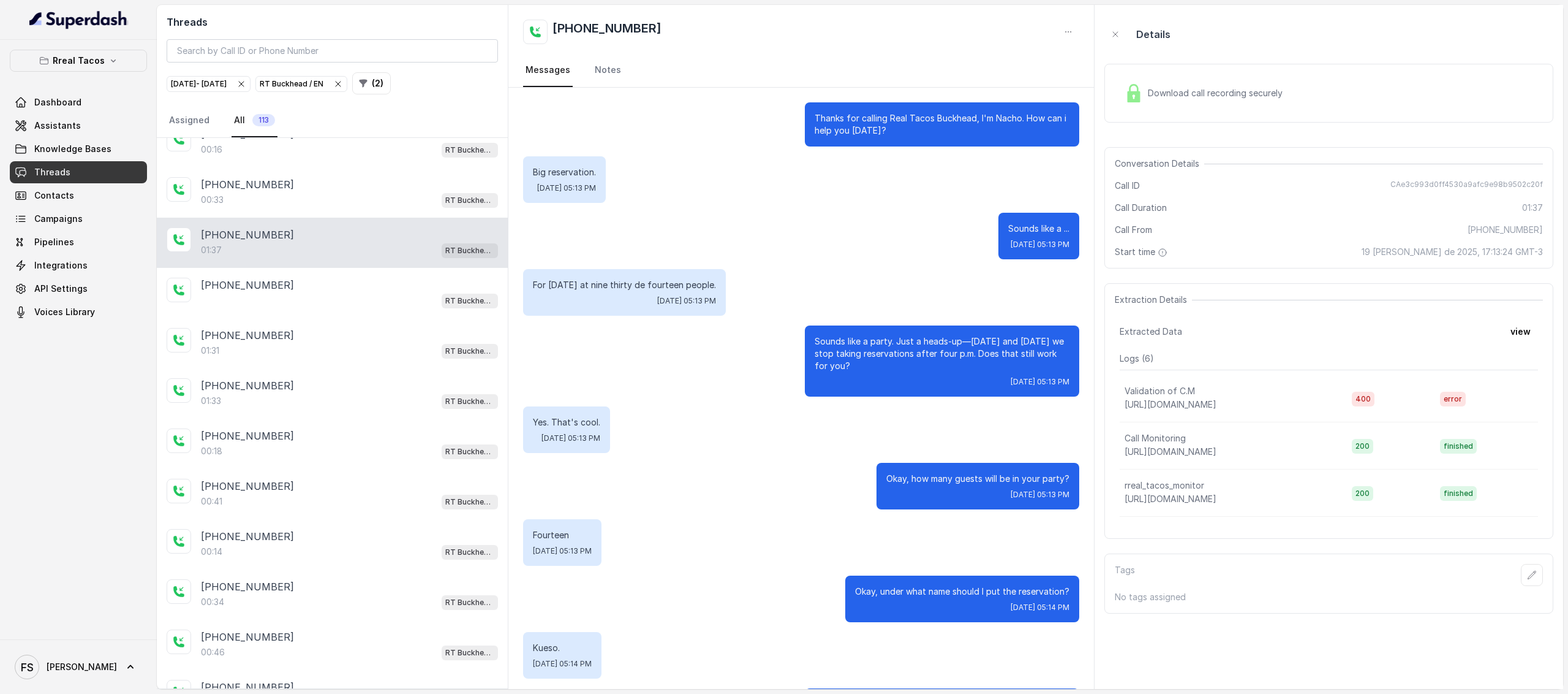
scroll to position [685, 0]
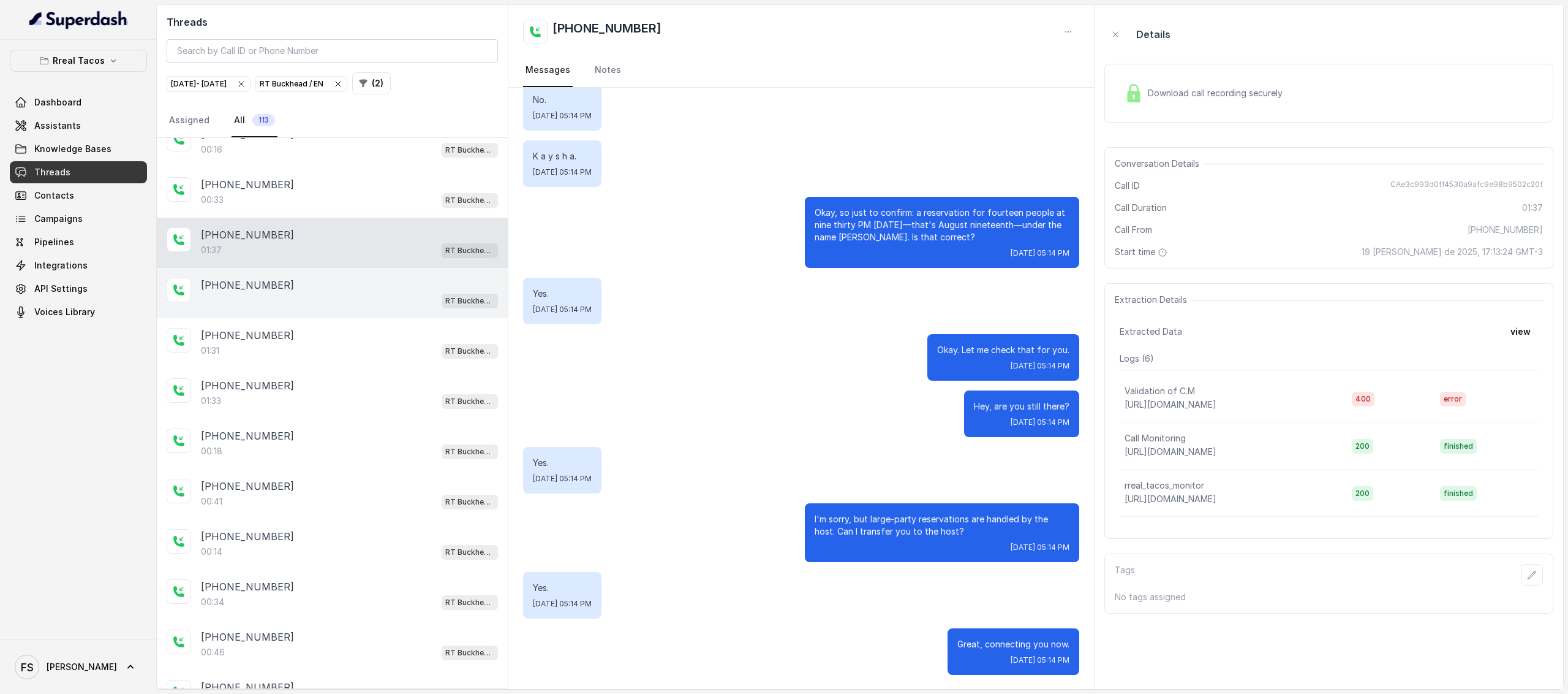
click at [316, 278] on div "[PHONE_NUMBER]" at bounding box center [349, 285] width 297 height 15
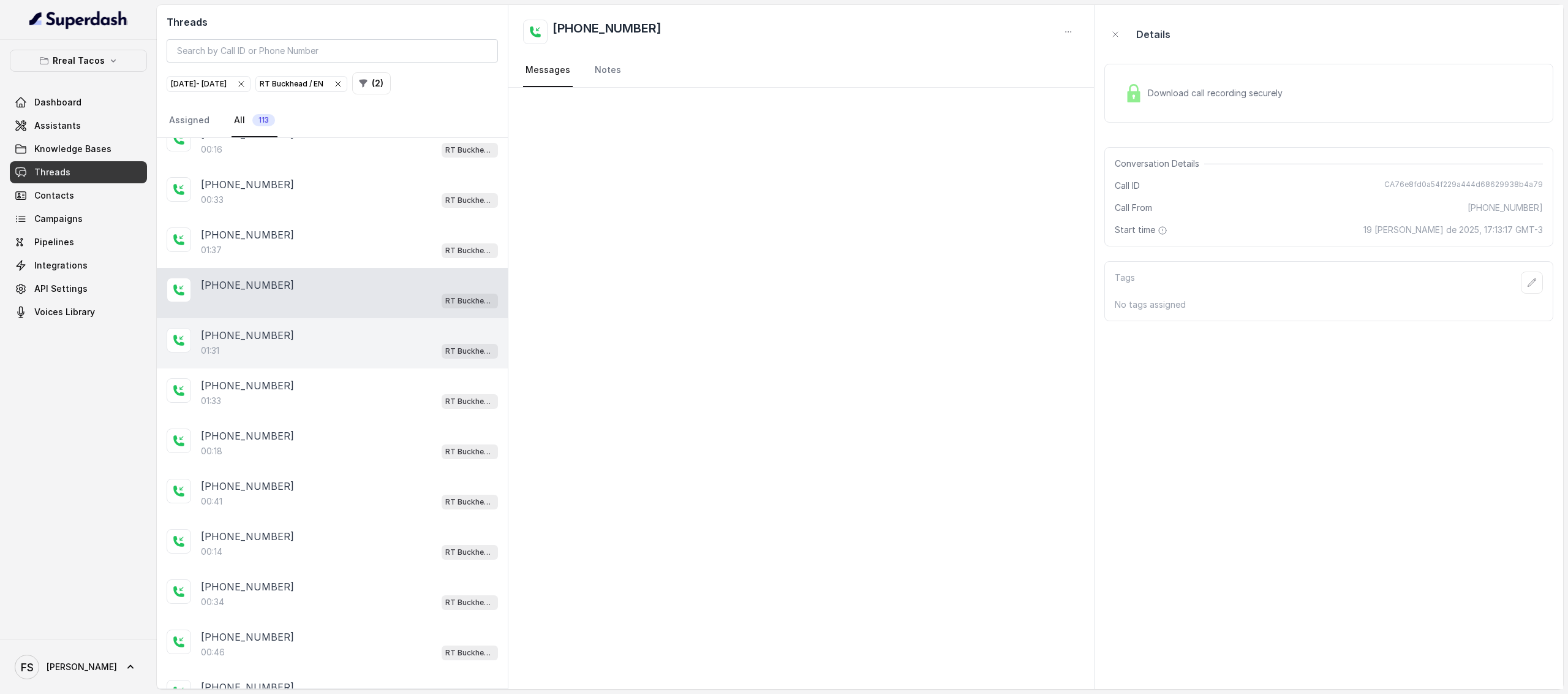
click at [313, 343] on div "01:31 RT Buckhead / EN" at bounding box center [349, 350] width 297 height 16
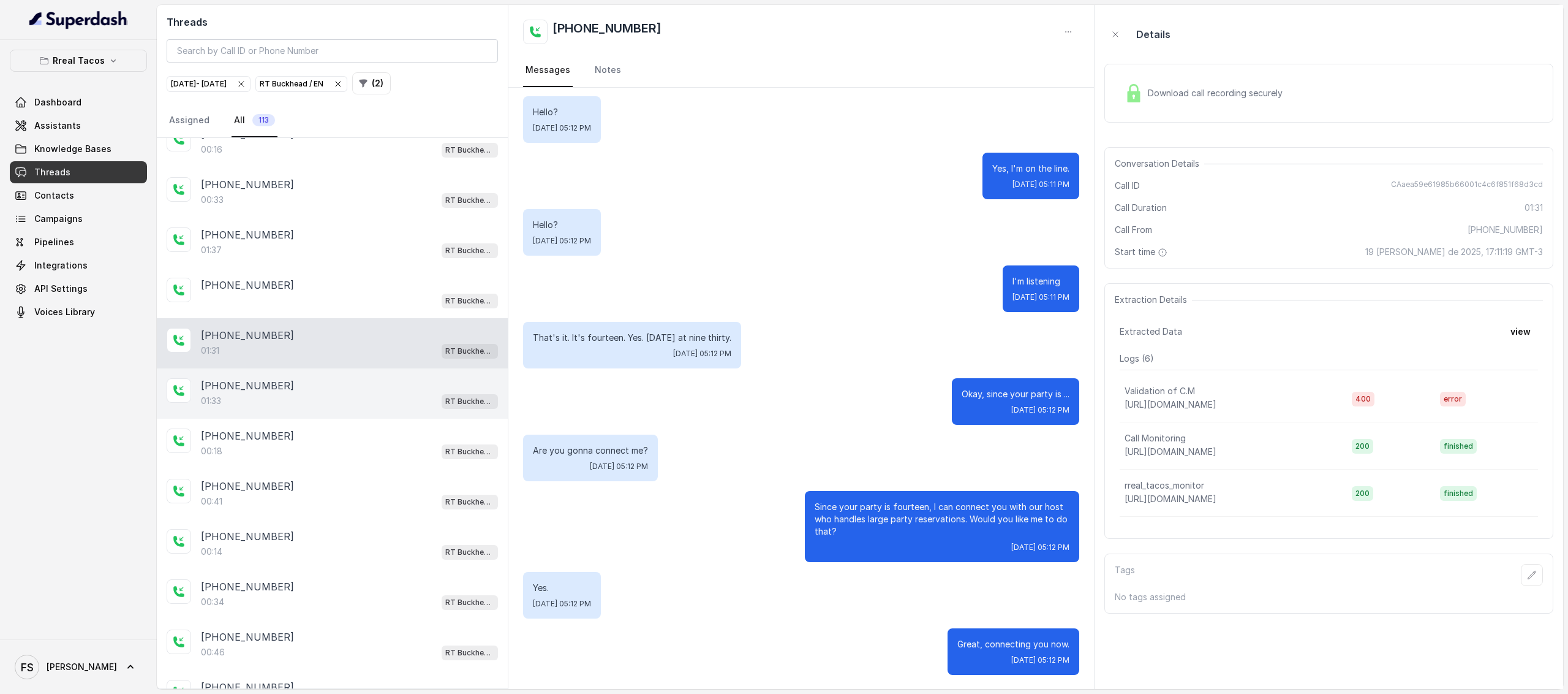
click at [294, 392] on div "01:33 RT Buckhead / EN" at bounding box center [349, 400] width 297 height 16
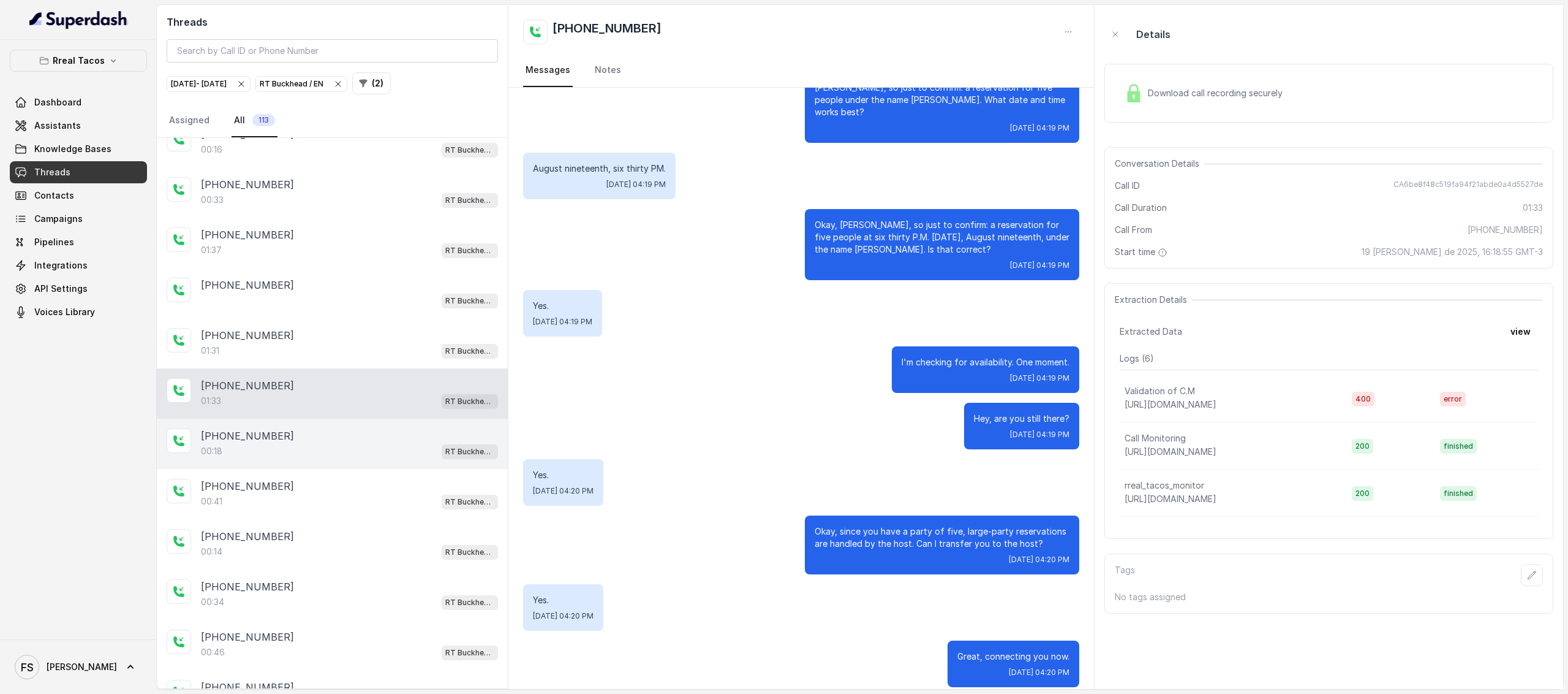
click at [316, 443] on div "00:18 RT Buckhead / EN" at bounding box center [349, 450] width 297 height 16
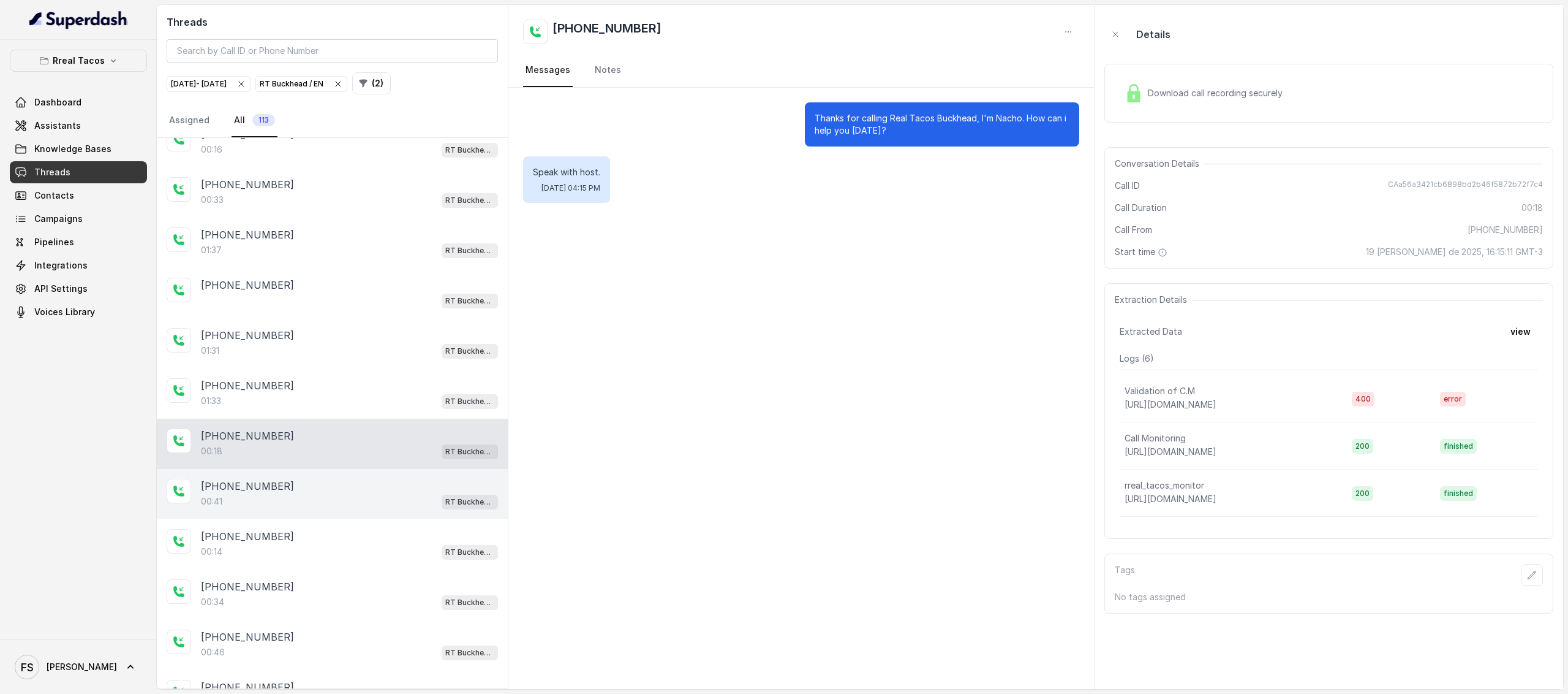
click at [328, 479] on div "[PHONE_NUMBER]" at bounding box center [349, 486] width 297 height 15
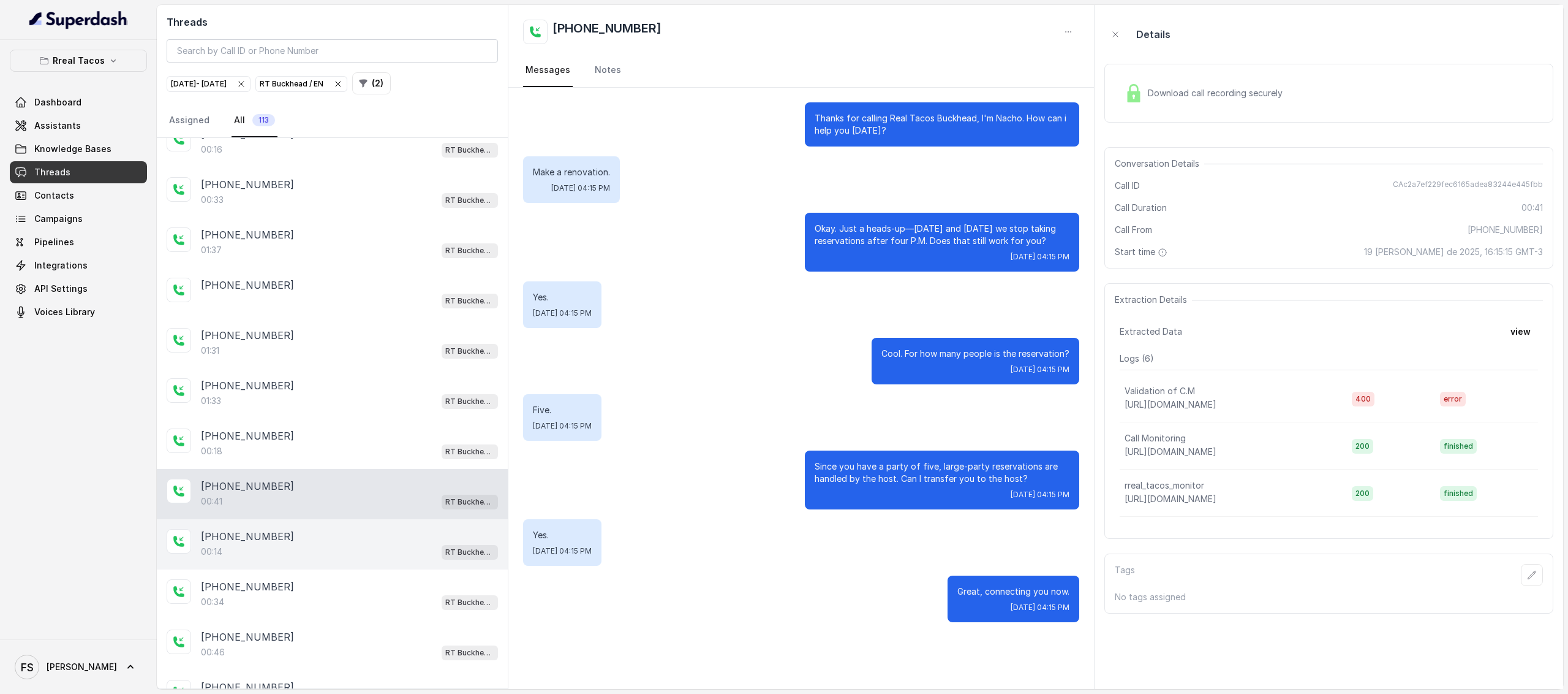
click at [342, 544] on div "00:14 RT Buckhead / EN" at bounding box center [349, 551] width 297 height 16
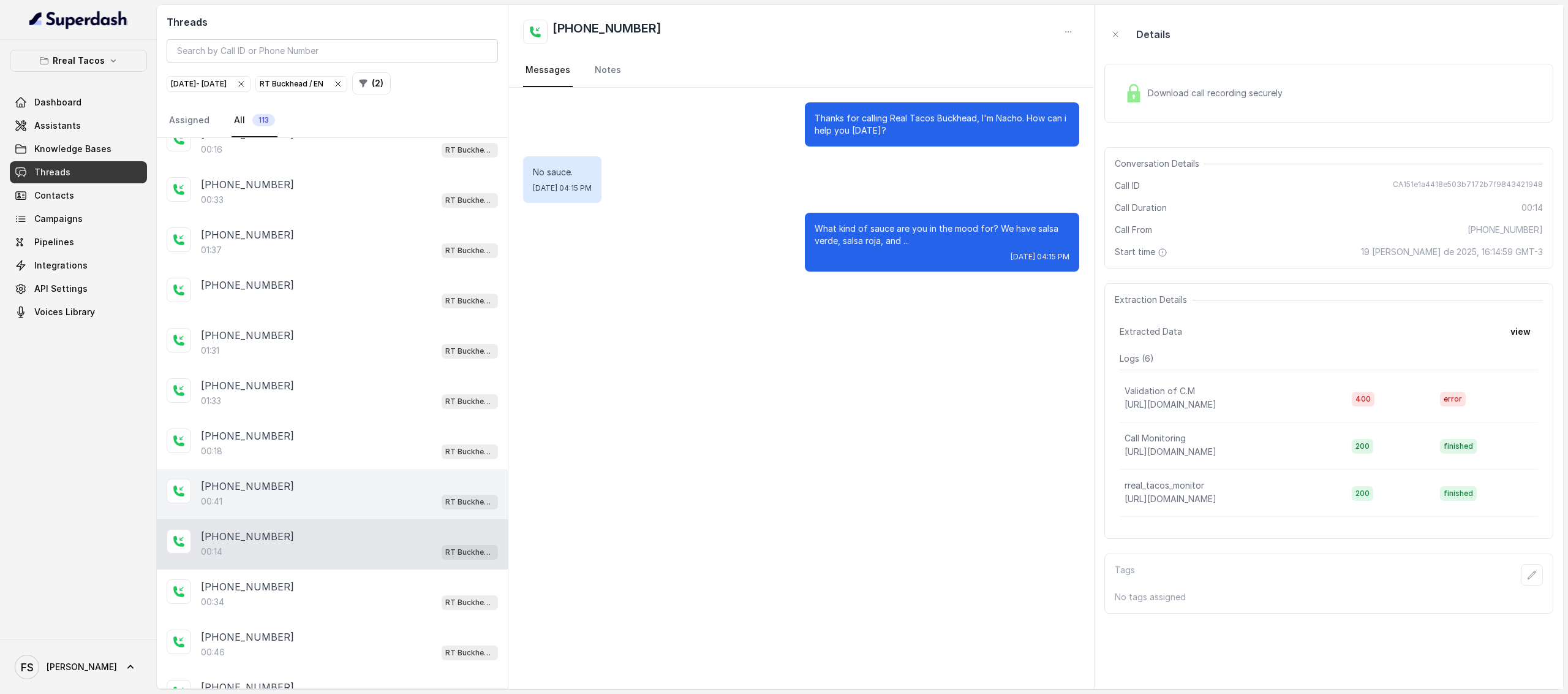
click at [363, 479] on div "[PHONE_NUMBER]" at bounding box center [349, 486] width 297 height 15
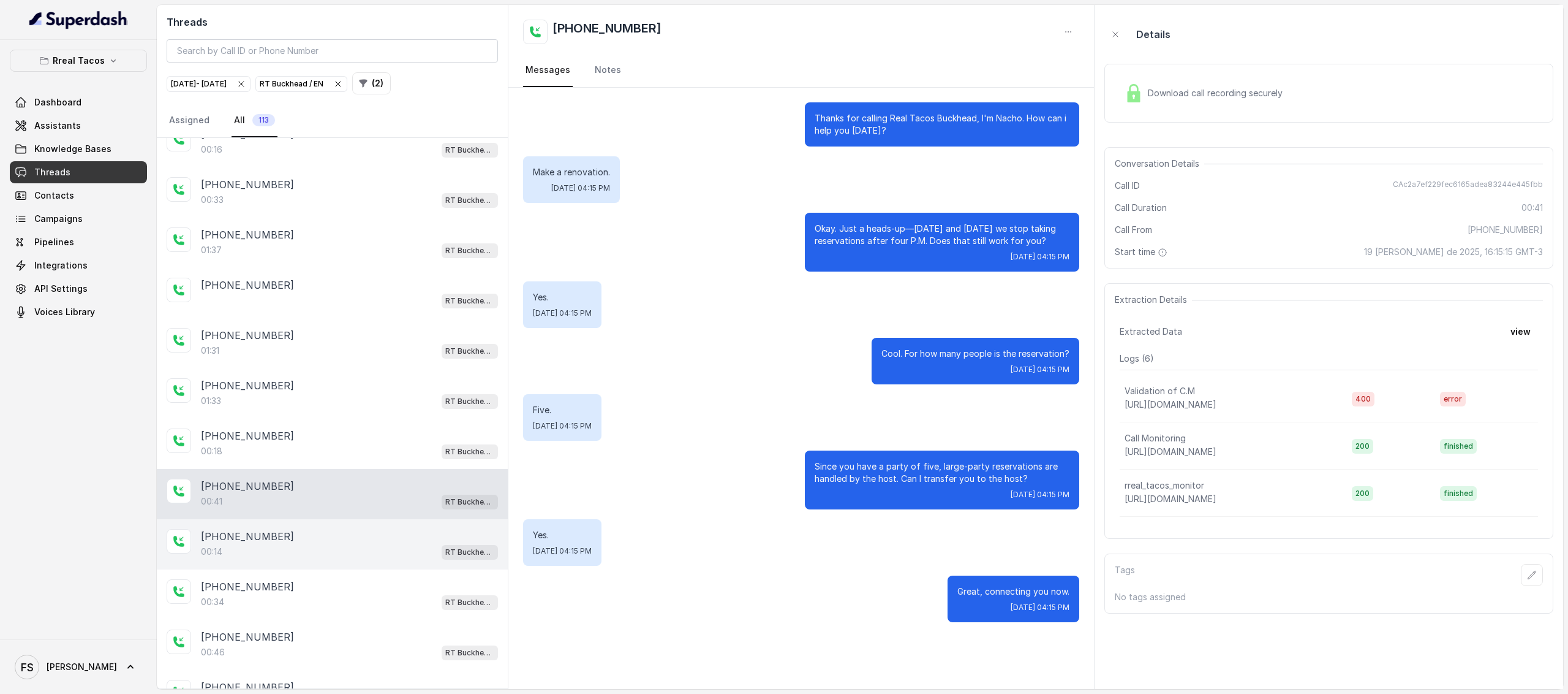
click at [359, 519] on div "[PHONE_NUMBER]:14 RT Buckhead / EN" at bounding box center [332, 544] width 351 height 50
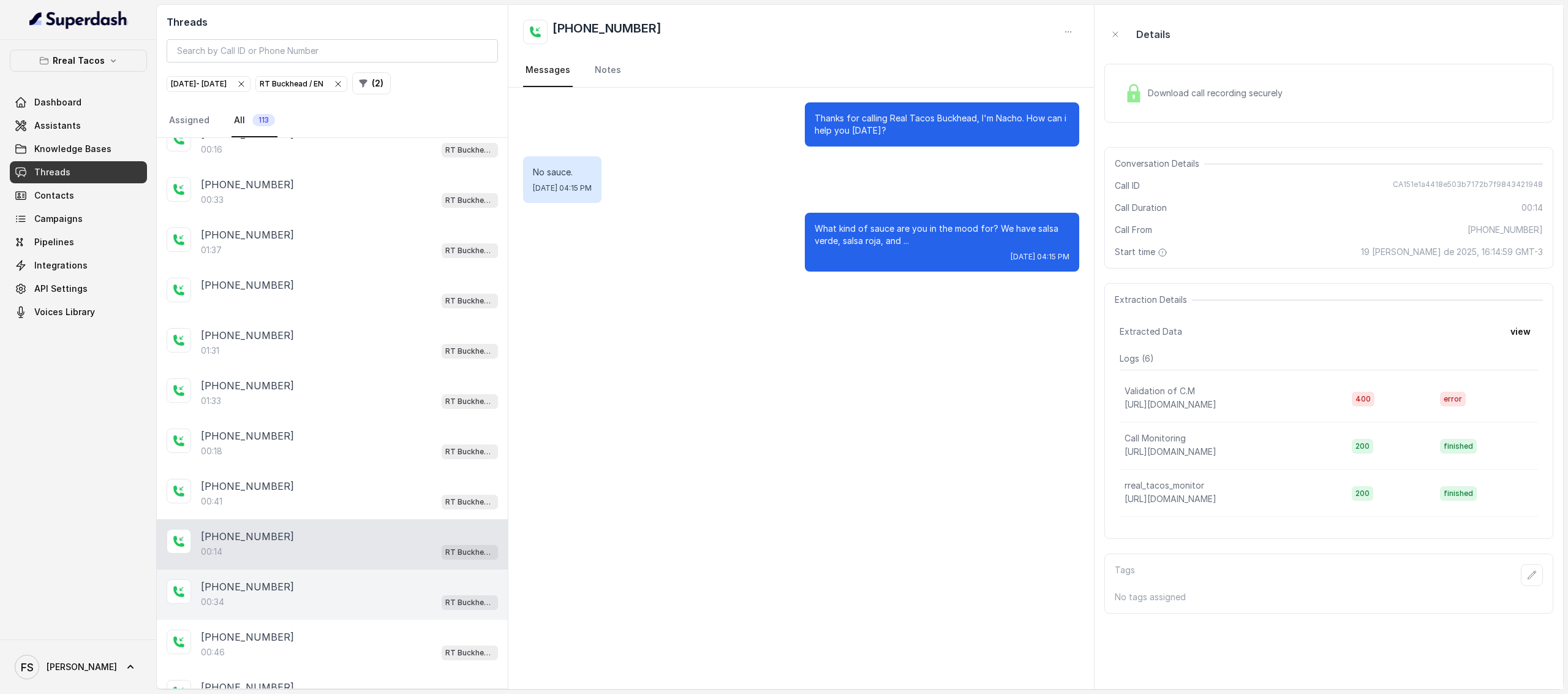
click at [375, 594] on div "00:34 RT Buckhead / EN" at bounding box center [349, 601] width 297 height 16
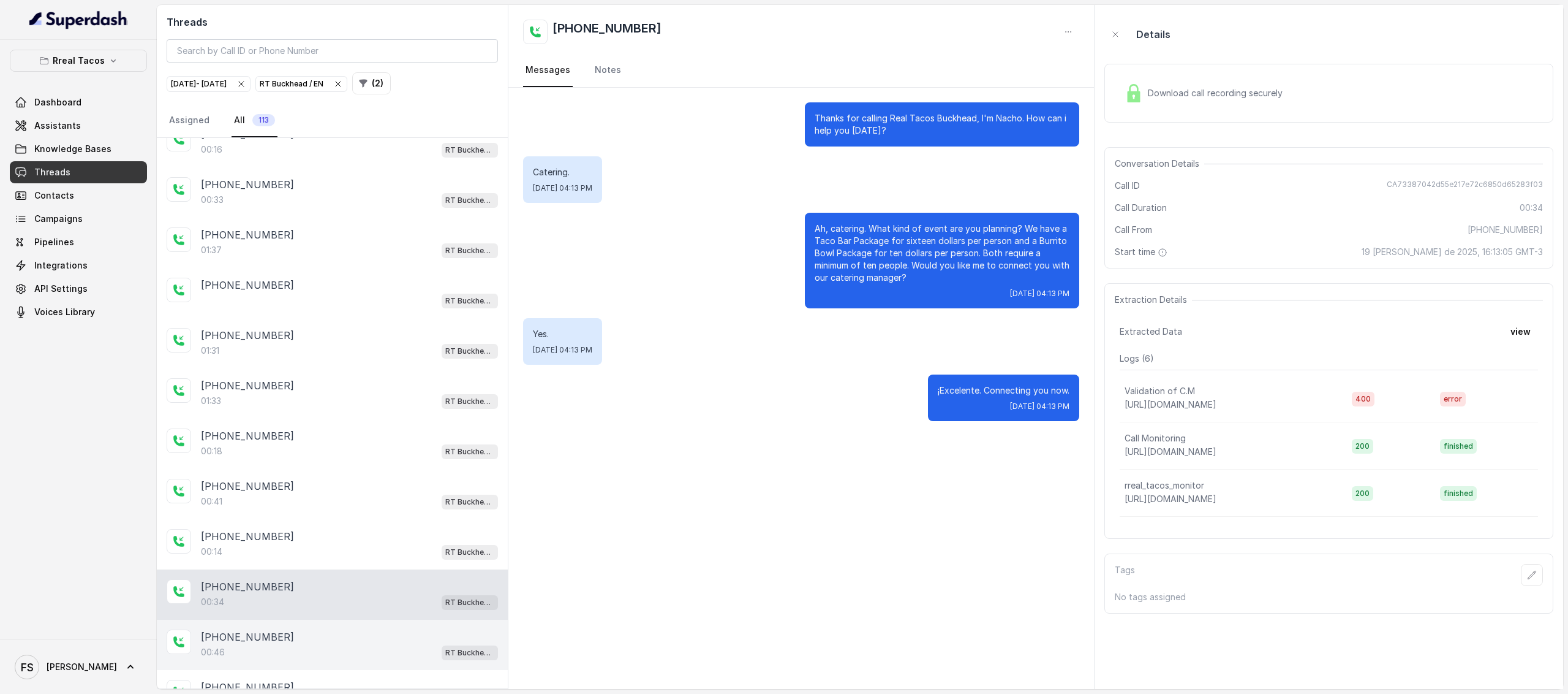
click at [376, 620] on div "[PHONE_NUMBER]:46 RT Buckhead / EN" at bounding box center [332, 644] width 351 height 50
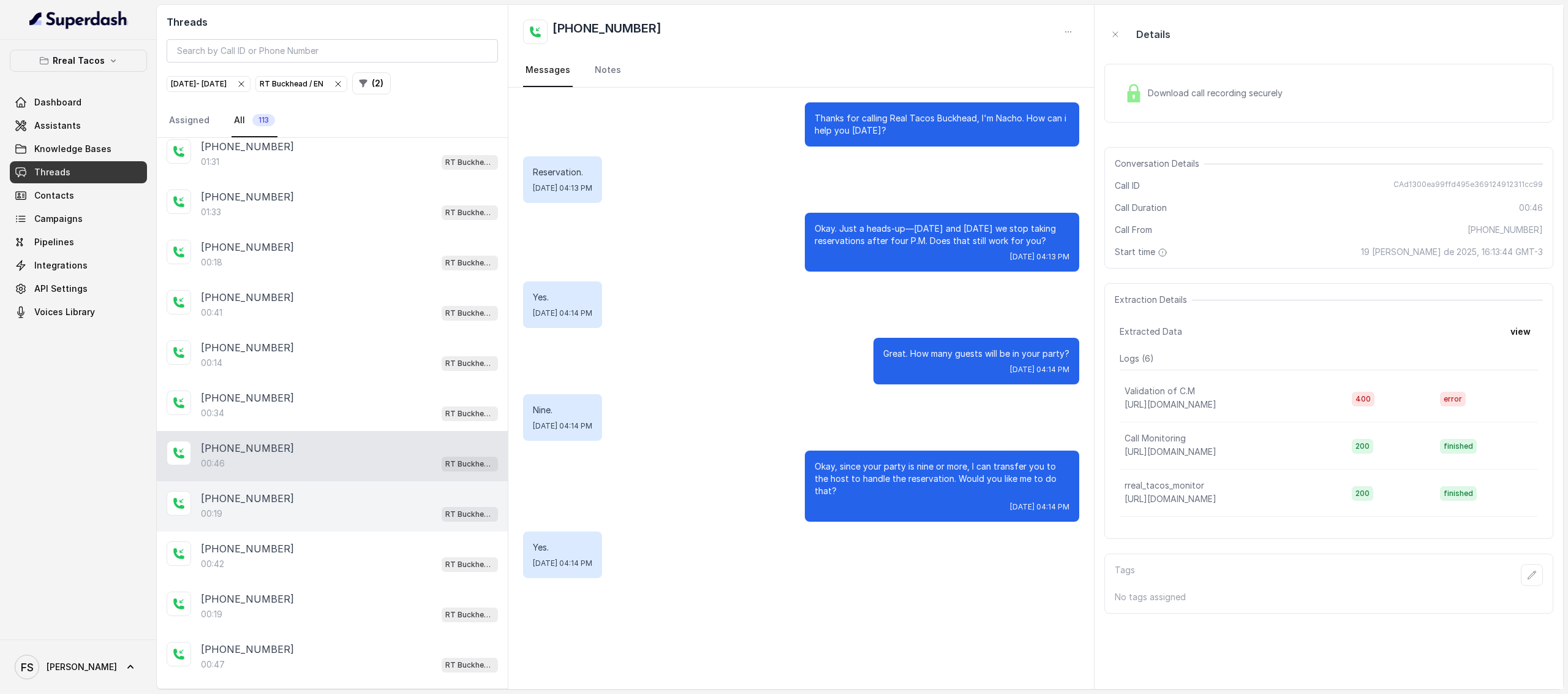
click at [354, 505] on div "00:19 RT Buckhead / EN" at bounding box center [349, 512] width 297 height 16
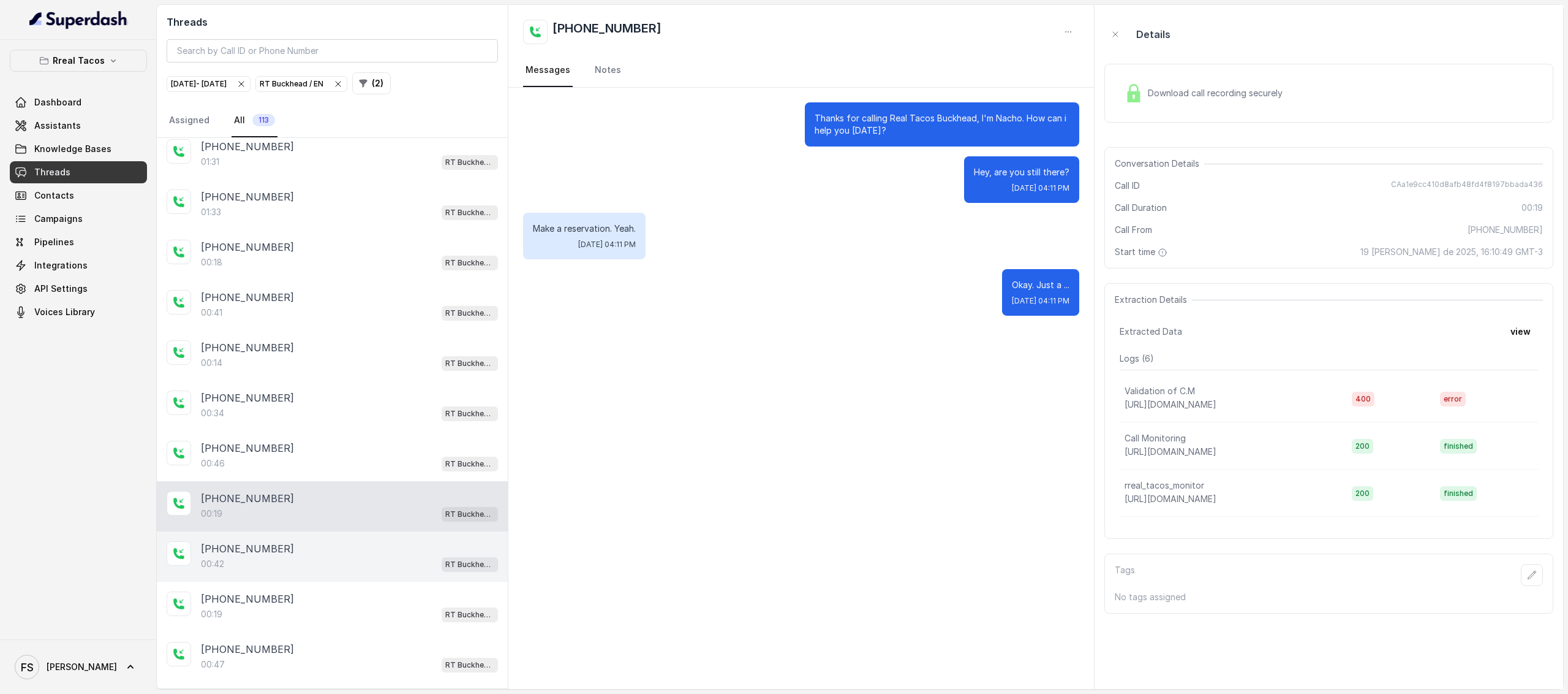
click at [353, 556] on div "00:42 RT Buckhead / EN" at bounding box center [349, 563] width 297 height 16
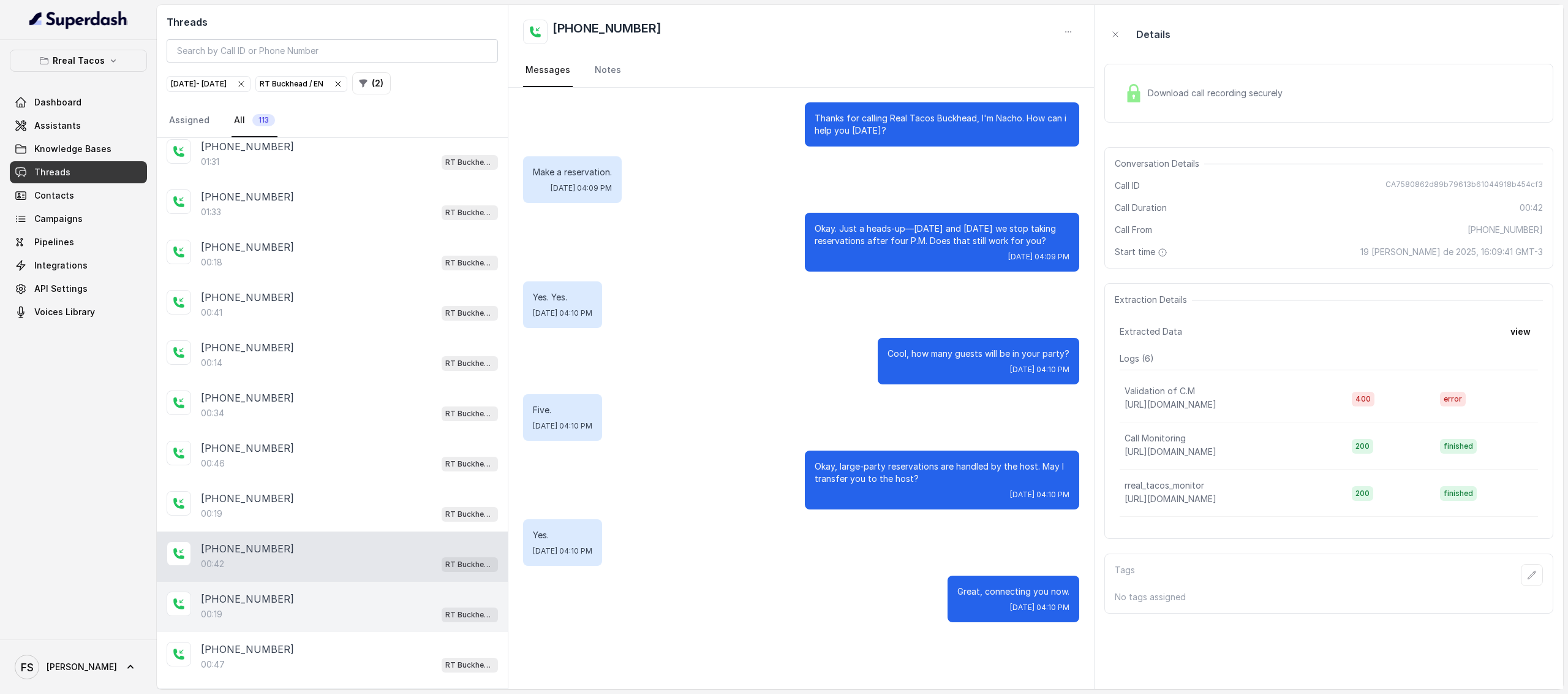
click at [352, 606] on div "00:19 RT Buckhead / EN" at bounding box center [349, 613] width 297 height 16
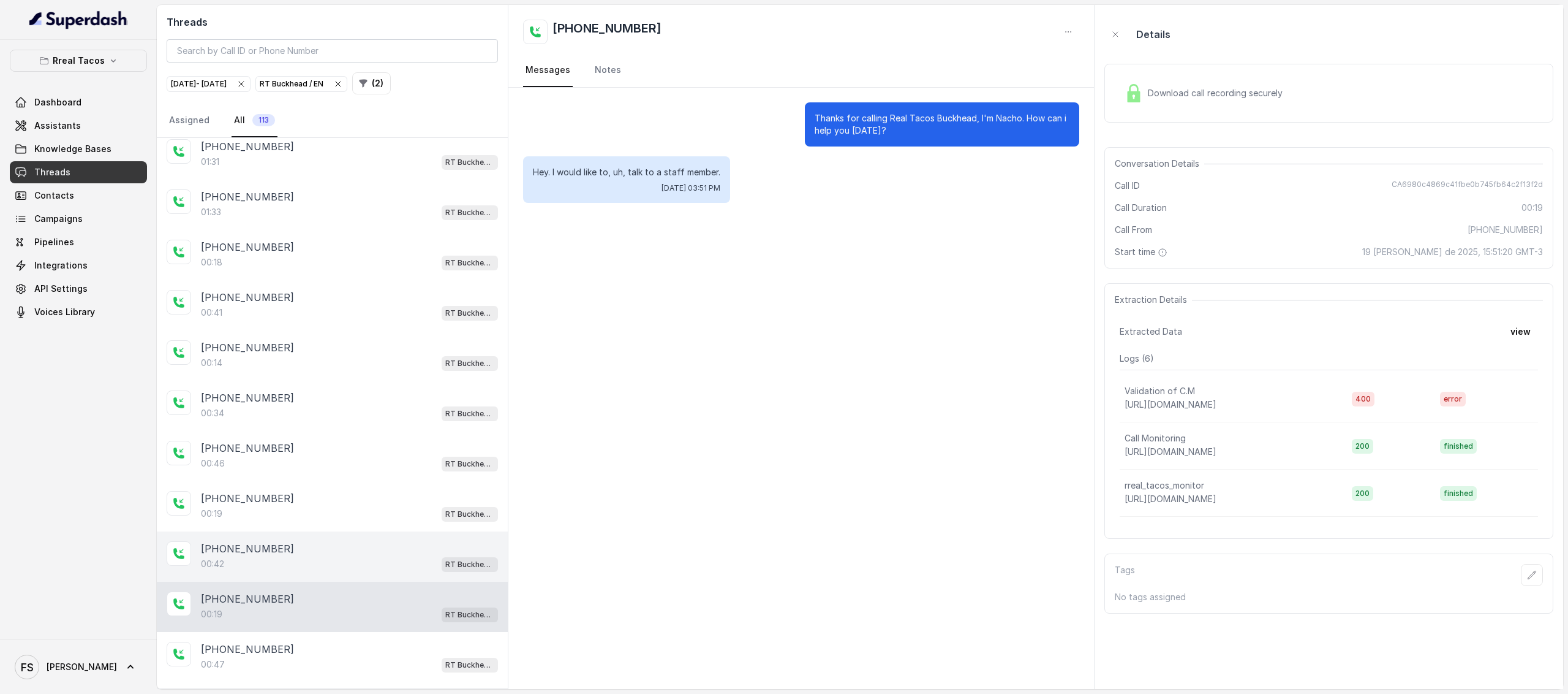
click at [359, 556] on div "00:42 RT Buckhead / EN" at bounding box center [349, 563] width 297 height 16
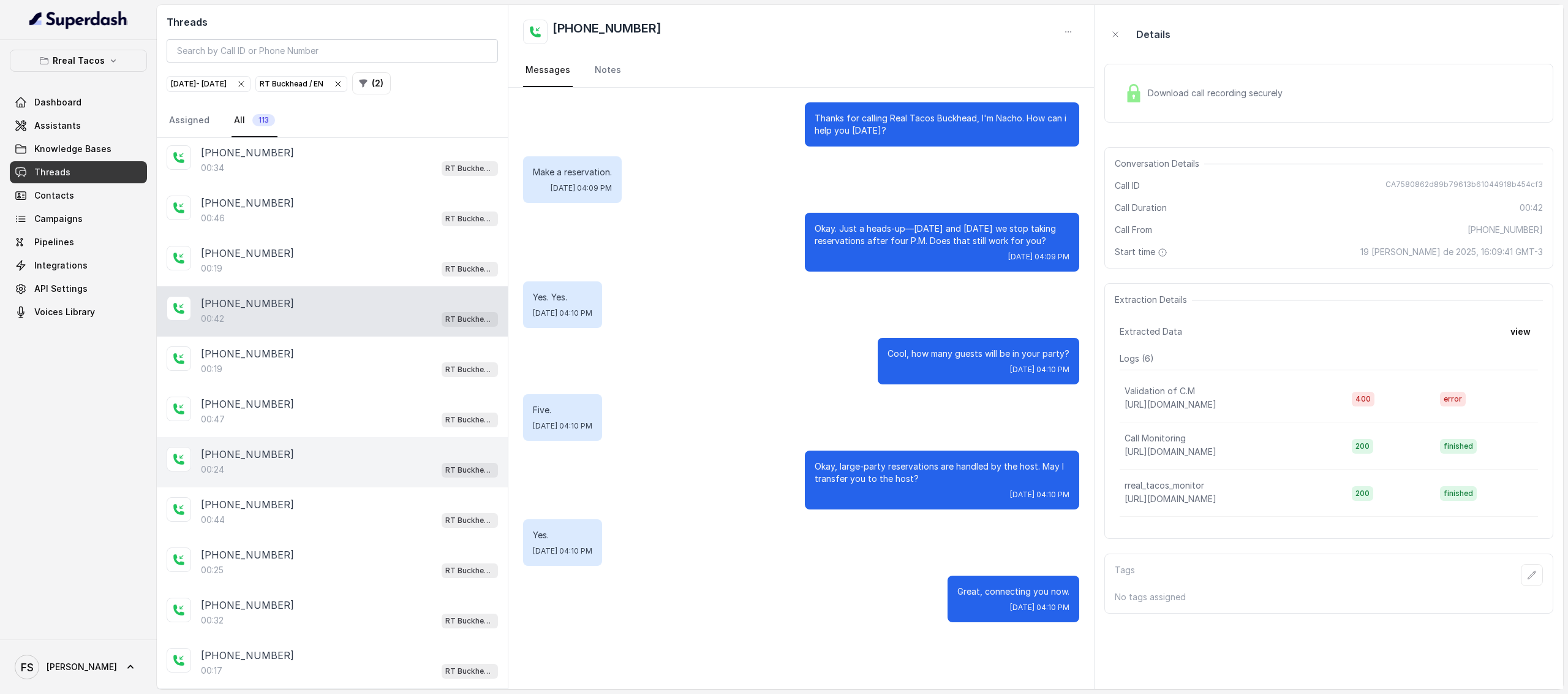
click at [350, 437] on div "[PHONE_NUMBER]:24 RT Buckhead / EN" at bounding box center [332, 462] width 351 height 50
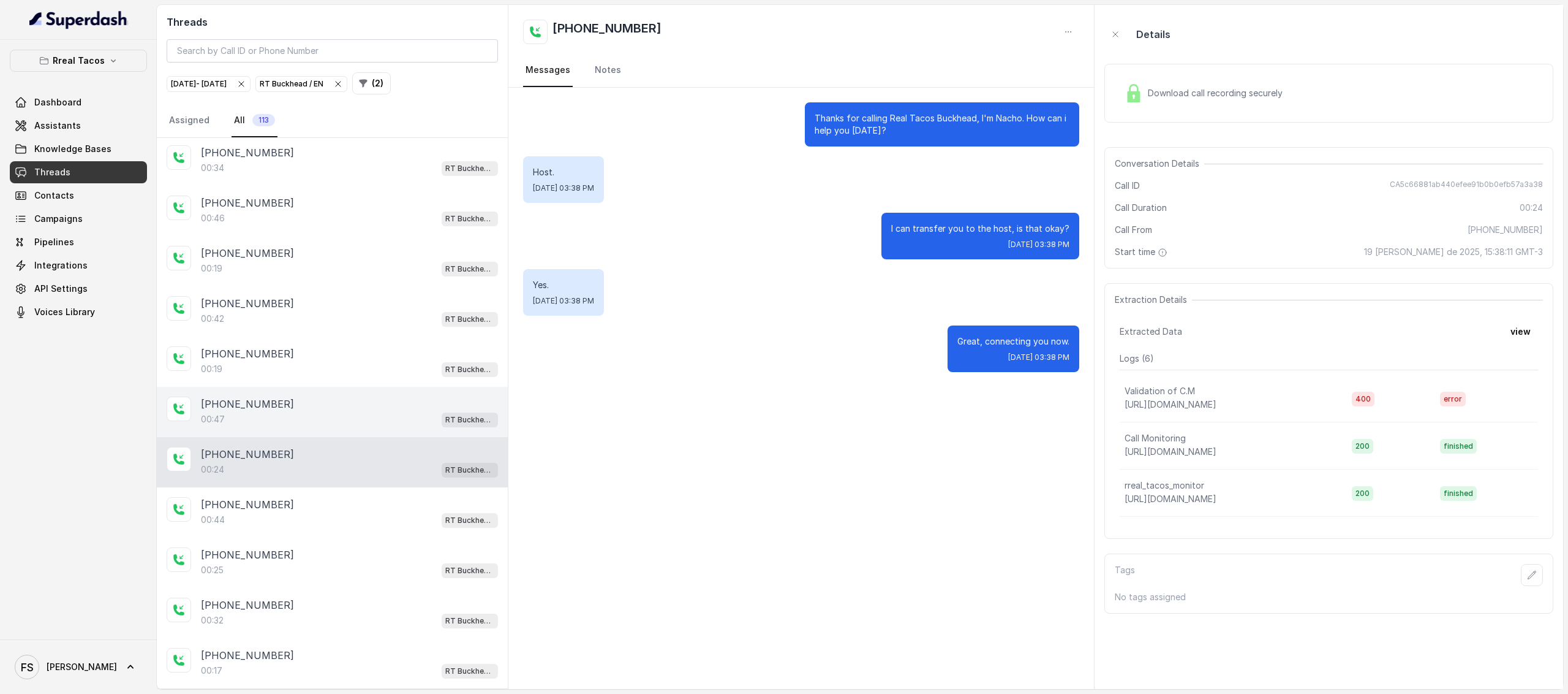
click at [359, 411] on div "00:47 RT Buckhead / EN" at bounding box center [349, 418] width 297 height 16
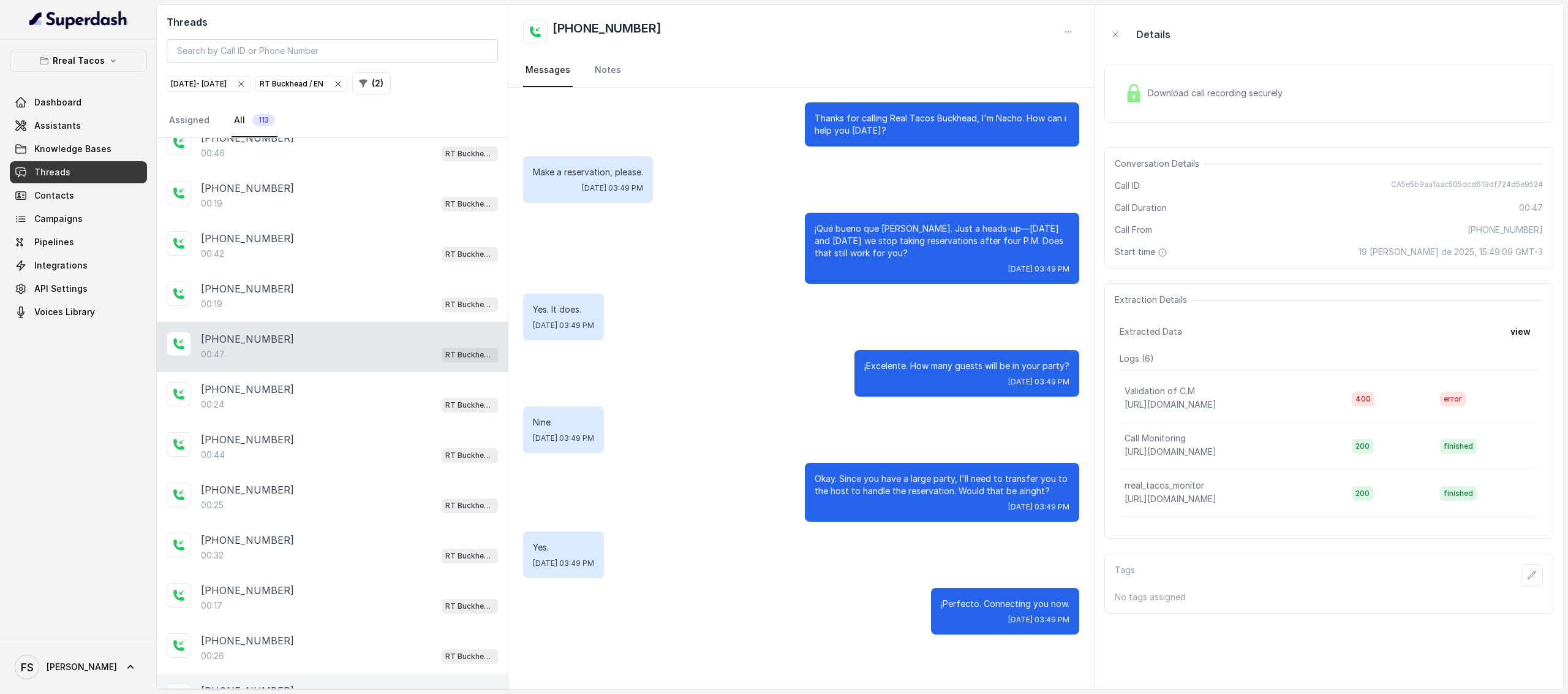
click at [291, 693] on div "00:28 RT Buckhead / EN" at bounding box center [349, 705] width 297 height 16
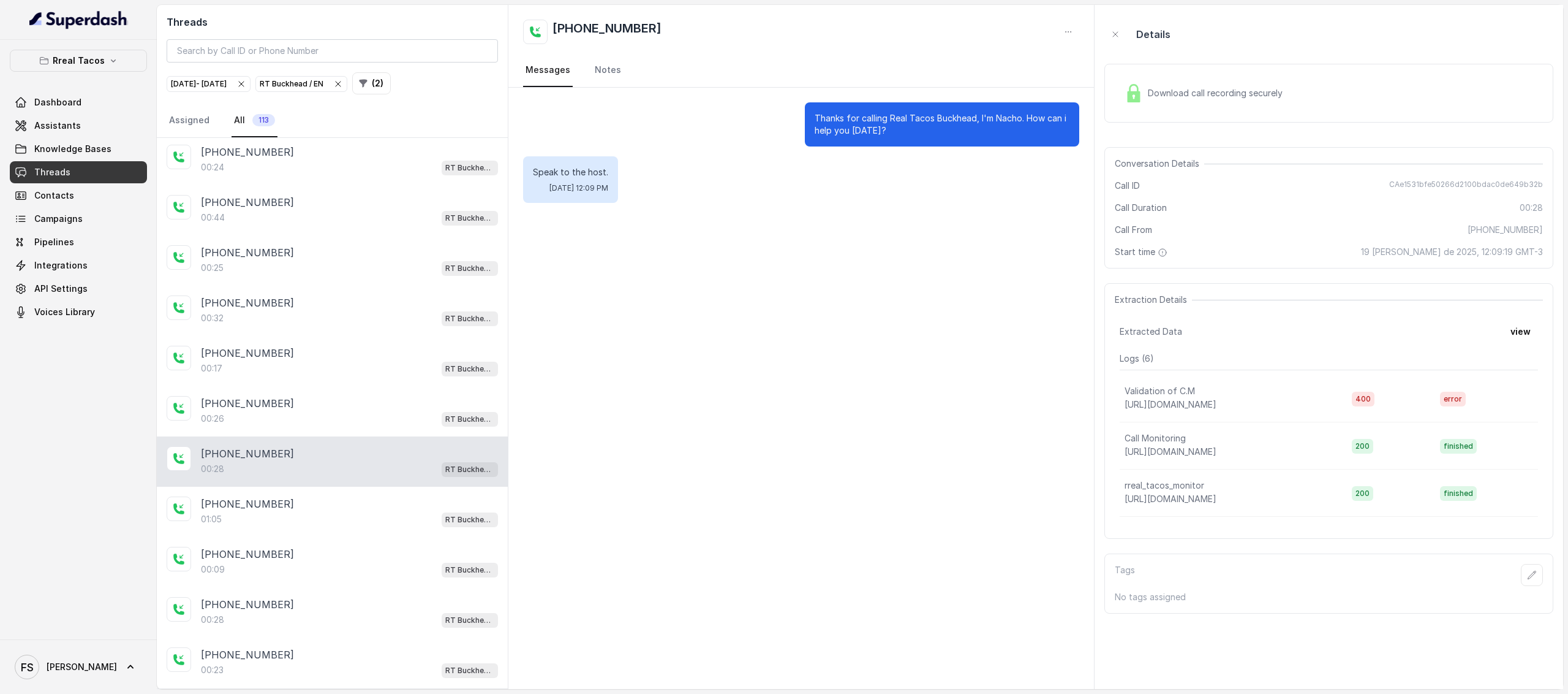
scroll to position [3839, 0]
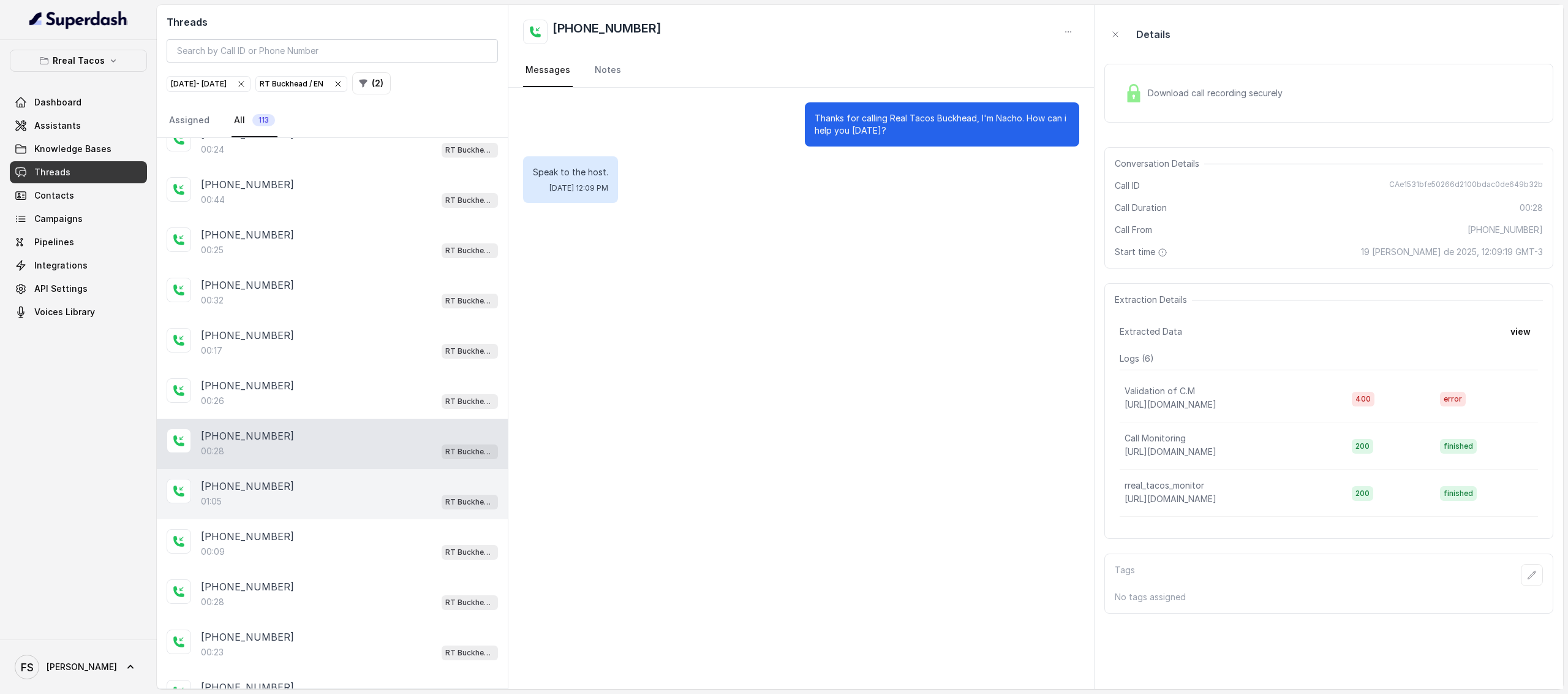
click at [323, 479] on div "[PHONE_NUMBER]" at bounding box center [349, 486] width 297 height 15
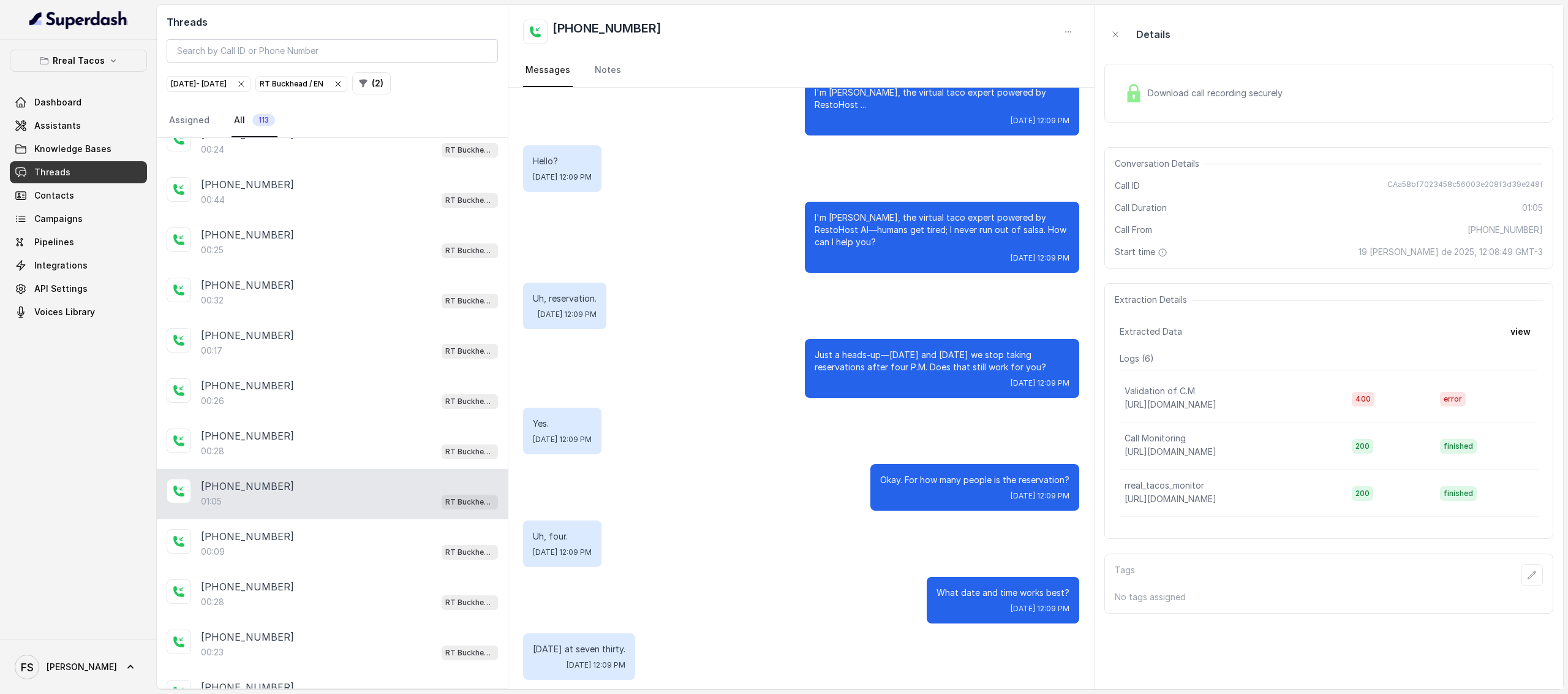
scroll to position [172, 0]
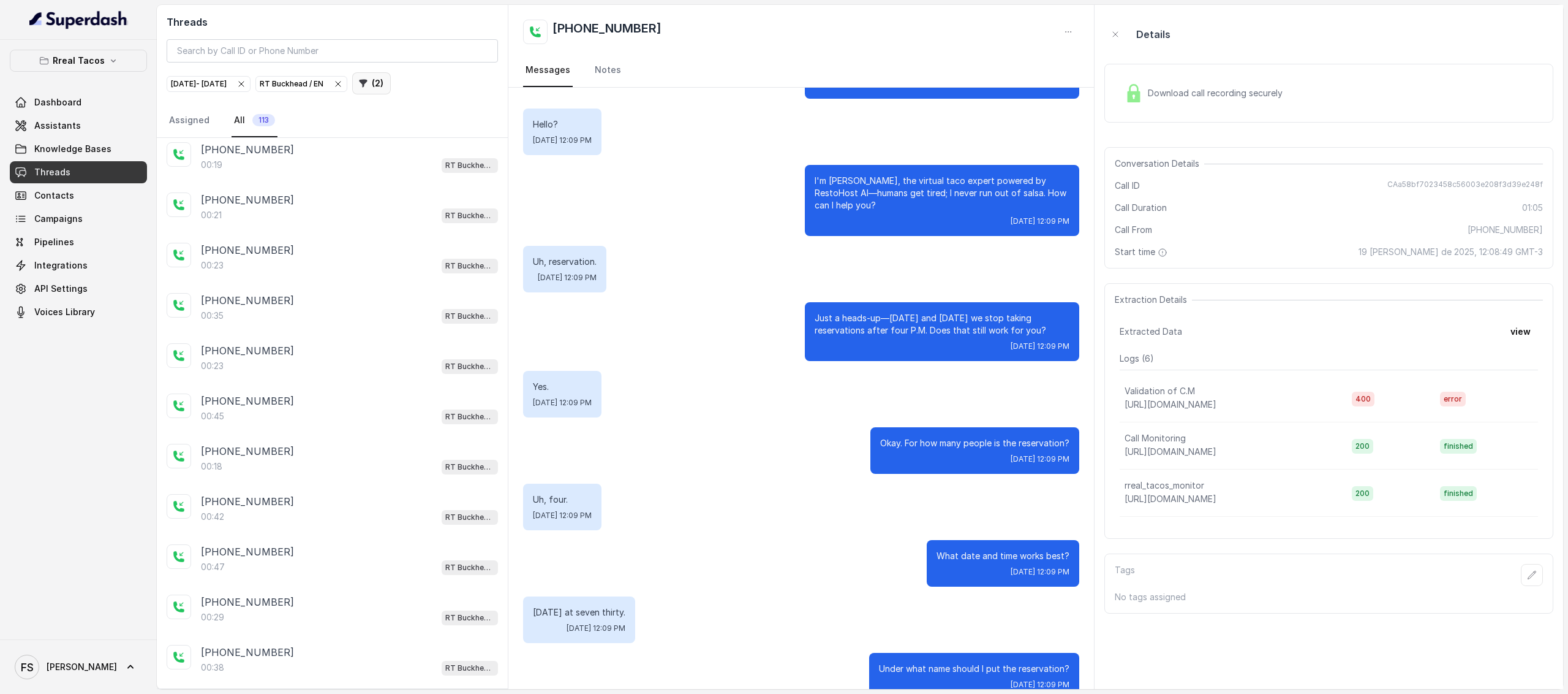
click at [390, 78] on button "( 2 )" at bounding box center [371, 83] width 38 height 22
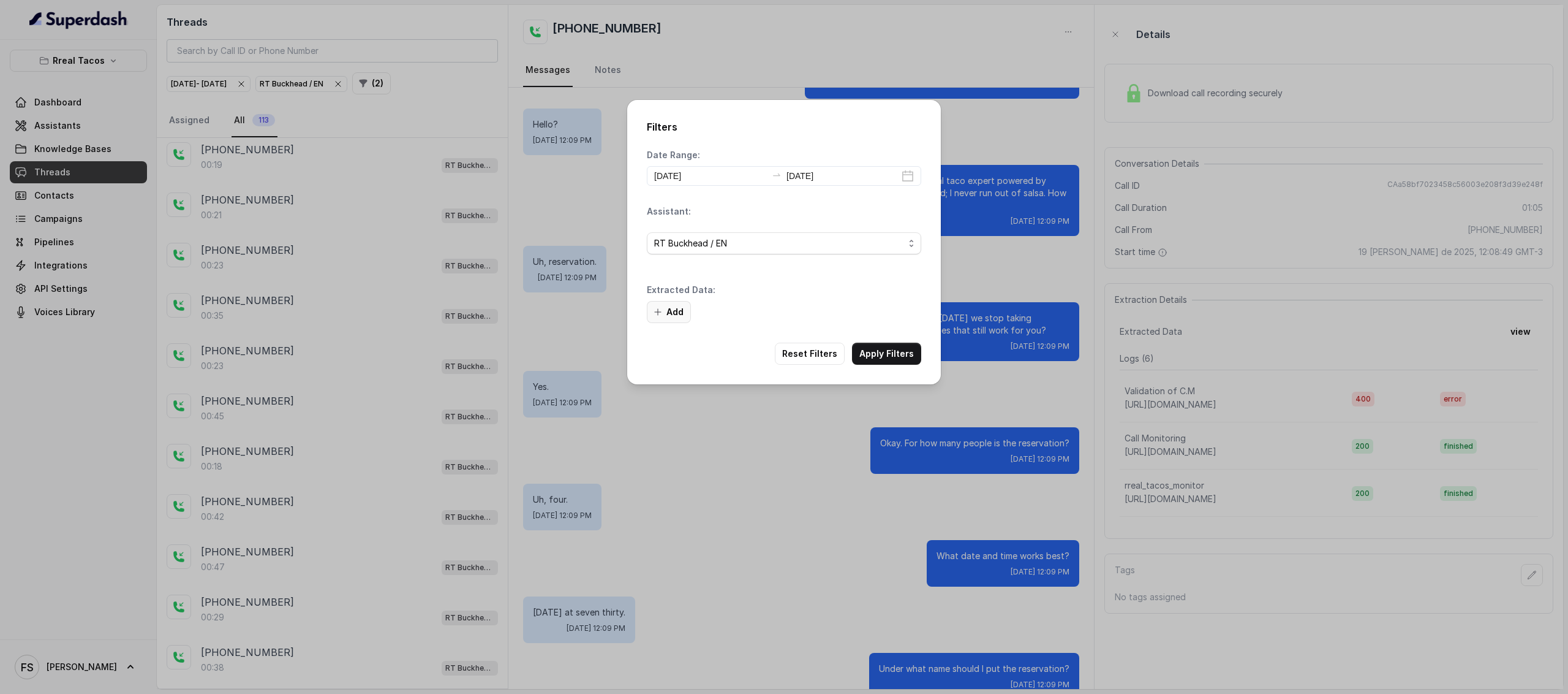
click at [659, 315] on icon "button" at bounding box center [657, 312] width 10 height 10
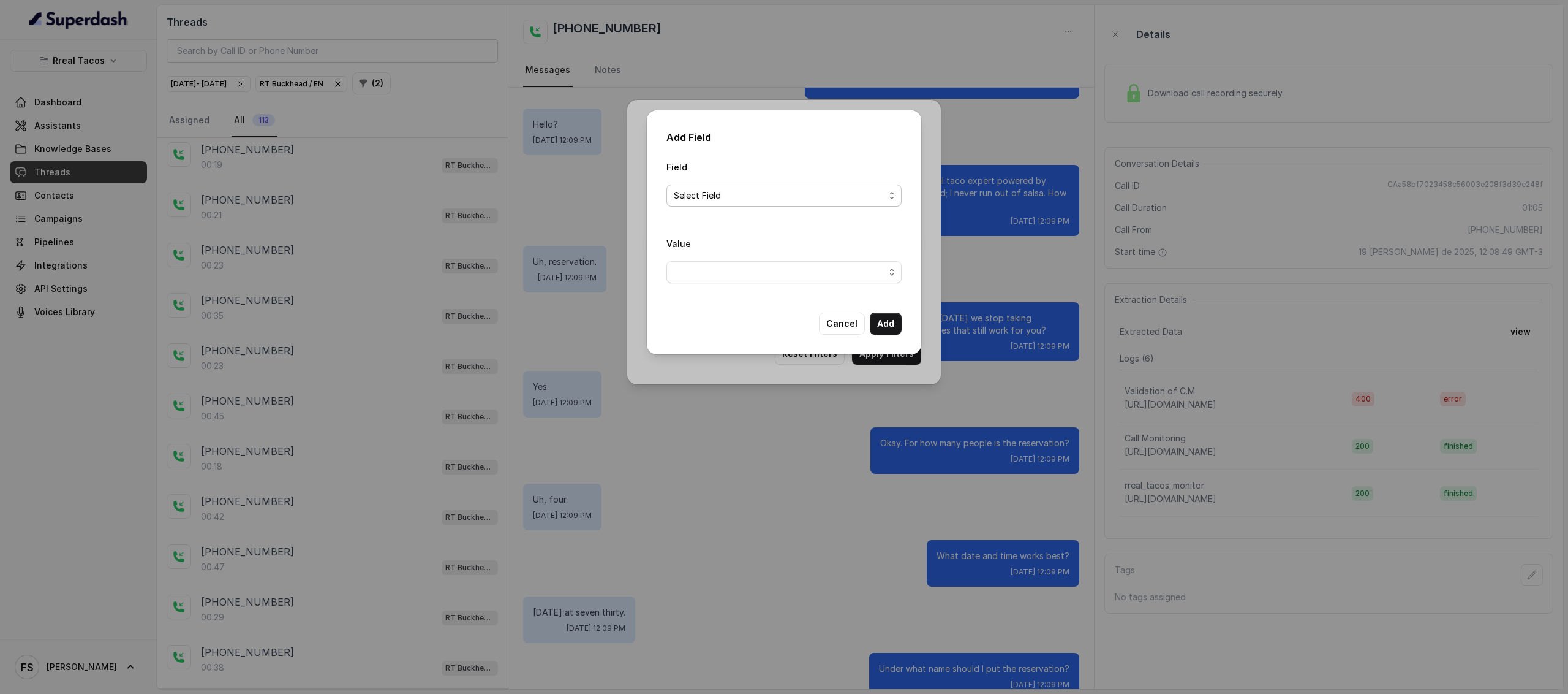
click at [757, 201] on span "Select Field" at bounding box center [779, 195] width 211 height 15
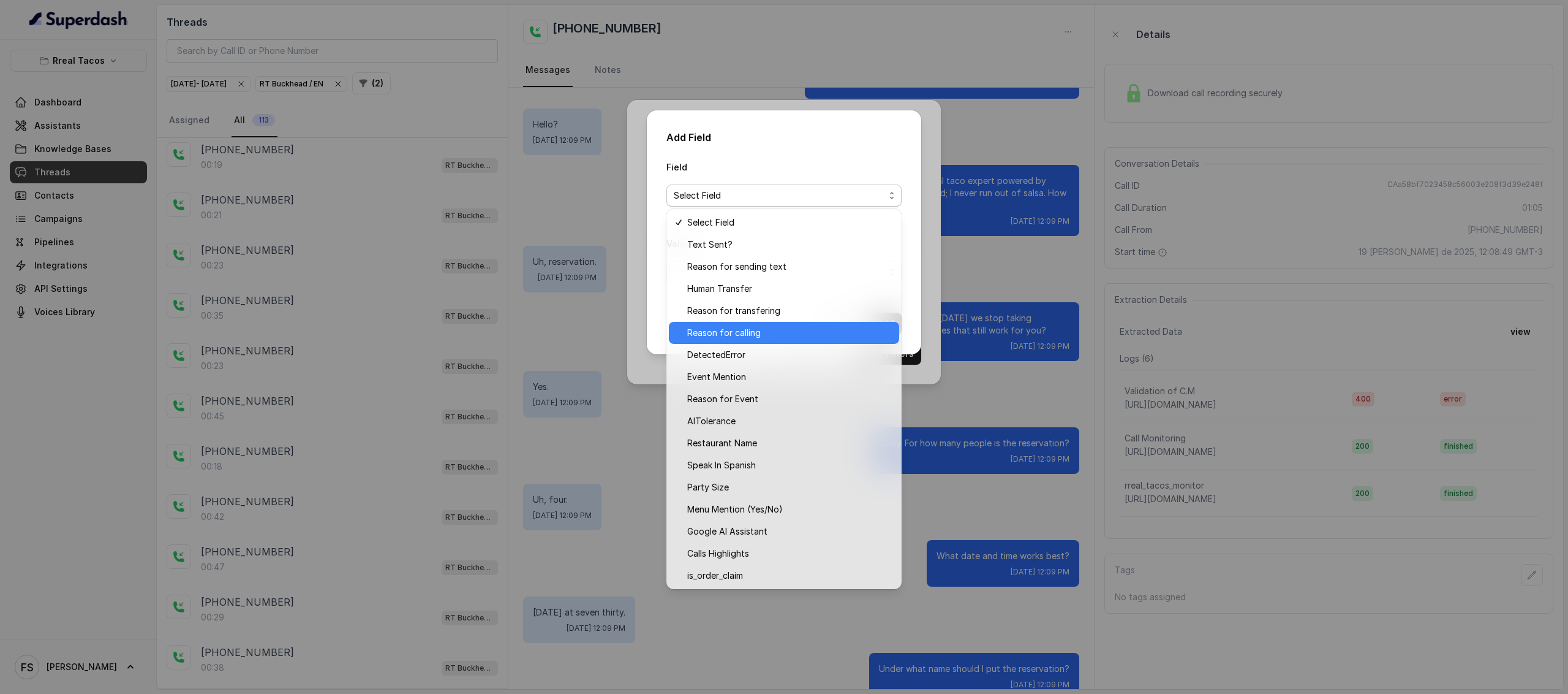
click at [808, 334] on span "Reason for calling" at bounding box center [789, 333] width 204 height 15
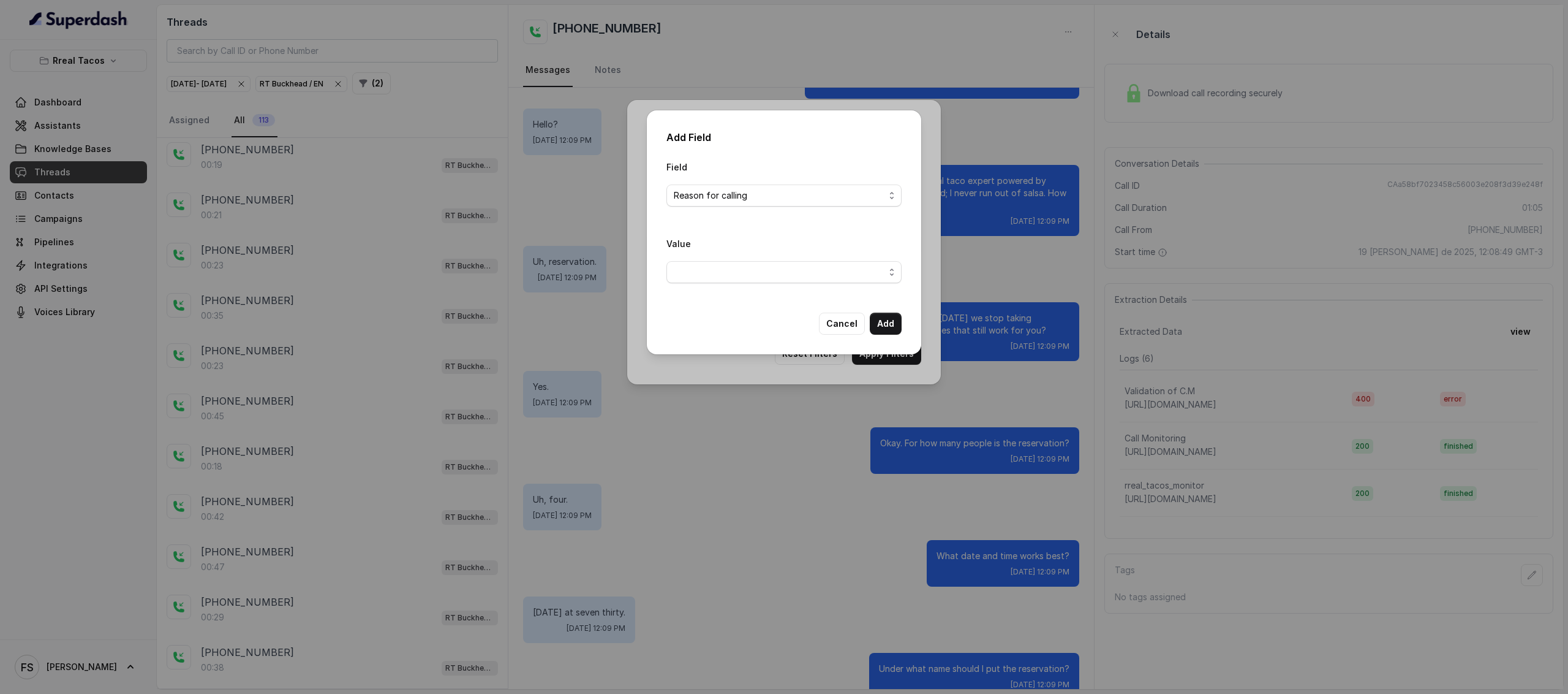
click at [797, 287] on div "Value" at bounding box center [784, 264] width 236 height 57
click at [803, 282] on span "button" at bounding box center [784, 272] width 236 height 22
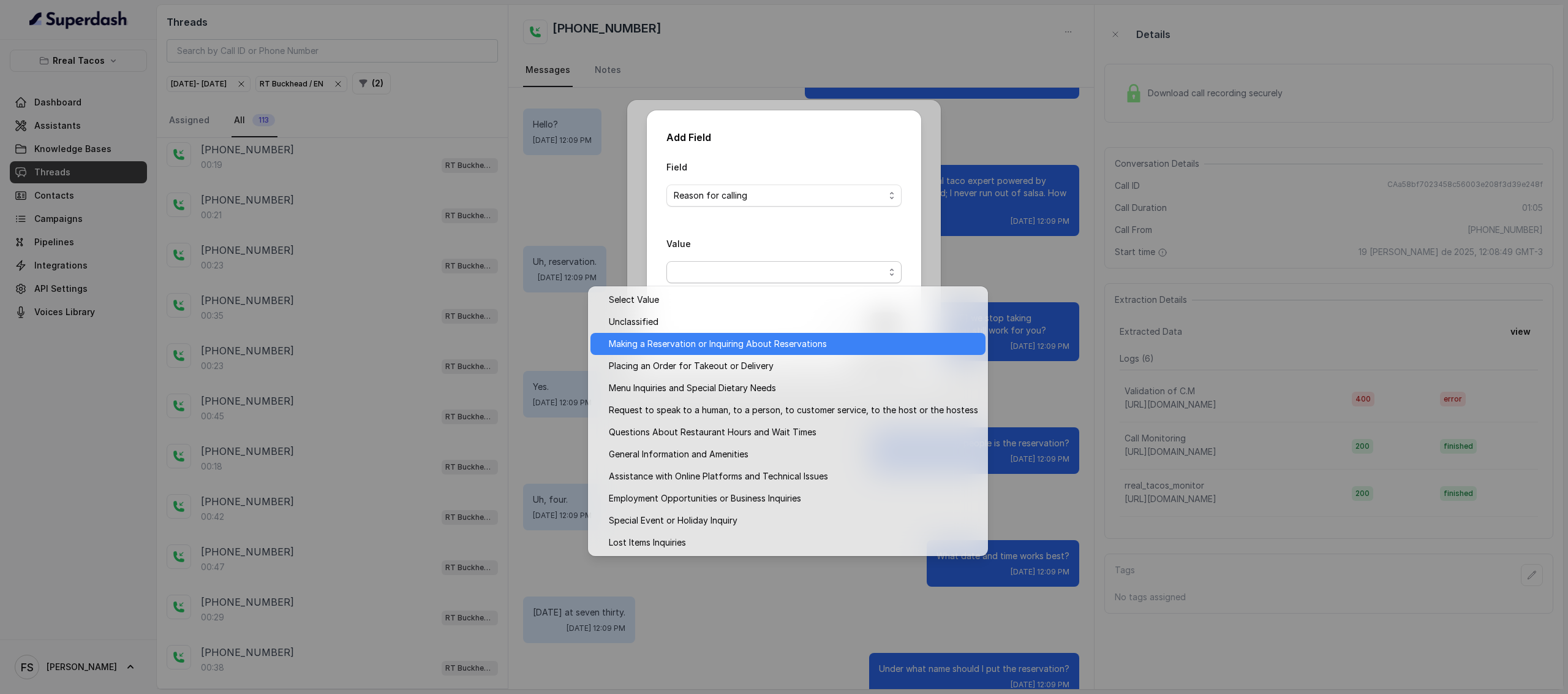
click at [761, 341] on span "Making a Reservation or Inquiring About Reservations" at bounding box center [793, 344] width 369 height 15
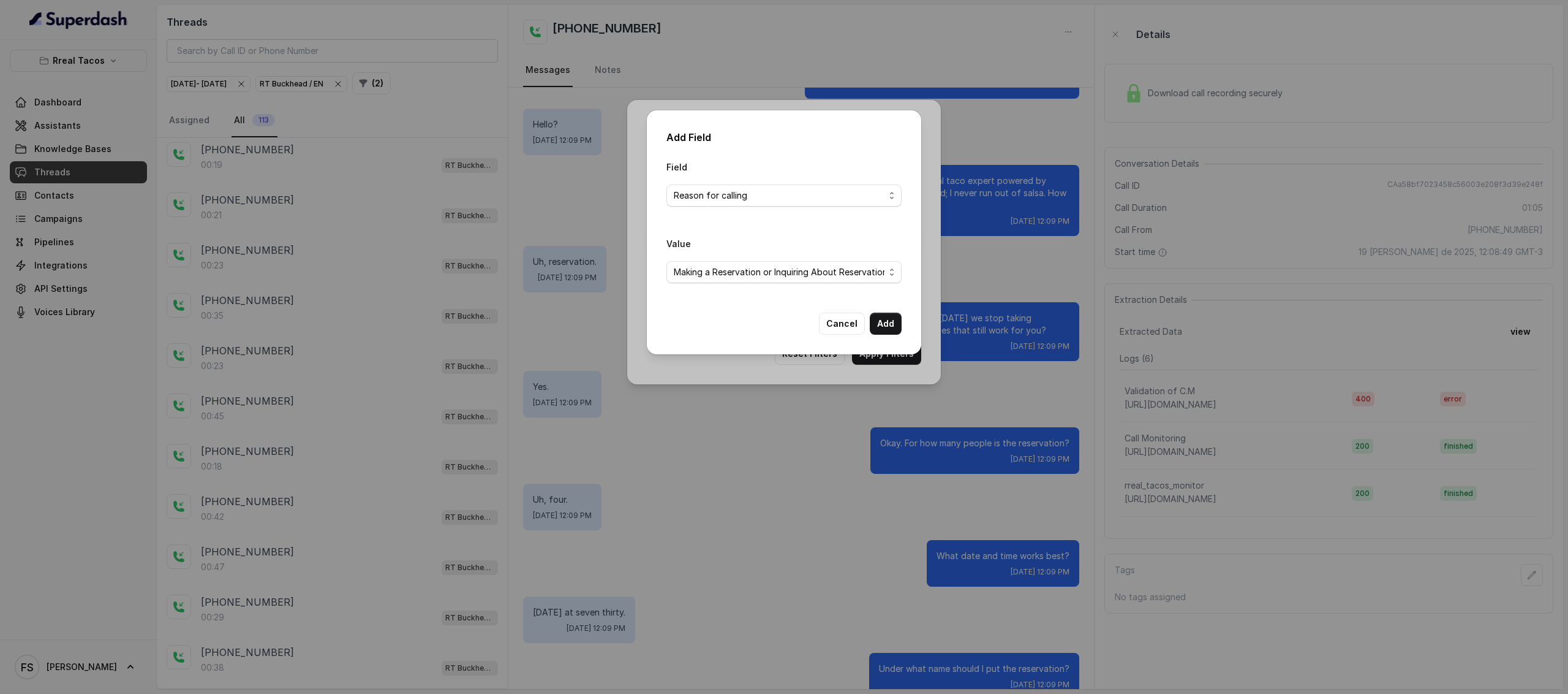
click at [900, 334] on div "Cancel Add" at bounding box center [861, 324] width 82 height 22
click at [893, 325] on button "Add" at bounding box center [885, 324] width 32 height 22
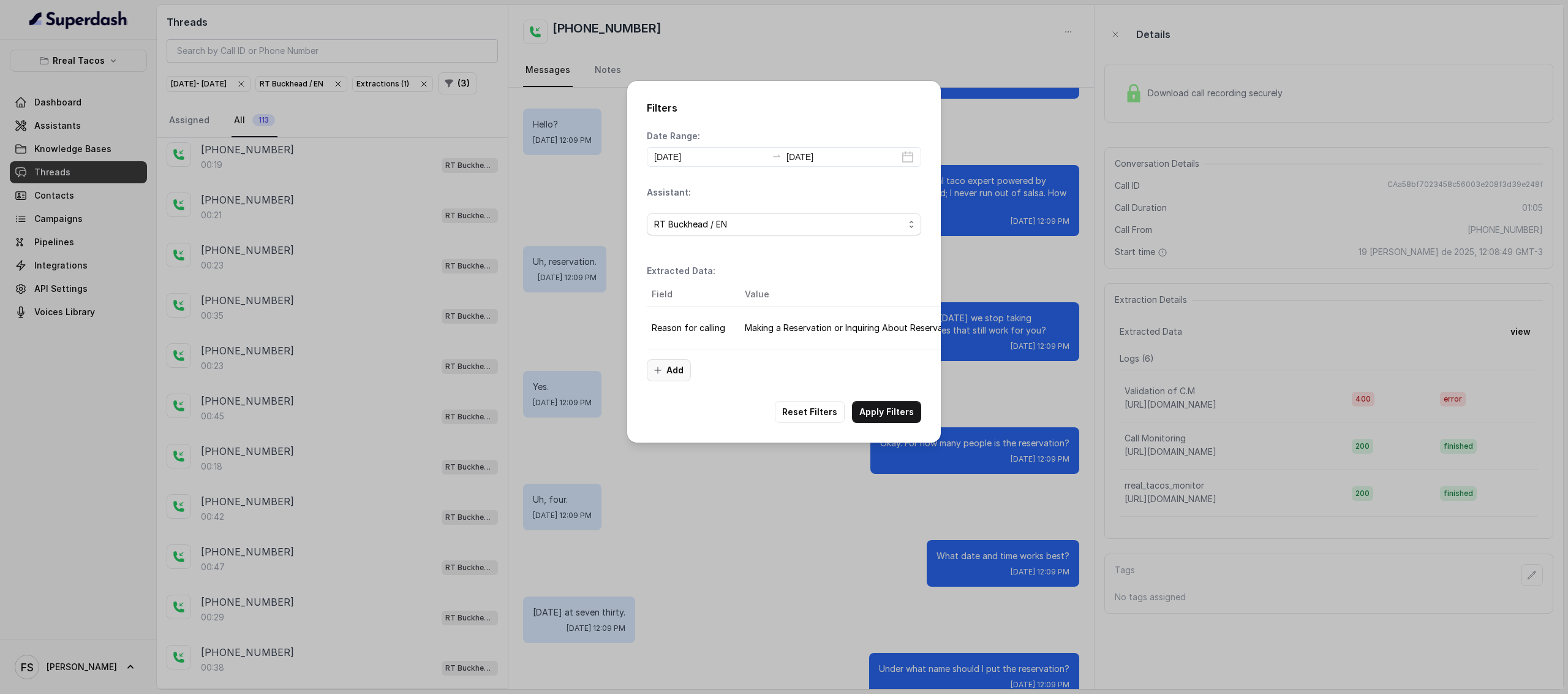
click at [665, 377] on button "Add" at bounding box center [669, 370] width 44 height 22
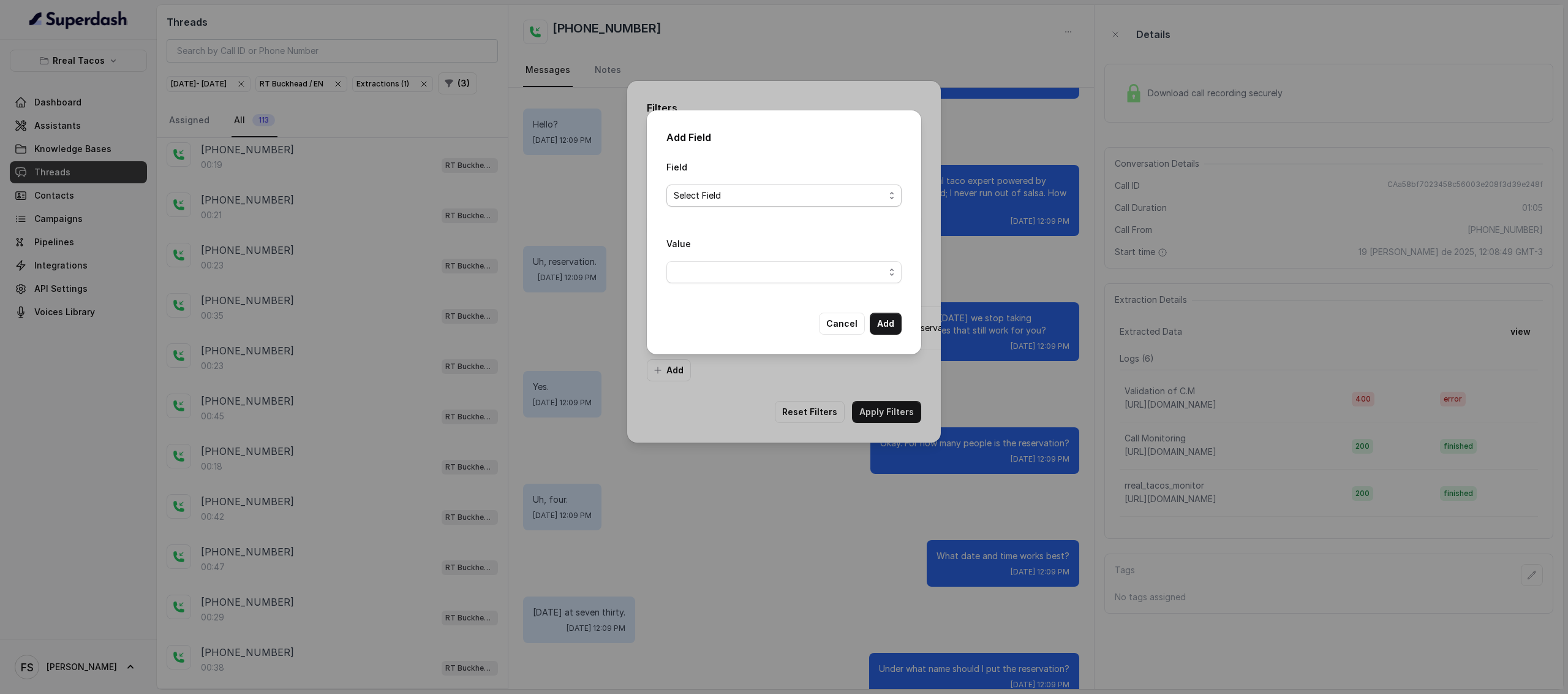
click at [749, 204] on span "Select Field" at bounding box center [784, 195] width 236 height 22
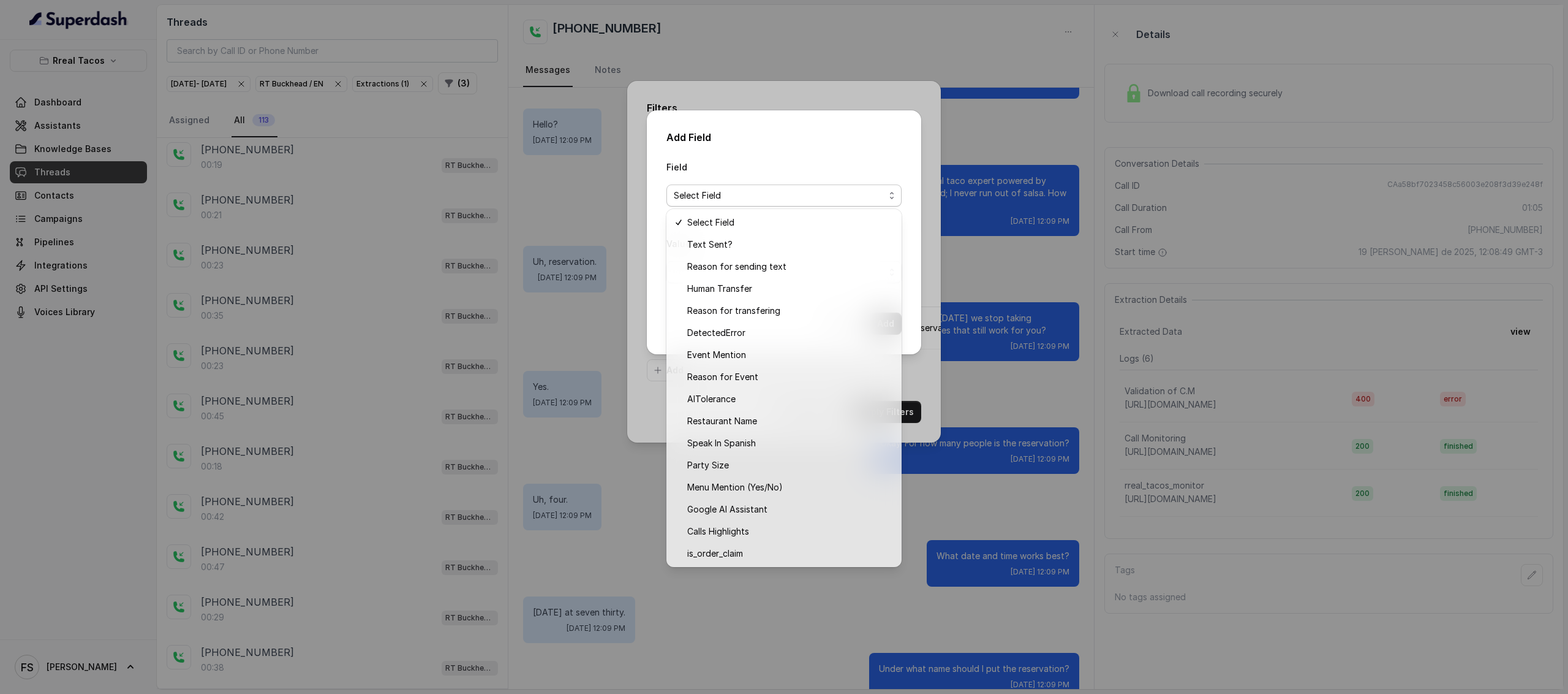
click at [632, 334] on div "Add Field Field Select Field Value Cancel Add" at bounding box center [784, 347] width 1568 height 694
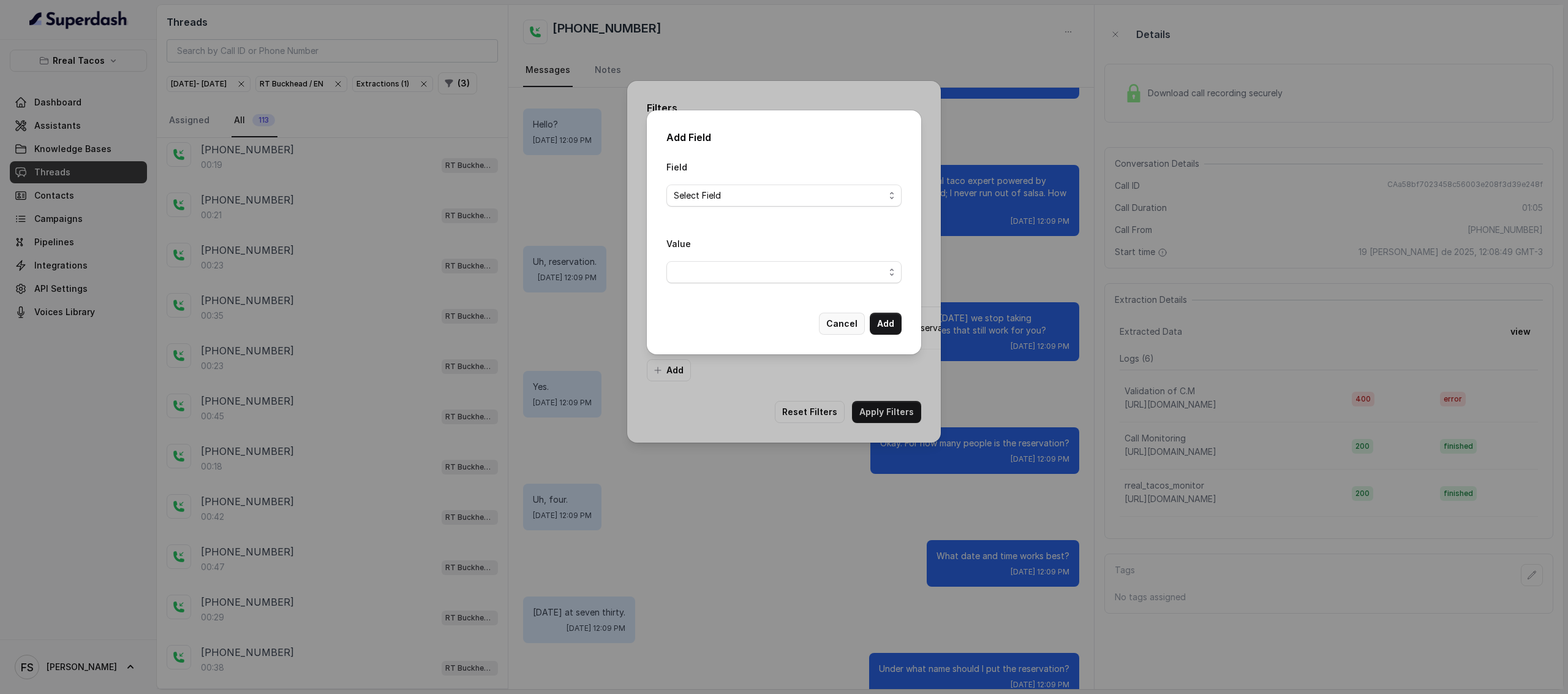
click at [848, 318] on button "Cancel" at bounding box center [842, 324] width 46 height 22
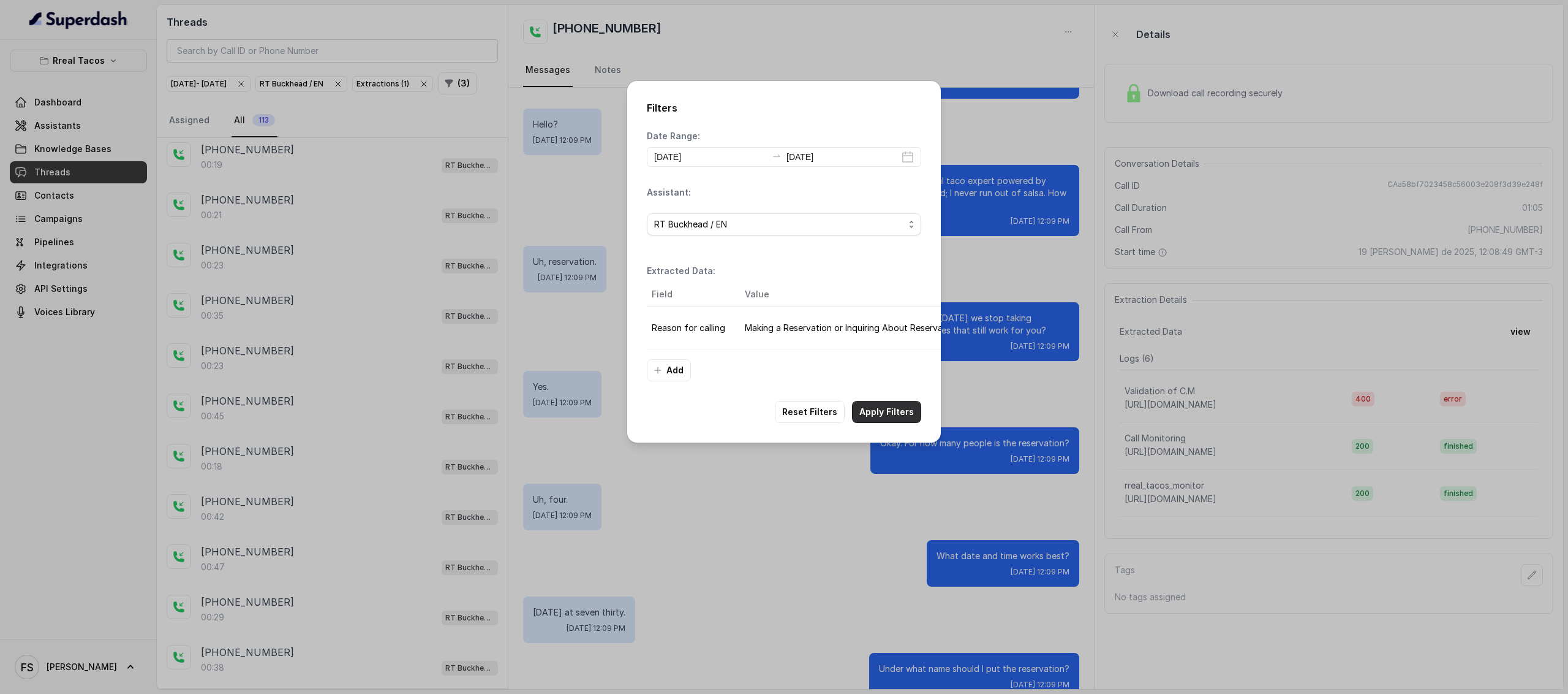
click at [887, 423] on button "Apply Filters" at bounding box center [887, 412] width 70 height 22
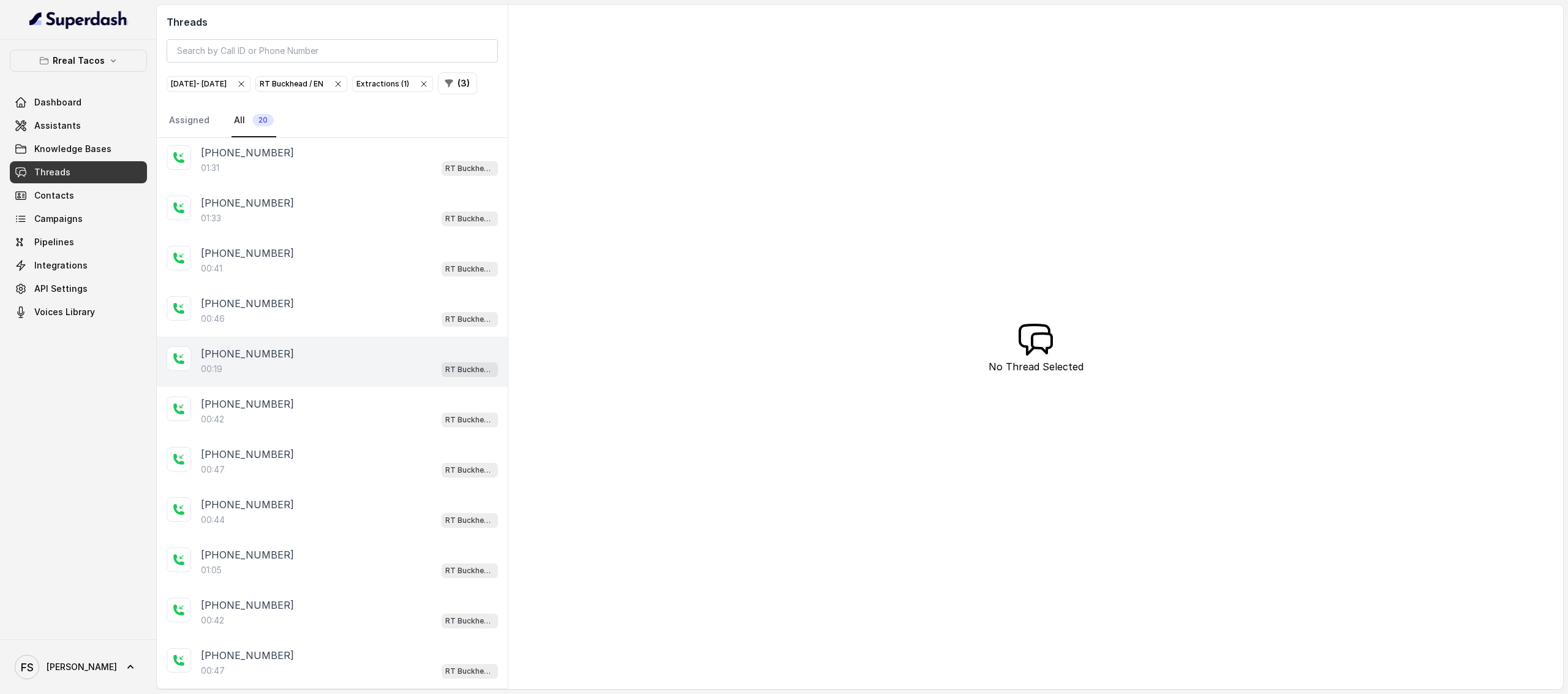
scroll to position [459, 0]
click at [438, 94] on button "( 3 )" at bounding box center [457, 83] width 39 height 22
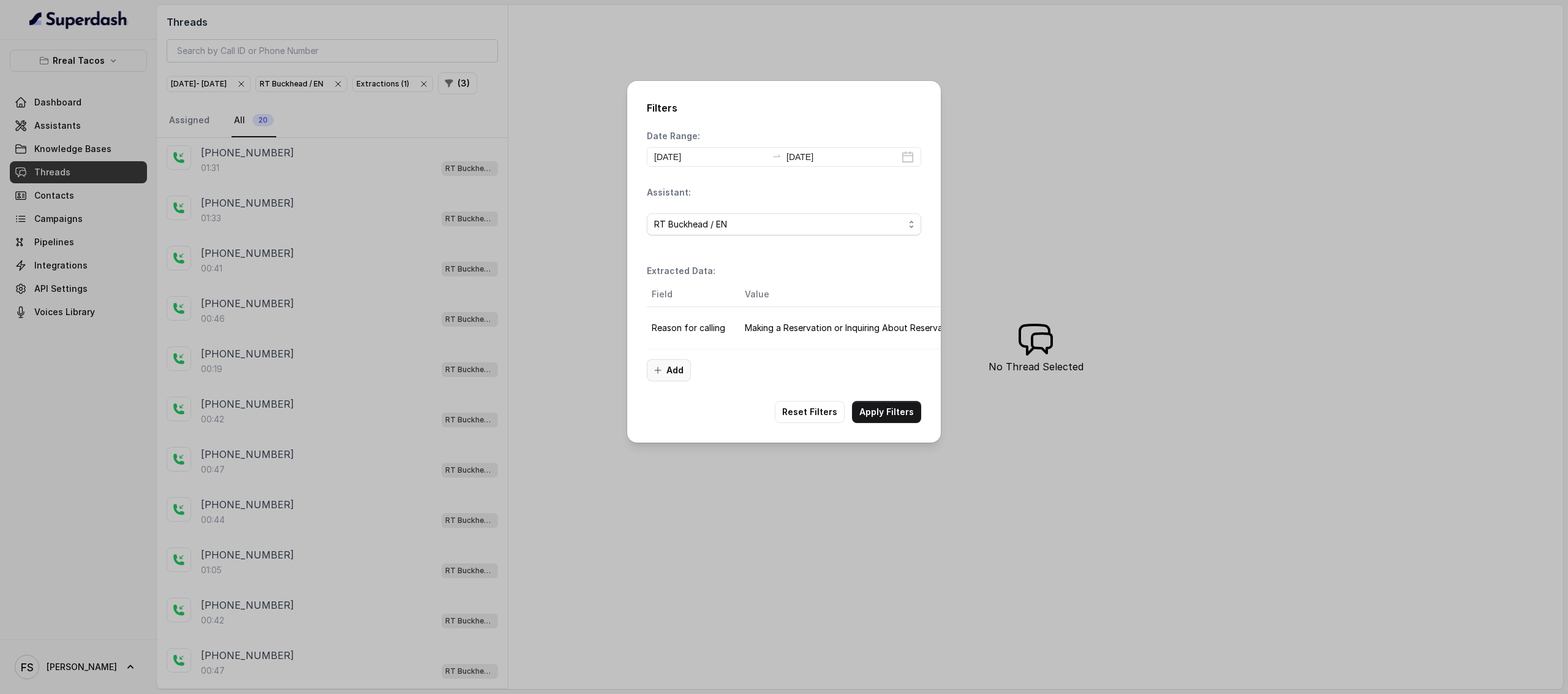
click at [667, 381] on button "Add" at bounding box center [669, 370] width 44 height 22
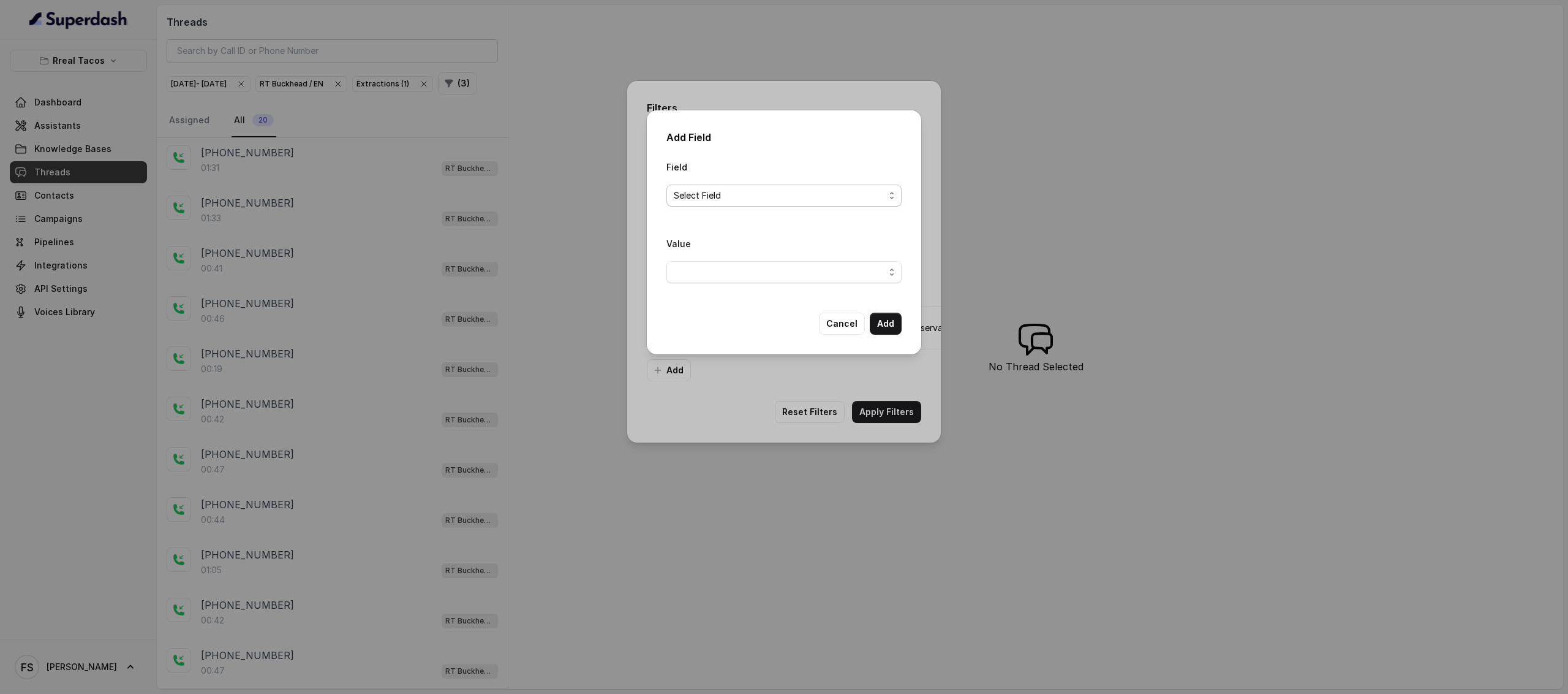
click at [749, 192] on span "Select Field" at bounding box center [779, 195] width 211 height 15
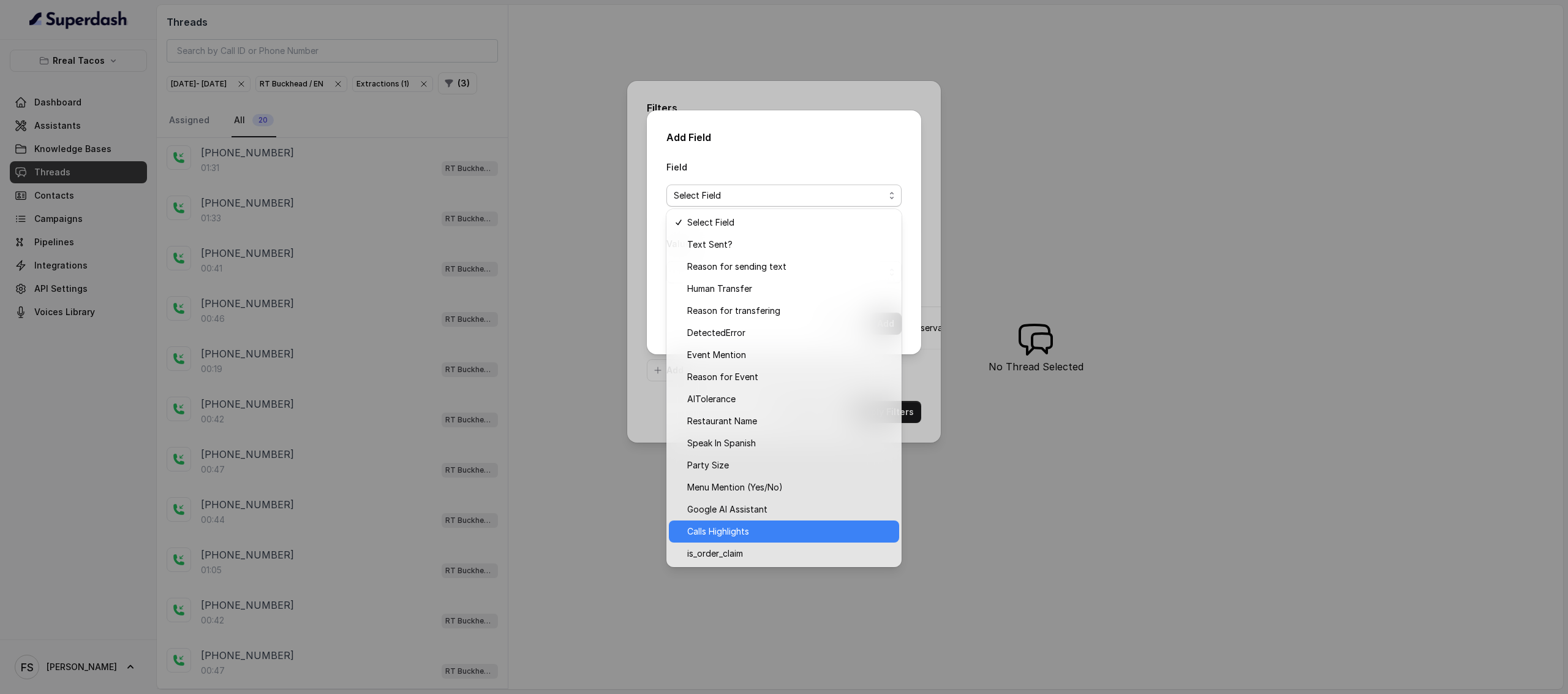
click at [605, 435] on div "Add Field Field Select Field Value Cancel Add" at bounding box center [784, 347] width 1568 height 694
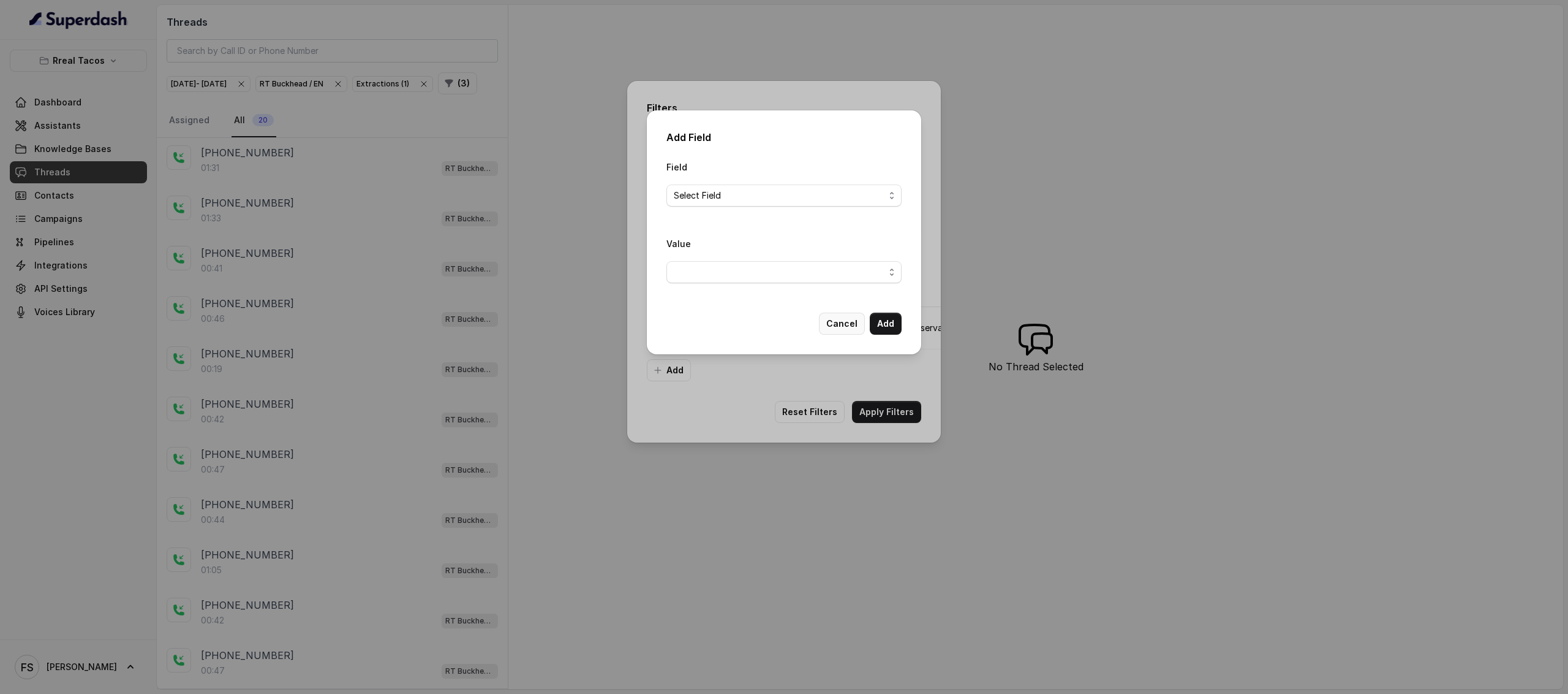
click at [843, 317] on button "Cancel" at bounding box center [842, 324] width 46 height 22
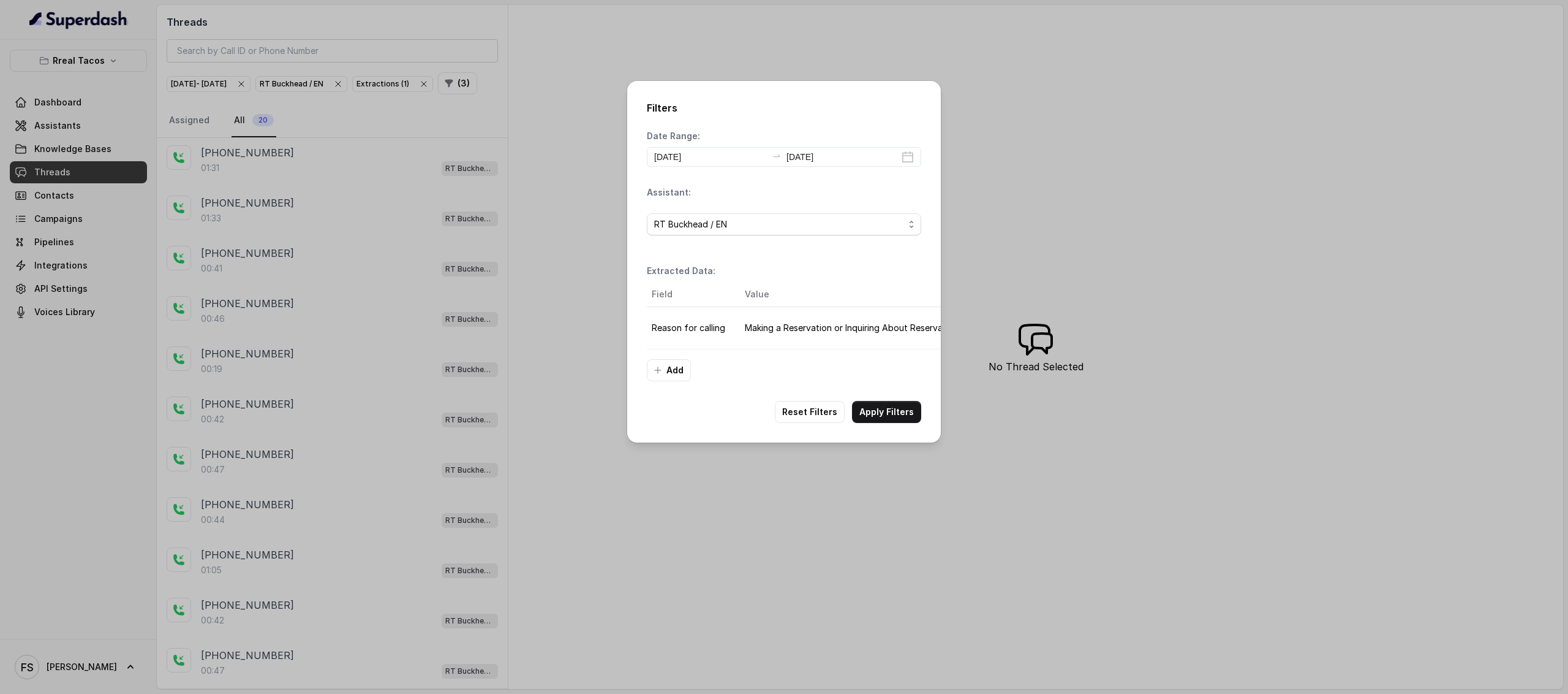
click at [477, 384] on div "Filters Date Range: [DATE] [DATE] Assistant: RT Buckhead / EN Extracted Data: F…" at bounding box center [784, 347] width 1568 height 694
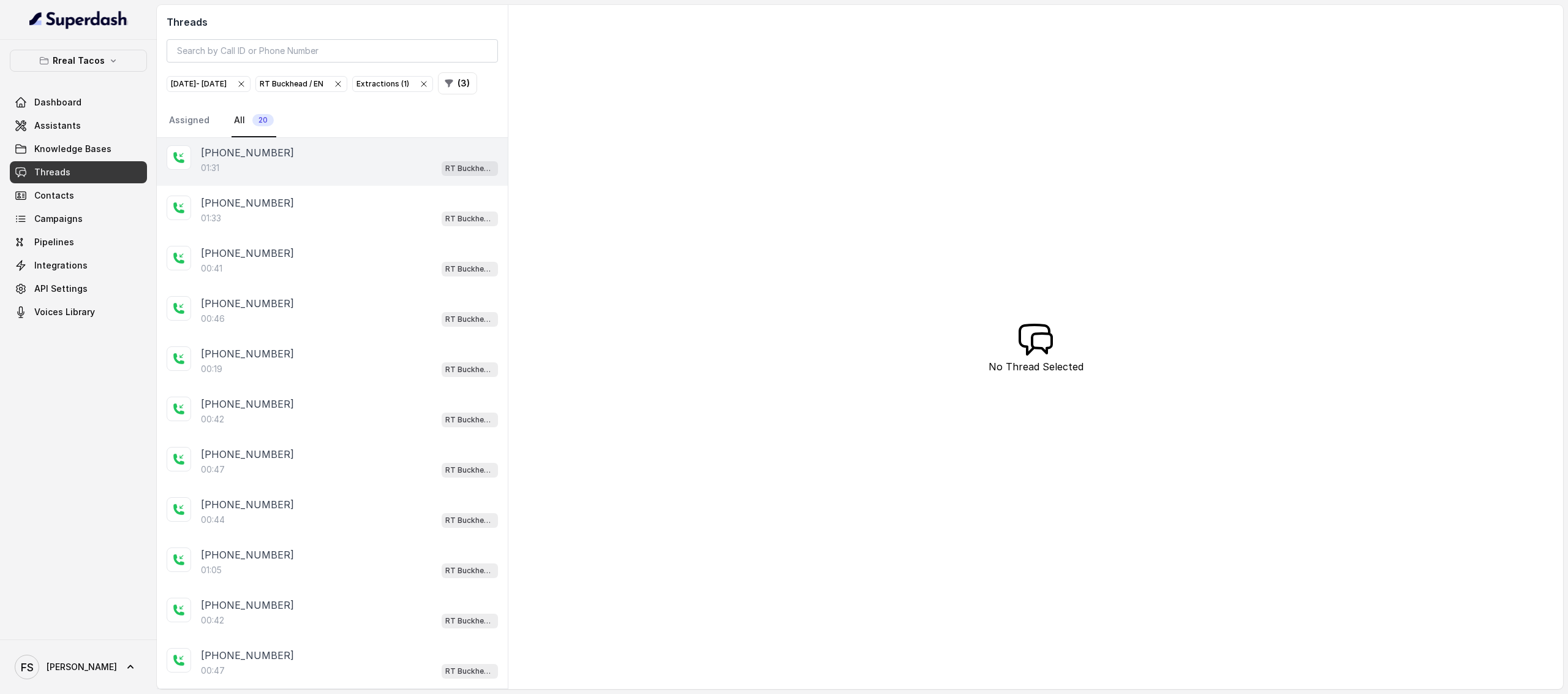
click at [345, 186] on div "[PHONE_NUMBER]:31 RT Buckhead / EN" at bounding box center [332, 160] width 351 height 50
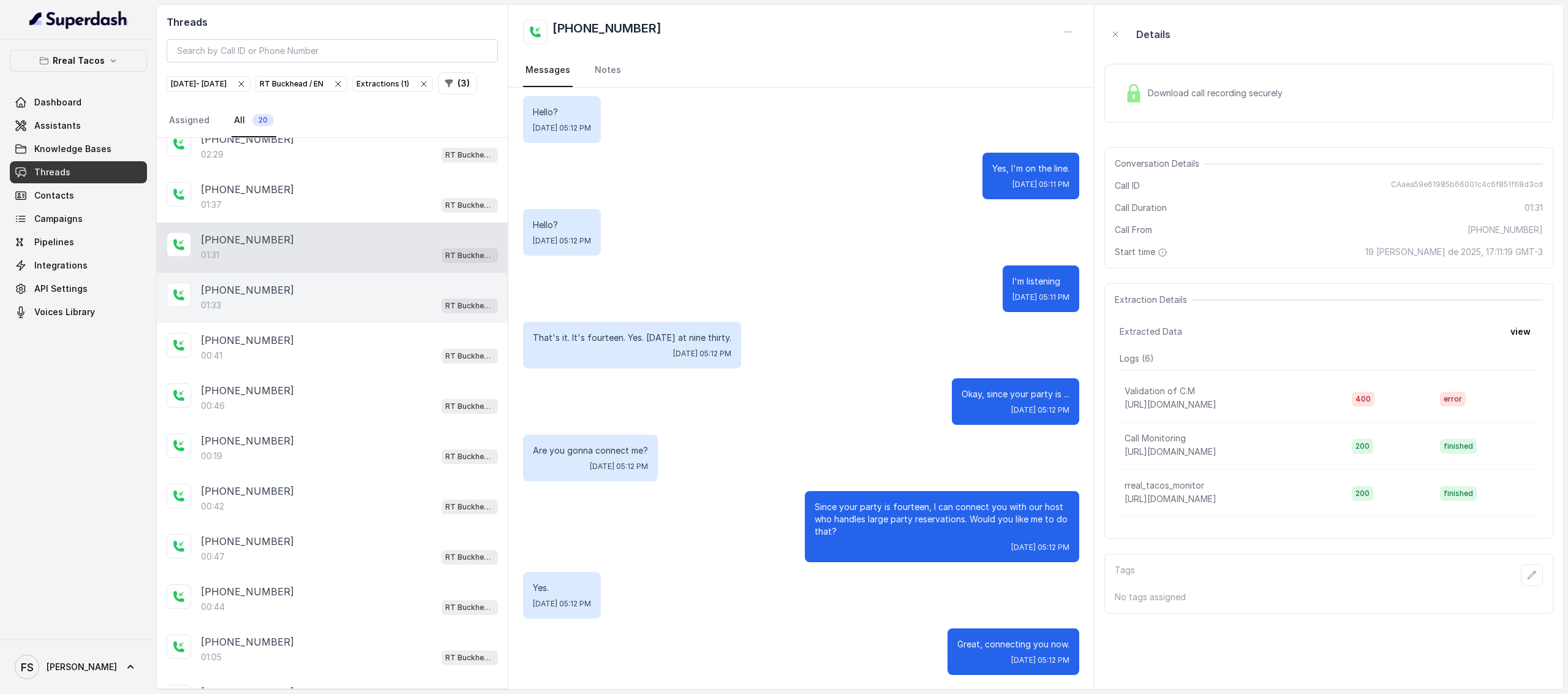
scroll to position [398, 0]
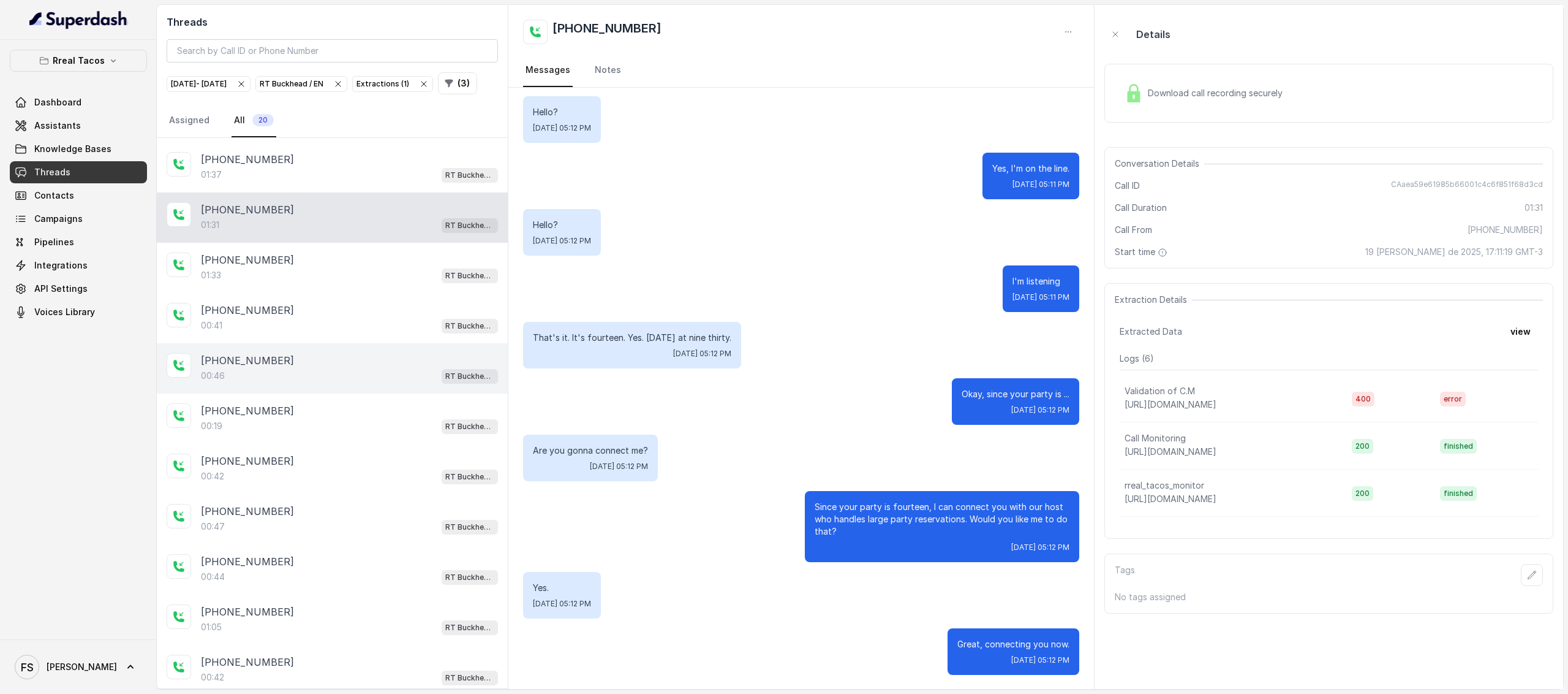
click at [345, 393] on div "[PHONE_NUMBER]:46 RT Buckhead / EN" at bounding box center [332, 368] width 351 height 50
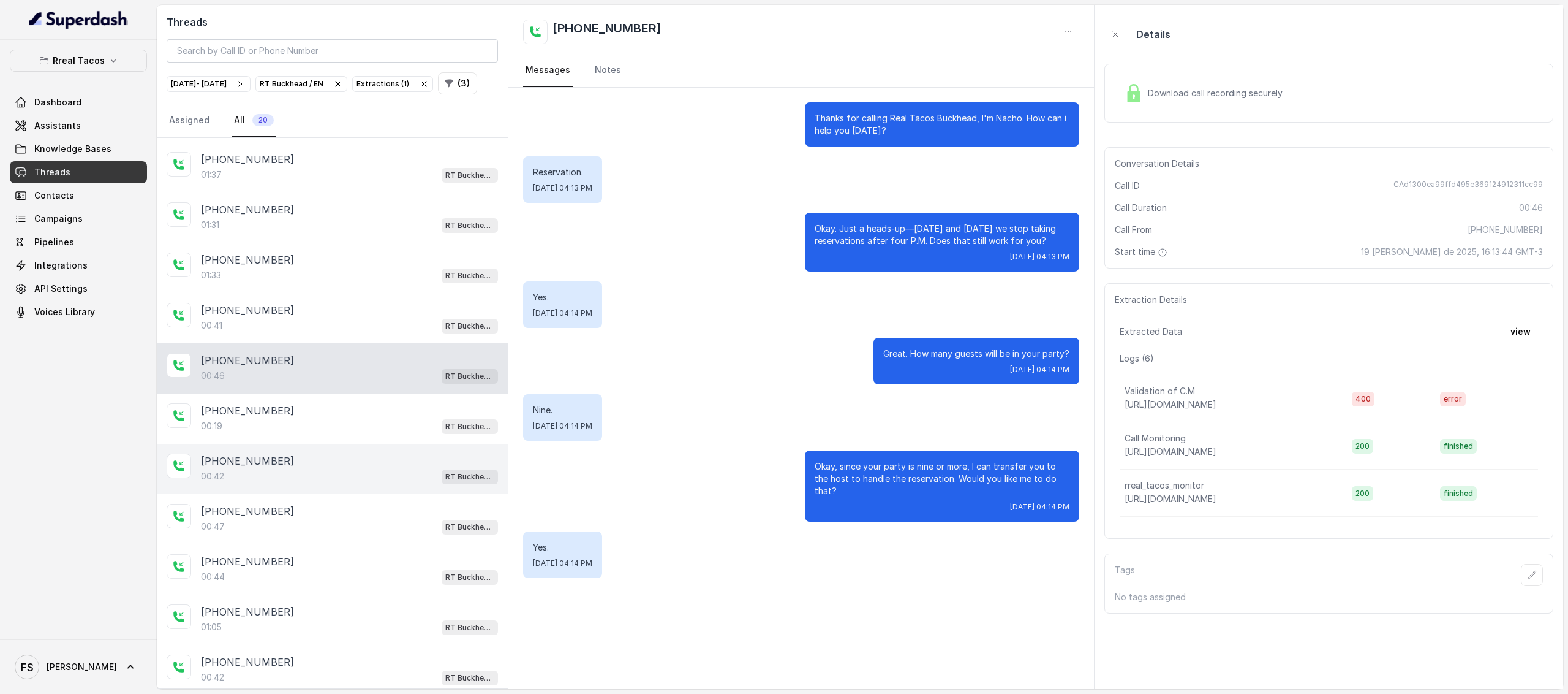
click at [345, 483] on div "00:42 RT Buckhead / EN" at bounding box center [349, 476] width 297 height 16
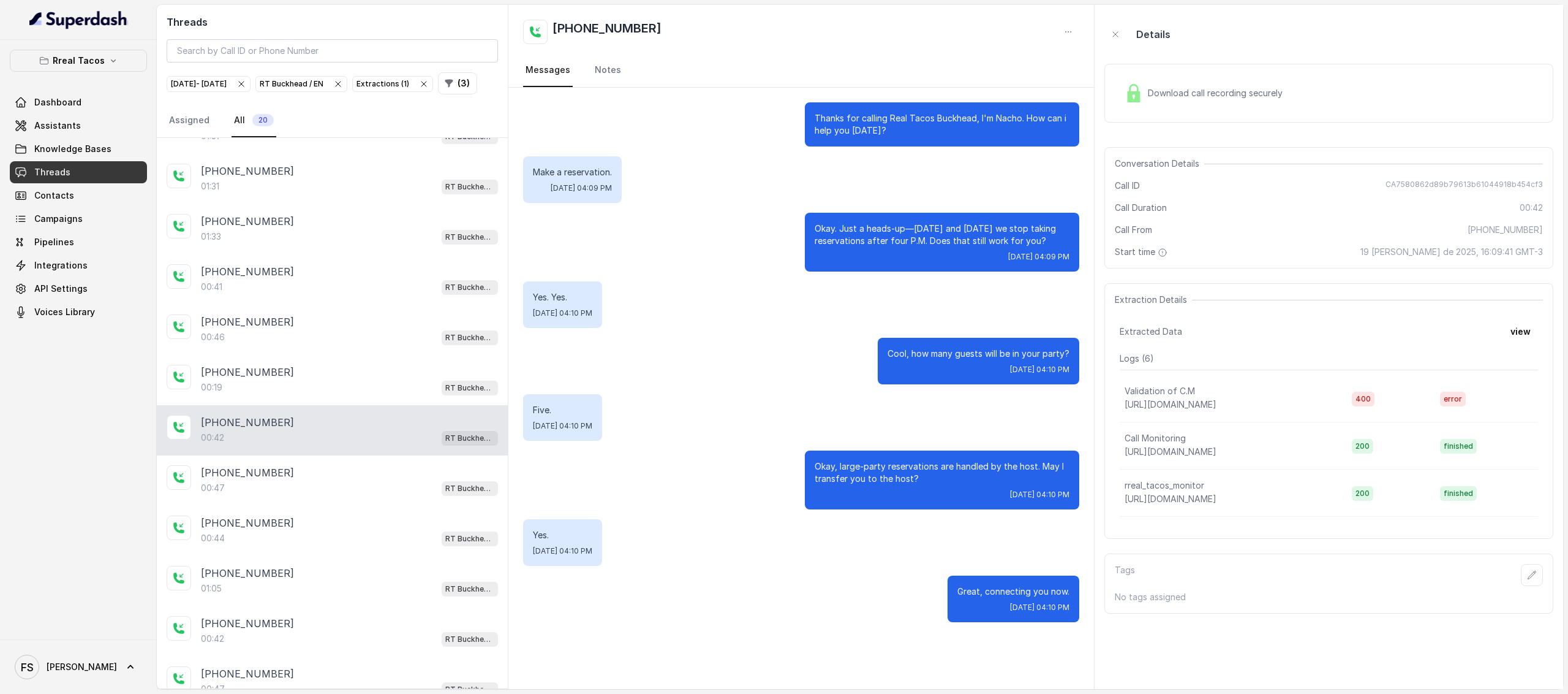
scroll to position [459, 0]
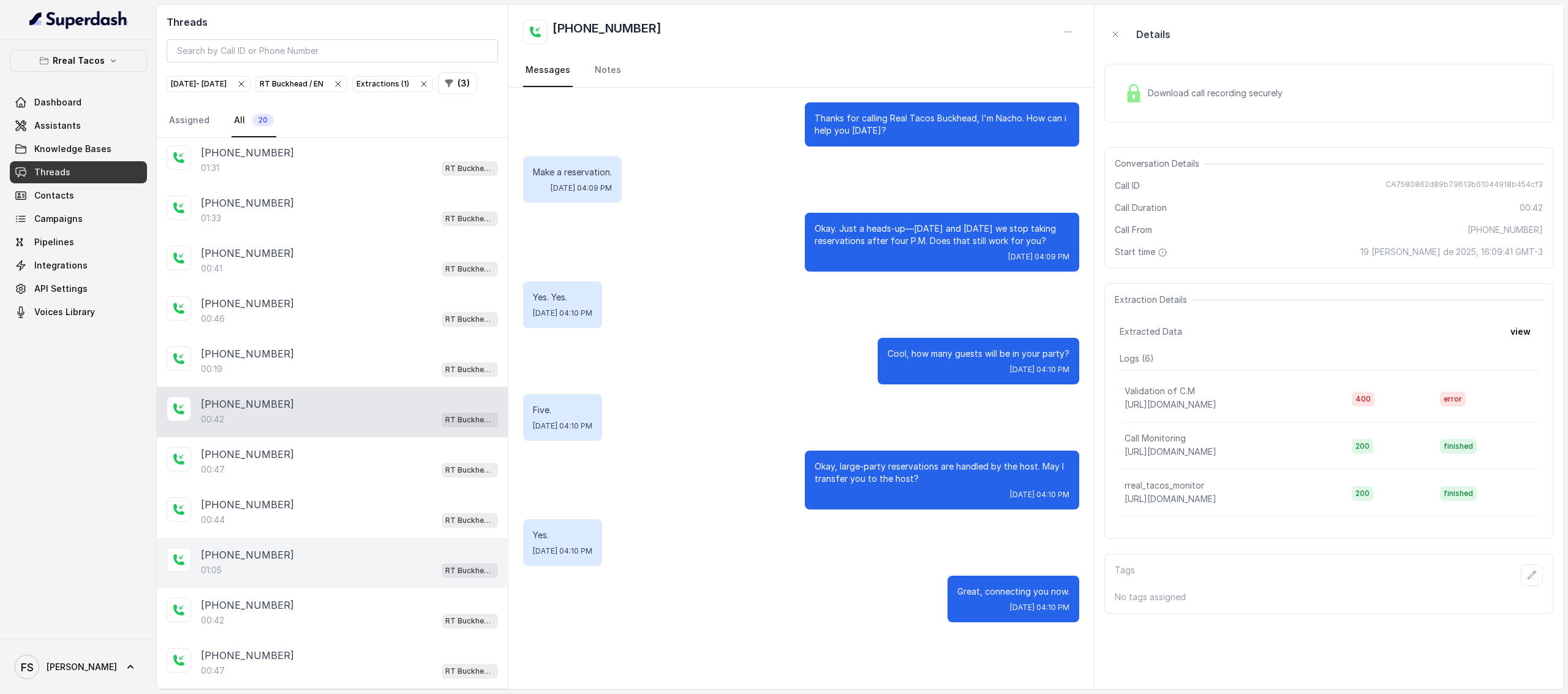
click at [330, 576] on div "01:05 RT Buckhead / EN" at bounding box center [349, 569] width 297 height 16
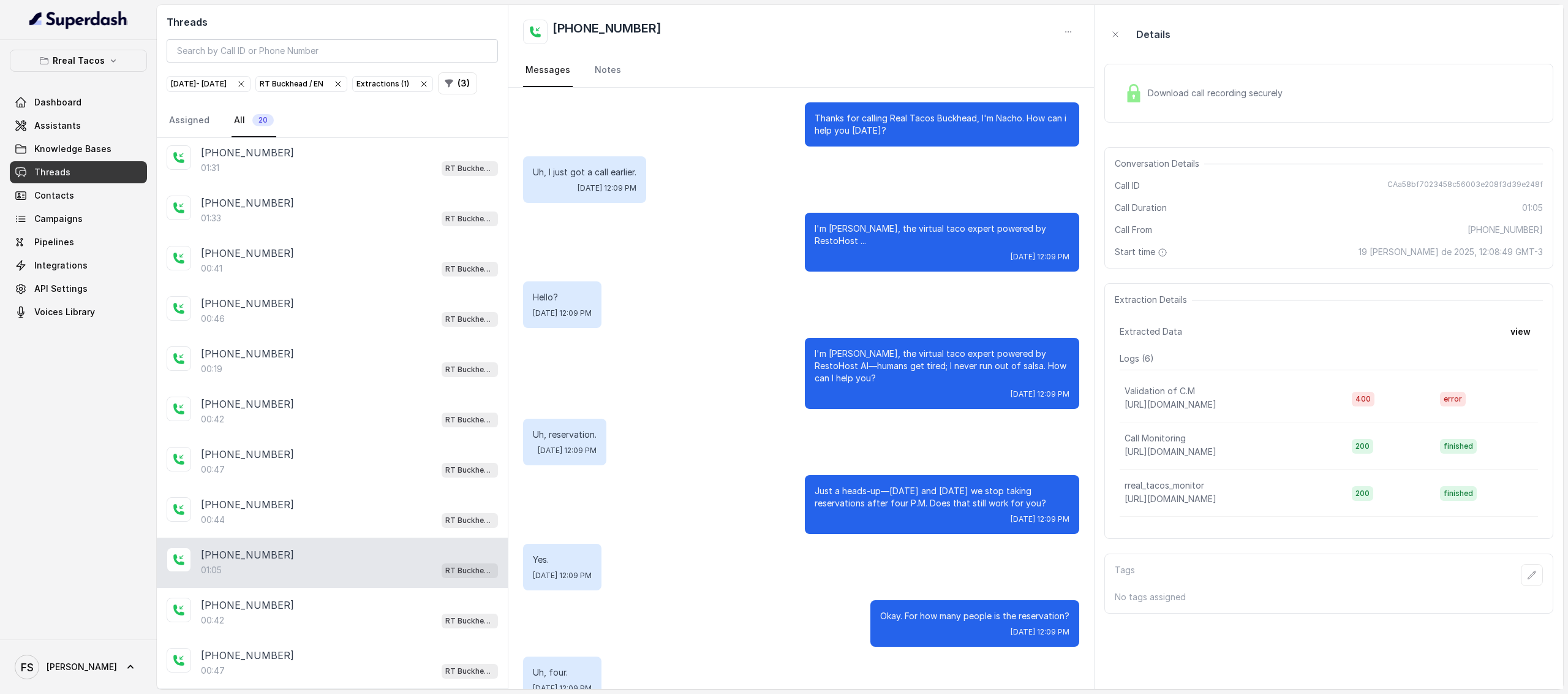
scroll to position [172, 0]
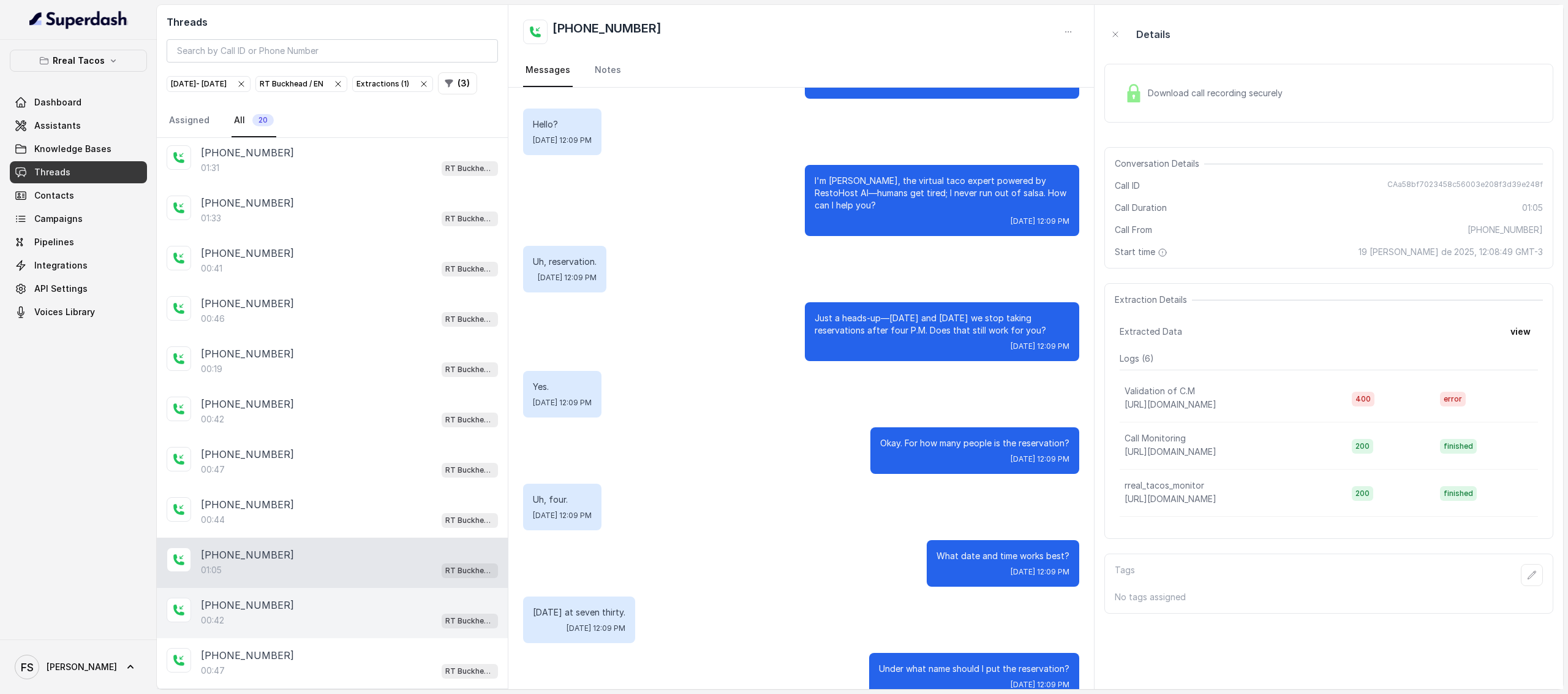
click at [346, 627] on div "00:42 RT Buckhead / EN" at bounding box center [349, 620] width 297 height 16
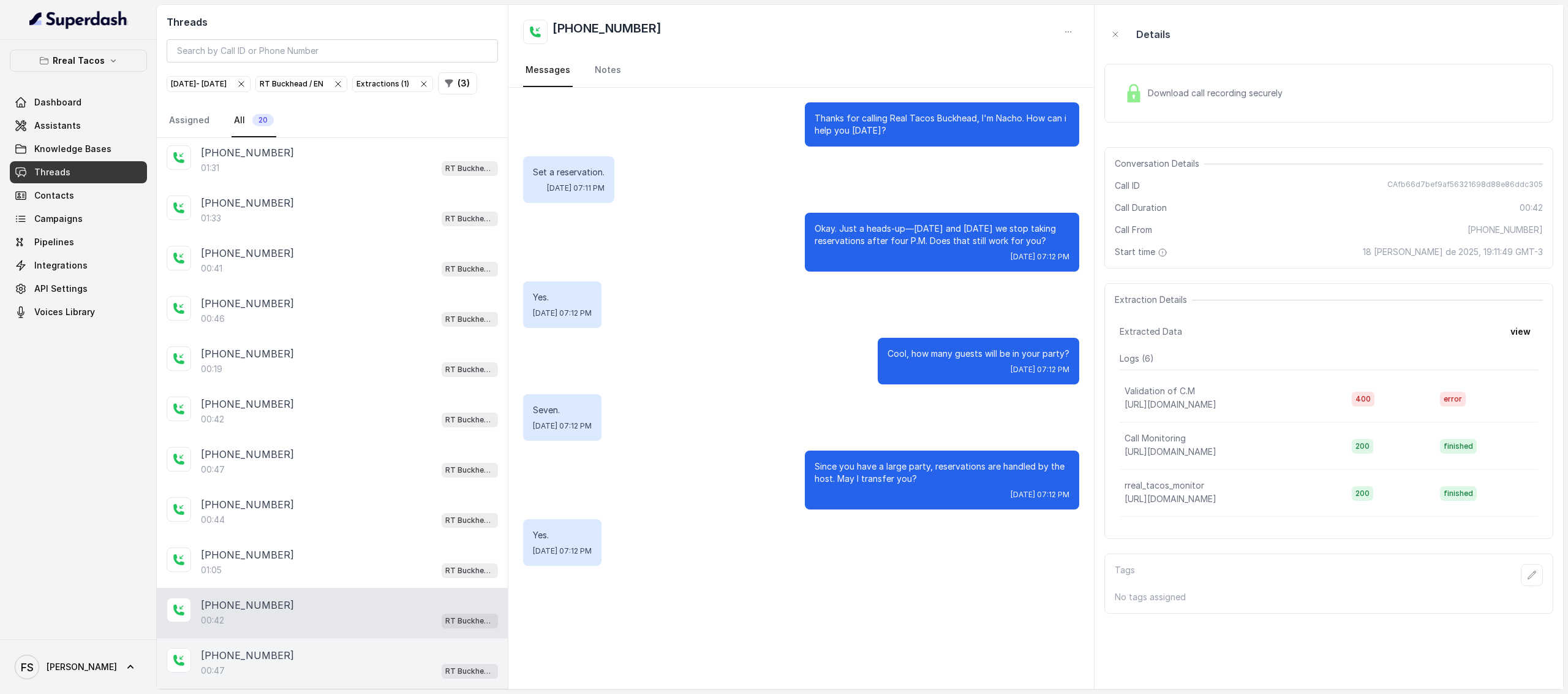
click at [345, 653] on div "[PHONE_NUMBER]" at bounding box center [349, 655] width 297 height 15
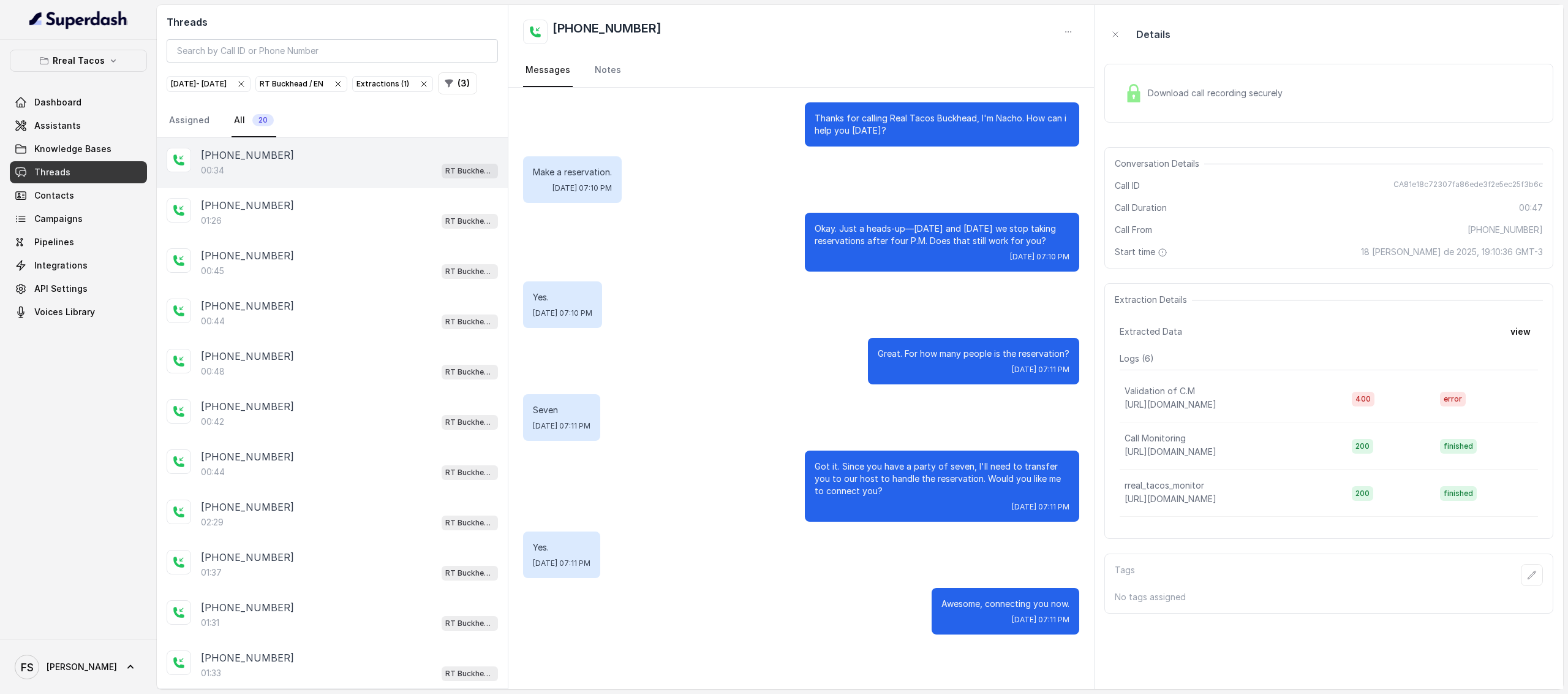
click at [280, 188] on div "[PHONE_NUMBER]:34 RT Buckhead / EN" at bounding box center [332, 162] width 351 height 50
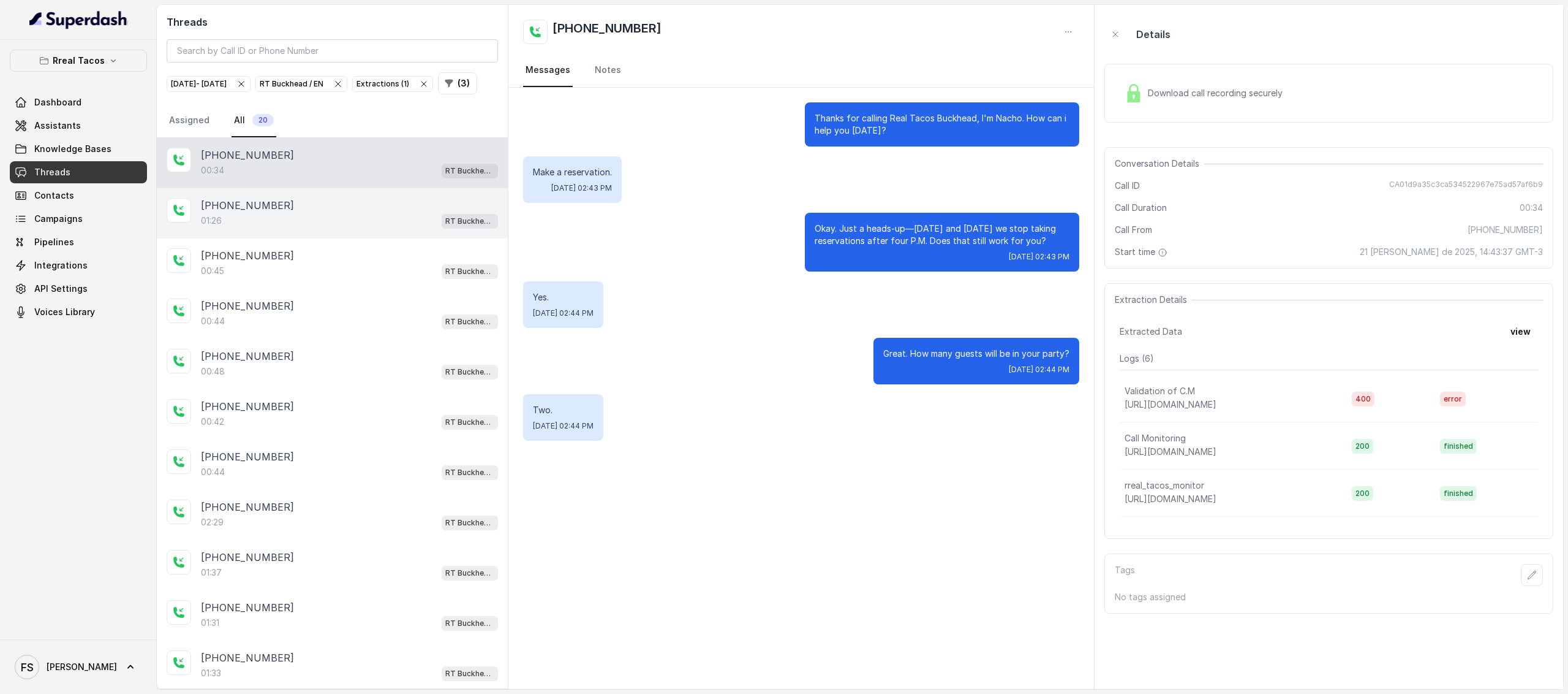
click at [291, 213] on div "[PHONE_NUMBER]" at bounding box center [349, 205] width 297 height 15
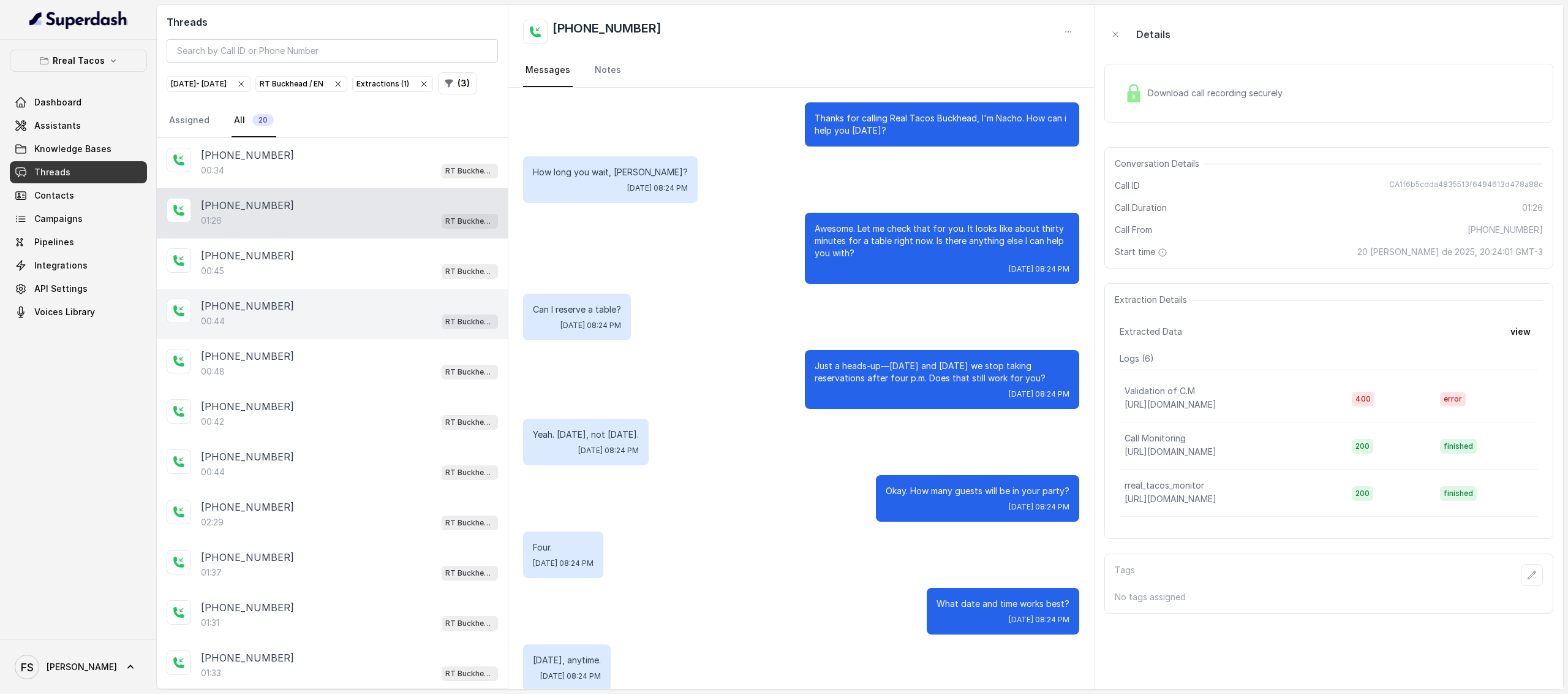
scroll to position [528, 0]
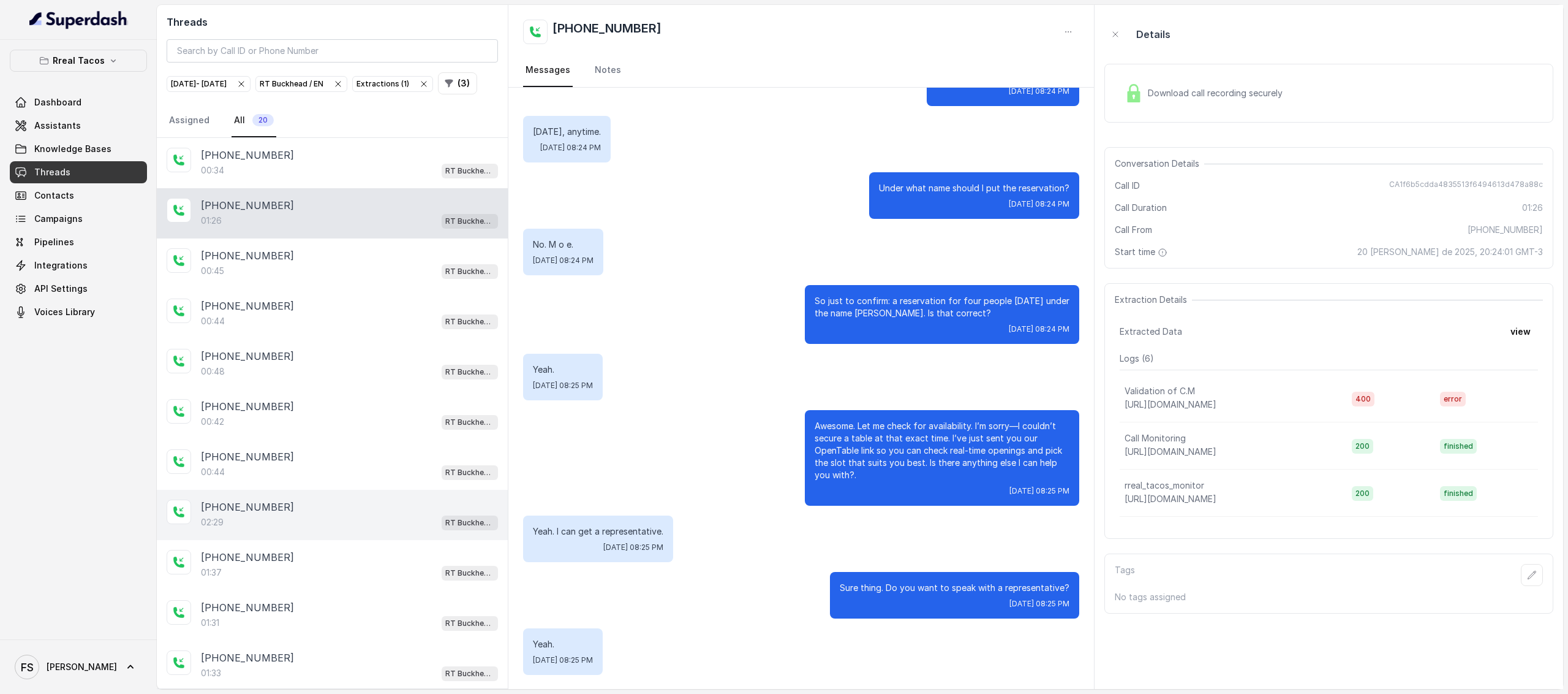
click at [294, 540] on div "[PHONE_NUMBER]:29 RT Buckhead / EN" at bounding box center [332, 514] width 351 height 50
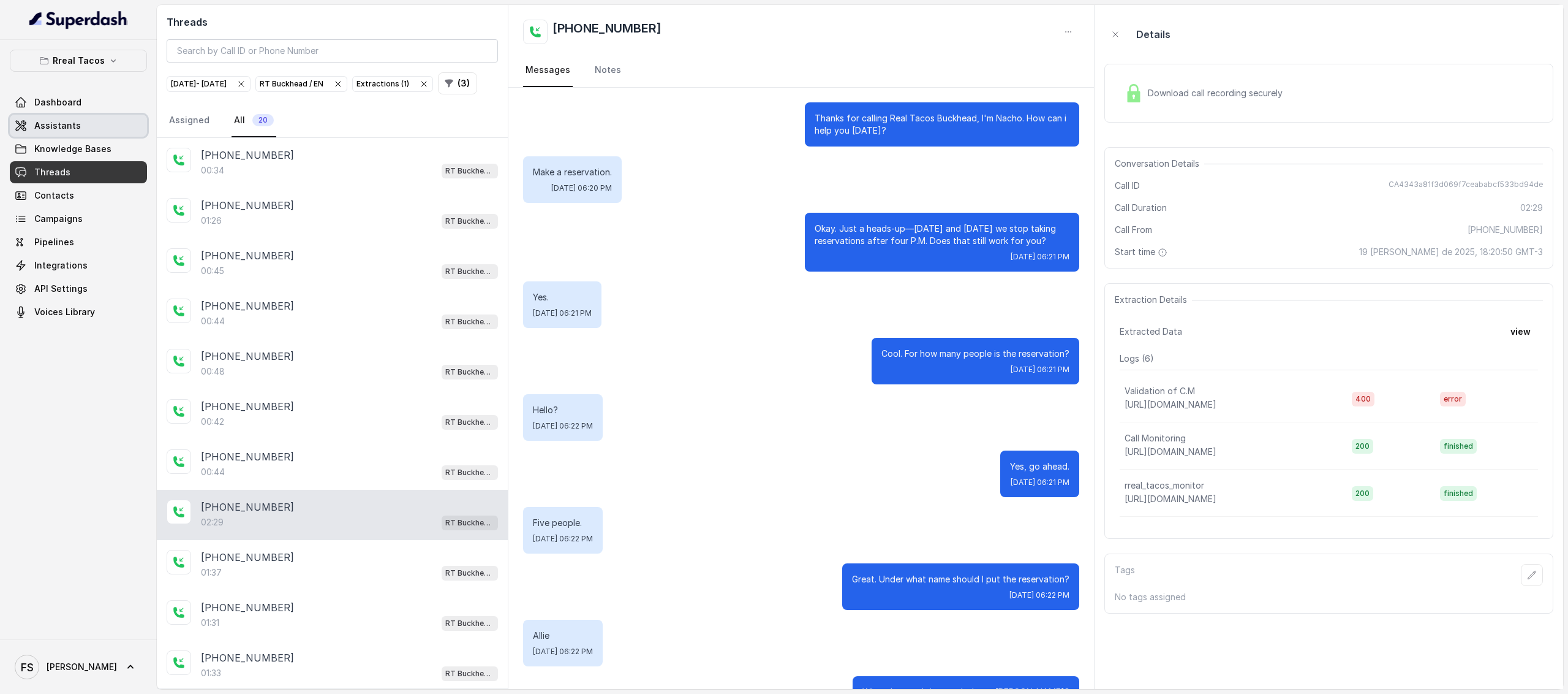
click at [58, 127] on span "Assistants" at bounding box center [57, 125] width 47 height 12
